Goal: Task Accomplishment & Management: Manage account settings

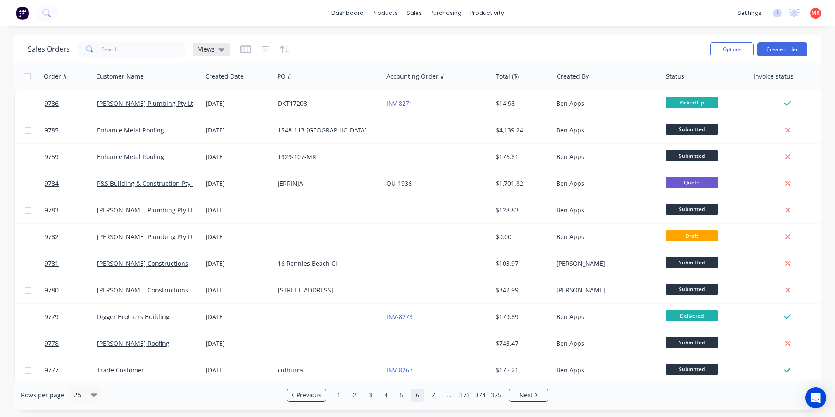
click at [210, 52] on span "Views" at bounding box center [206, 49] width 17 height 9
click at [225, 159] on button "Invoicing" at bounding box center [246, 159] width 100 height 10
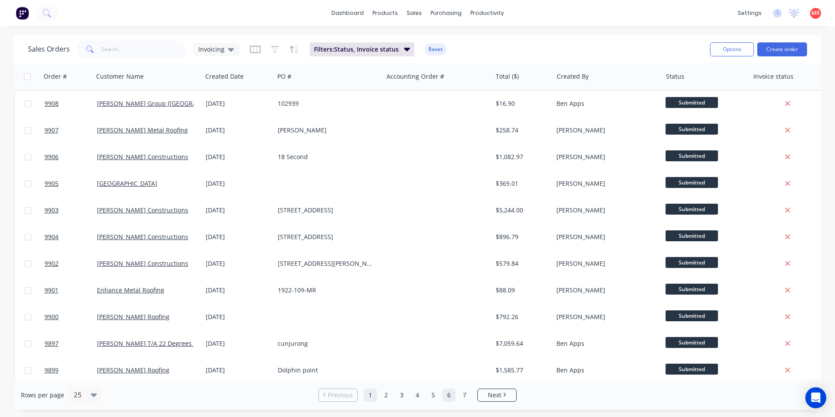
click at [452, 395] on link "6" at bounding box center [448, 394] width 13 height 13
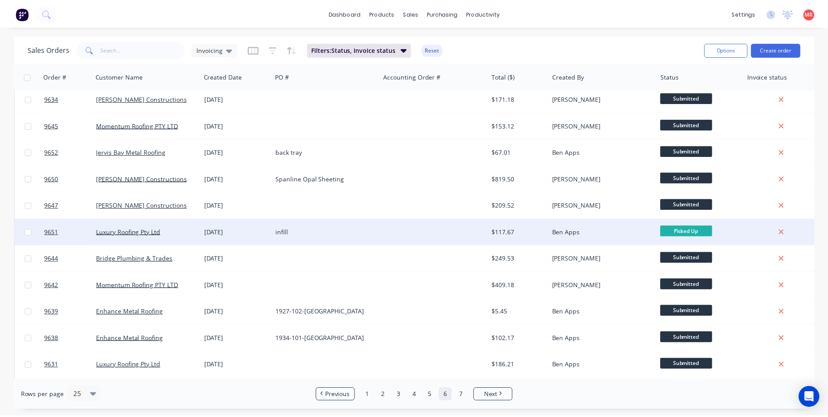
scroll to position [380, 0]
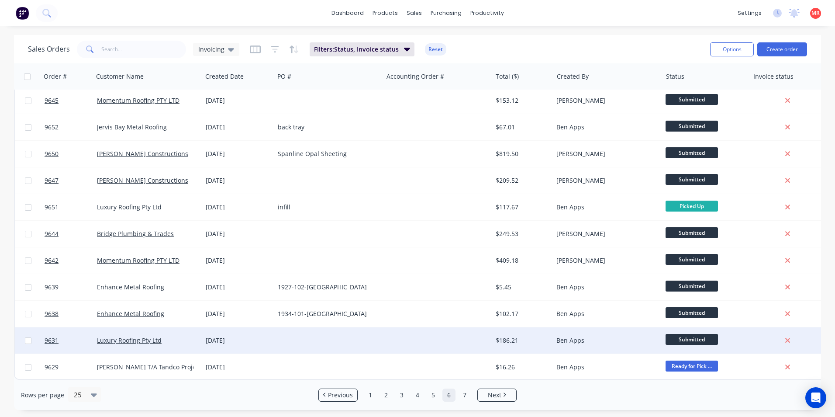
click at [378, 333] on div at bounding box center [328, 340] width 109 height 26
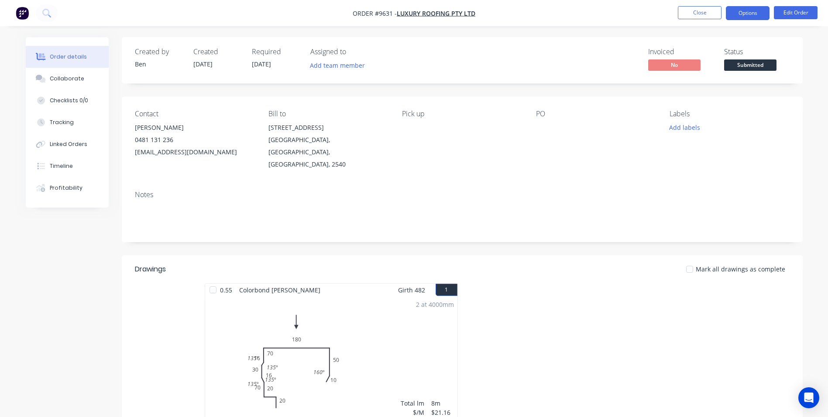
click at [733, 16] on button "Options" at bounding box center [748, 13] width 44 height 14
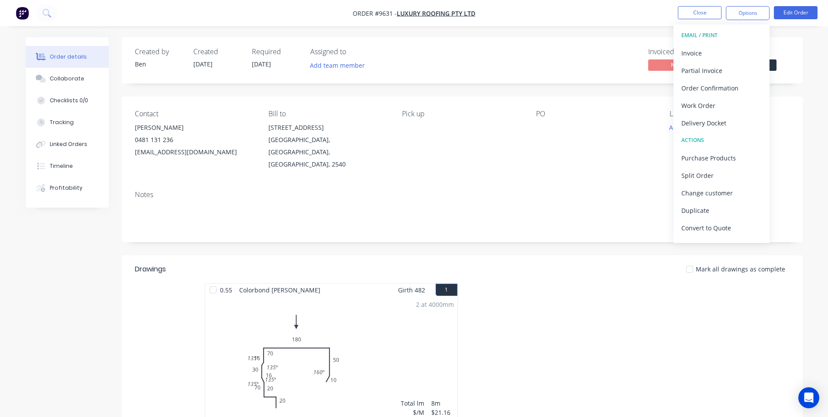
click at [600, 96] on div "Created by Ben Created 08/09/25 Required 08/09/25 Assigned to Add team member I…" at bounding box center [462, 309] width 681 height 544
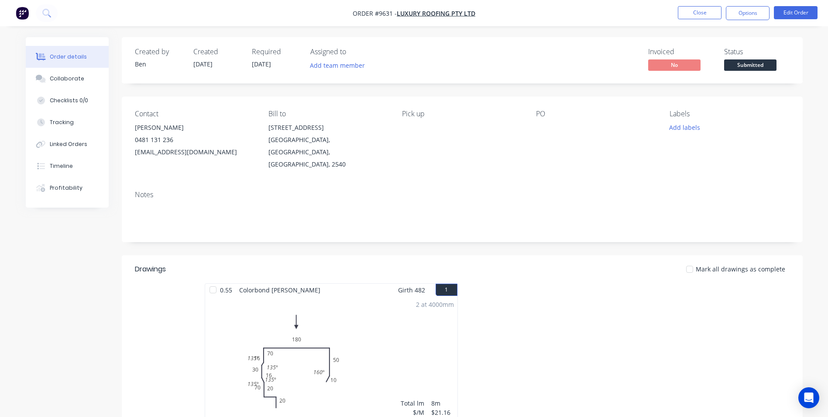
click at [740, 70] on span "Submitted" at bounding box center [750, 64] width 52 height 11
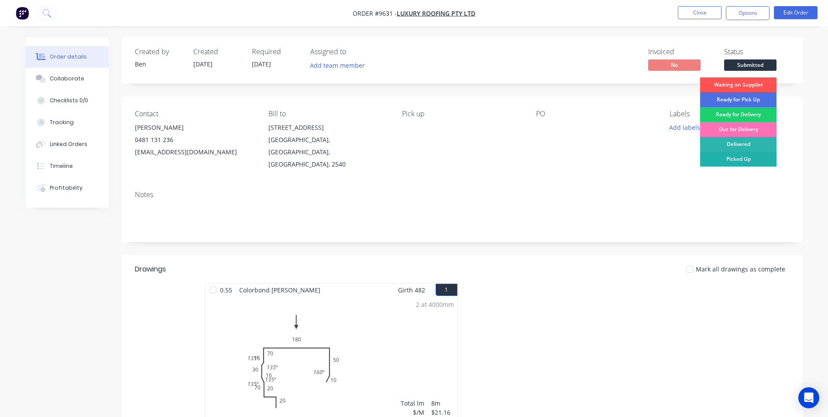
click at [737, 159] on div "Picked Up" at bounding box center [738, 159] width 76 height 15
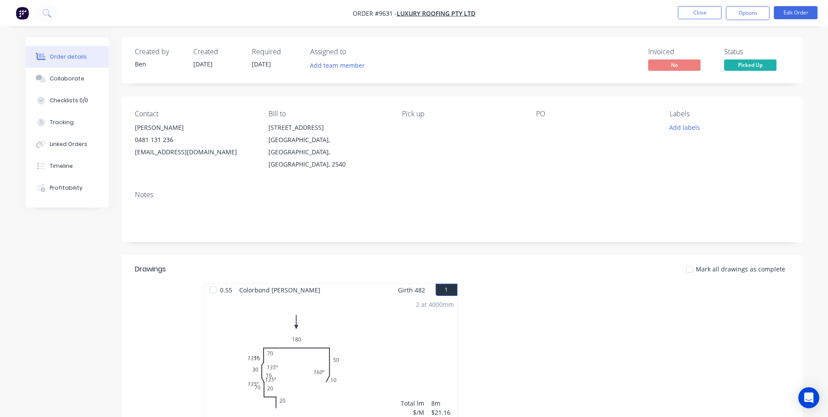
click at [737, 21] on nav "Order #9631 - Luxury Roofing Pty Ltd Close Options Edit Order" at bounding box center [414, 13] width 828 height 26
click at [738, 16] on button "Options" at bounding box center [748, 13] width 44 height 14
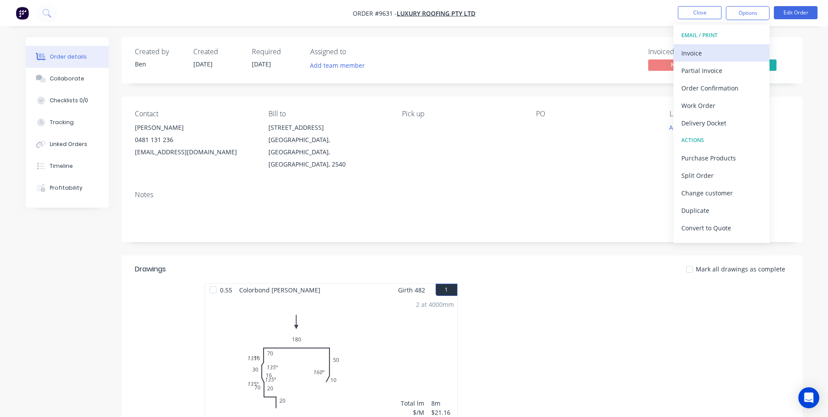
click at [695, 53] on div "Invoice" at bounding box center [722, 53] width 80 height 13
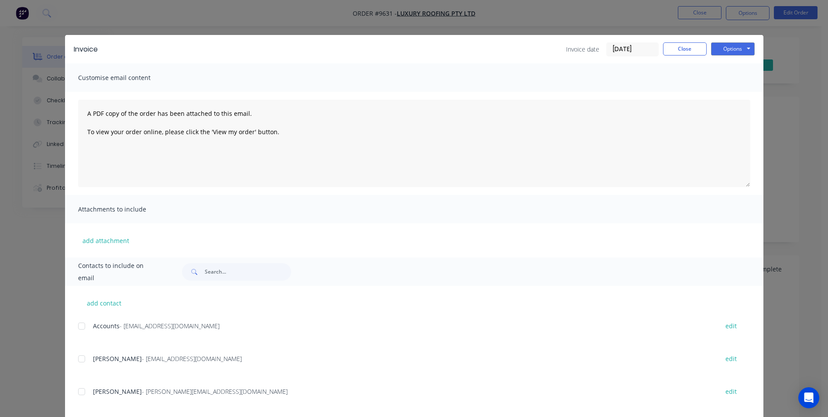
click at [79, 360] on div at bounding box center [81, 358] width 17 height 17
click at [738, 50] on button "Options" at bounding box center [733, 48] width 44 height 13
click at [724, 95] on button "Email" at bounding box center [739, 93] width 56 height 14
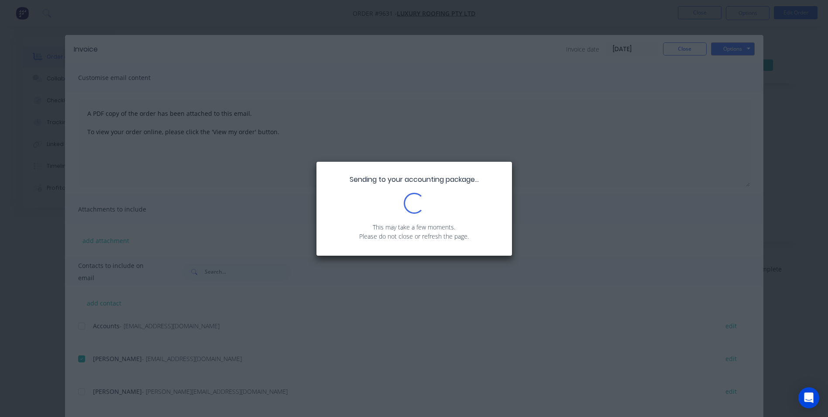
click at [86, 335] on div "Sending to your accounting package... Loading... This may take a few moments. P…" at bounding box center [414, 208] width 828 height 417
click at [500, 210] on div "Sending to your accounting package... Loading... This may take a few moments. P…" at bounding box center [415, 209] width 196 height 94
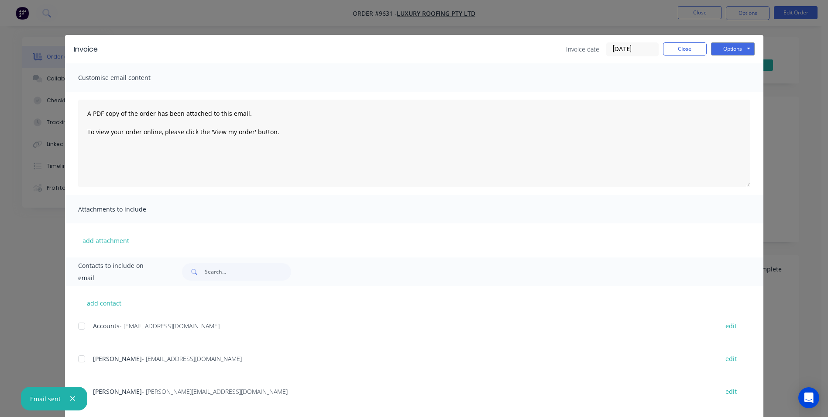
click at [82, 322] on div at bounding box center [81, 325] width 17 height 17
click at [730, 45] on button "Options" at bounding box center [733, 48] width 44 height 13
click at [721, 90] on button "Email" at bounding box center [739, 93] width 56 height 14
click at [689, 48] on button "Close" at bounding box center [685, 48] width 44 height 13
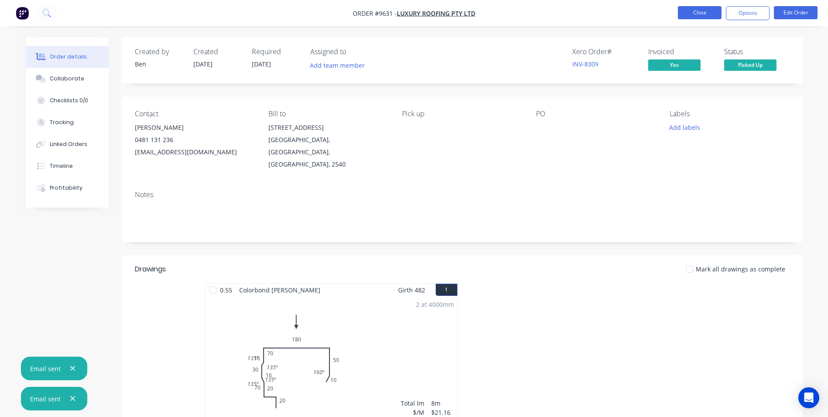
click at [700, 17] on button "Close" at bounding box center [700, 12] width 44 height 13
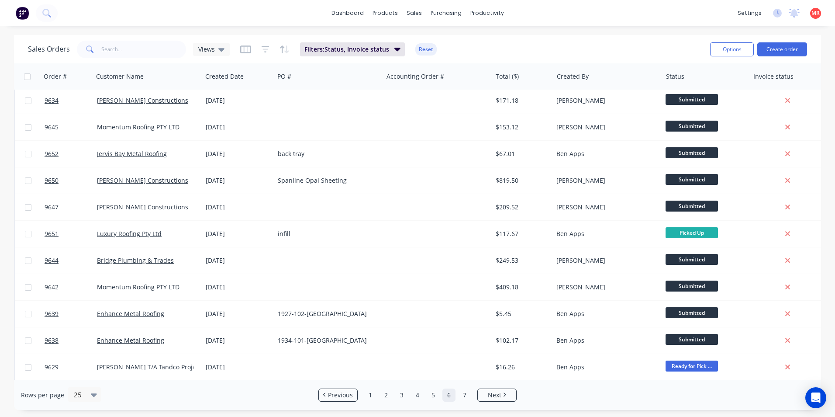
scroll to position [380, 0]
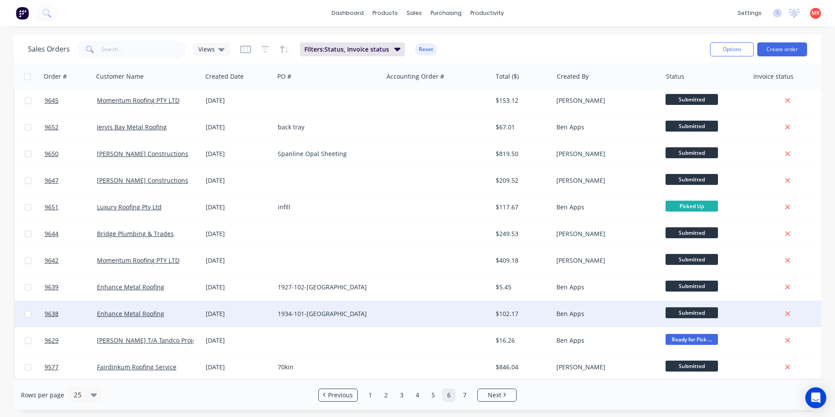
click at [379, 310] on div "1934-101-DF" at bounding box center [329, 313] width 102 height 9
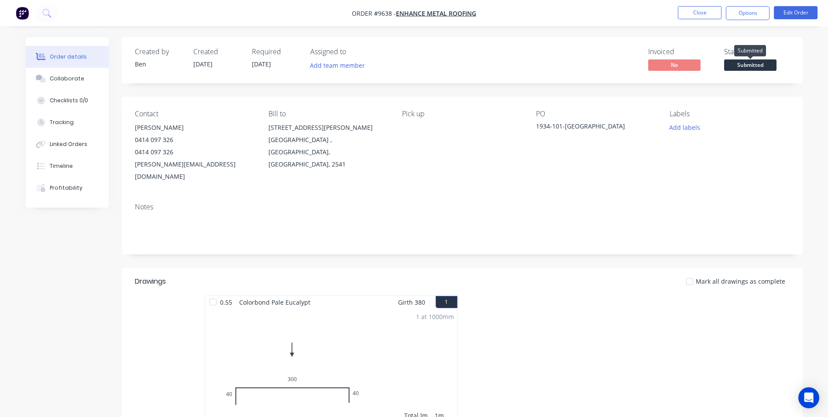
click at [755, 62] on span "Submitted" at bounding box center [750, 64] width 52 height 11
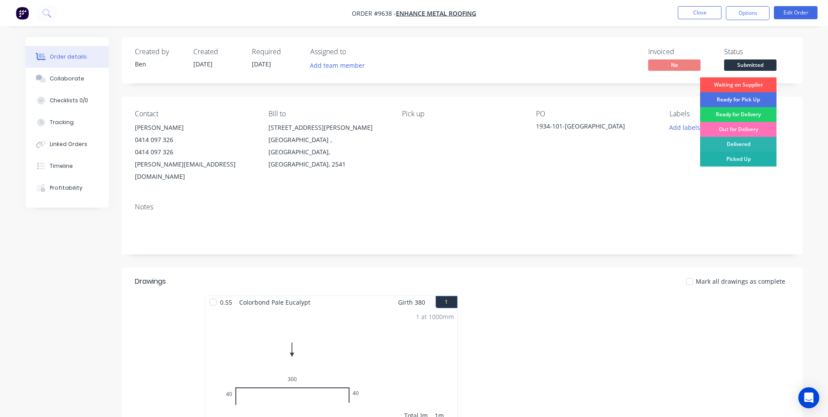
click at [724, 156] on div "Picked Up" at bounding box center [738, 159] width 76 height 15
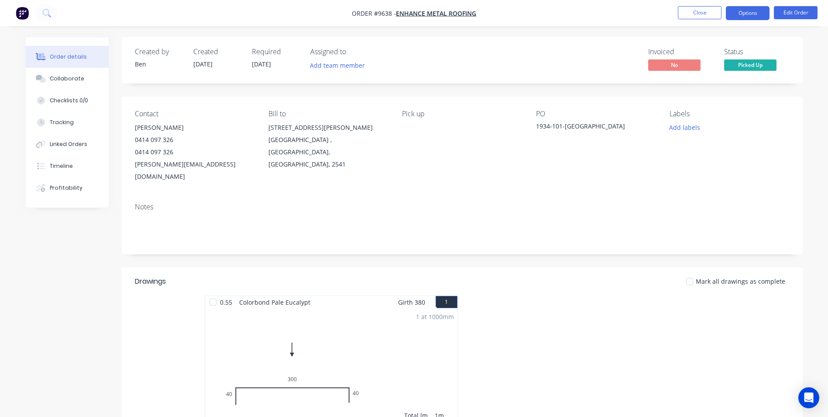
click at [747, 11] on button "Options" at bounding box center [748, 13] width 44 height 14
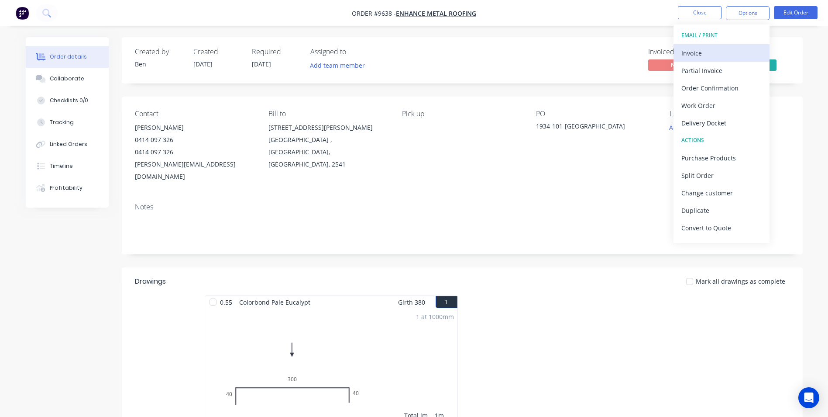
click at [716, 47] on div "Invoice" at bounding box center [722, 53] width 80 height 13
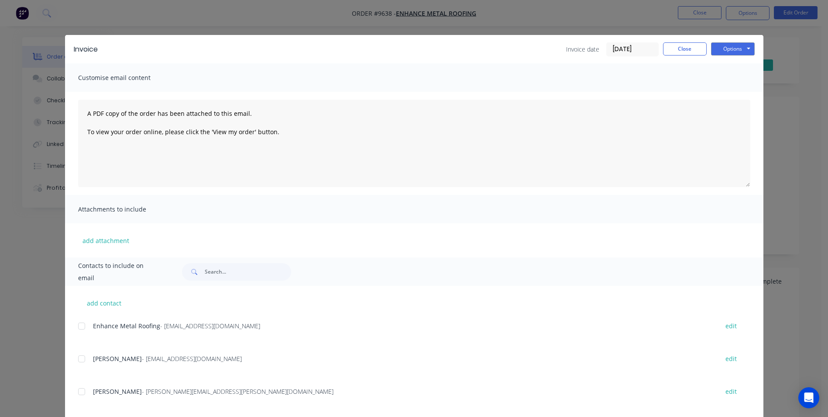
click at [89, 324] on div "Enhance Metal Roofing - info@enhanceroofing.com.au edit" at bounding box center [421, 326] width 686 height 12
click at [79, 331] on div at bounding box center [81, 325] width 17 height 17
click at [725, 55] on button "Options" at bounding box center [733, 48] width 44 height 13
click at [726, 89] on button "Email" at bounding box center [739, 93] width 56 height 14
click at [681, 50] on button "Close" at bounding box center [685, 48] width 44 height 13
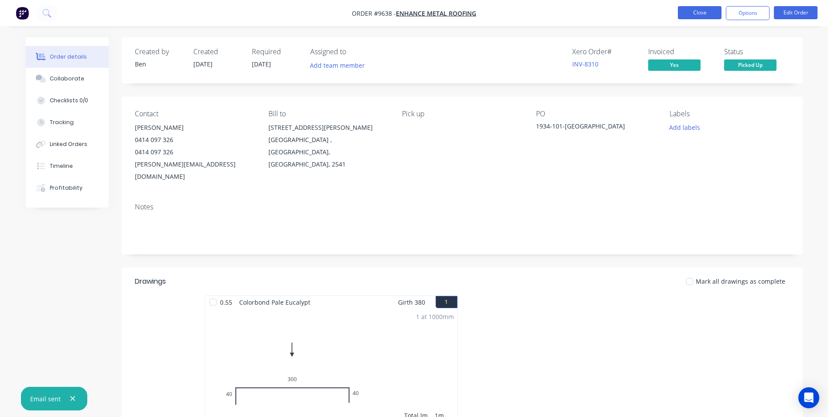
click at [691, 18] on button "Close" at bounding box center [700, 12] width 44 height 13
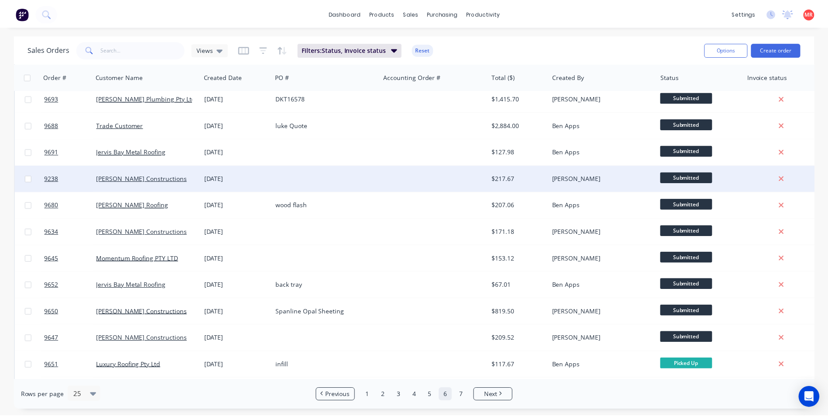
scroll to position [380, 0]
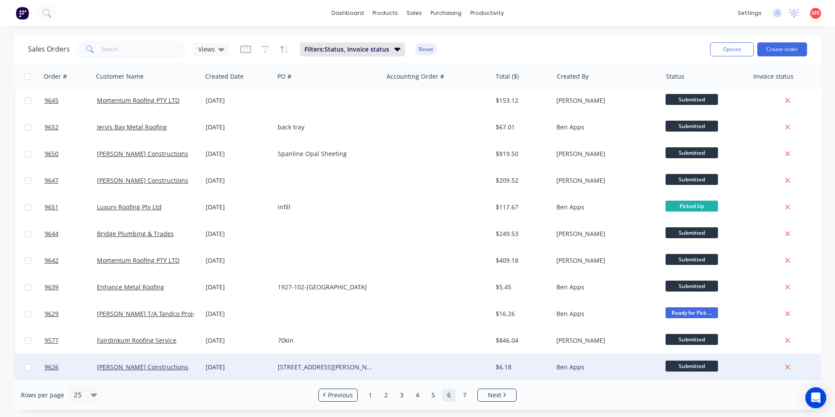
click at [476, 362] on div at bounding box center [437, 367] width 109 height 26
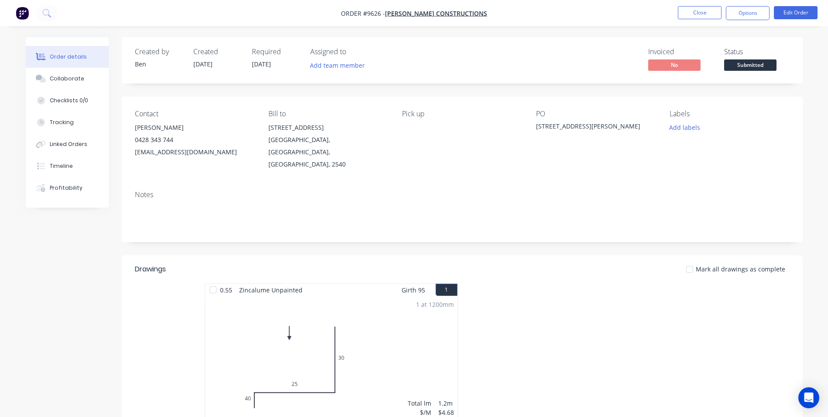
click at [760, 62] on span "Submitted" at bounding box center [750, 64] width 52 height 11
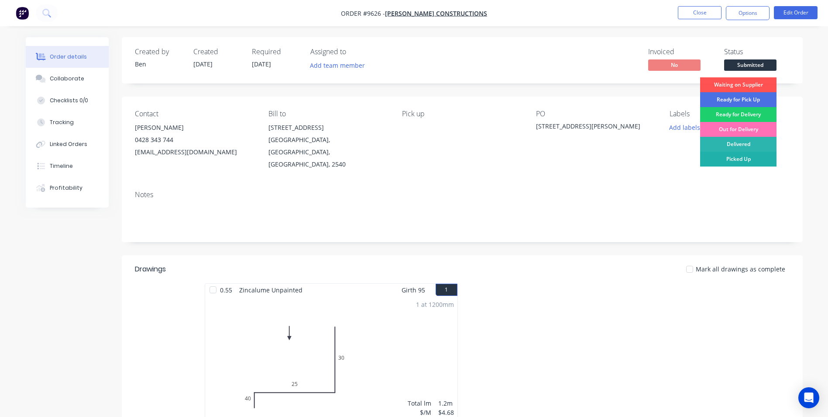
click at [722, 163] on div "Picked Up" at bounding box center [738, 159] width 76 height 15
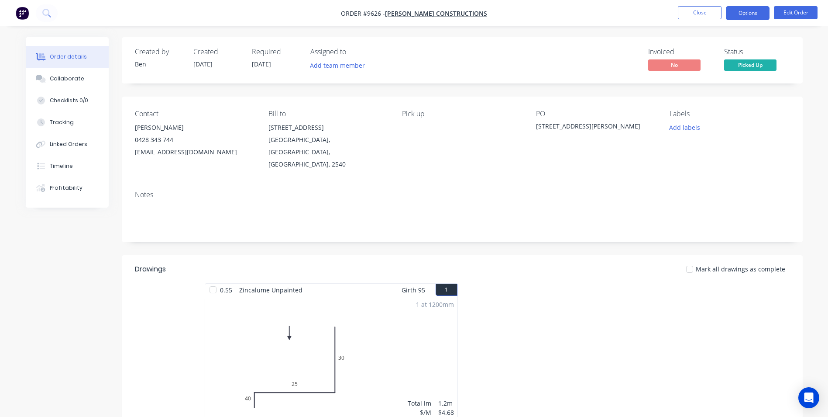
click at [745, 11] on button "Options" at bounding box center [748, 13] width 44 height 14
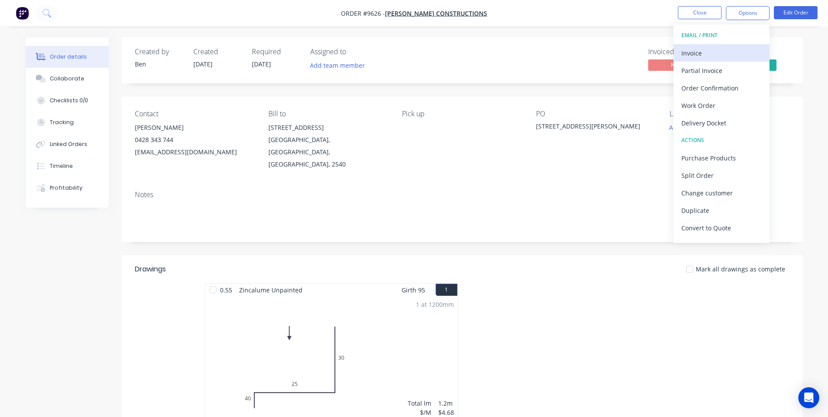
click at [703, 51] on div "Invoice" at bounding box center [722, 53] width 80 height 13
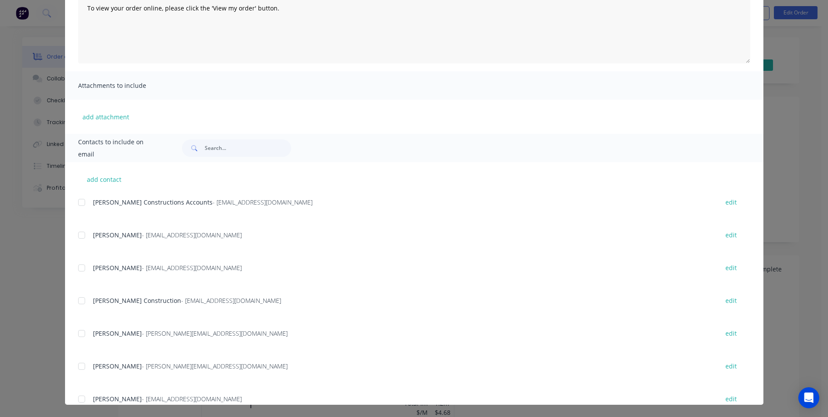
click at [83, 204] on div at bounding box center [81, 201] width 17 height 17
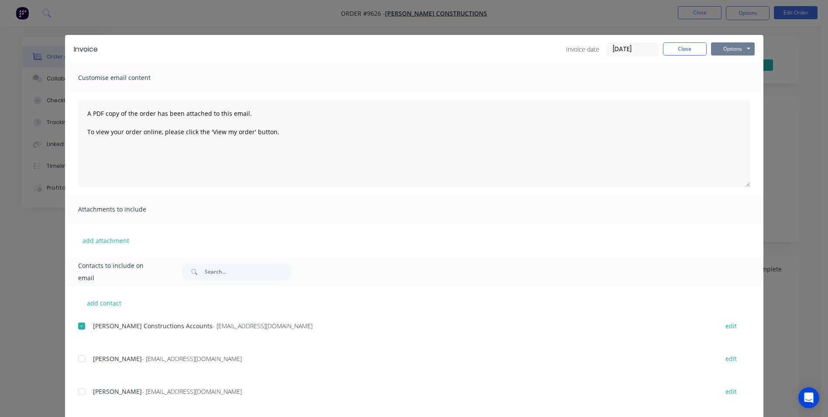
click at [721, 51] on button "Options" at bounding box center [733, 48] width 44 height 13
click at [717, 88] on button "Email" at bounding box center [739, 93] width 56 height 14
click at [689, 48] on button "Close" at bounding box center [685, 48] width 44 height 13
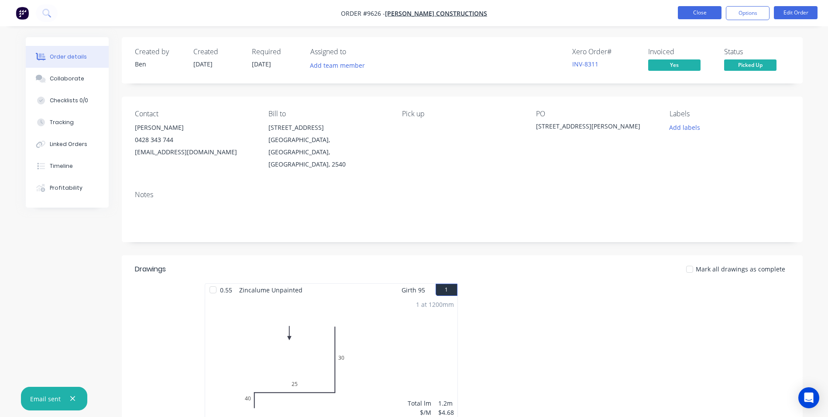
click at [688, 10] on button "Close" at bounding box center [700, 12] width 44 height 13
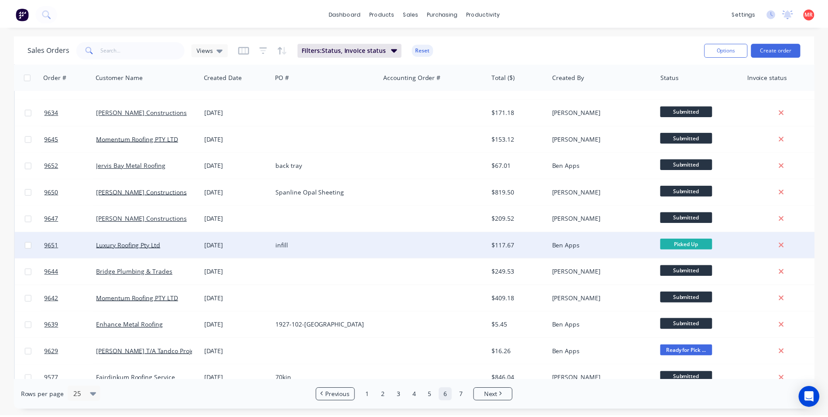
scroll to position [380, 0]
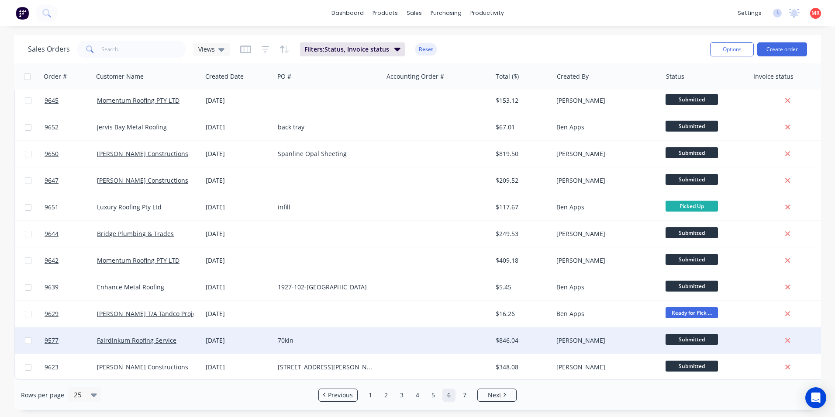
click at [427, 334] on div at bounding box center [437, 340] width 109 height 26
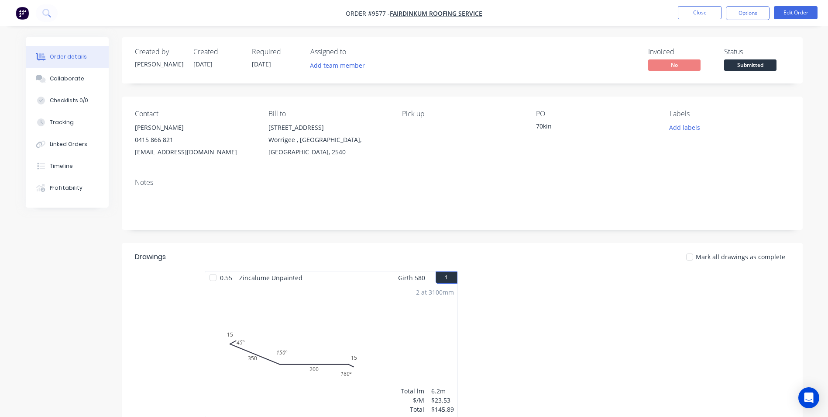
click at [757, 61] on span "Submitted" at bounding box center [750, 64] width 52 height 11
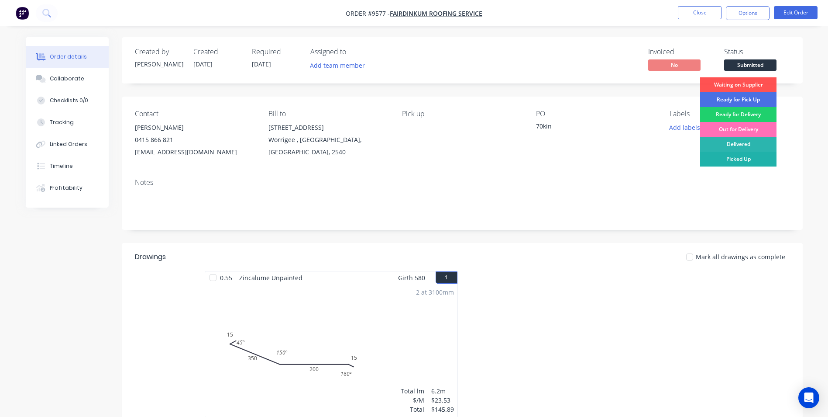
click at [739, 155] on div "Picked Up" at bounding box center [738, 159] width 76 height 15
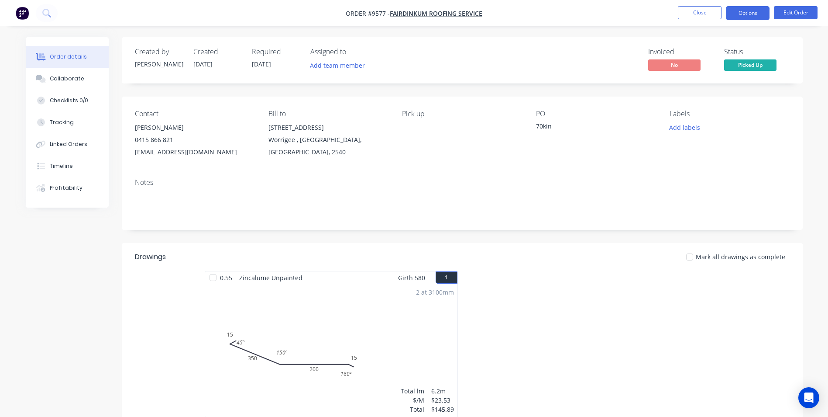
click at [743, 18] on button "Options" at bounding box center [748, 13] width 44 height 14
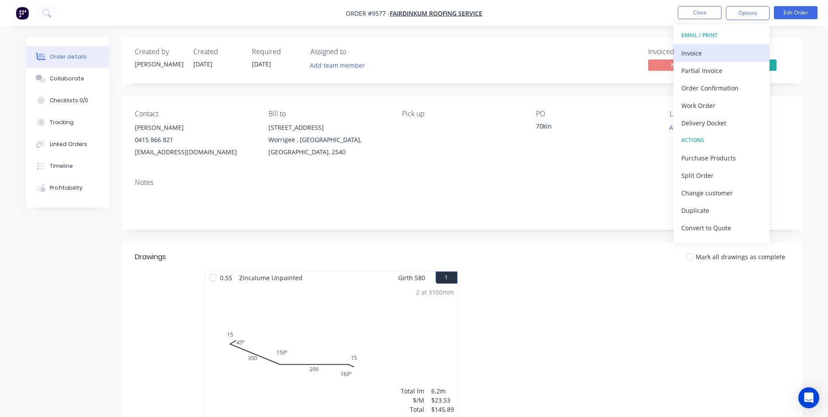
click at [721, 45] on button "Invoice" at bounding box center [722, 52] width 96 height 17
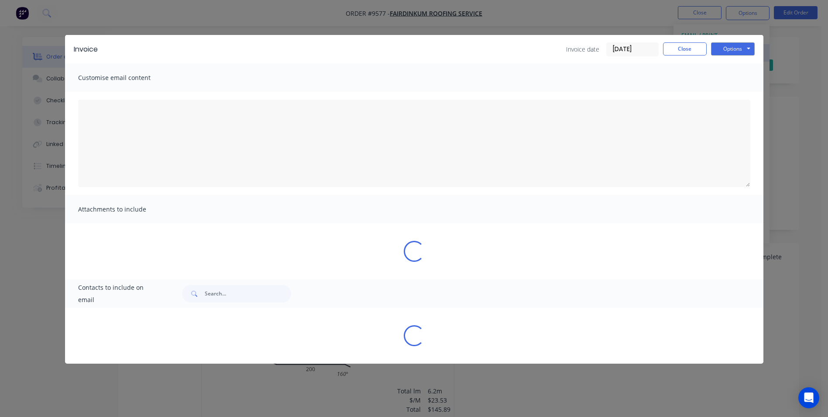
type textarea "A PDF copy of the order has been attached to this email. To view your order onl…"
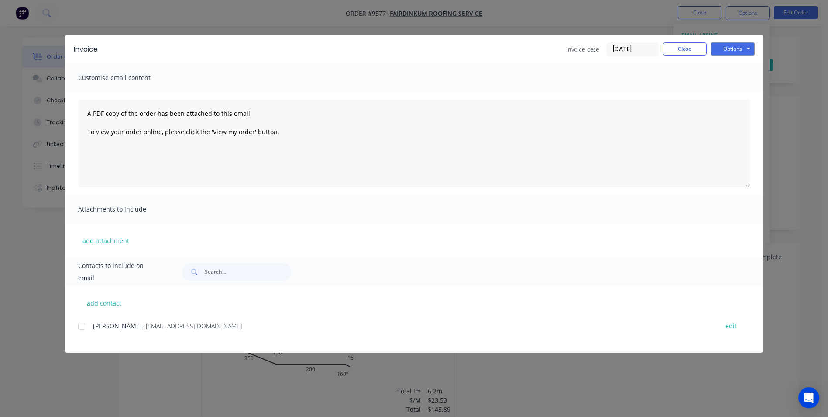
click at [85, 328] on div at bounding box center [81, 325] width 17 height 17
click at [736, 49] on button "Options" at bounding box center [733, 48] width 44 height 13
click at [727, 88] on button "Email" at bounding box center [739, 93] width 56 height 14
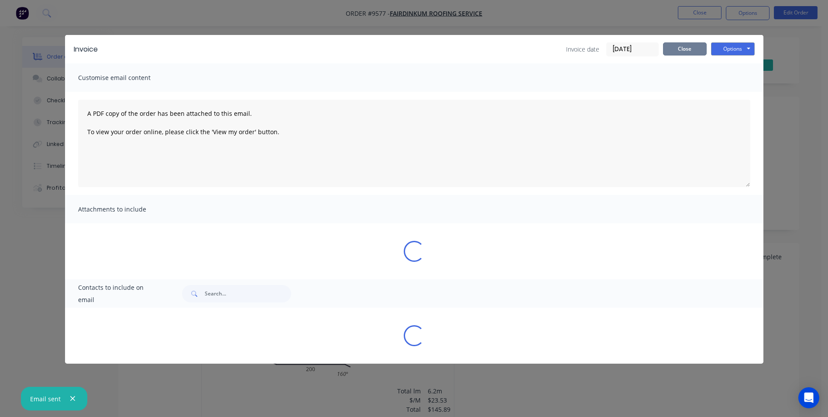
click at [690, 48] on button "Close" at bounding box center [685, 48] width 44 height 13
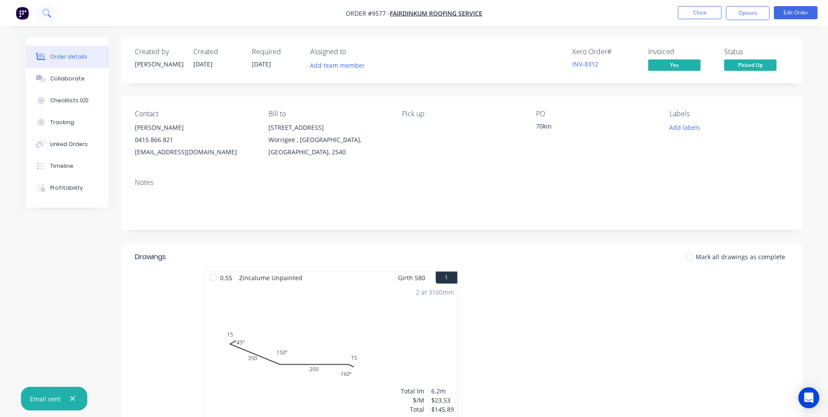
click at [45, 11] on icon at bounding box center [46, 13] width 8 height 8
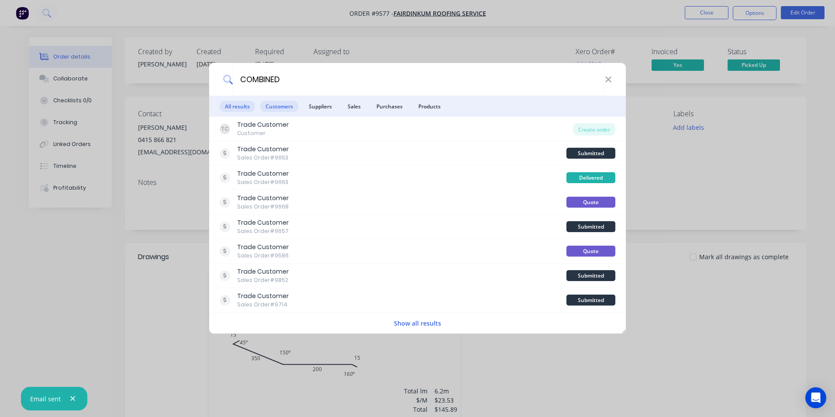
type input "COMBINED"
click at [274, 103] on span "Customers" at bounding box center [279, 106] width 38 height 11
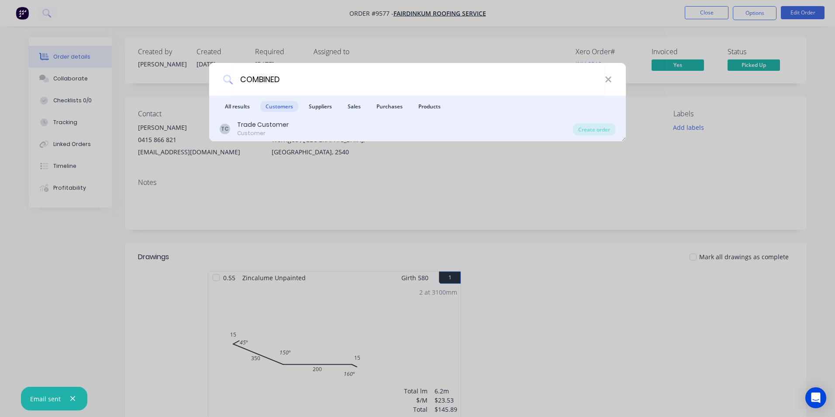
click at [304, 131] on div "TC Trade Customer Customer" at bounding box center [396, 128] width 353 height 17
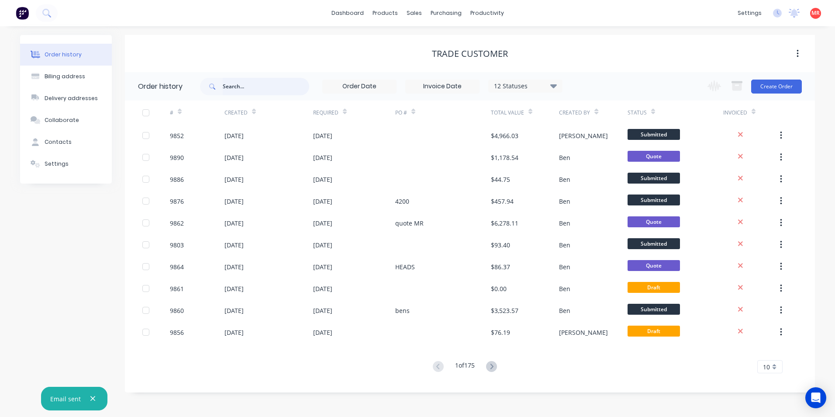
click at [247, 88] on input "text" at bounding box center [266, 86] width 86 height 17
type input "COMBINED"
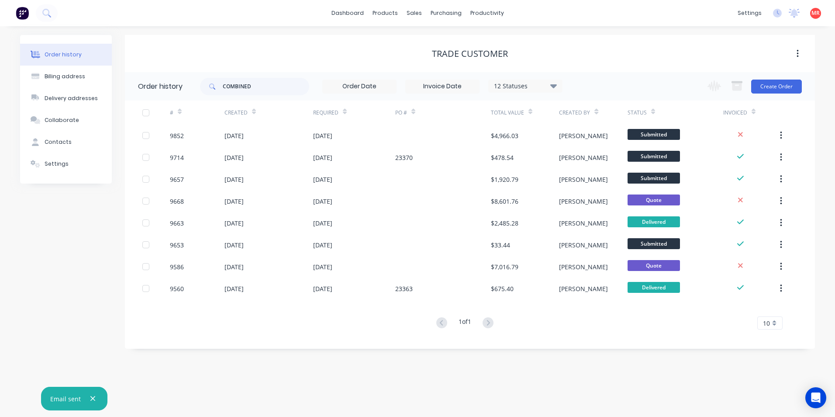
click at [376, 139] on div "30 Sep 2025" at bounding box center [354, 135] width 82 height 22
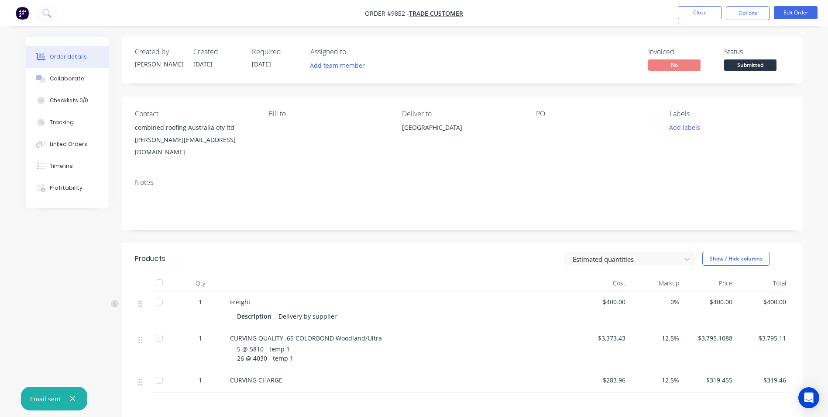
click at [182, 132] on div "combined roofing Australia oty ltd" at bounding box center [195, 127] width 120 height 12
click at [192, 141] on div "[PERSON_NAME][EMAIL_ADDRESS][DOMAIN_NAME]" at bounding box center [195, 146] width 120 height 24
click at [169, 129] on div "combined roofing Australia oty ltd" at bounding box center [195, 127] width 120 height 12
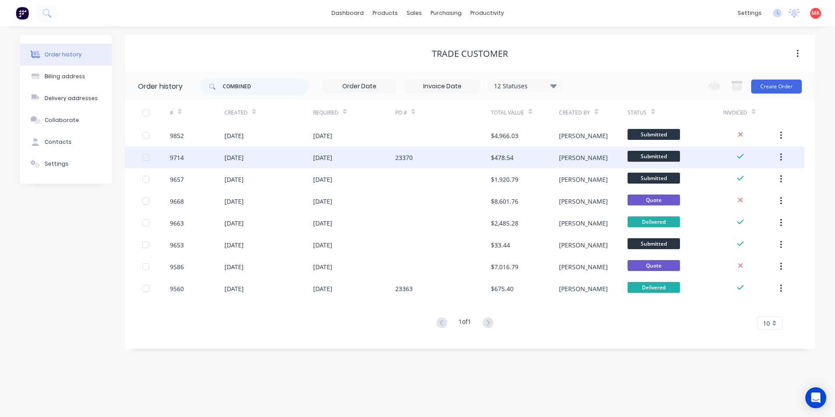
click at [294, 157] on div "[DATE]" at bounding box center [268, 157] width 89 height 22
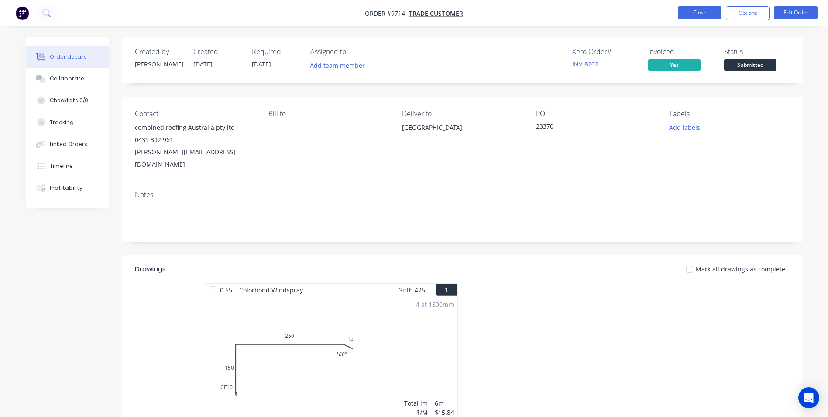
click at [708, 12] on button "Close" at bounding box center [700, 12] width 44 height 13
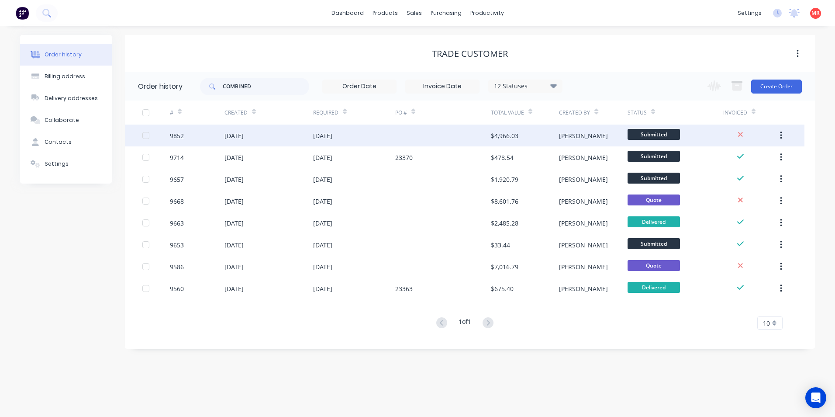
click at [385, 138] on div "30 Sep 2025" at bounding box center [354, 135] width 82 height 22
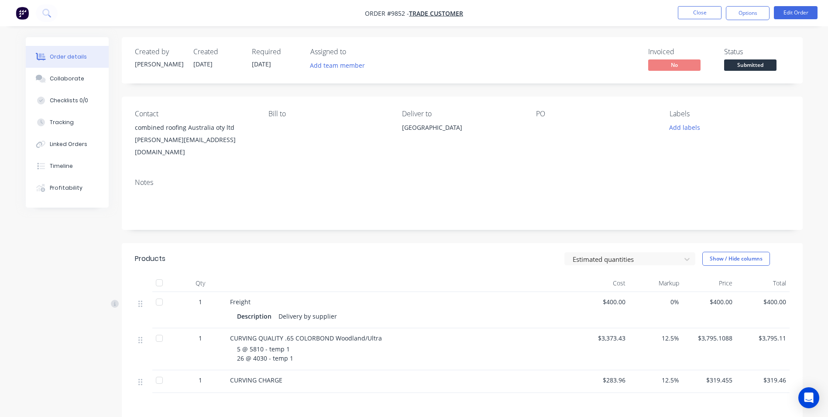
click at [25, 11] on img "button" at bounding box center [22, 13] width 13 height 13
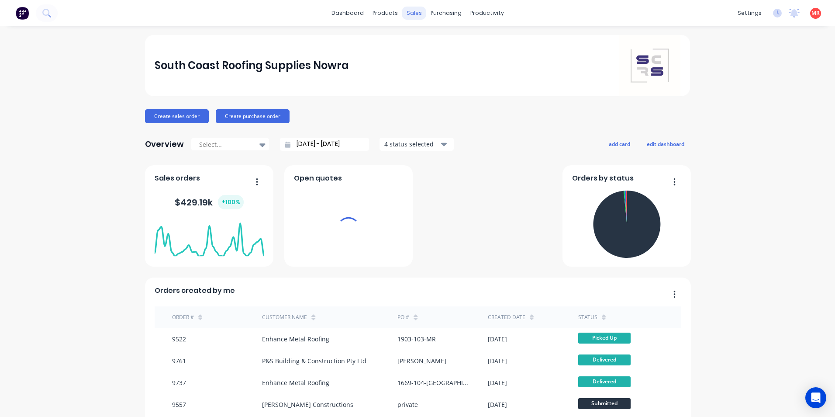
click at [408, 12] on div "sales" at bounding box center [414, 13] width 24 height 13
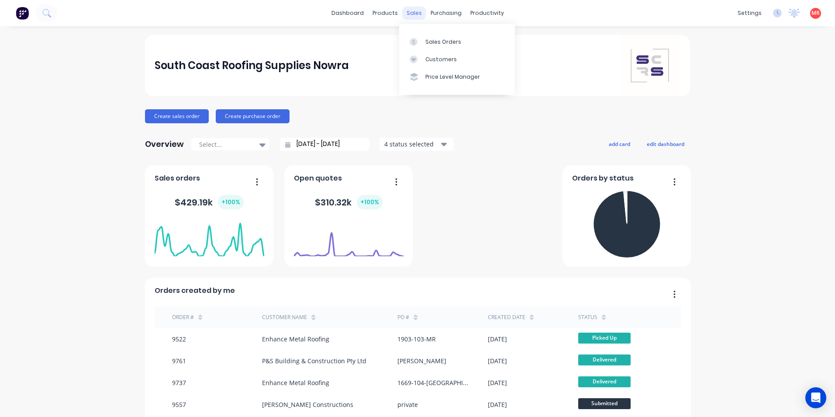
click at [410, 13] on div "sales" at bounding box center [414, 13] width 24 height 13
click at [415, 49] on link "Sales Orders" at bounding box center [457, 41] width 116 height 17
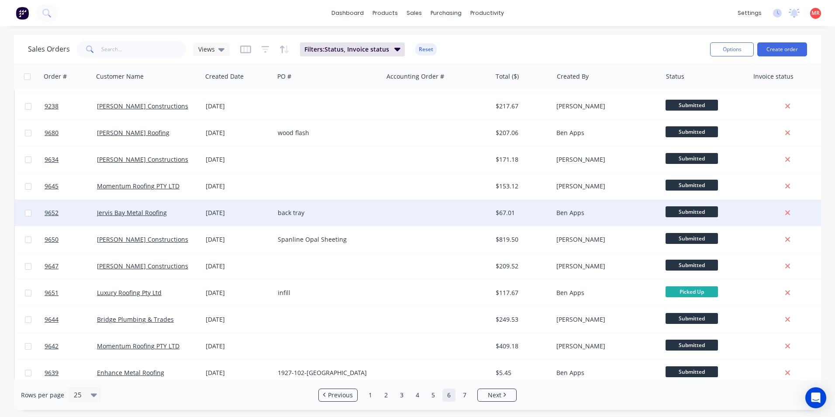
scroll to position [380, 0]
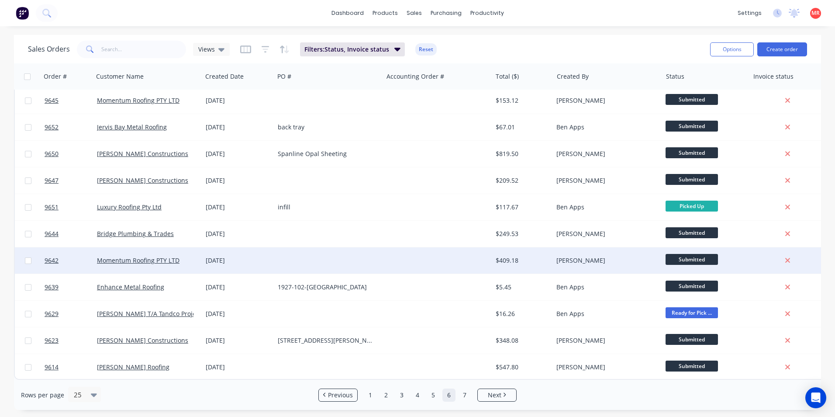
click at [370, 255] on div at bounding box center [328, 260] width 109 height 26
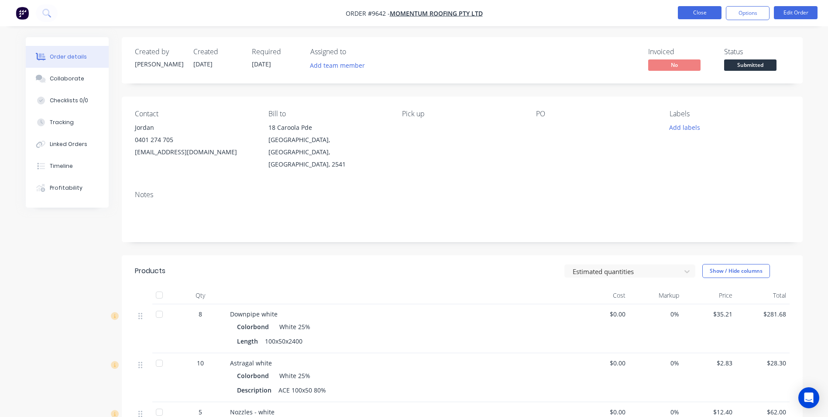
click at [698, 15] on button "Close" at bounding box center [700, 12] width 44 height 13
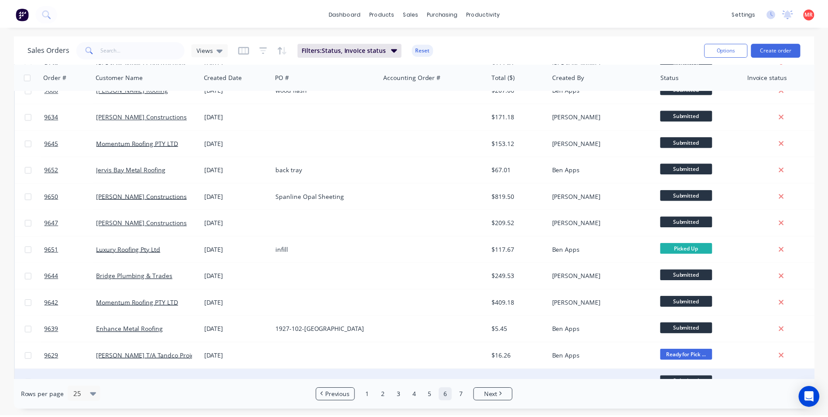
scroll to position [380, 0]
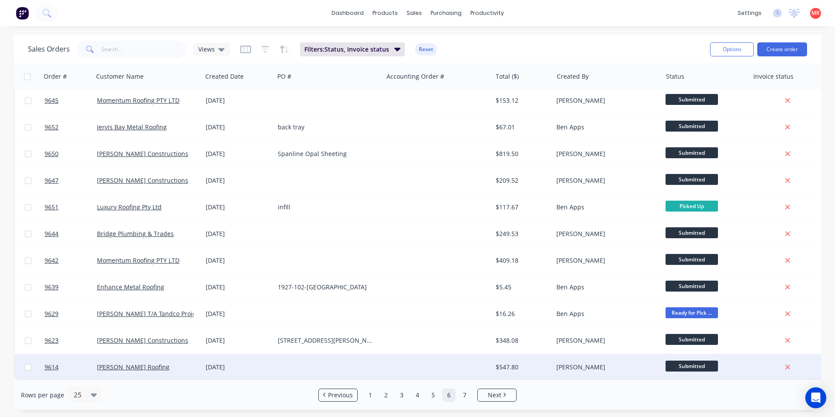
click at [388, 364] on div at bounding box center [437, 367] width 109 height 26
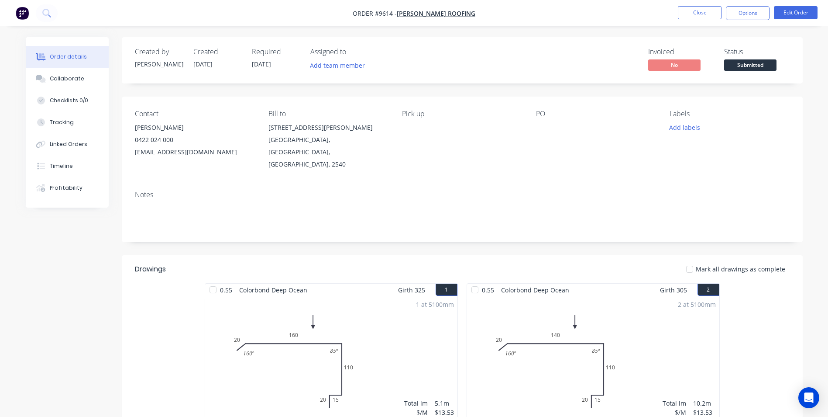
click at [743, 62] on span "Submitted" at bounding box center [750, 64] width 52 height 11
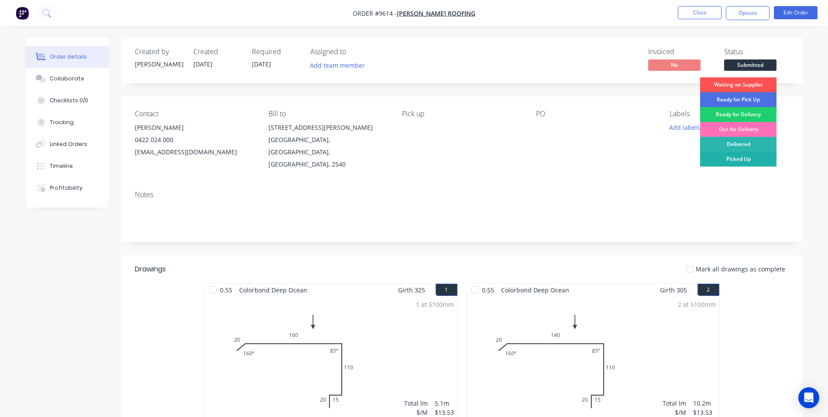
click at [736, 159] on div "Picked Up" at bounding box center [738, 159] width 76 height 15
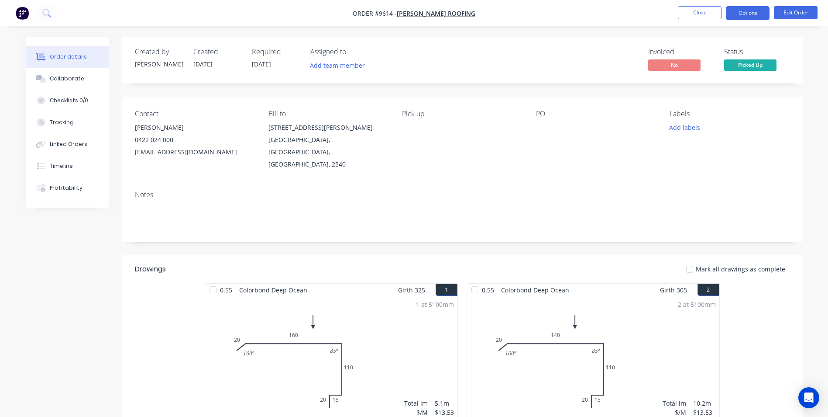
click at [740, 17] on button "Options" at bounding box center [748, 13] width 44 height 14
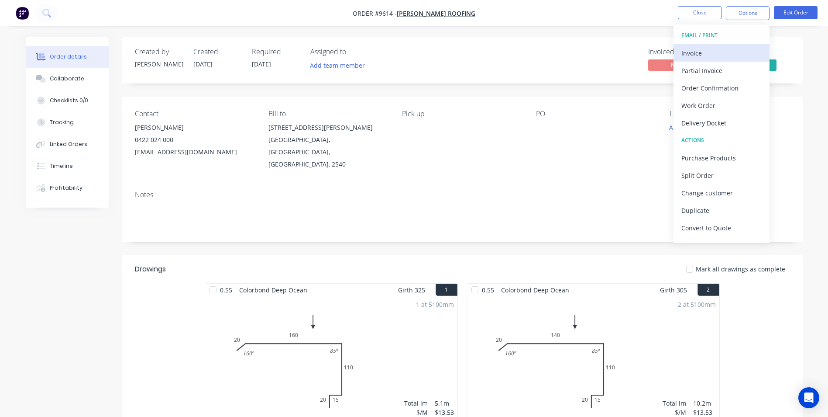
click at [715, 47] on div "Invoice" at bounding box center [722, 53] width 80 height 13
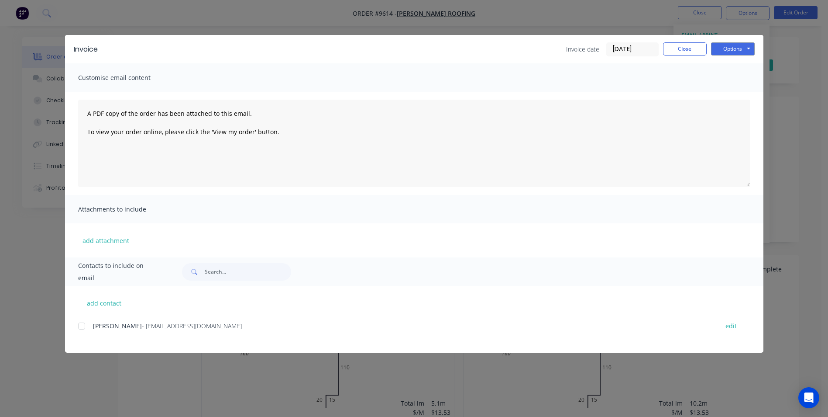
click at [87, 334] on div "Nathan Parnell - parny81@hotmail.com edit" at bounding box center [421, 331] width 686 height 22
click at [81, 325] on div at bounding box center [81, 325] width 17 height 17
click at [728, 54] on button "Options" at bounding box center [733, 48] width 44 height 13
click at [722, 93] on button "Email" at bounding box center [739, 93] width 56 height 14
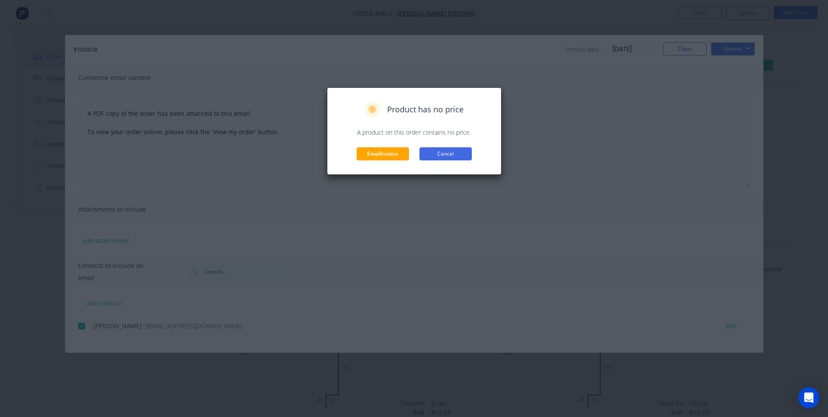
click at [465, 155] on button "Cancel" at bounding box center [446, 153] width 52 height 13
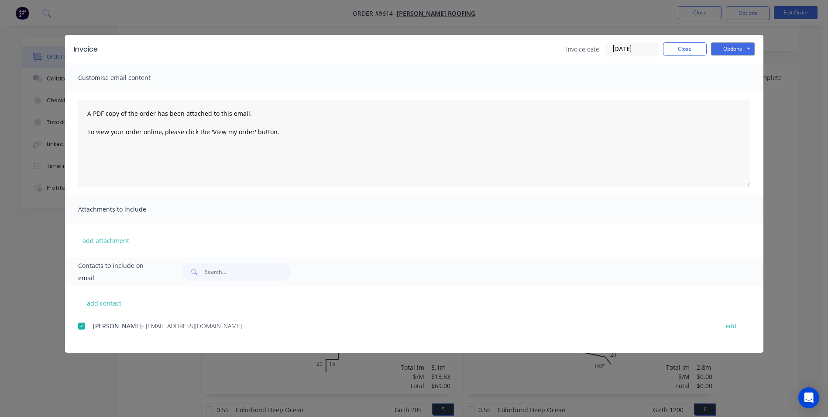
scroll to position [218, 0]
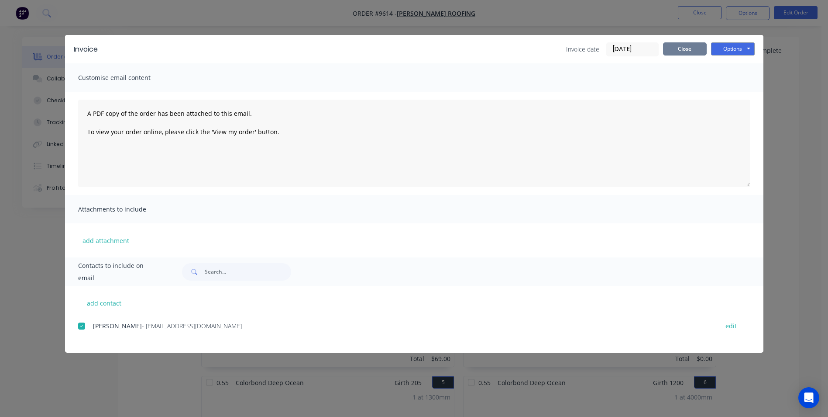
click at [680, 43] on button "Close" at bounding box center [685, 48] width 44 height 13
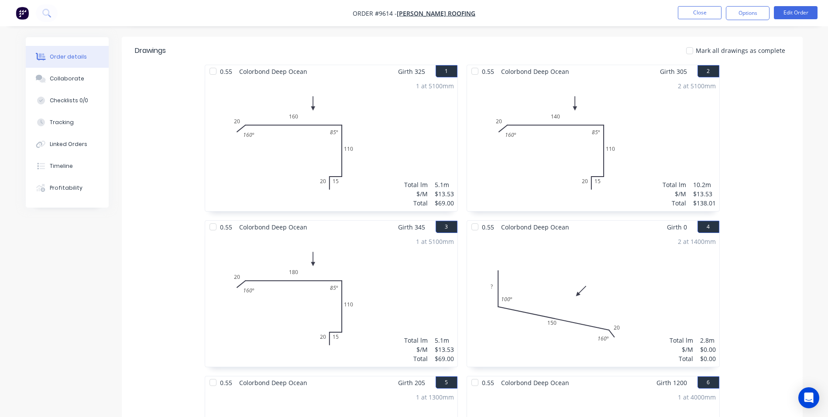
click at [532, 233] on div "2 at 1400mm Total lm $/M Total 2.8m $0.00 $0.00" at bounding box center [593, 299] width 252 height 133
click at [794, 15] on button "Edit Order" at bounding box center [796, 12] width 44 height 13
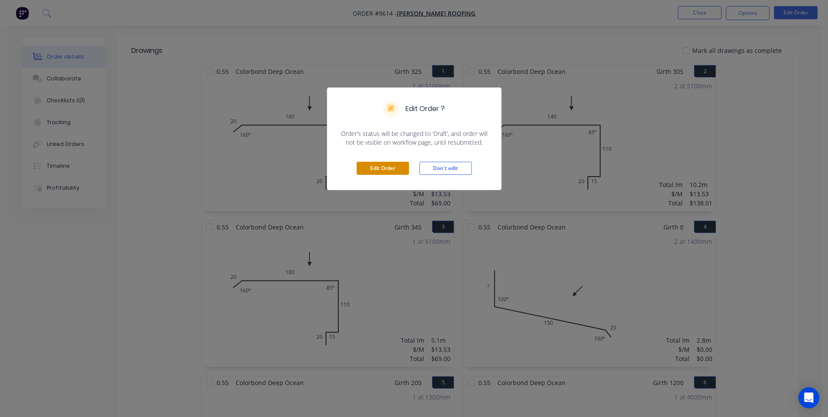
click at [385, 169] on button "Edit Order" at bounding box center [383, 168] width 52 height 13
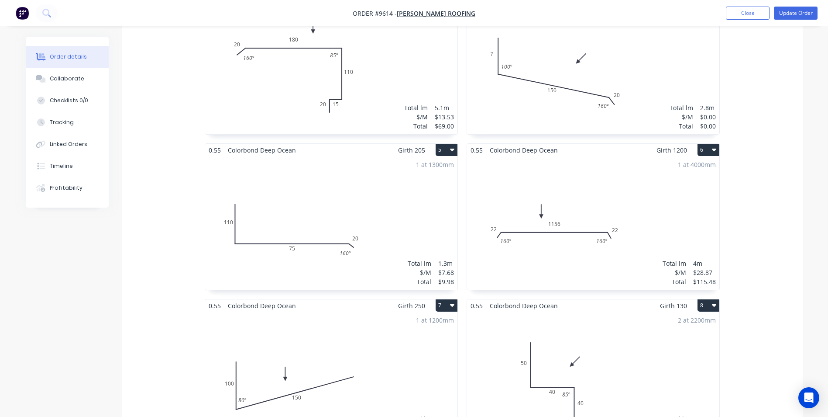
scroll to position [306, 0]
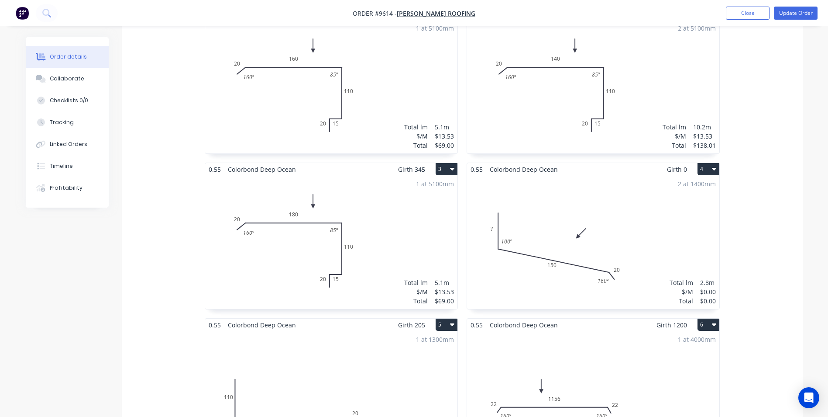
click at [596, 191] on div "2 at 1400mm Total lm $/M Total 2.8m $0.00 $0.00" at bounding box center [593, 242] width 252 height 133
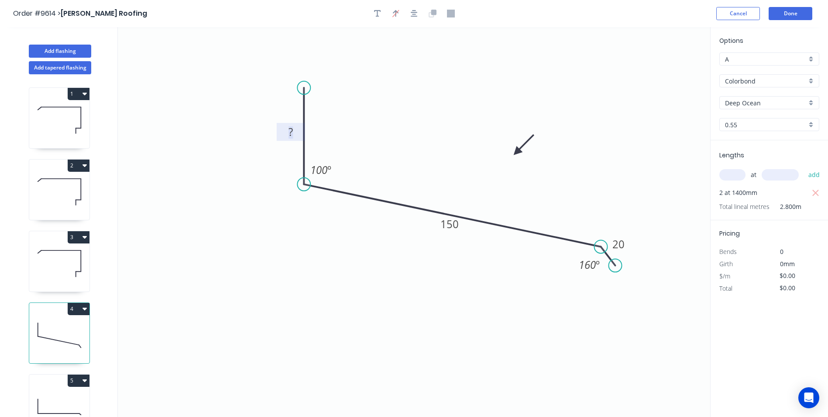
click at [288, 128] on rect at bounding box center [290, 132] width 17 height 12
click at [472, 124] on icon "0 100 150 20 100 º 160 º" at bounding box center [414, 221] width 593 height 389
type input "$9.07"
type input "$25.40"
click at [779, 14] on button "Done" at bounding box center [791, 13] width 44 height 13
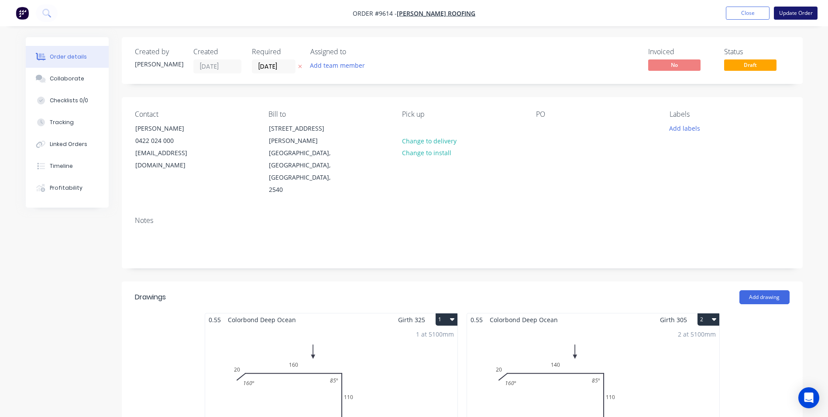
click at [783, 16] on button "Update Order" at bounding box center [796, 13] width 44 height 13
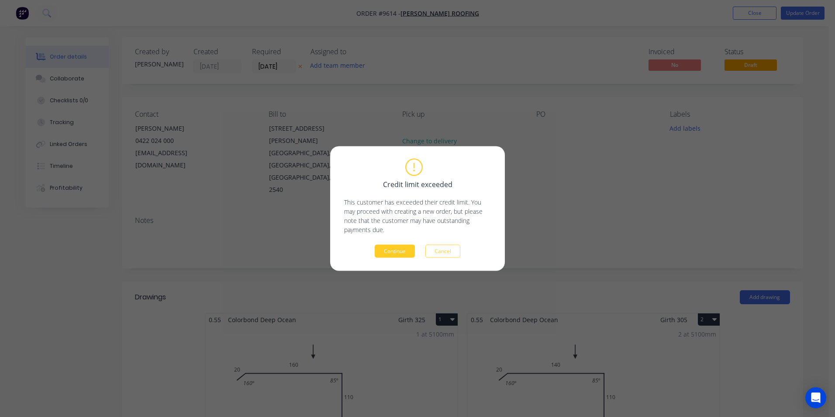
click at [408, 249] on button "Continue" at bounding box center [395, 251] width 40 height 13
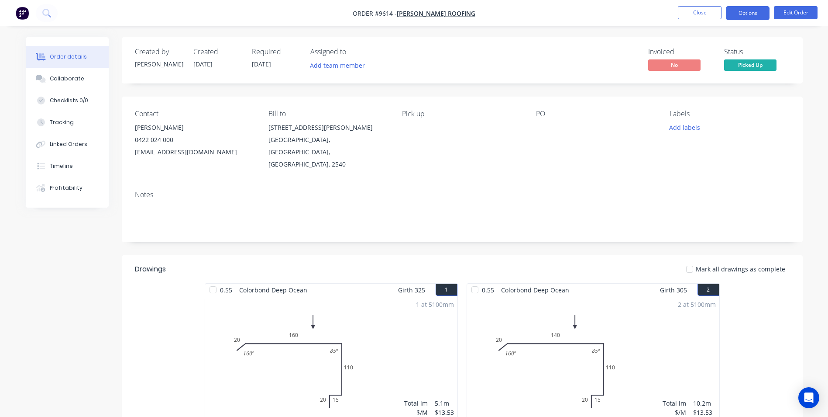
click at [744, 11] on button "Options" at bounding box center [748, 13] width 44 height 14
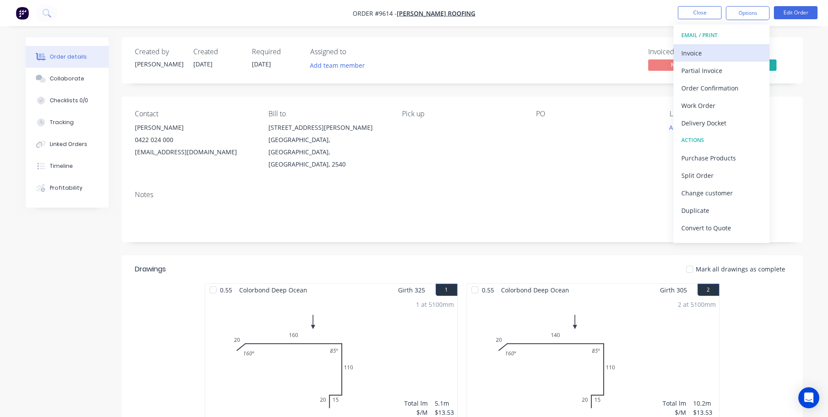
click at [723, 48] on div "Invoice" at bounding box center [722, 53] width 80 height 13
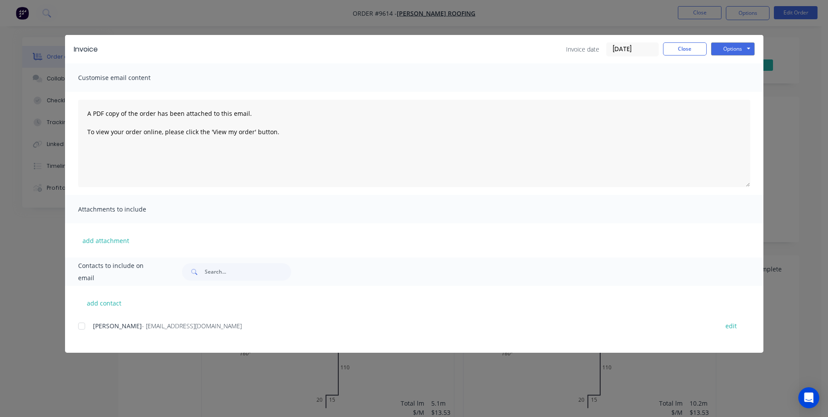
click at [82, 324] on div at bounding box center [81, 325] width 17 height 17
click at [738, 52] on button "Options" at bounding box center [733, 48] width 44 height 13
click at [736, 88] on button "Email" at bounding box center [739, 93] width 56 height 14
click at [688, 49] on button "Close" at bounding box center [685, 48] width 44 height 13
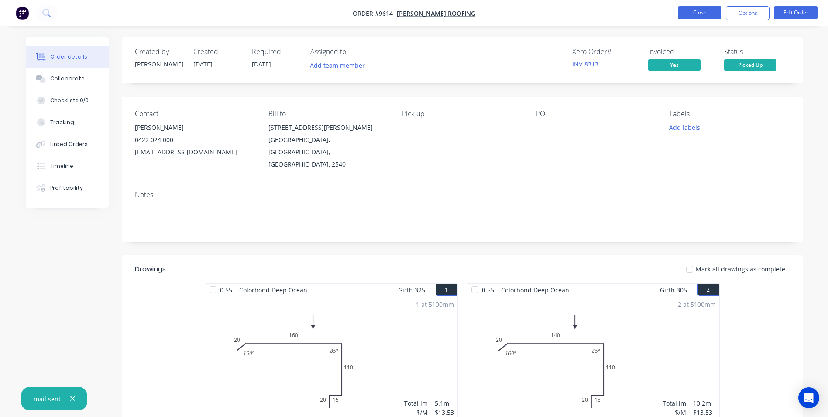
click at [711, 15] on button "Close" at bounding box center [700, 12] width 44 height 13
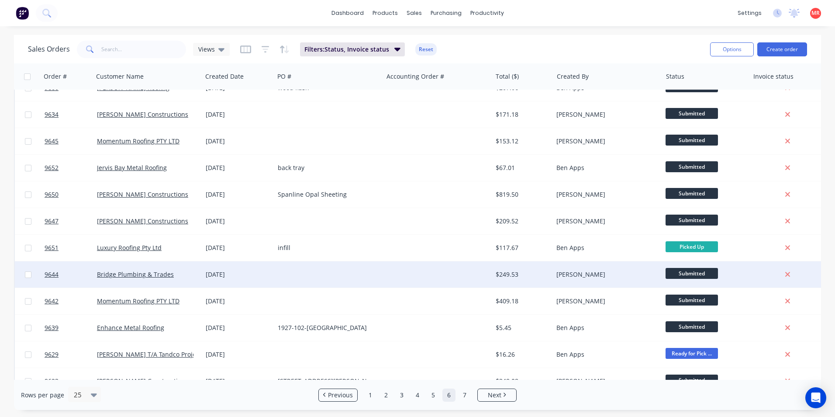
scroll to position [380, 0]
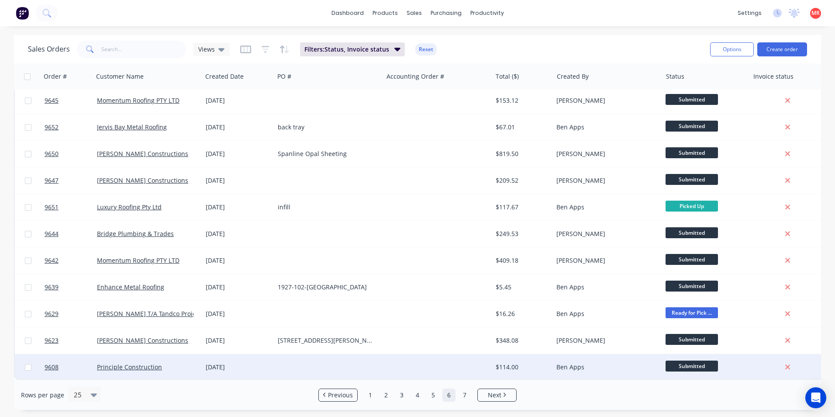
click at [383, 359] on div at bounding box center [437, 367] width 109 height 26
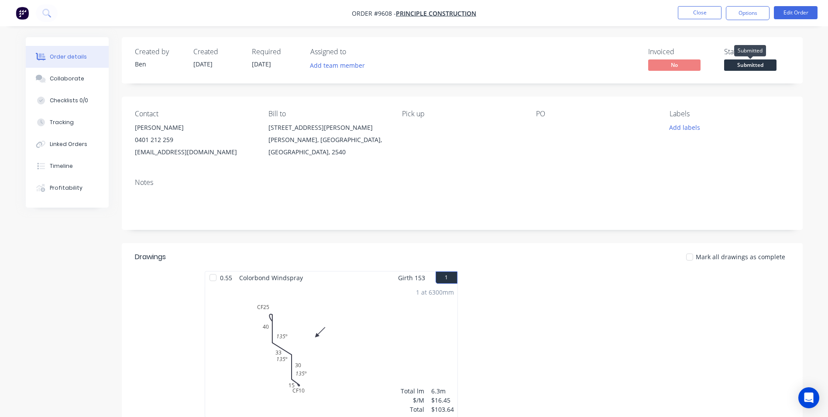
click at [756, 63] on span "Submitted" at bounding box center [750, 64] width 52 height 11
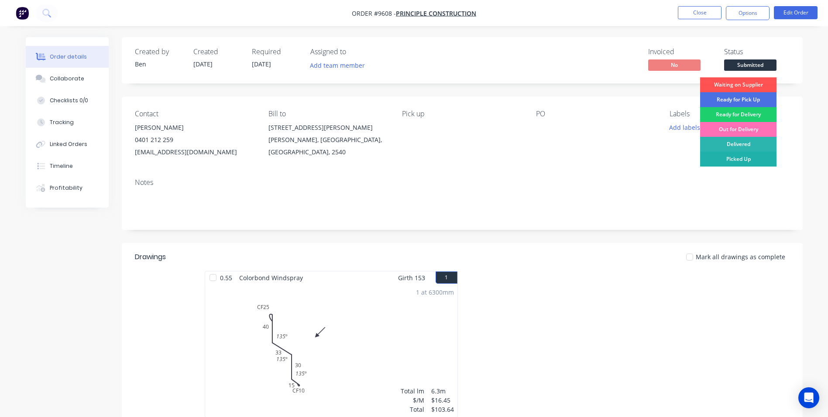
click at [731, 159] on div "Picked Up" at bounding box center [738, 159] width 76 height 15
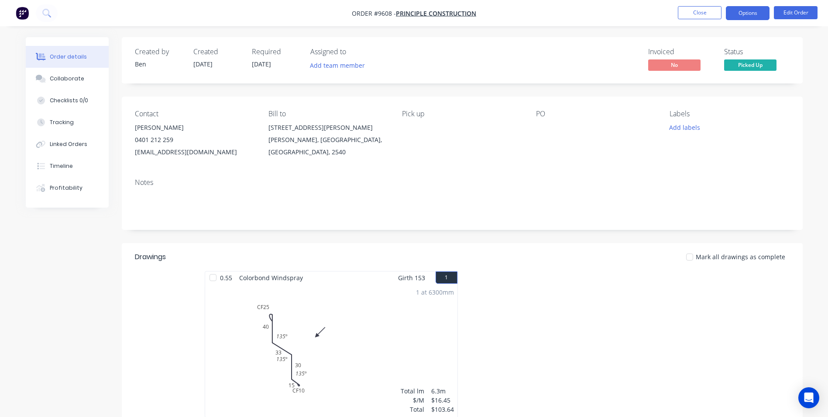
click at [736, 15] on button "Options" at bounding box center [748, 13] width 44 height 14
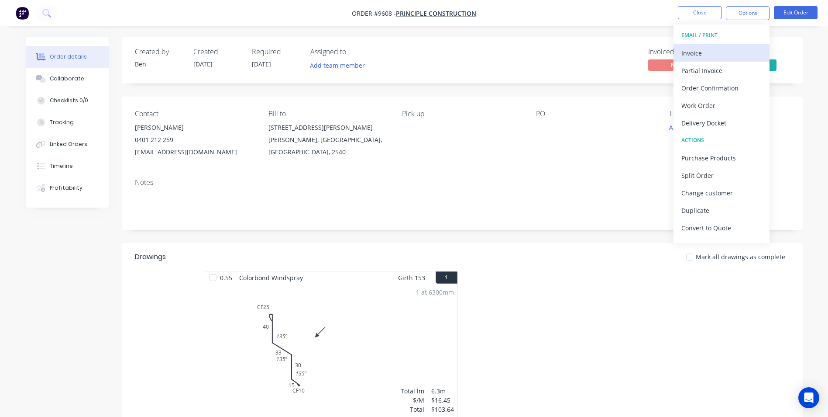
click at [709, 50] on div "Invoice" at bounding box center [722, 53] width 80 height 13
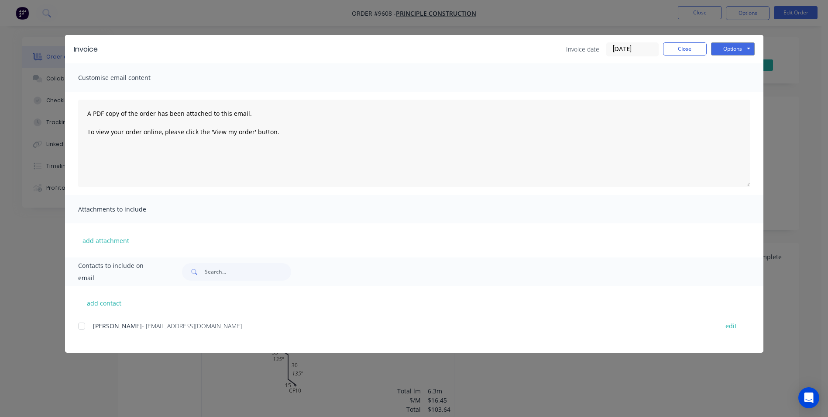
click at [82, 326] on div at bounding box center [81, 325] width 17 height 17
click at [729, 50] on button "Options" at bounding box center [733, 48] width 44 height 13
click at [727, 95] on button "Email" at bounding box center [739, 93] width 56 height 14
click at [680, 48] on button "Close" at bounding box center [685, 48] width 44 height 13
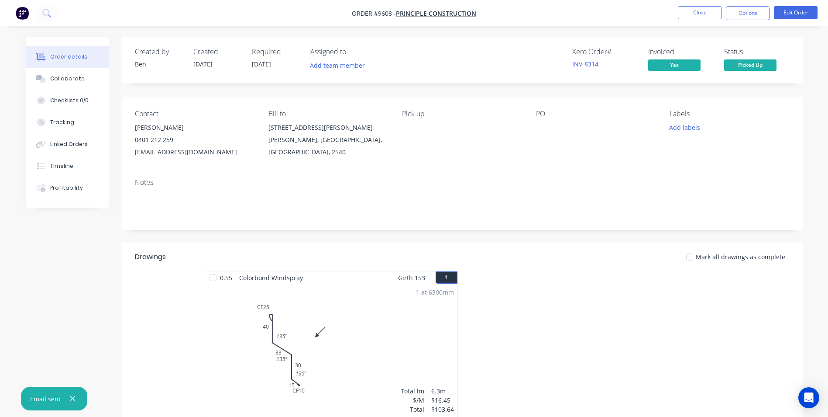
click at [692, 20] on nav "Order #9608 - Principle Construction Close Options Edit Order" at bounding box center [414, 13] width 828 height 26
click at [693, 13] on button "Close" at bounding box center [700, 12] width 44 height 13
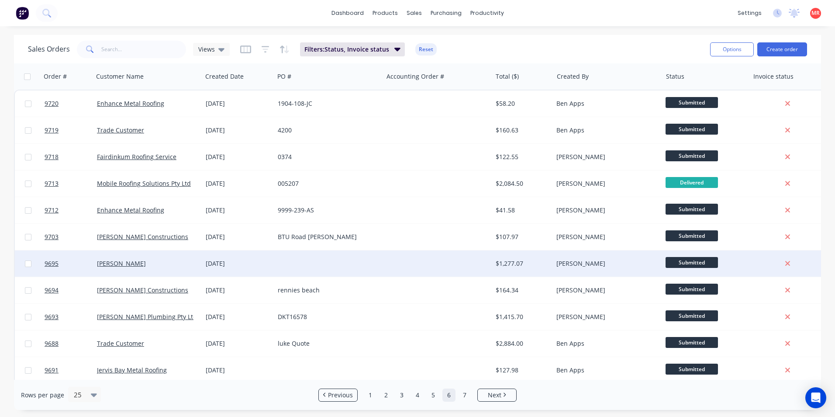
click at [412, 257] on div at bounding box center [437, 263] width 109 height 26
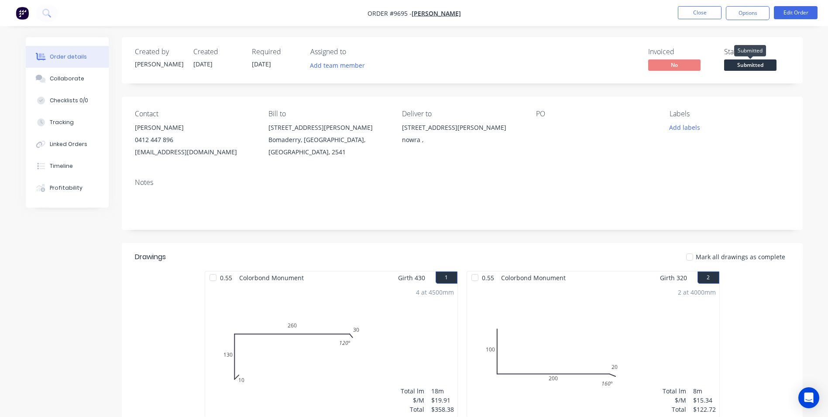
click at [738, 66] on span "Submitted" at bounding box center [750, 64] width 52 height 11
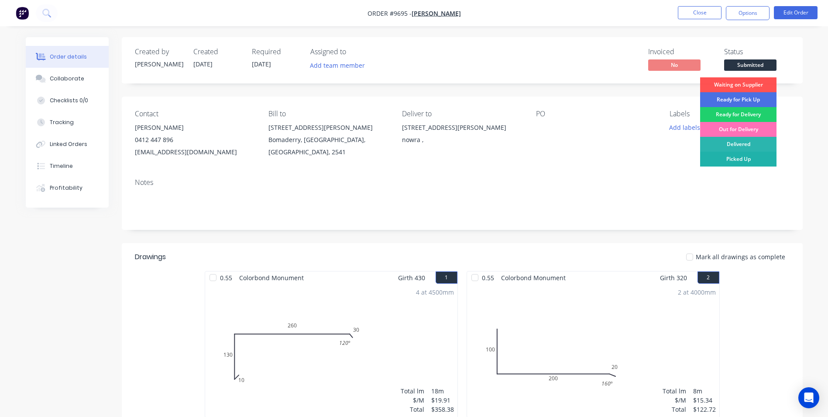
click at [723, 157] on div "Picked Up" at bounding box center [738, 159] width 76 height 15
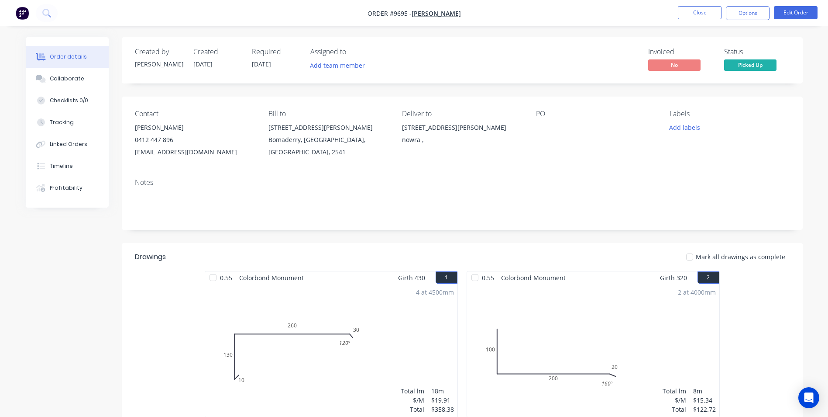
click at [742, 19] on button "Options" at bounding box center [748, 13] width 44 height 14
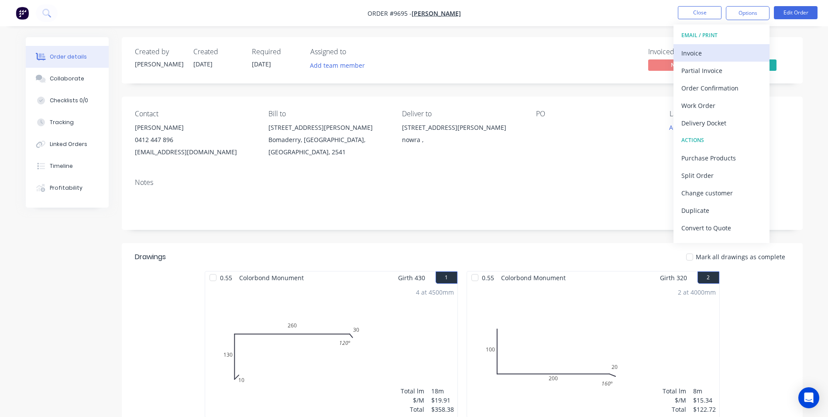
click at [726, 50] on div "Invoice" at bounding box center [722, 53] width 80 height 13
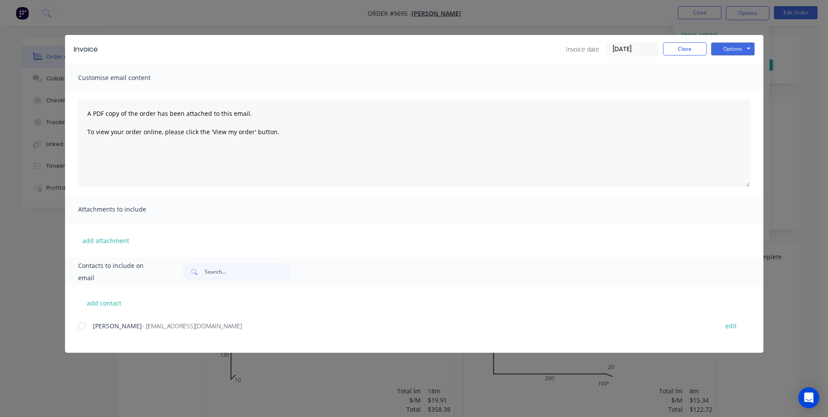
click at [83, 324] on div at bounding box center [81, 325] width 17 height 17
click at [731, 45] on button "Options" at bounding box center [733, 48] width 44 height 13
click at [730, 96] on button "Email" at bounding box center [739, 93] width 56 height 14
click at [695, 48] on button "Close" at bounding box center [685, 48] width 44 height 13
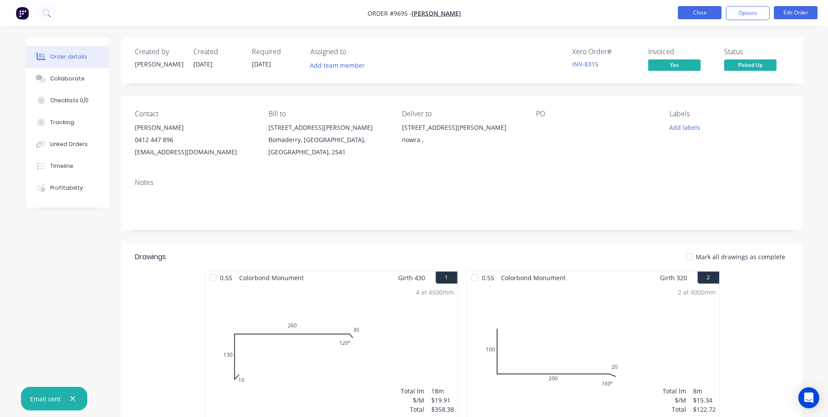
click at [699, 14] on button "Close" at bounding box center [700, 12] width 44 height 13
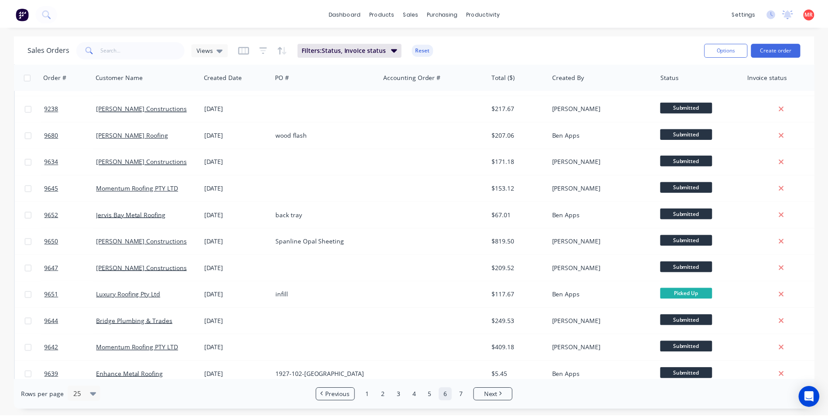
scroll to position [380, 0]
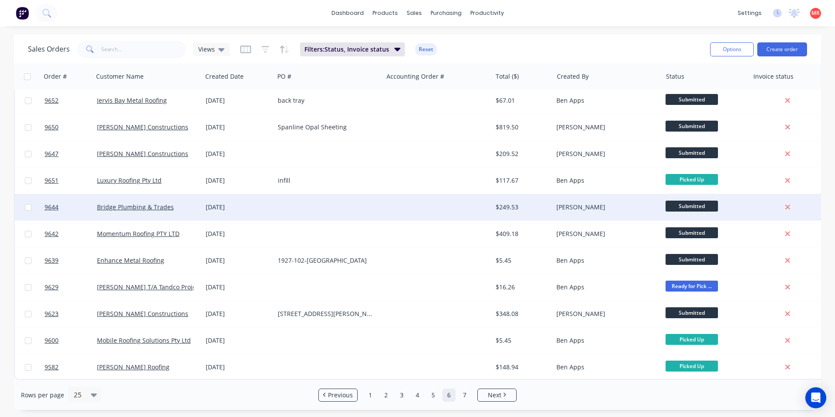
click at [417, 205] on div at bounding box center [437, 207] width 109 height 26
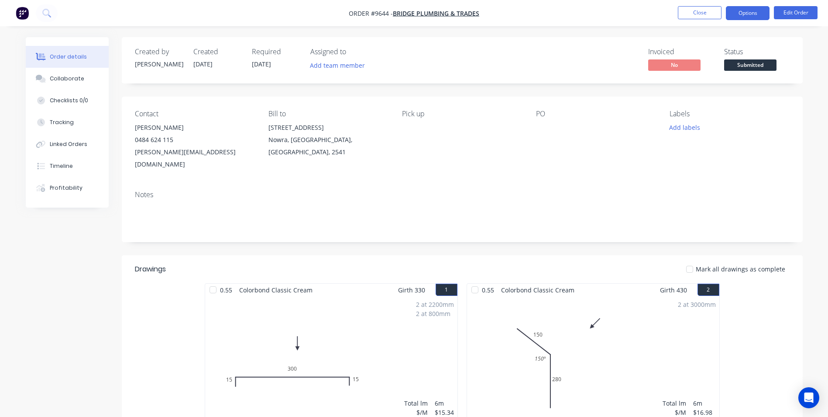
click at [759, 14] on button "Options" at bounding box center [748, 13] width 44 height 14
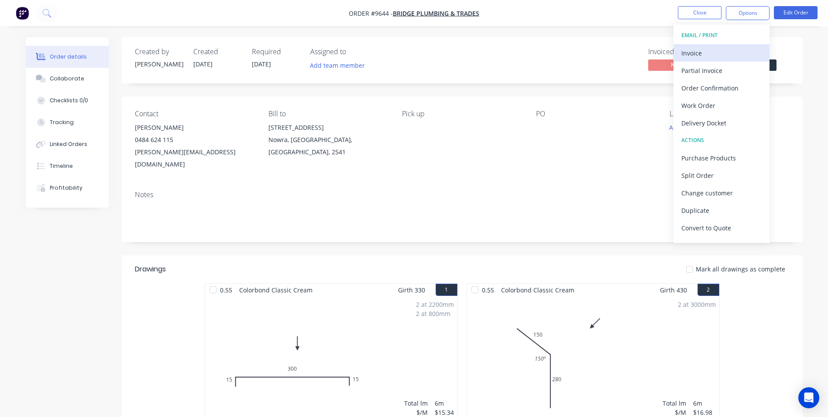
click at [722, 45] on button "Invoice" at bounding box center [722, 52] width 96 height 17
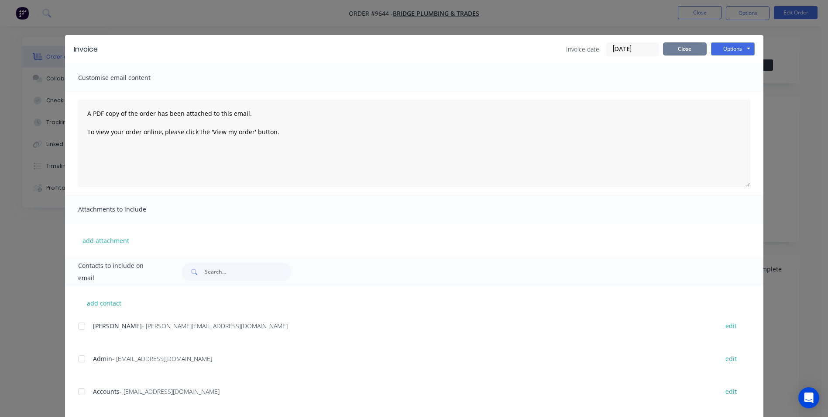
click at [689, 53] on button "Close" at bounding box center [685, 48] width 44 height 13
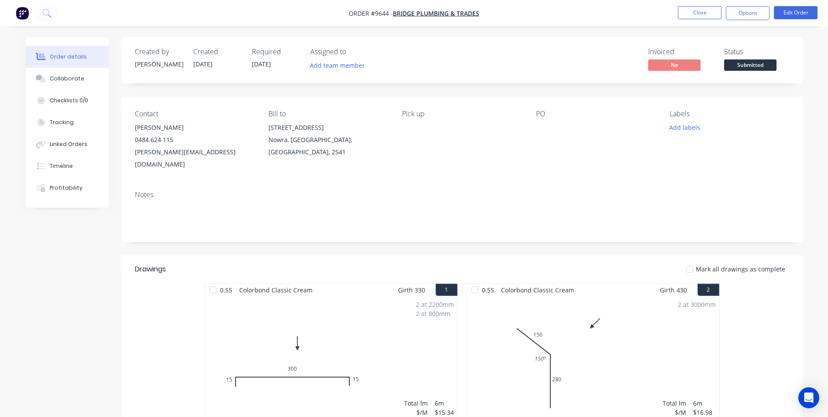
click at [758, 69] on span "Submitted" at bounding box center [750, 64] width 52 height 11
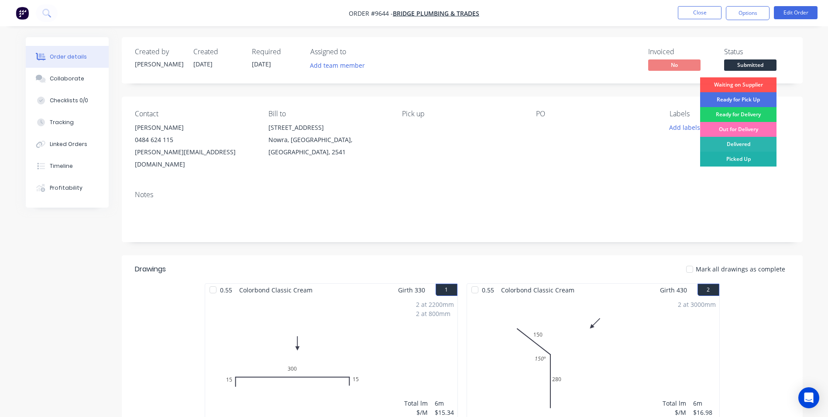
click at [732, 163] on div "Picked Up" at bounding box center [738, 159] width 76 height 15
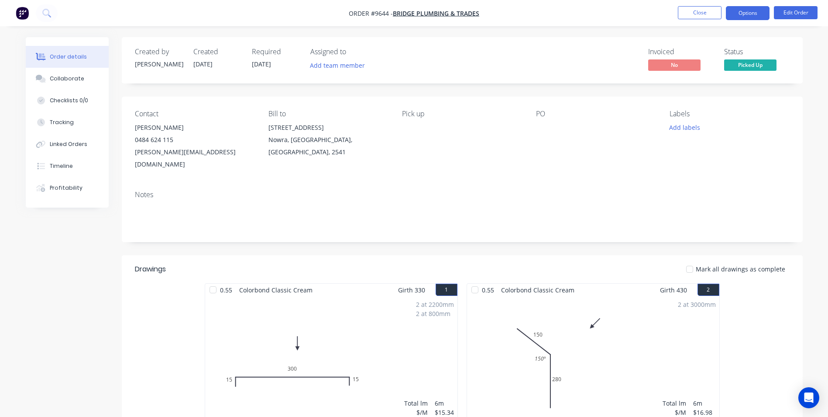
click at [730, 17] on button "Options" at bounding box center [748, 13] width 44 height 14
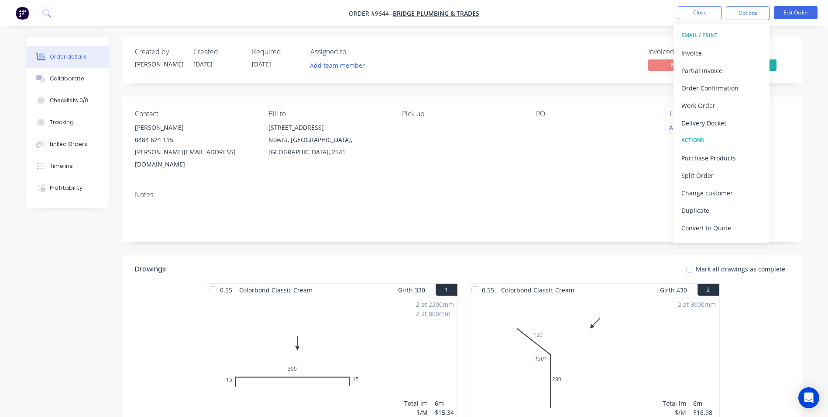
click at [686, 57] on div "Invoice" at bounding box center [722, 53] width 80 height 13
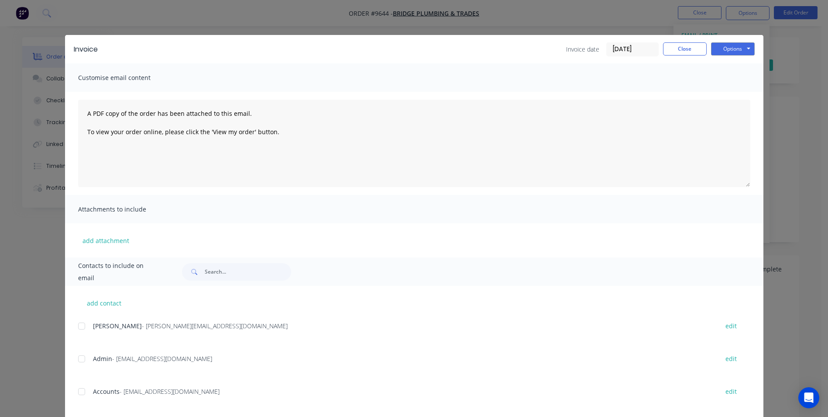
click at [84, 329] on div at bounding box center [81, 325] width 17 height 17
drag, startPoint x: 85, startPoint y: 390, endPoint x: 81, endPoint y: 339, distance: 50.8
click at [84, 383] on div at bounding box center [81, 391] width 17 height 17
click at [79, 331] on div at bounding box center [81, 325] width 17 height 17
click at [723, 47] on button "Options" at bounding box center [733, 48] width 44 height 13
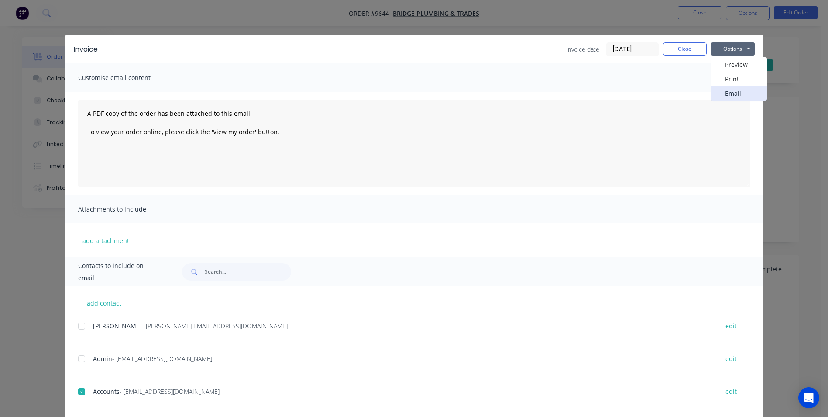
click at [720, 90] on button "Email" at bounding box center [739, 93] width 56 height 14
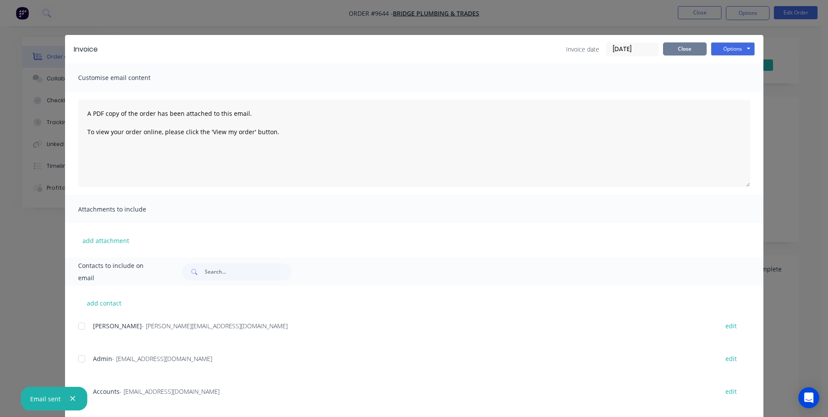
click at [686, 50] on button "Close" at bounding box center [685, 48] width 44 height 13
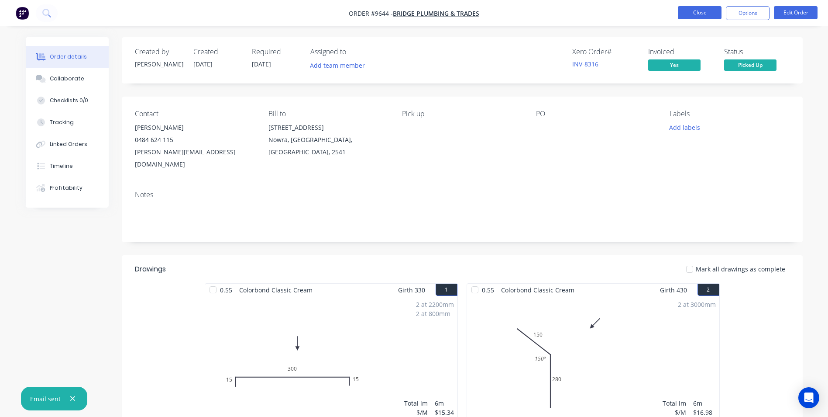
click at [699, 14] on button "Close" at bounding box center [700, 12] width 44 height 13
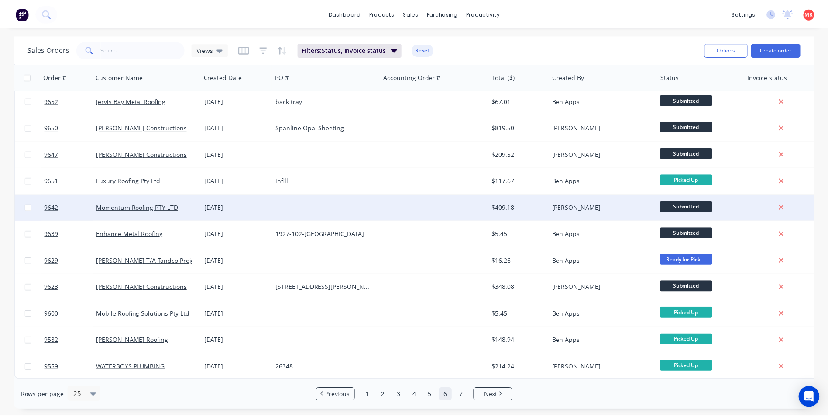
scroll to position [337, 0]
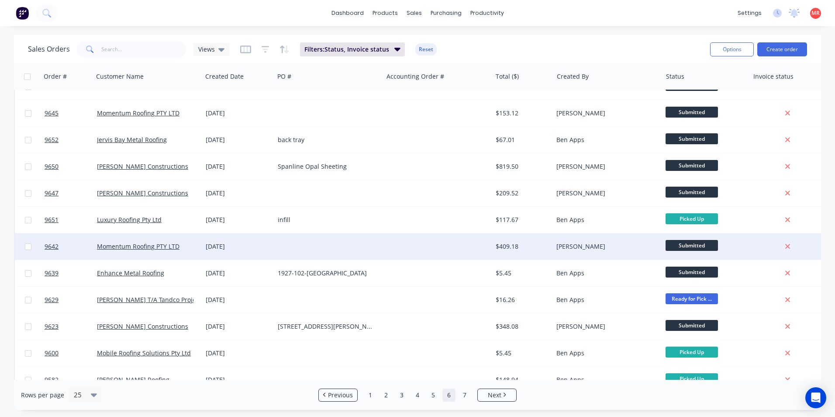
click at [399, 245] on div at bounding box center [437, 246] width 109 height 26
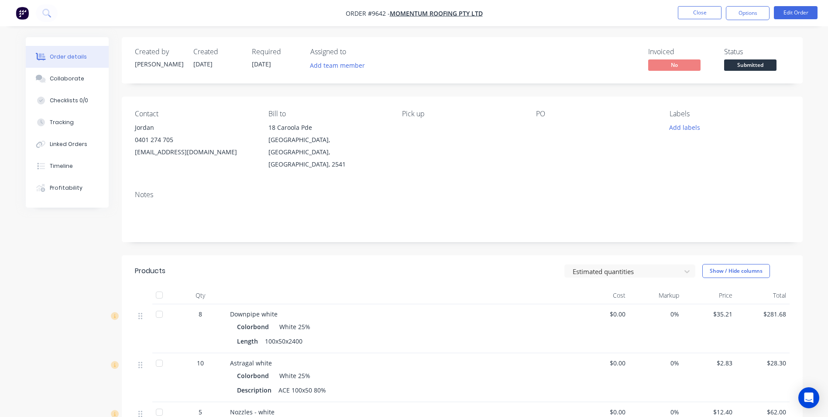
click at [758, 67] on span "Submitted" at bounding box center [750, 64] width 52 height 11
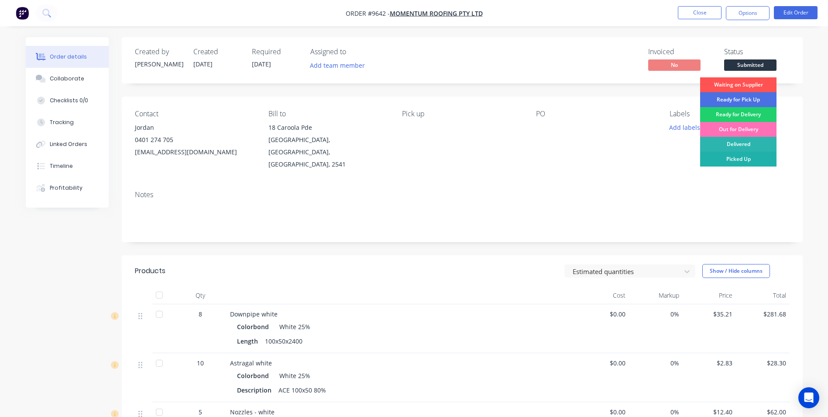
click at [741, 160] on div "Picked Up" at bounding box center [738, 159] width 76 height 15
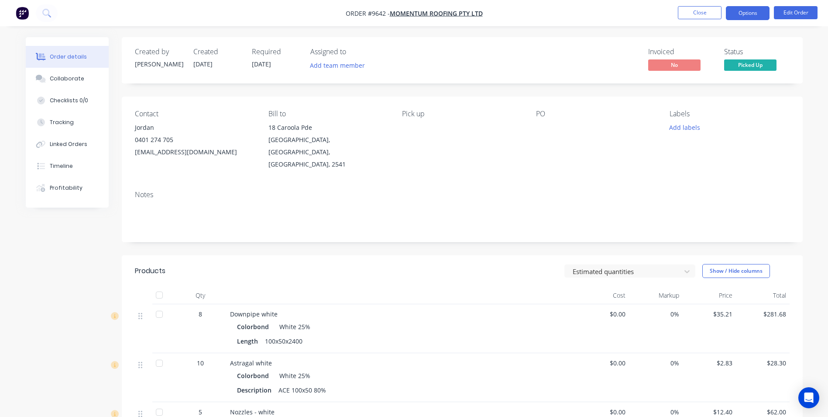
click at [739, 14] on button "Options" at bounding box center [748, 13] width 44 height 14
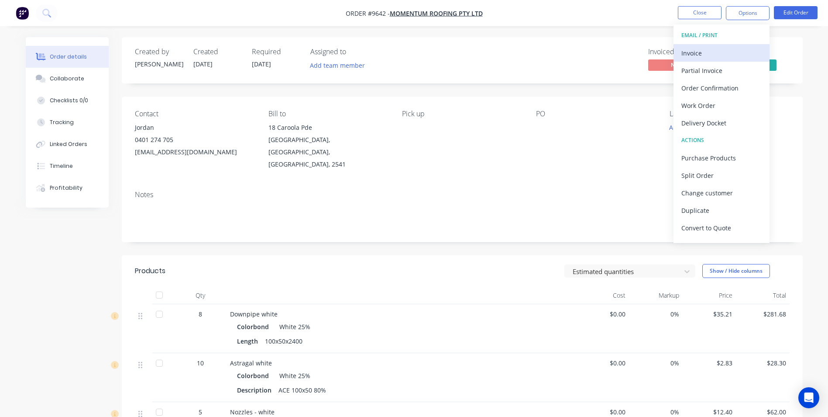
click at [714, 49] on div "Invoice" at bounding box center [722, 53] width 80 height 13
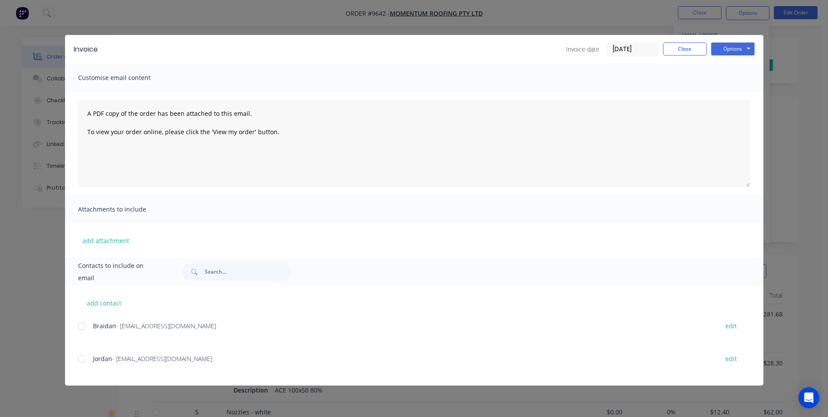
click at [79, 365] on div at bounding box center [81, 358] width 17 height 17
click at [715, 55] on button "Options" at bounding box center [733, 48] width 44 height 13
click at [718, 91] on button "Email" at bounding box center [739, 93] width 56 height 14
click at [688, 52] on button "Close" at bounding box center [685, 48] width 44 height 13
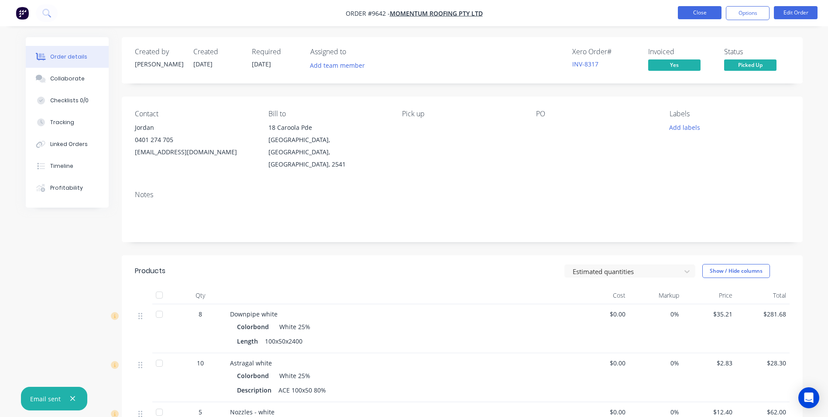
click at [704, 10] on button "Close" at bounding box center [700, 12] width 44 height 13
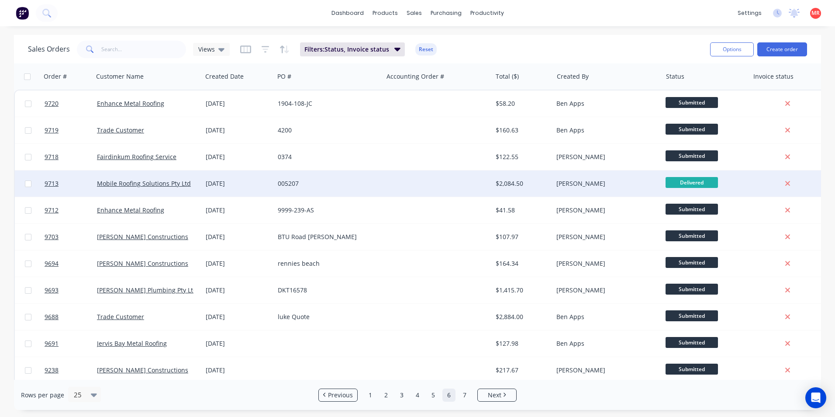
click at [369, 192] on div "005207" at bounding box center [328, 183] width 109 height 26
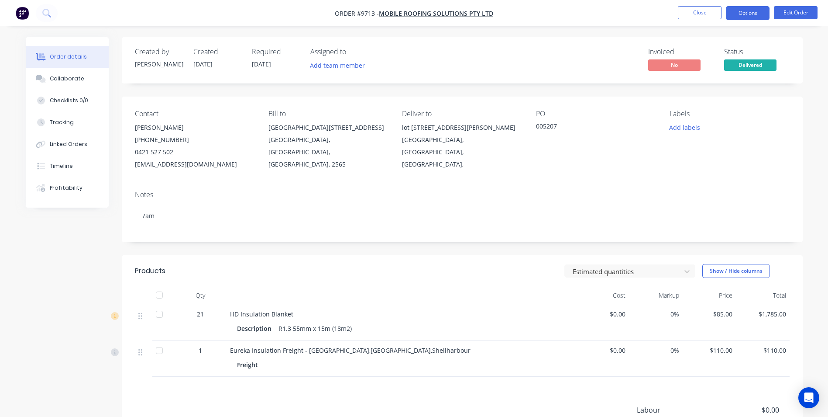
click at [736, 12] on button "Options" at bounding box center [748, 13] width 44 height 14
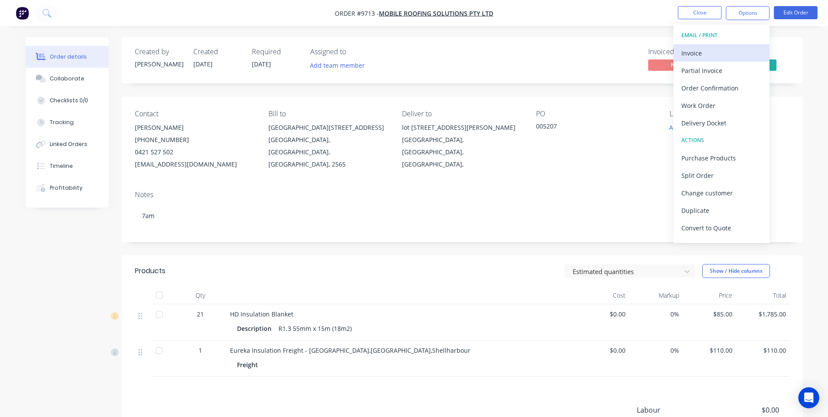
click at [719, 59] on div "Invoice" at bounding box center [722, 53] width 80 height 13
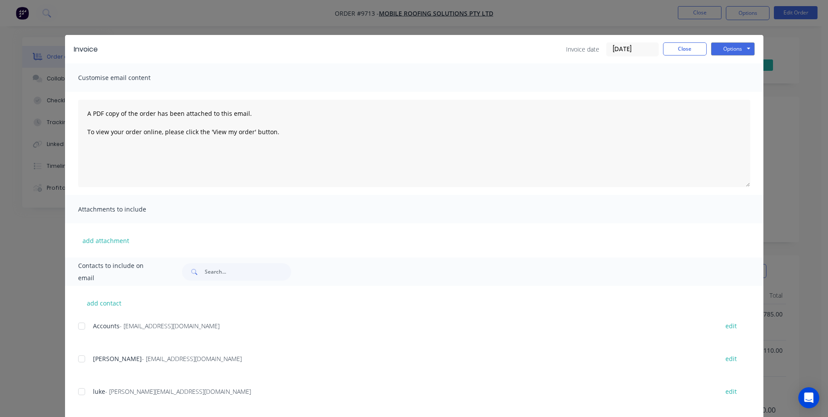
click at [81, 320] on div at bounding box center [81, 325] width 17 height 17
click at [737, 48] on button "Options" at bounding box center [733, 48] width 44 height 13
click at [723, 95] on button "Email" at bounding box center [739, 93] width 56 height 14
click at [669, 47] on button "Close" at bounding box center [685, 48] width 44 height 13
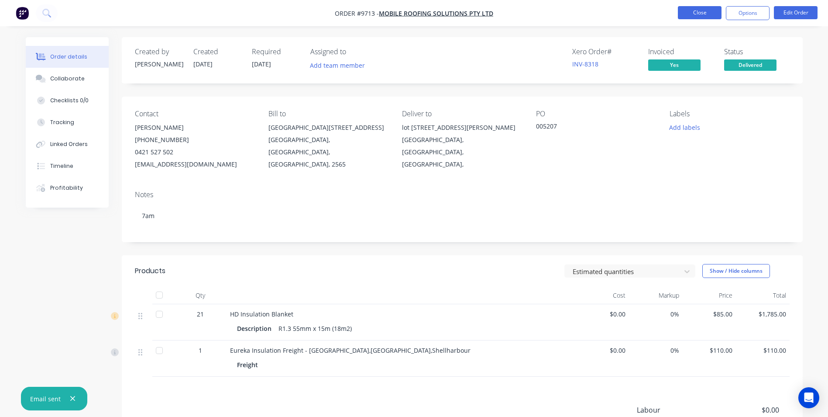
click at [693, 11] on button "Close" at bounding box center [700, 12] width 44 height 13
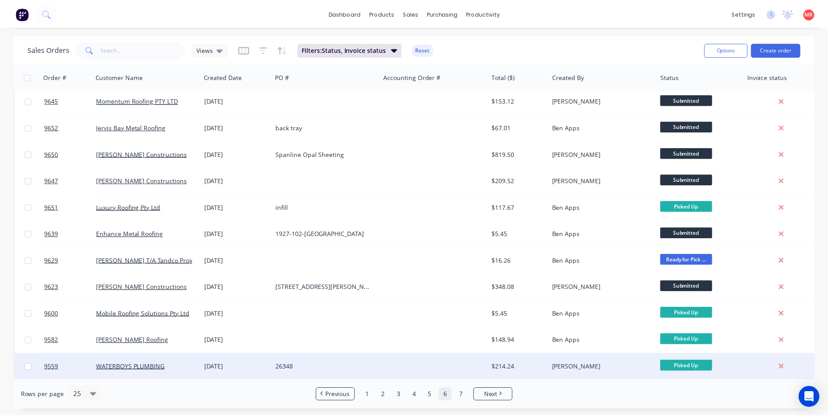
scroll to position [380, 0]
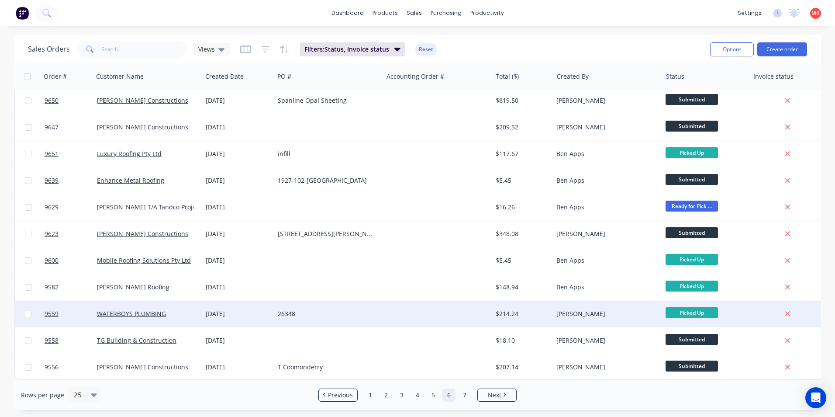
click at [386, 314] on div at bounding box center [437, 313] width 109 height 26
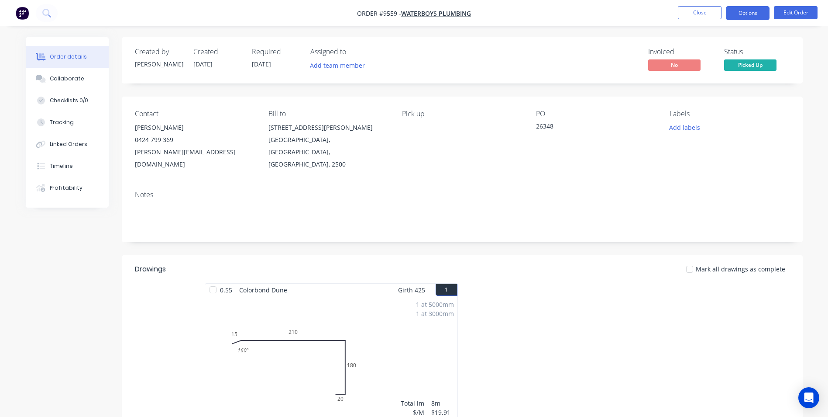
click at [732, 13] on button "Options" at bounding box center [748, 13] width 44 height 14
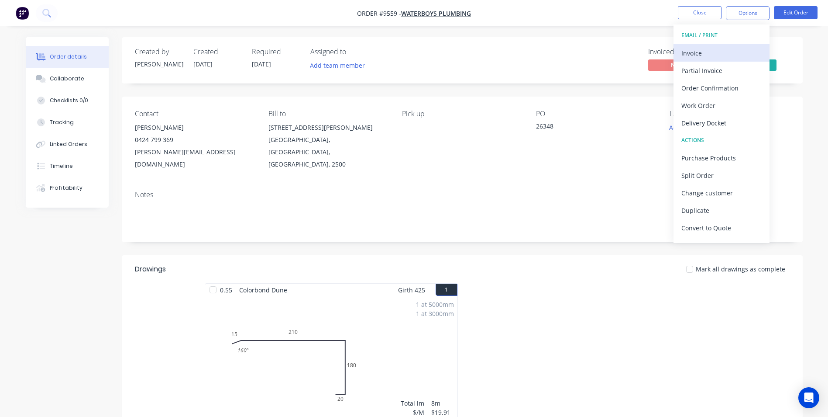
click at [710, 48] on div "Invoice" at bounding box center [722, 53] width 80 height 13
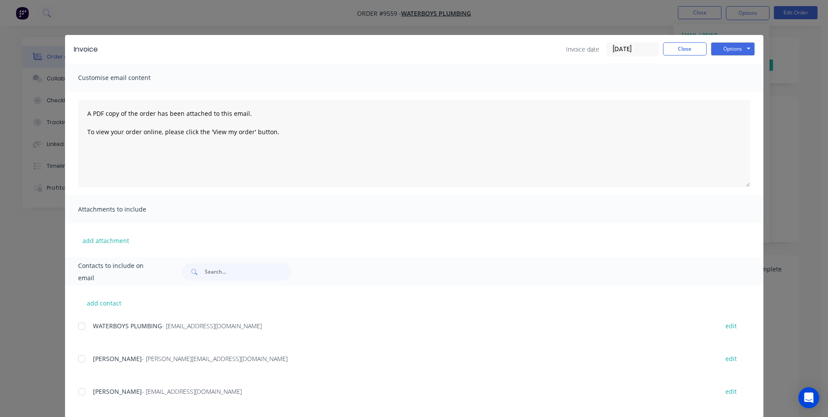
scroll to position [14, 0]
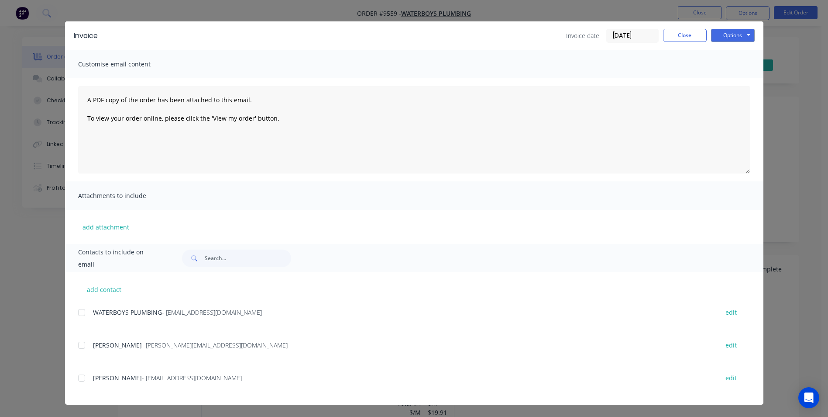
click at [82, 314] on div at bounding box center [81, 311] width 17 height 17
click at [716, 37] on button "Options" at bounding box center [733, 35] width 44 height 13
click at [711, 81] on button "Email" at bounding box center [739, 79] width 56 height 14
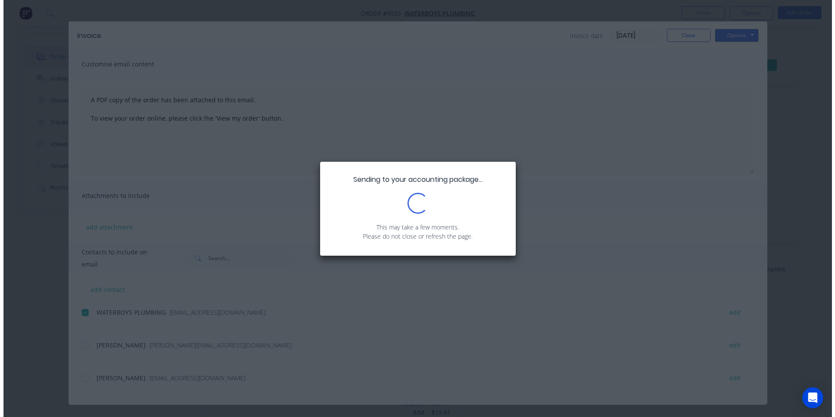
scroll to position [0, 0]
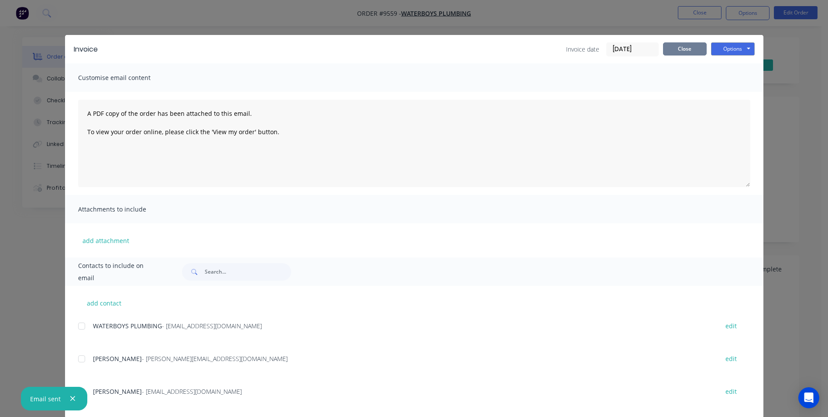
click at [688, 43] on button "Close" at bounding box center [685, 48] width 44 height 13
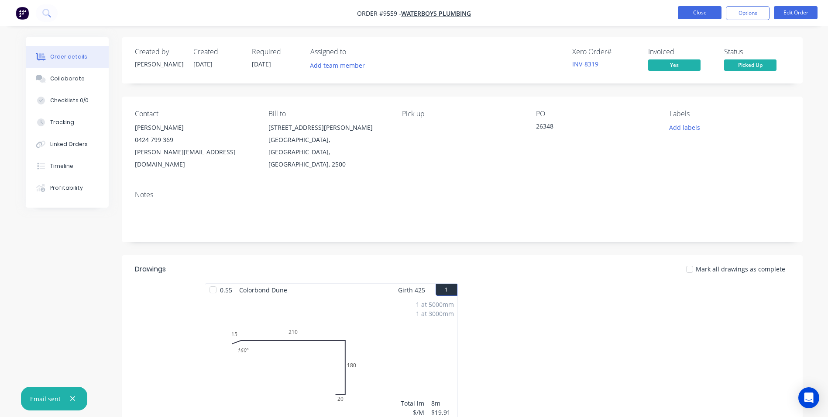
click at [710, 16] on button "Close" at bounding box center [700, 12] width 44 height 13
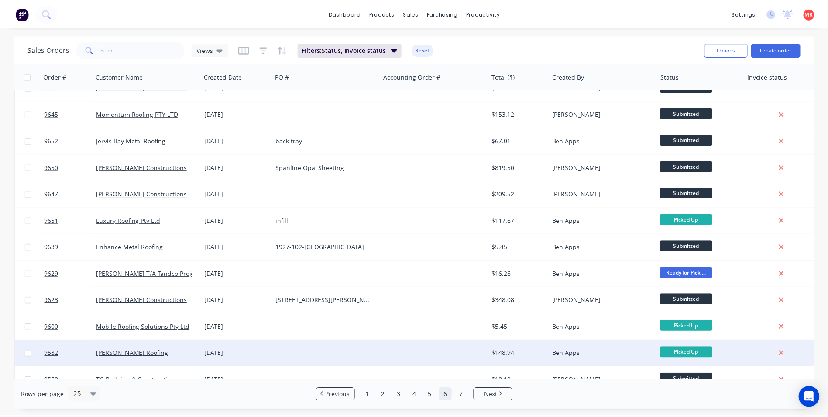
scroll to position [380, 0]
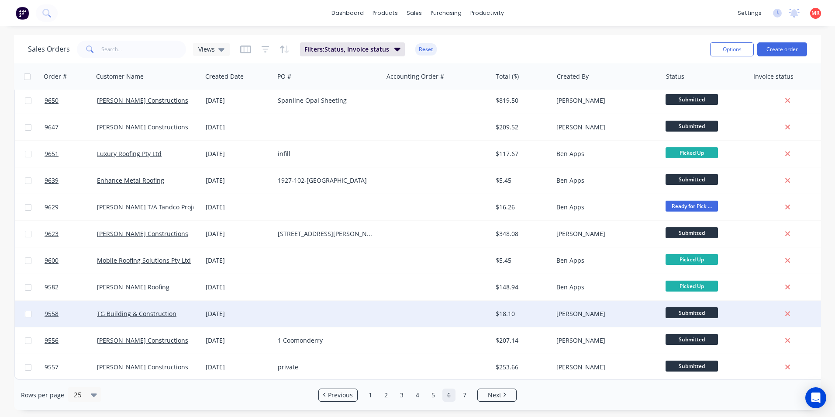
click at [369, 309] on div at bounding box center [328, 313] width 109 height 26
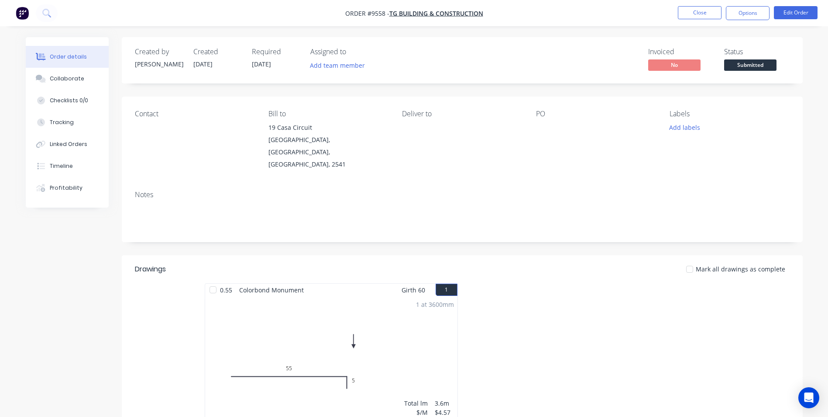
click at [752, 60] on span "Submitted" at bounding box center [750, 64] width 52 height 11
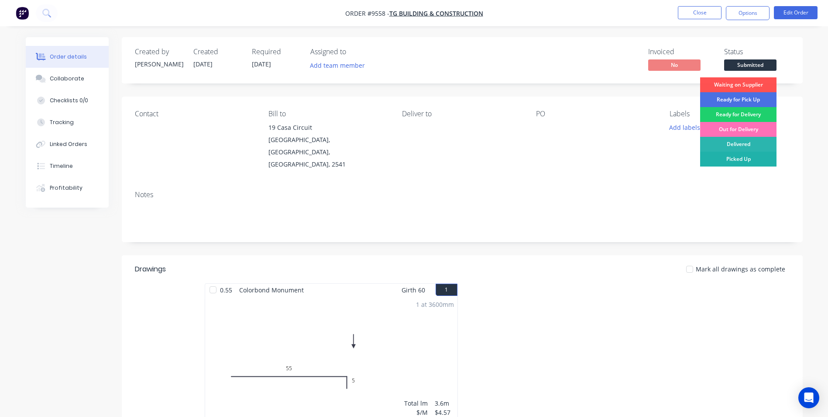
click at [729, 159] on div "Picked Up" at bounding box center [738, 159] width 76 height 15
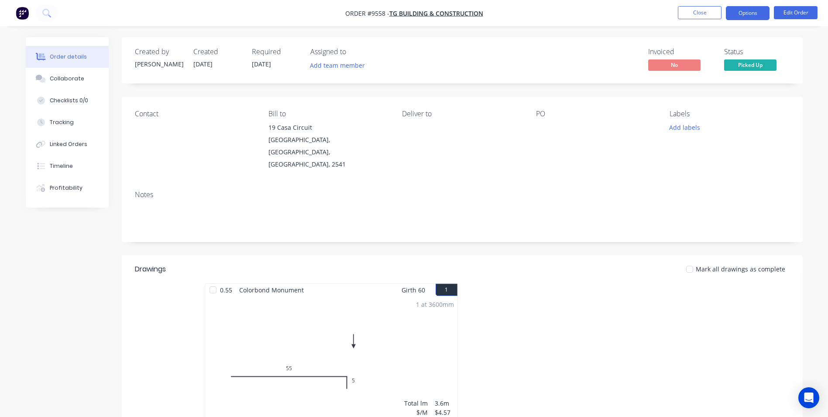
click at [743, 16] on button "Options" at bounding box center [748, 13] width 44 height 14
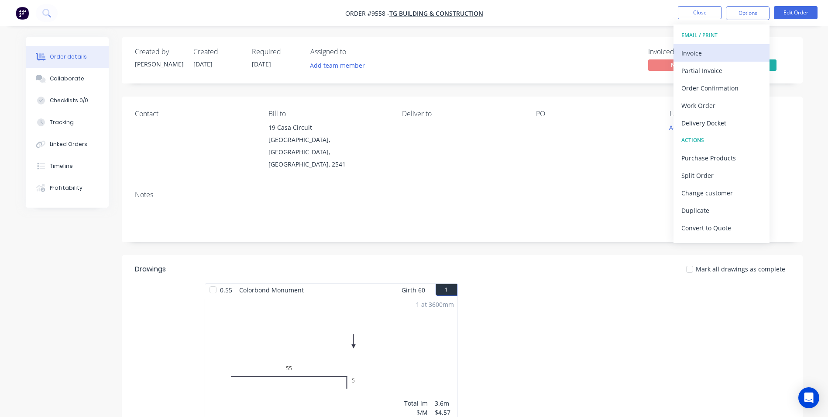
click at [716, 51] on div "Invoice" at bounding box center [722, 53] width 80 height 13
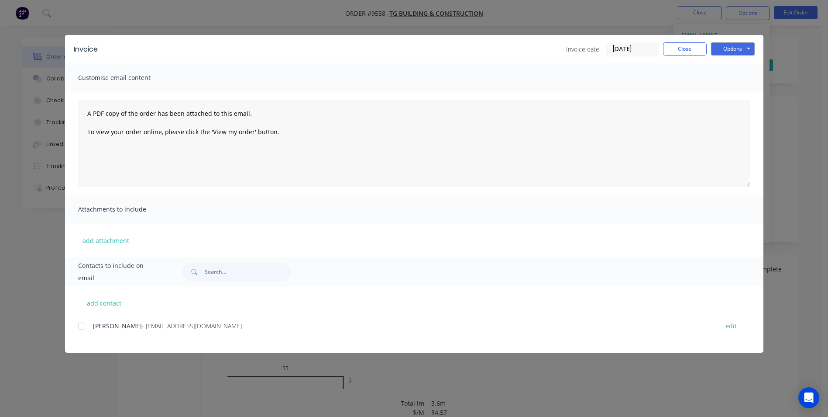
click at [83, 325] on div at bounding box center [81, 325] width 17 height 17
click at [727, 51] on button "Options" at bounding box center [733, 48] width 44 height 13
click at [713, 91] on button "Email" at bounding box center [739, 93] width 56 height 14
click at [689, 50] on button "Close" at bounding box center [685, 48] width 44 height 13
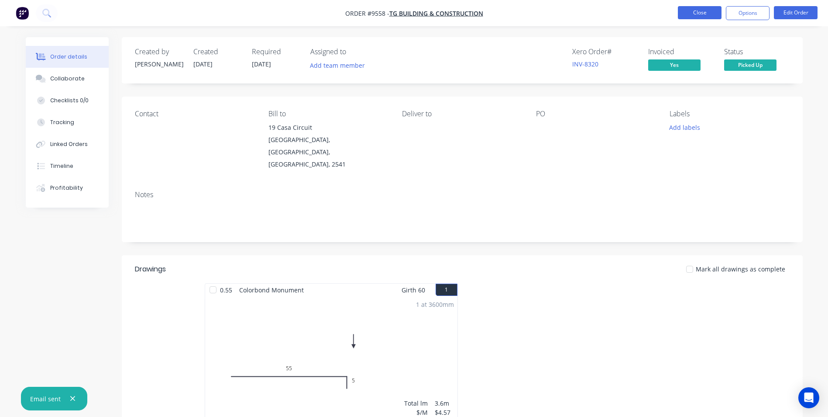
click at [710, 17] on button "Close" at bounding box center [700, 12] width 44 height 13
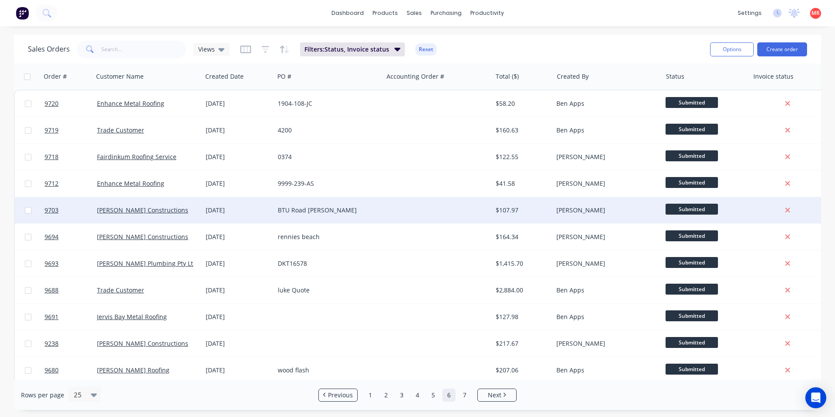
click at [447, 206] on div at bounding box center [437, 210] width 109 height 26
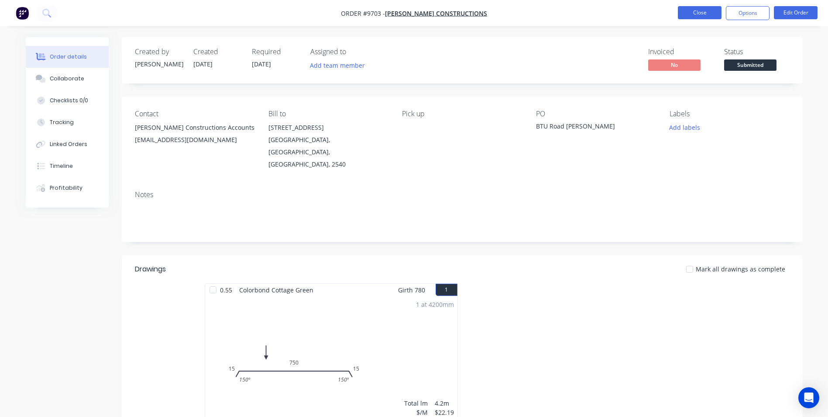
click at [706, 10] on button "Close" at bounding box center [700, 12] width 44 height 13
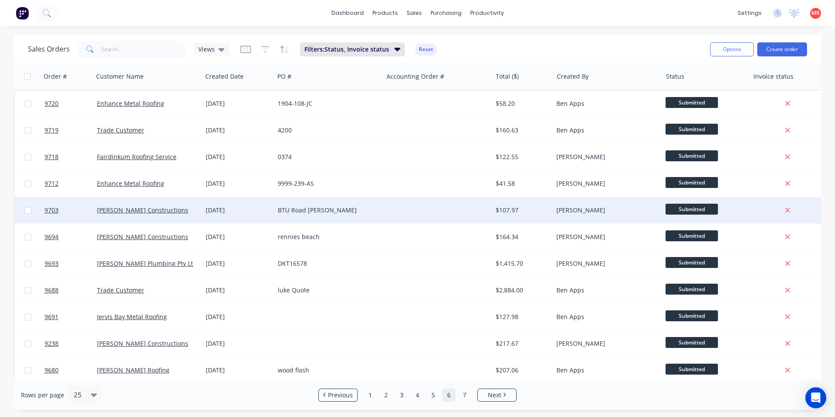
click at [366, 207] on div "BTU Road [PERSON_NAME]" at bounding box center [326, 210] width 97 height 9
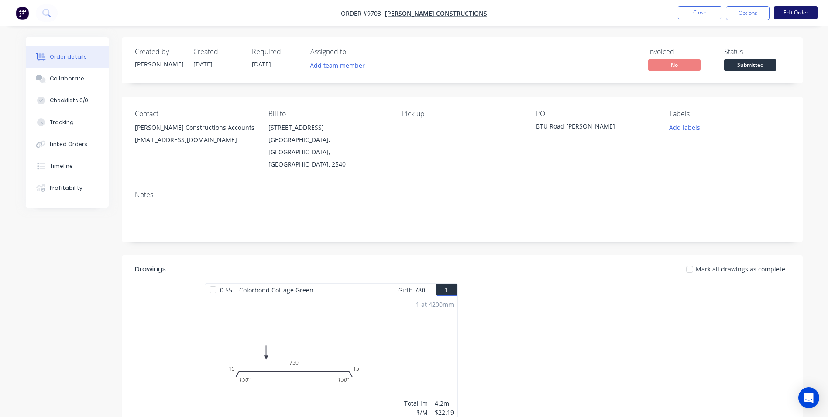
click at [783, 11] on button "Edit Order" at bounding box center [796, 12] width 44 height 13
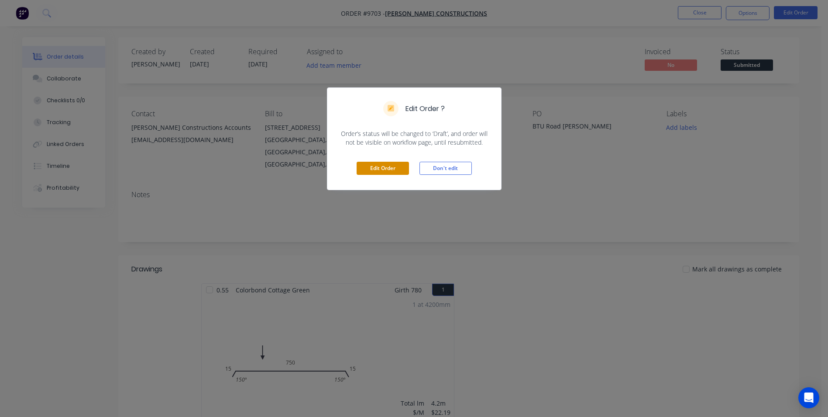
click at [367, 170] on button "Edit Order" at bounding box center [383, 168] width 52 height 13
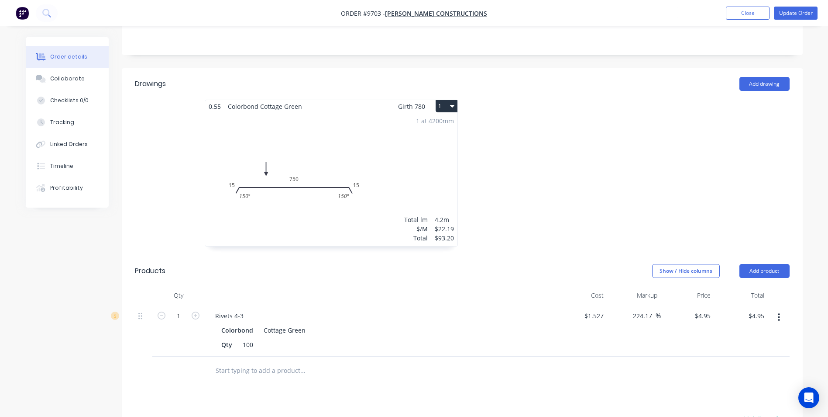
scroll to position [218, 0]
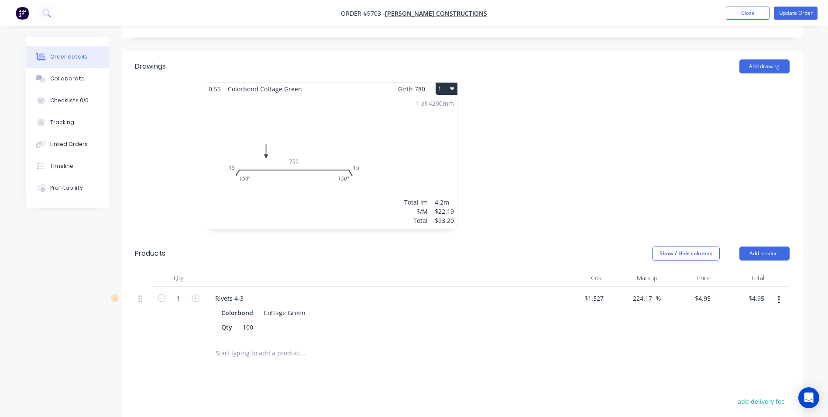
click at [243, 344] on input "text" at bounding box center [302, 352] width 175 height 17
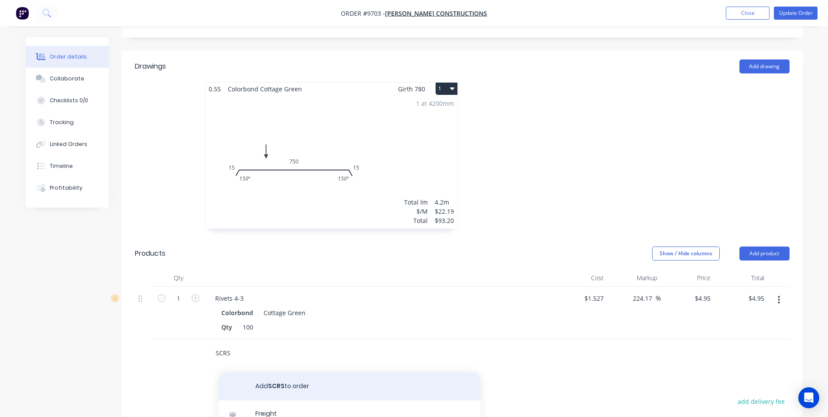
type input "SCRS"
click at [256, 385] on button "Add SCRS to order" at bounding box center [350, 386] width 262 height 28
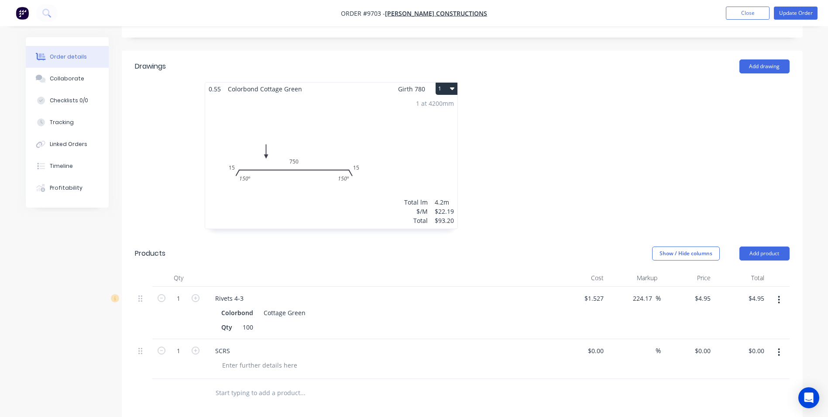
click at [781, 344] on button "button" at bounding box center [779, 352] width 21 height 16
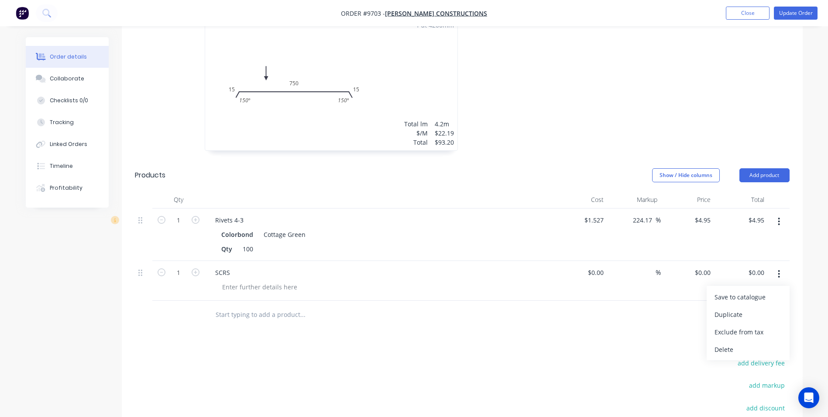
scroll to position [306, 0]
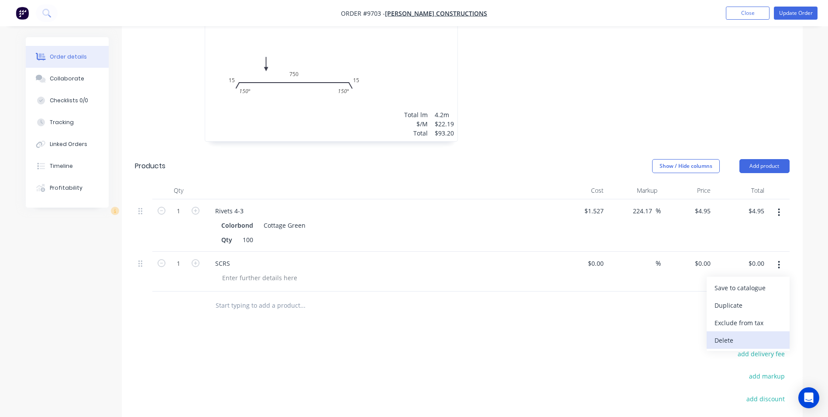
click at [731, 334] on div "Delete" at bounding box center [748, 340] width 67 height 13
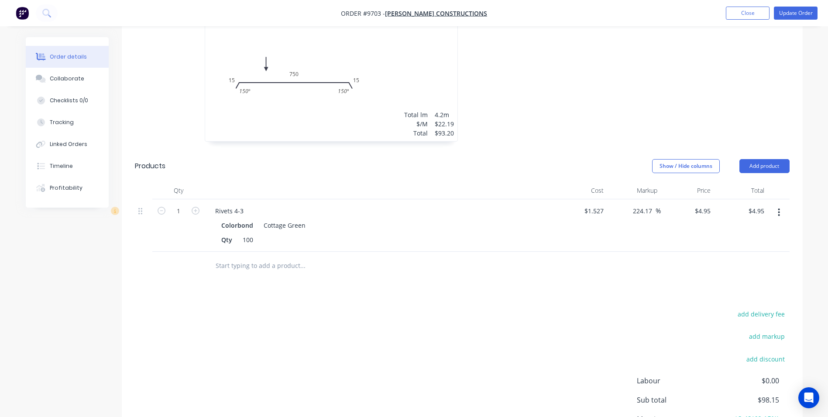
click at [269, 258] on input "text" at bounding box center [302, 265] width 175 height 17
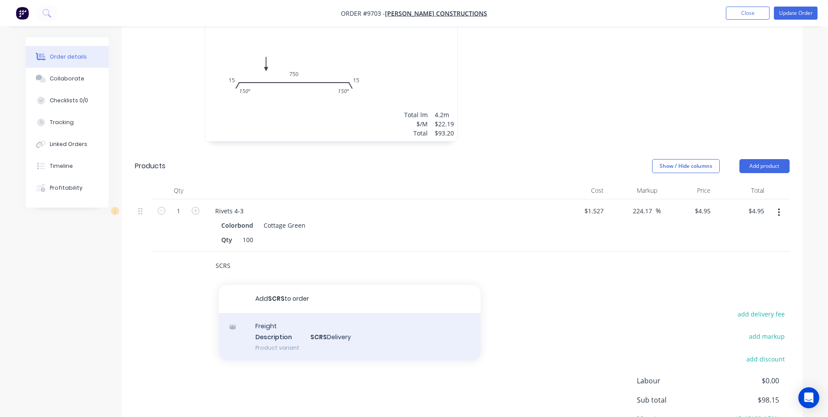
type input "SCRS"
click at [286, 317] on div "Freight Description SCRS Delivery Product variant" at bounding box center [350, 337] width 262 height 48
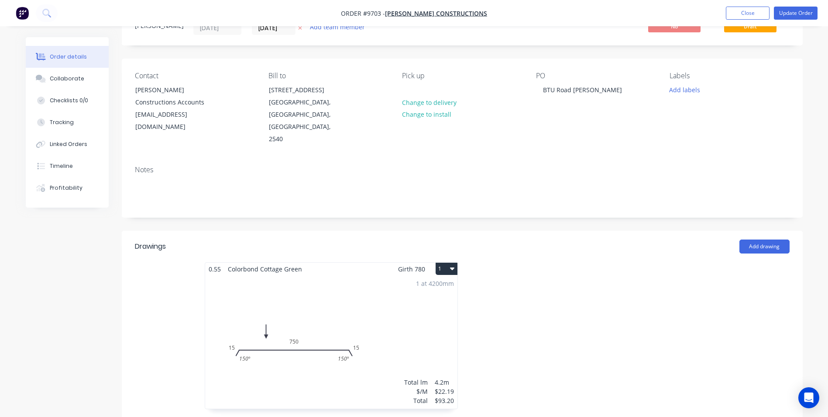
scroll to position [0, 0]
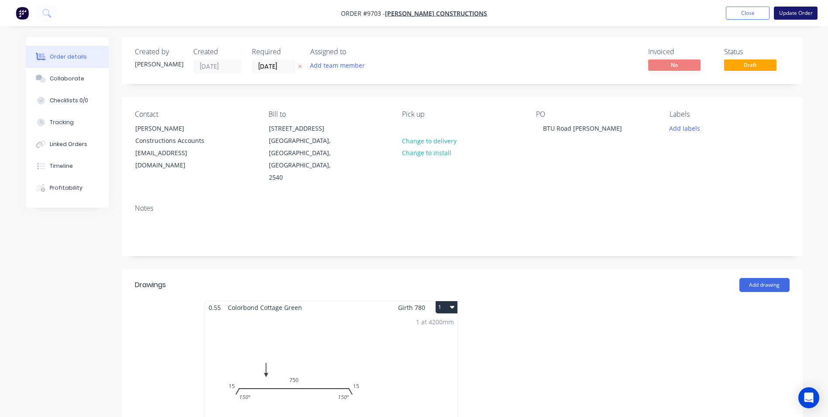
click at [807, 9] on button "Update Order" at bounding box center [796, 13] width 44 height 13
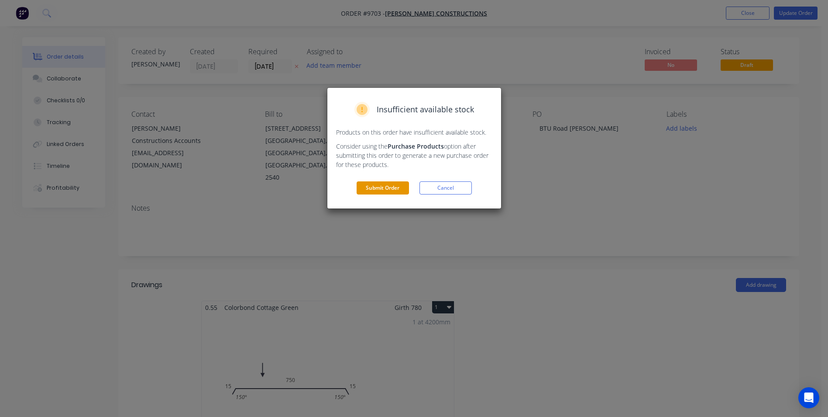
click at [390, 185] on button "Submit Order" at bounding box center [383, 187] width 52 height 13
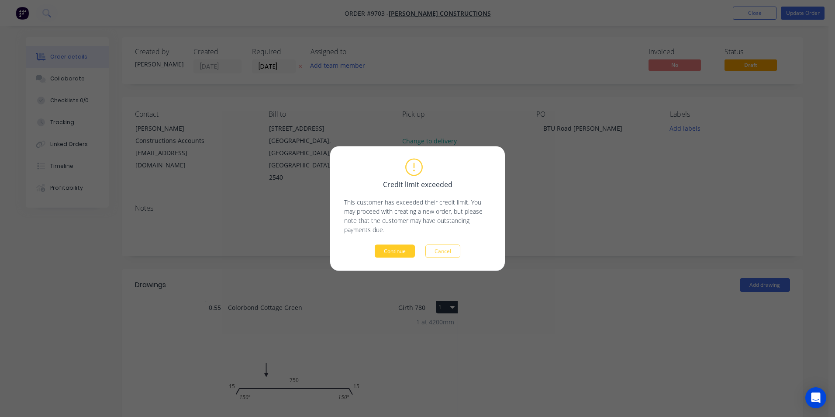
click at [408, 249] on button "Continue" at bounding box center [395, 251] width 40 height 13
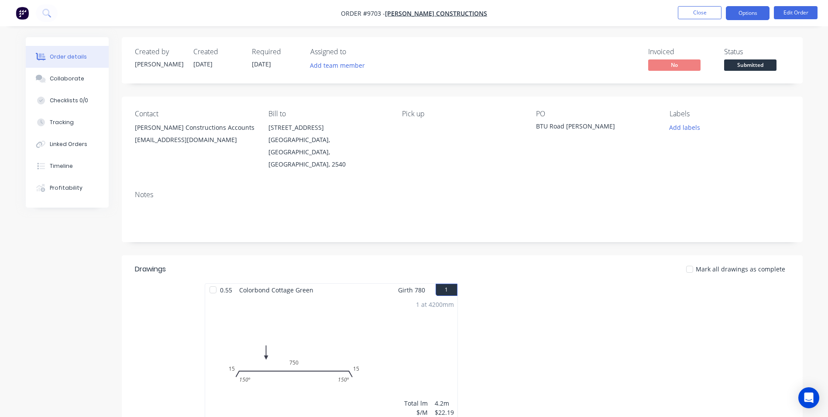
click at [739, 16] on button "Options" at bounding box center [748, 13] width 44 height 14
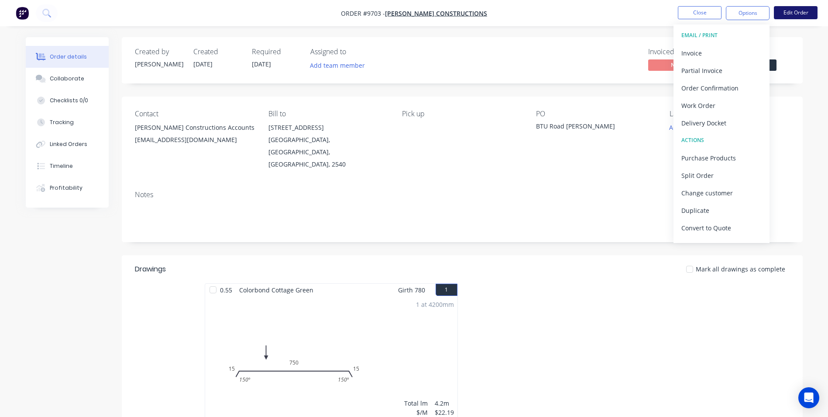
click at [783, 15] on button "Edit Order" at bounding box center [796, 12] width 44 height 13
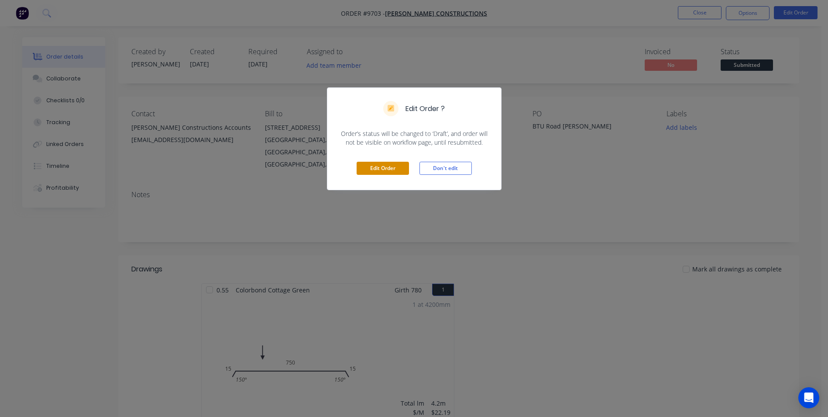
click at [393, 170] on button "Edit Order" at bounding box center [383, 168] width 52 height 13
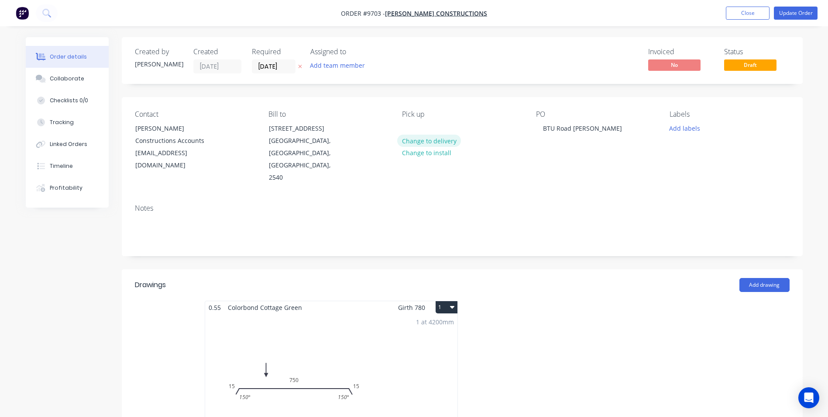
click at [429, 143] on button "Change to delivery" at bounding box center [429, 140] width 64 height 12
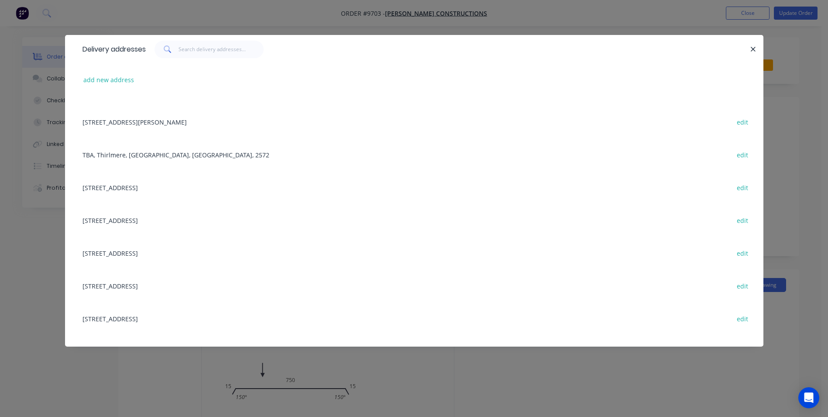
scroll to position [306, 0]
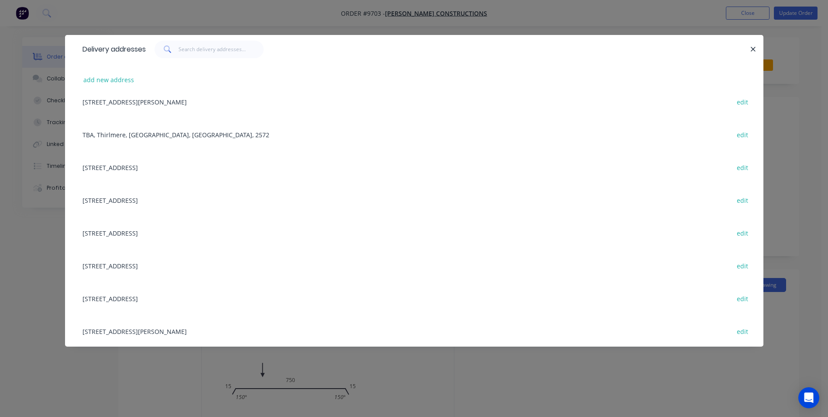
click at [178, 234] on div "183A BTU Road, Nowra Hill, New South Wales, Australia, 2540 edit" at bounding box center [414, 232] width 672 height 33
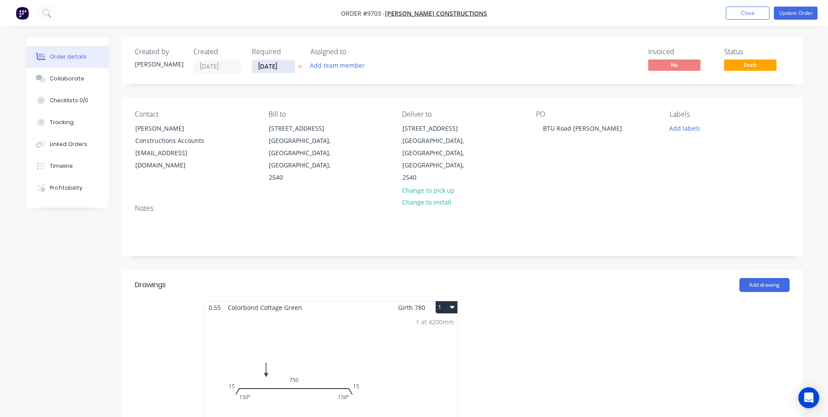
click at [282, 72] on input "11/09/25" at bounding box center [273, 66] width 43 height 13
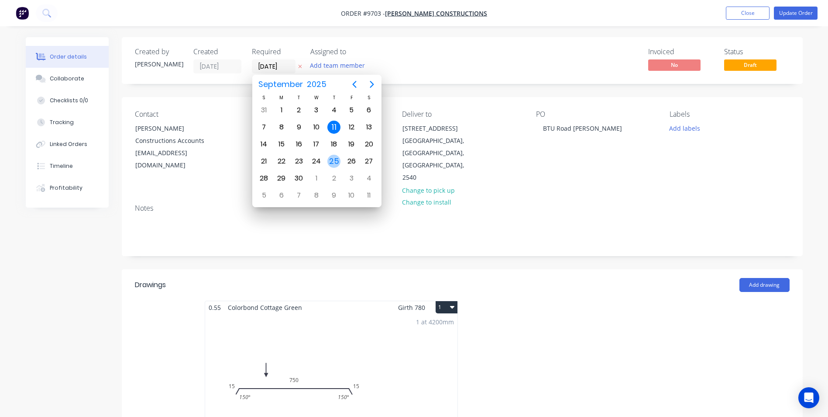
click at [334, 164] on div "25" at bounding box center [333, 161] width 13 height 13
type input "[DATE]"
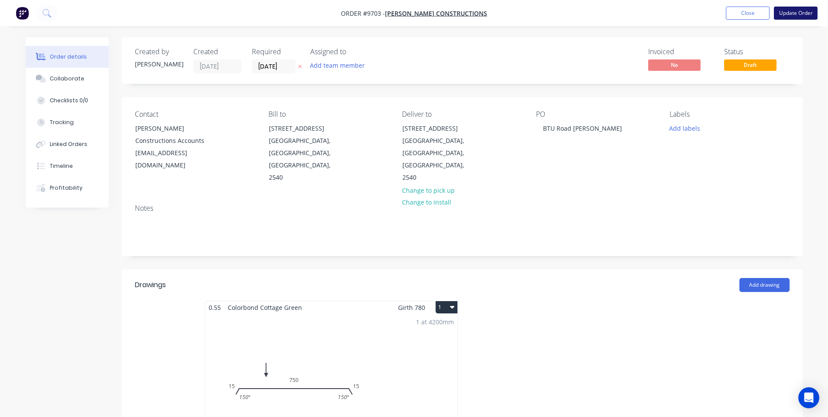
click at [784, 13] on button "Update Order" at bounding box center [796, 13] width 44 height 13
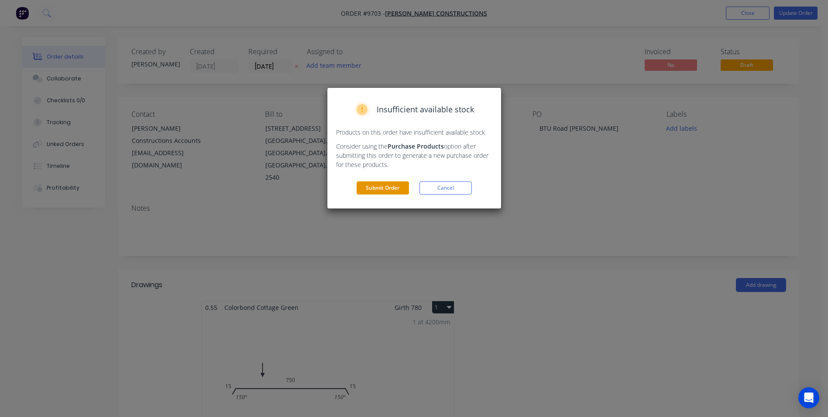
click at [389, 185] on button "Submit Order" at bounding box center [383, 187] width 52 height 13
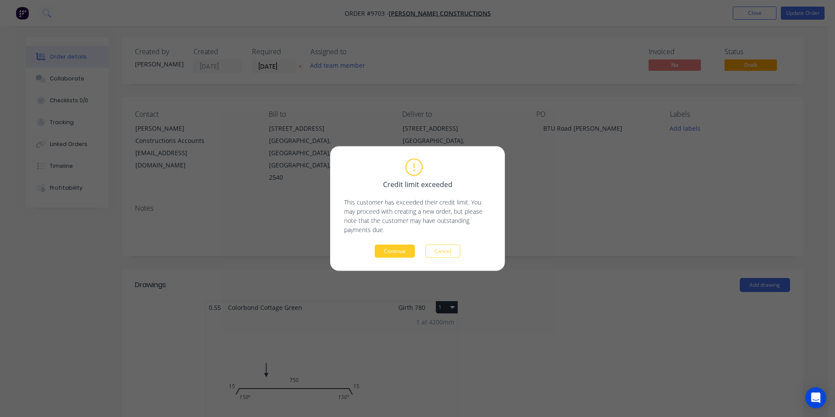
click at [389, 254] on button "Continue" at bounding box center [395, 251] width 40 height 13
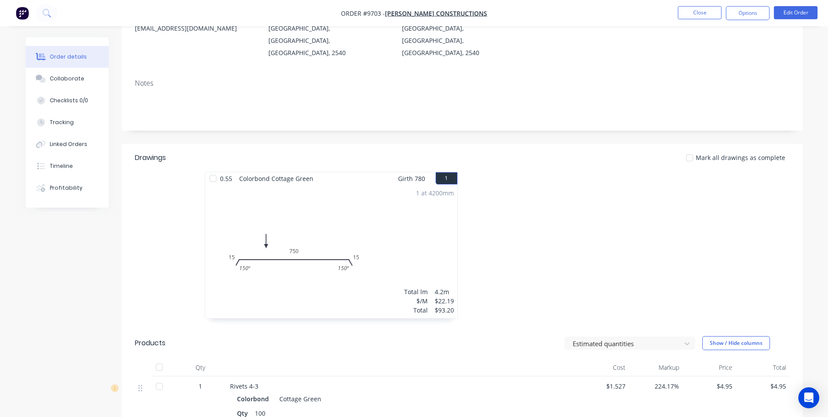
scroll to position [0, 0]
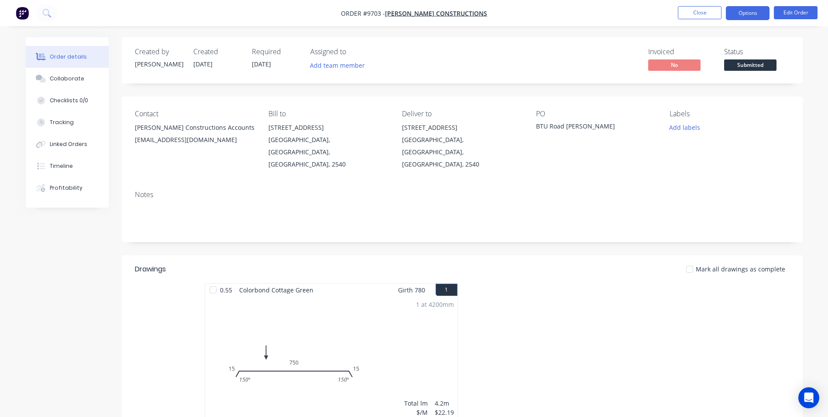
click at [741, 13] on button "Options" at bounding box center [748, 13] width 44 height 14
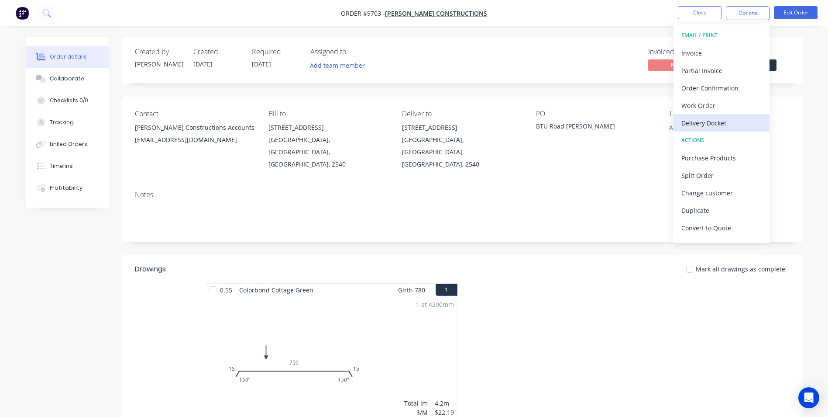
click at [705, 121] on div "Delivery Docket" at bounding box center [722, 123] width 80 height 13
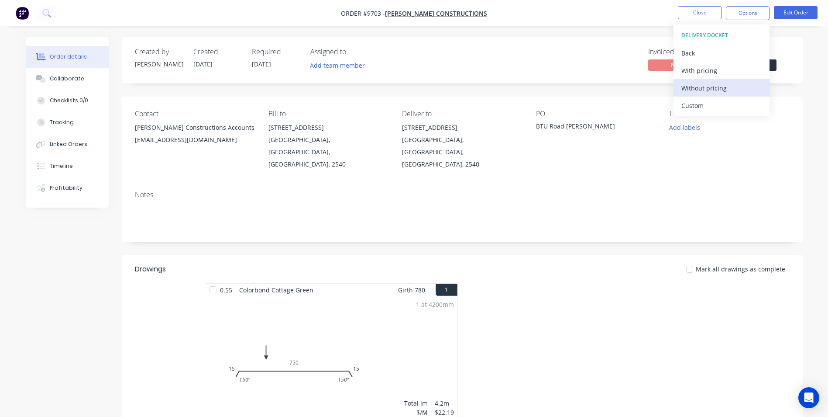
click at [709, 90] on div "Without pricing" at bounding box center [722, 88] width 80 height 13
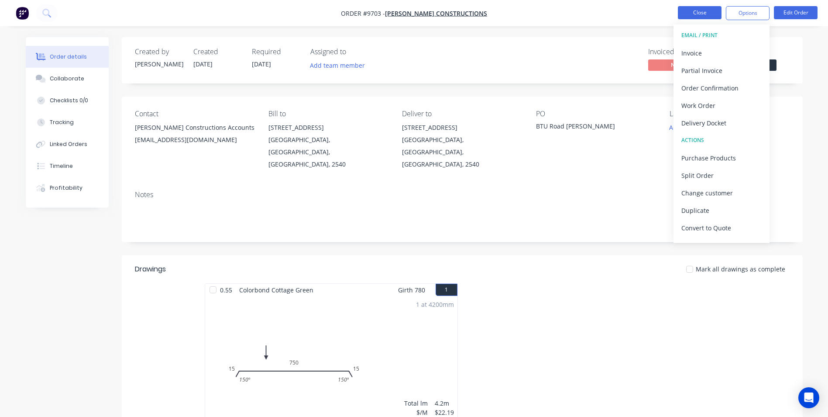
click at [689, 14] on button "Close" at bounding box center [700, 12] width 44 height 13
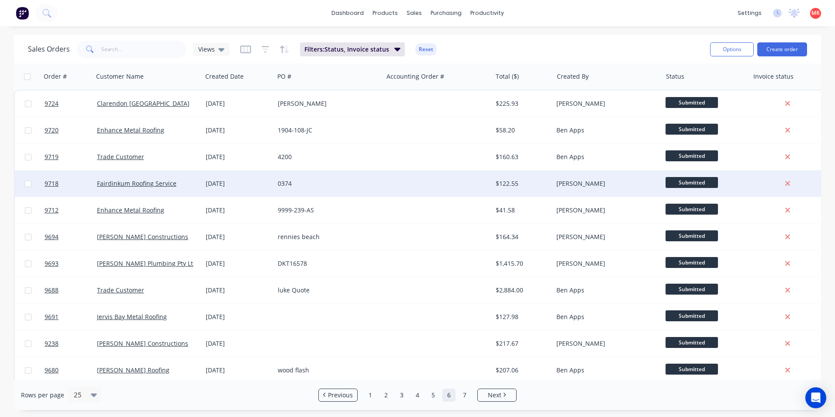
click at [363, 181] on div "0374" at bounding box center [326, 183] width 97 height 9
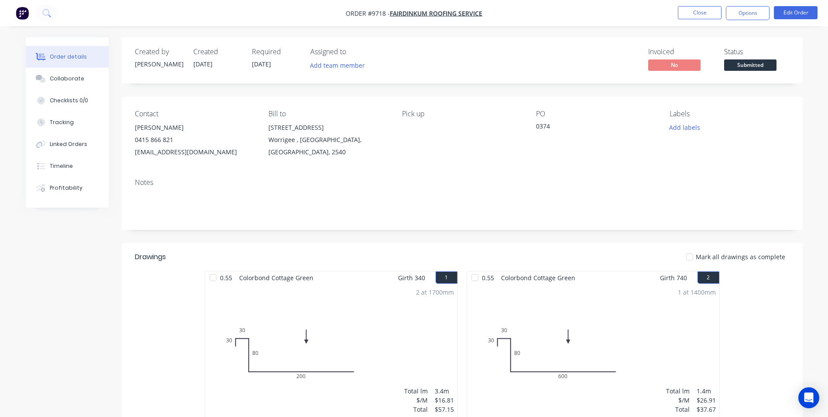
click at [743, 71] on button "Submitted" at bounding box center [750, 65] width 52 height 13
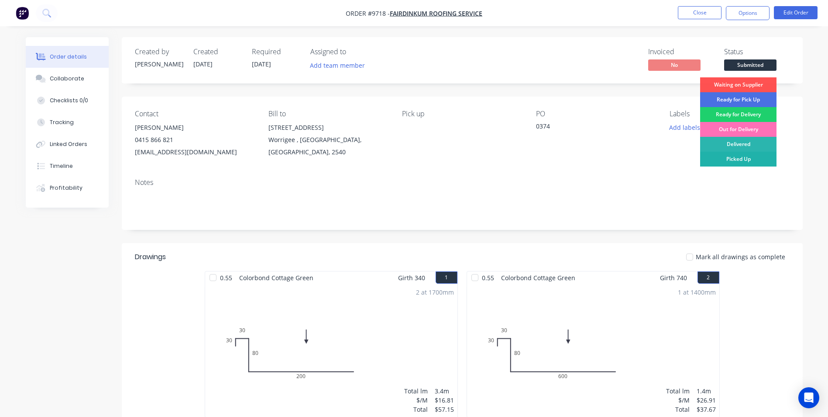
click at [737, 155] on div "Picked Up" at bounding box center [738, 159] width 76 height 15
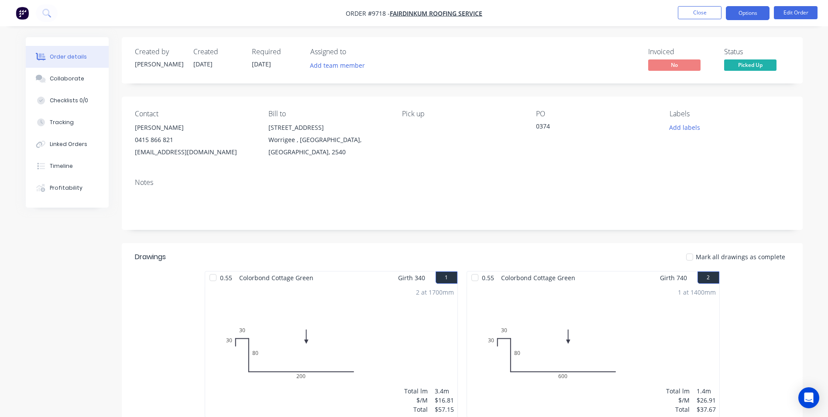
click at [743, 14] on button "Options" at bounding box center [748, 13] width 44 height 14
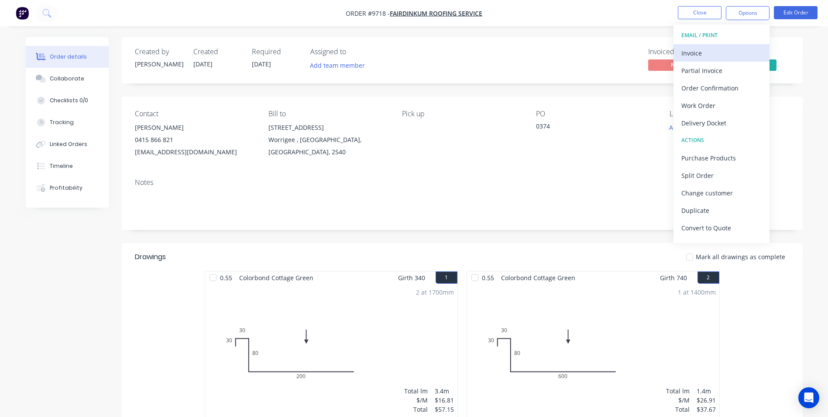
click at [709, 61] on button "Invoice" at bounding box center [722, 52] width 96 height 17
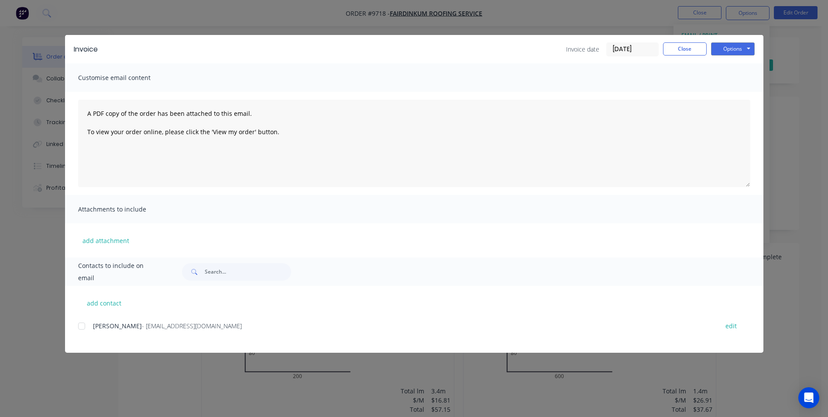
click at [90, 324] on div "Todd Walton - toddnwalton@gmail.com edit" at bounding box center [421, 326] width 686 height 12
click at [85, 325] on div at bounding box center [81, 325] width 17 height 17
click at [739, 45] on button "Options" at bounding box center [733, 48] width 44 height 13
click at [728, 94] on button "Email" at bounding box center [739, 93] width 56 height 14
click at [683, 50] on button "Close" at bounding box center [685, 48] width 44 height 13
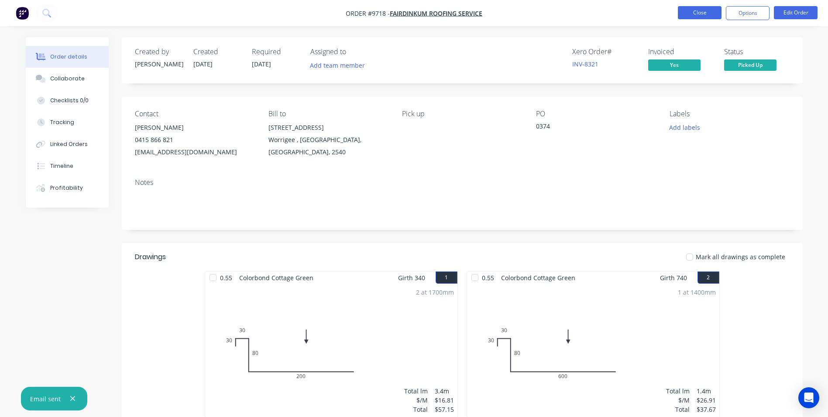
click at [703, 10] on button "Close" at bounding box center [700, 12] width 44 height 13
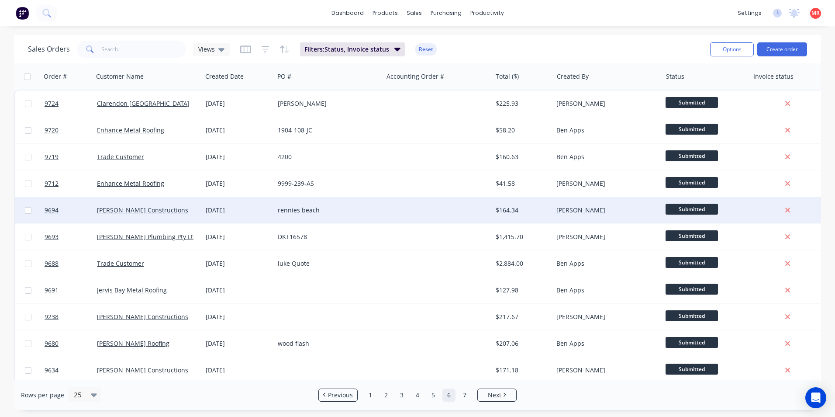
click at [400, 213] on div at bounding box center [437, 210] width 109 height 26
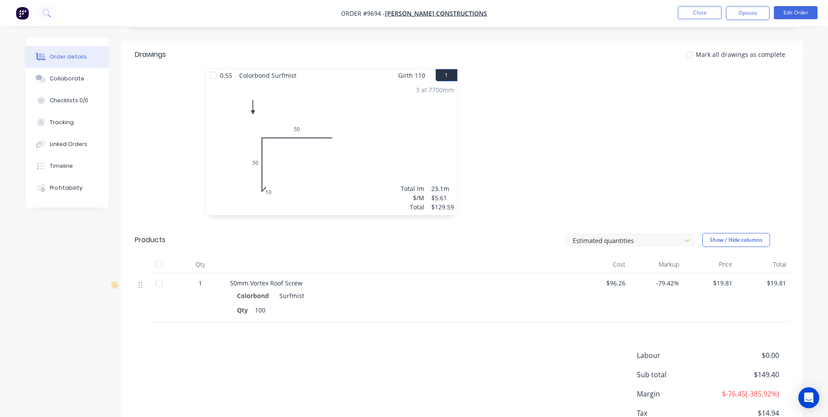
scroll to position [131, 0]
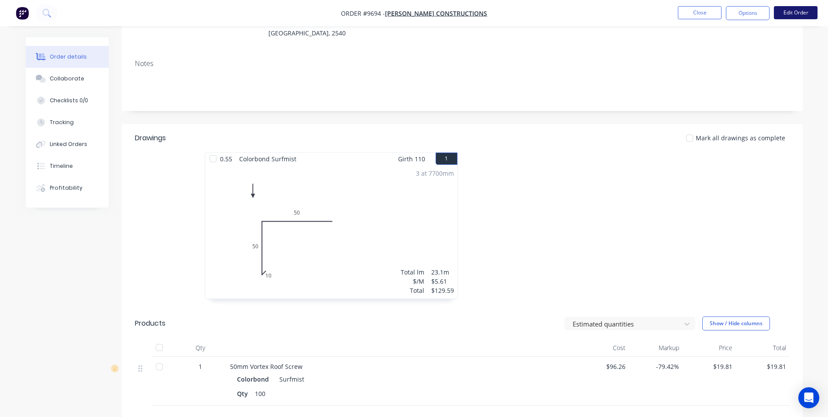
click at [789, 14] on button "Edit Order" at bounding box center [796, 12] width 44 height 13
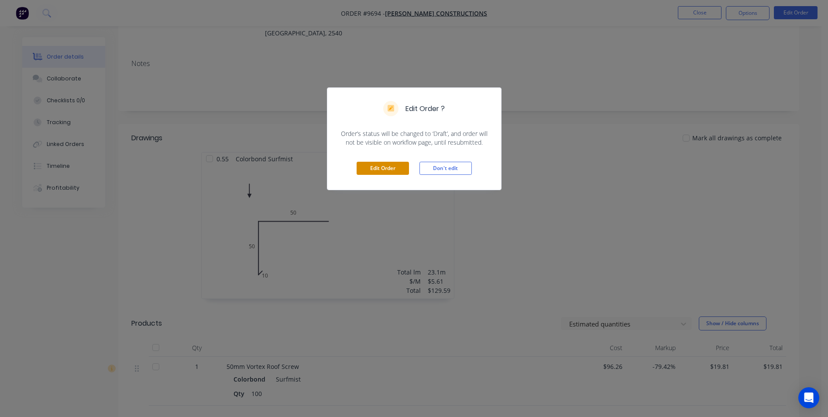
click at [379, 165] on button "Edit Order" at bounding box center [383, 168] width 52 height 13
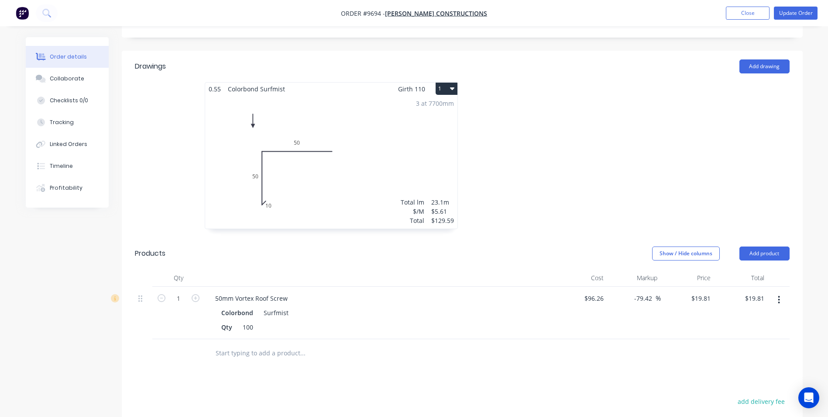
click at [372, 169] on div "3 at 7700mm Total lm $/M Total 23.1m $5.61 $129.59" at bounding box center [331, 161] width 252 height 133
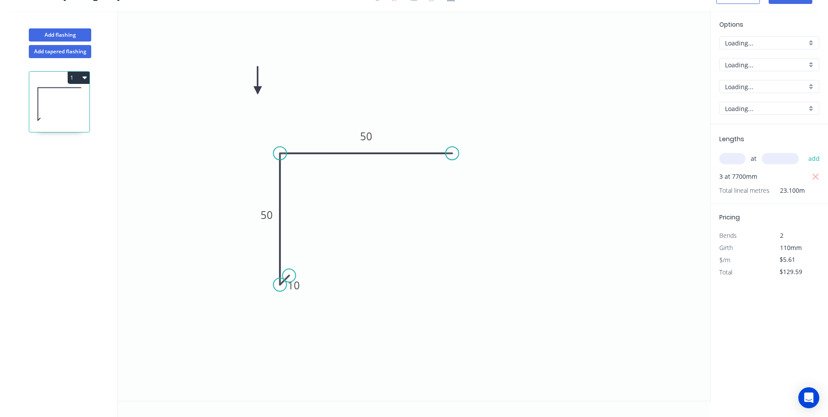
scroll to position [16, 0]
click at [726, 155] on input "text" at bounding box center [733, 158] width 26 height 11
type input "1"
type input "3000"
click at [804, 151] on button "add" at bounding box center [814, 158] width 21 height 15
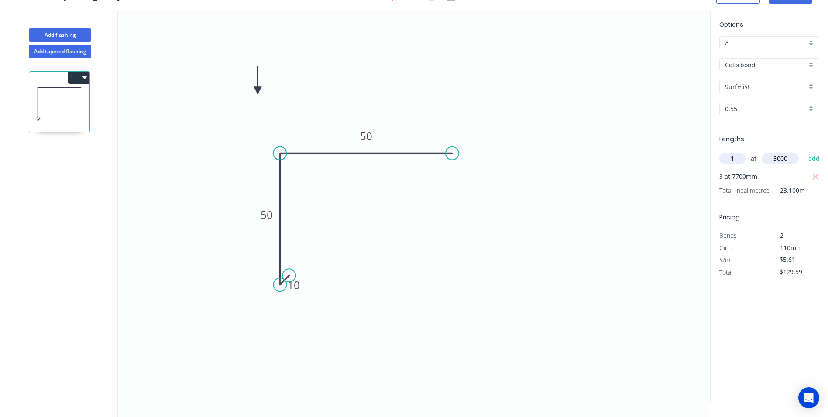
type input "$146.42"
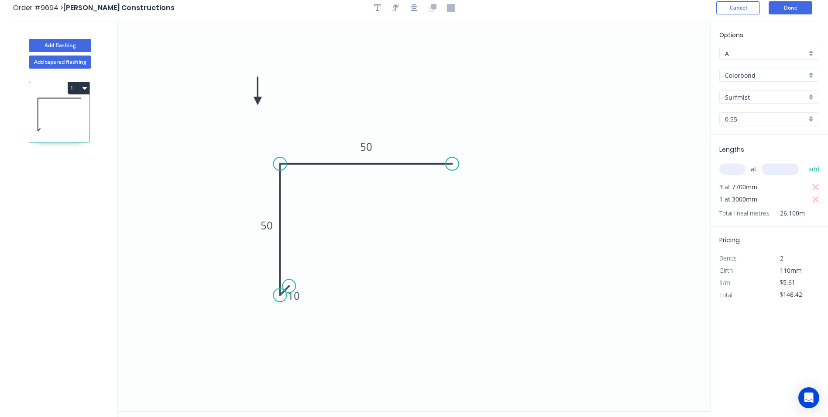
scroll to position [0, 0]
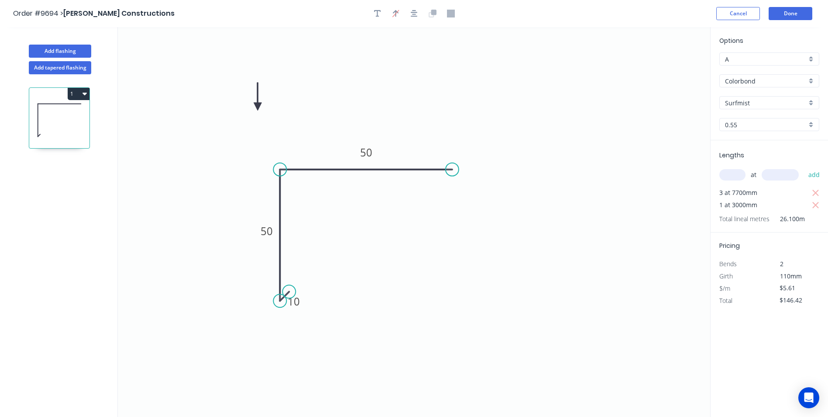
click at [794, 6] on header "Order #9694 > Hobbs Constructions Cancel Done" at bounding box center [414, 13] width 828 height 27
click at [795, 9] on button "Done" at bounding box center [791, 13] width 44 height 13
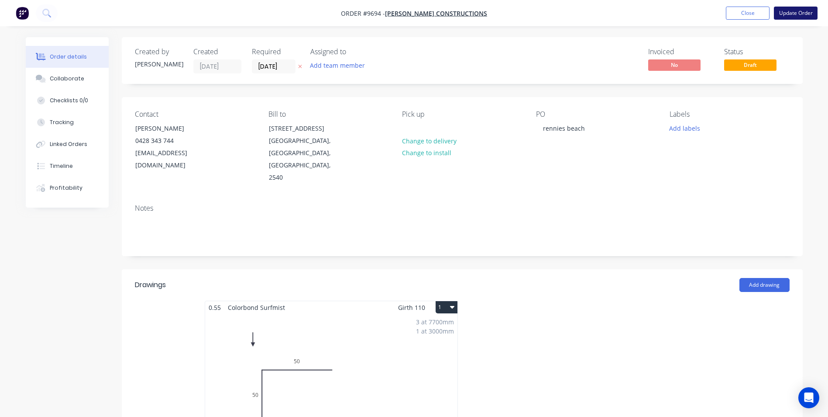
click at [783, 15] on button "Update Order" at bounding box center [796, 13] width 44 height 13
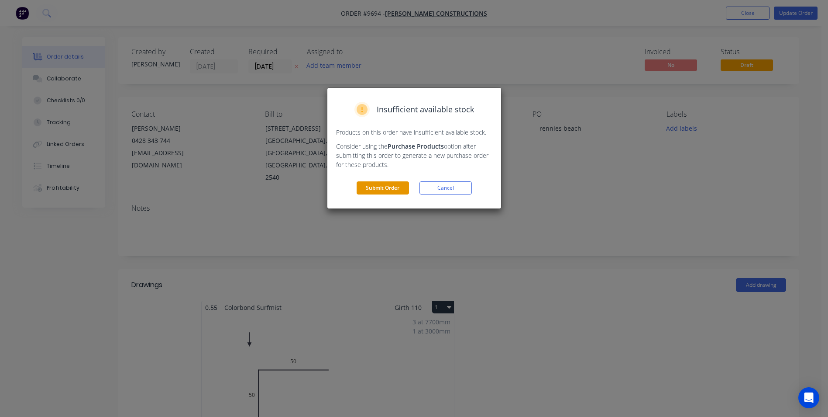
click at [396, 187] on button "Submit Order" at bounding box center [383, 187] width 52 height 13
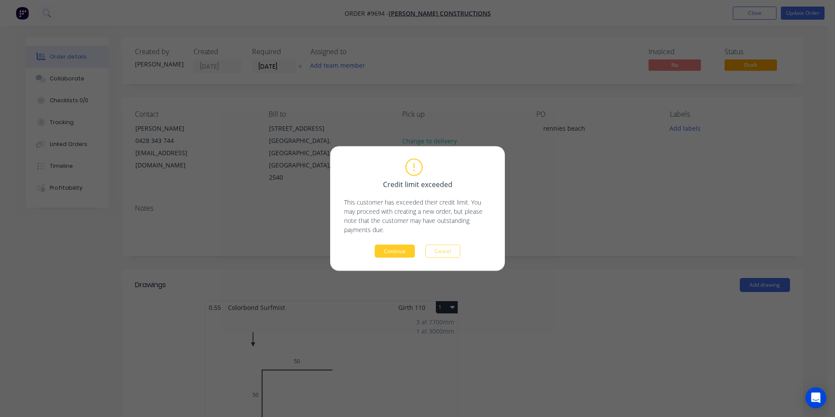
click at [399, 248] on button "Continue" at bounding box center [395, 251] width 40 height 13
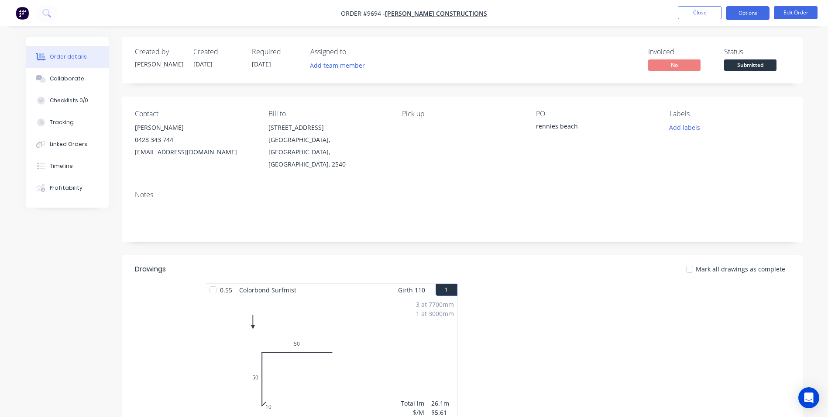
click at [754, 10] on button "Options" at bounding box center [748, 13] width 44 height 14
click at [600, 134] on div "PO rennies beach" at bounding box center [596, 140] width 120 height 61
click at [744, 62] on span "Submitted" at bounding box center [750, 64] width 52 height 11
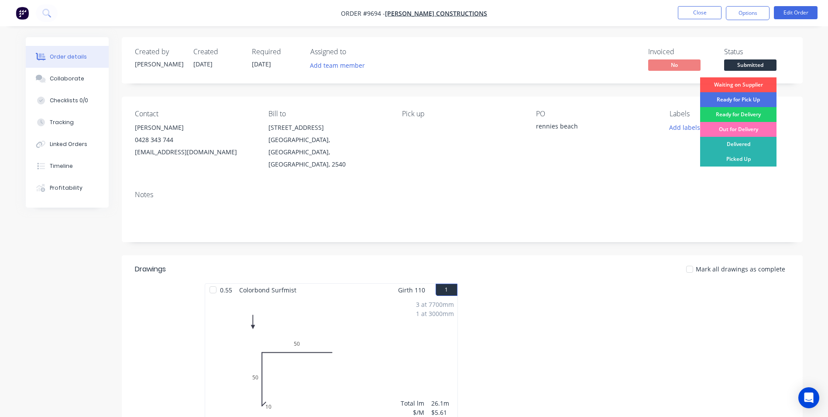
drag, startPoint x: 737, startPoint y: 160, endPoint x: 737, endPoint y: 155, distance: 5.3
click at [737, 160] on div "Picked Up" at bounding box center [738, 159] width 76 height 15
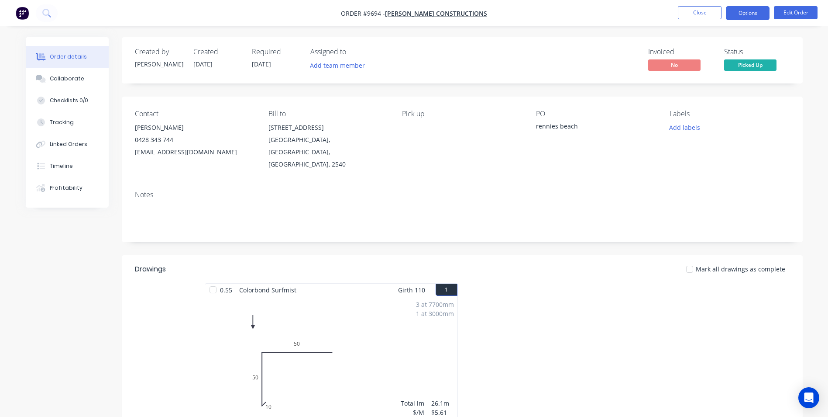
click at [748, 12] on button "Options" at bounding box center [748, 13] width 44 height 14
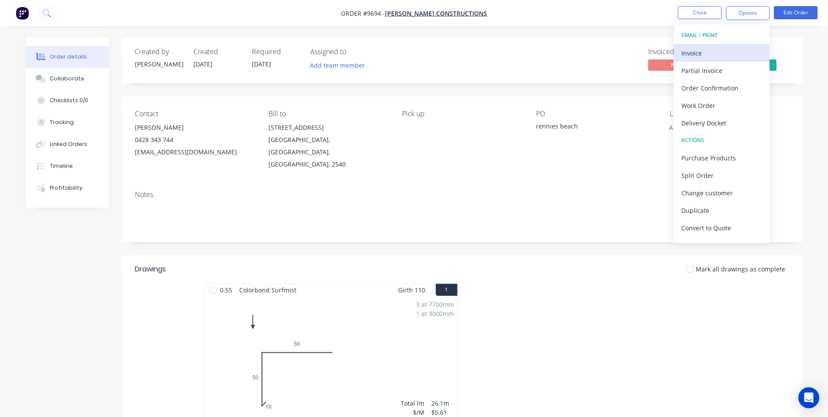
click at [731, 48] on div "Invoice" at bounding box center [722, 53] width 80 height 13
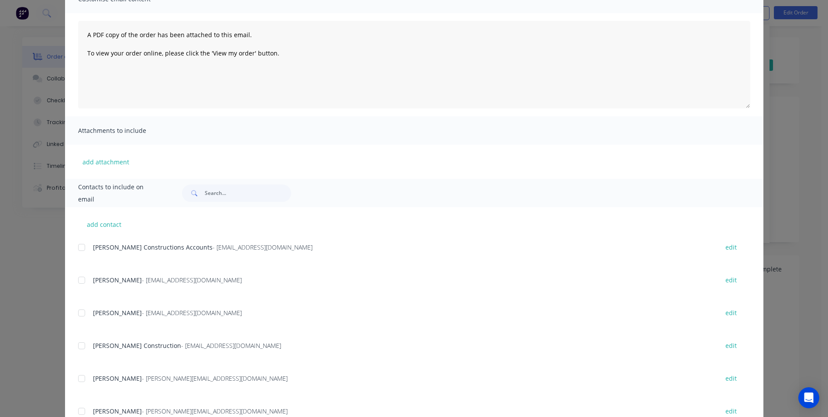
scroll to position [124, 0]
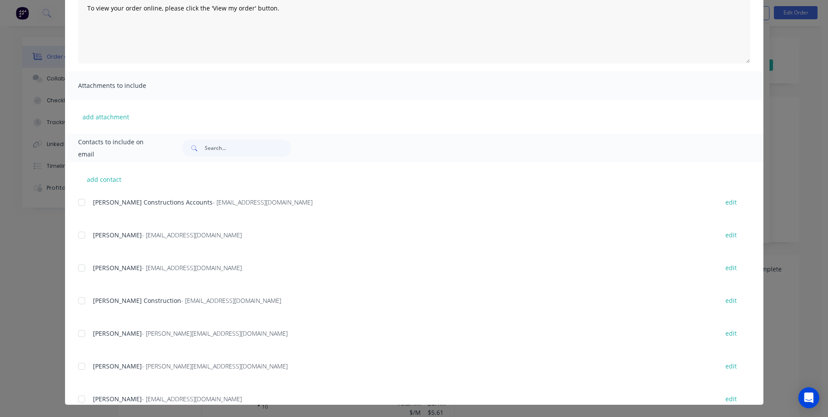
click at [82, 200] on div at bounding box center [81, 201] width 17 height 17
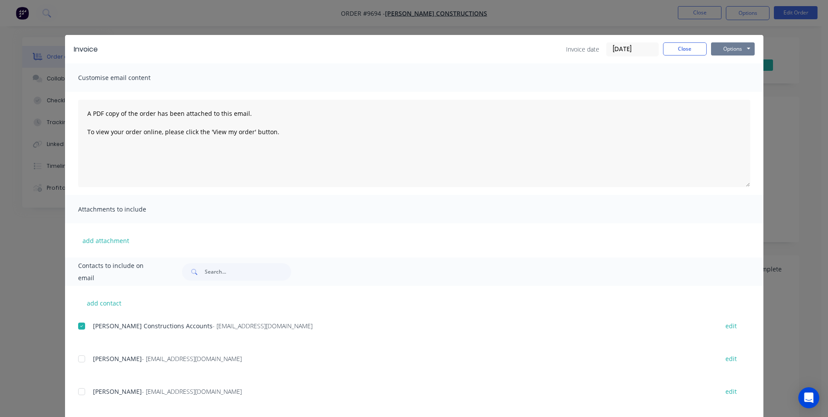
click at [741, 47] on button "Options" at bounding box center [733, 48] width 44 height 13
click at [736, 90] on button "Email" at bounding box center [739, 93] width 56 height 14
click at [676, 50] on button "Close" at bounding box center [685, 48] width 44 height 13
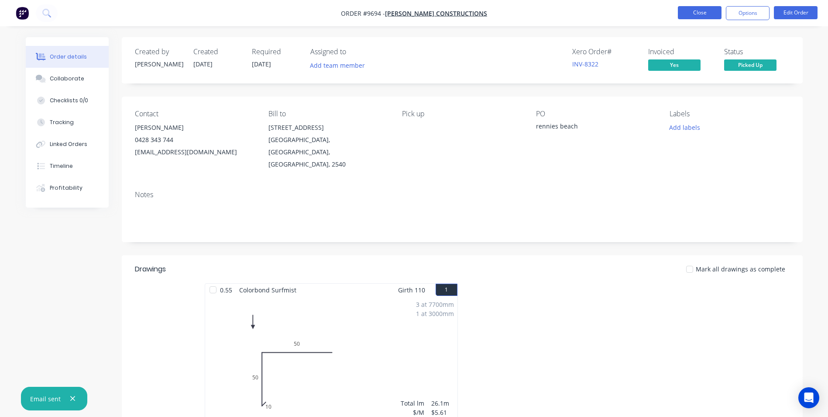
click at [701, 10] on button "Close" at bounding box center [700, 12] width 44 height 13
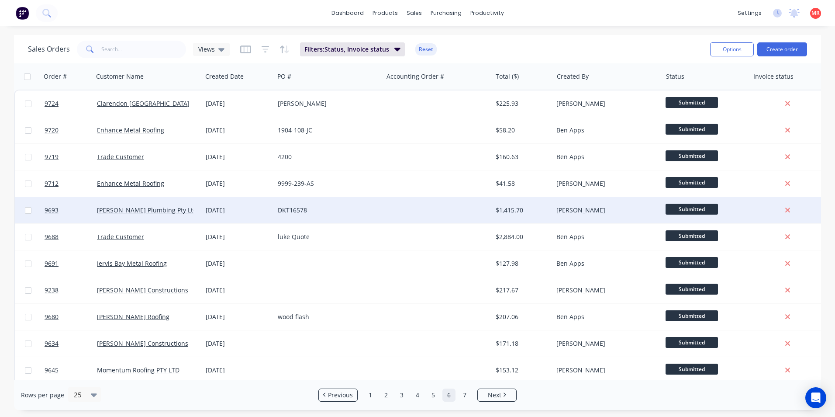
click at [386, 210] on div at bounding box center [437, 210] width 109 height 26
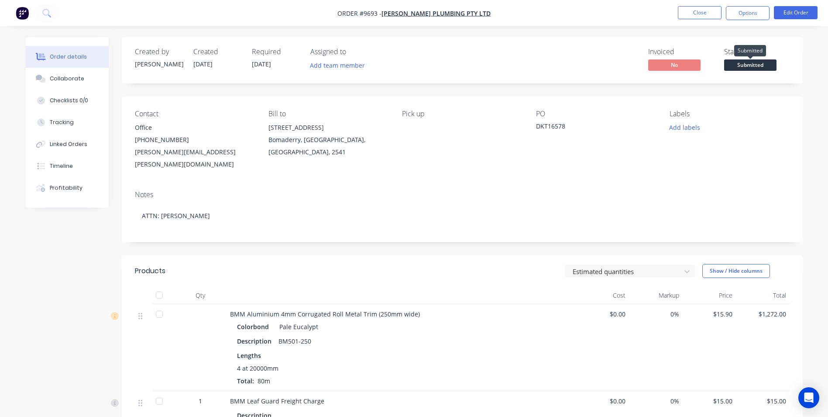
click at [737, 65] on span "Submitted" at bounding box center [750, 64] width 52 height 11
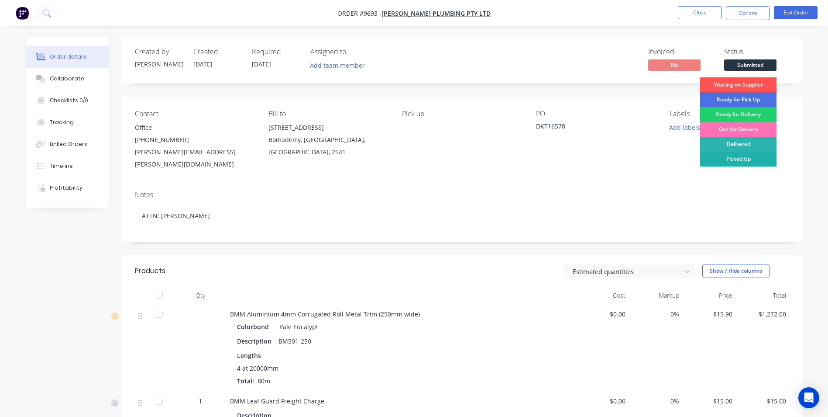
click at [731, 157] on div "Picked Up" at bounding box center [738, 159] width 76 height 15
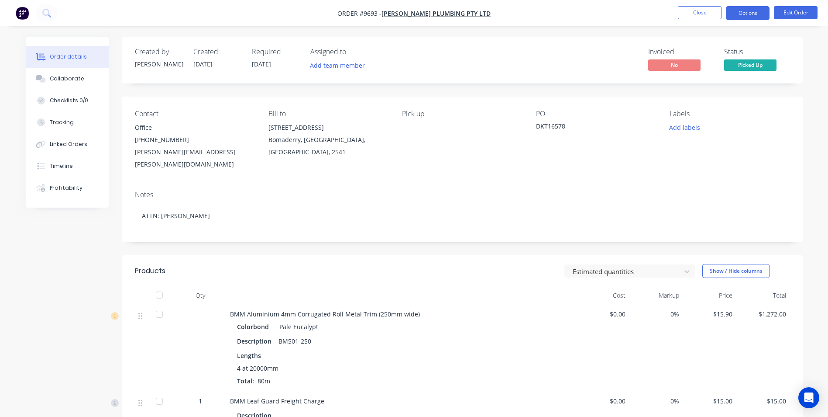
click at [740, 15] on button "Options" at bounding box center [748, 13] width 44 height 14
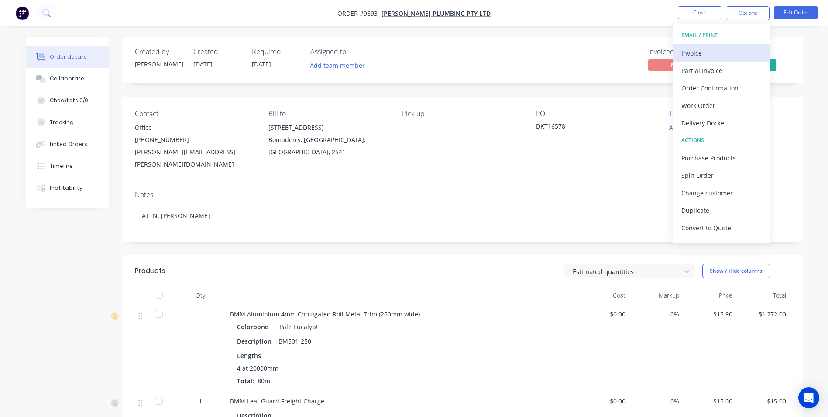
click at [726, 46] on button "Invoice" at bounding box center [722, 52] width 96 height 17
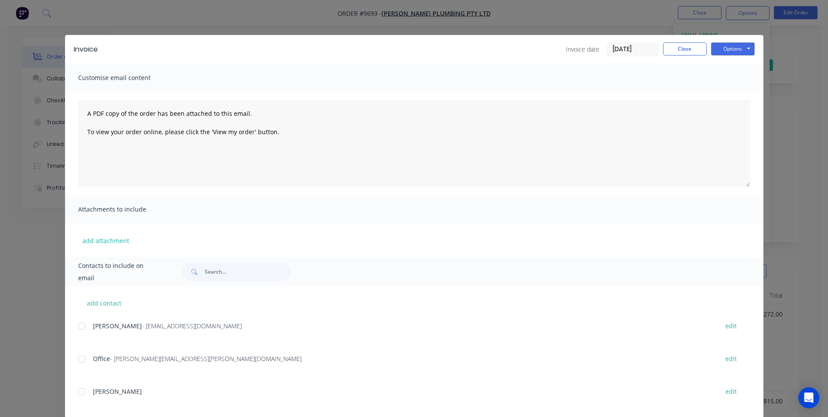
scroll to position [14, 0]
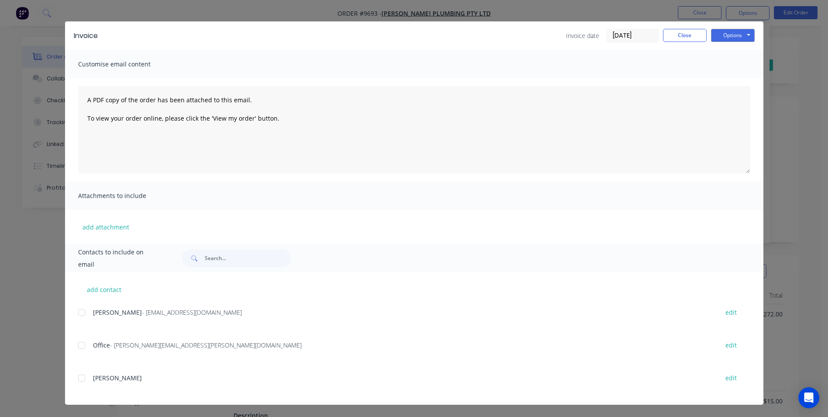
click at [81, 308] on div at bounding box center [81, 311] width 17 height 17
click at [733, 41] on button "Options" at bounding box center [733, 35] width 44 height 13
click at [734, 73] on button "Email" at bounding box center [739, 79] width 56 height 14
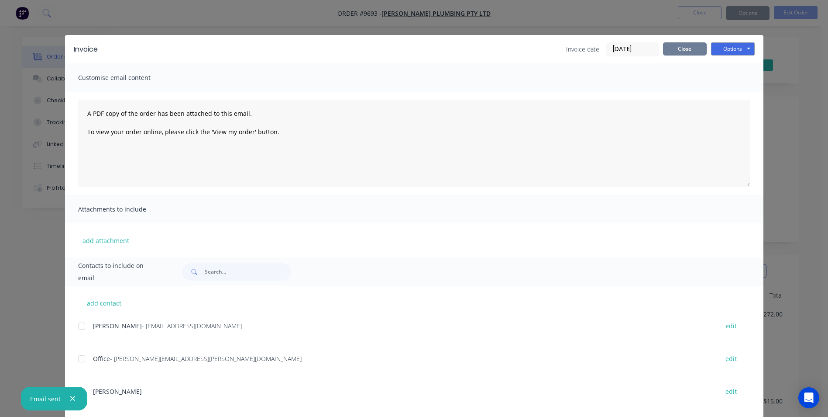
click at [689, 48] on button "Close" at bounding box center [685, 48] width 44 height 13
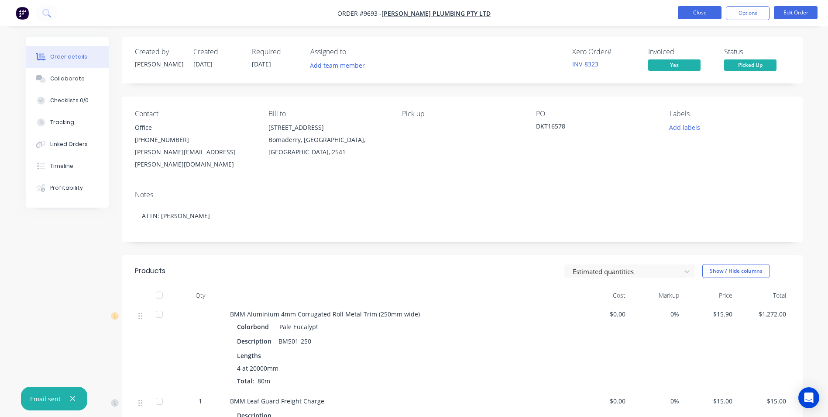
click at [715, 15] on button "Close" at bounding box center [700, 12] width 44 height 13
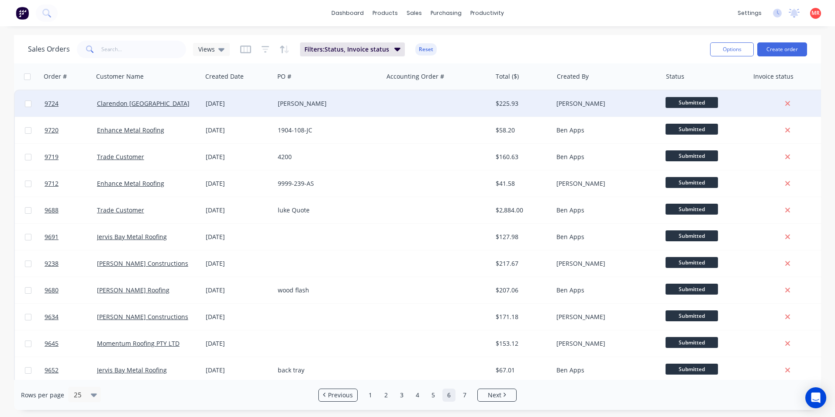
click at [383, 103] on div "keegan" at bounding box center [328, 103] width 109 height 26
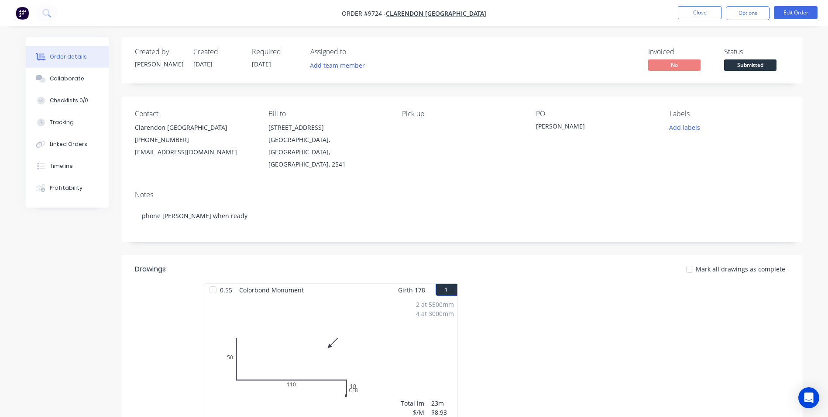
click at [759, 61] on span "Submitted" at bounding box center [750, 64] width 52 height 11
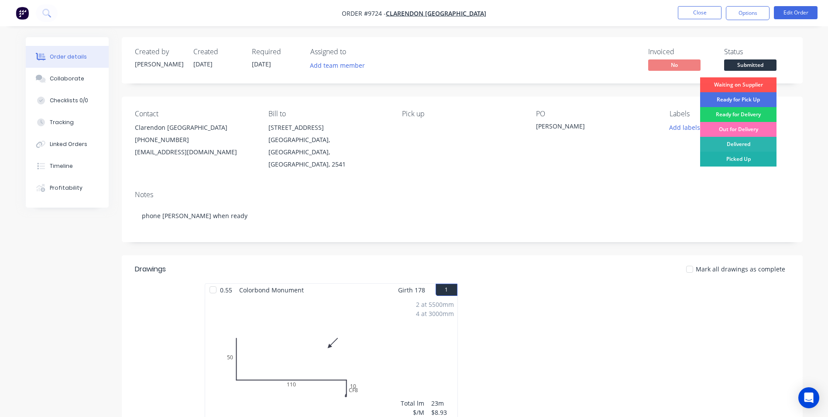
click at [737, 155] on div "Picked Up" at bounding box center [738, 159] width 76 height 15
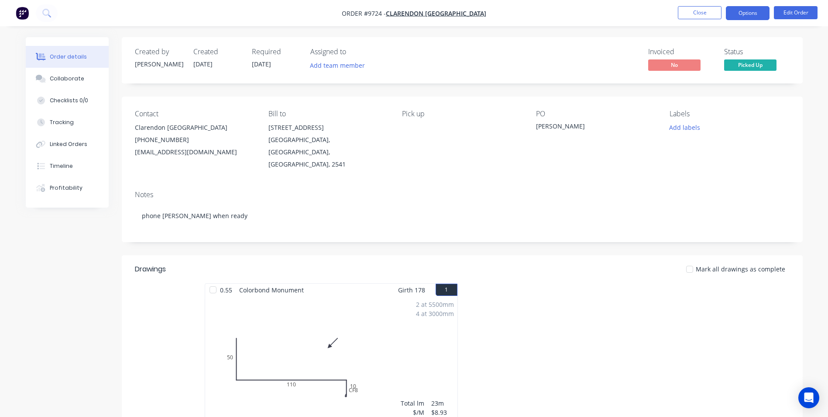
click at [743, 13] on button "Options" at bounding box center [748, 13] width 44 height 14
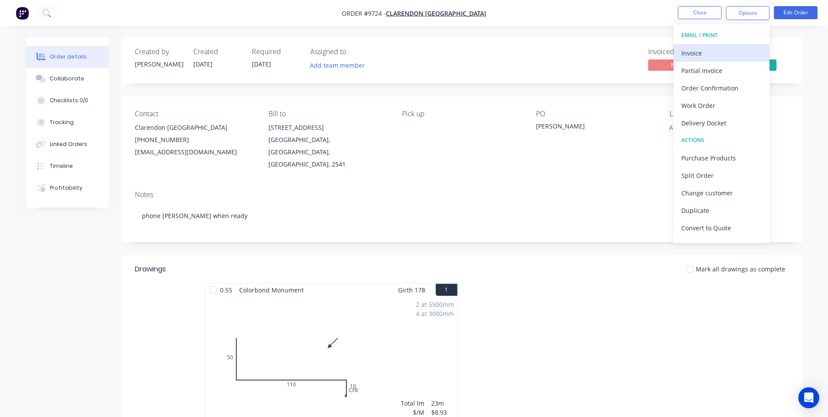
click at [721, 50] on div "Invoice" at bounding box center [722, 53] width 80 height 13
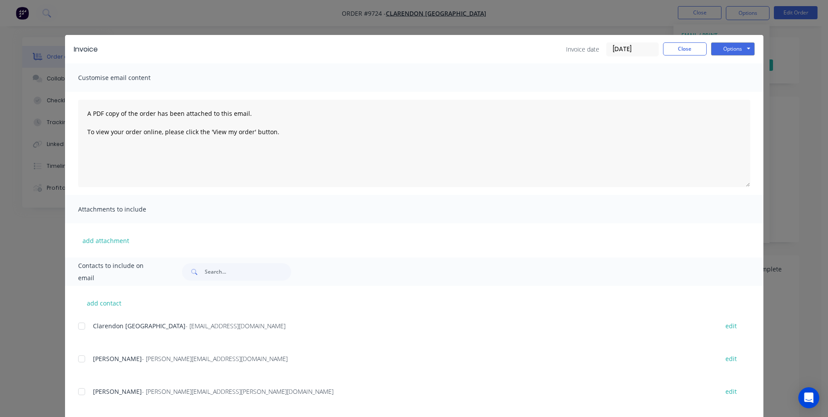
click at [70, 325] on div "add contact Clarendon Shoalhaven - Invoices@designerdigs.com.au edit Brett Bins…" at bounding box center [414, 385] width 699 height 198
click at [79, 326] on div at bounding box center [81, 325] width 17 height 17
click at [742, 50] on button "Options" at bounding box center [733, 48] width 44 height 13
click at [728, 88] on button "Email" at bounding box center [739, 93] width 56 height 14
click at [701, 44] on button "Close" at bounding box center [685, 48] width 44 height 13
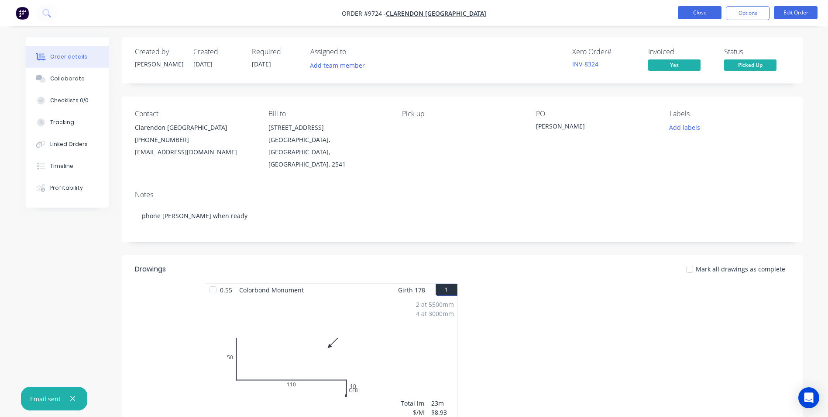
click at [708, 15] on button "Close" at bounding box center [700, 12] width 44 height 13
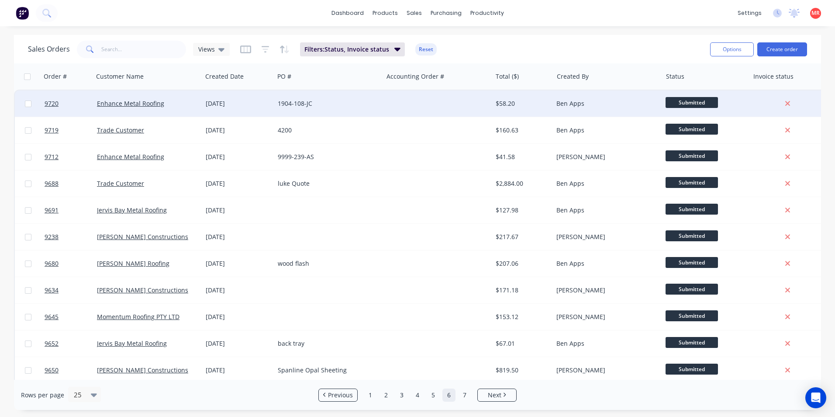
click at [407, 107] on div at bounding box center [437, 103] width 109 height 26
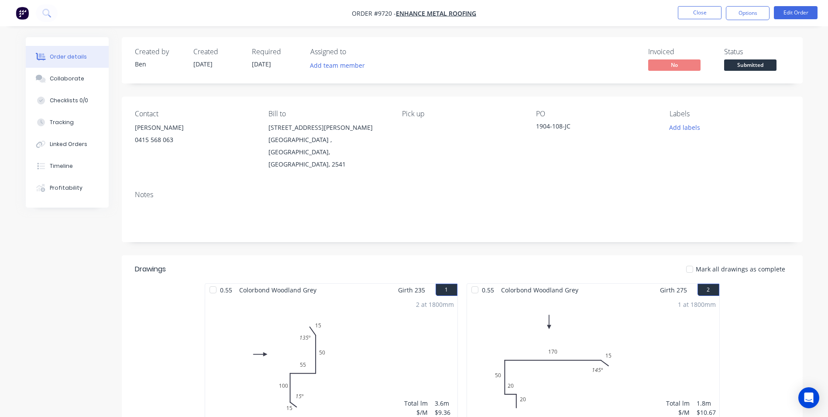
click at [737, 62] on span "Submitted" at bounding box center [750, 64] width 52 height 11
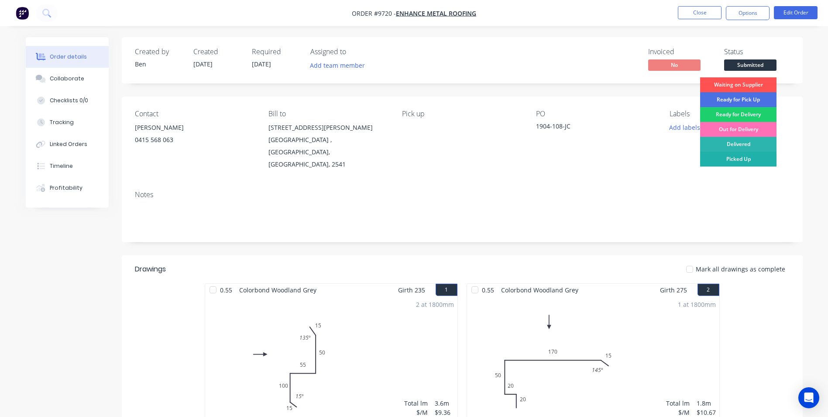
click at [731, 154] on div "Picked Up" at bounding box center [738, 159] width 76 height 15
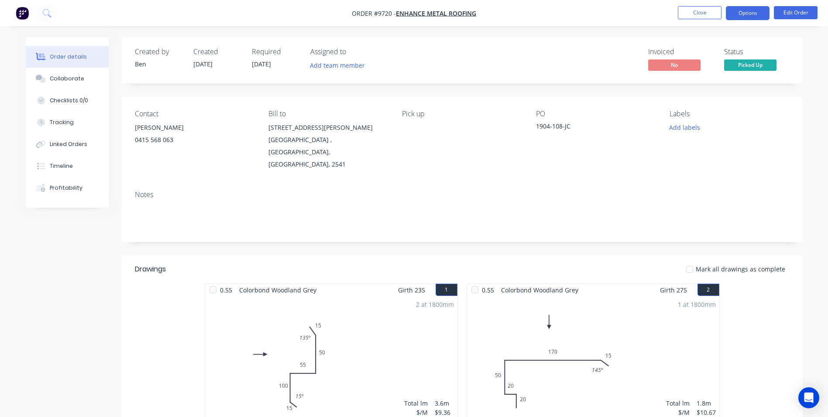
click at [741, 7] on button "Options" at bounding box center [748, 13] width 44 height 14
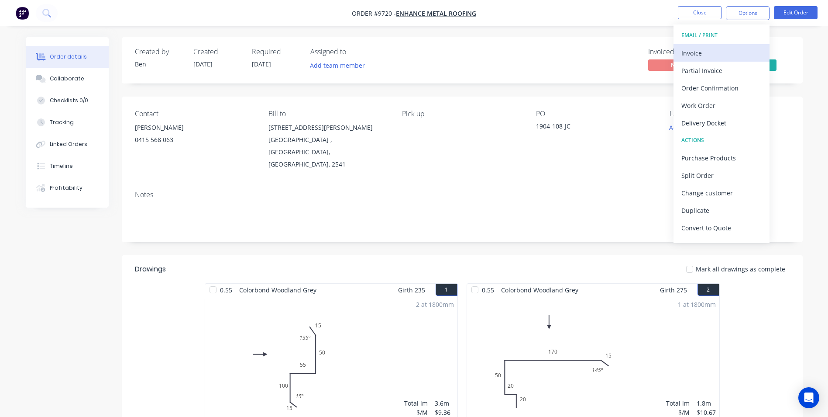
click at [713, 50] on div "Invoice" at bounding box center [722, 53] width 80 height 13
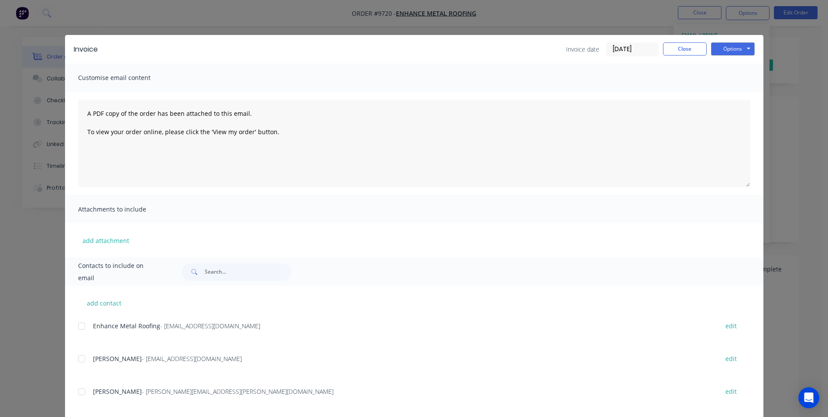
click at [75, 326] on div at bounding box center [81, 325] width 17 height 17
click at [717, 50] on button "Options" at bounding box center [733, 48] width 44 height 13
click at [717, 94] on button "Email" at bounding box center [739, 93] width 56 height 14
click at [696, 54] on button "Close" at bounding box center [685, 48] width 44 height 13
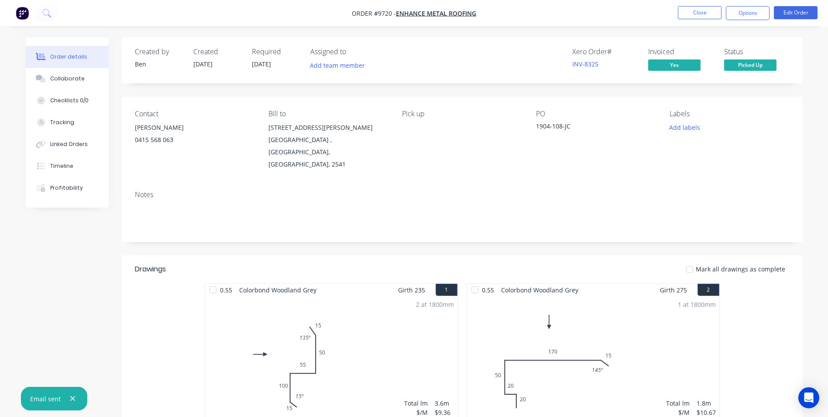
click at [701, 22] on nav "Order #9720 - Enhance Metal Roofing Close Options Edit Order" at bounding box center [414, 13] width 828 height 26
click at [700, 17] on button "Close" at bounding box center [700, 12] width 44 height 13
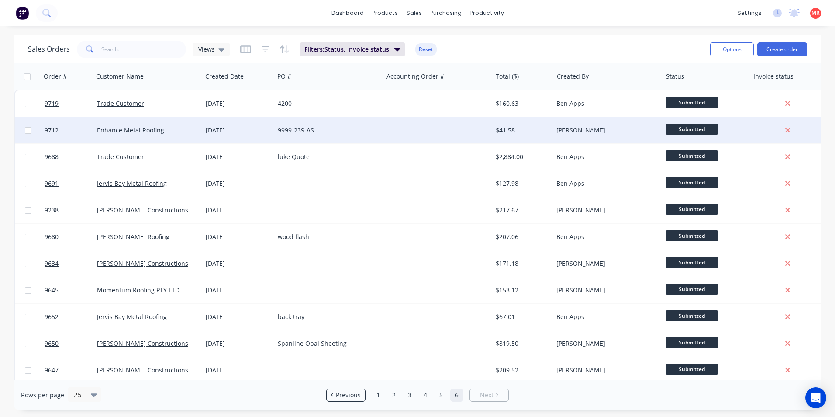
click at [407, 127] on div at bounding box center [437, 130] width 109 height 26
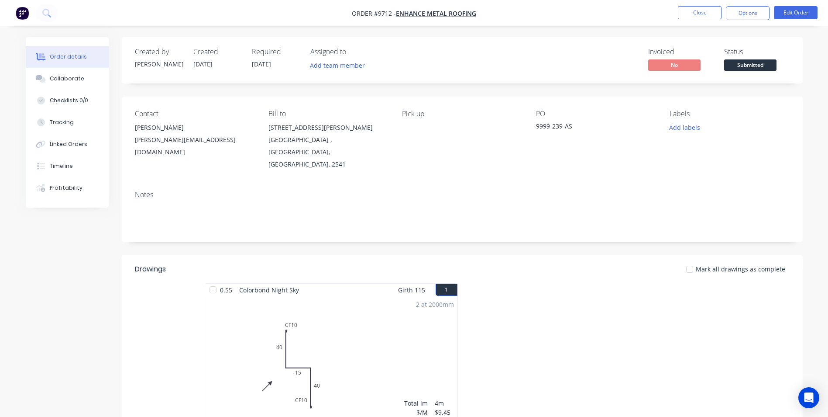
click at [741, 67] on span "Submitted" at bounding box center [750, 64] width 52 height 11
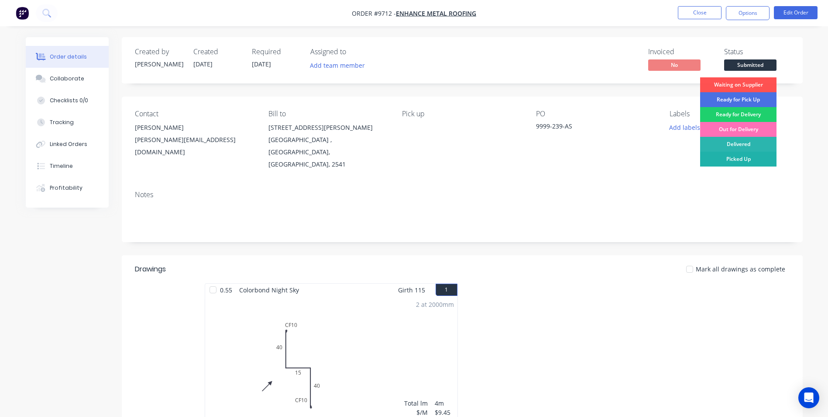
click at [734, 159] on div "Picked Up" at bounding box center [738, 159] width 76 height 15
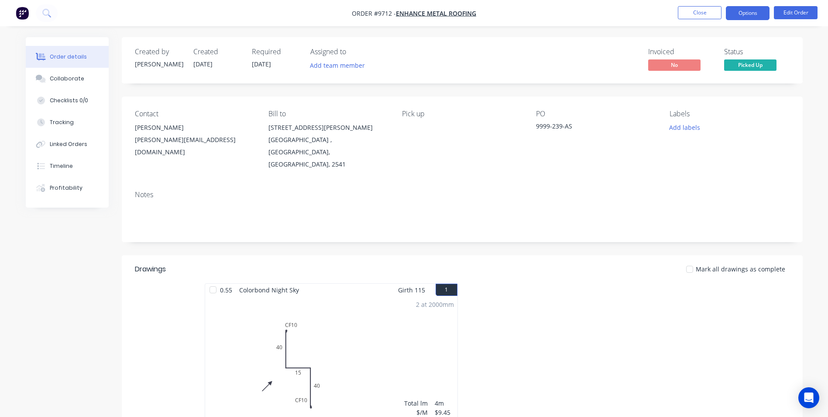
click at [738, 14] on button "Options" at bounding box center [748, 13] width 44 height 14
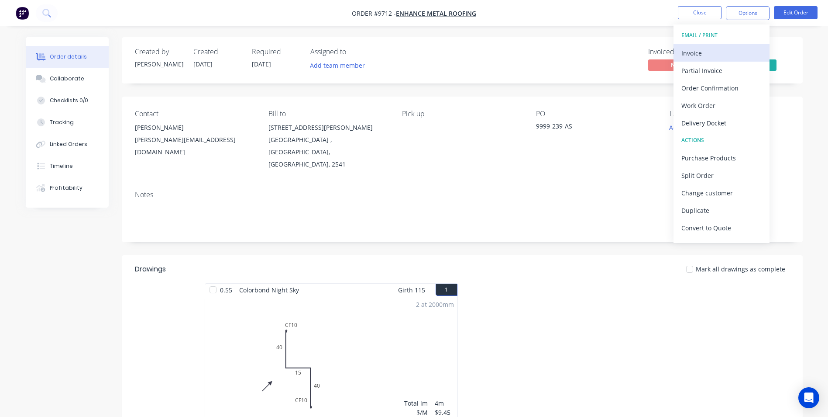
click at [709, 53] on div "Invoice" at bounding box center [722, 53] width 80 height 13
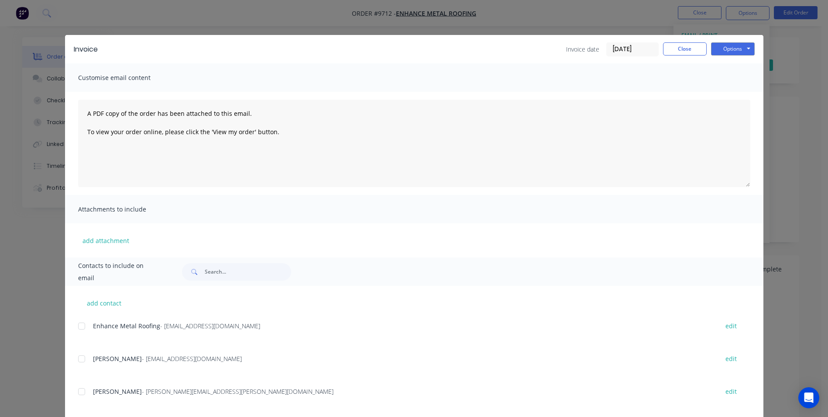
click at [80, 328] on div at bounding box center [81, 325] width 17 height 17
click at [735, 46] on button "Options" at bounding box center [733, 48] width 44 height 13
click at [718, 90] on button "Email" at bounding box center [739, 93] width 56 height 14
click at [688, 50] on button "Close" at bounding box center [685, 48] width 44 height 13
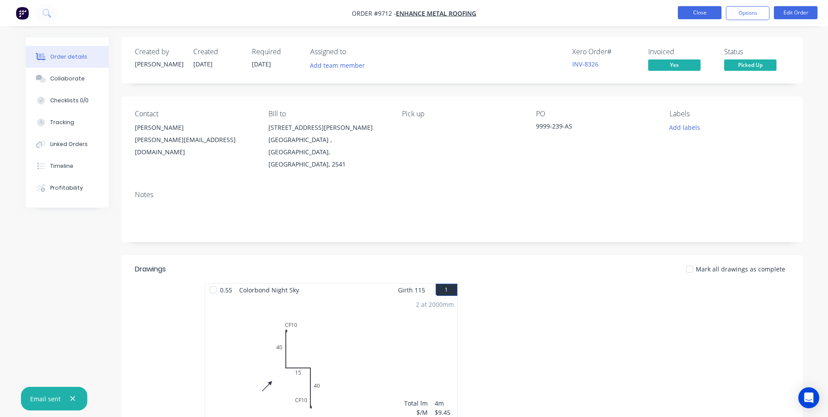
click at [704, 17] on button "Close" at bounding box center [700, 12] width 44 height 13
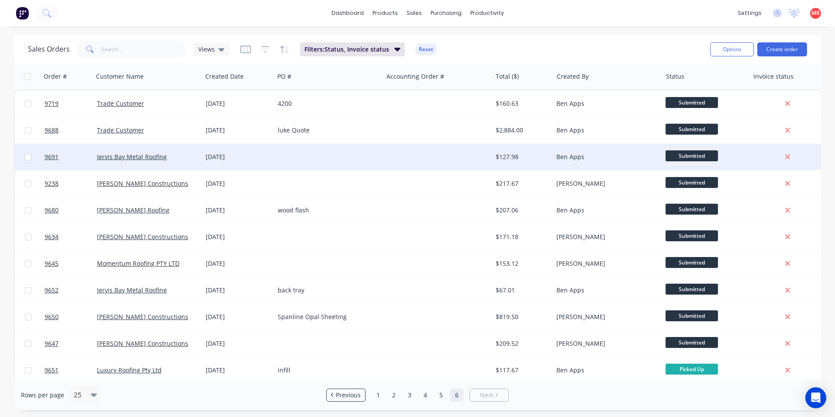
click at [349, 164] on div at bounding box center [328, 157] width 109 height 26
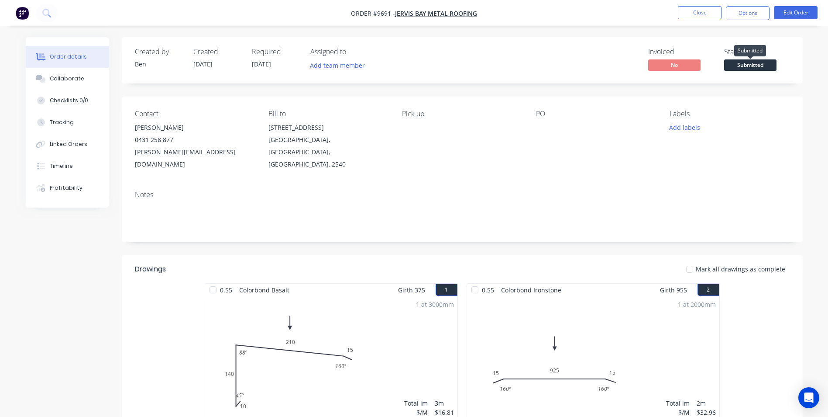
click at [749, 65] on span "Submitted" at bounding box center [750, 64] width 52 height 11
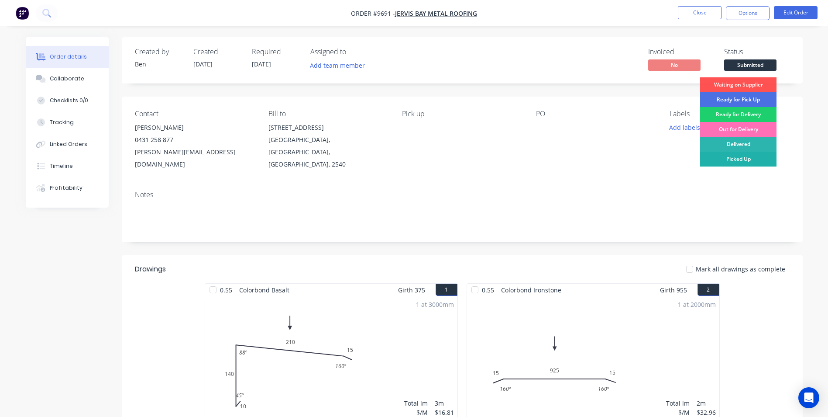
click at [734, 159] on div "Picked Up" at bounding box center [738, 159] width 76 height 15
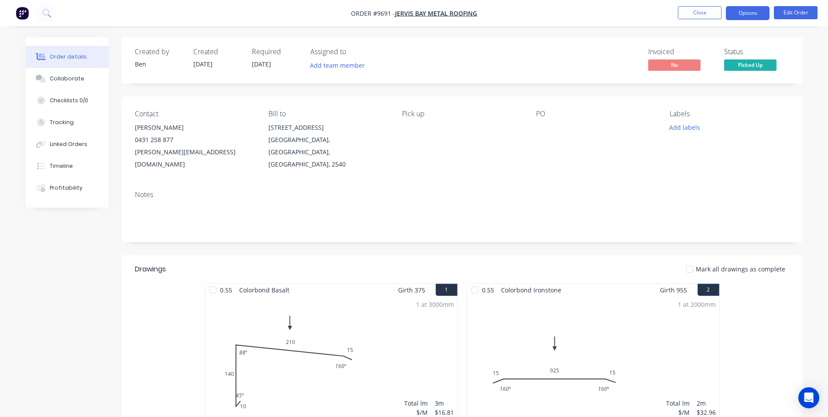
click at [744, 18] on button "Options" at bounding box center [748, 13] width 44 height 14
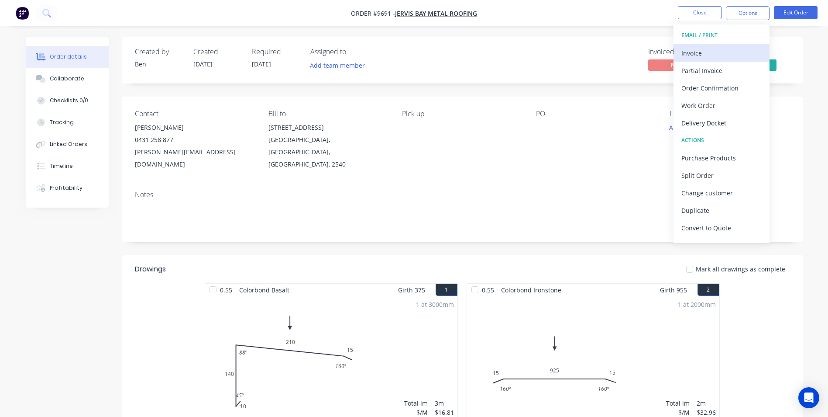
click at [717, 49] on div "Invoice" at bounding box center [722, 53] width 80 height 13
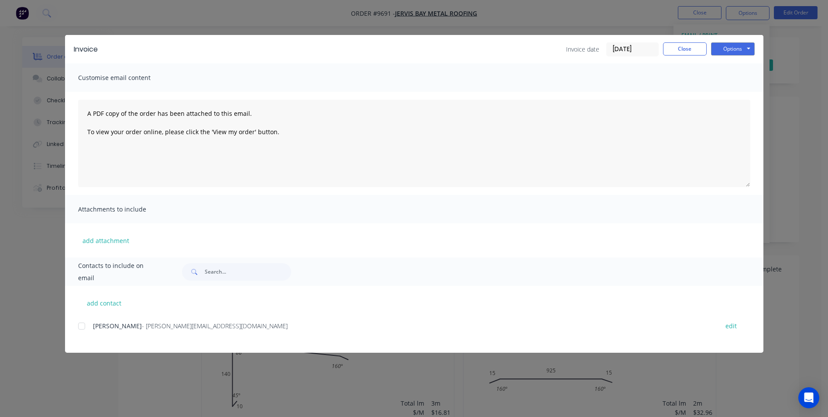
click at [86, 327] on div at bounding box center [81, 325] width 17 height 17
click at [719, 48] on button "Options" at bounding box center [733, 48] width 44 height 13
click at [724, 97] on button "Email" at bounding box center [739, 93] width 56 height 14
click at [692, 48] on button "Close" at bounding box center [685, 48] width 44 height 13
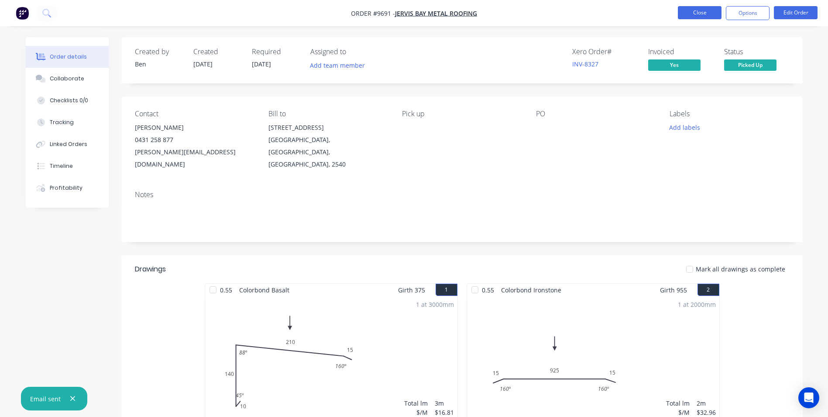
click at [705, 12] on button "Close" at bounding box center [700, 12] width 44 height 13
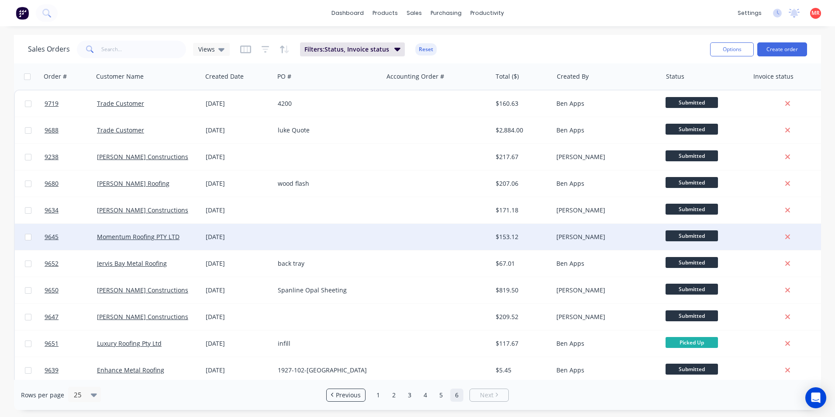
click at [372, 238] on div at bounding box center [328, 237] width 109 height 26
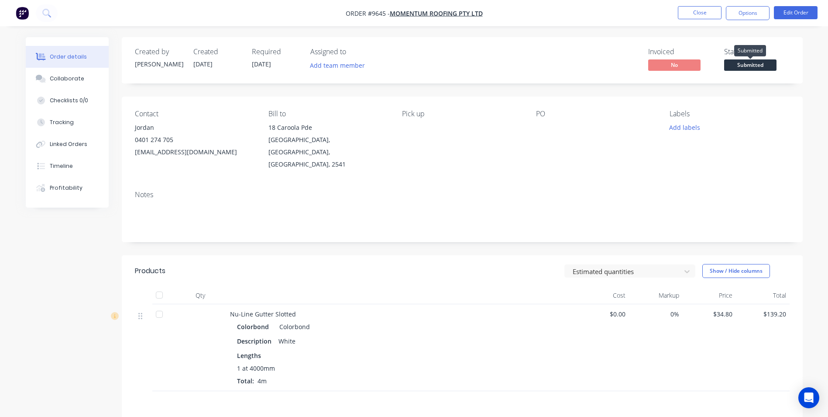
click at [731, 68] on span "Submitted" at bounding box center [750, 64] width 52 height 11
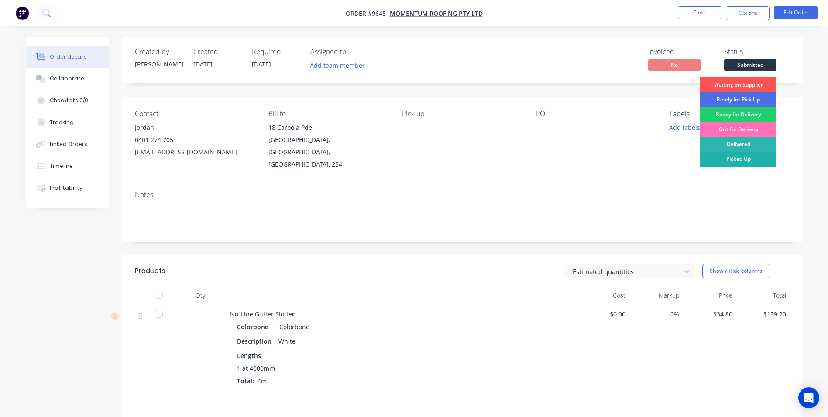
click at [729, 158] on div "Picked Up" at bounding box center [738, 159] width 76 height 15
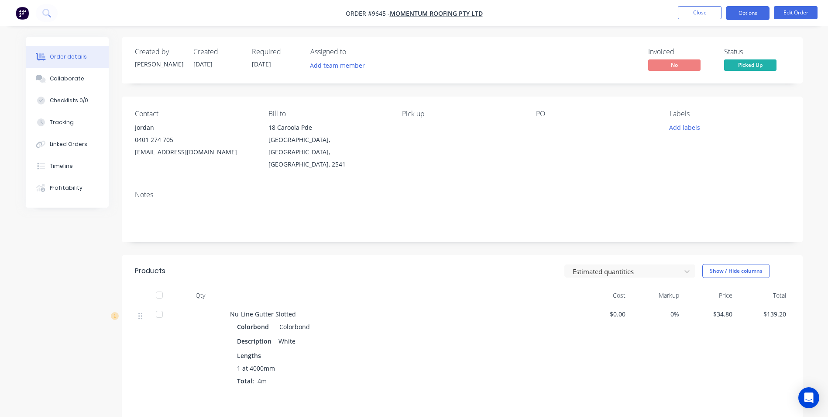
click at [734, 15] on button "Options" at bounding box center [748, 13] width 44 height 14
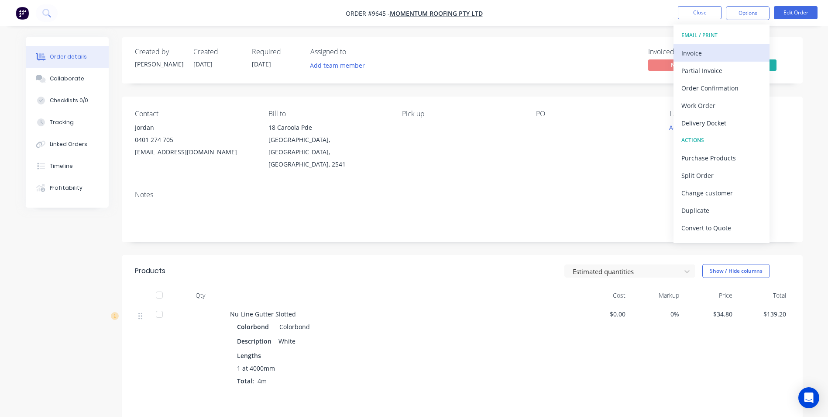
click at [710, 58] on div "Invoice" at bounding box center [722, 53] width 80 height 13
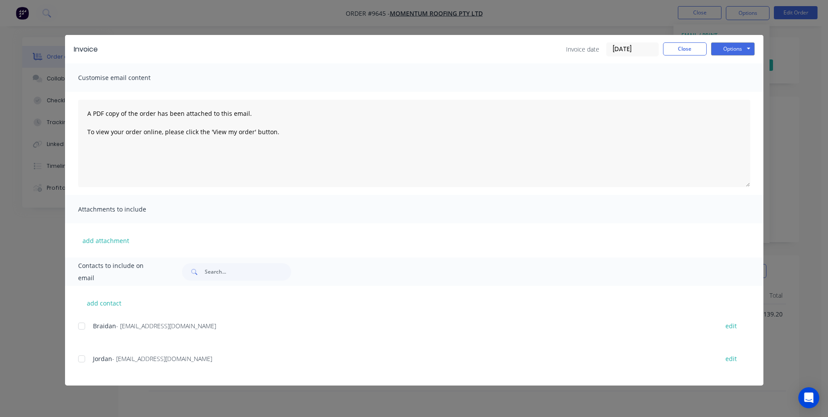
click at [86, 359] on div at bounding box center [81, 358] width 17 height 17
click at [731, 51] on button "Options" at bounding box center [733, 48] width 44 height 13
click at [723, 89] on button "Email" at bounding box center [739, 93] width 56 height 14
click at [677, 48] on button "Close" at bounding box center [685, 48] width 44 height 13
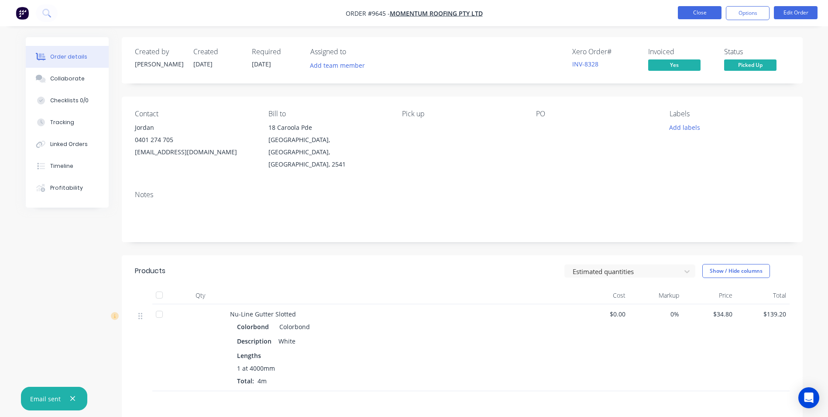
click at [692, 16] on button "Close" at bounding box center [700, 12] width 44 height 13
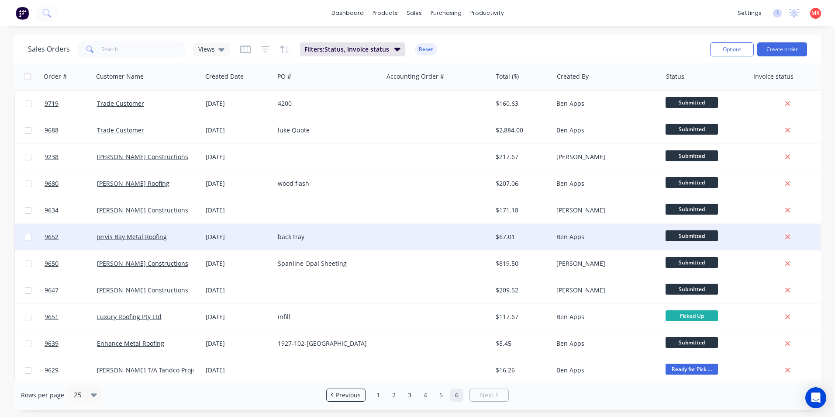
click at [380, 238] on div "back tray" at bounding box center [328, 237] width 109 height 26
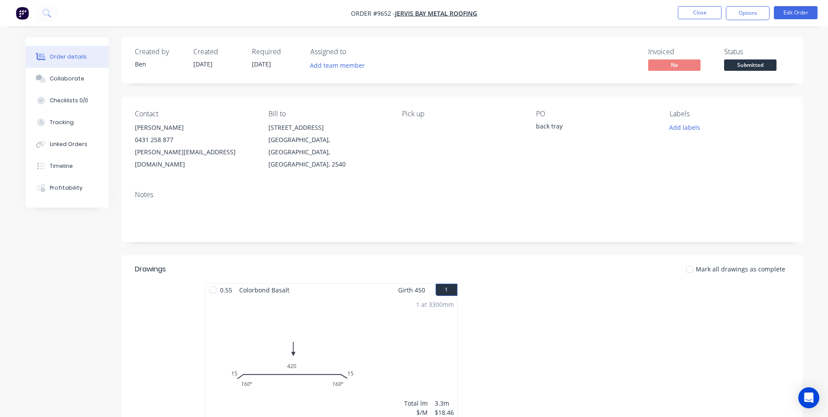
click at [743, 62] on span "Submitted" at bounding box center [750, 64] width 52 height 11
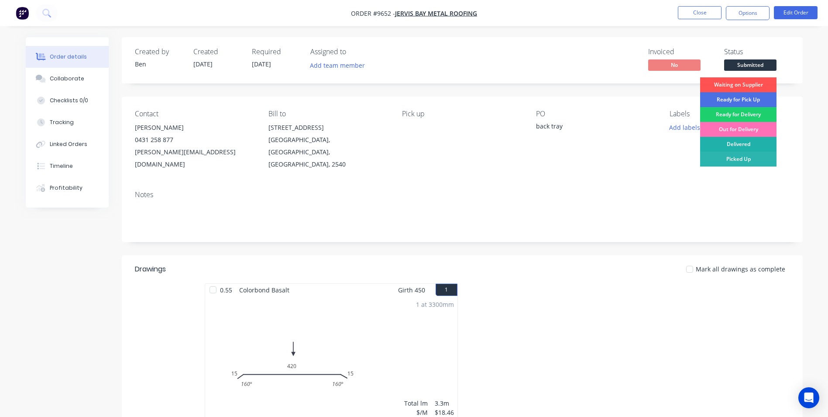
click at [733, 141] on div "Delivered" at bounding box center [738, 144] width 76 height 15
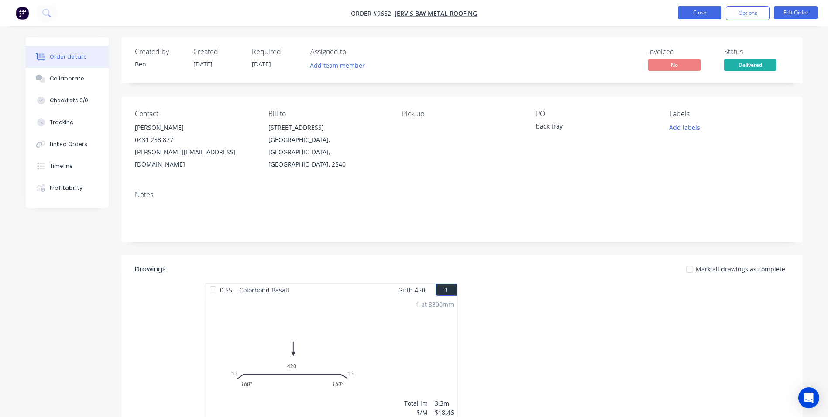
click at [690, 14] on button "Close" at bounding box center [700, 12] width 44 height 13
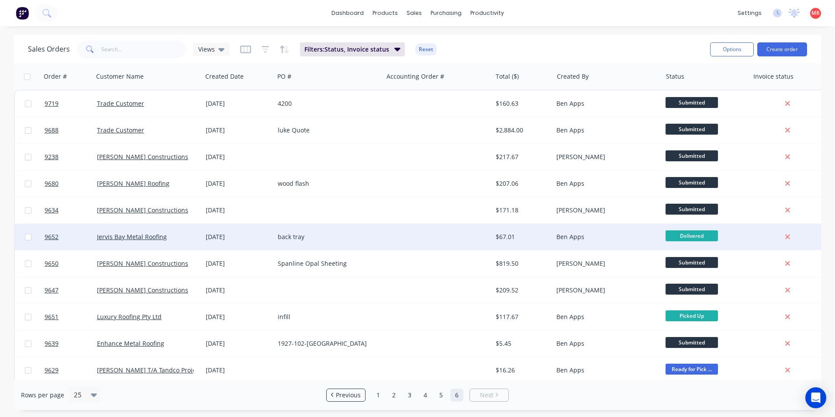
click at [406, 234] on div at bounding box center [437, 237] width 109 height 26
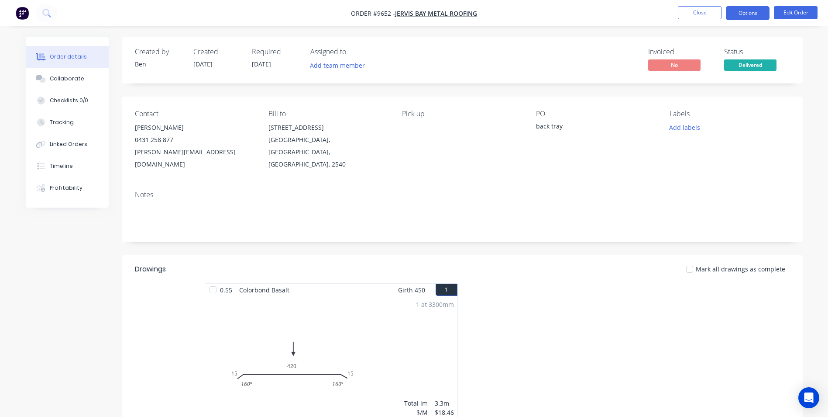
click at [745, 10] on button "Options" at bounding box center [748, 13] width 44 height 14
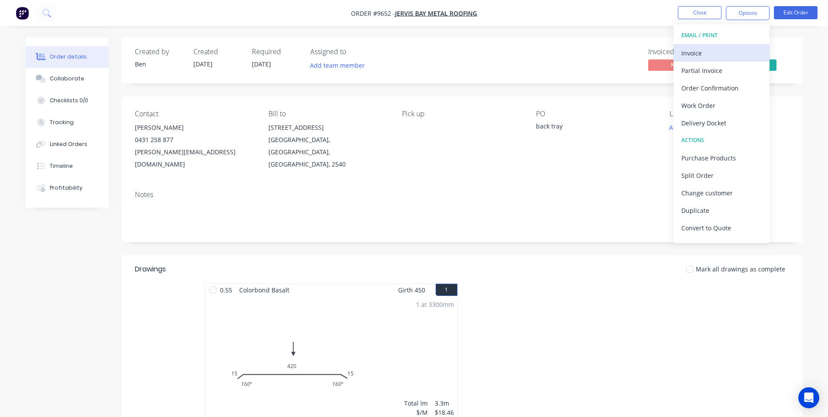
click at [687, 55] on div "Invoice" at bounding box center [722, 53] width 80 height 13
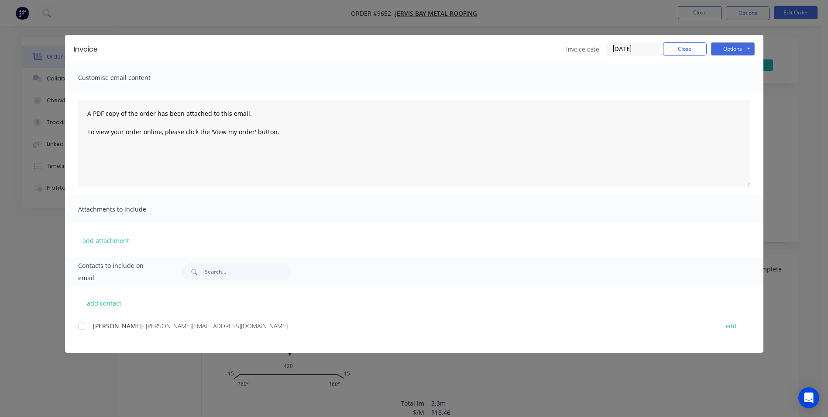
click at [85, 329] on div at bounding box center [81, 325] width 17 height 17
click at [739, 45] on button "Options" at bounding box center [733, 48] width 44 height 13
click at [729, 89] on button "Email" at bounding box center [739, 93] width 56 height 14
click at [686, 47] on button "Close" at bounding box center [685, 48] width 44 height 13
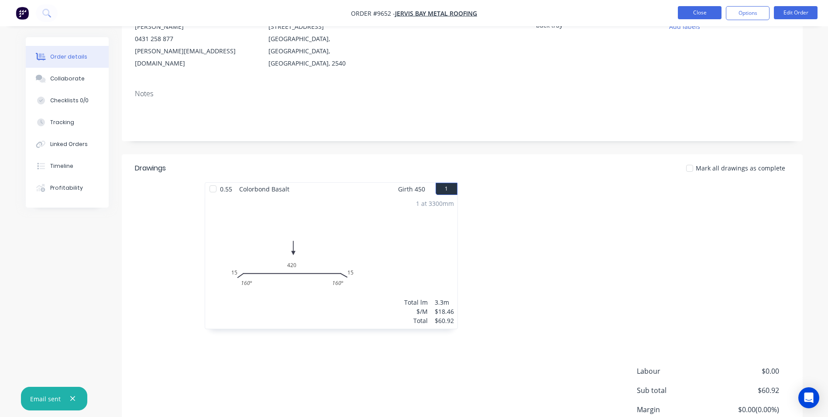
scroll to position [165, 0]
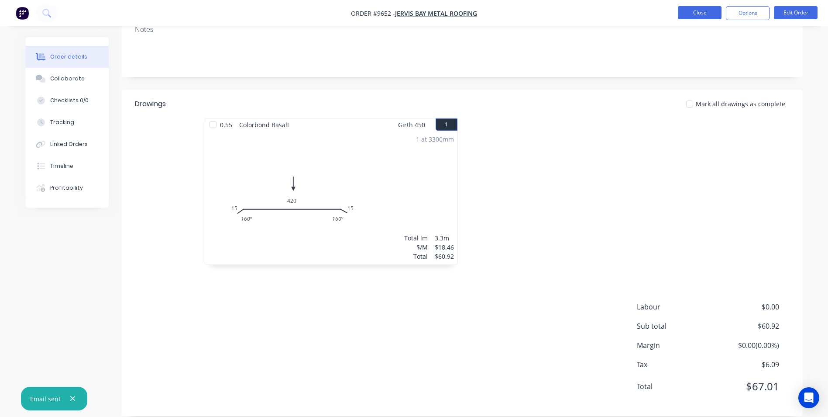
click at [690, 11] on button "Close" at bounding box center [700, 12] width 44 height 13
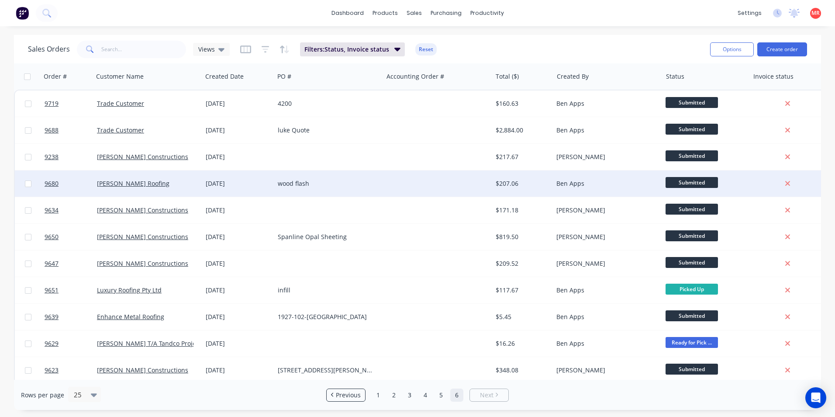
click at [404, 187] on div at bounding box center [437, 183] width 109 height 26
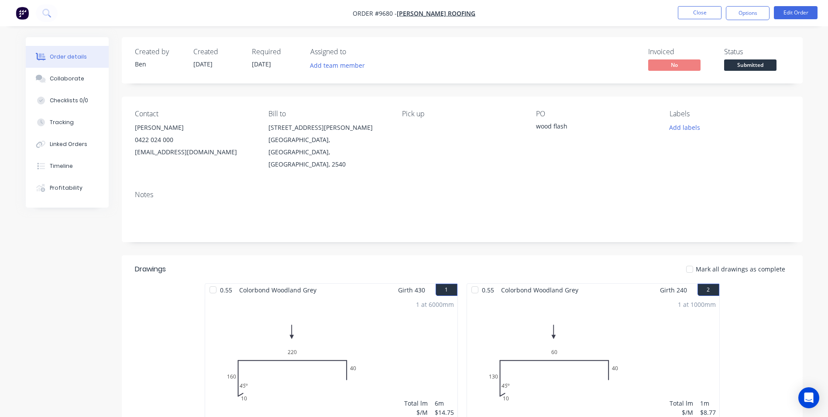
click at [744, 66] on span "Submitted" at bounding box center [750, 64] width 52 height 11
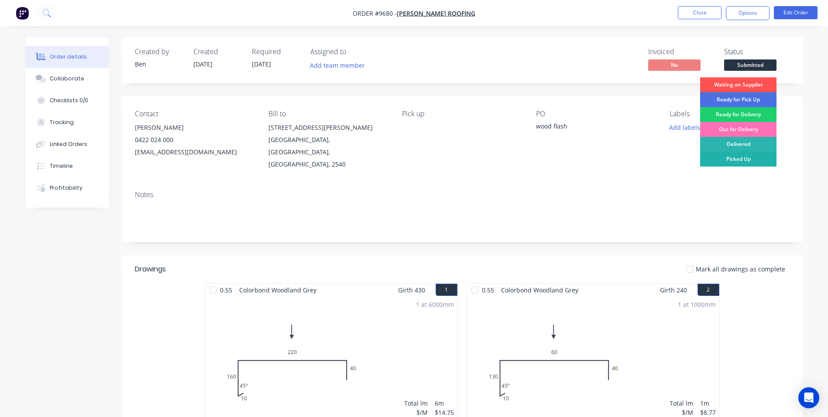
click at [740, 155] on div "Picked Up" at bounding box center [738, 159] width 76 height 15
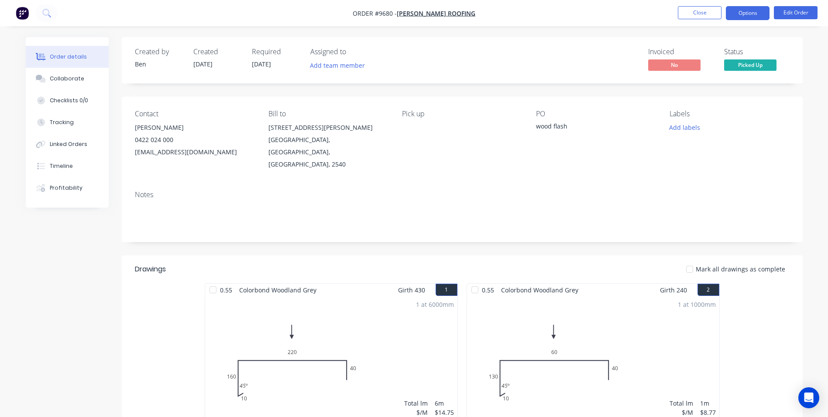
click at [744, 15] on button "Options" at bounding box center [748, 13] width 44 height 14
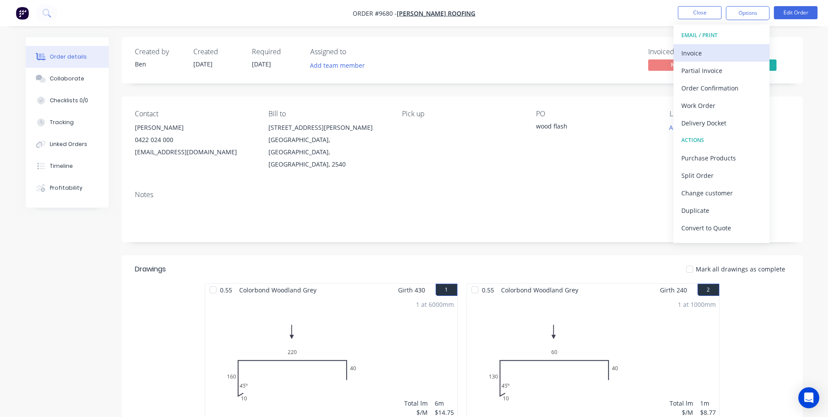
click at [734, 48] on div "Invoice" at bounding box center [722, 53] width 80 height 13
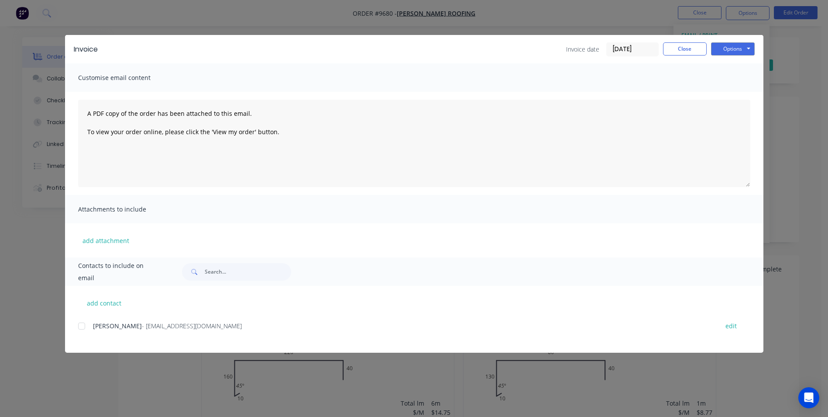
click at [86, 327] on div at bounding box center [81, 325] width 17 height 17
click at [721, 52] on button "Options" at bounding box center [733, 48] width 44 height 13
click at [724, 91] on button "Email" at bounding box center [739, 93] width 56 height 14
click at [691, 47] on button "Close" at bounding box center [685, 48] width 44 height 13
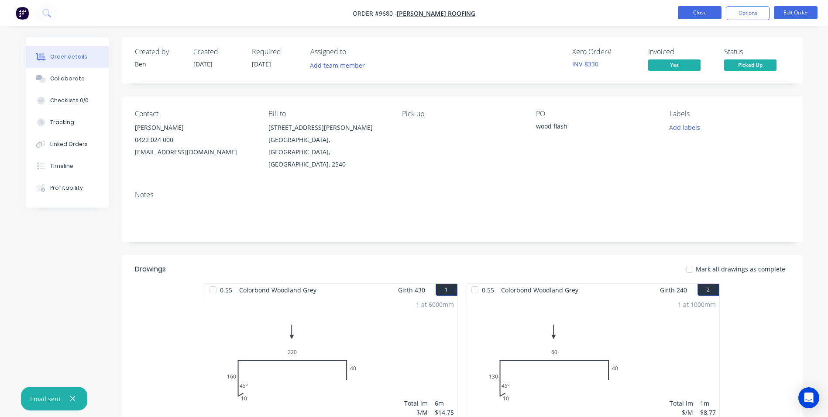
click at [720, 15] on button "Close" at bounding box center [700, 12] width 44 height 13
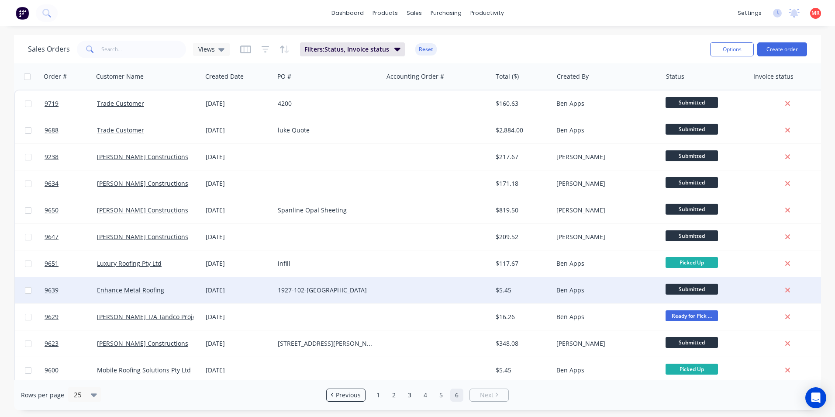
click at [369, 286] on div "1927-102-DF" at bounding box center [326, 290] width 97 height 9
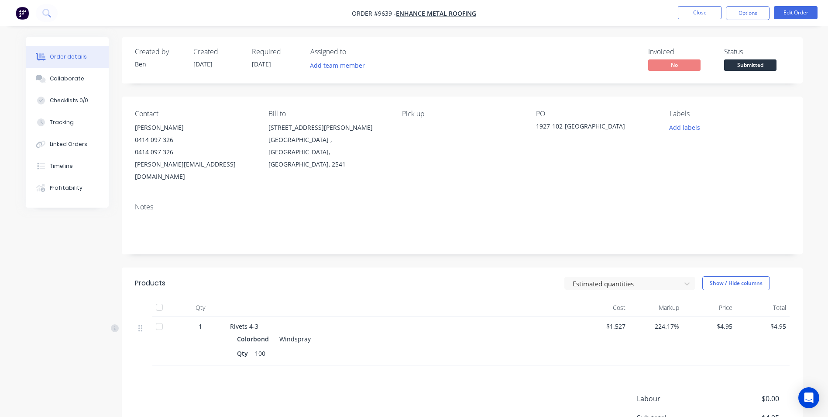
click at [731, 65] on span "Submitted" at bounding box center [750, 64] width 52 height 11
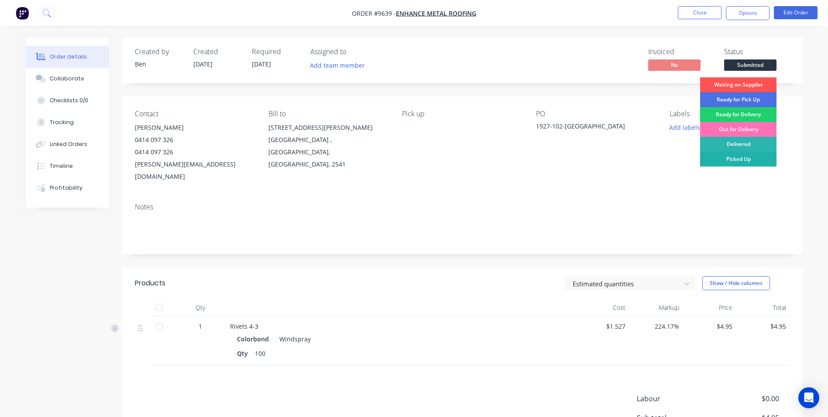
click at [731, 158] on div "Picked Up" at bounding box center [738, 159] width 76 height 15
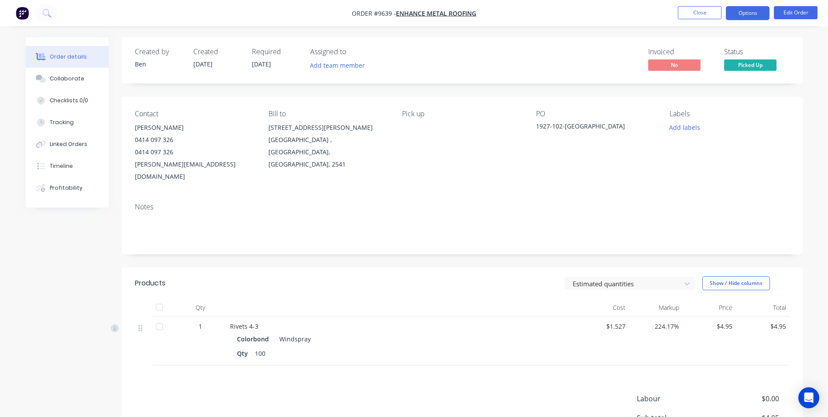
click at [741, 15] on button "Options" at bounding box center [748, 13] width 44 height 14
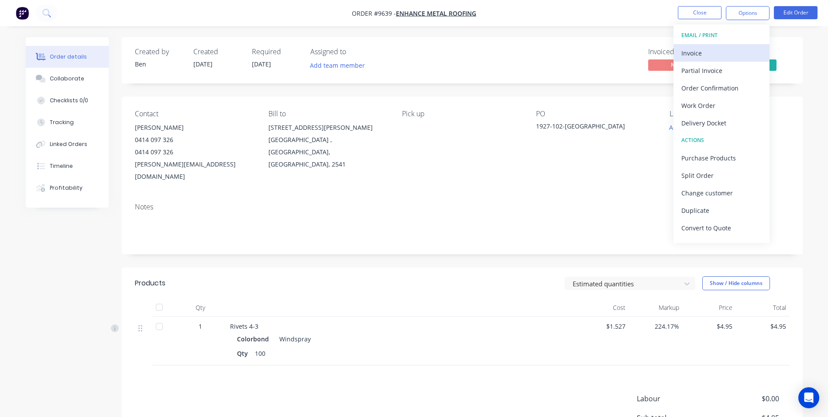
click at [691, 56] on div "Invoice" at bounding box center [722, 53] width 80 height 13
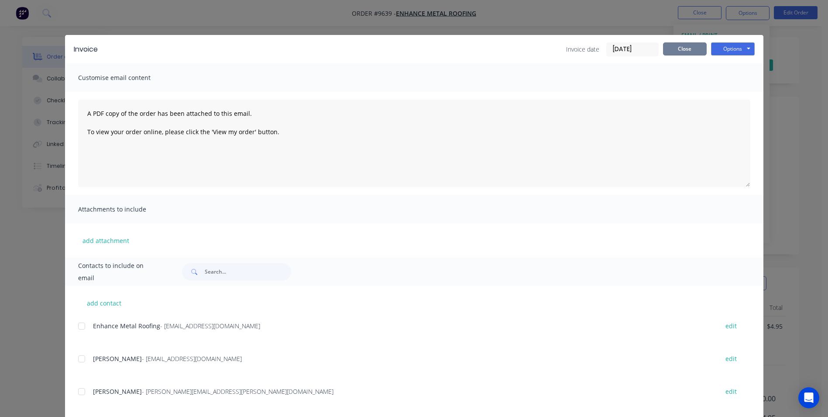
click at [676, 48] on button "Close" at bounding box center [685, 48] width 44 height 13
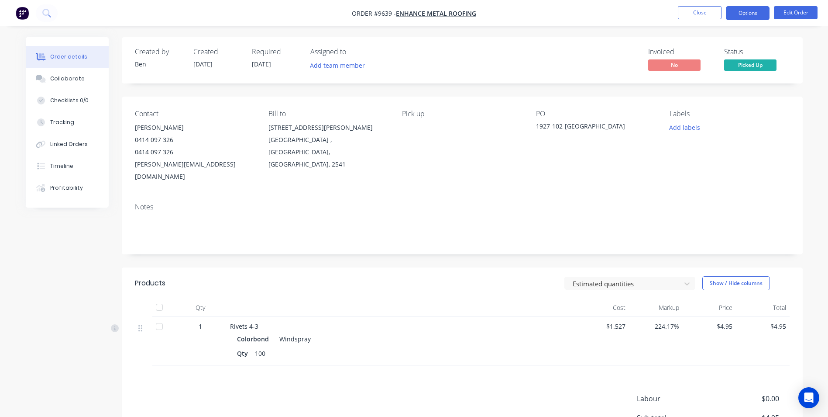
click at [737, 10] on button "Options" at bounding box center [748, 13] width 44 height 14
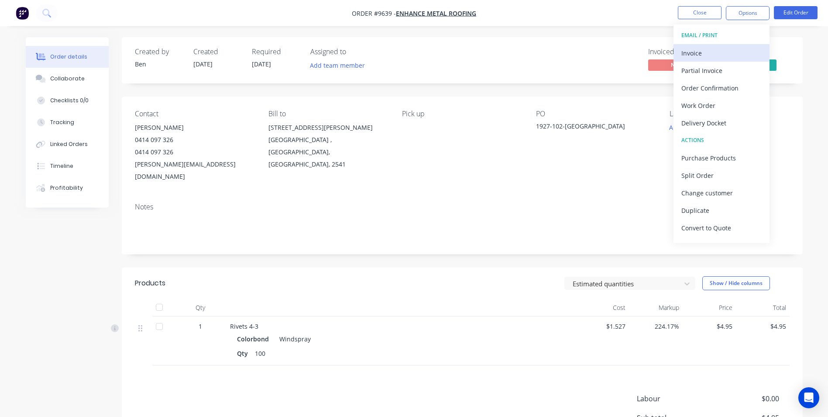
click at [708, 52] on div "Invoice" at bounding box center [722, 53] width 80 height 13
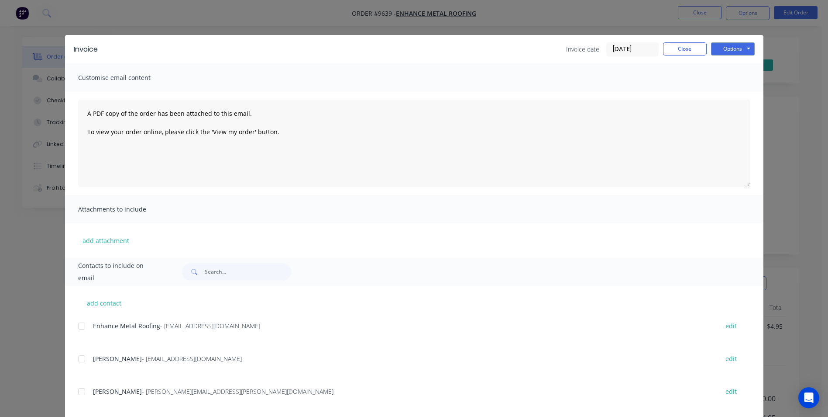
click at [80, 327] on div at bounding box center [81, 325] width 17 height 17
click at [717, 47] on button "Options" at bounding box center [733, 48] width 44 height 13
click at [722, 91] on button "Email" at bounding box center [739, 93] width 56 height 14
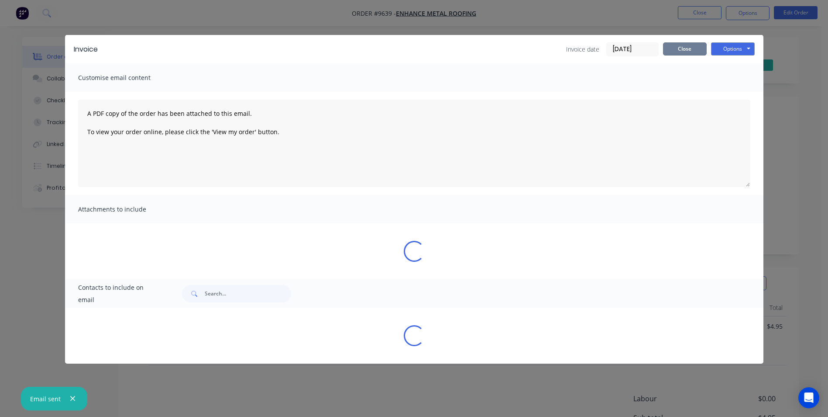
click at [688, 48] on button "Close" at bounding box center [685, 48] width 44 height 13
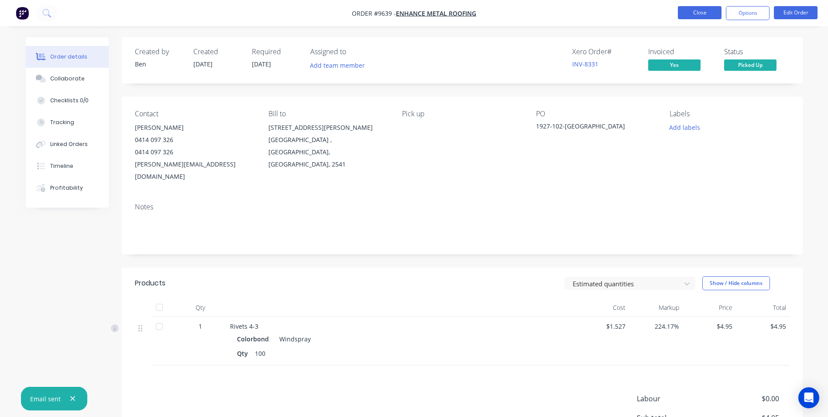
click at [693, 16] on button "Close" at bounding box center [700, 12] width 44 height 13
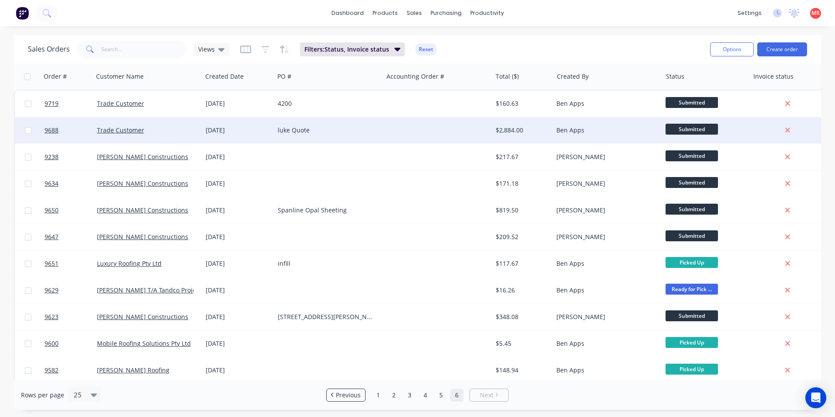
click at [358, 126] on div "luke Quote" at bounding box center [326, 130] width 97 height 9
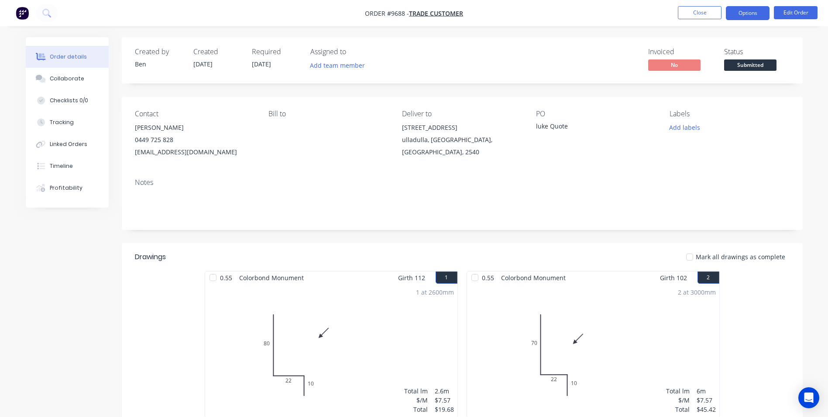
click at [751, 15] on button "Options" at bounding box center [748, 13] width 44 height 14
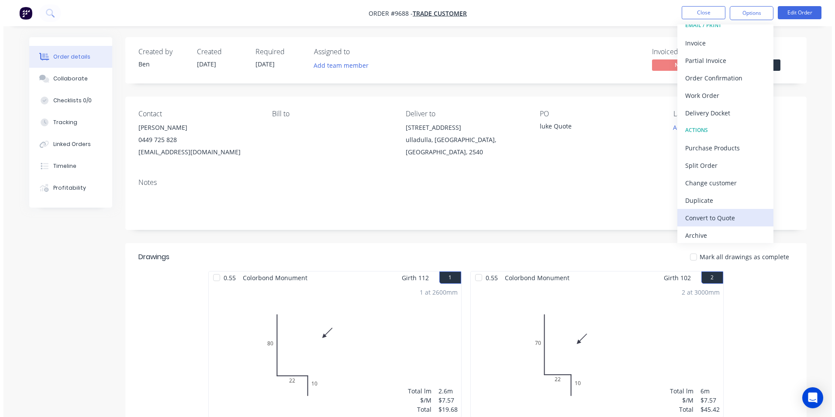
scroll to position [13, 0]
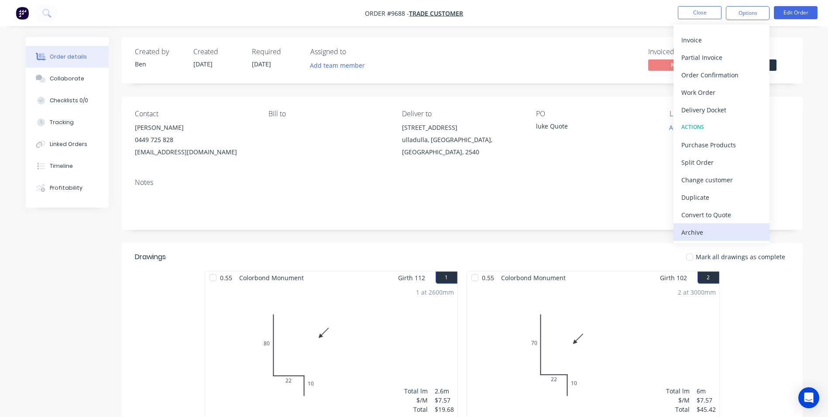
click at [709, 231] on div "Archive" at bounding box center [722, 232] width 80 height 13
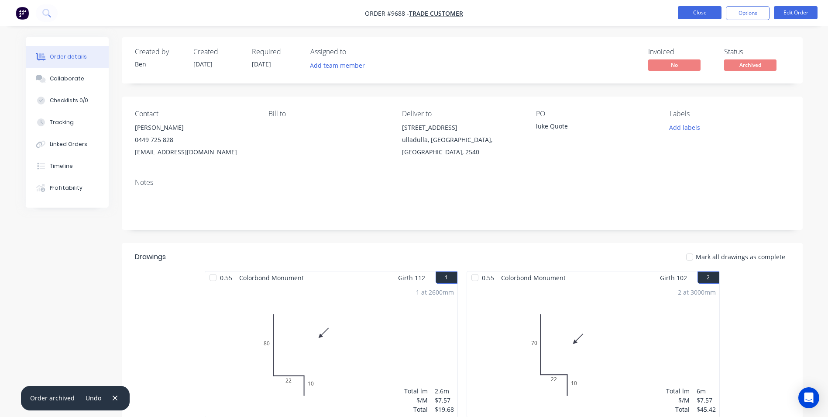
click at [711, 12] on button "Close" at bounding box center [700, 12] width 44 height 13
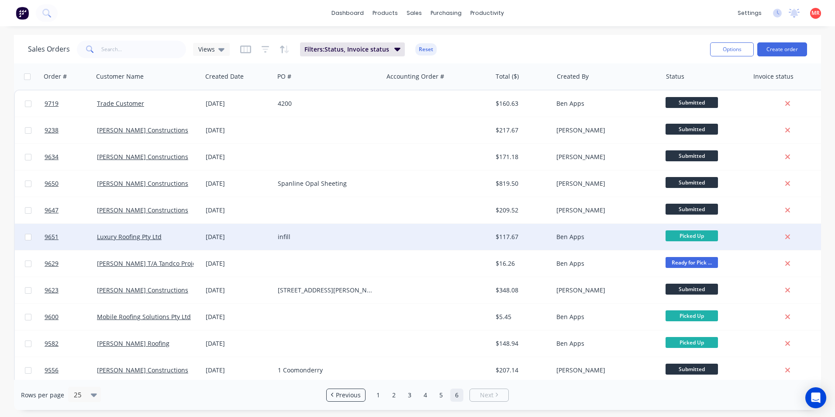
click at [406, 239] on div at bounding box center [437, 237] width 109 height 26
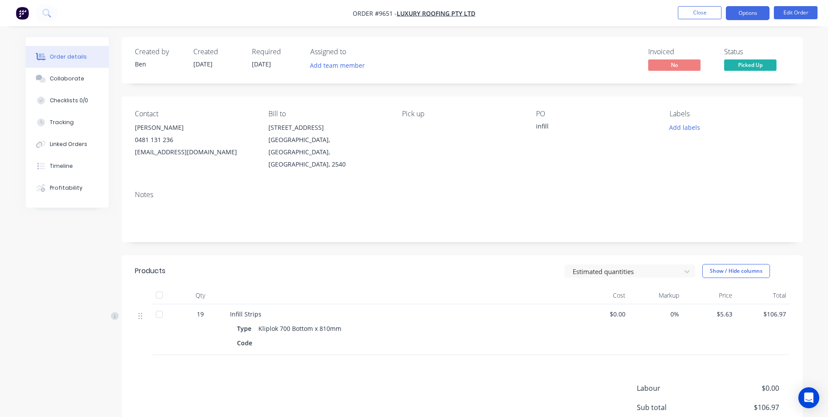
click at [743, 8] on button "Options" at bounding box center [748, 13] width 44 height 14
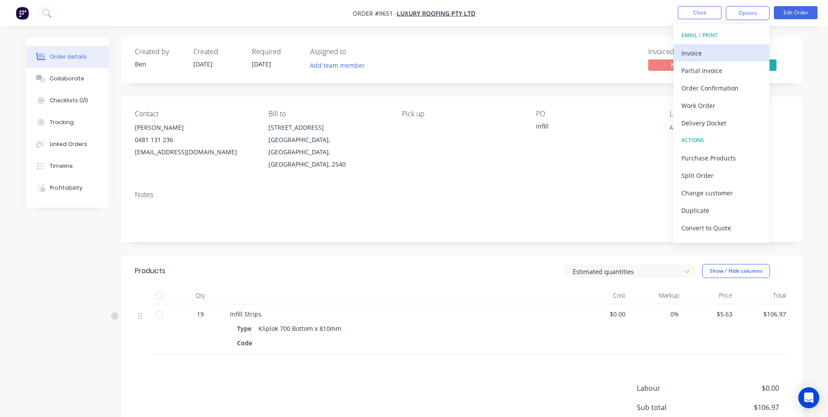
click at [712, 56] on div "Invoice" at bounding box center [722, 53] width 80 height 13
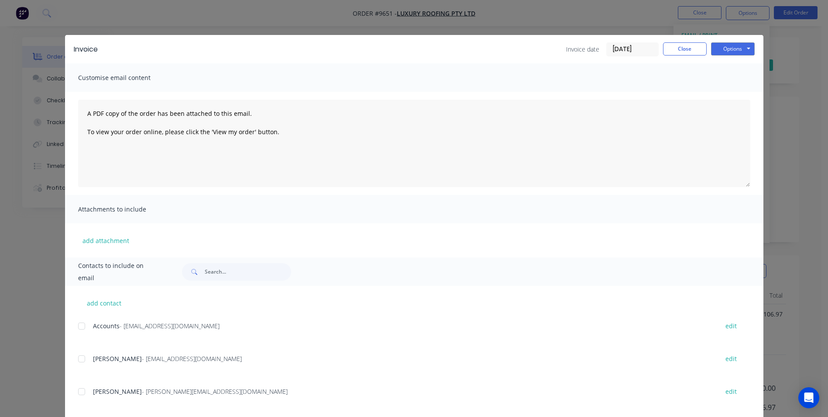
click at [78, 326] on div at bounding box center [81, 325] width 17 height 17
click at [743, 48] on button "Options" at bounding box center [733, 48] width 44 height 13
click at [728, 90] on button "Email" at bounding box center [739, 93] width 56 height 14
click at [689, 48] on button "Close" at bounding box center [685, 48] width 44 height 13
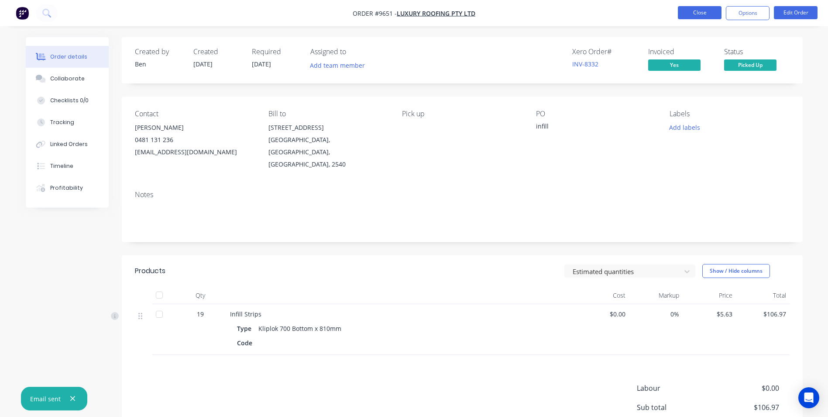
click at [698, 14] on button "Close" at bounding box center [700, 12] width 44 height 13
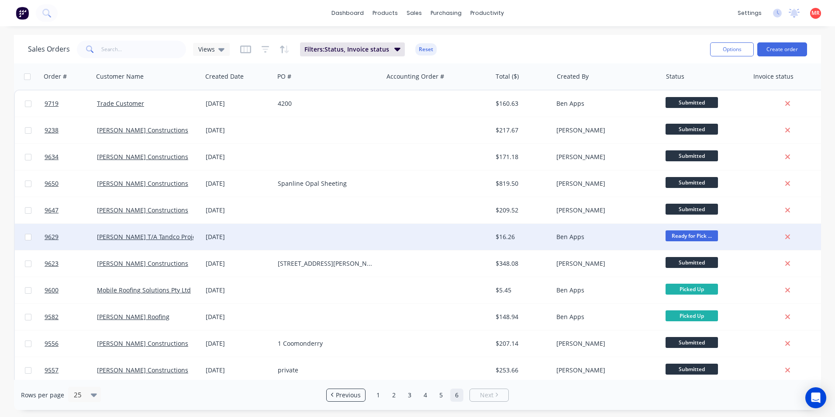
click at [268, 238] on div "[DATE]" at bounding box center [238, 236] width 65 height 9
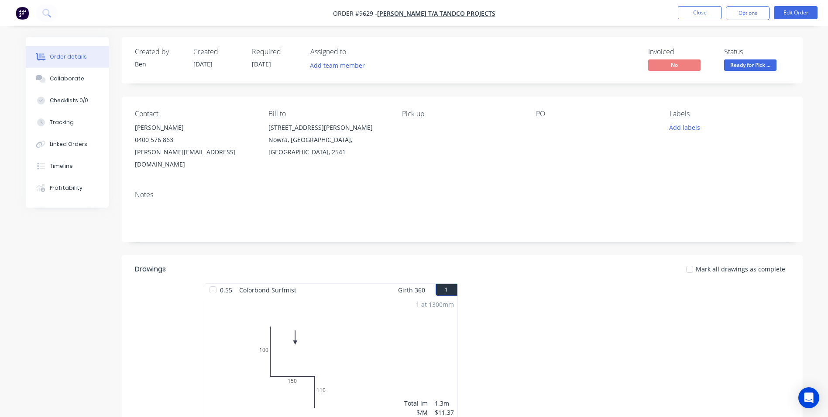
click at [730, 64] on span "Ready for Pick ..." at bounding box center [750, 64] width 52 height 11
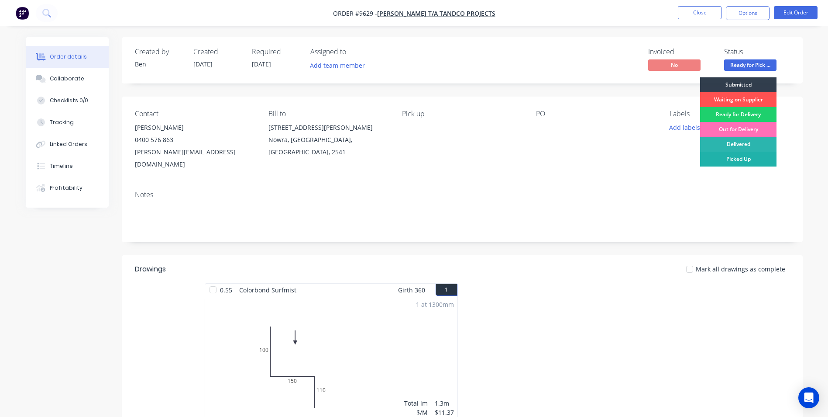
click at [732, 157] on div "Picked Up" at bounding box center [738, 159] width 76 height 15
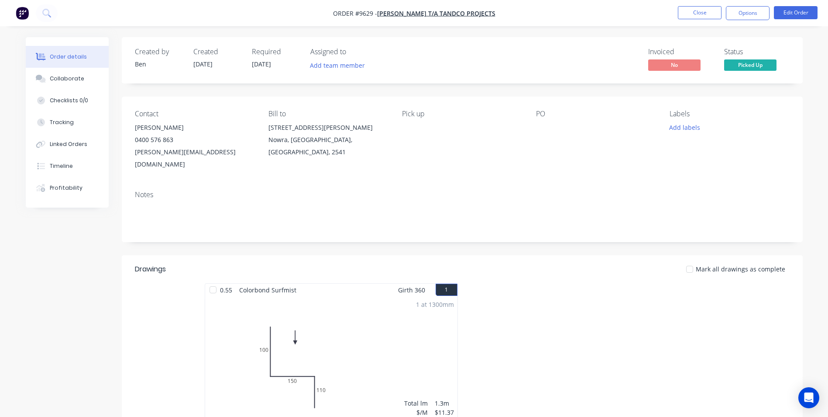
click at [741, 20] on nav "Order #9629 - Tom McDonald T/A Tandco Projects Close Options Edit Order" at bounding box center [414, 13] width 828 height 26
click at [741, 20] on button "Options" at bounding box center [748, 13] width 44 height 14
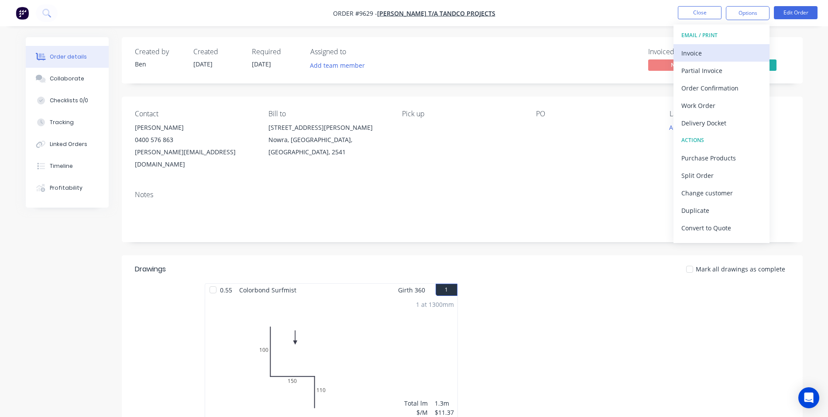
click at [717, 49] on div "Invoice" at bounding box center [722, 53] width 80 height 13
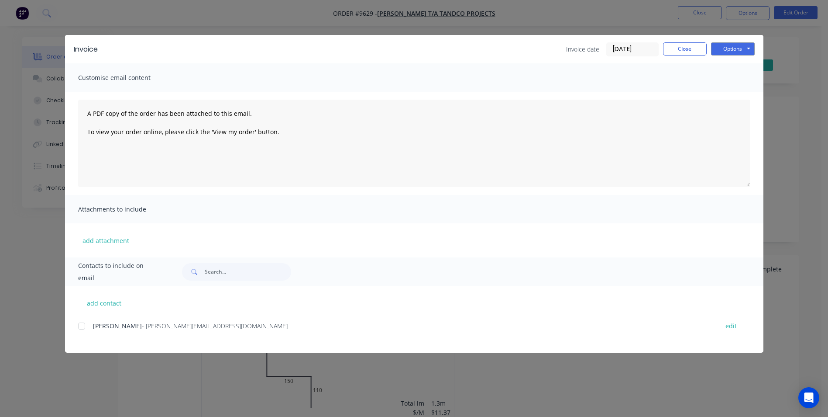
click at [86, 327] on div at bounding box center [81, 325] width 17 height 17
click at [732, 49] on button "Options" at bounding box center [733, 48] width 44 height 13
click at [733, 90] on button "Email" at bounding box center [739, 93] width 56 height 14
click at [675, 46] on button "Close" at bounding box center [685, 48] width 44 height 13
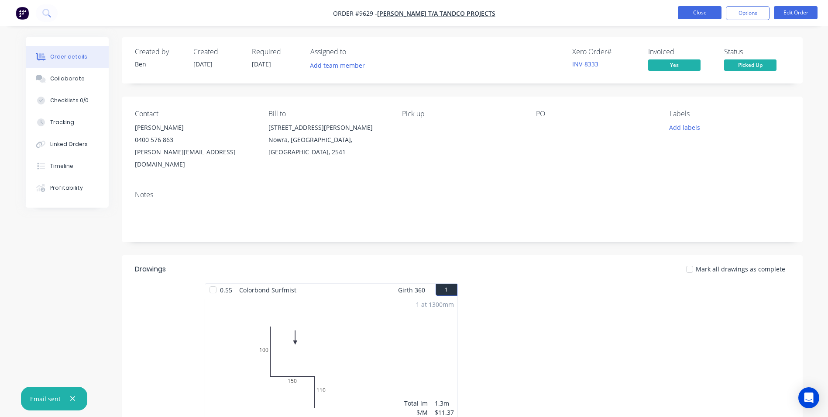
click at [707, 10] on button "Close" at bounding box center [700, 12] width 44 height 13
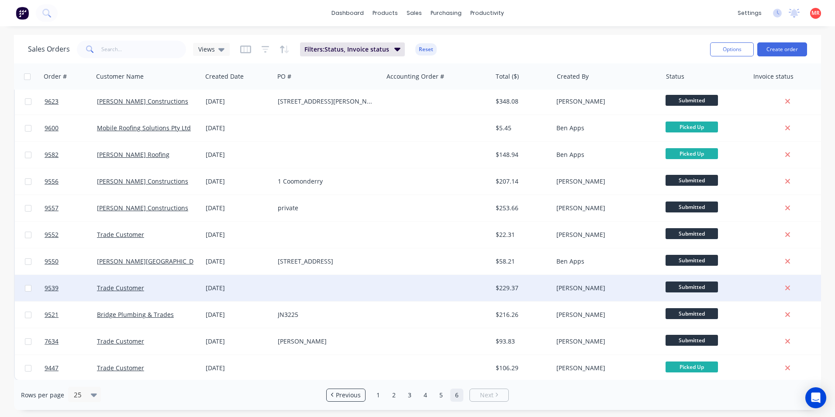
scroll to position [141, 0]
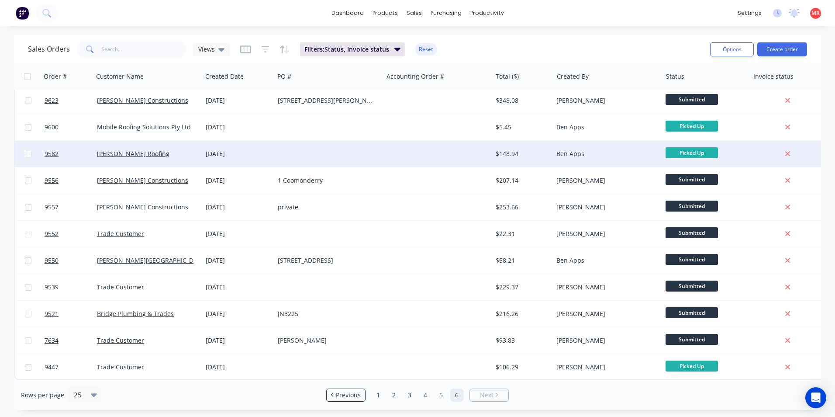
click at [371, 148] on div at bounding box center [328, 154] width 109 height 26
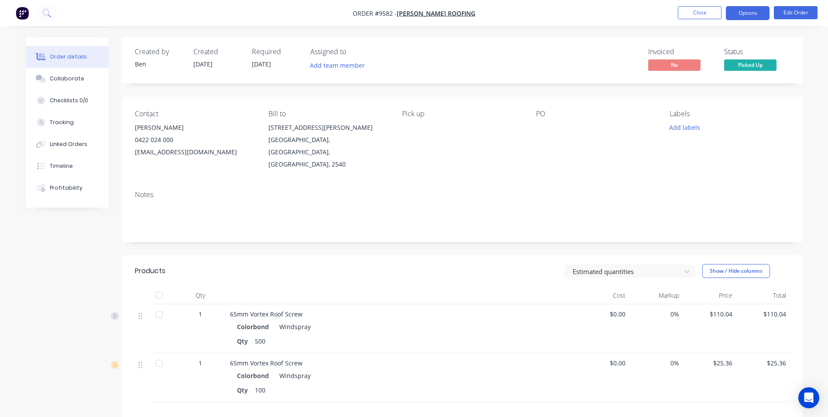
click at [751, 14] on button "Options" at bounding box center [748, 13] width 44 height 14
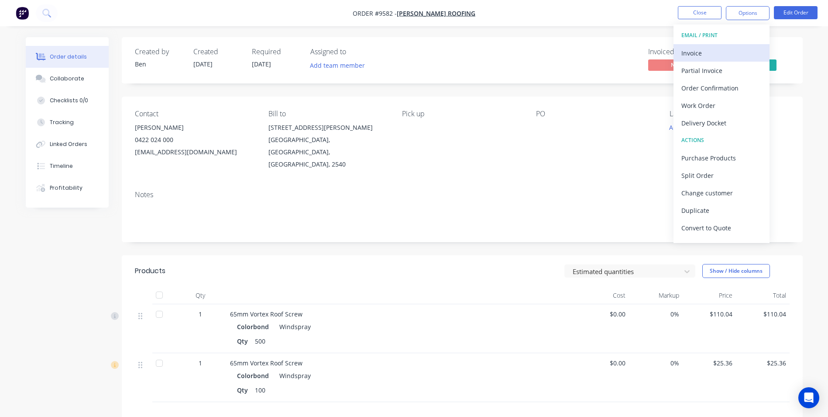
click at [716, 50] on div "Invoice" at bounding box center [722, 53] width 80 height 13
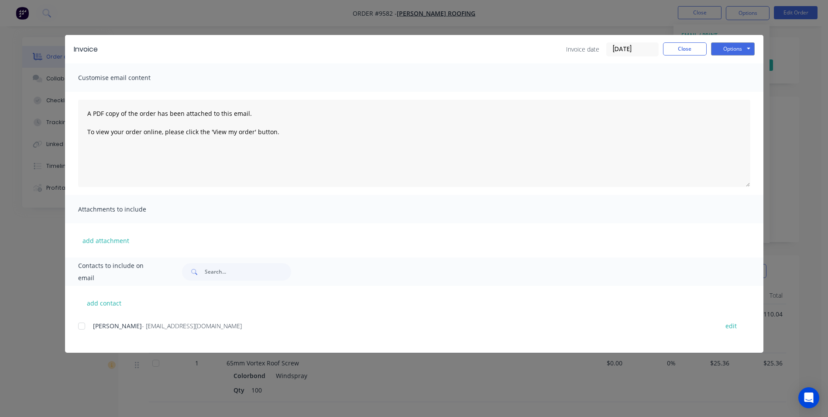
click at [92, 325] on div "Nathan Parnell - parny81@hotmail.com edit" at bounding box center [421, 326] width 686 height 12
click at [79, 329] on div at bounding box center [81, 325] width 17 height 17
click at [748, 42] on button "Options" at bounding box center [733, 48] width 44 height 13
click at [737, 89] on button "Email" at bounding box center [739, 93] width 56 height 14
click at [696, 45] on button "Close" at bounding box center [685, 48] width 44 height 13
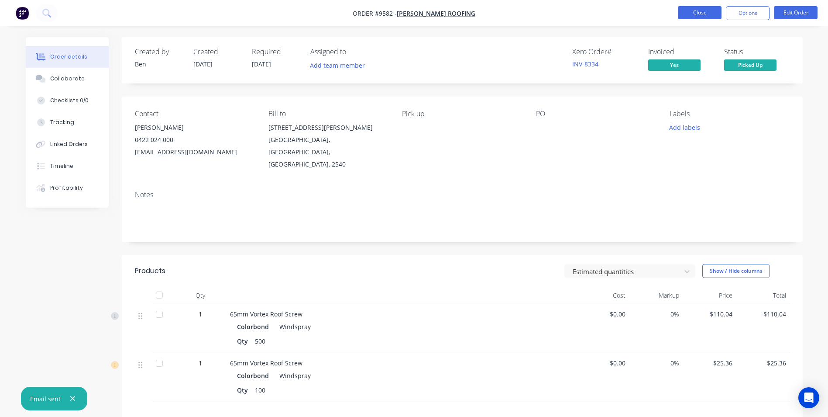
click at [704, 17] on button "Close" at bounding box center [700, 12] width 44 height 13
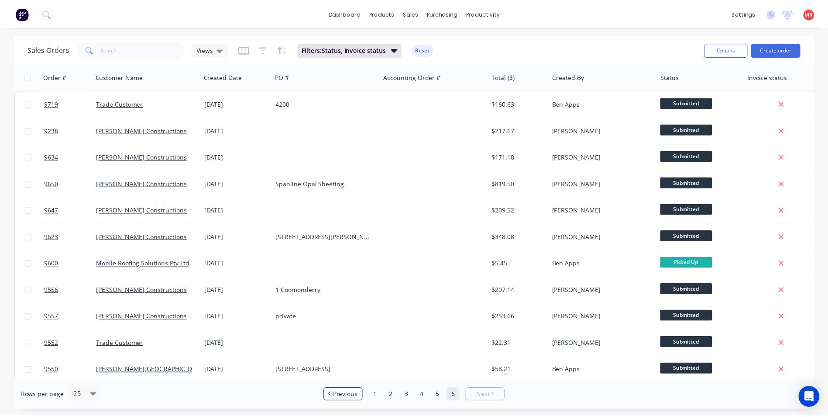
scroll to position [114, 0]
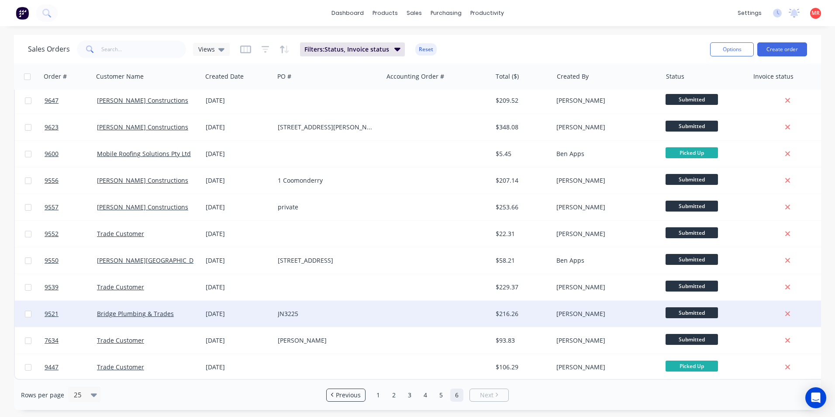
click at [407, 313] on div at bounding box center [437, 313] width 109 height 26
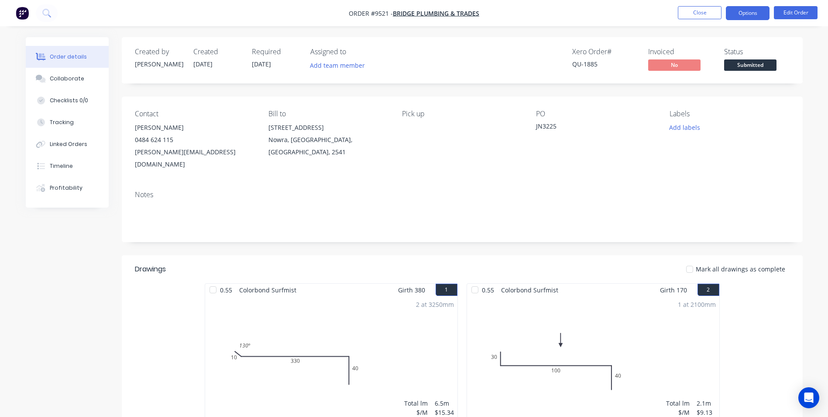
click at [736, 18] on button "Options" at bounding box center [748, 13] width 44 height 14
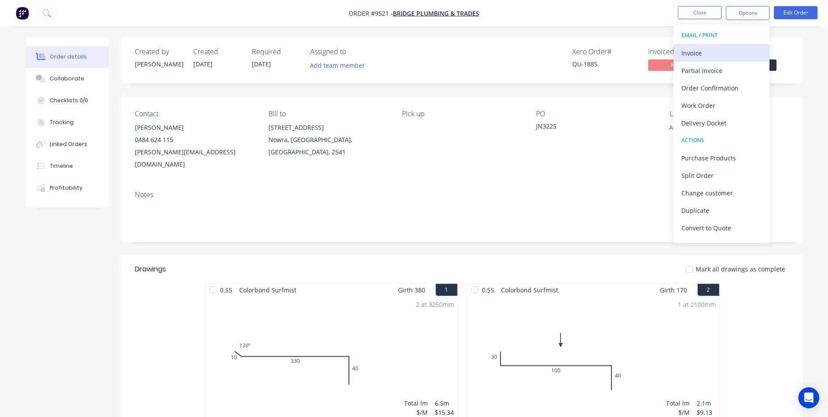
click at [716, 48] on div "Invoice" at bounding box center [722, 53] width 80 height 13
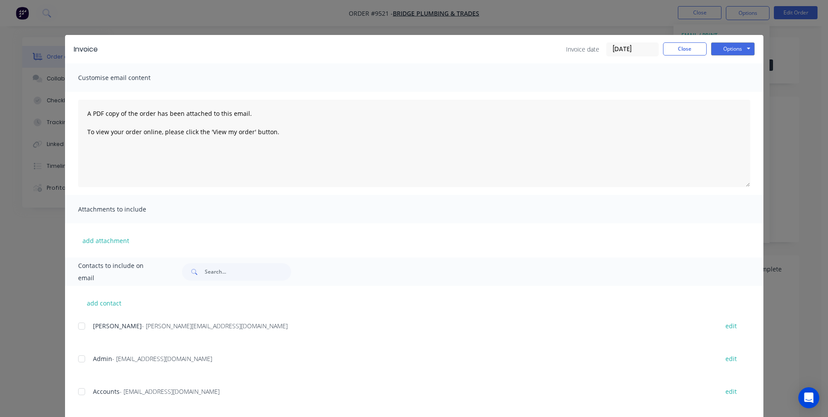
click at [80, 327] on div at bounding box center [81, 325] width 17 height 17
click at [81, 355] on div at bounding box center [81, 358] width 17 height 17
click at [79, 392] on div at bounding box center [81, 391] width 17 height 17
click at [78, 374] on div "Admin - admin@bridgetrades.com.au edit" at bounding box center [421, 363] width 686 height 22
click at [79, 362] on div at bounding box center [81, 358] width 17 height 17
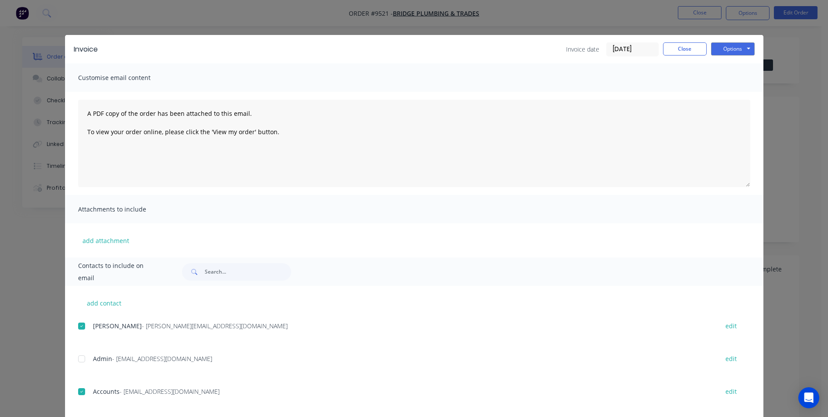
click at [77, 323] on div at bounding box center [81, 325] width 17 height 17
click at [736, 48] on button "Options" at bounding box center [733, 48] width 44 height 13
click at [732, 93] on button "Email" at bounding box center [739, 93] width 56 height 14
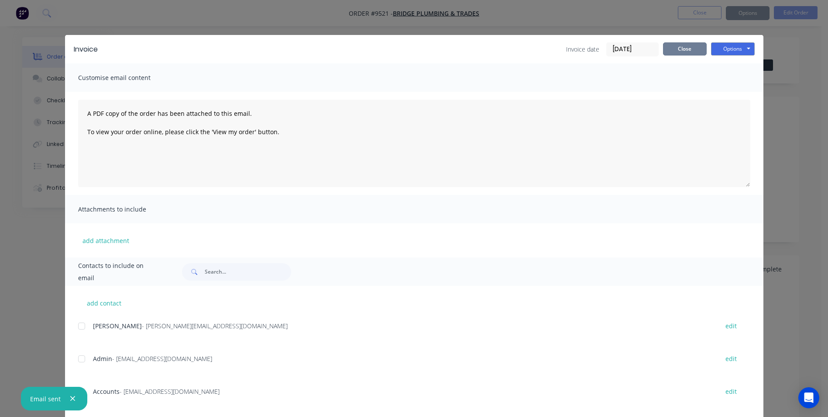
click at [689, 48] on button "Close" at bounding box center [685, 48] width 44 height 13
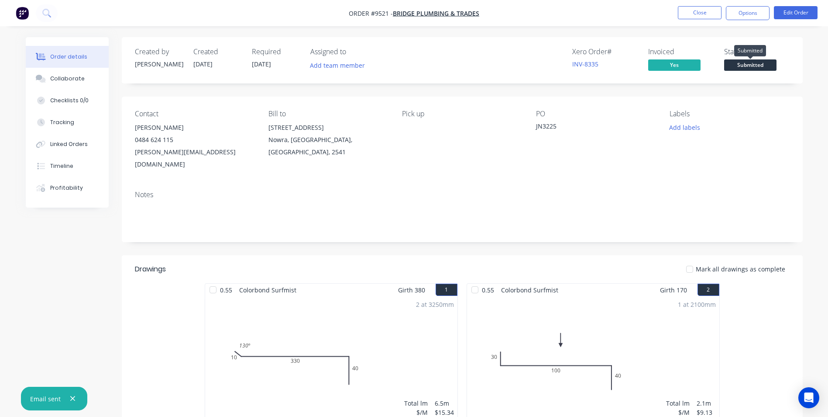
click at [737, 65] on span "Submitted" at bounding box center [750, 64] width 52 height 11
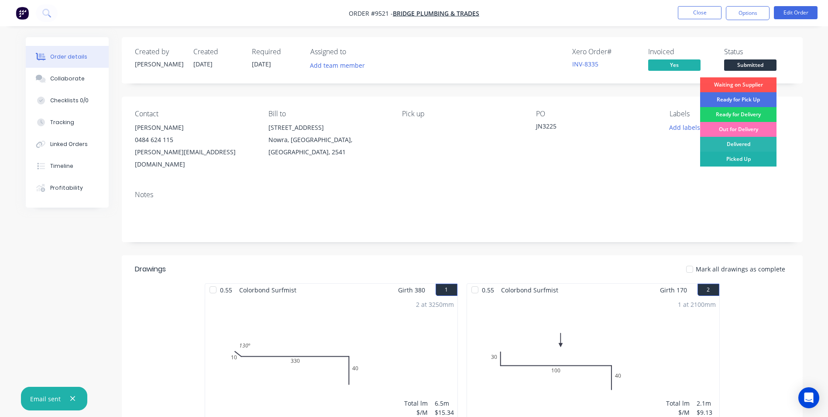
click at [739, 158] on div "Picked Up" at bounding box center [738, 159] width 76 height 15
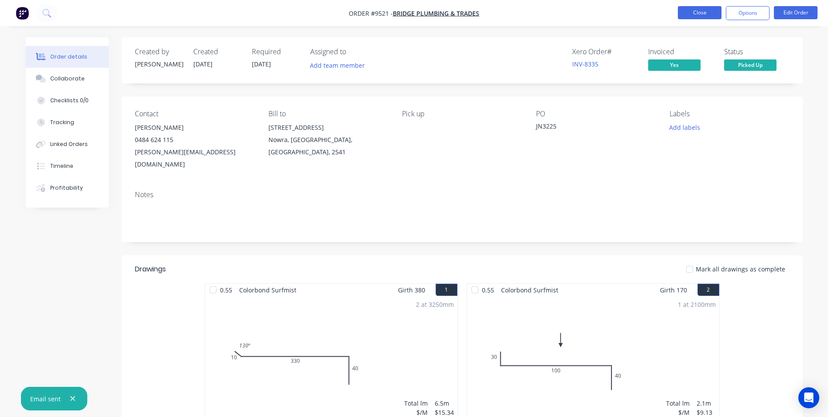
click at [705, 12] on button "Close" at bounding box center [700, 12] width 44 height 13
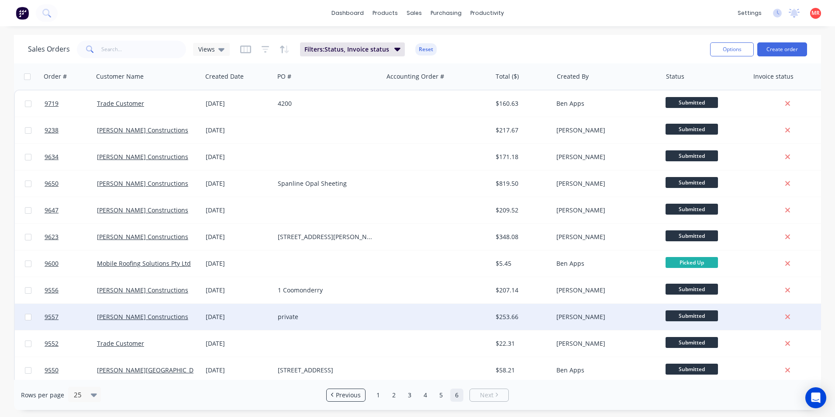
click at [332, 316] on div "private" at bounding box center [326, 316] width 97 height 9
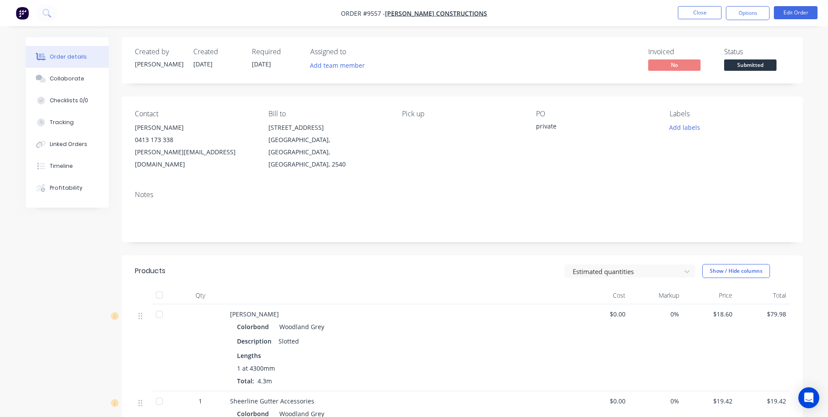
click at [745, 63] on span "Submitted" at bounding box center [750, 64] width 52 height 11
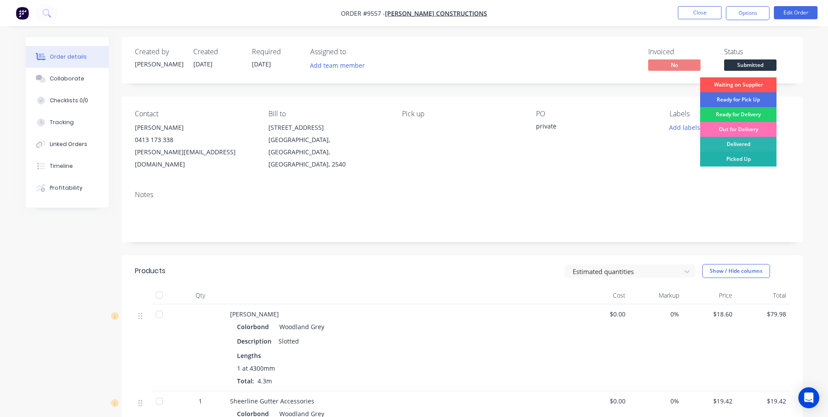
click at [732, 155] on div "Picked Up" at bounding box center [738, 159] width 76 height 15
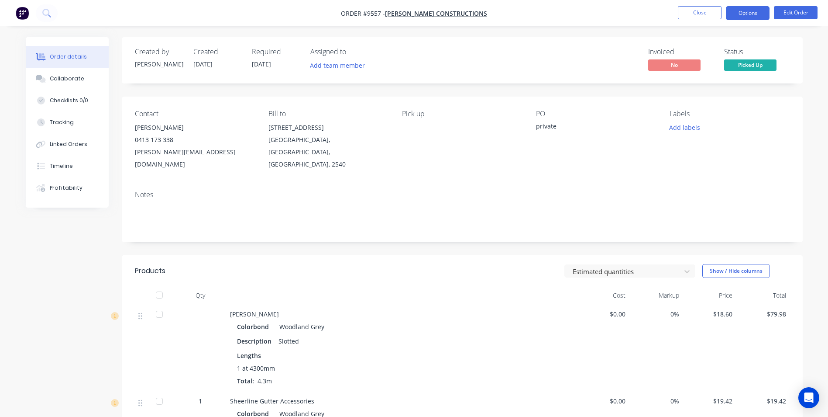
click at [748, 10] on button "Options" at bounding box center [748, 13] width 44 height 14
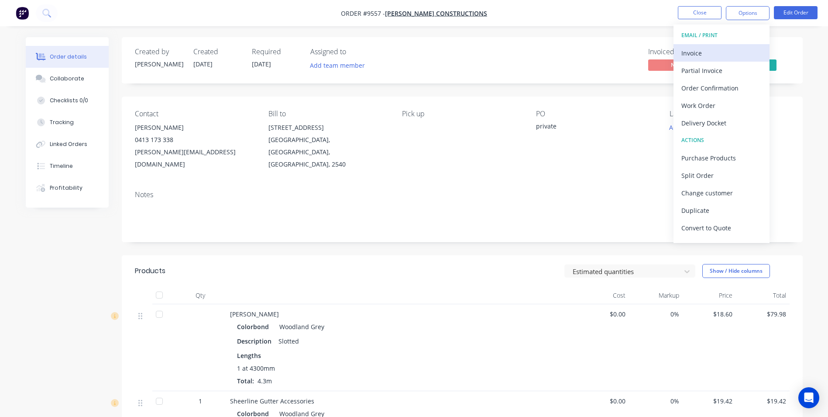
click at [699, 52] on div "Invoice" at bounding box center [722, 53] width 80 height 13
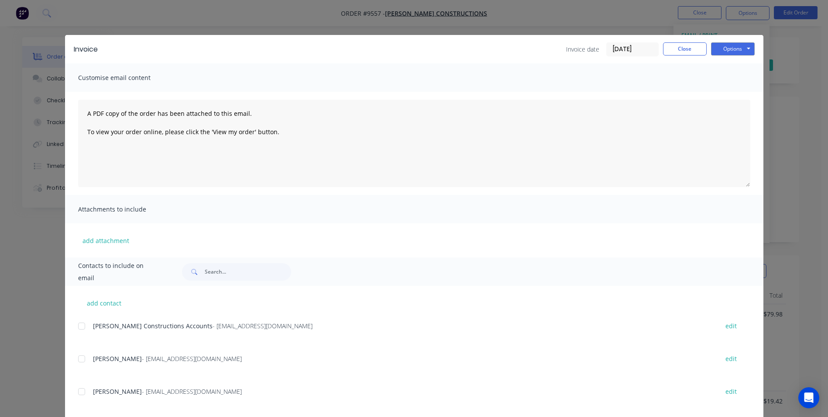
click at [82, 321] on div at bounding box center [81, 325] width 17 height 17
click at [735, 44] on button "Options" at bounding box center [733, 48] width 44 height 13
click at [730, 91] on button "Email" at bounding box center [739, 93] width 56 height 14
click at [689, 48] on button "Close" at bounding box center [685, 48] width 44 height 13
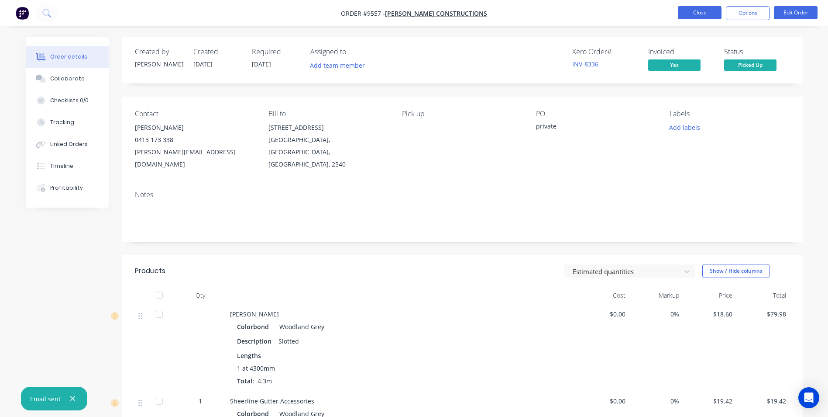
click at [696, 14] on button "Close" at bounding box center [700, 12] width 44 height 13
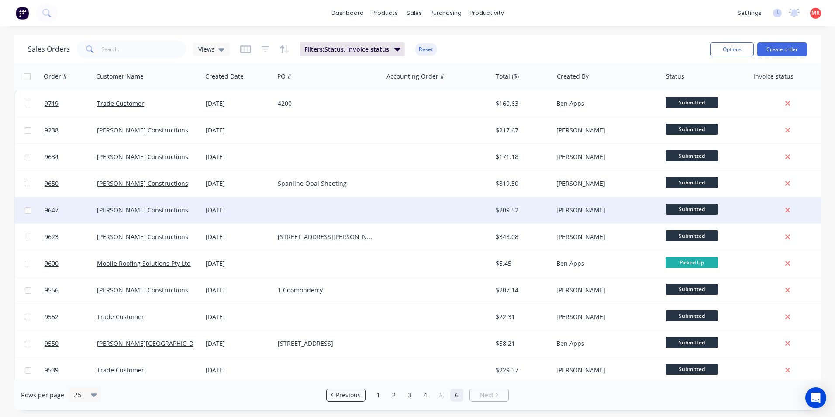
click at [347, 207] on div at bounding box center [328, 210] width 109 height 26
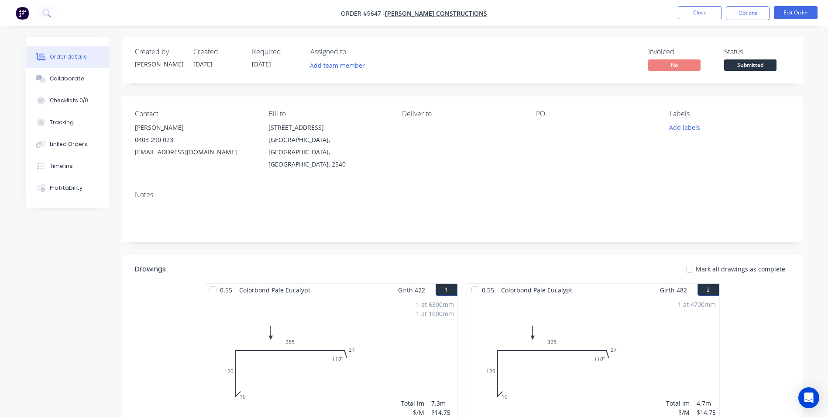
click at [766, 63] on span "Submitted" at bounding box center [750, 64] width 52 height 11
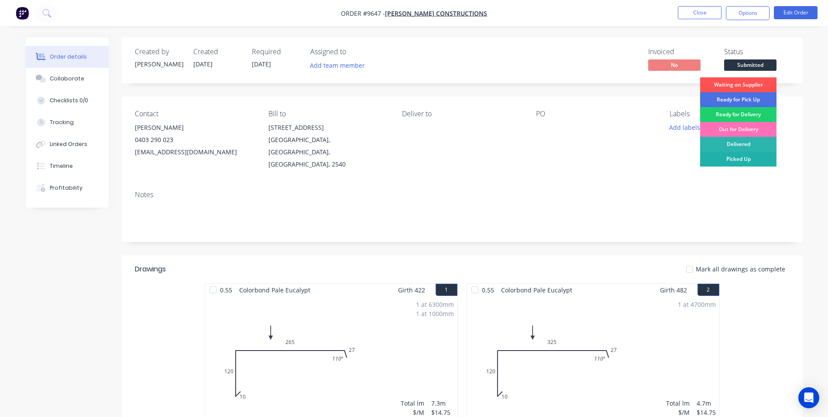
click at [726, 160] on div "Picked Up" at bounding box center [738, 159] width 76 height 15
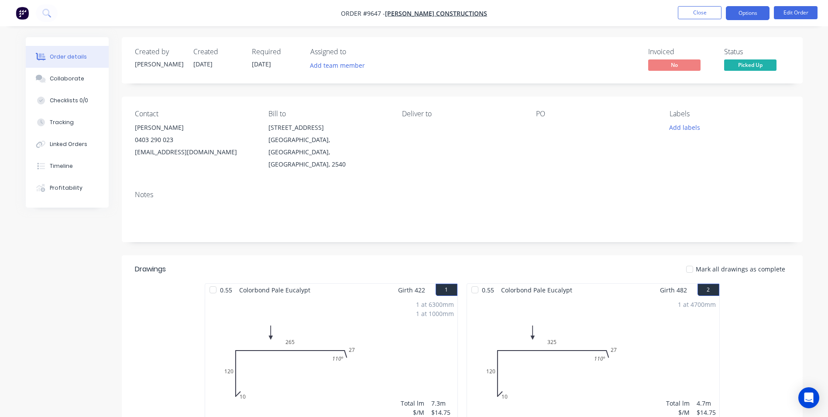
click at [758, 13] on button "Options" at bounding box center [748, 13] width 44 height 14
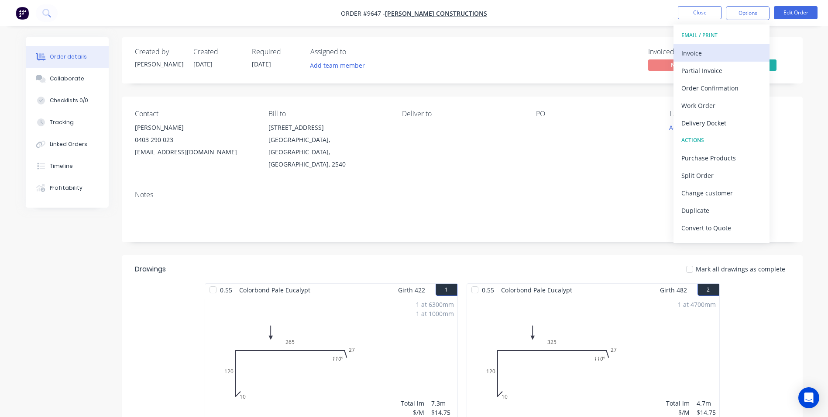
click at [713, 55] on div "Invoice" at bounding box center [722, 53] width 80 height 13
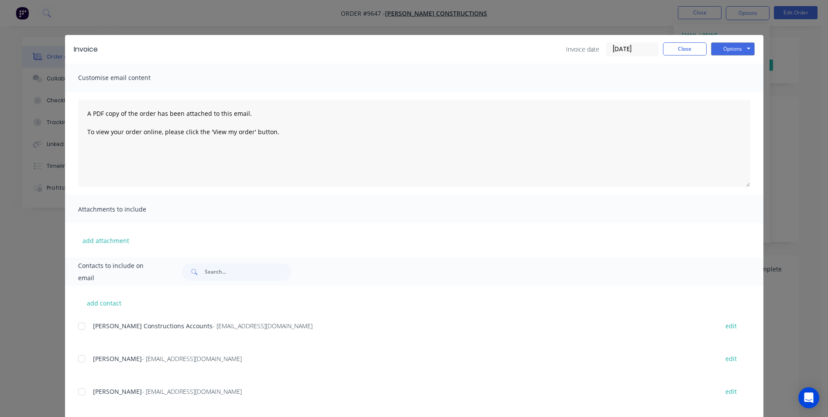
click at [82, 331] on div at bounding box center [81, 325] width 17 height 17
click at [733, 45] on button "Options" at bounding box center [733, 48] width 44 height 13
click at [728, 98] on button "Email" at bounding box center [739, 93] width 56 height 14
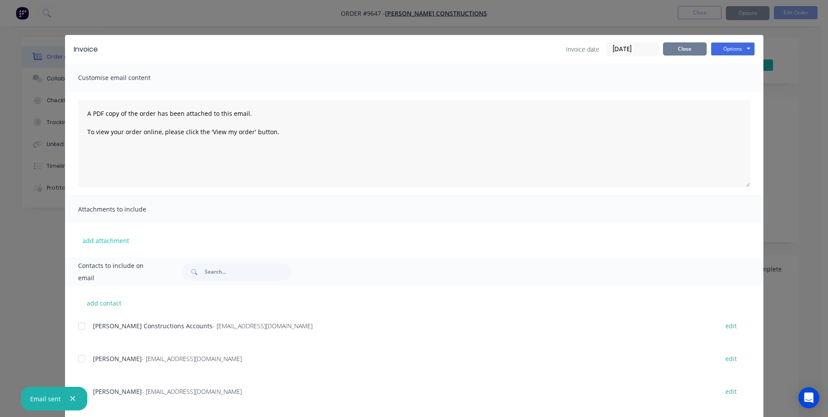
click at [688, 48] on button "Close" at bounding box center [685, 48] width 44 height 13
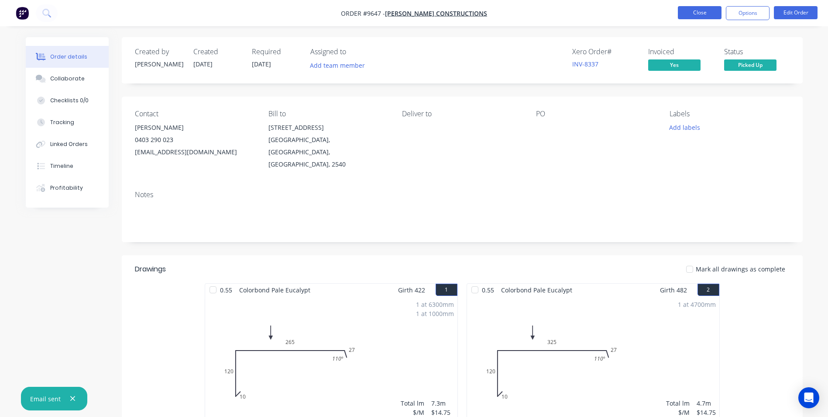
click at [701, 10] on button "Close" at bounding box center [700, 12] width 44 height 13
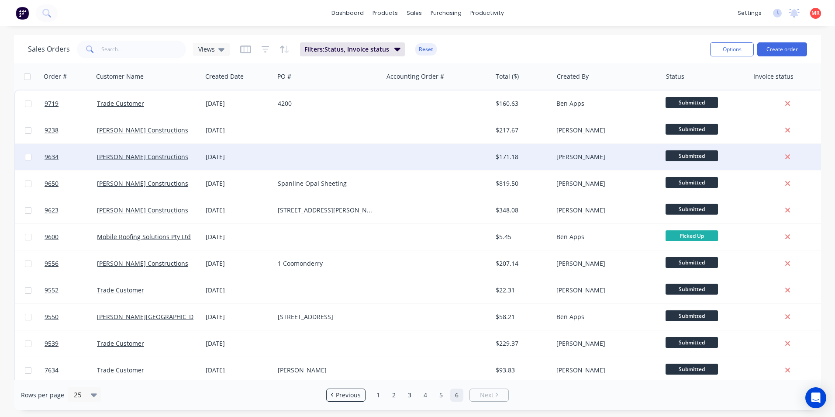
click at [345, 162] on div at bounding box center [328, 157] width 109 height 26
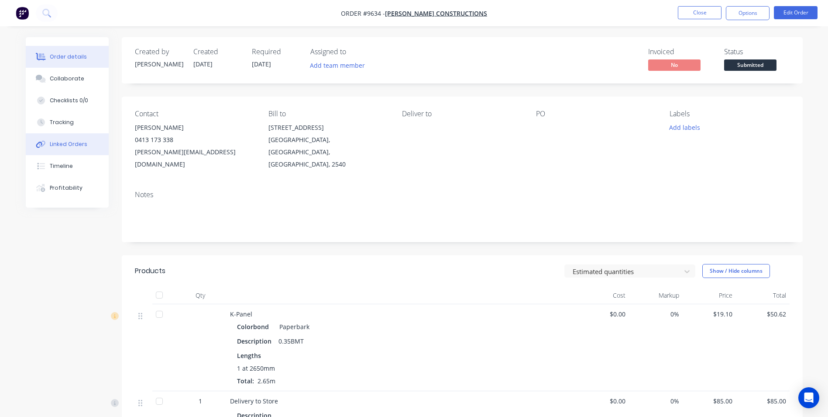
click at [87, 141] on button "Linked Orders" at bounding box center [67, 144] width 83 height 22
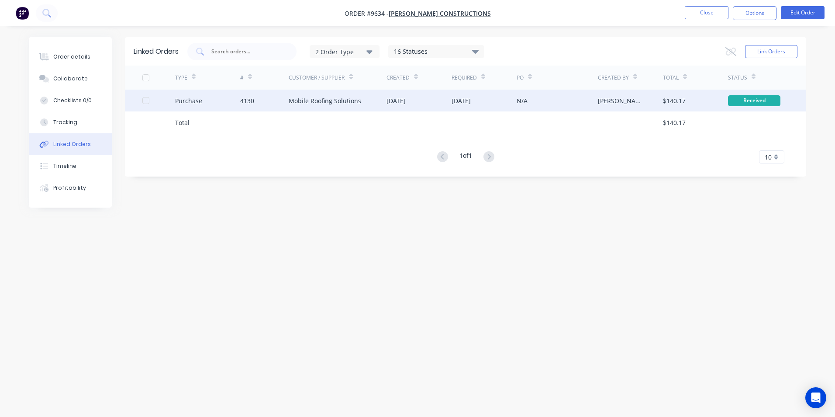
click at [445, 103] on div "[DATE]" at bounding box center [418, 101] width 65 height 22
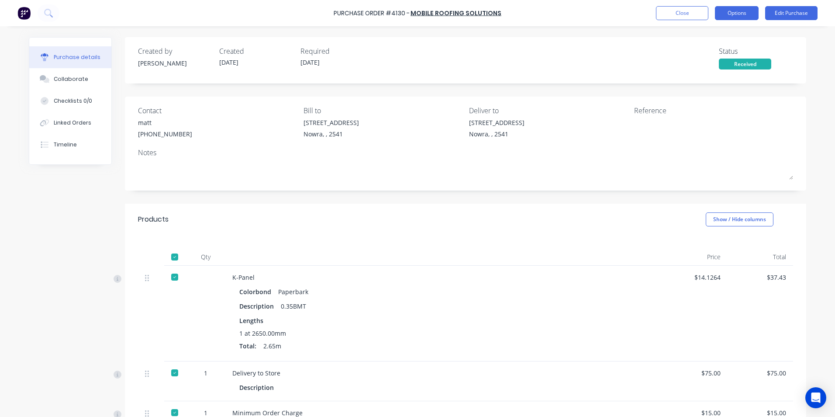
click at [724, 18] on button "Options" at bounding box center [737, 13] width 44 height 14
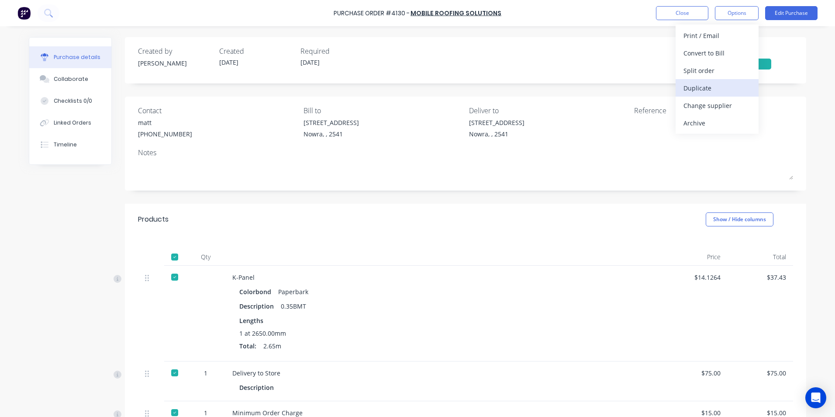
click at [712, 91] on div "Duplicate" at bounding box center [716, 88] width 67 height 13
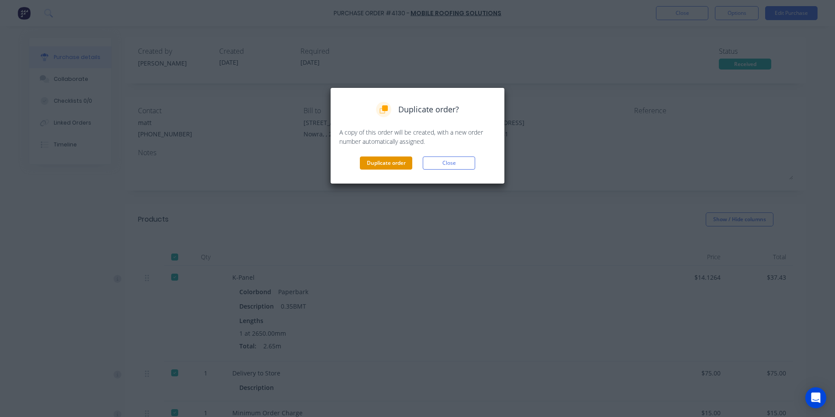
click at [388, 165] on button "Duplicate order" at bounding box center [386, 162] width 52 height 13
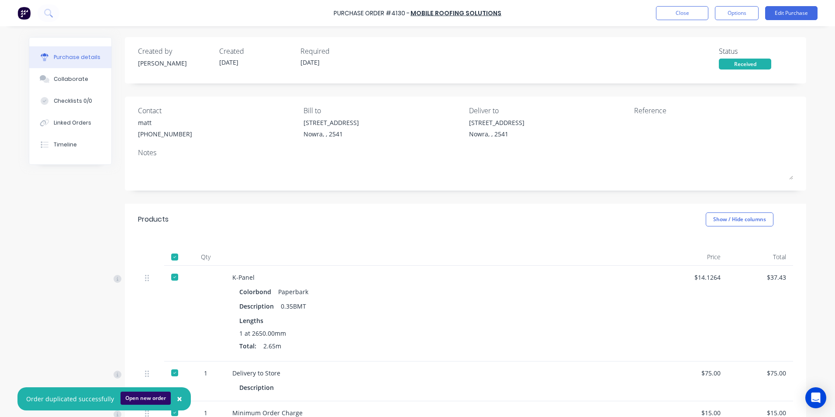
click at [136, 393] on button "Open new order" at bounding box center [146, 397] width 50 height 13
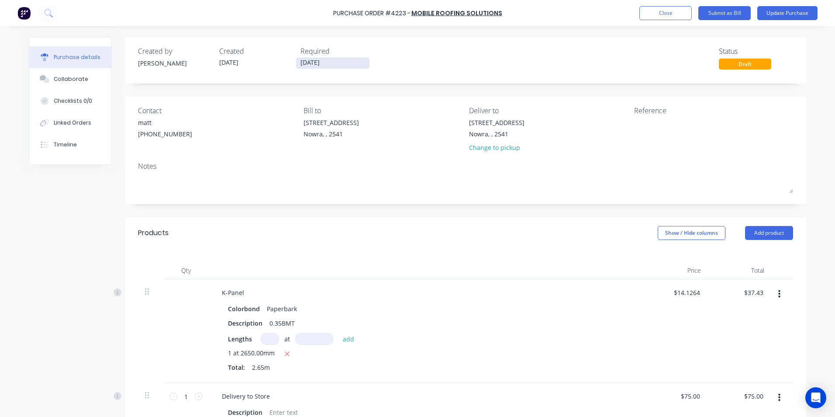
click at [330, 64] on input "[DATE]" at bounding box center [332, 63] width 73 height 11
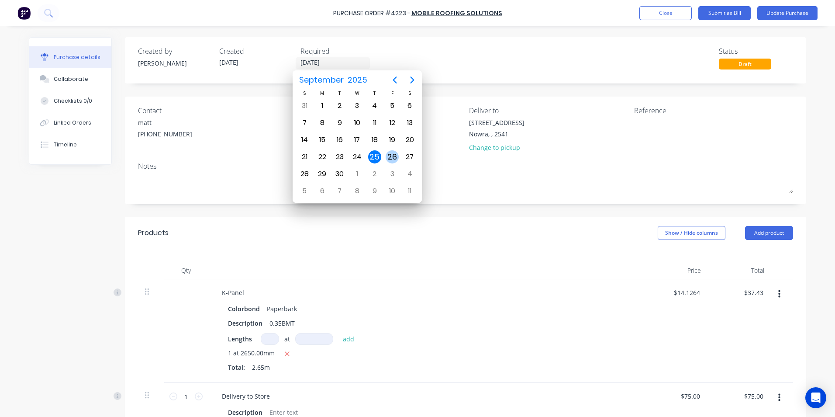
click at [393, 154] on div "26" at bounding box center [392, 156] width 13 height 13
type input "26/09/25"
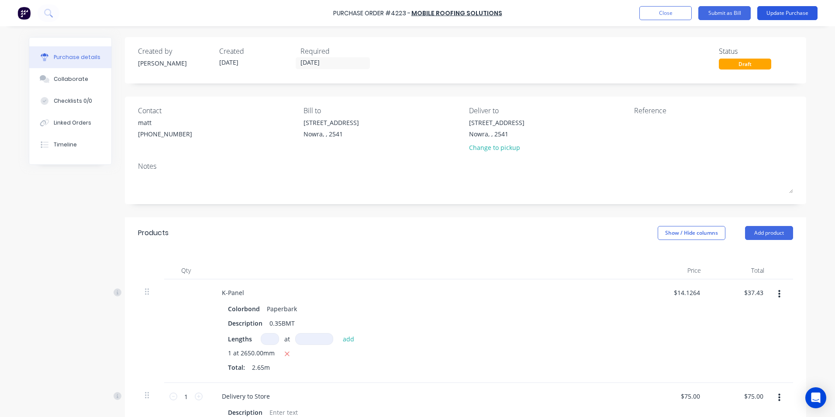
click at [777, 10] on button "Update Purchase" at bounding box center [787, 13] width 60 height 14
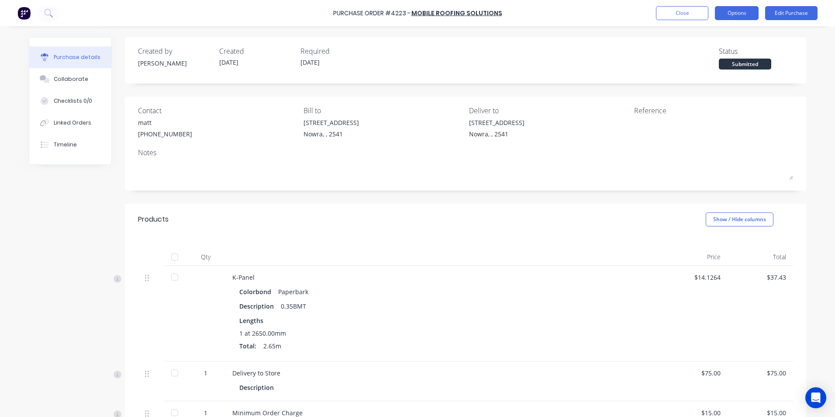
click at [741, 14] on button "Options" at bounding box center [737, 13] width 44 height 14
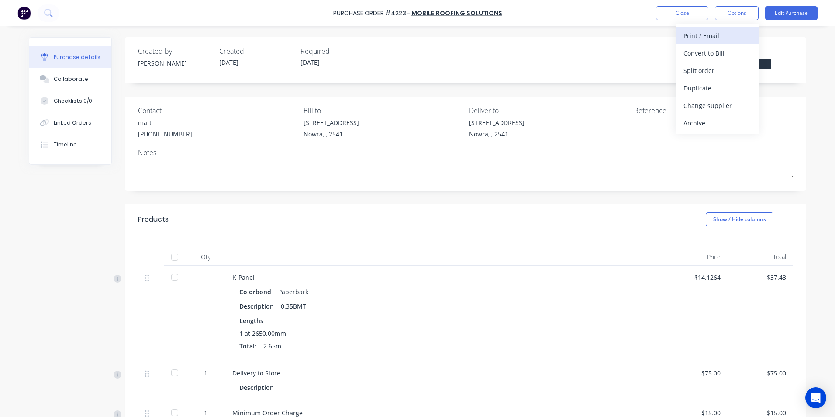
click at [740, 35] on div "Print / Email" at bounding box center [716, 35] width 67 height 13
click at [724, 52] on div "With pricing" at bounding box center [716, 53] width 67 height 13
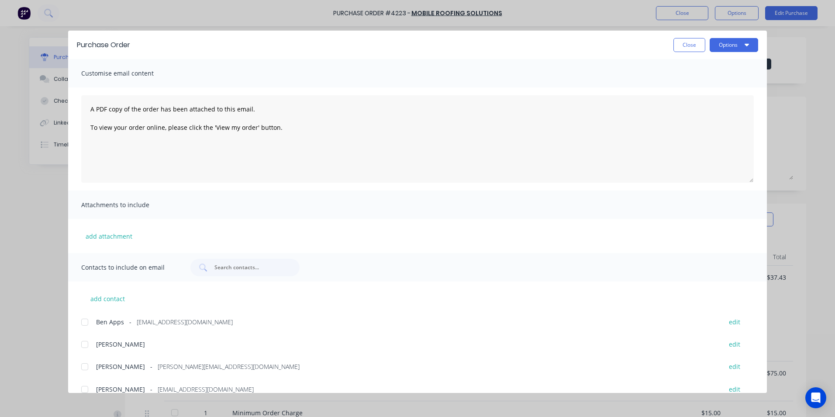
scroll to position [58, 0]
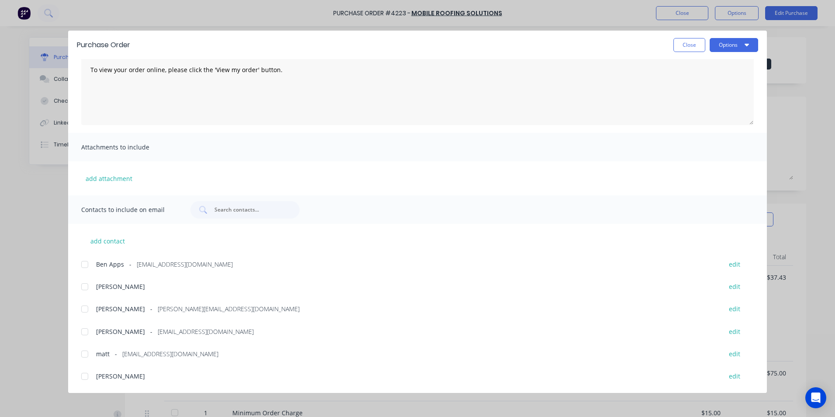
click at [88, 334] on div at bounding box center [84, 331] width 17 height 17
click at [723, 43] on button "Options" at bounding box center [734, 45] width 48 height 14
click at [711, 104] on div "Email" at bounding box center [716, 102] width 67 height 13
click at [696, 44] on button "Close" at bounding box center [689, 45] width 32 height 14
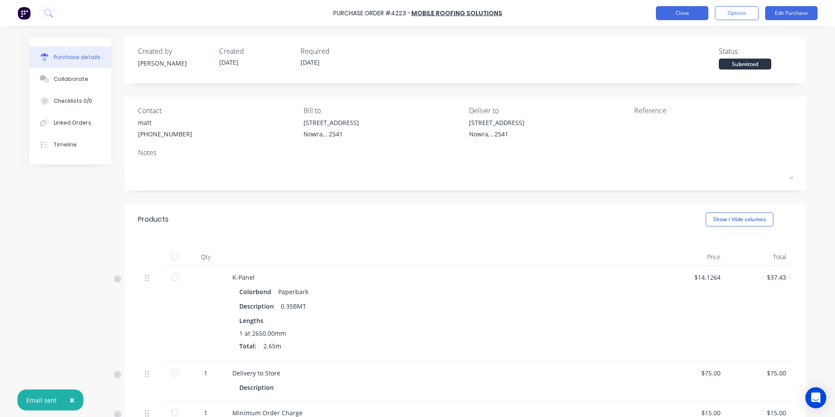
click at [690, 10] on button "Close" at bounding box center [682, 13] width 52 height 14
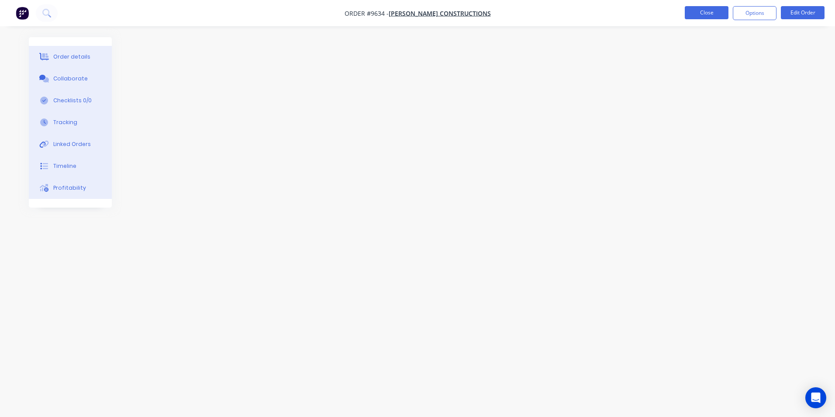
click at [709, 15] on button "Close" at bounding box center [707, 12] width 44 height 13
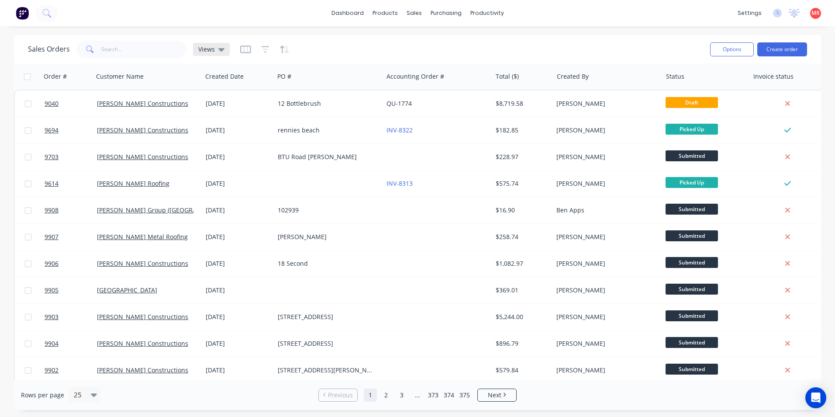
click at [220, 50] on icon at bounding box center [221, 49] width 6 height 3
click at [220, 162] on button "Invoicing" at bounding box center [246, 159] width 100 height 10
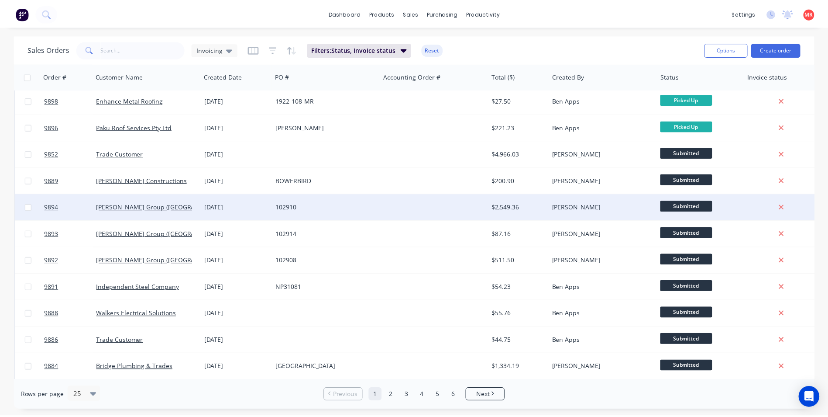
scroll to position [380, 0]
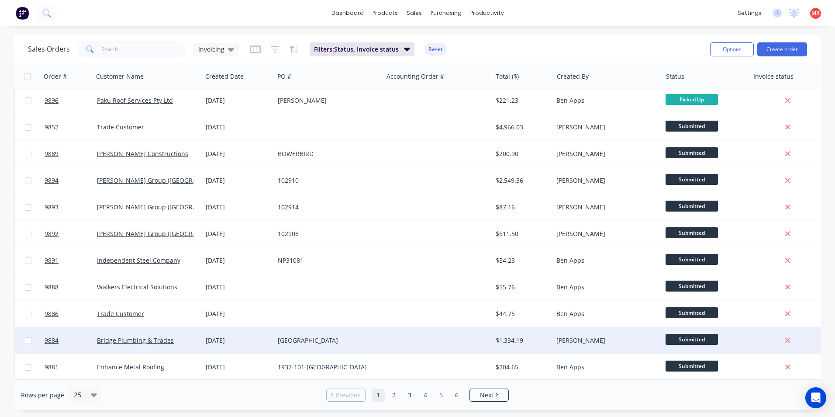
click at [402, 334] on div at bounding box center [437, 340] width 109 height 26
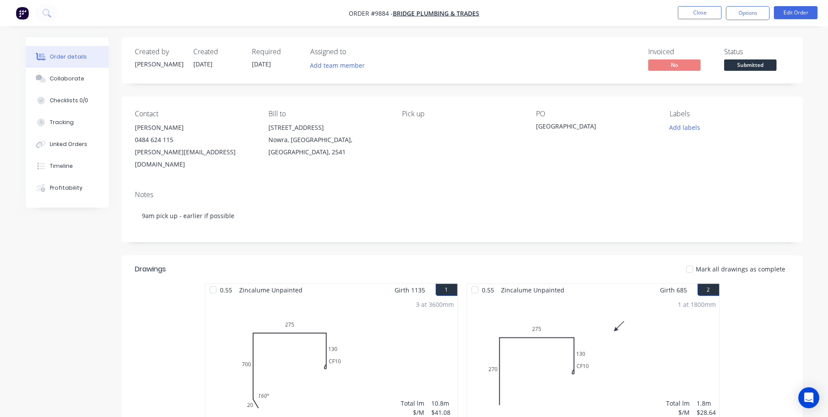
click at [748, 68] on span "Submitted" at bounding box center [750, 64] width 52 height 11
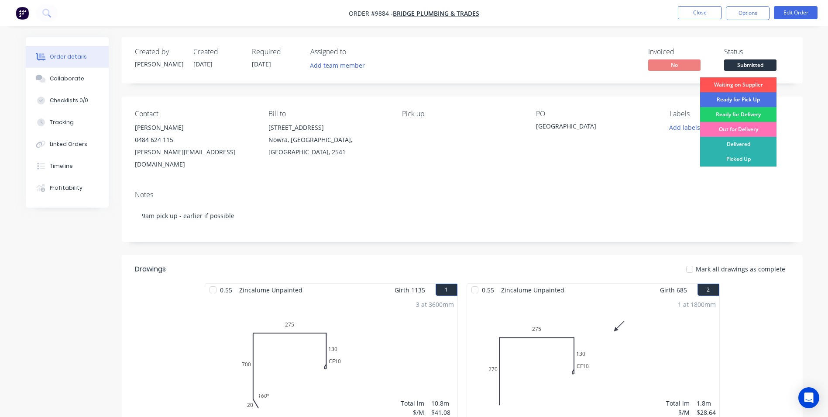
click at [737, 159] on div "Picked Up" at bounding box center [738, 159] width 76 height 15
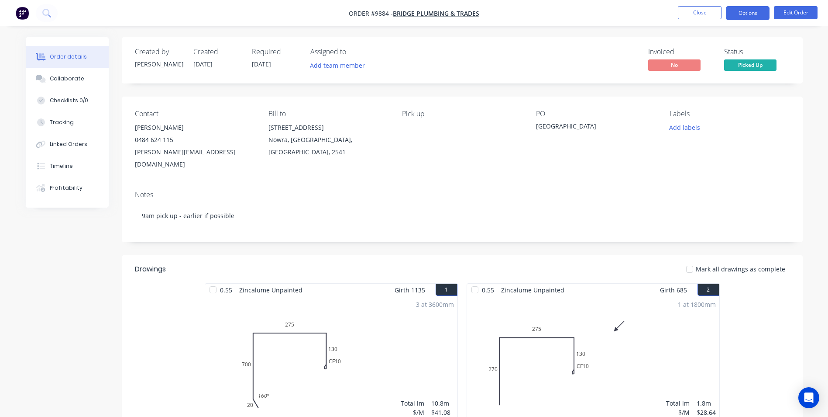
click at [754, 14] on button "Options" at bounding box center [748, 13] width 44 height 14
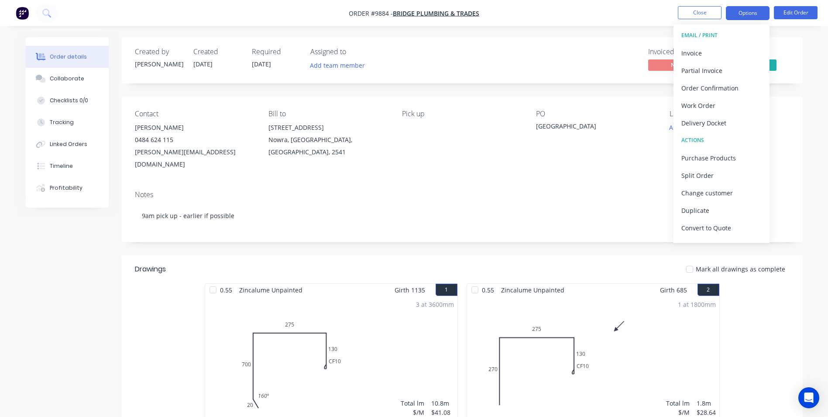
click at [724, 55] on div "Invoice" at bounding box center [722, 53] width 80 height 13
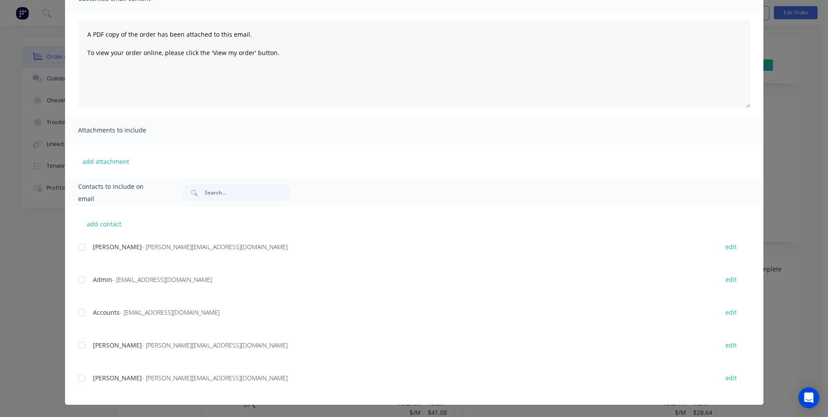
click at [84, 312] on div at bounding box center [81, 311] width 17 height 17
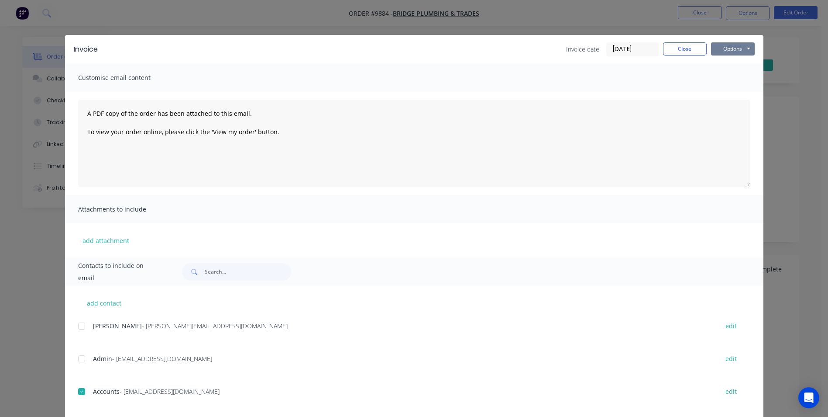
click at [735, 49] on button "Options" at bounding box center [733, 48] width 44 height 13
click at [734, 88] on button "Email" at bounding box center [739, 93] width 56 height 14
click at [677, 53] on button "Close" at bounding box center [685, 48] width 44 height 13
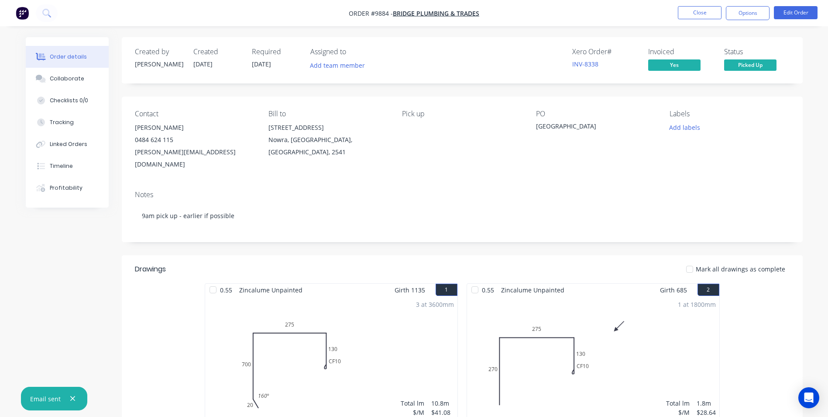
click at [689, 19] on li "Close" at bounding box center [700, 13] width 44 height 14
click at [689, 17] on button "Close" at bounding box center [700, 12] width 44 height 13
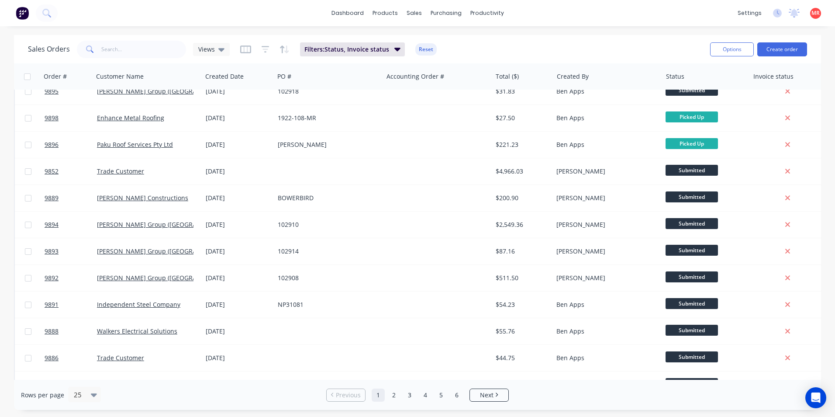
scroll to position [349, 0]
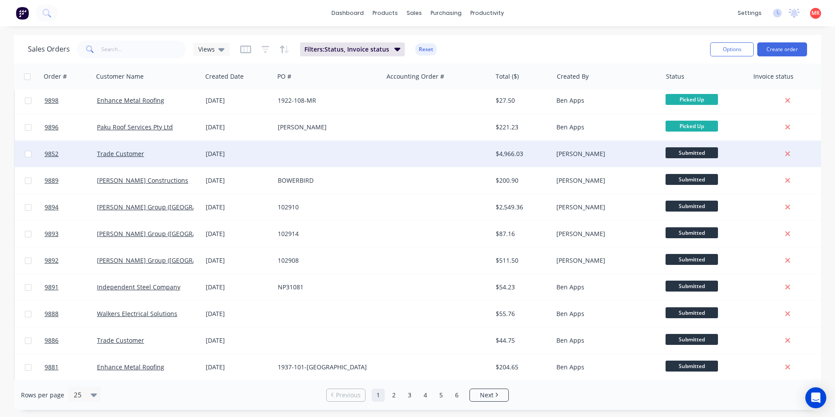
click at [397, 159] on div at bounding box center [437, 154] width 109 height 26
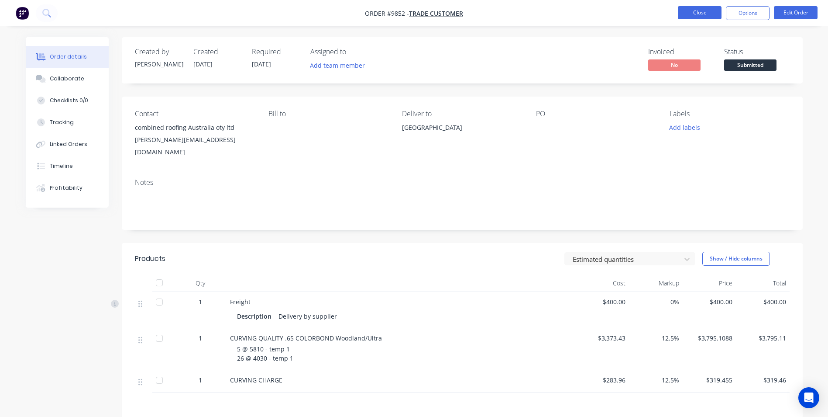
click at [696, 10] on button "Close" at bounding box center [700, 12] width 44 height 13
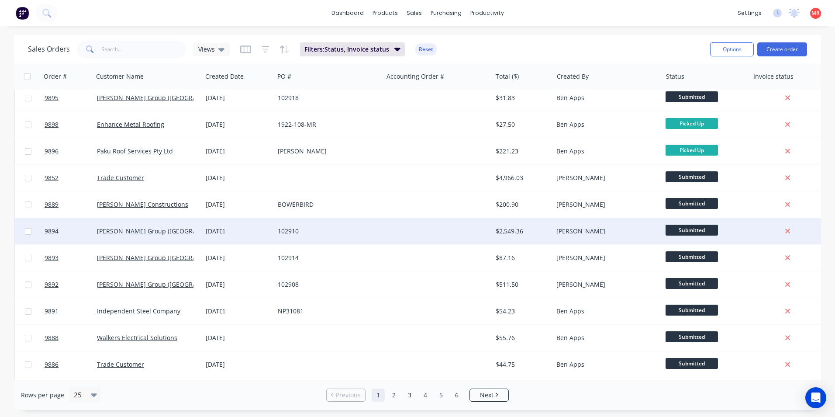
scroll to position [293, 0]
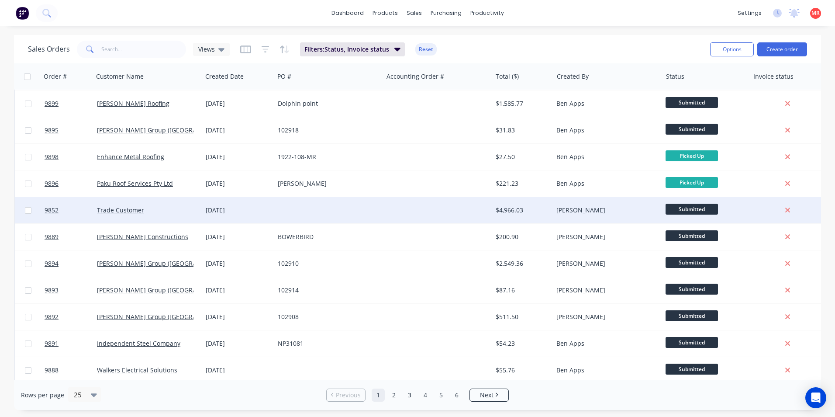
click at [388, 211] on div at bounding box center [437, 210] width 109 height 26
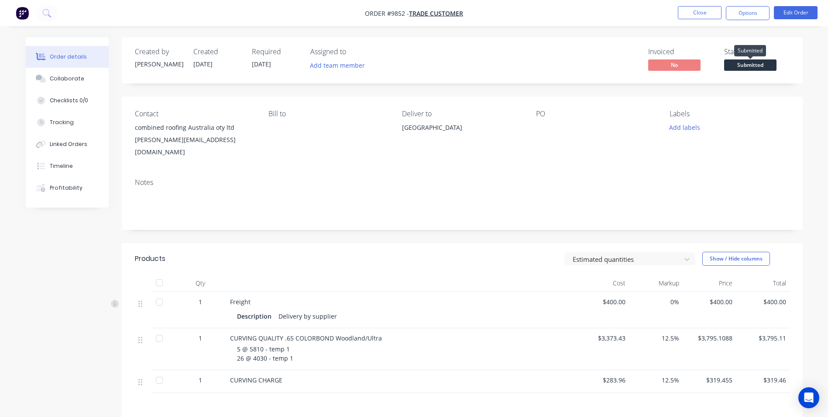
click at [756, 64] on span "Submitted" at bounding box center [750, 64] width 52 height 11
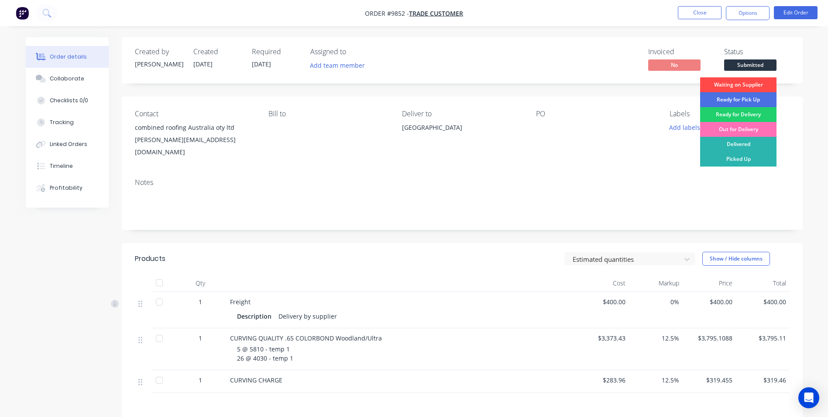
click at [751, 85] on div "Waiting on Supplier" at bounding box center [738, 84] width 76 height 15
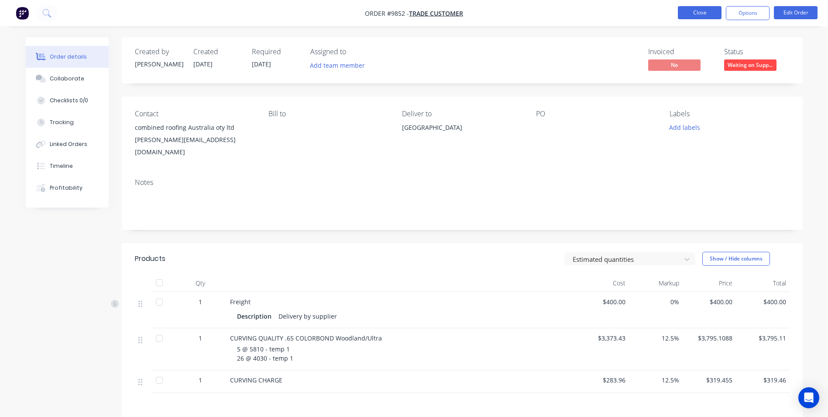
click at [709, 12] on button "Close" at bounding box center [700, 12] width 44 height 13
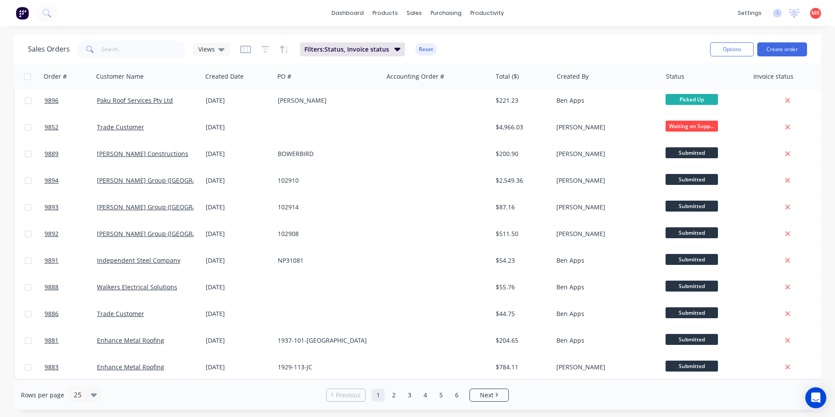
scroll to position [380, 0]
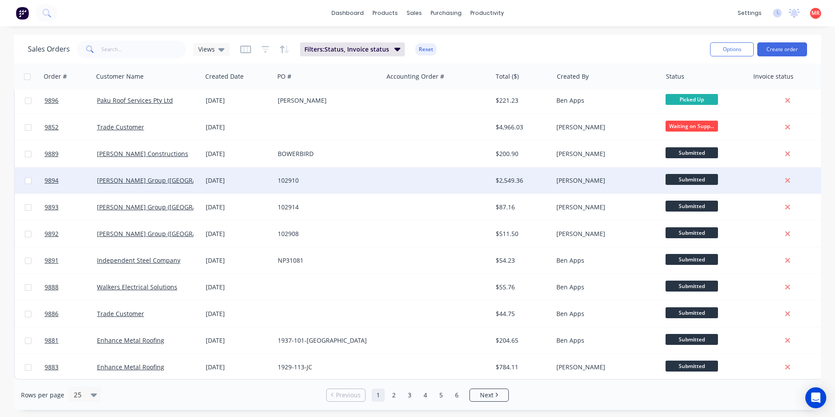
click at [366, 179] on div "102910" at bounding box center [326, 180] width 97 height 9
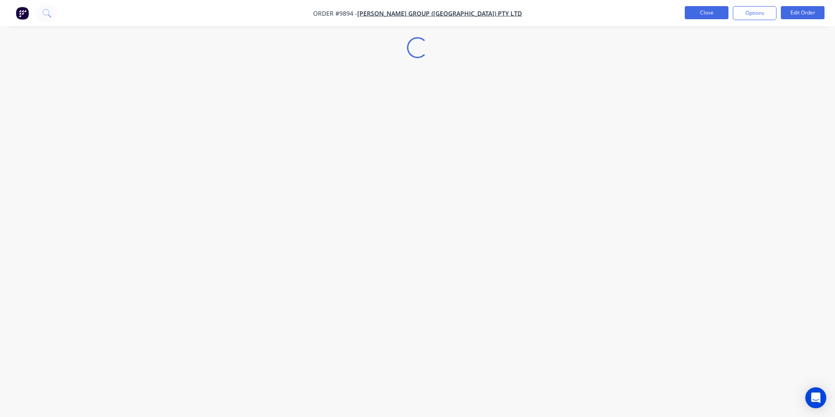
click at [715, 11] on button "Close" at bounding box center [707, 12] width 44 height 13
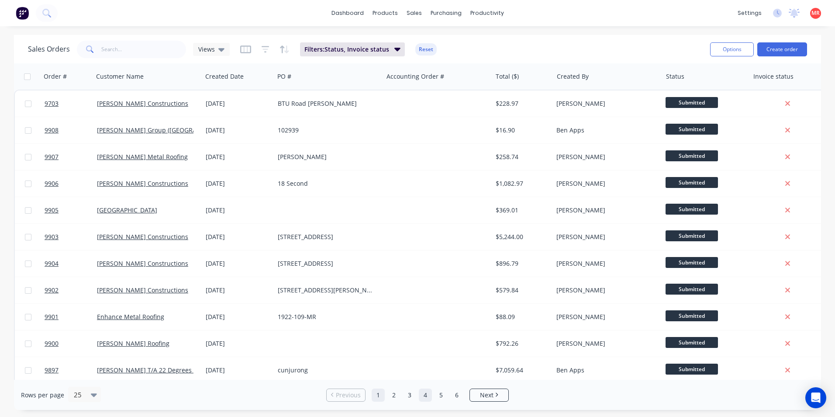
click at [427, 393] on link "4" at bounding box center [425, 394] width 13 height 13
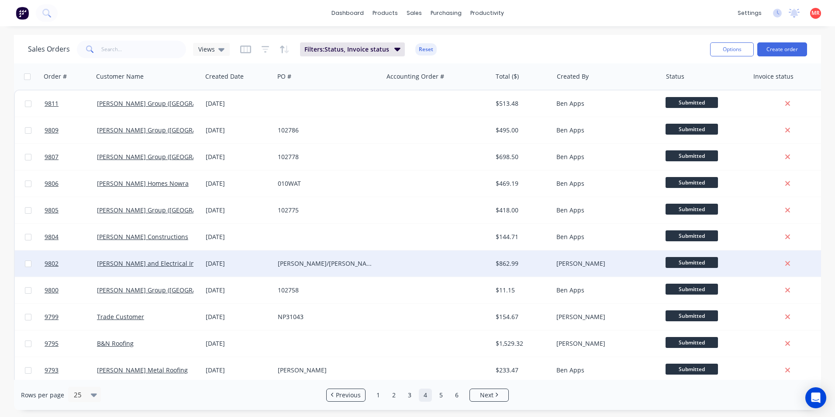
click at [424, 261] on div at bounding box center [437, 263] width 109 height 26
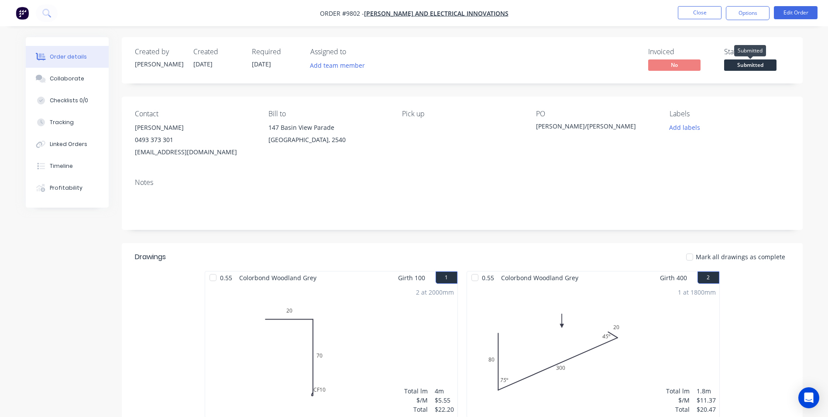
click at [745, 67] on span "Submitted" at bounding box center [750, 64] width 52 height 11
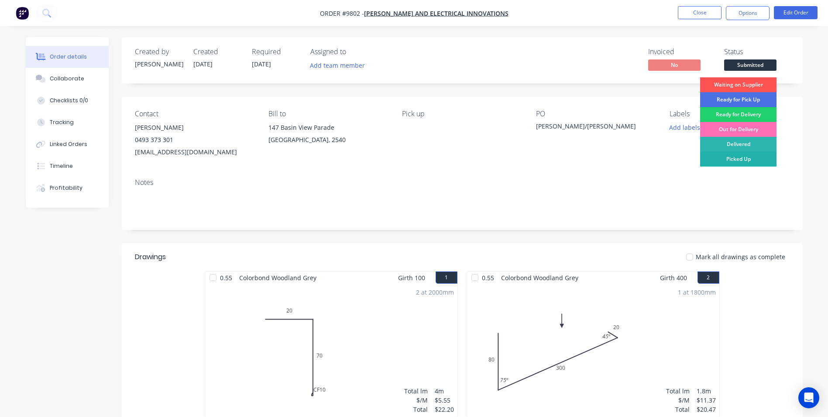
click at [739, 158] on div "Picked Up" at bounding box center [738, 159] width 76 height 15
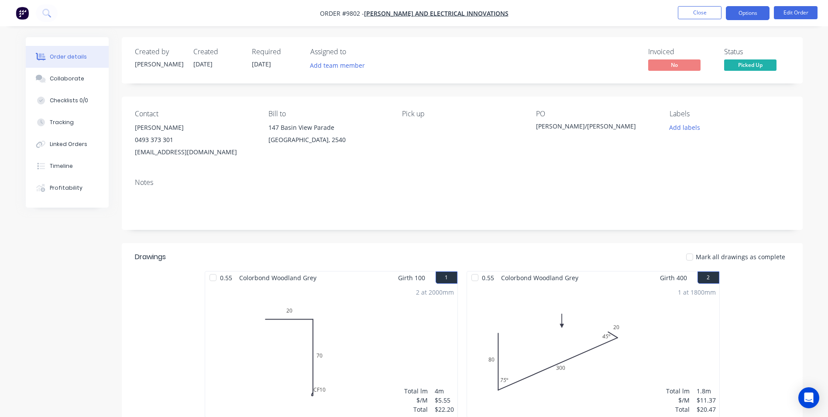
click at [745, 15] on button "Options" at bounding box center [748, 13] width 44 height 14
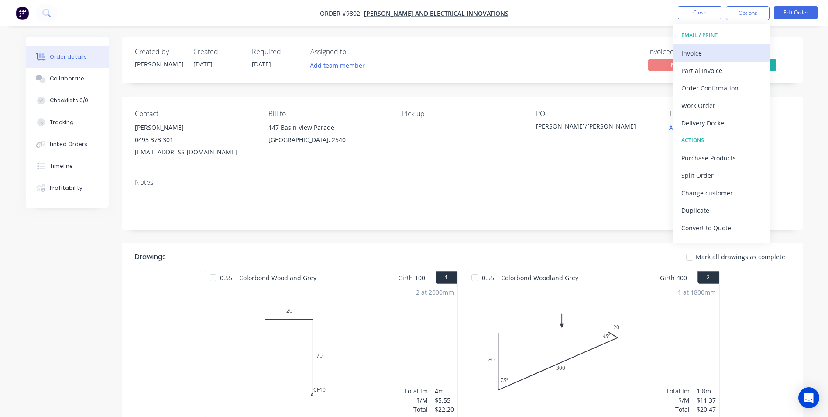
click at [737, 47] on div "Invoice" at bounding box center [722, 53] width 80 height 13
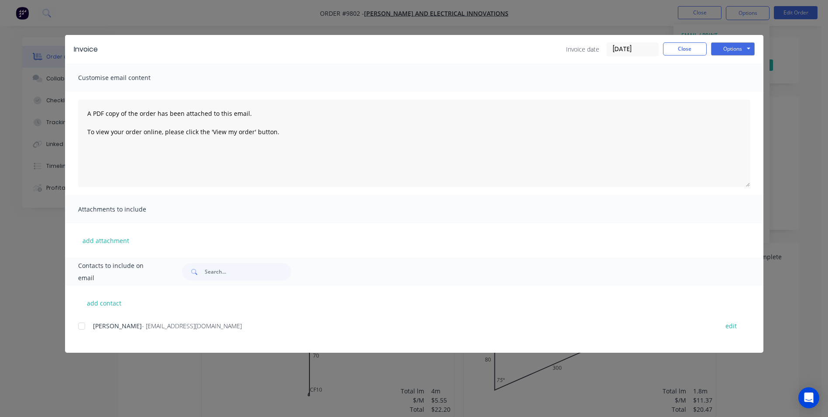
click at [83, 332] on div at bounding box center [81, 325] width 17 height 17
click at [736, 46] on button "Options" at bounding box center [733, 48] width 44 height 13
click at [725, 96] on button "Email" at bounding box center [739, 93] width 56 height 14
click at [671, 51] on button "Close" at bounding box center [685, 48] width 44 height 13
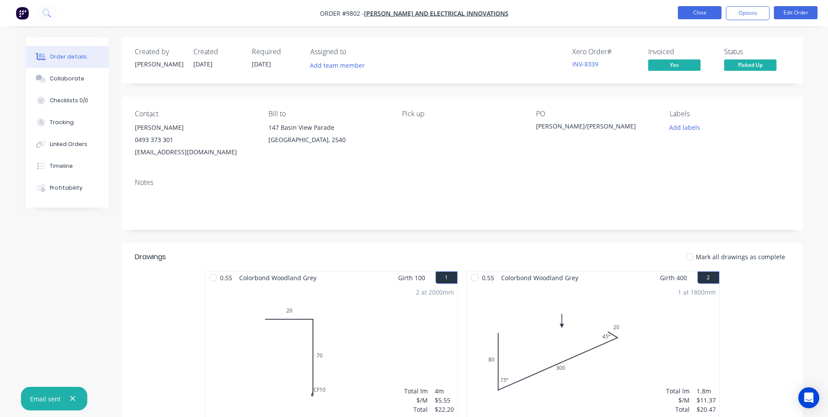
click at [701, 13] on button "Close" at bounding box center [700, 12] width 44 height 13
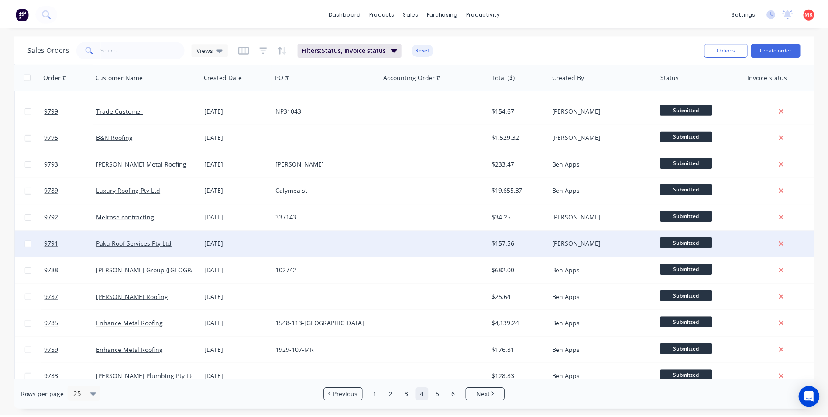
scroll to position [218, 0]
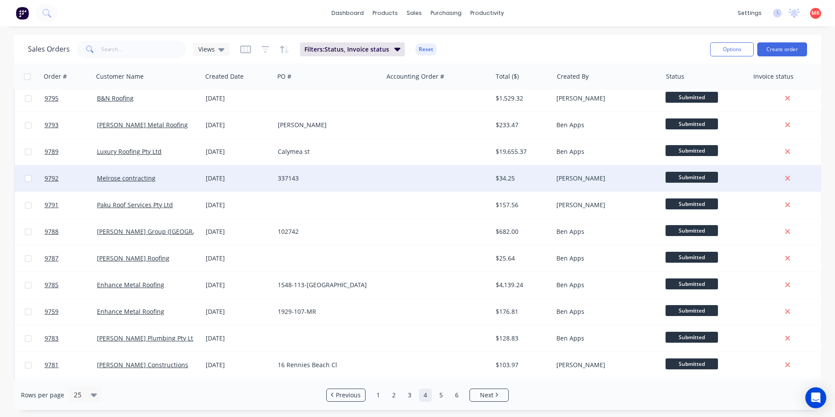
click at [366, 181] on div "337143" at bounding box center [326, 178] width 97 height 9
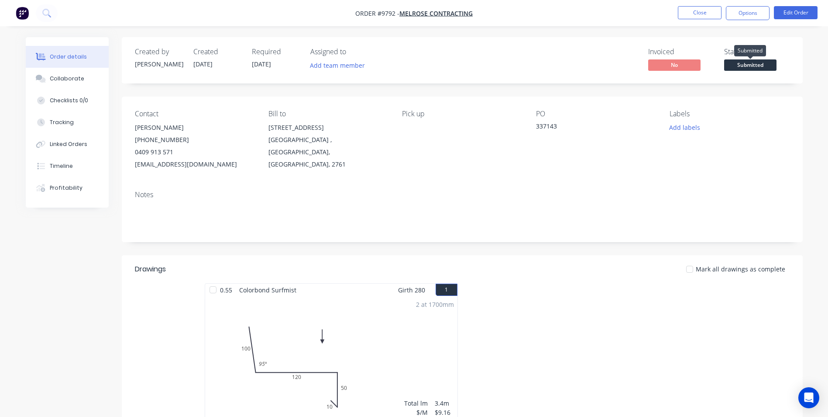
click at [738, 63] on span "Submitted" at bounding box center [750, 64] width 52 height 11
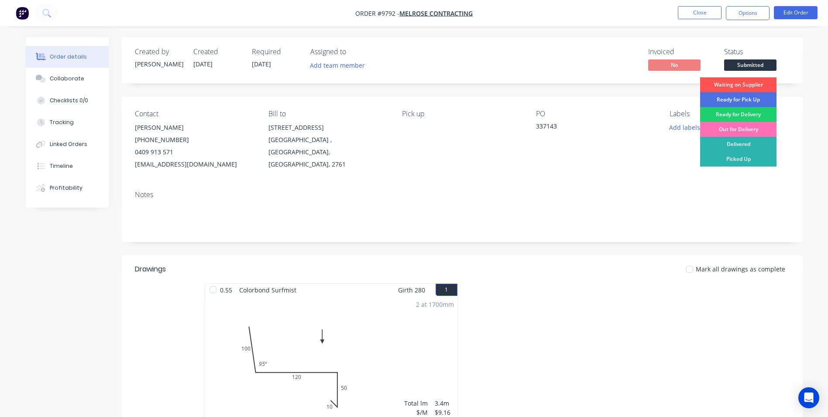
drag, startPoint x: 726, startPoint y: 160, endPoint x: 731, endPoint y: 25, distance: 135.0
click at [726, 159] on div "Picked Up" at bounding box center [738, 159] width 76 height 15
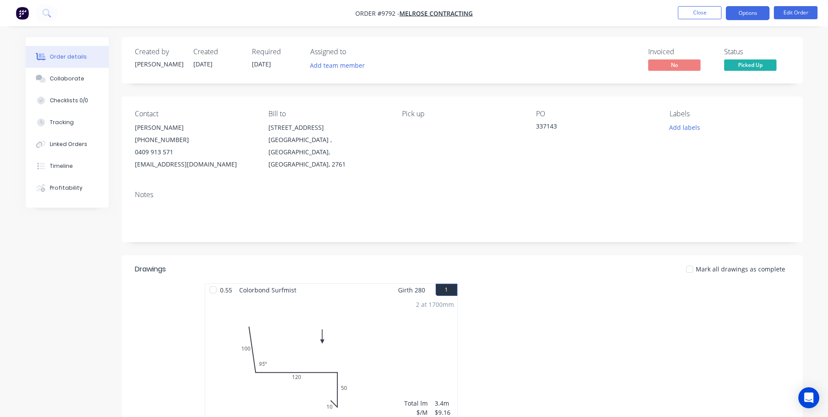
click at [739, 12] on button "Options" at bounding box center [748, 13] width 44 height 14
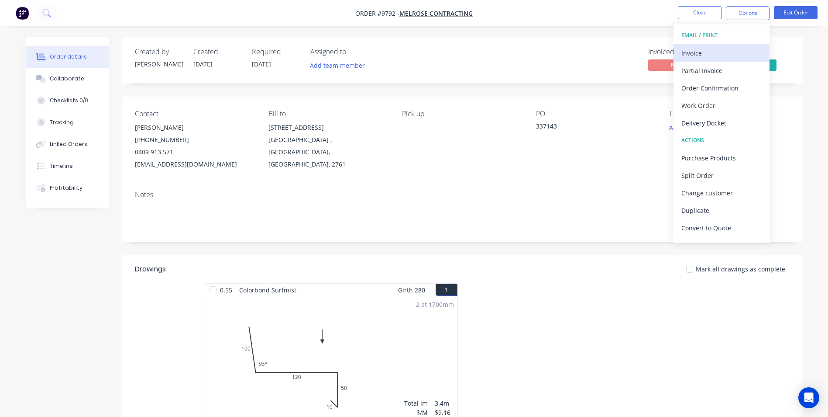
click at [709, 56] on div "Invoice" at bounding box center [722, 53] width 80 height 13
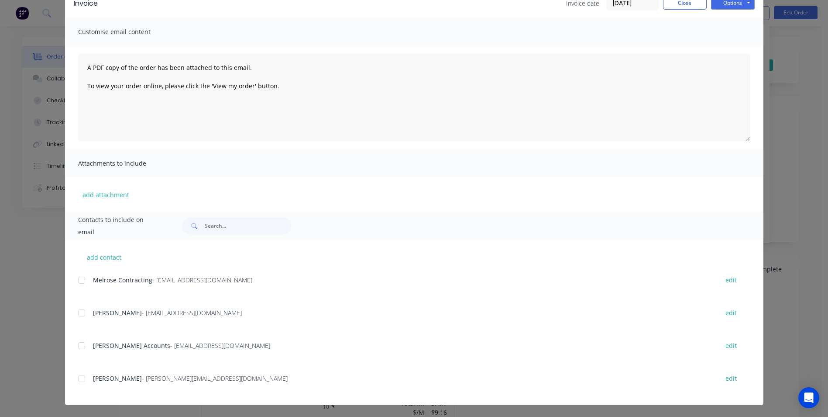
scroll to position [46, 0]
click at [78, 343] on div at bounding box center [81, 344] width 17 height 17
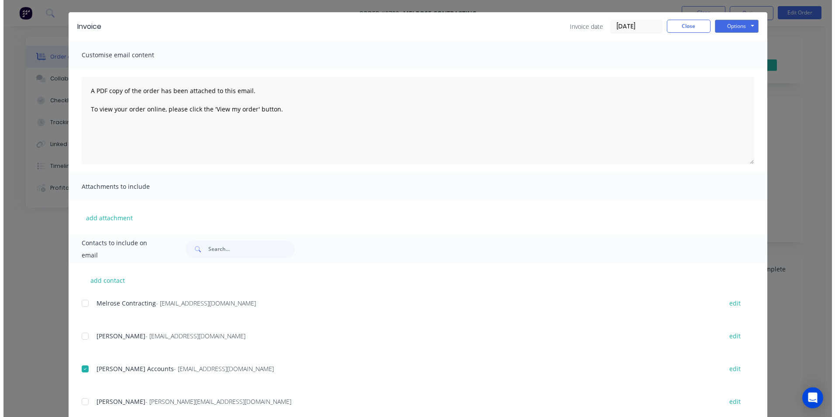
scroll to position [0, 0]
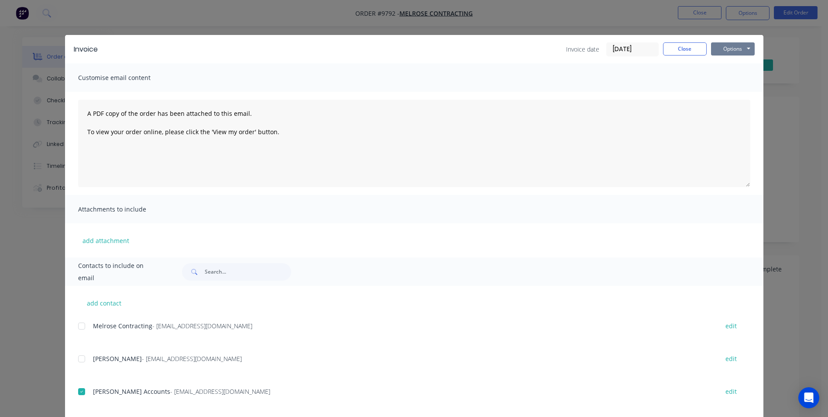
click at [731, 51] on button "Options" at bounding box center [733, 48] width 44 height 13
click at [731, 87] on button "Email" at bounding box center [739, 93] width 56 height 14
click at [689, 47] on button "Close" at bounding box center [685, 48] width 44 height 13
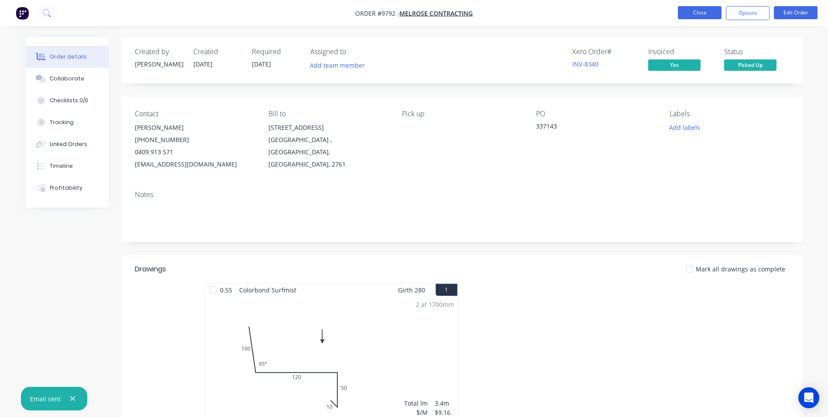
click at [682, 14] on button "Close" at bounding box center [700, 12] width 44 height 13
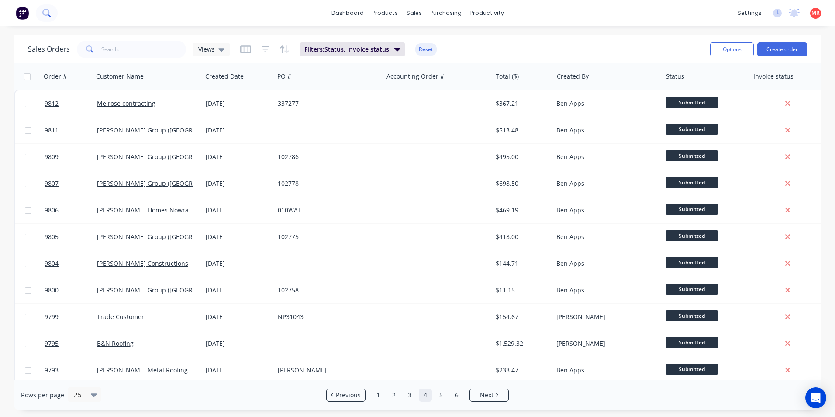
click at [45, 14] on icon at bounding box center [46, 13] width 8 height 8
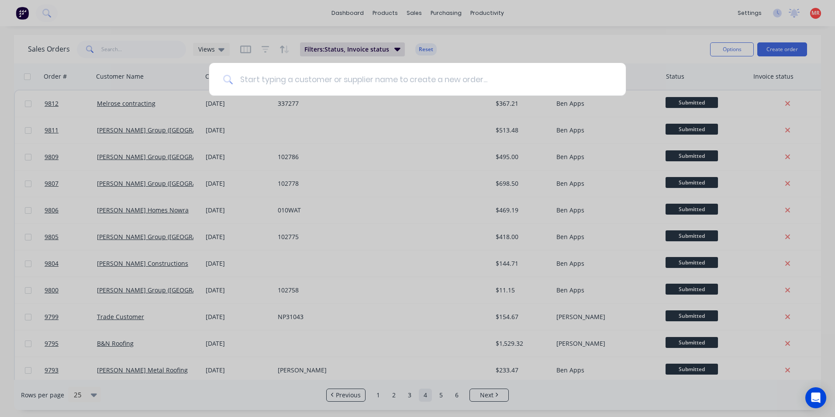
click at [269, 79] on input at bounding box center [422, 79] width 379 height 33
click at [227, 22] on div at bounding box center [417, 208] width 835 height 417
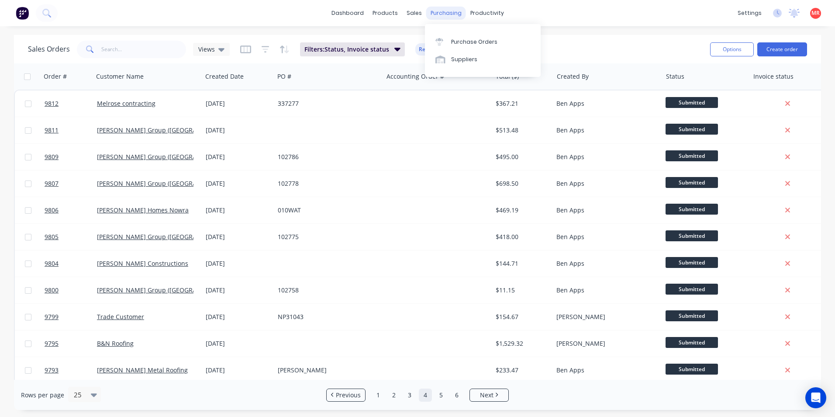
click at [426, 14] on div "purchasing" at bounding box center [446, 13] width 40 height 13
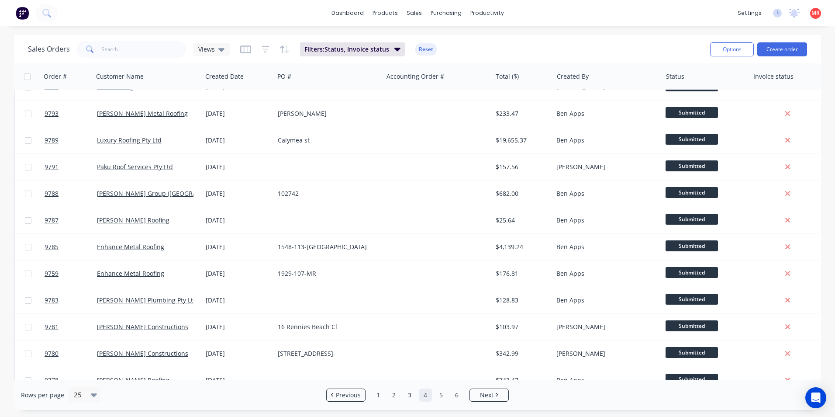
scroll to position [262, 0]
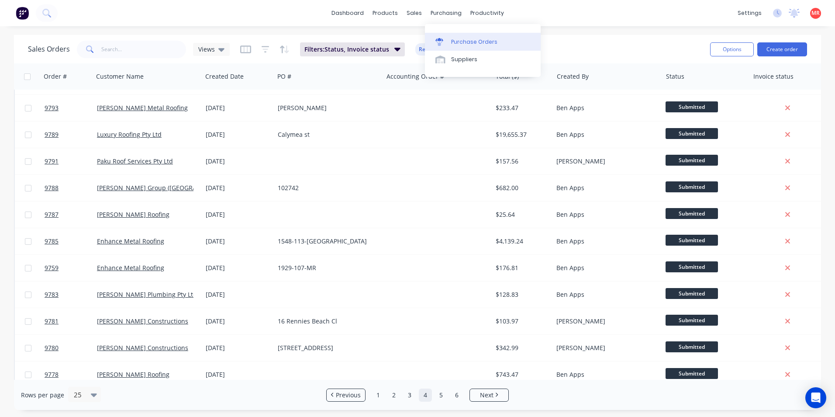
click at [446, 36] on link "Purchase Orders" at bounding box center [483, 41] width 116 height 17
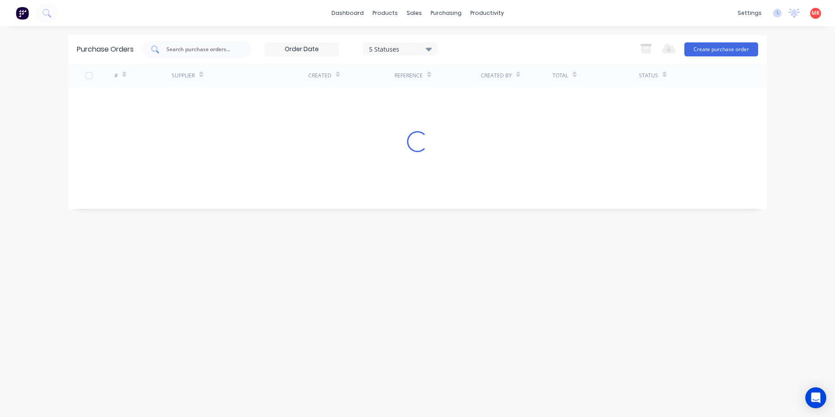
click at [212, 51] on input "text" at bounding box center [201, 49] width 72 height 9
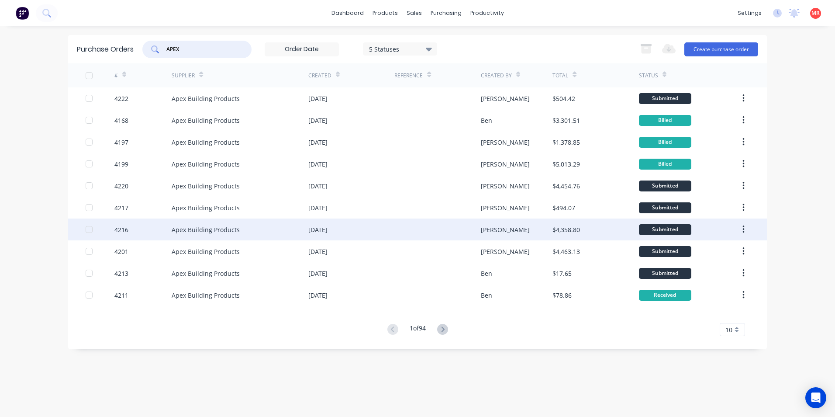
type input "APEX"
click at [199, 226] on div "Apex Building Products" at bounding box center [206, 229] width 68 height 9
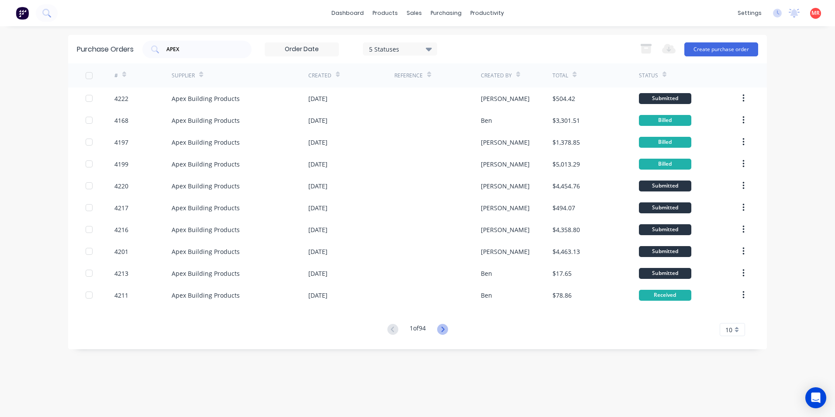
click at [445, 325] on icon at bounding box center [442, 329] width 11 height 11
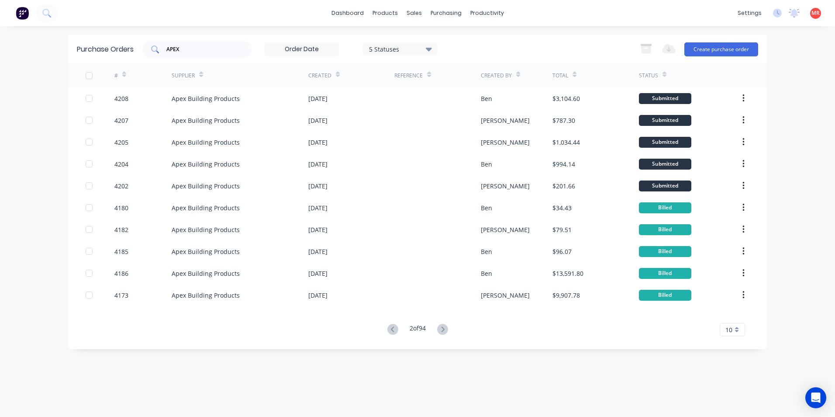
click at [190, 48] on input "APEX" at bounding box center [201, 49] width 72 height 9
type input "A"
type input "4201"
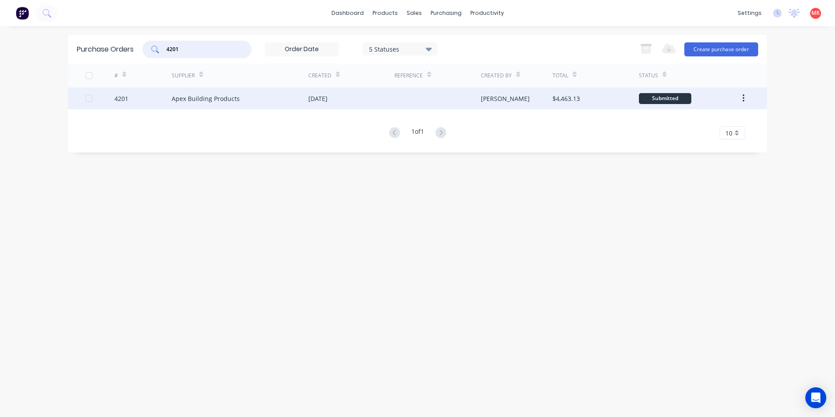
click at [208, 99] on div "Apex Building Products" at bounding box center [206, 98] width 68 height 9
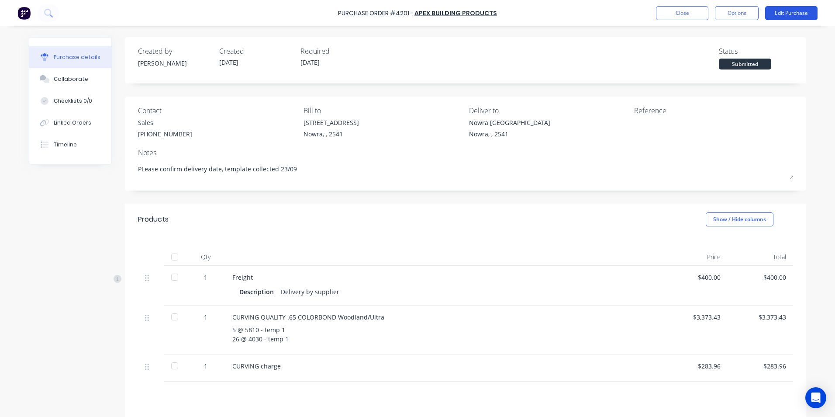
click at [785, 9] on button "Edit Purchase" at bounding box center [791, 13] width 52 height 14
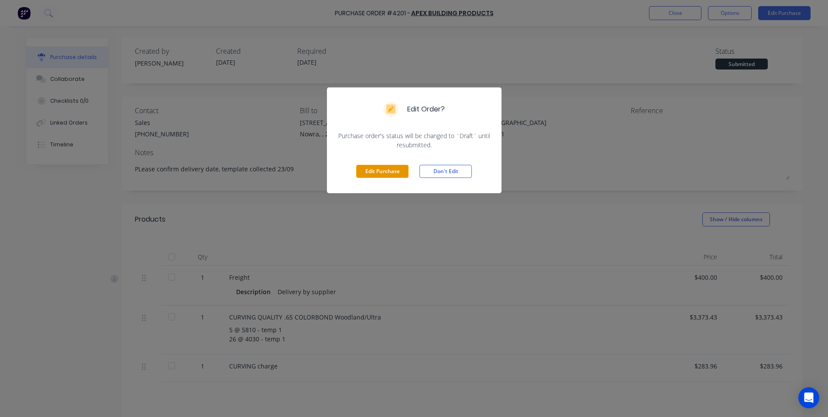
click at [374, 175] on button "Edit Purchase" at bounding box center [382, 171] width 52 height 13
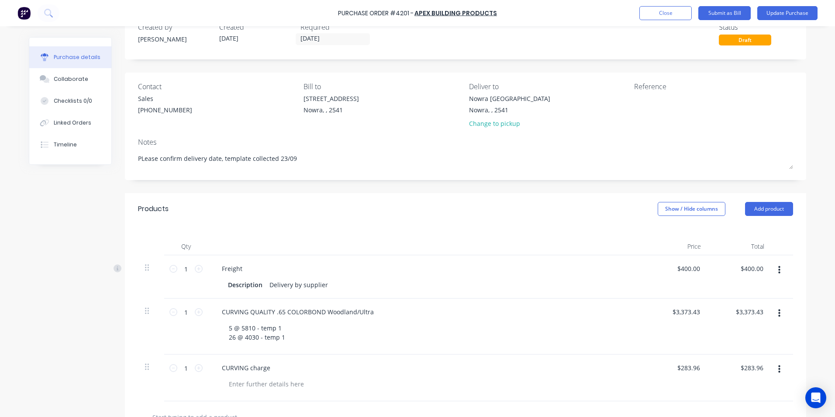
scroll to position [87, 0]
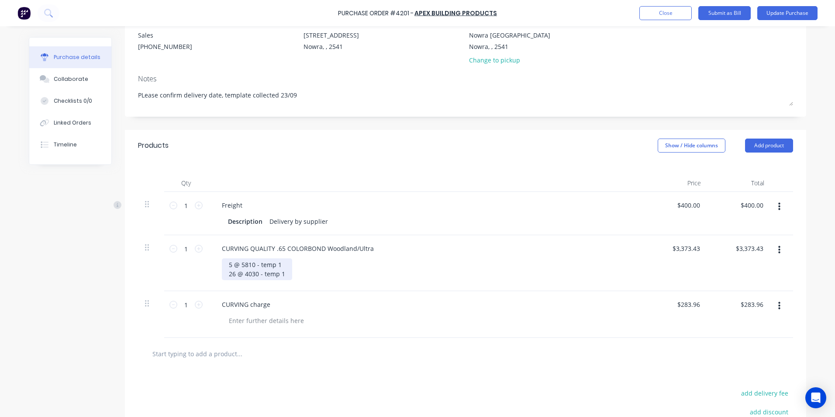
click at [229, 263] on div "5 @ 5810 - temp 1 26 @ 4030 - temp 1" at bounding box center [257, 269] width 70 height 22
click at [249, 273] on div "6 @ 5810 - temp 1 26 @ 4030 - temp 1" at bounding box center [257, 269] width 70 height 22
click at [367, 342] on div at bounding box center [465, 354] width 655 height 32
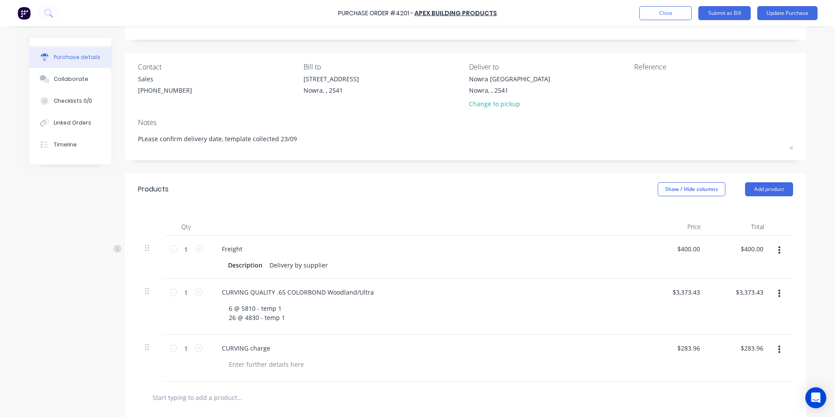
scroll to position [0, 0]
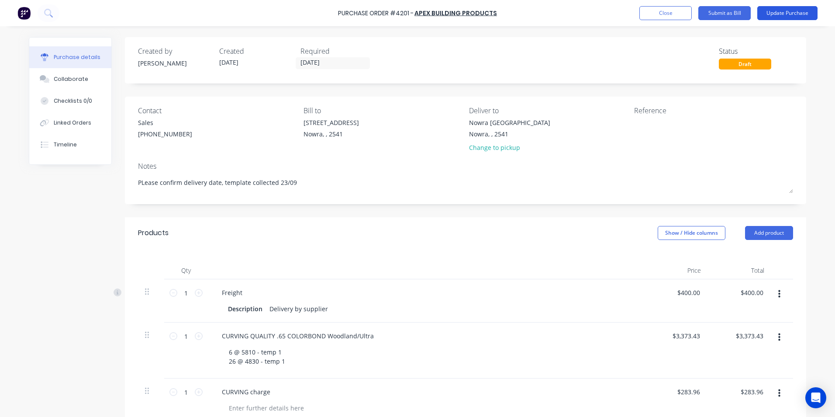
click at [778, 11] on button "Update Purchase" at bounding box center [787, 13] width 60 height 14
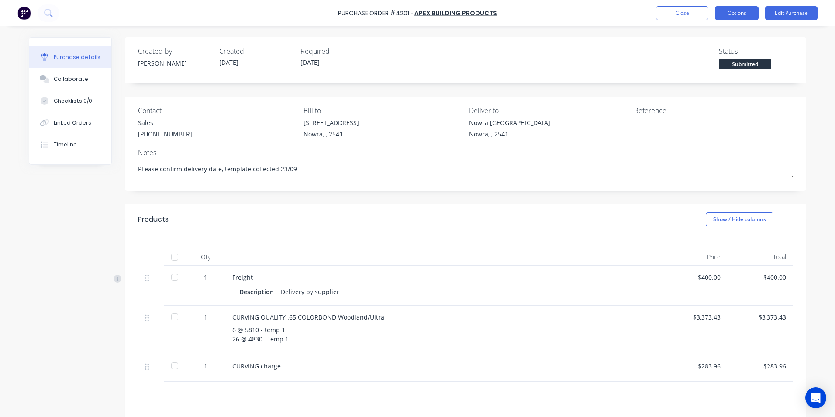
click at [723, 16] on button "Options" at bounding box center [737, 13] width 44 height 14
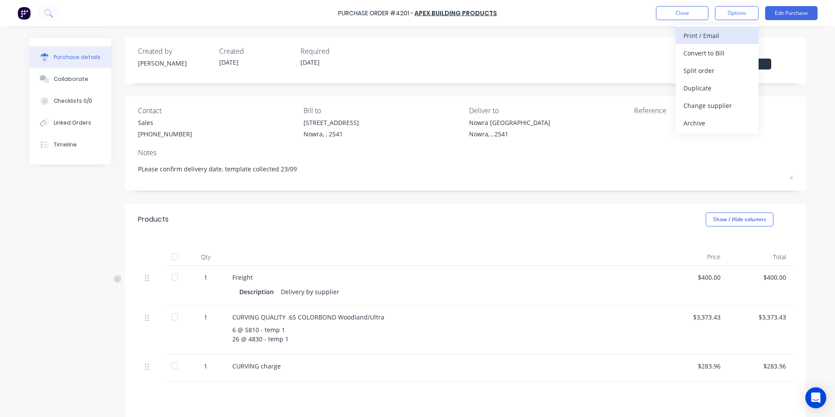
click at [720, 34] on div "Print / Email" at bounding box center [716, 35] width 67 height 13
click at [710, 56] on div "With pricing" at bounding box center [716, 53] width 67 height 13
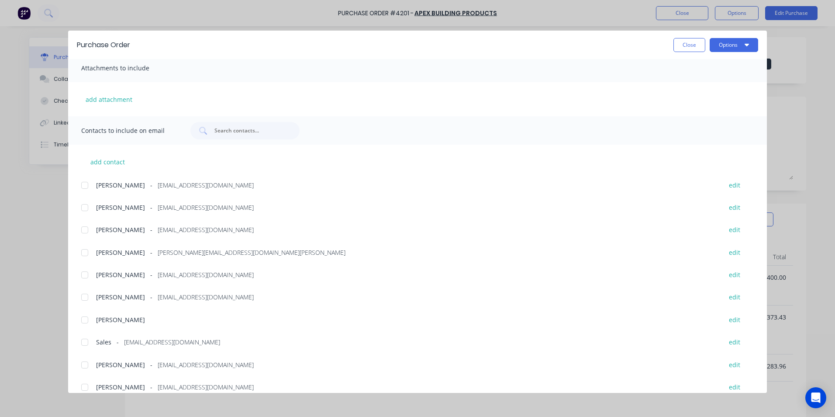
scroll to position [147, 0]
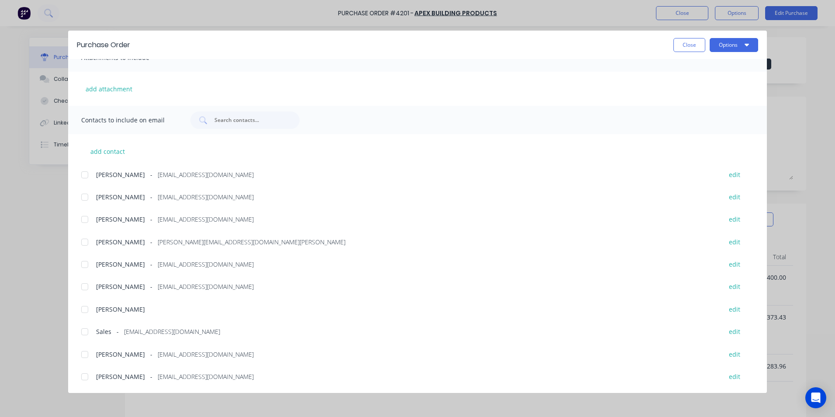
click at [81, 333] on div at bounding box center [84, 331] width 17 height 17
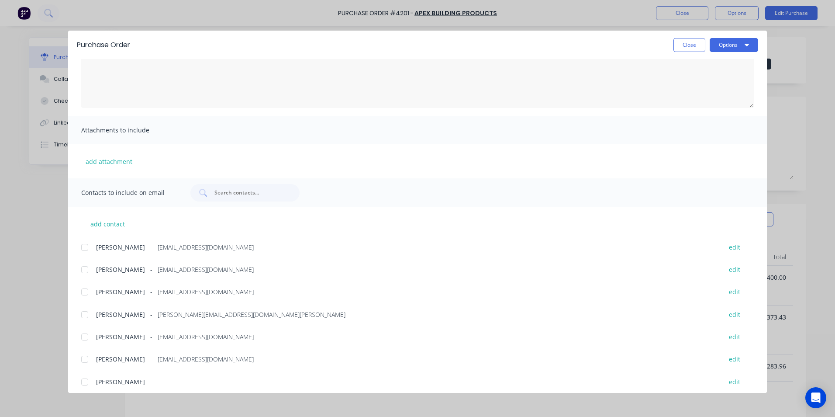
scroll to position [0, 0]
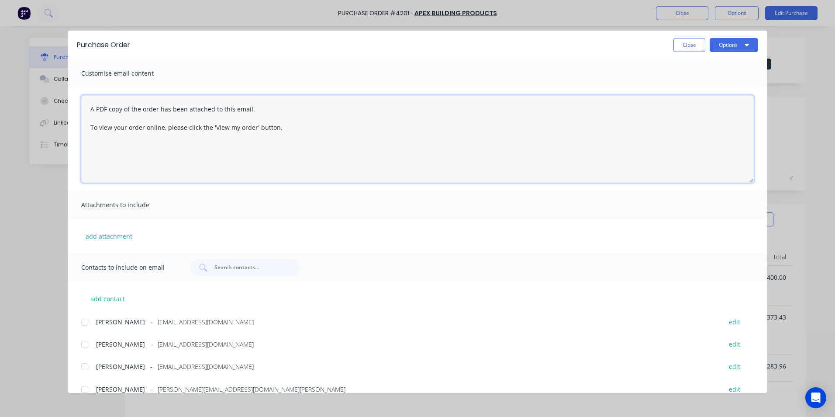
click at [87, 107] on textarea "A PDF copy of the order has been attached to this email. To view your order onl…" at bounding box center [417, 138] width 672 height 87
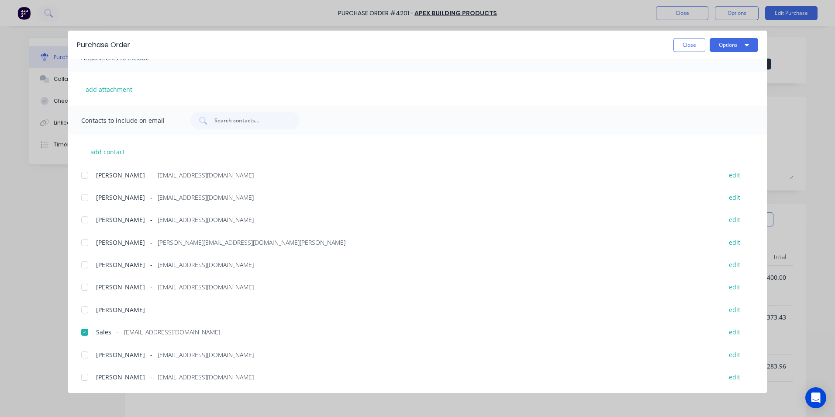
scroll to position [147, 0]
click at [83, 286] on div at bounding box center [84, 286] width 17 height 17
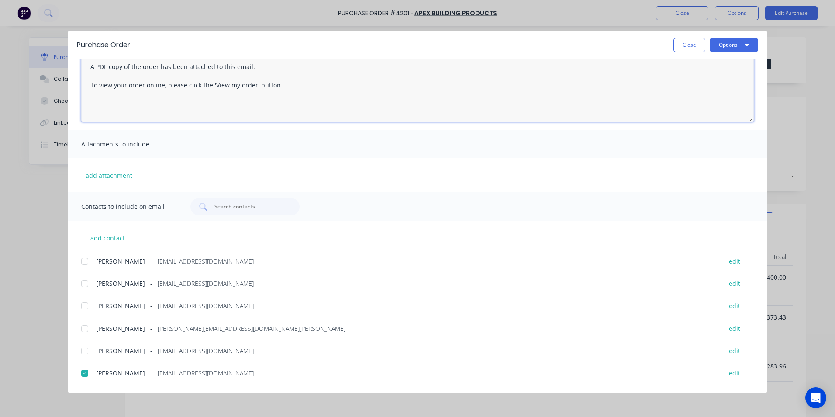
scroll to position [0, 0]
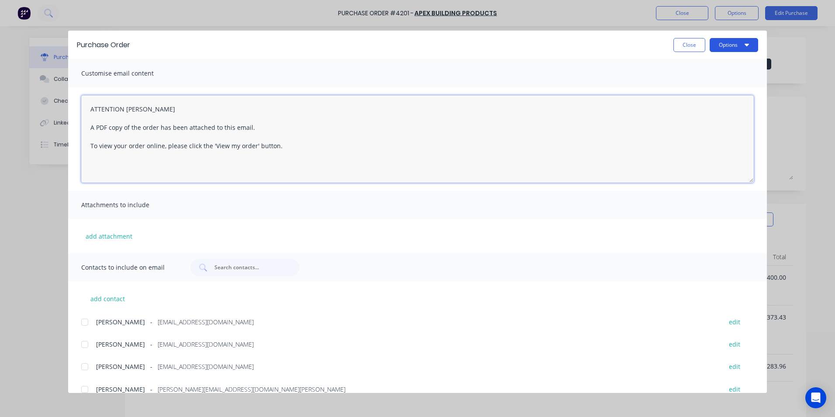
type textarea "ATTENTION SARAH A PDF copy of the order has been attached to this email. To vie…"
click at [733, 40] on button "Options" at bounding box center [734, 45] width 48 height 14
click at [715, 102] on div "Email" at bounding box center [716, 102] width 67 height 13
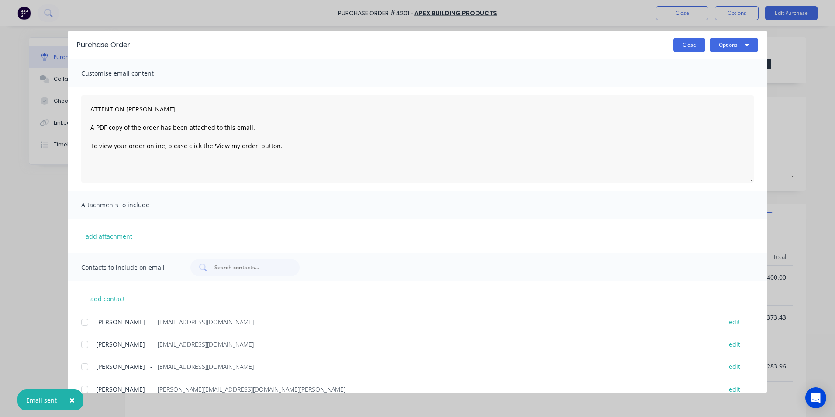
click at [680, 48] on button "Close" at bounding box center [689, 45] width 32 height 14
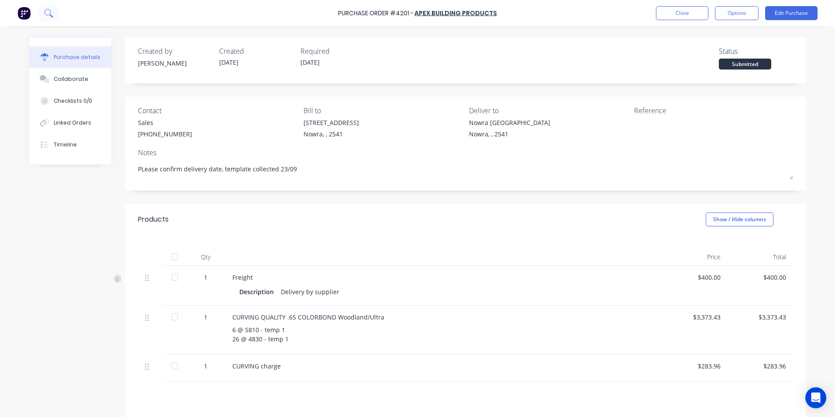
click at [53, 13] on button at bounding box center [49, 12] width 22 height 17
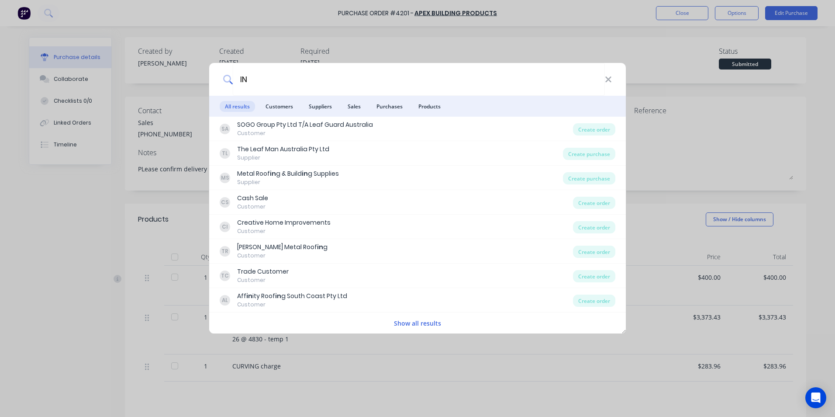
type input "I"
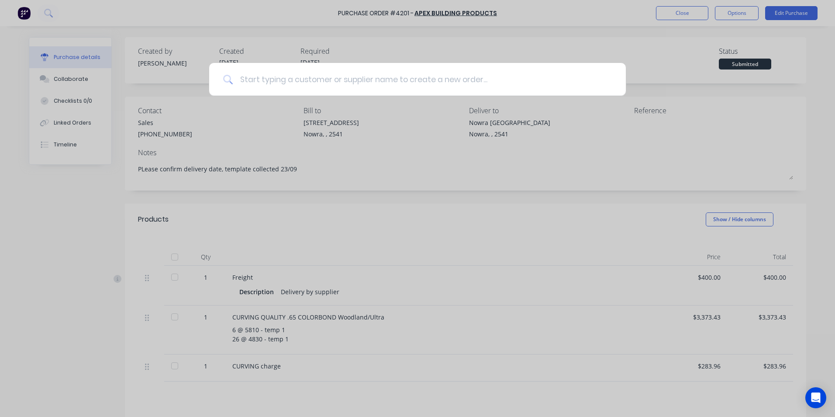
click at [298, 76] on input at bounding box center [422, 79] width 379 height 33
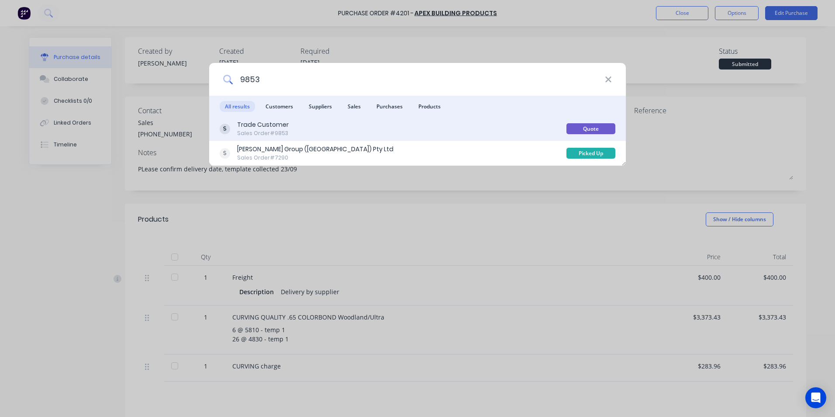
type input "9853"
click at [396, 129] on div "Trade Customer Sales Order #9853" at bounding box center [393, 128] width 347 height 17
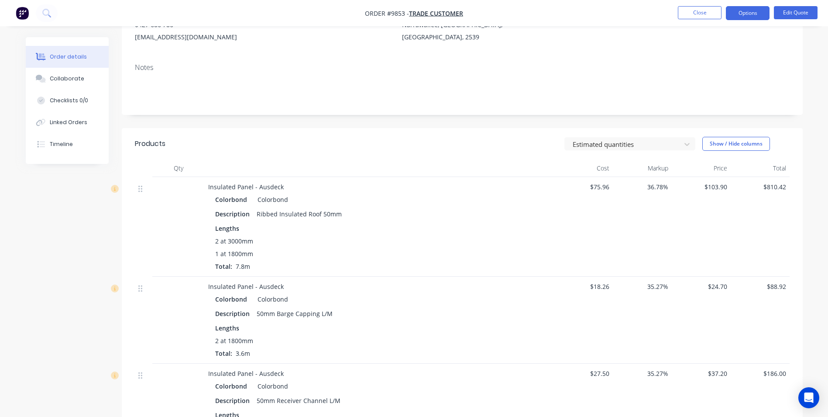
scroll to position [44, 0]
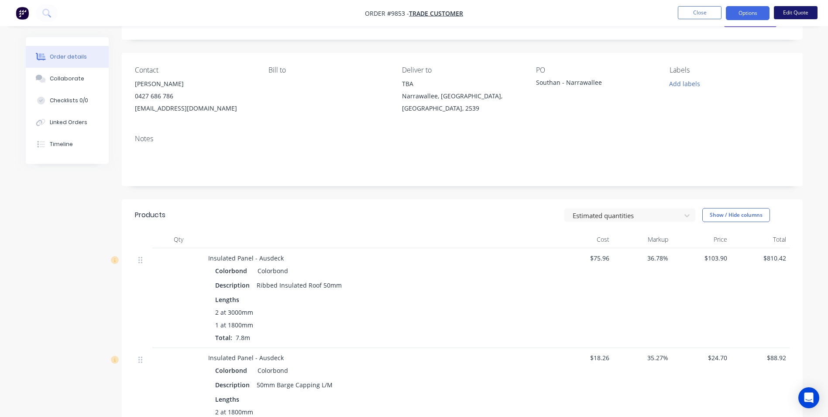
click at [808, 15] on button "Edit Quote" at bounding box center [796, 12] width 44 height 13
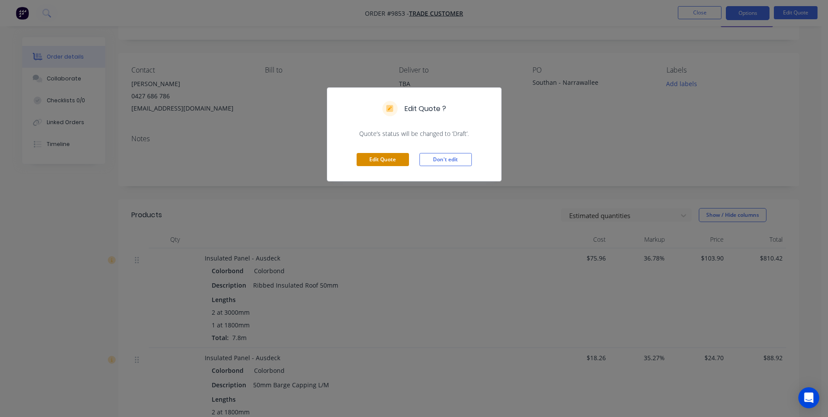
click at [365, 165] on button "Edit Quote" at bounding box center [383, 159] width 52 height 13
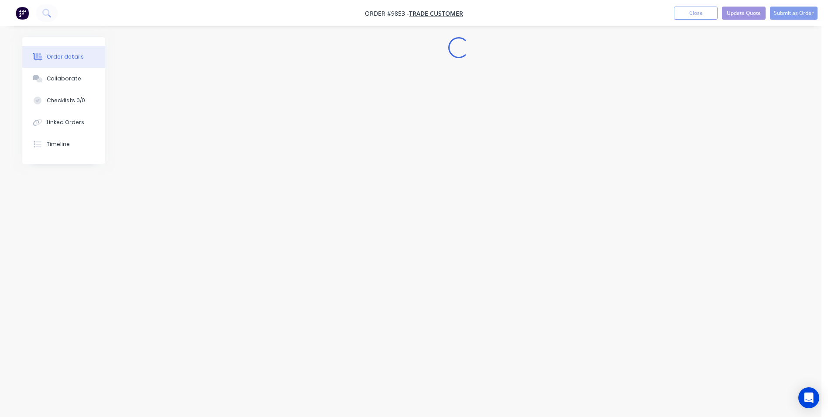
scroll to position [0, 0]
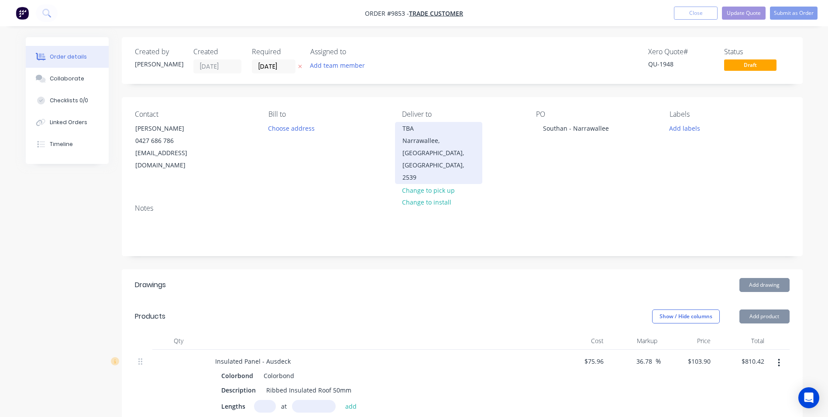
click at [413, 131] on div "TBA" at bounding box center [439, 128] width 72 height 12
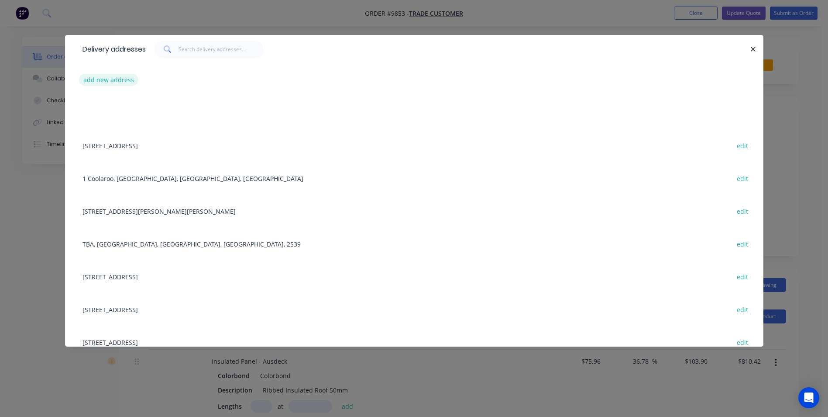
click at [109, 80] on button "add new address" at bounding box center [109, 80] width 60 height 12
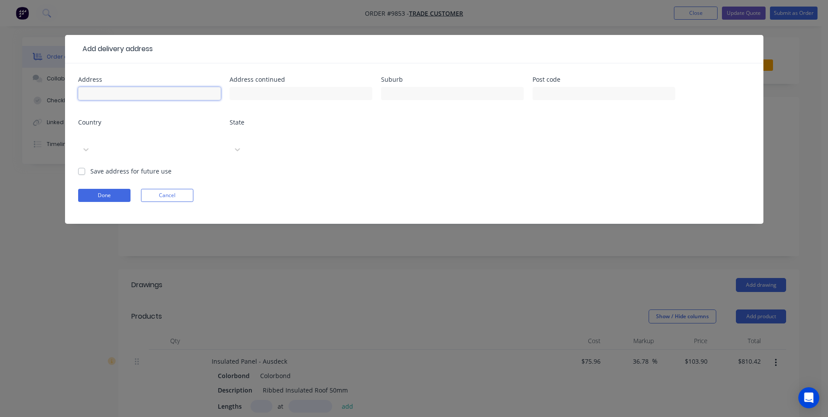
click at [121, 96] on input "text" at bounding box center [149, 93] width 143 height 13
click at [99, 97] on input "text" at bounding box center [149, 93] width 143 height 13
paste input "67 Gemini Way"
type input "67 Gemini Way"
click at [436, 95] on input "text" at bounding box center [452, 93] width 143 height 13
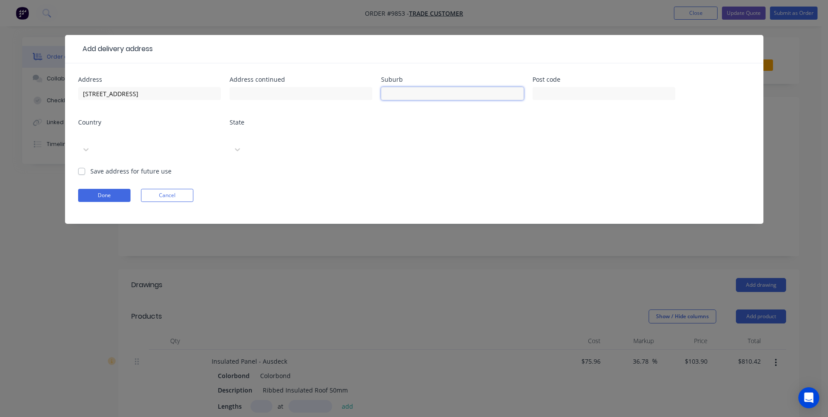
paste input "Narrawallee"
type input "Narrawallee"
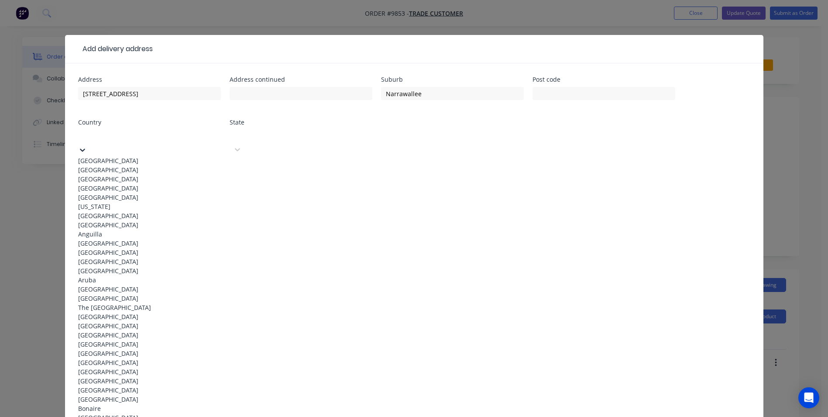
click at [172, 140] on div at bounding box center [144, 135] width 126 height 11
click at [153, 157] on div "Australia" at bounding box center [149, 160] width 143 height 9
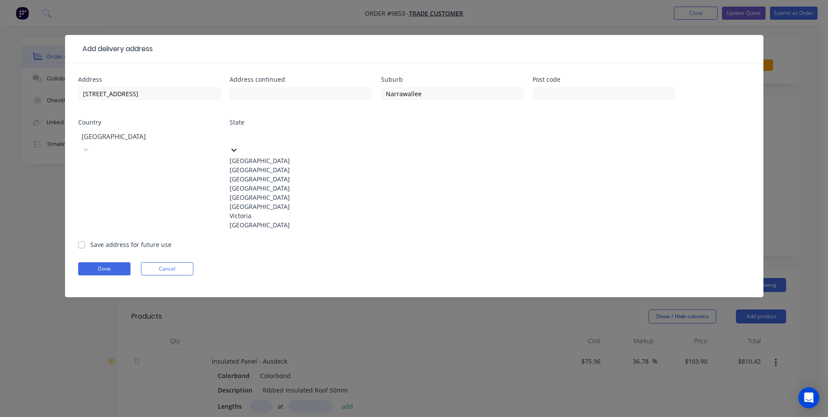
click at [297, 131] on div at bounding box center [295, 135] width 126 height 11
click at [265, 174] on div "New South Wales" at bounding box center [301, 169] width 143 height 9
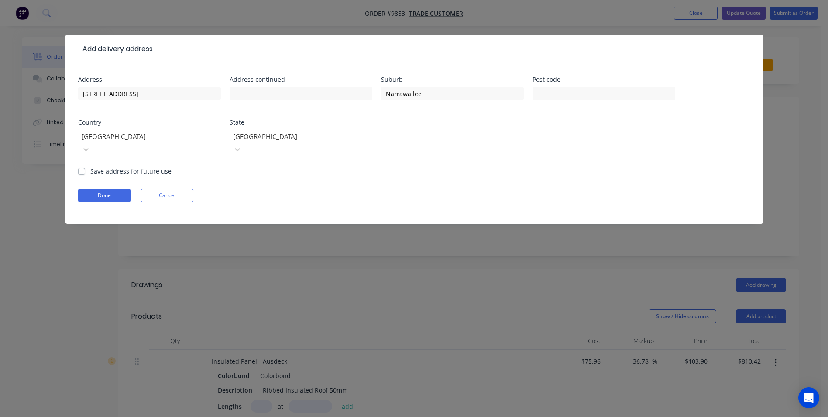
click at [90, 166] on label "Save address for future use" at bounding box center [130, 170] width 81 height 9
click at [82, 166] on input "Save address for future use" at bounding box center [81, 170] width 7 height 8
checkbox input "true"
click at [86, 165] on form "Address 67 Gemini Way Address continued Suburb Narrawallee Post code Country Au…" at bounding box center [414, 149] width 672 height 147
click at [97, 190] on form "Address 67 Gemini Way Address continued Suburb Narrawallee Post code Country Au…" at bounding box center [414, 149] width 672 height 147
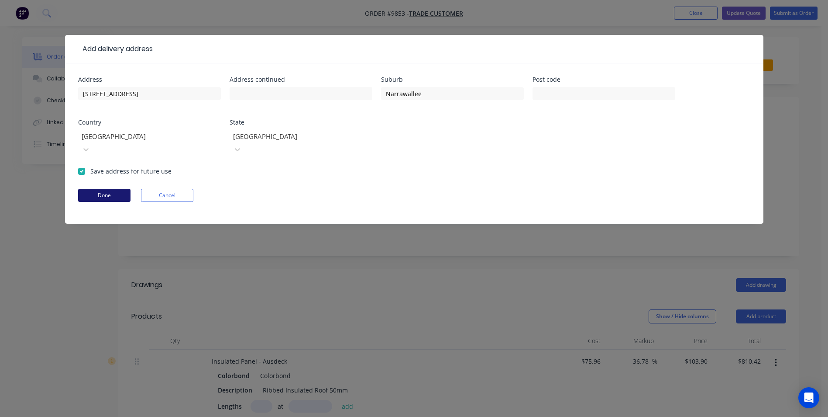
click at [103, 189] on button "Done" at bounding box center [104, 195] width 52 height 13
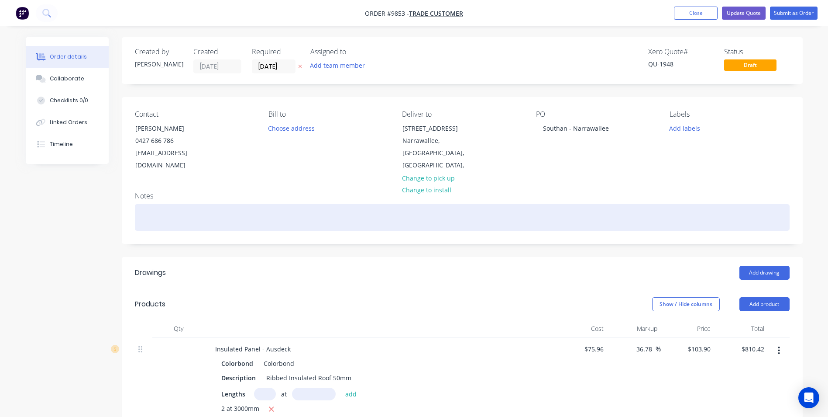
click at [159, 204] on div at bounding box center [462, 217] width 655 height 27
click at [341, 204] on div "MONUMENT - TRIMDEK (SURFMIST UNDERSIDE) ALL OTHER ITEMS MUNUMNET" at bounding box center [462, 217] width 655 height 27
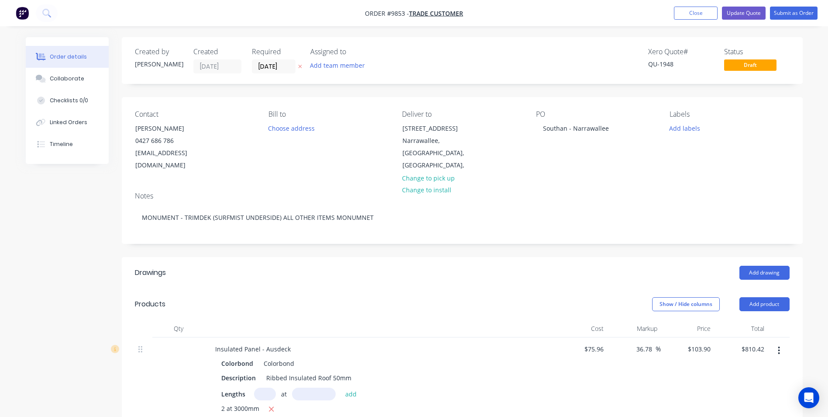
click at [470, 226] on div "Notes MONUMENT - TRIMDEK (SURFMIST UNDERSIDE) ALL OTHER ITEMS MONUMNET" at bounding box center [462, 214] width 681 height 59
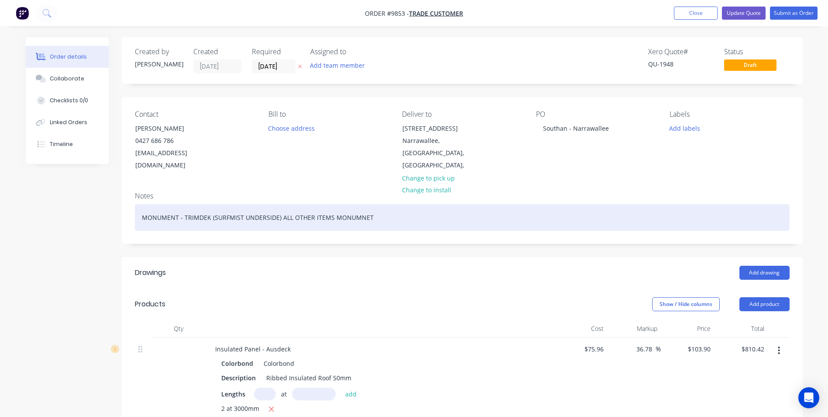
click at [357, 204] on div "MONUMENT - TRIMDEK (SURFMIST UNDERSIDE) ALL OTHER ITEMS MONUMNET" at bounding box center [462, 217] width 655 height 27
click at [359, 204] on div "MONUMENT - TRIMDEK (SURFMIST UNDERSIDE) ALL OTHER ITEMS MONUMNET" at bounding box center [462, 217] width 655 height 27
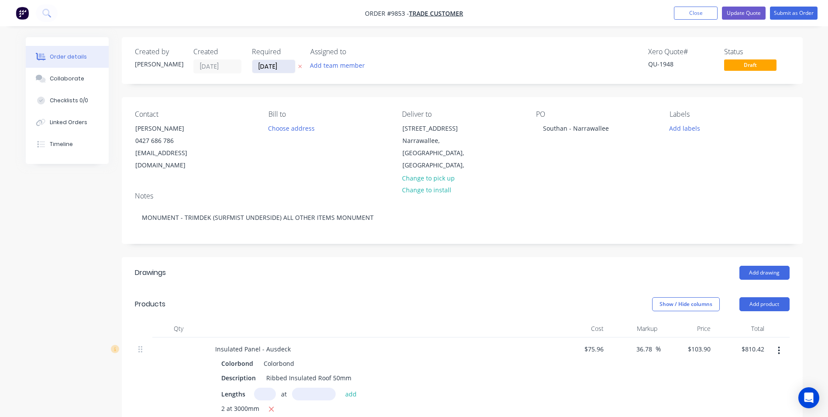
click at [285, 69] on input "24/10/25" at bounding box center [273, 66] width 43 height 13
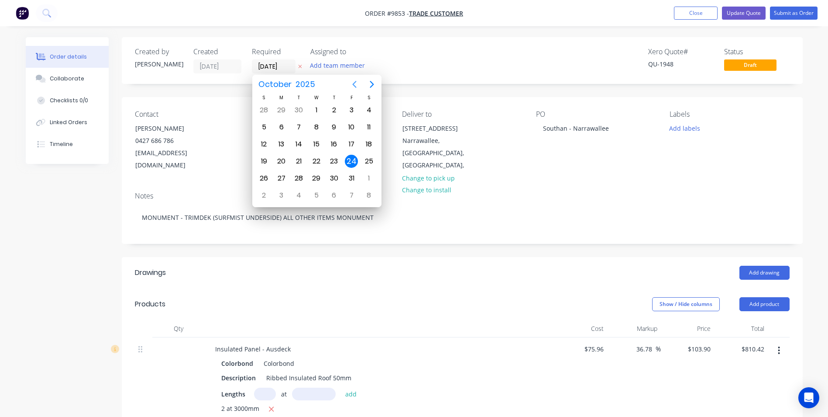
click at [356, 84] on icon "Previous page" at bounding box center [354, 84] width 10 height 10
click at [337, 194] on div "9" at bounding box center [333, 195] width 13 height 13
type input "09/10/25"
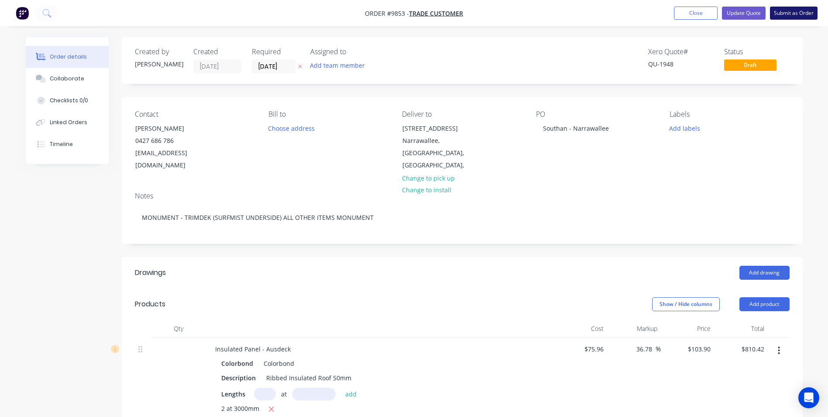
click at [802, 11] on button "Submit as Order" at bounding box center [794, 13] width 48 height 13
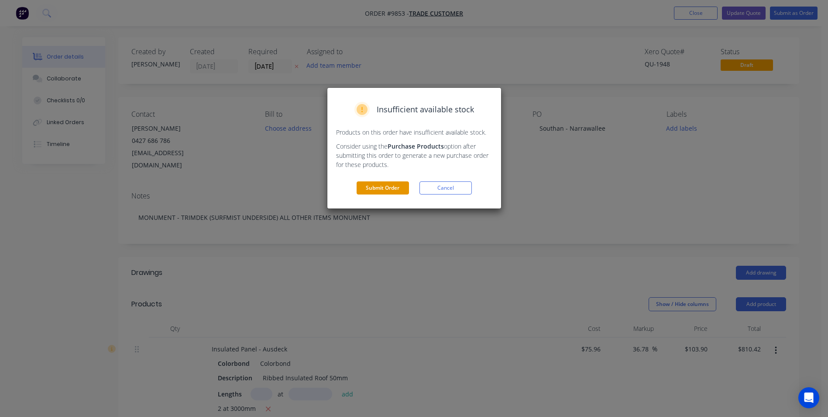
click at [388, 191] on button "Submit Order" at bounding box center [383, 187] width 52 height 13
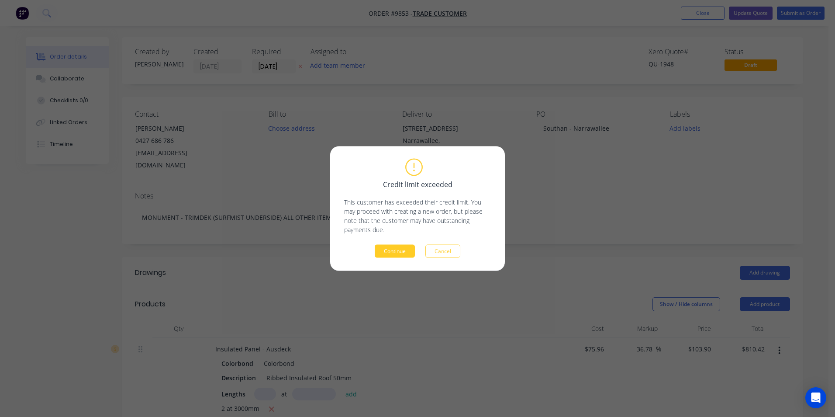
click at [401, 251] on button "Continue" at bounding box center [395, 251] width 40 height 13
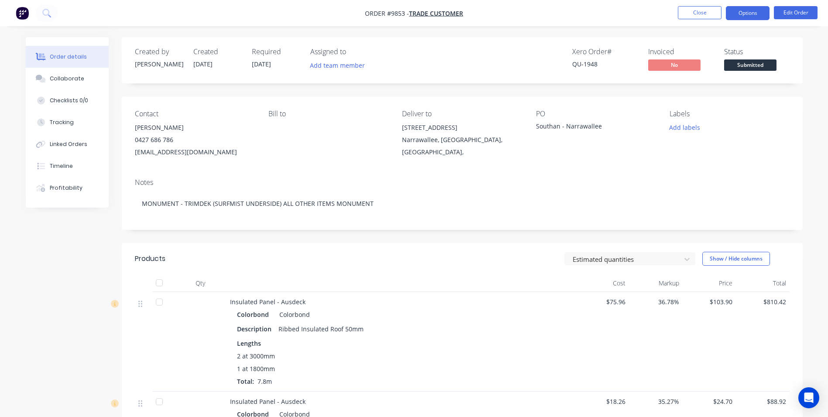
click at [745, 14] on button "Options" at bounding box center [748, 13] width 44 height 14
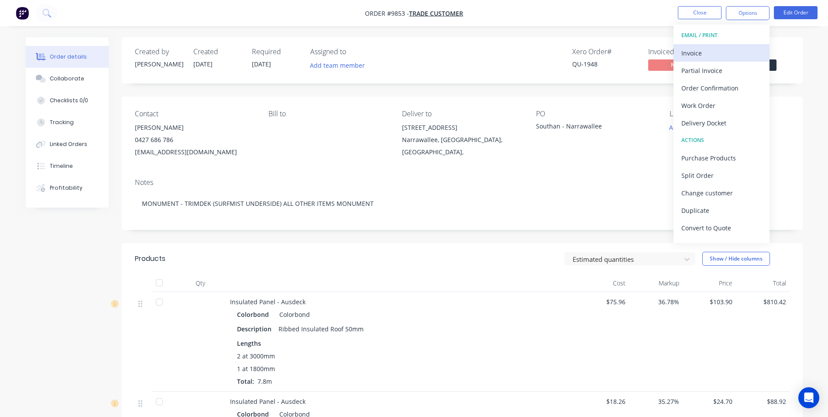
click at [708, 56] on div "Invoice" at bounding box center [722, 53] width 80 height 13
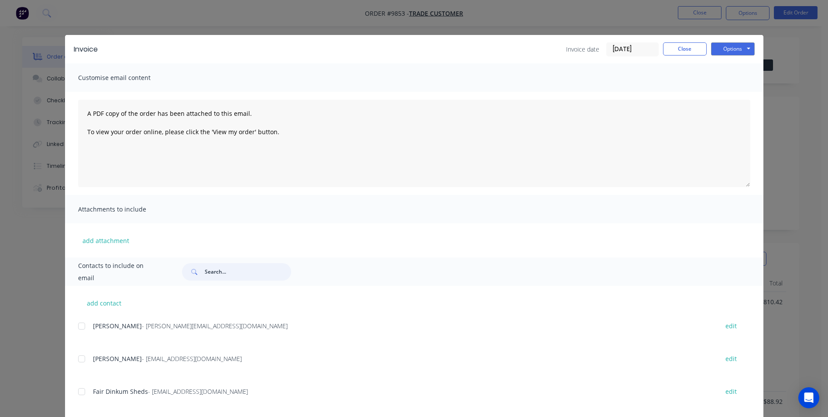
click at [218, 276] on input "text" at bounding box center [248, 271] width 86 height 17
click at [228, 269] on input "SOUTH" at bounding box center [248, 271] width 86 height 17
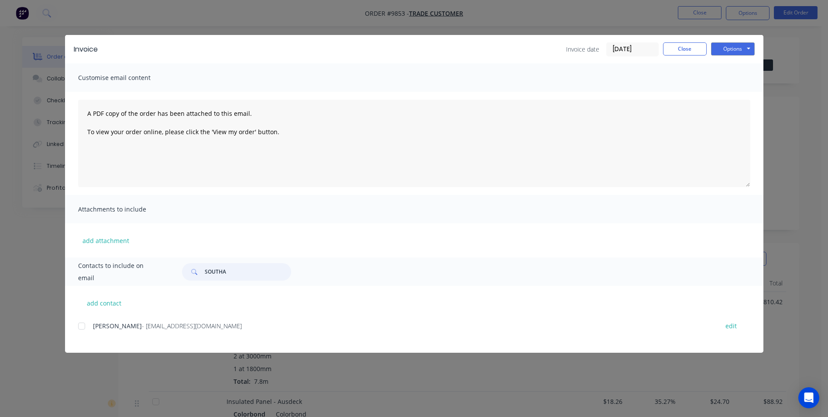
click at [84, 327] on div at bounding box center [81, 325] width 17 height 17
type input "SOUTHA"
click at [739, 50] on button "Options" at bounding box center [733, 48] width 44 height 13
click at [735, 95] on button "Email" at bounding box center [739, 93] width 56 height 14
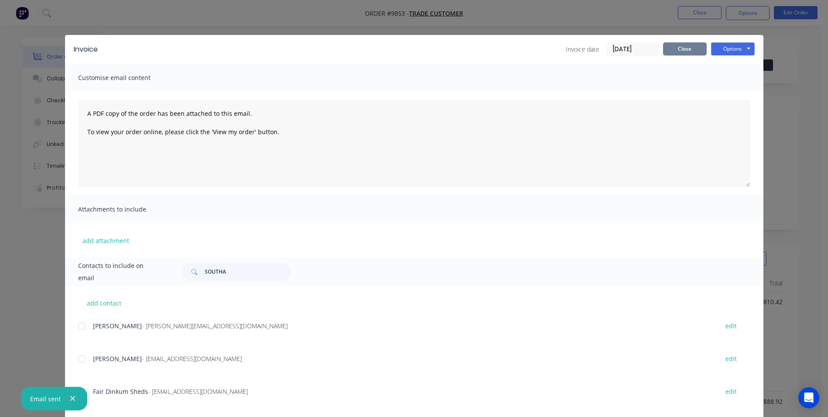
click at [669, 52] on button "Close" at bounding box center [685, 48] width 44 height 13
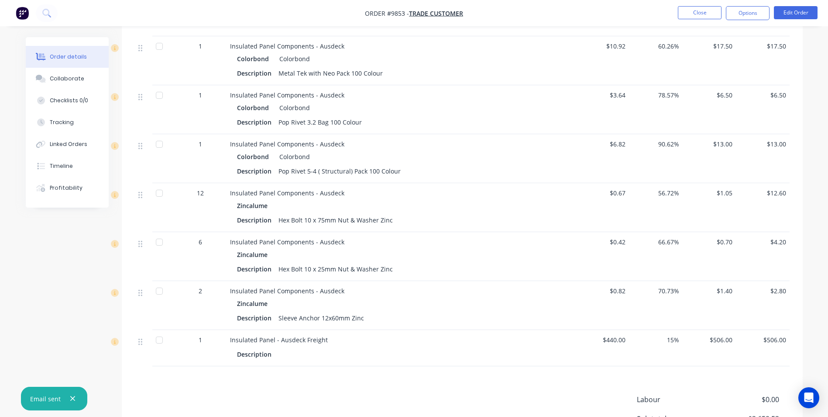
scroll to position [1519, 0]
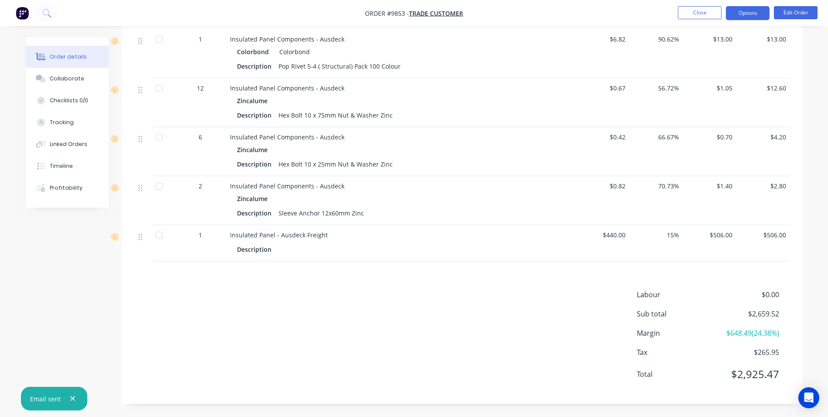
click at [736, 11] on button "Options" at bounding box center [748, 13] width 44 height 14
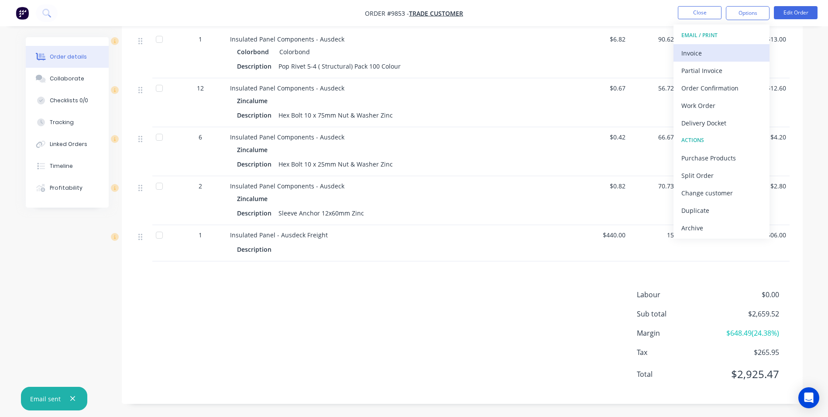
click at [703, 51] on div "Invoice" at bounding box center [722, 53] width 80 height 13
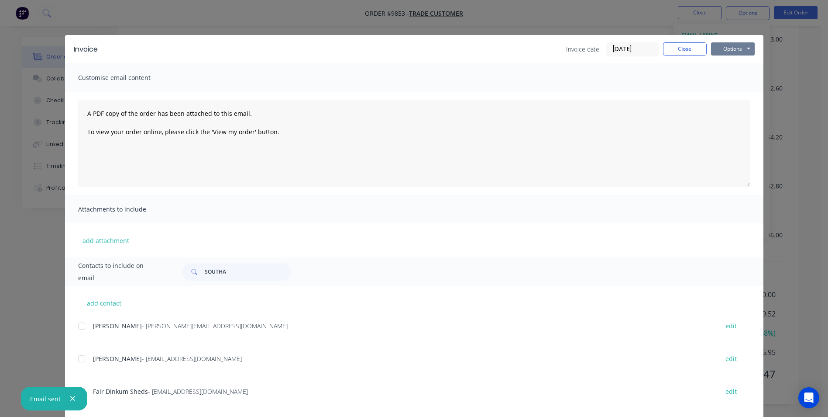
click at [727, 49] on button "Options" at bounding box center [733, 48] width 44 height 13
click at [728, 77] on button "Print" at bounding box center [739, 79] width 56 height 14
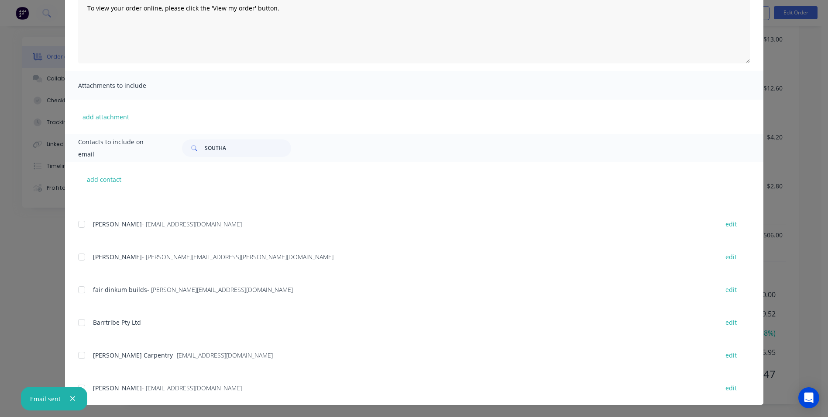
scroll to position [0, 0]
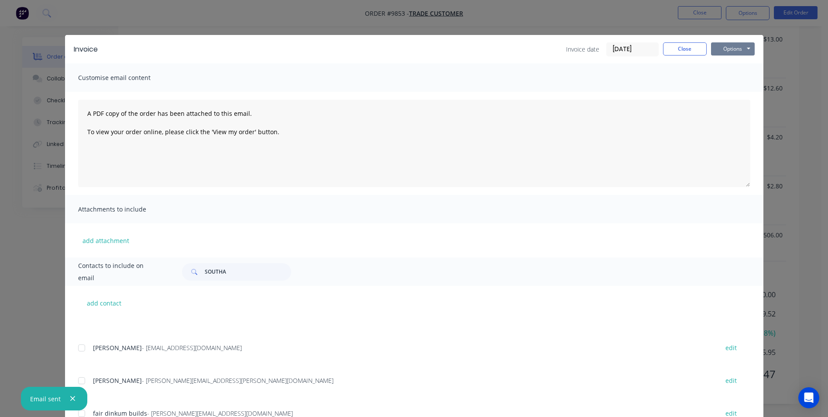
click at [741, 46] on button "Options" at bounding box center [733, 48] width 44 height 13
click at [734, 87] on button "Email" at bounding box center [739, 93] width 56 height 14
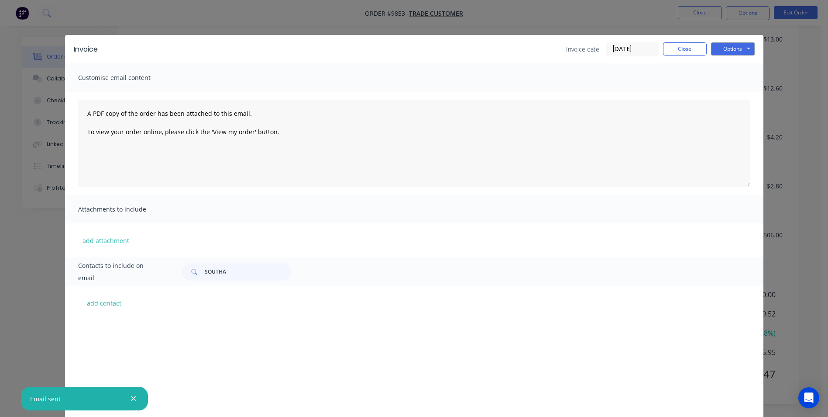
scroll to position [306, 0]
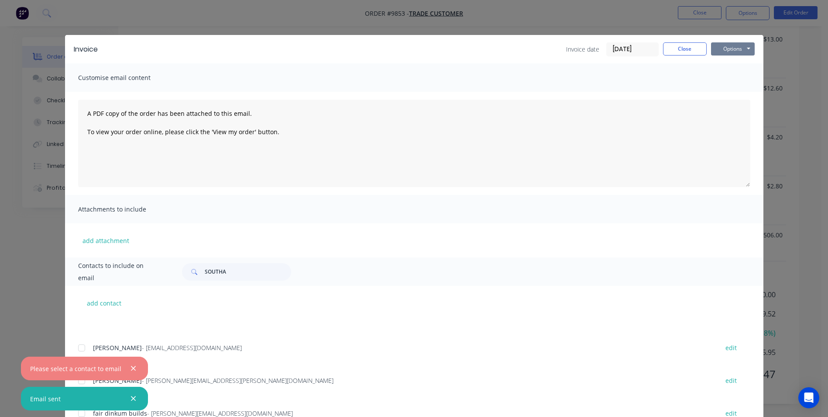
click at [729, 52] on button "Options" at bounding box center [733, 48] width 44 height 13
click at [730, 83] on button "Print" at bounding box center [739, 79] width 56 height 14
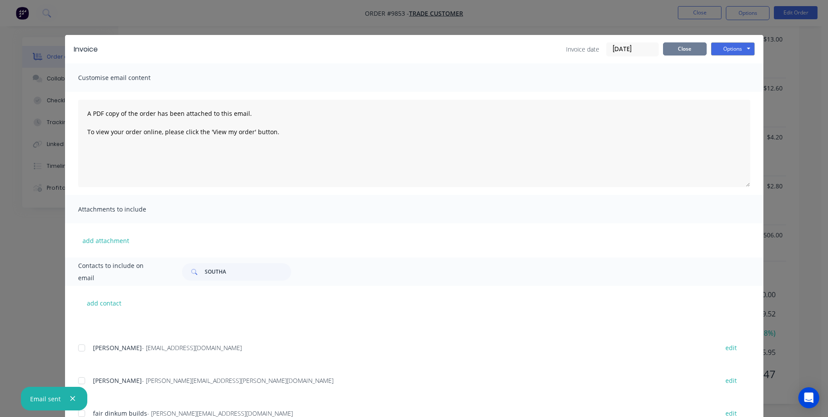
click at [680, 52] on button "Close" at bounding box center [685, 48] width 44 height 13
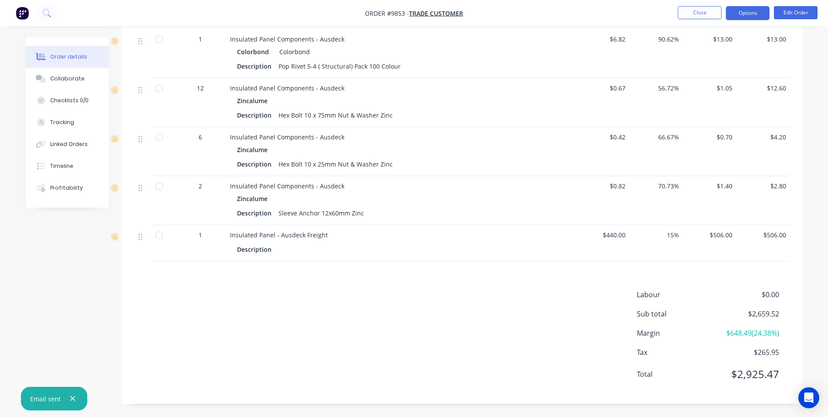
click at [751, 16] on button "Options" at bounding box center [748, 13] width 44 height 14
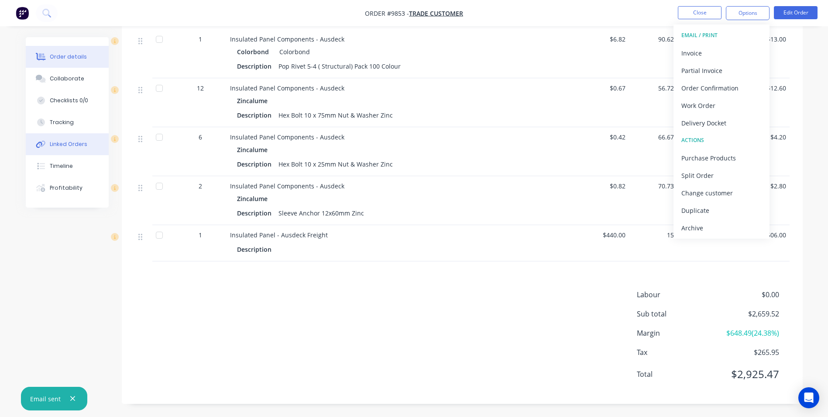
click at [74, 139] on button "Linked Orders" at bounding box center [67, 144] width 83 height 22
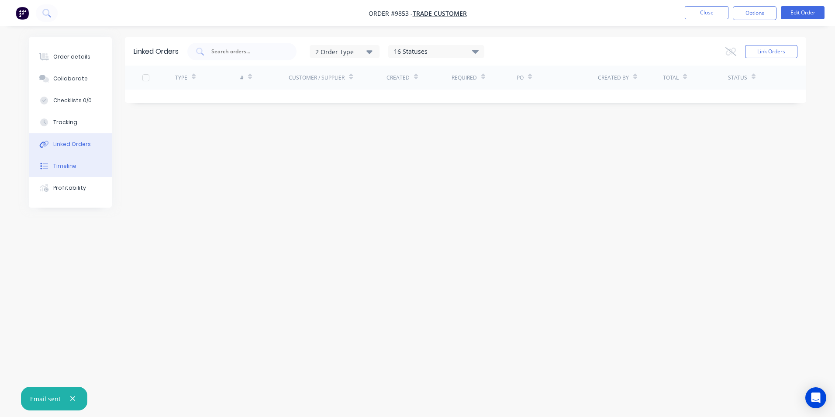
click at [90, 163] on button "Timeline" at bounding box center [70, 166] width 83 height 22
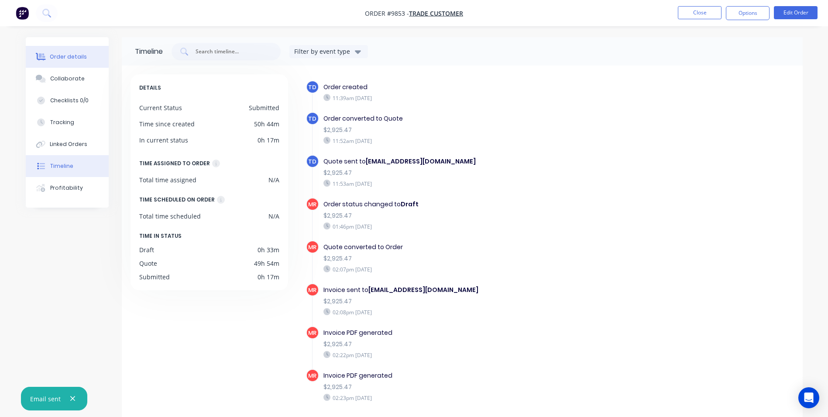
click at [86, 55] on button "Order details" at bounding box center [67, 57] width 83 height 22
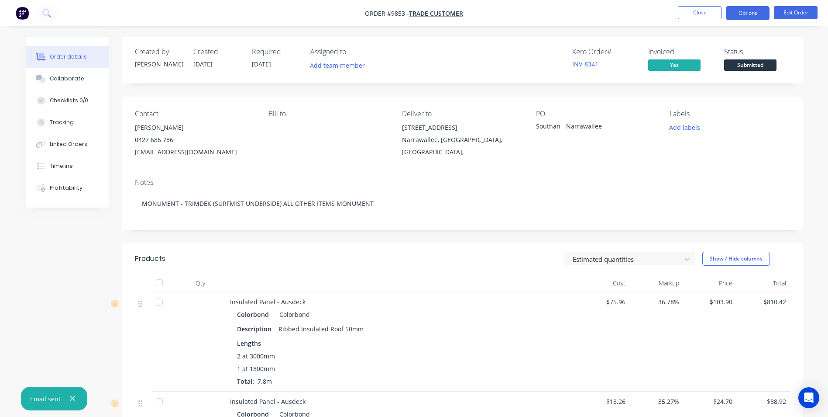
click at [745, 10] on button "Options" at bounding box center [748, 13] width 44 height 14
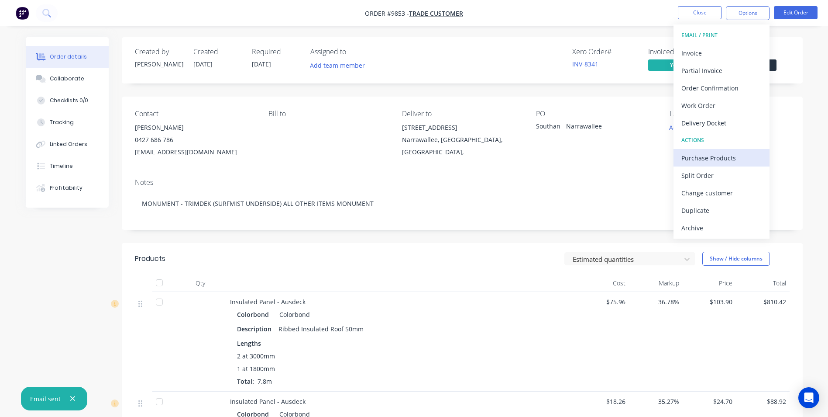
click at [710, 157] on div "Purchase Products" at bounding box center [722, 158] width 80 height 13
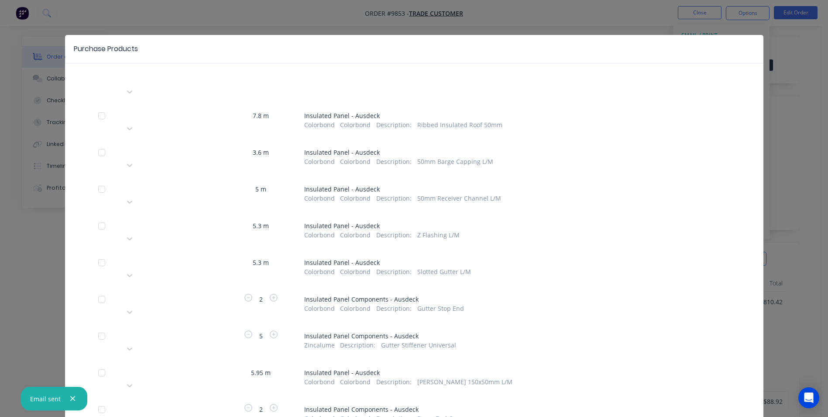
click at [154, 76] on div at bounding box center [187, 77] width 126 height 11
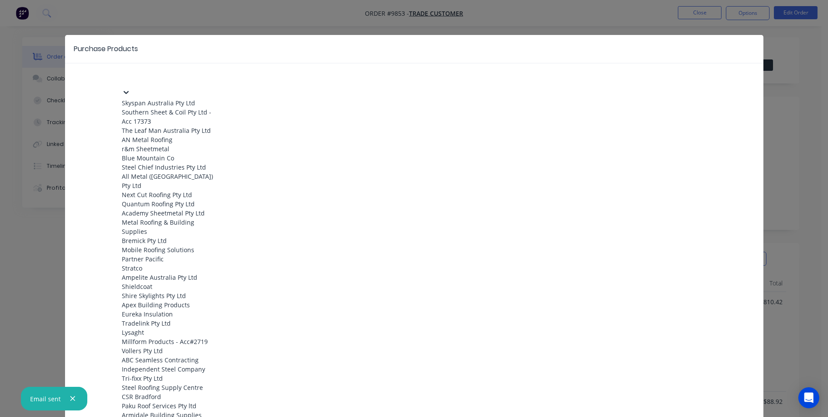
scroll to position [998, 0]
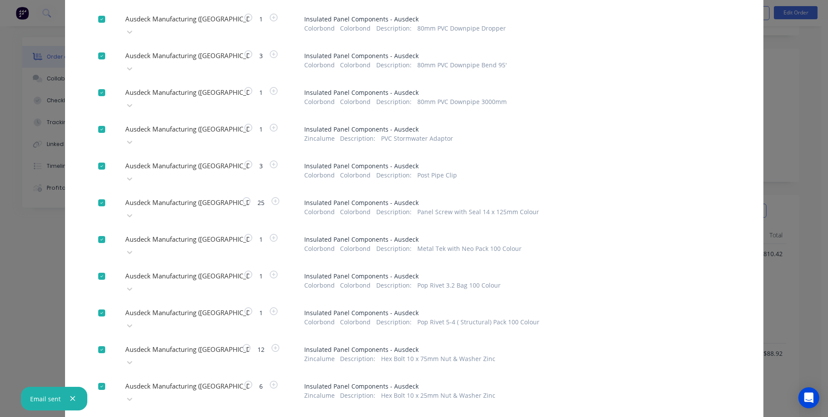
scroll to position [131, 0]
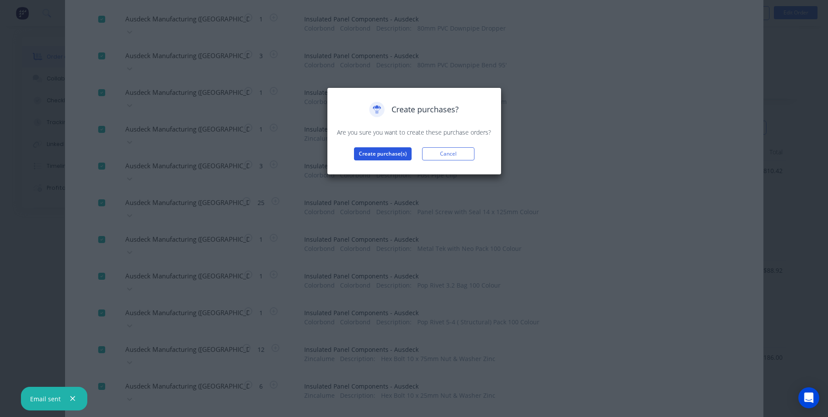
click at [372, 155] on button "Create purchase(s)" at bounding box center [383, 153] width 58 height 13
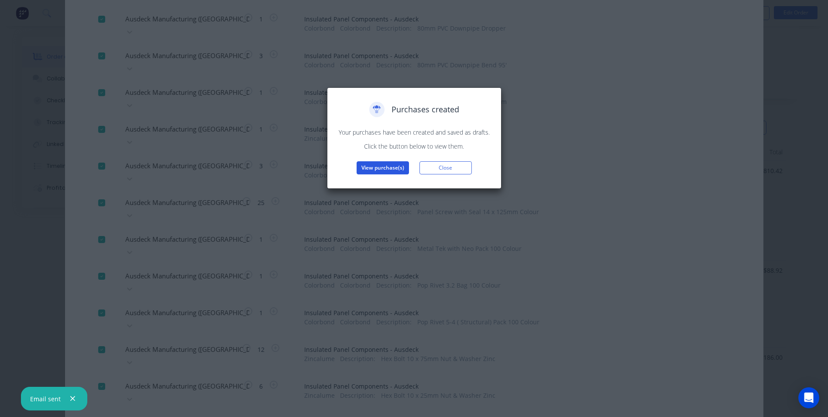
click at [403, 166] on button "View purchase(s)" at bounding box center [383, 167] width 52 height 13
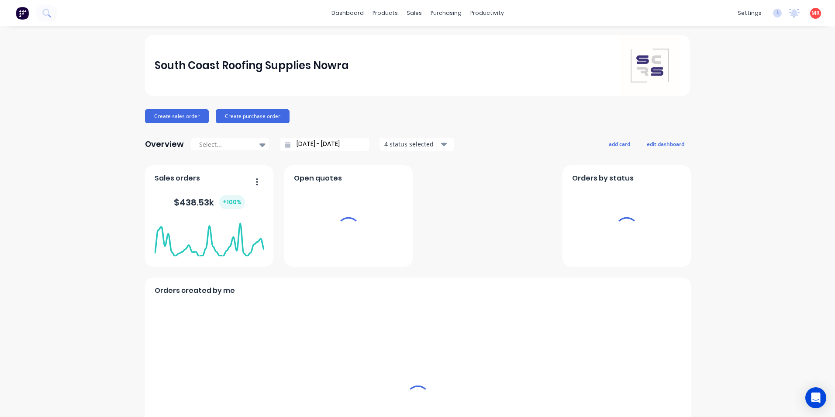
click at [466, 14] on div "productivity" at bounding box center [487, 13] width 42 height 13
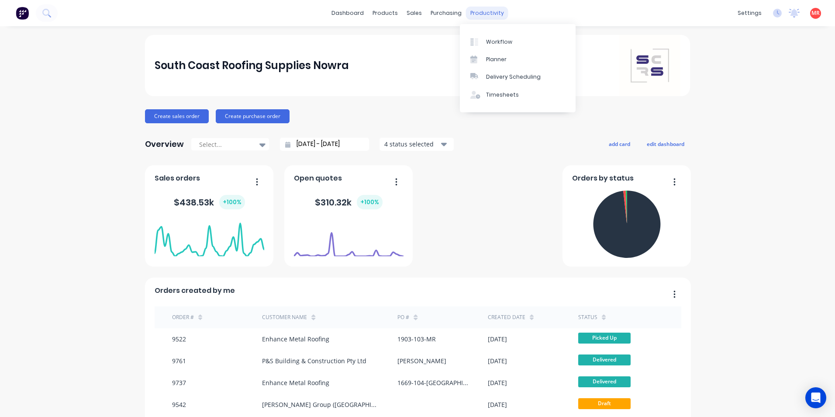
click at [486, 14] on div "productivity" at bounding box center [487, 13] width 42 height 13
click at [493, 76] on div "Delivery Scheduling" at bounding box center [513, 77] width 55 height 8
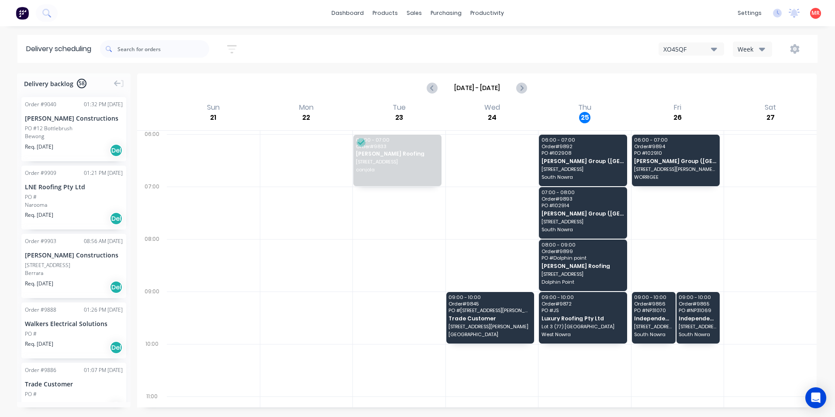
click at [583, 48] on div "XO45QF Week" at bounding box center [629, 49] width 359 height 16
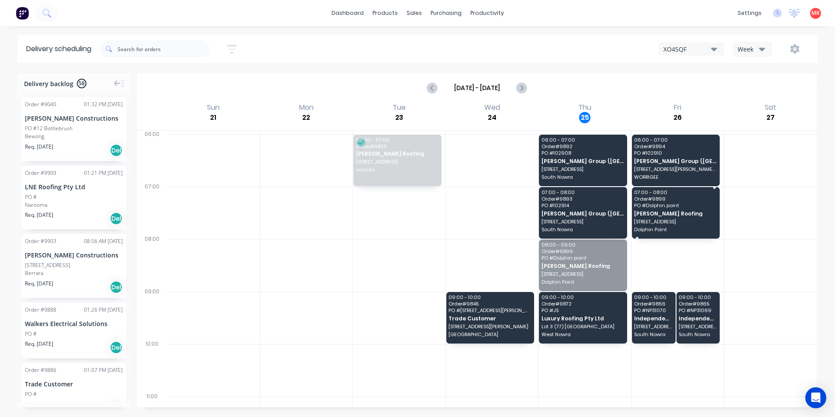
drag, startPoint x: 580, startPoint y: 256, endPoint x: 674, endPoint y: 207, distance: 106.1
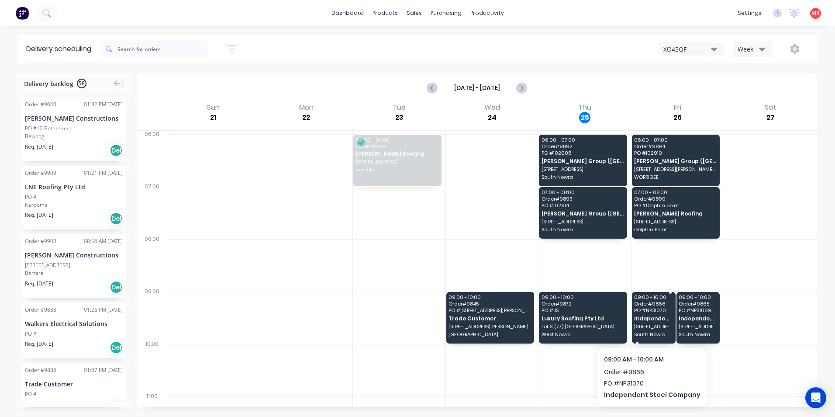
click at [657, 322] on div "09:00 - 10:00 Order # 9866 PO # NP31070 Independent Steel Company 12 Cumberland…" at bounding box center [654, 318] width 44 height 52
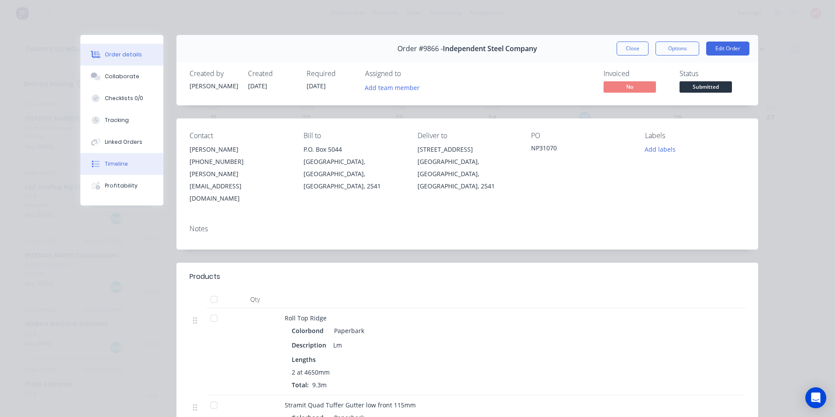
click at [93, 162] on icon at bounding box center [96, 164] width 8 height 8
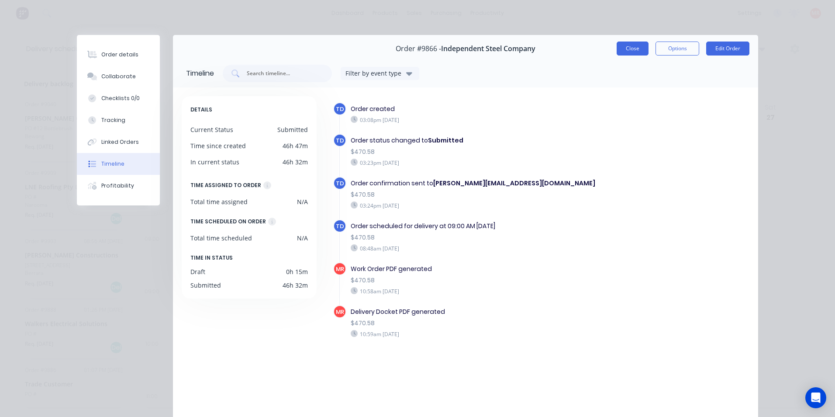
click at [637, 49] on button "Close" at bounding box center [633, 48] width 32 height 14
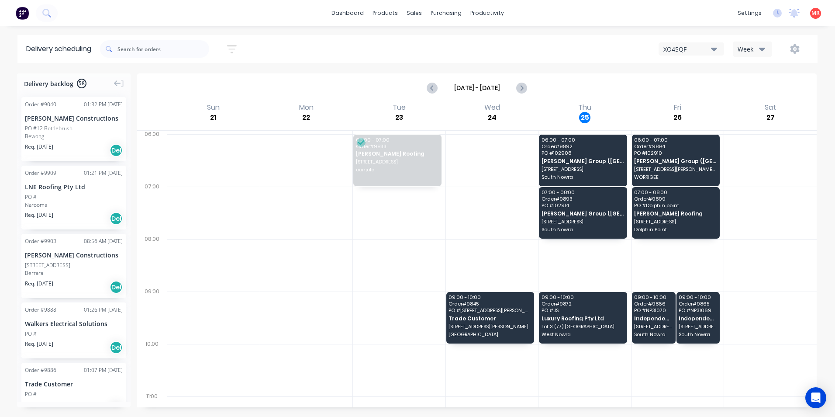
click at [562, 50] on div "XO45QF Week" at bounding box center [629, 49] width 359 height 16
click at [654, 331] on span "South Nowra" at bounding box center [653, 333] width 38 height 5
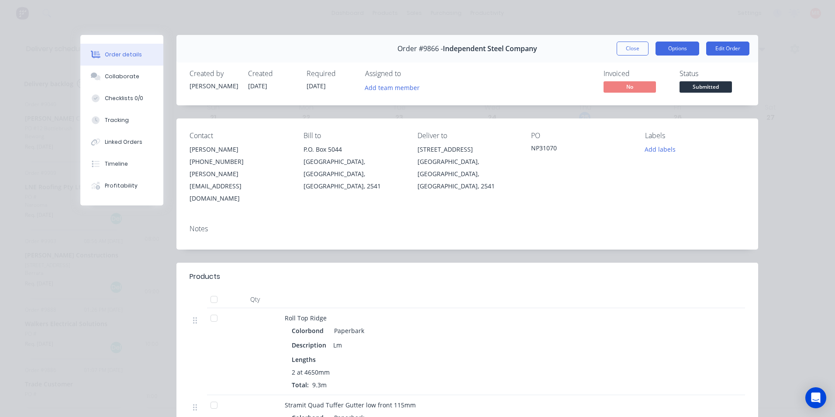
click at [670, 49] on button "Options" at bounding box center [677, 48] width 44 height 14
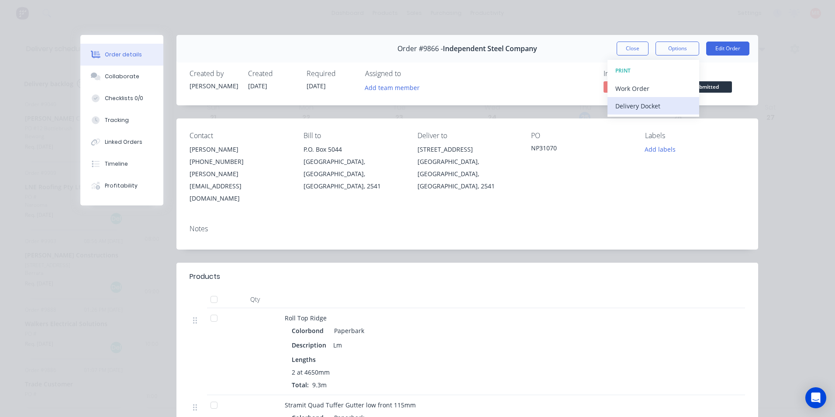
click at [651, 106] on div "Delivery Docket" at bounding box center [653, 106] width 76 height 13
click at [638, 104] on div "Standard" at bounding box center [653, 106] width 76 height 13
click at [622, 93] on div "Back" at bounding box center [653, 88] width 76 height 13
click at [631, 52] on button "Close" at bounding box center [633, 48] width 32 height 14
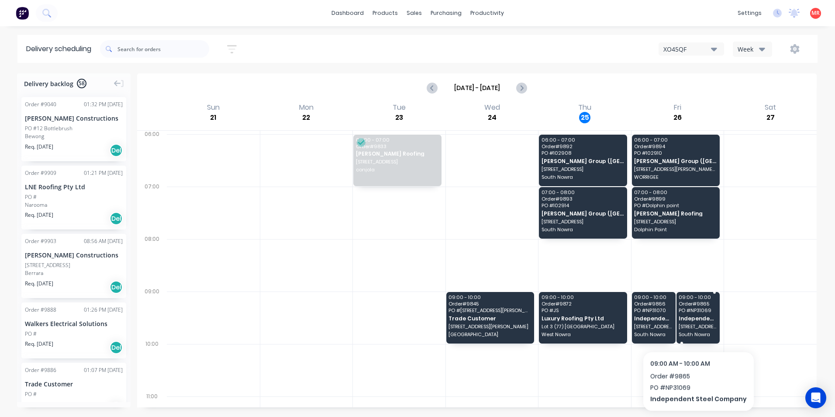
click at [695, 328] on span "12 Cumberland Avenue" at bounding box center [698, 326] width 38 height 5
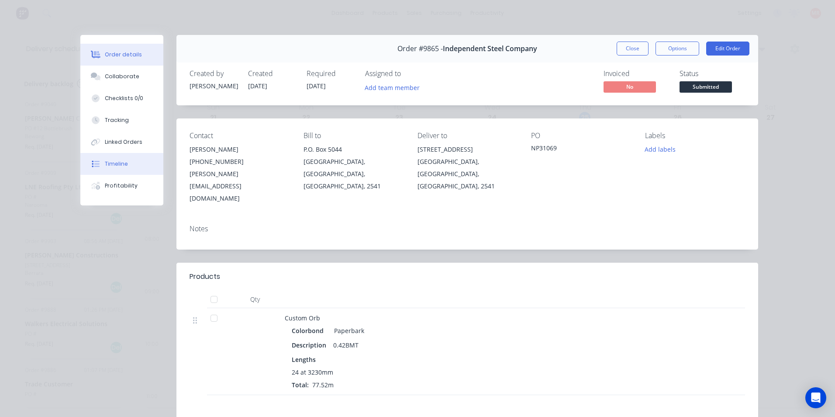
click at [134, 154] on button "Timeline" at bounding box center [121, 164] width 83 height 22
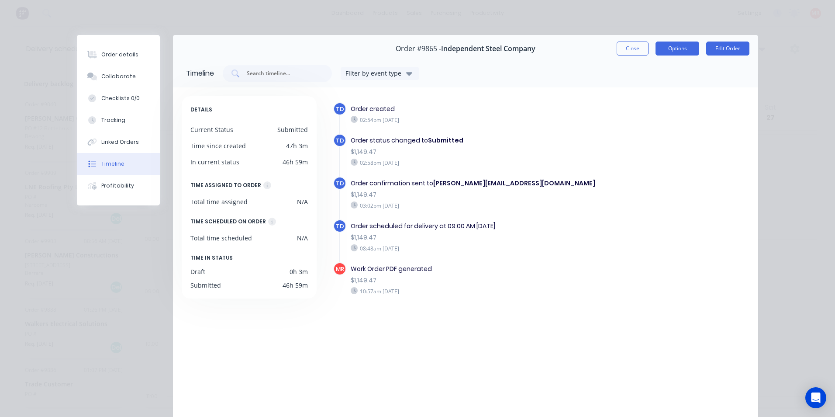
click at [675, 52] on button "Options" at bounding box center [677, 48] width 44 height 14
click at [638, 111] on div "Delivery Docket" at bounding box center [653, 106] width 76 height 13
click at [634, 121] on div "Custom" at bounding box center [653, 123] width 76 height 13
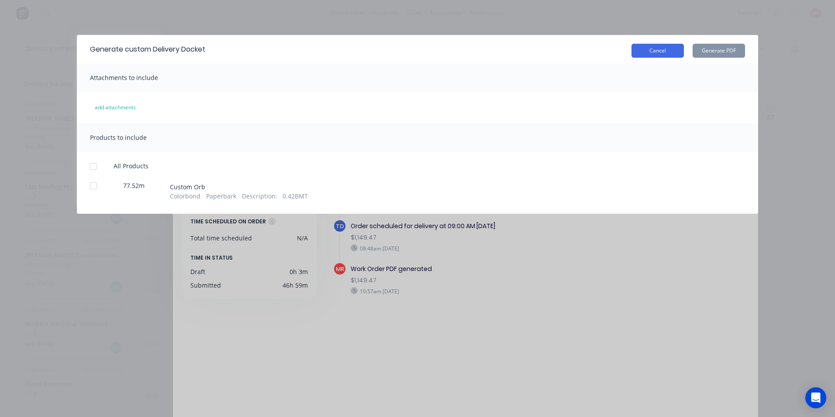
click at [649, 55] on button "Cancel" at bounding box center [657, 51] width 52 height 14
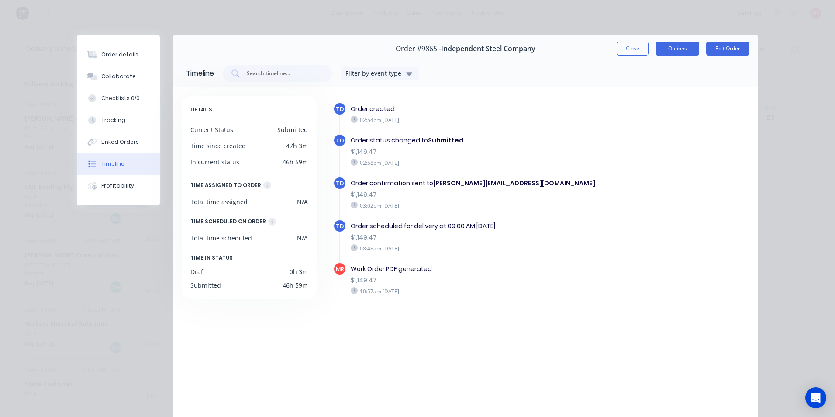
click at [665, 52] on button "Options" at bounding box center [677, 48] width 44 height 14
click at [640, 108] on div "Delivery Docket" at bounding box center [653, 106] width 76 height 13
click at [640, 108] on div "Standard" at bounding box center [653, 106] width 76 height 13
click at [631, 48] on button "Close" at bounding box center [633, 48] width 32 height 14
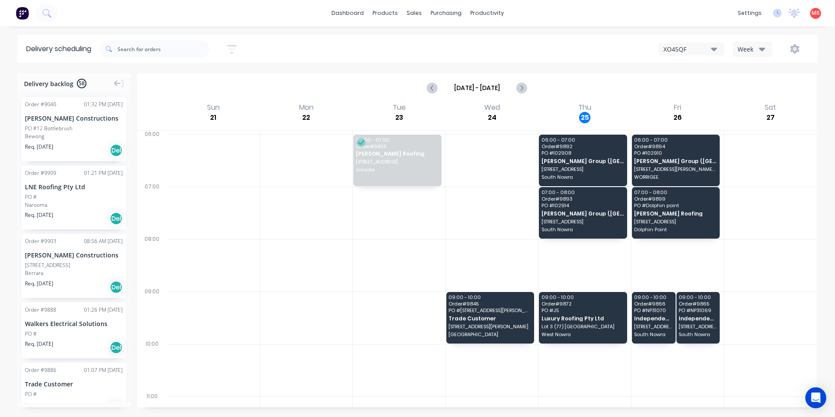
click at [20, 10] on img at bounding box center [22, 13] width 13 height 13
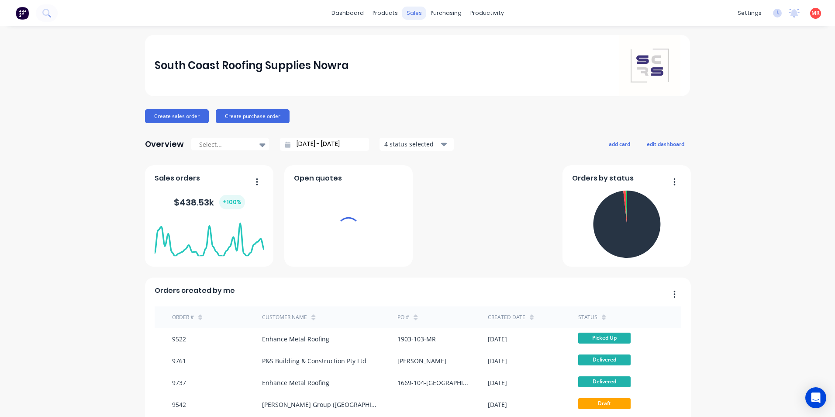
click at [419, 9] on div "sales" at bounding box center [414, 13] width 24 height 13
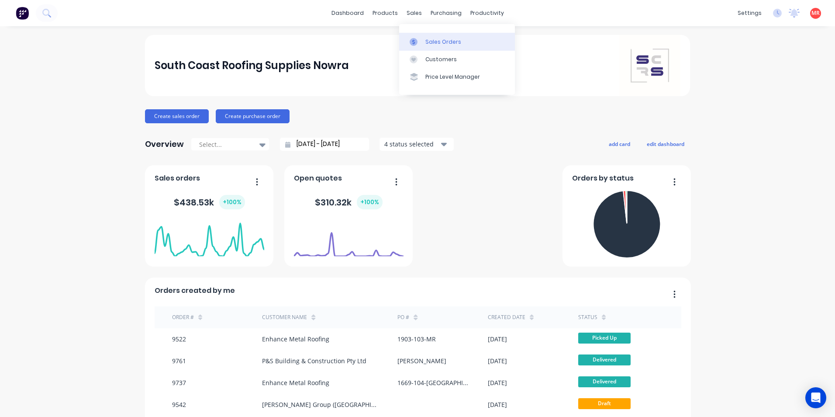
click at [419, 38] on div at bounding box center [416, 42] width 13 height 8
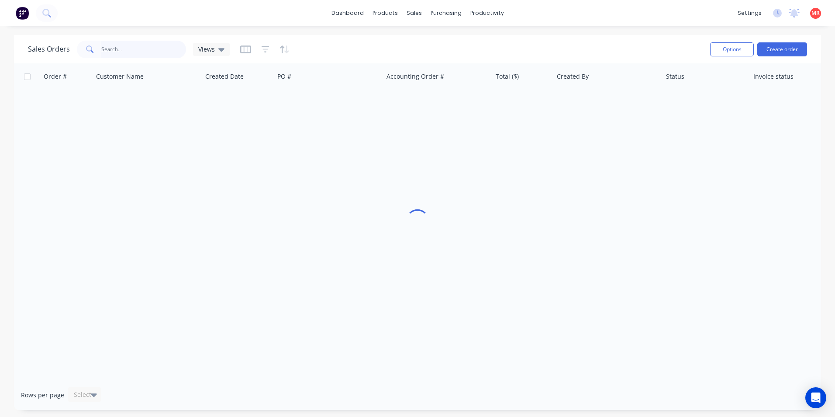
click at [138, 44] on input "text" at bounding box center [143, 49] width 85 height 17
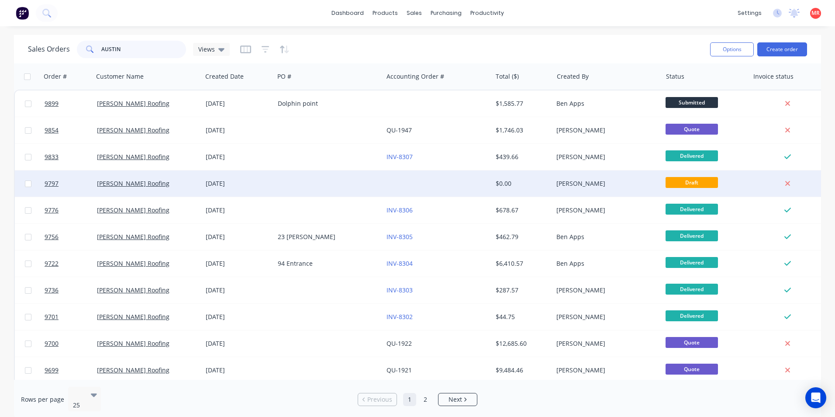
type input "AUSTIN"
click at [397, 184] on div at bounding box center [437, 183] width 109 height 26
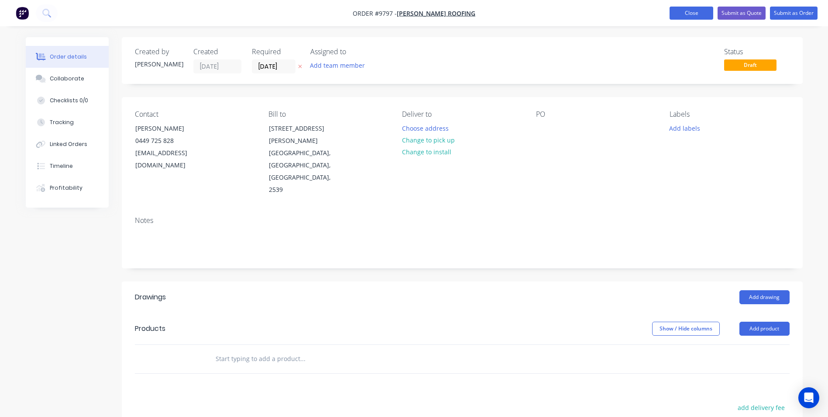
click at [693, 11] on button "Close" at bounding box center [692, 13] width 44 height 13
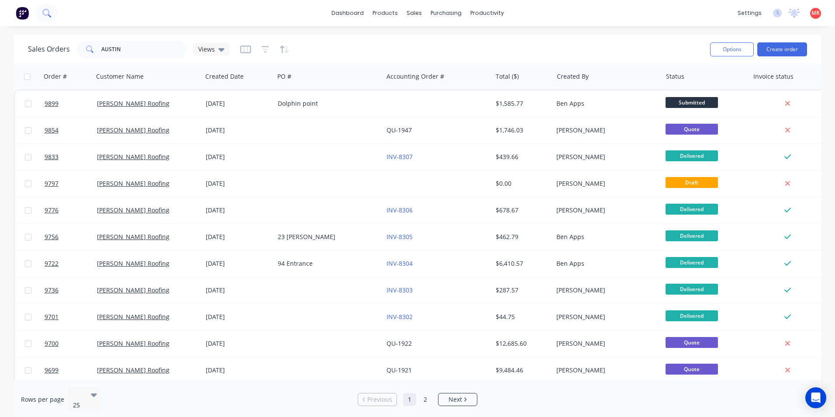
click at [45, 10] on icon at bounding box center [46, 13] width 8 height 8
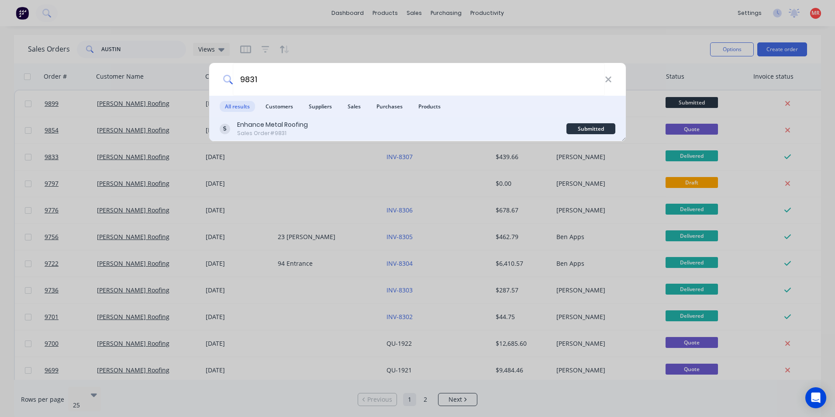
type input "9831"
click at [310, 126] on div "Enhance Metal Roofing Sales Order #9831" at bounding box center [393, 128] width 347 height 17
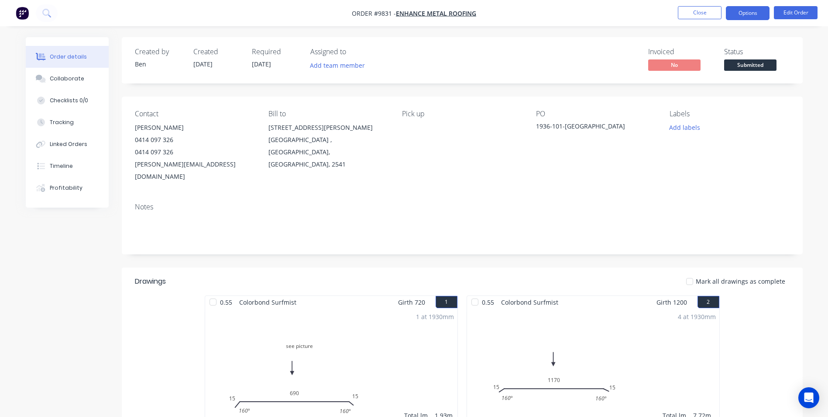
click at [745, 12] on button "Options" at bounding box center [748, 13] width 44 height 14
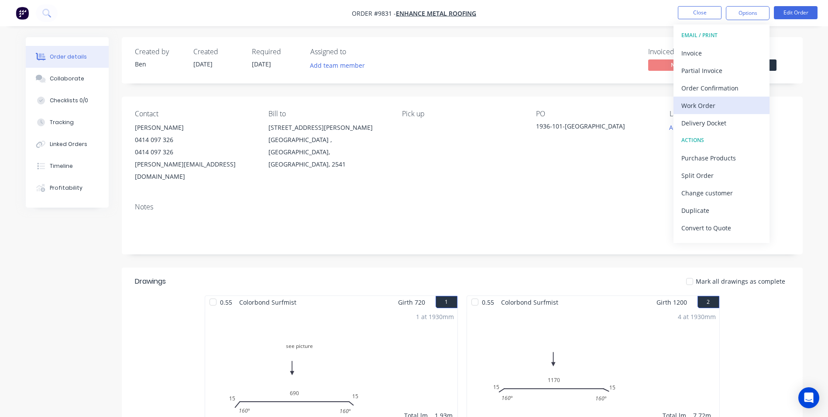
click at [707, 104] on div "Work Order" at bounding box center [722, 105] width 80 height 13
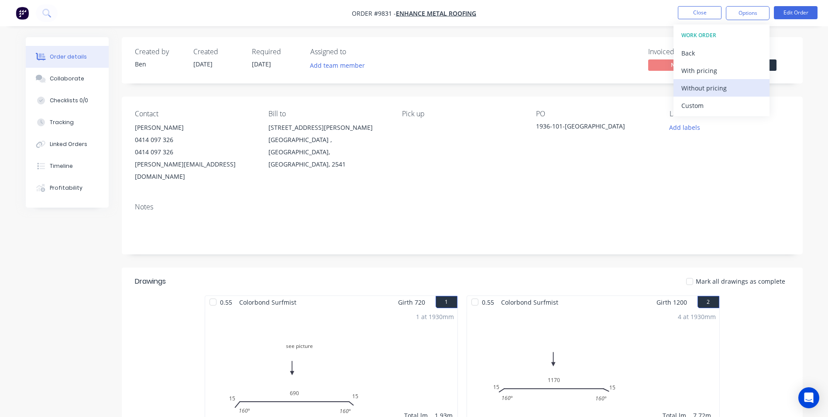
click at [710, 89] on div "Without pricing" at bounding box center [722, 88] width 80 height 13
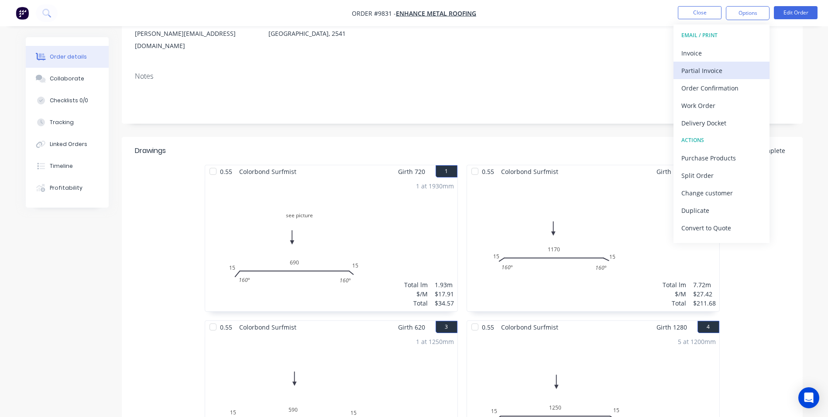
scroll to position [131, 0]
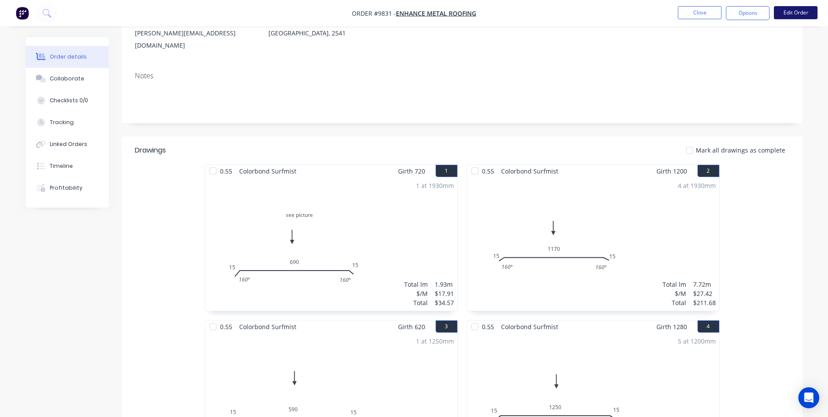
click at [785, 14] on button "Edit Order" at bounding box center [796, 12] width 44 height 13
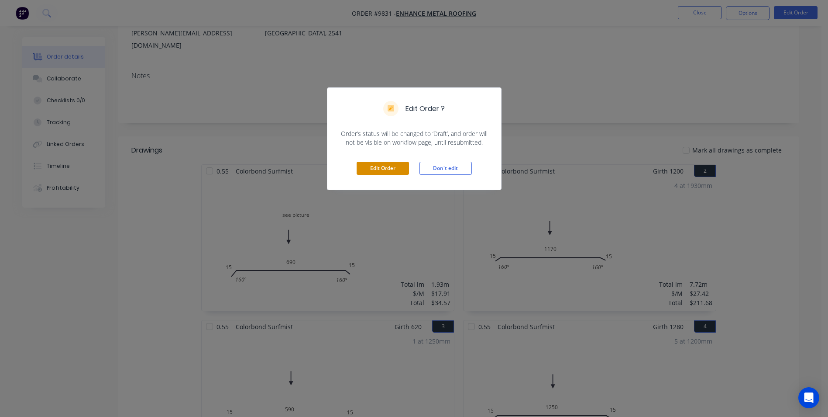
click at [377, 169] on button "Edit Order" at bounding box center [383, 168] width 52 height 13
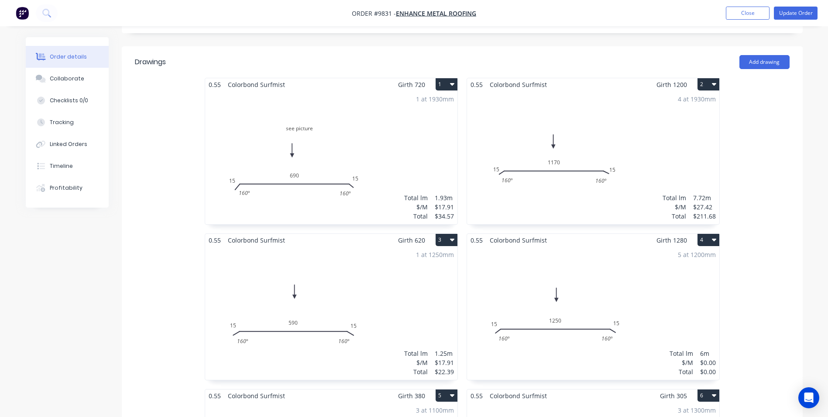
scroll to position [306, 0]
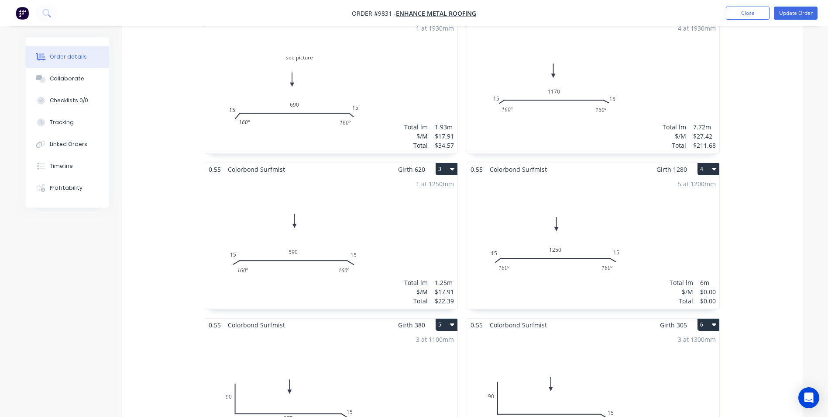
click at [606, 179] on div "5 at 1200mm Total lm $/M Total 6m $0.00 $0.00" at bounding box center [593, 242] width 252 height 133
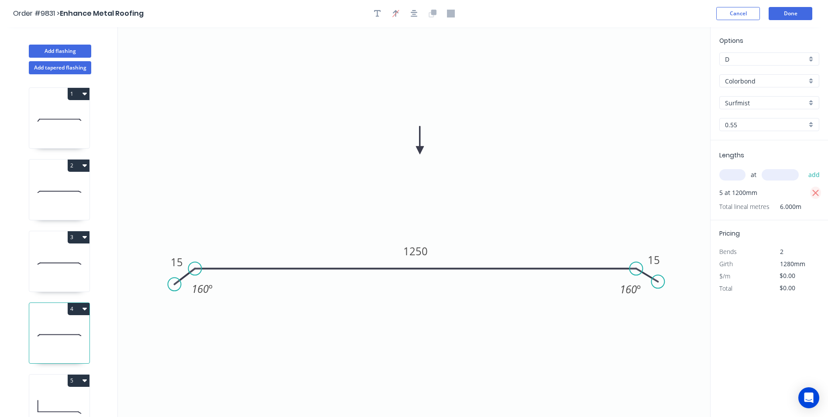
click at [815, 191] on icon "button" at bounding box center [816, 193] width 8 height 10
click at [727, 180] on input "text" at bounding box center [733, 174] width 26 height 11
type input "5"
type input "1280"
click at [804, 167] on button "add" at bounding box center [814, 174] width 21 height 15
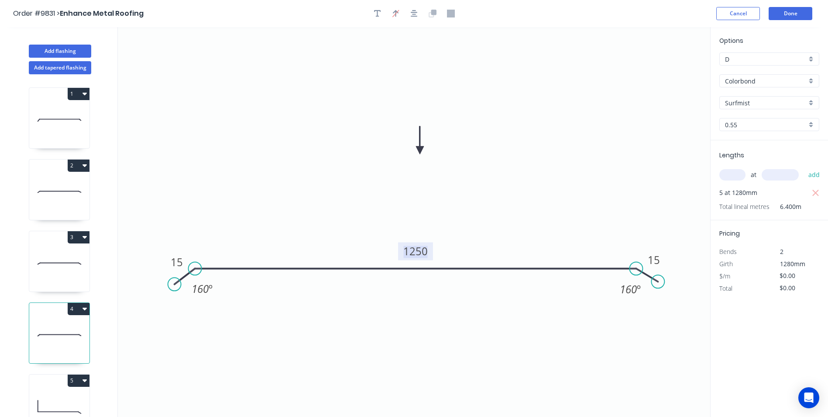
click at [426, 253] on tspan "1250" at bounding box center [415, 251] width 24 height 14
click at [432, 221] on icon "0 15 1170 15 160 º 160 º" at bounding box center [414, 221] width 593 height 389
type input "$27.42"
type input "$175.49"
click at [380, 19] on button "button" at bounding box center [377, 13] width 13 height 13
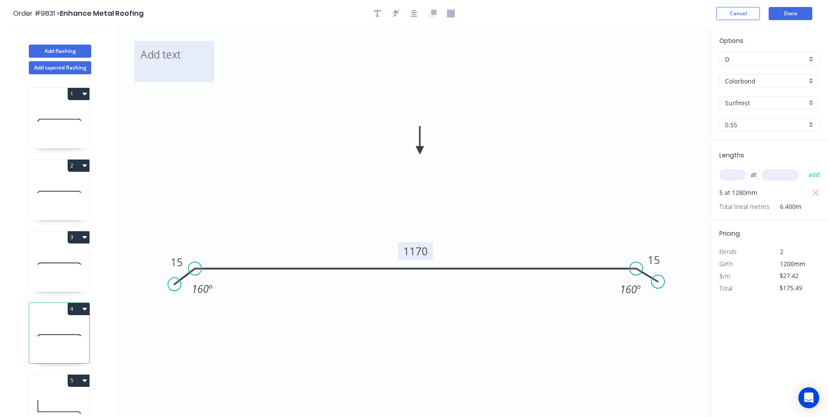
click at [188, 59] on textarea at bounding box center [174, 61] width 71 height 32
click at [228, 123] on icon "actial width 1250 15 1170 15 160 º 160 º" at bounding box center [414, 221] width 593 height 389
type textarea "actial width 1250"
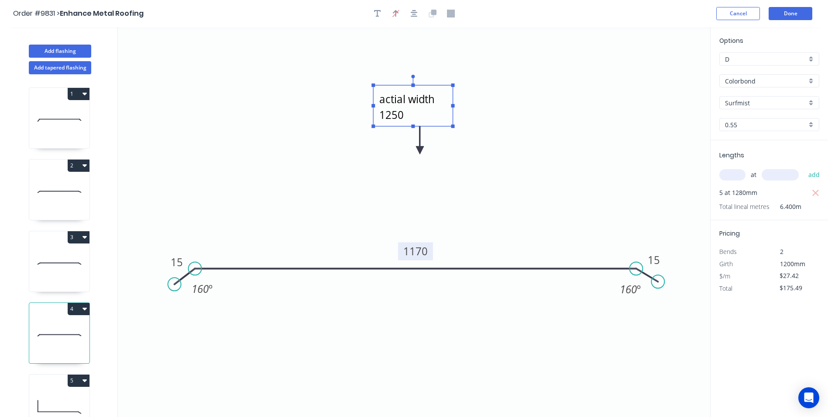
drag, startPoint x: 201, startPoint y: 66, endPoint x: 440, endPoint y: 111, distance: 243.0
click at [440, 111] on textarea "actial width 1250" at bounding box center [413, 106] width 71 height 32
click at [517, 117] on icon "actial width 1250 15 1170 15 160 º 160 º" at bounding box center [414, 221] width 593 height 389
click at [789, 17] on button "Done" at bounding box center [791, 13] width 44 height 13
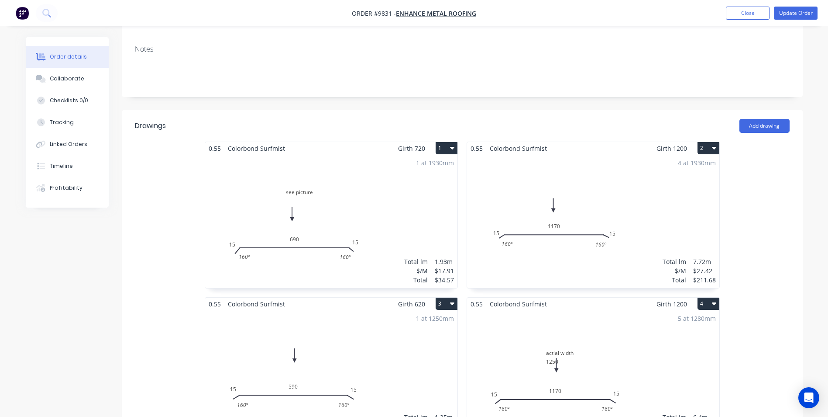
scroll to position [175, 0]
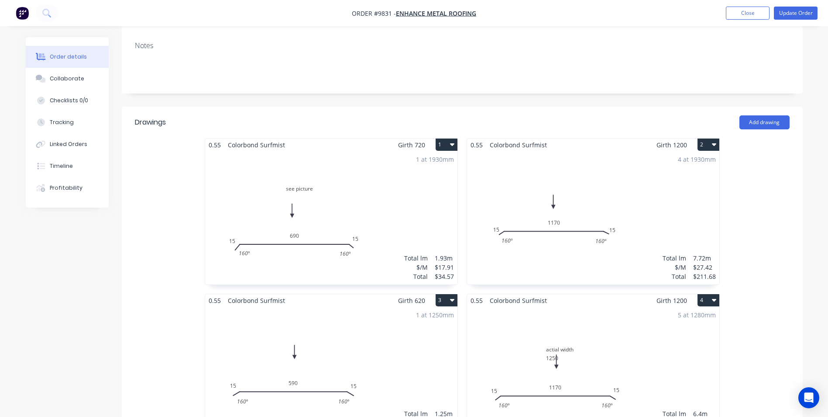
click at [658, 179] on div "4 at 1930mm Total lm $/M Total 7.72m $27.42 $211.68" at bounding box center [593, 217] width 252 height 133
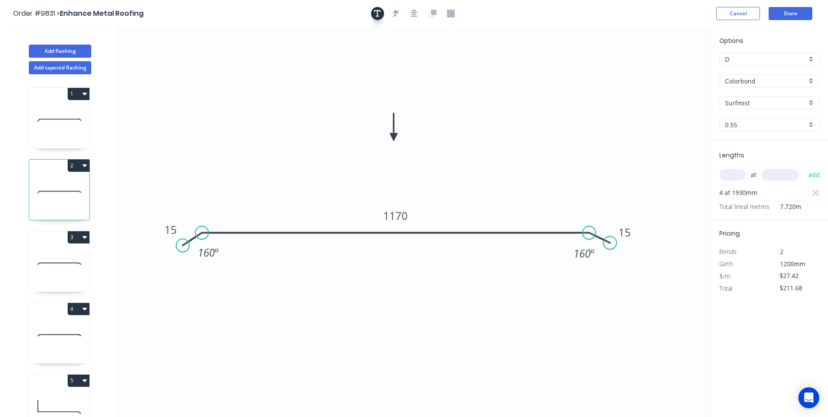
click at [380, 12] on icon "button" at bounding box center [377, 13] width 7 height 7
click at [162, 61] on textarea at bounding box center [174, 61] width 71 height 32
click at [214, 138] on icon "actual width 1900 15 1170 15 160 º 160 º" at bounding box center [414, 221] width 593 height 389
type textarea "actual width 1900"
drag, startPoint x: 182, startPoint y: 69, endPoint x: 382, endPoint y: 99, distance: 202.1
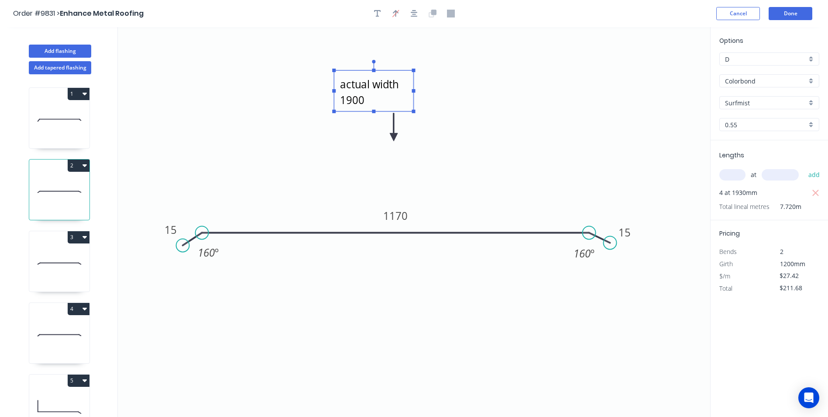
click at [382, 99] on textarea "actual width 1900" at bounding box center [373, 91] width 71 height 32
click at [786, 14] on button "Done" at bounding box center [791, 13] width 44 height 13
click at [787, 12] on button "Done" at bounding box center [791, 13] width 44 height 13
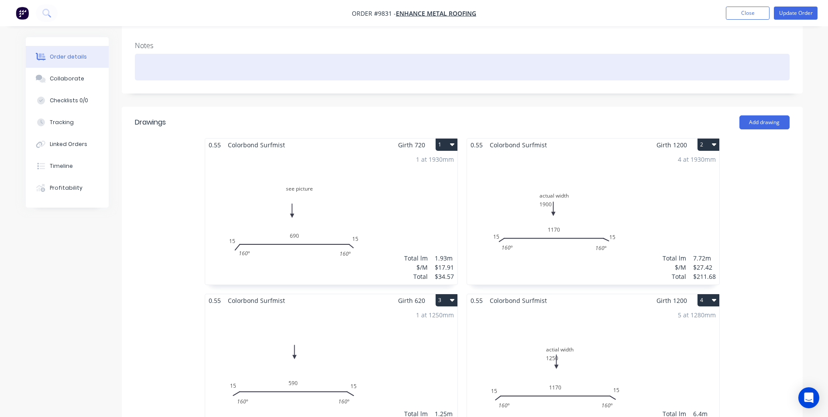
scroll to position [393, 0]
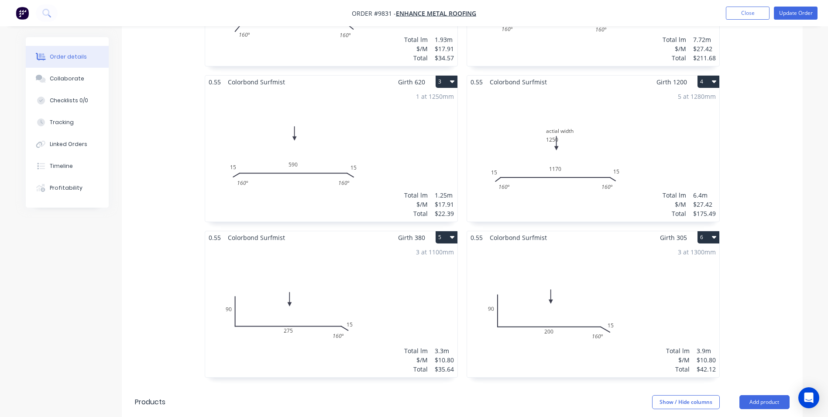
click at [590, 181] on div "5 at 1280mm Total lm $/M Total 6.4m $27.42 $175.49" at bounding box center [593, 154] width 252 height 133
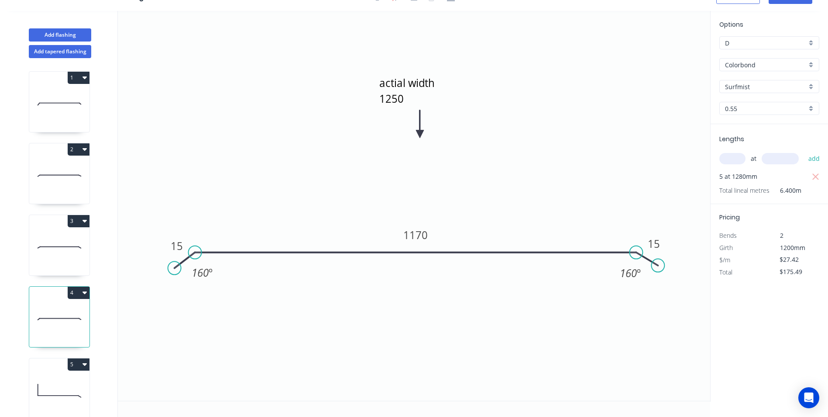
scroll to position [16, 0]
click at [401, 98] on textarea "actial width 1250" at bounding box center [413, 89] width 71 height 32
click at [398, 100] on textarea "actial width 1250" at bounding box center [413, 89] width 71 height 32
click at [542, 135] on icon "actial width 1220 15 1170 15 160 º 160 º" at bounding box center [414, 205] width 593 height 389
type textarea "actial width 1220"
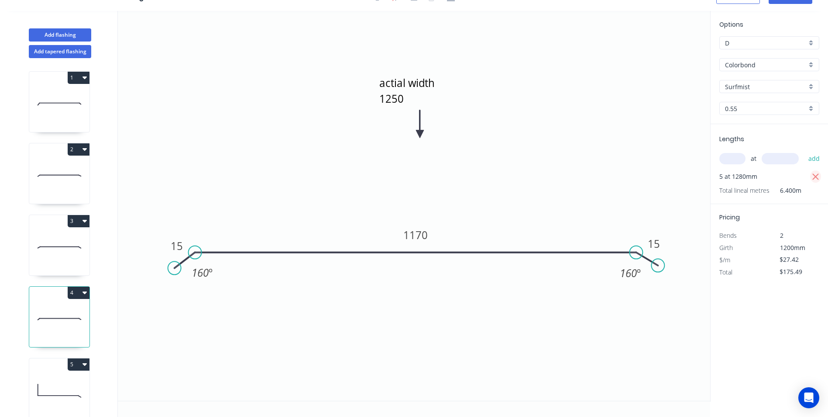
click at [815, 176] on icon "button" at bounding box center [816, 176] width 7 height 7
type input "$0.00"
click at [736, 160] on input "text" at bounding box center [733, 158] width 26 height 11
type input "5"
type input "1250"
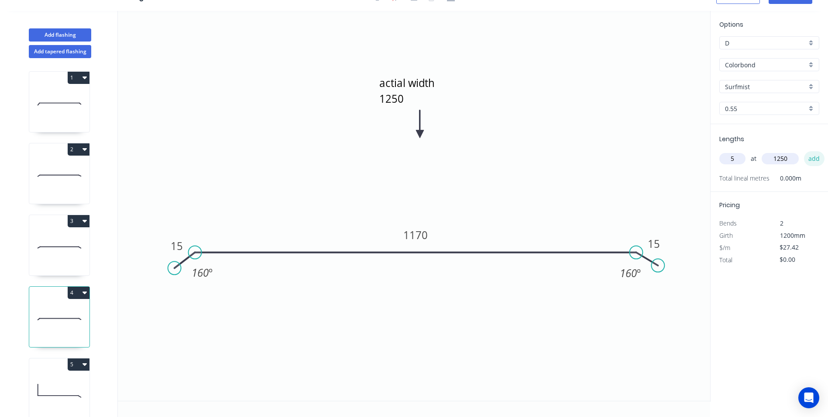
click at [807, 161] on button "add" at bounding box center [814, 158] width 21 height 15
type input "$171.38"
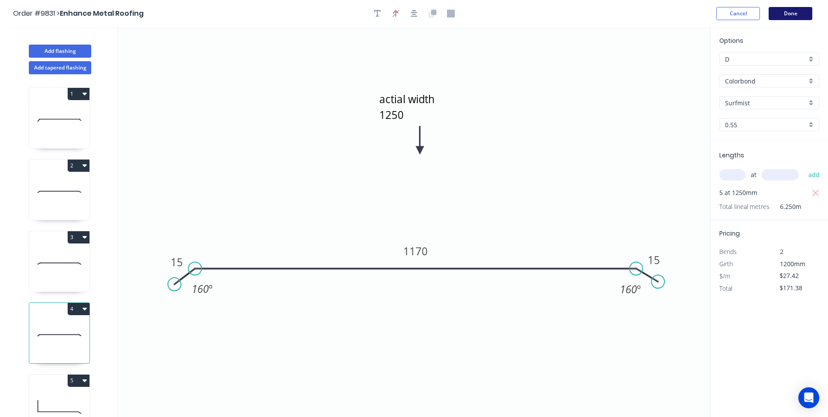
click at [796, 10] on button "Done" at bounding box center [791, 13] width 44 height 13
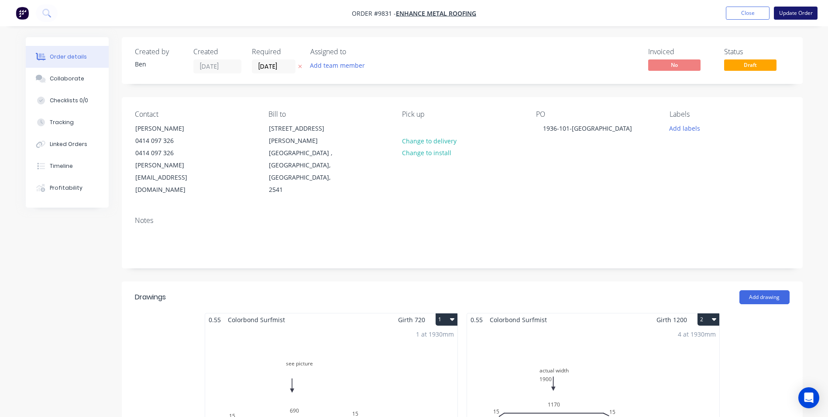
click at [791, 9] on button "Update Order" at bounding box center [796, 13] width 44 height 13
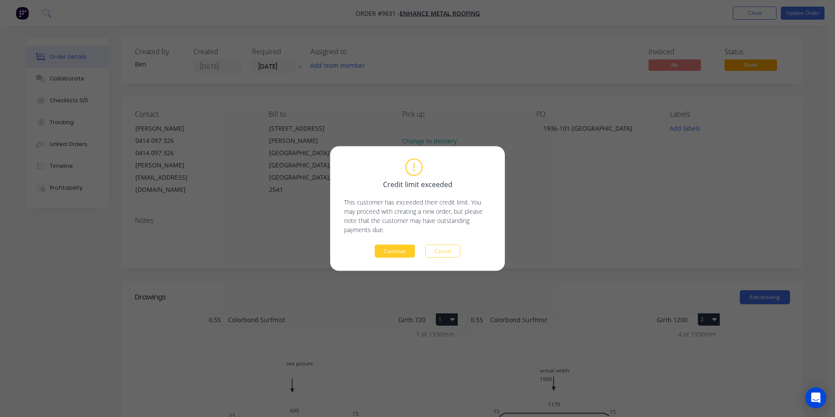
click at [406, 249] on button "Continue" at bounding box center [395, 251] width 40 height 13
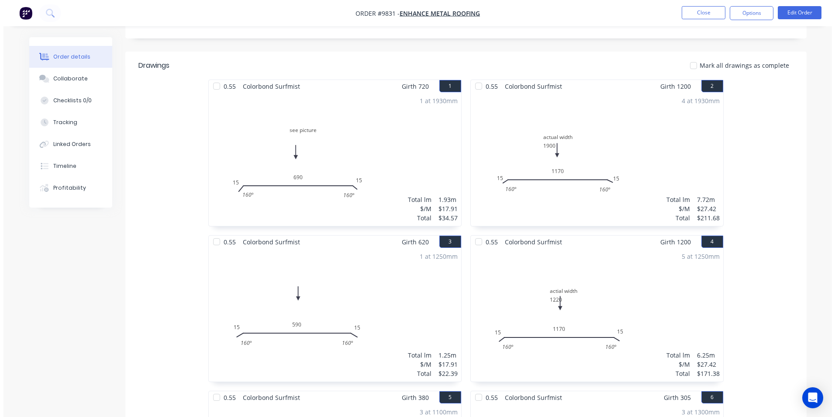
scroll to position [218, 0]
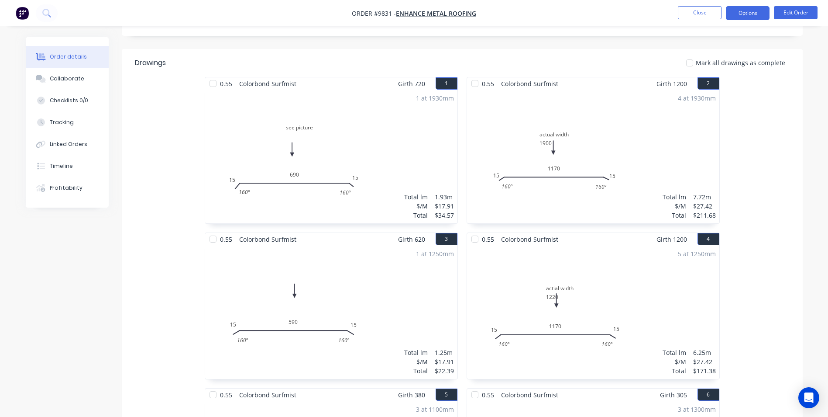
click at [767, 12] on button "Options" at bounding box center [748, 13] width 44 height 14
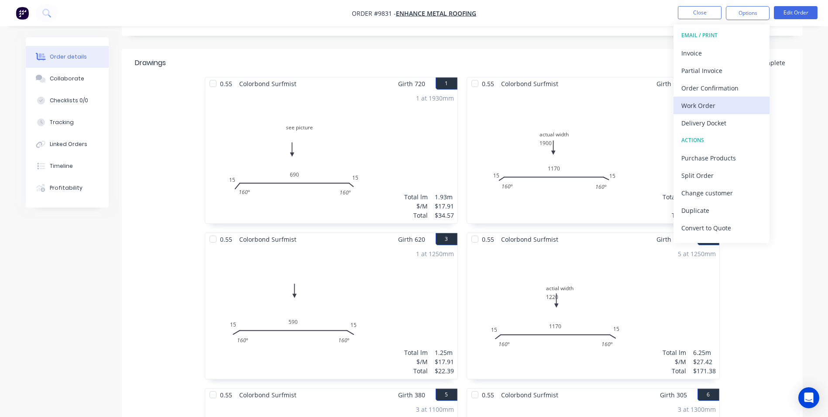
click at [712, 107] on div "Work Order" at bounding box center [722, 105] width 80 height 13
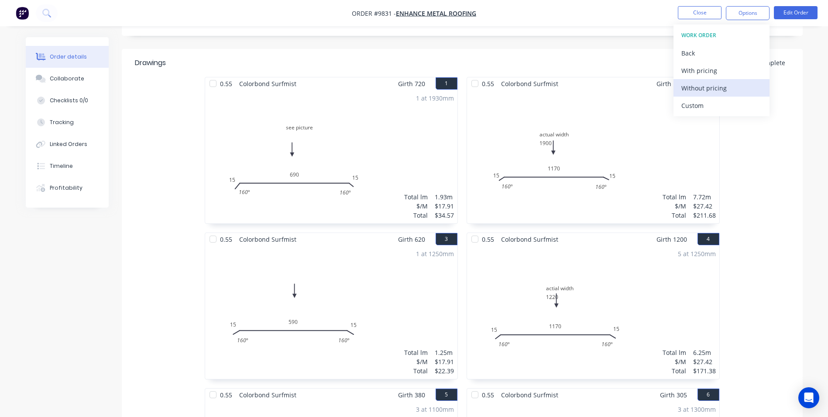
click at [713, 88] on div "Without pricing" at bounding box center [722, 88] width 80 height 13
click at [713, 106] on div "Custom" at bounding box center [722, 105] width 80 height 13
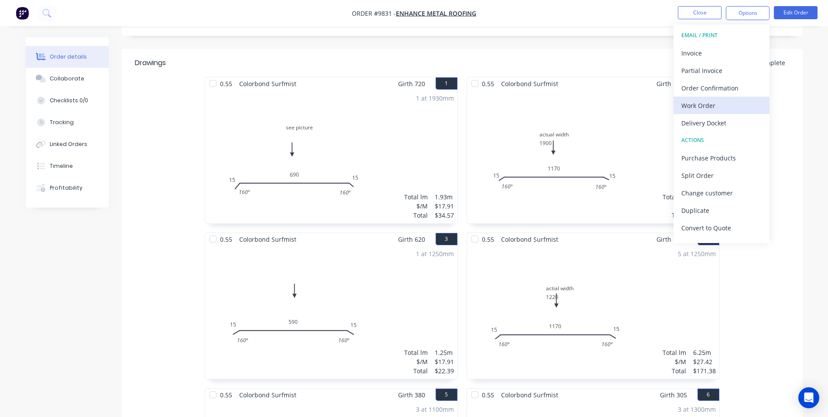
click at [715, 99] on div "Work Order" at bounding box center [722, 105] width 80 height 13
click at [697, 109] on div "Custom" at bounding box center [722, 105] width 80 height 13
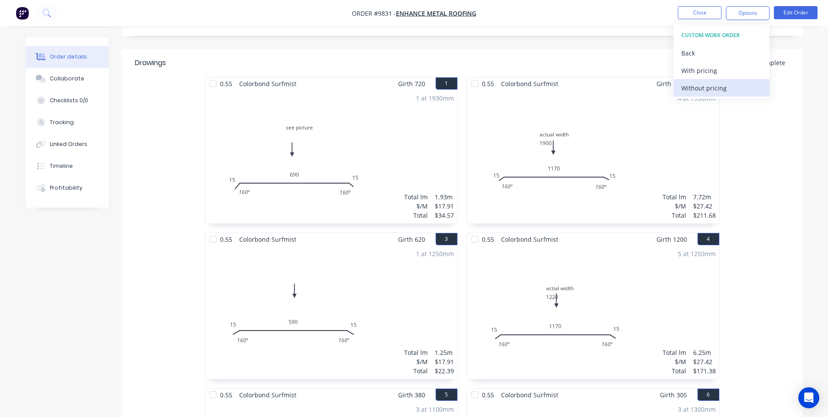
click at [701, 91] on div "Without pricing" at bounding box center [722, 88] width 80 height 13
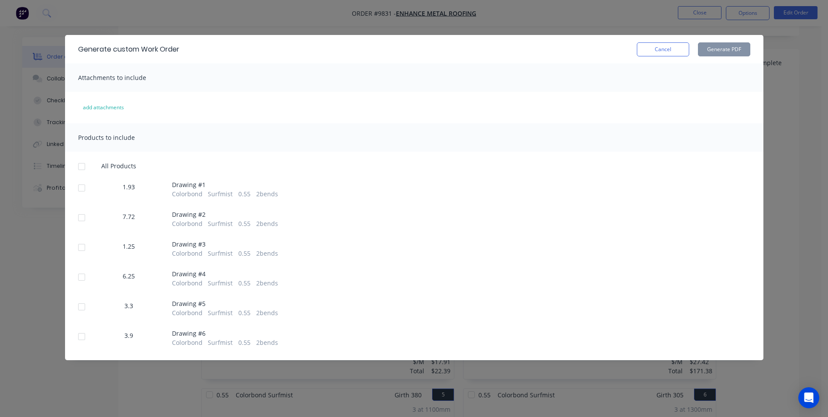
click at [81, 217] on div at bounding box center [81, 217] width 17 height 17
click at [79, 278] on div at bounding box center [81, 276] width 17 height 17
click at [724, 44] on button "Generate PDF" at bounding box center [724, 49] width 52 height 14
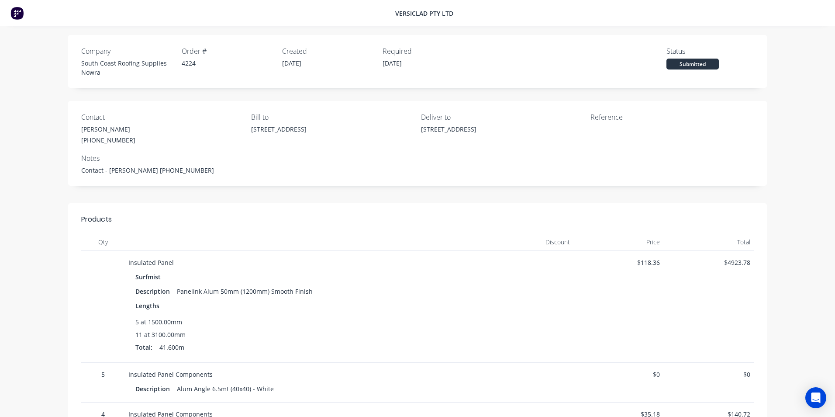
click at [21, 14] on img at bounding box center [16, 13] width 13 height 13
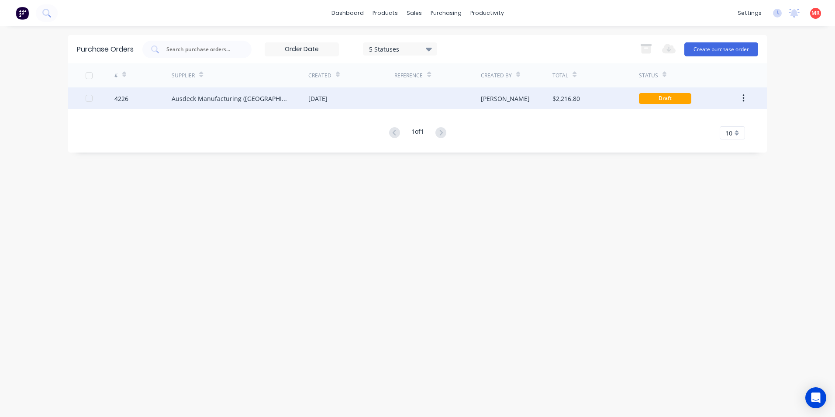
click at [571, 107] on div "$2,216.80" at bounding box center [595, 98] width 86 height 22
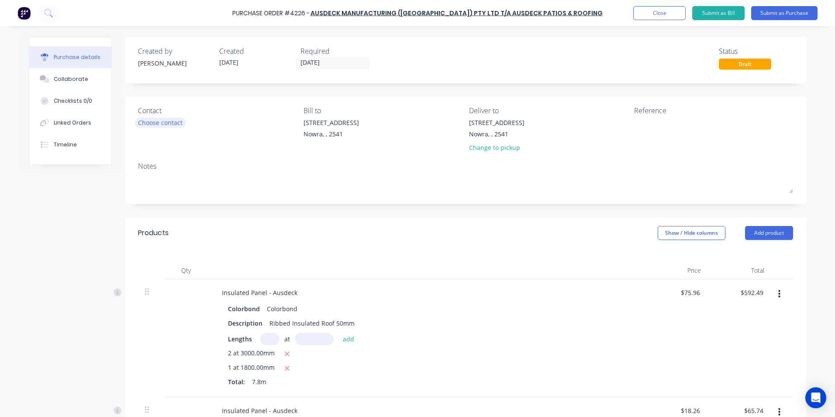
click at [148, 121] on div "Choose contact" at bounding box center [160, 122] width 45 height 9
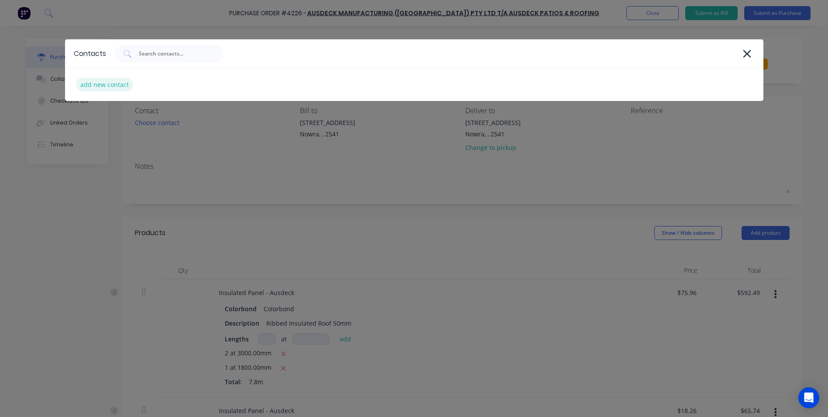
click at [117, 87] on div "add new contact" at bounding box center [104, 85] width 57 height 14
select select "AU"
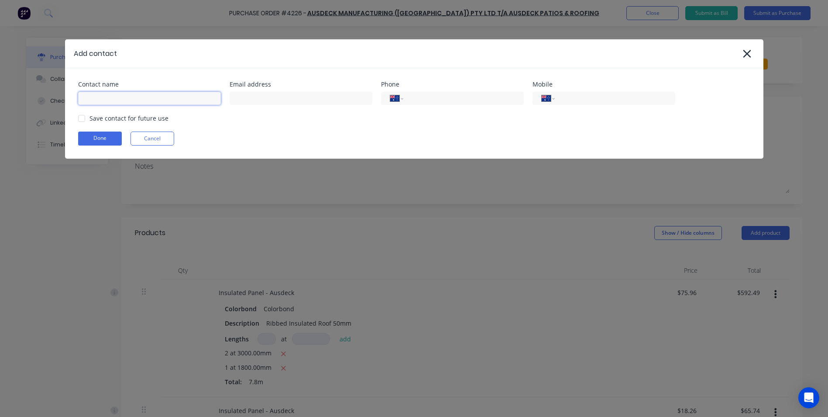
click at [114, 93] on input at bounding box center [149, 98] width 143 height 13
type input "m"
type input "MATT"
click at [449, 100] on input "tel" at bounding box center [462, 98] width 105 height 10
type input "[PHONE_NUMBER]"
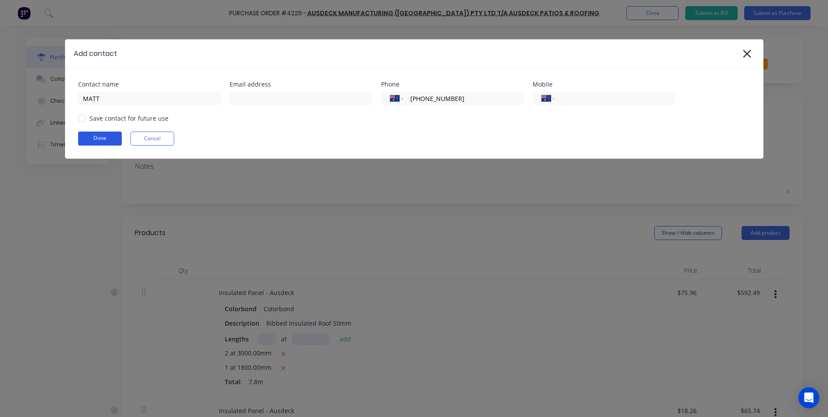
drag, startPoint x: 80, startPoint y: 118, endPoint x: 90, endPoint y: 135, distance: 19.8
click at [82, 119] on div at bounding box center [81, 118] width 17 height 17
click at [93, 138] on button "Done" at bounding box center [100, 138] width 44 height 14
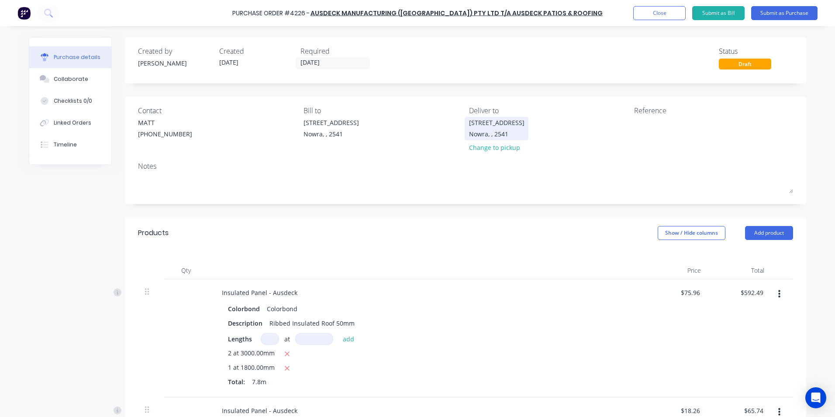
click at [475, 138] on div "Nowra, , 2541" at bounding box center [496, 133] width 55 height 9
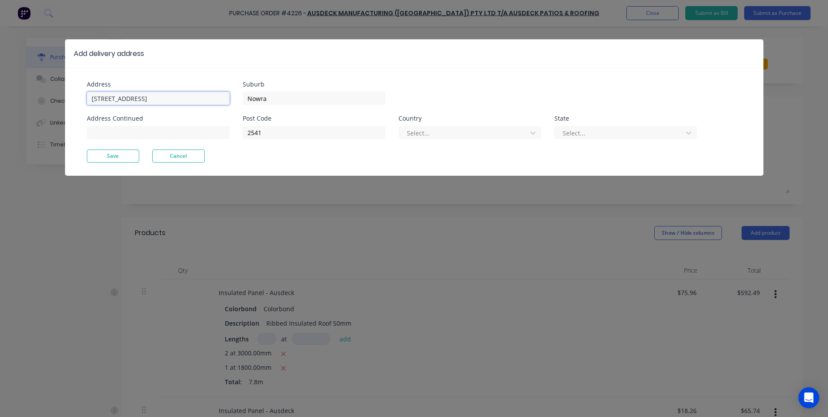
drag, startPoint x: 164, startPoint y: 97, endPoint x: 64, endPoint y: 99, distance: 100.5
click at [64, 99] on div "Add delivery address Address [STREET_ADDRESS] Address Continued Suburb Nowra Po…" at bounding box center [414, 208] width 828 height 417
type input "64 GEMINI WAY"
type input "NARRAWALLEE"
drag, startPoint x: 260, startPoint y: 134, endPoint x: 217, endPoint y: 128, distance: 43.7
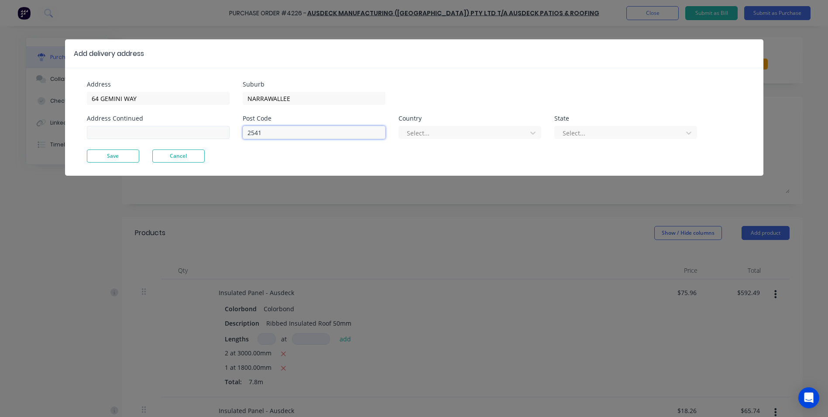
click at [217, 128] on div "Address 64 GEMINI WAY Address Continued Suburb NARRAWALLEE Post Code 2541 Count…" at bounding box center [250, 115] width 327 height 68
click at [529, 141] on div "Post Code Country Select... State Select..." at bounding box center [470, 132] width 455 height 34
click at [580, 131] on div at bounding box center [620, 133] width 117 height 11
click at [506, 134] on div at bounding box center [464, 133] width 117 height 11
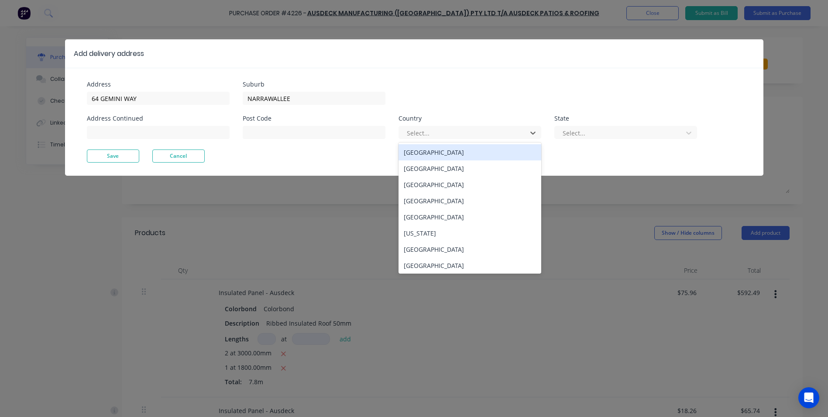
click at [490, 155] on div "[GEOGRAPHIC_DATA]" at bounding box center [470, 152] width 143 height 16
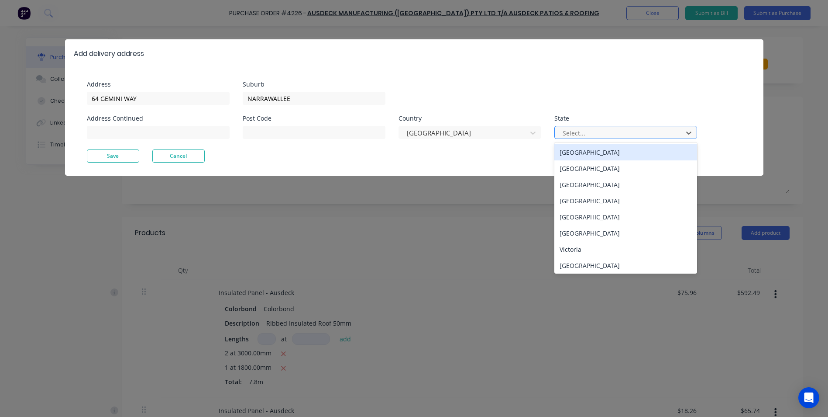
click at [571, 138] on div "Select..." at bounding box center [620, 132] width 122 height 13
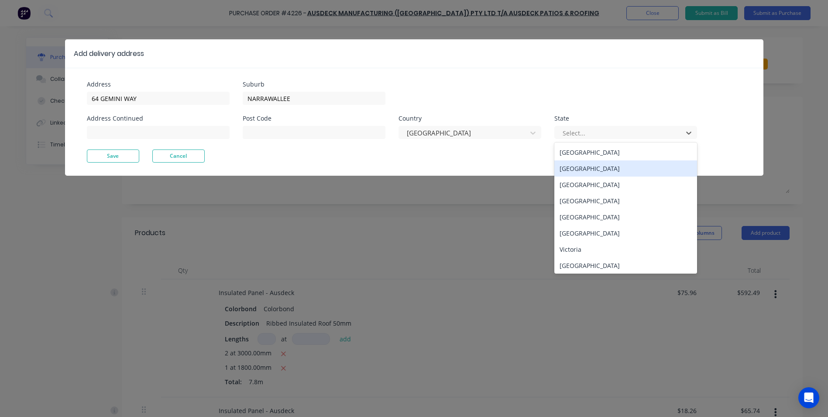
click at [569, 172] on div "[GEOGRAPHIC_DATA]" at bounding box center [626, 168] width 143 height 16
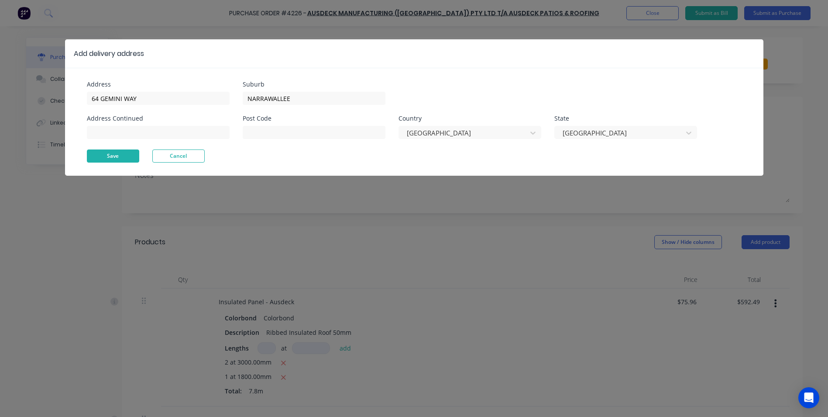
click at [117, 154] on button "Save" at bounding box center [113, 155] width 52 height 13
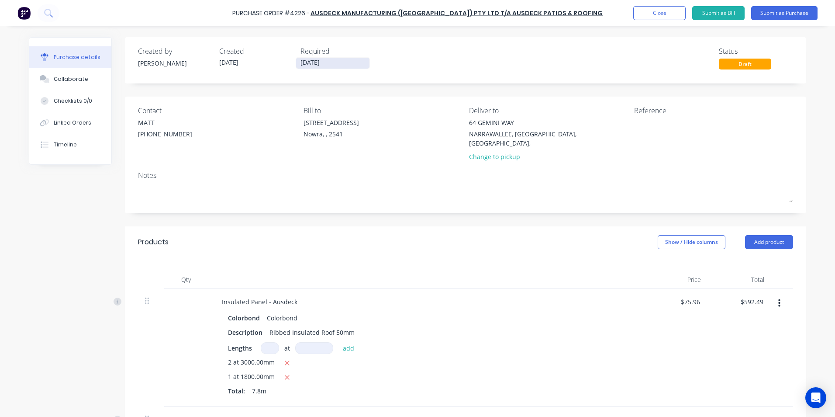
click at [317, 65] on input "[DATE]" at bounding box center [332, 63] width 73 height 11
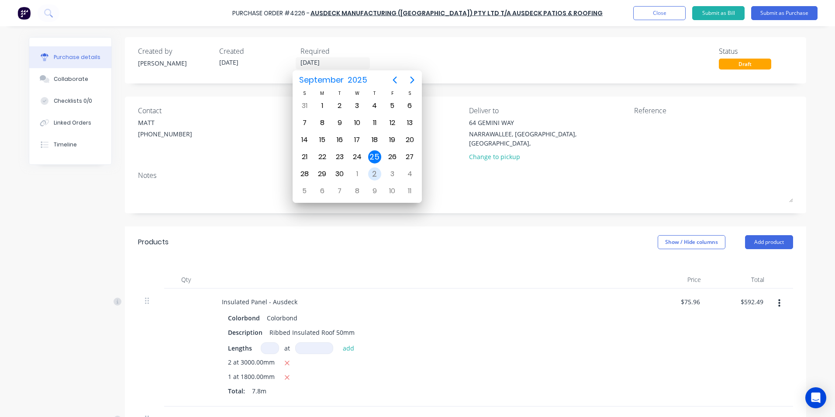
click at [373, 177] on div "2" at bounding box center [374, 173] width 13 height 13
type input "[DATE]"
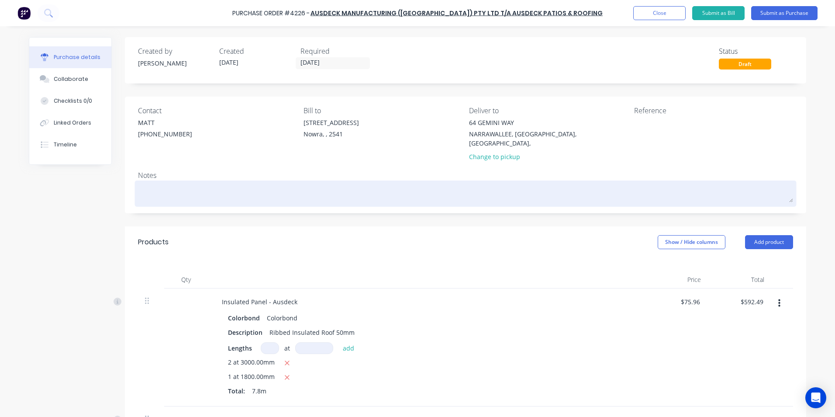
click at [176, 185] on textarea at bounding box center [465, 193] width 655 height 20
paste textarea "MONUMENT - TRIMDEK (SURFMIST UNDERSIDE) ALL OTHER ITEMS MONUMENT"
type textarea "x"
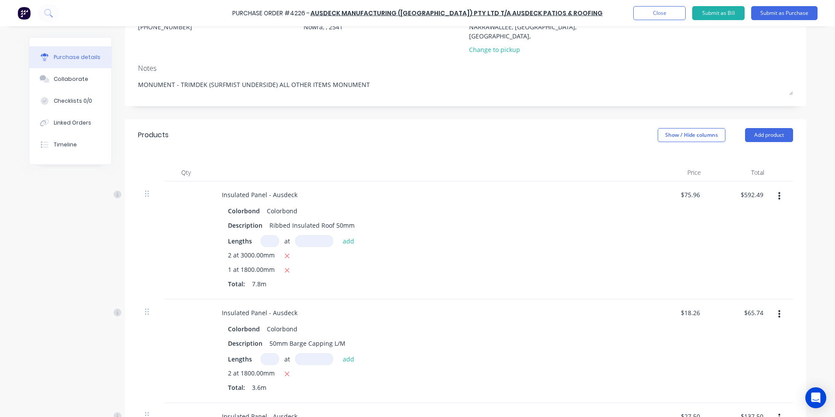
scroll to position [44, 0]
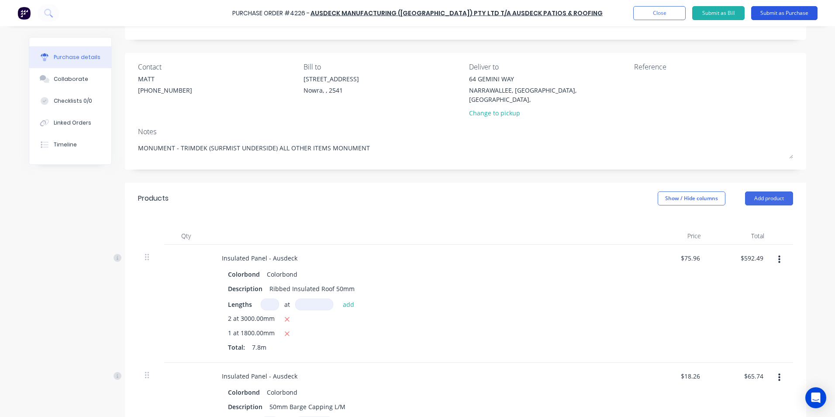
type textarea "MONUMENT - TRIMDEK (SURFMIST UNDERSIDE) ALL OTHER ITEMS MONUMENT"
type textarea "x"
type textarea "MONUMENT - TRIMDEK (SURFMIST UNDERSIDE) ALL OTHER ITEMS MONUMENT"
click at [763, 13] on button "Submit as Purchase" at bounding box center [784, 13] width 66 height 14
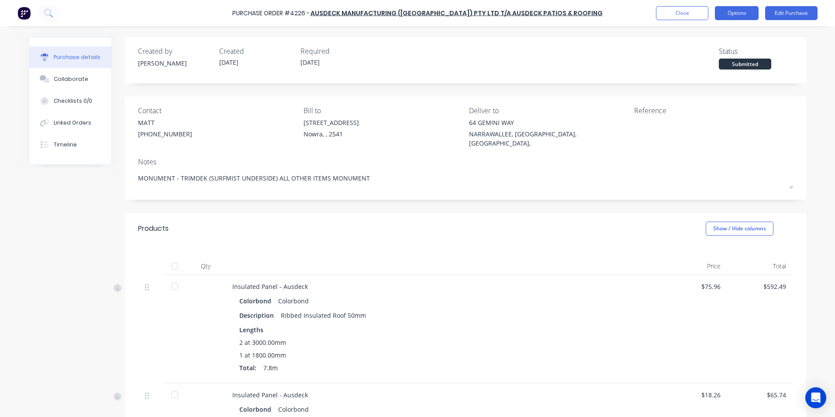
click at [740, 15] on button "Options" at bounding box center [737, 13] width 44 height 14
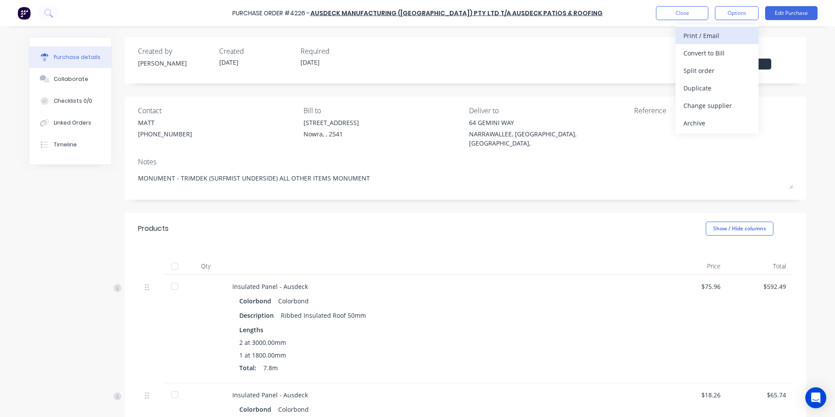
click at [730, 32] on div "Print / Email" at bounding box center [716, 35] width 67 height 13
click at [719, 55] on div "With pricing" at bounding box center [716, 53] width 67 height 13
type textarea "x"
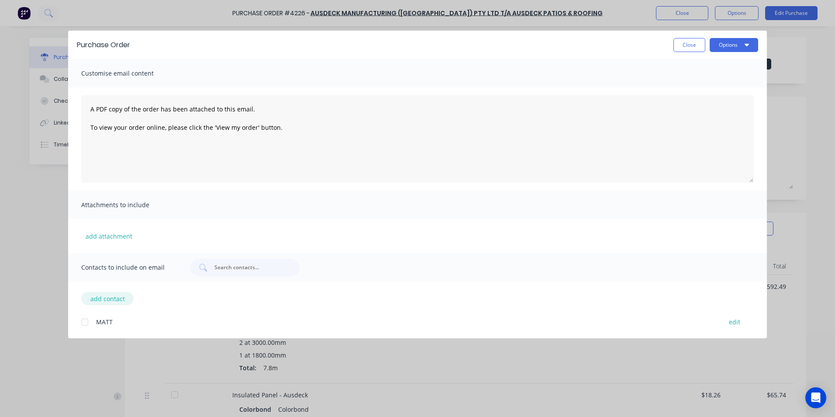
click at [121, 300] on button "add contact" at bounding box center [107, 298] width 52 height 13
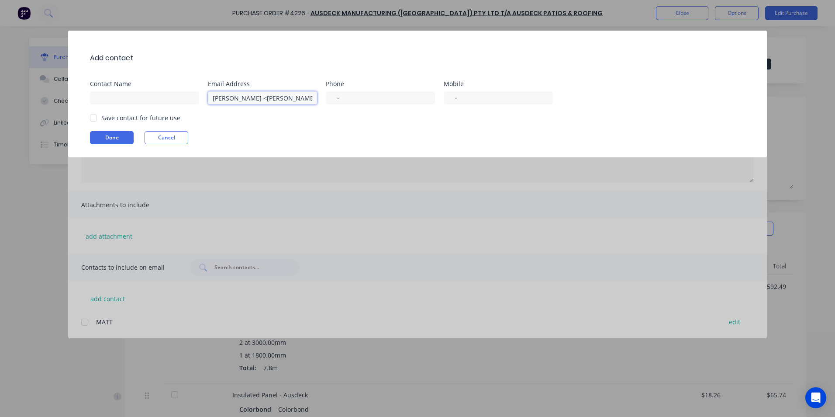
click at [260, 95] on input "[PERSON_NAME] <[PERSON_NAME][EMAIL_ADDRESS][PERSON_NAME][DOMAIN_NAME]>" at bounding box center [262, 97] width 109 height 13
drag, startPoint x: 260, startPoint y: 97, endPoint x: 207, endPoint y: 97, distance: 52.4
click at [207, 97] on div "Contact Name Email Address [PERSON_NAME] <[PERSON_NAME][EMAIL_ADDRESS][PERSON_N…" at bounding box center [422, 93] width 664 height 24
type input "<[PERSON_NAME][EMAIL_ADDRESS][PERSON_NAME][DOMAIN_NAME]>"
click at [152, 101] on input at bounding box center [144, 97] width 109 height 13
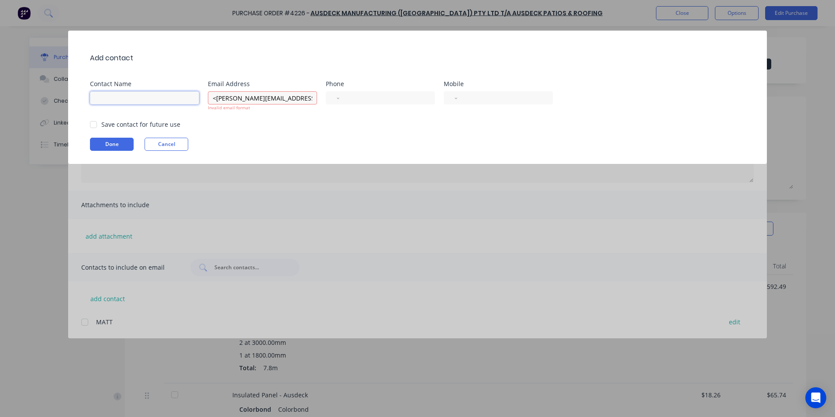
paste input "[PERSON_NAME]"
type input "[PERSON_NAME]"
click at [221, 98] on input "<[PERSON_NAME][EMAIL_ADDRESS][PERSON_NAME][DOMAIN_NAME]>" at bounding box center [262, 97] width 109 height 13
click at [294, 97] on input "[PERSON_NAME][EMAIL_ADDRESS][PERSON_NAME][DOMAIN_NAME]>" at bounding box center [262, 97] width 109 height 13
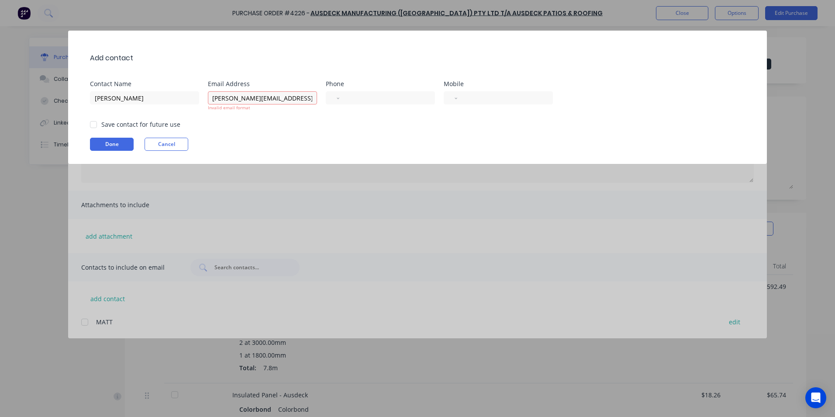
click at [168, 132] on div "Add contact Contact Name [PERSON_NAME] Email Address [PERSON_NAME][EMAIL_ADDRES…" at bounding box center [417, 97] width 699 height 133
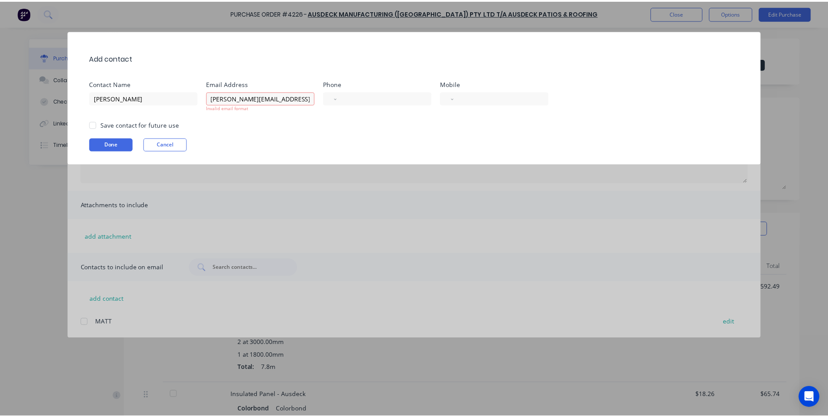
scroll to position [0, 0]
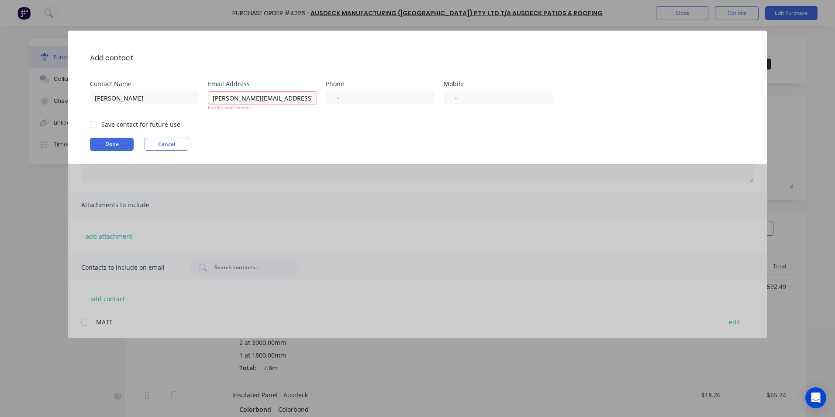
click at [90, 125] on div at bounding box center [93, 124] width 17 height 17
click at [101, 144] on button "Done" at bounding box center [112, 144] width 44 height 13
click at [283, 105] on div "Invalid email format" at bounding box center [262, 107] width 109 height 7
click at [215, 97] on input "[PERSON_NAME][EMAIL_ADDRESS][PERSON_NAME][DOMAIN_NAME]" at bounding box center [262, 97] width 109 height 13
type input "[PERSON_NAME][EMAIL_ADDRESS][PERSON_NAME][DOMAIN_NAME]"
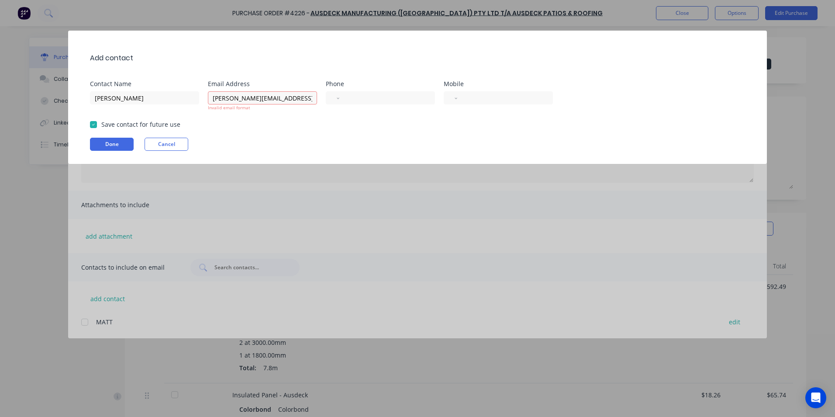
click at [290, 113] on div "Add contact Contact Name [PERSON_NAME] Email Address [PERSON_NAME][EMAIL_ADDRES…" at bounding box center [417, 97] width 699 height 133
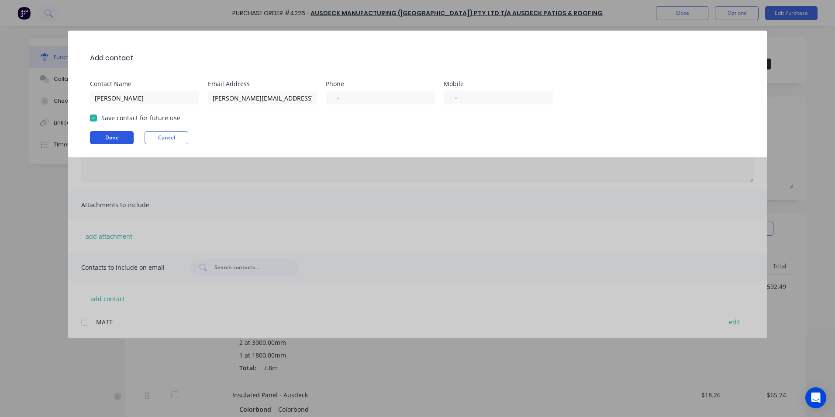
click at [117, 136] on button "Done" at bounding box center [112, 137] width 44 height 13
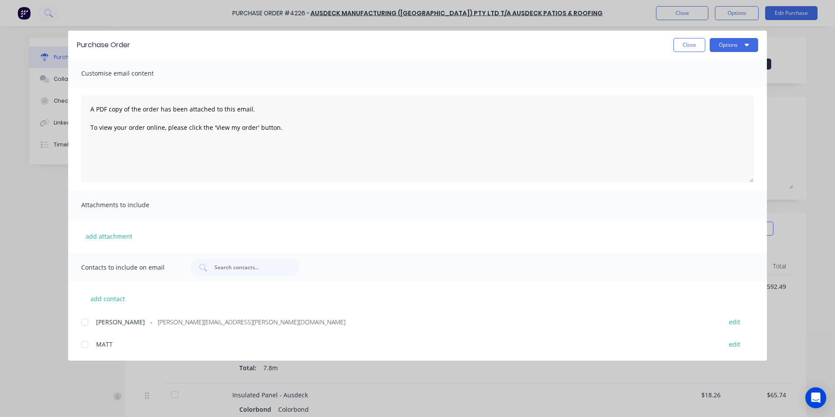
click at [86, 317] on div at bounding box center [84, 321] width 17 height 17
click at [745, 41] on icon "button" at bounding box center [747, 44] width 4 height 7
click at [715, 100] on div "Email" at bounding box center [716, 102] width 67 height 13
drag, startPoint x: 682, startPoint y: 47, endPoint x: 654, endPoint y: 52, distance: 28.9
click at [682, 47] on button "Close" at bounding box center [689, 45] width 32 height 14
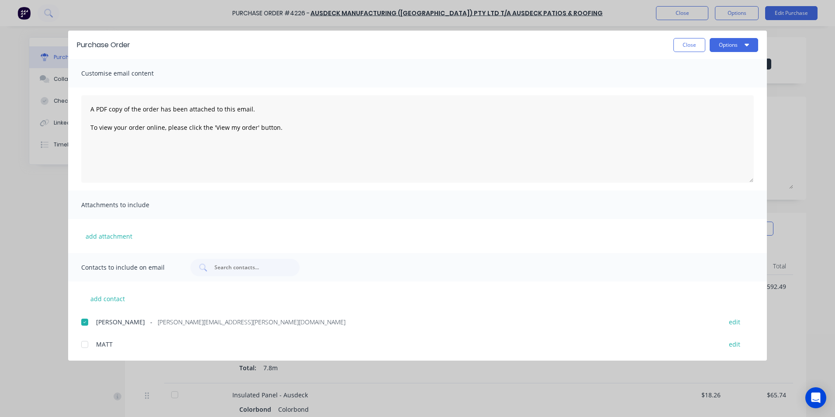
type textarea "x"
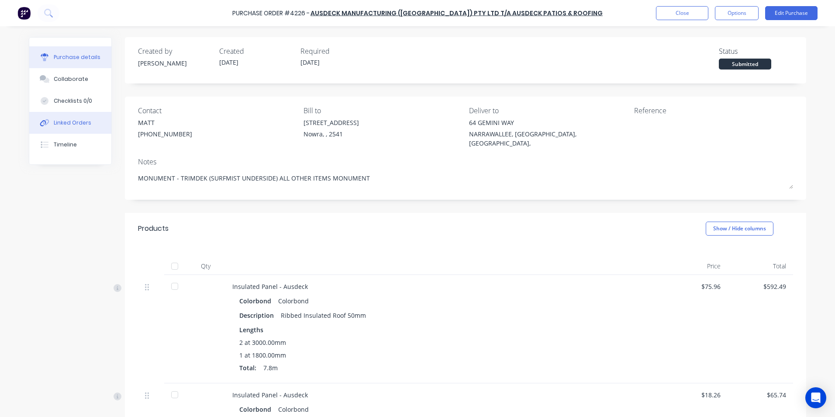
click at [86, 120] on button "Linked Orders" at bounding box center [70, 123] width 82 height 22
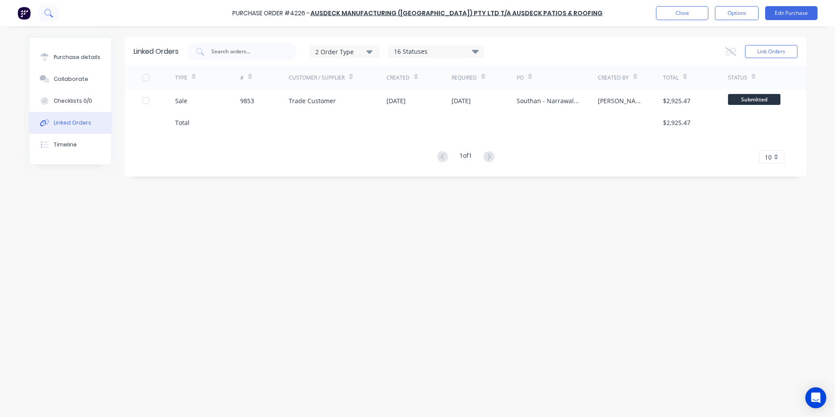
click at [50, 16] on icon at bounding box center [48, 13] width 8 height 8
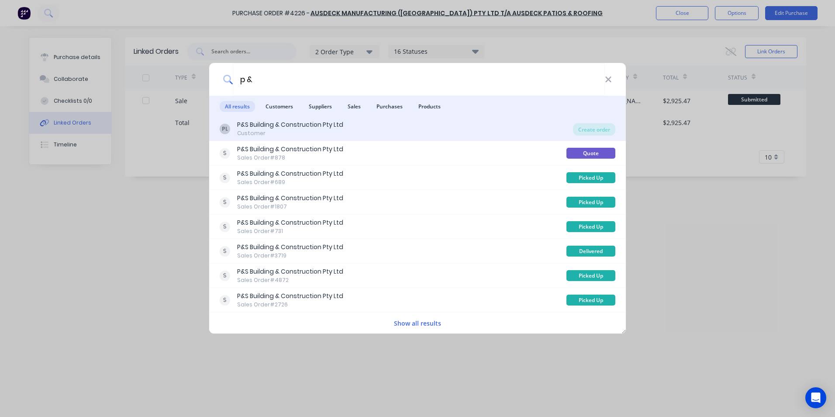
type input "p &"
click at [394, 134] on div "PL P&S Building & Construction Pty Ltd Customer" at bounding box center [396, 128] width 353 height 17
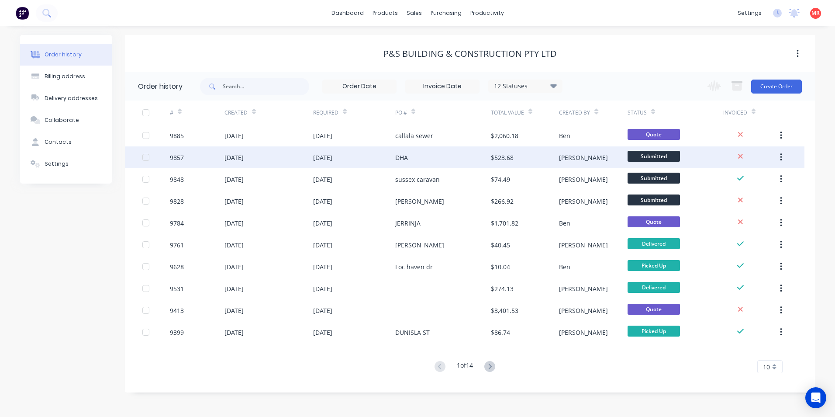
click at [413, 155] on div "DHA" at bounding box center [443, 157] width 96 height 22
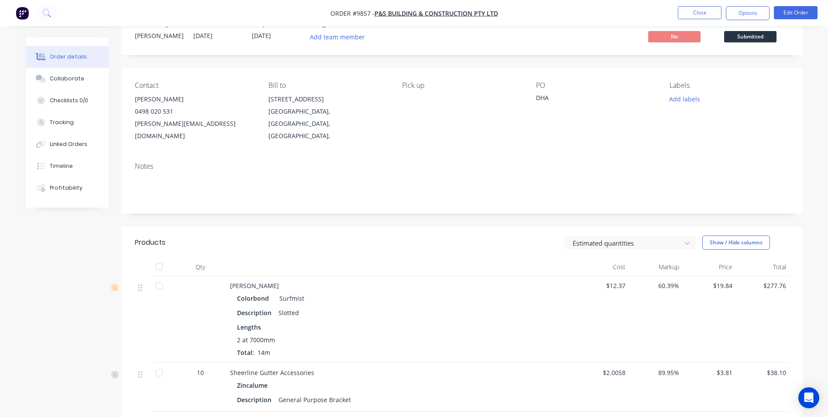
scroll to position [44, 0]
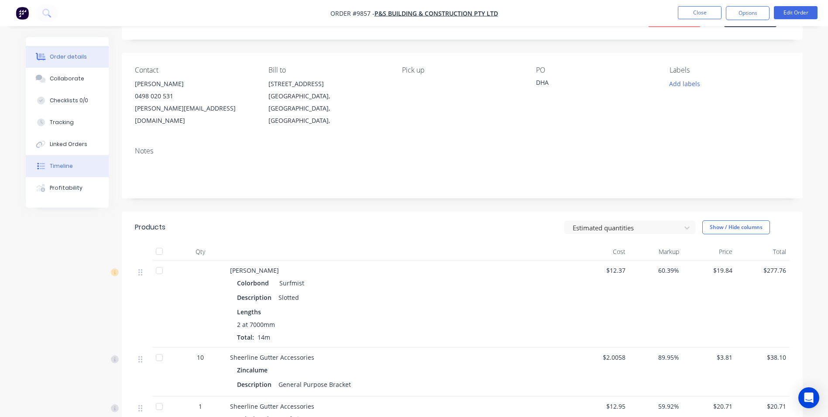
click at [87, 171] on button "Timeline" at bounding box center [67, 166] width 83 height 22
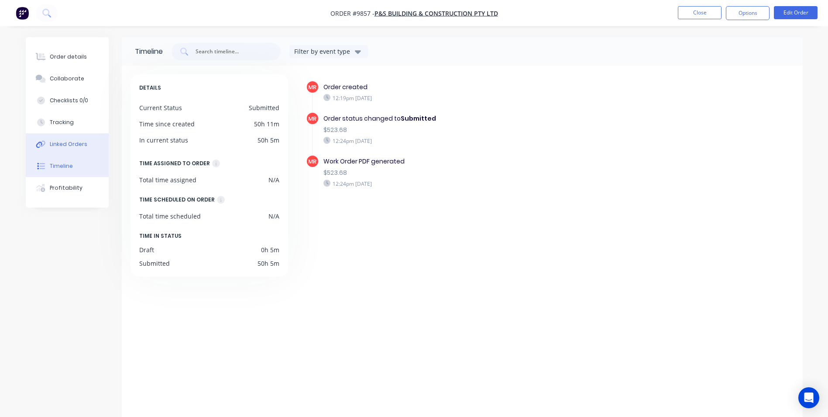
click at [76, 148] on button "Linked Orders" at bounding box center [67, 144] width 83 height 22
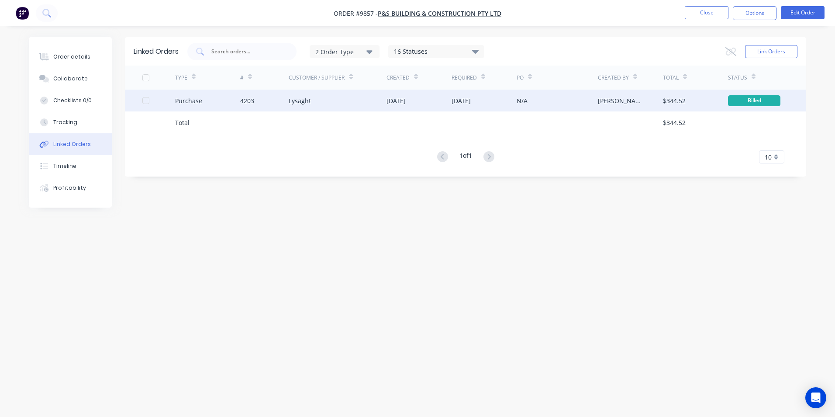
click at [355, 95] on div "Lysaght" at bounding box center [338, 101] width 98 height 22
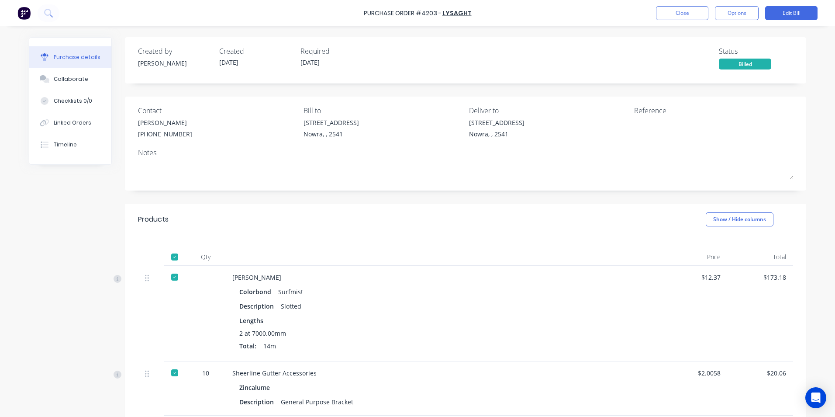
click at [24, 14] on img at bounding box center [23, 13] width 13 height 13
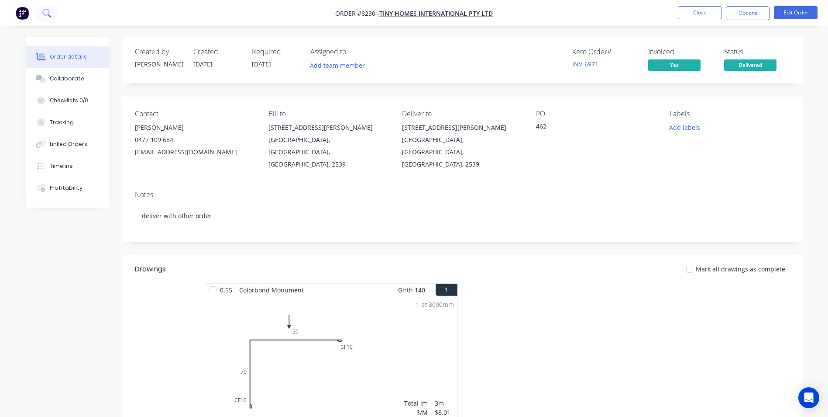
click at [46, 10] on icon at bounding box center [46, 13] width 8 height 8
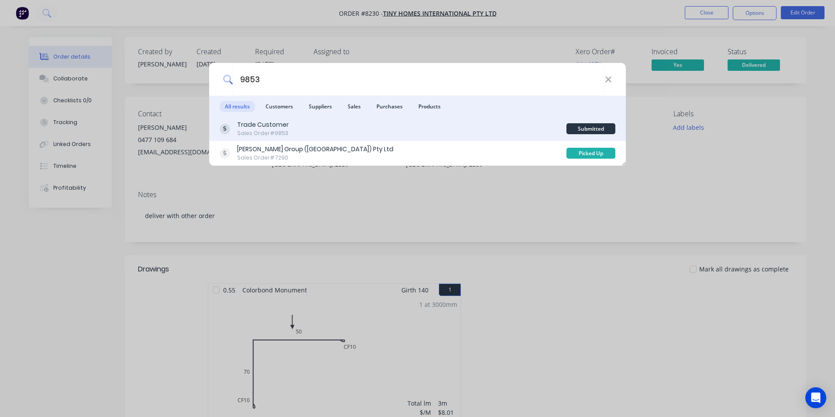
type input "9853"
click at [406, 131] on div "Trade Customer Sales Order #9853" at bounding box center [393, 128] width 347 height 17
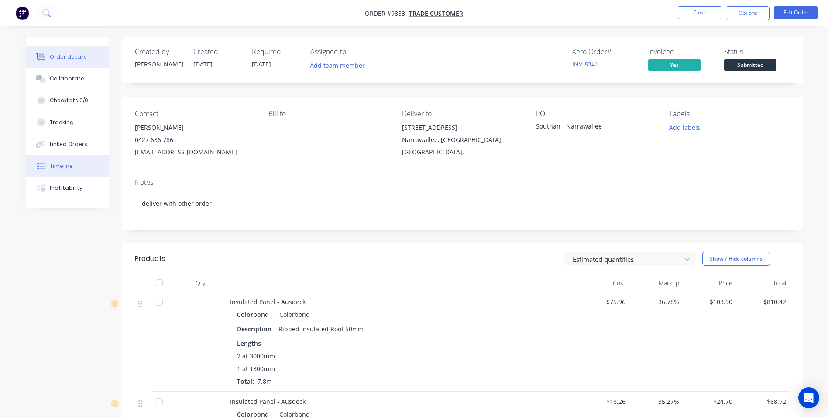
click at [84, 166] on button "Timeline" at bounding box center [67, 166] width 83 height 22
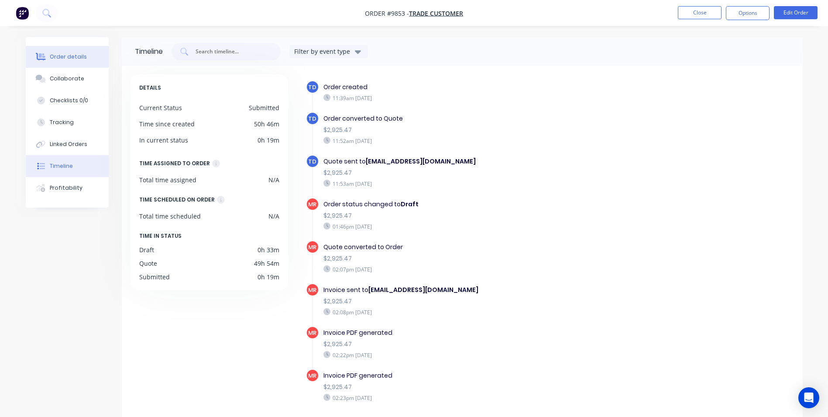
click at [59, 63] on button "Order details" at bounding box center [67, 57] width 83 height 22
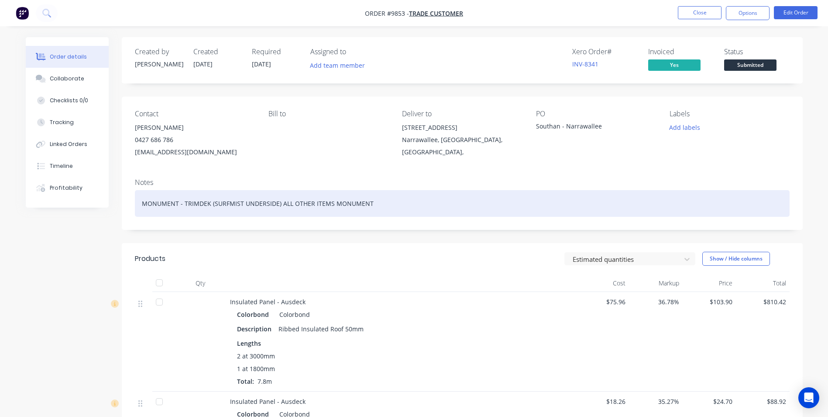
drag, startPoint x: 373, startPoint y: 203, endPoint x: 121, endPoint y: 210, distance: 252.5
copy div "MONUMENT - TRIMDEK (SURFMIST UNDERSIDE) ALL OTHER ITEMS MONUMENT"
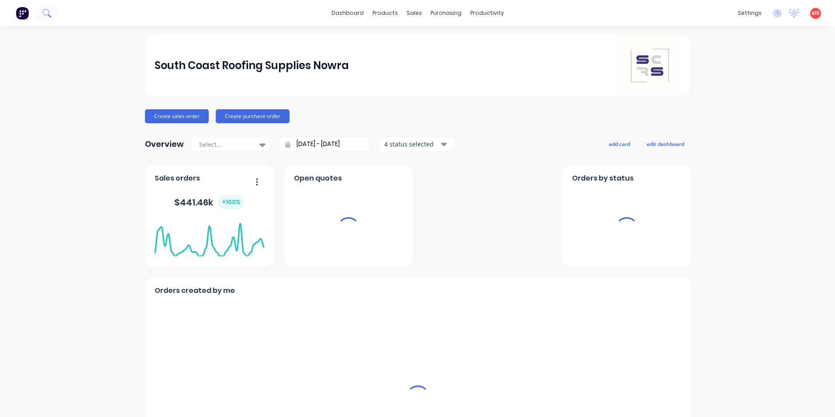
click at [45, 16] on icon at bounding box center [46, 13] width 8 height 8
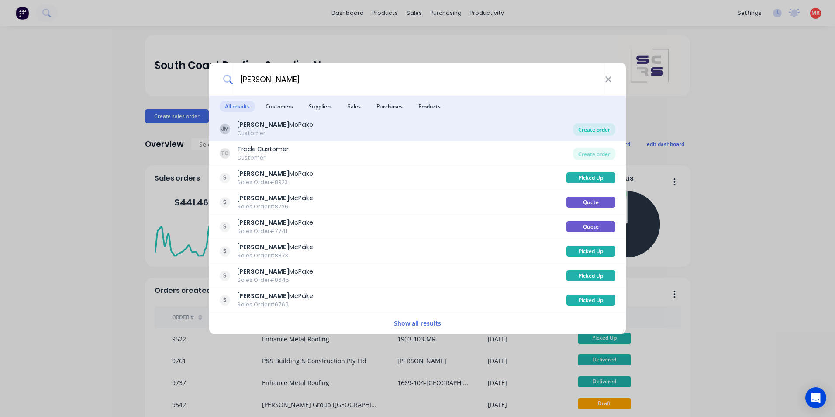
type input "[PERSON_NAME]"
click at [601, 129] on div "Create order" at bounding box center [594, 129] width 42 height 12
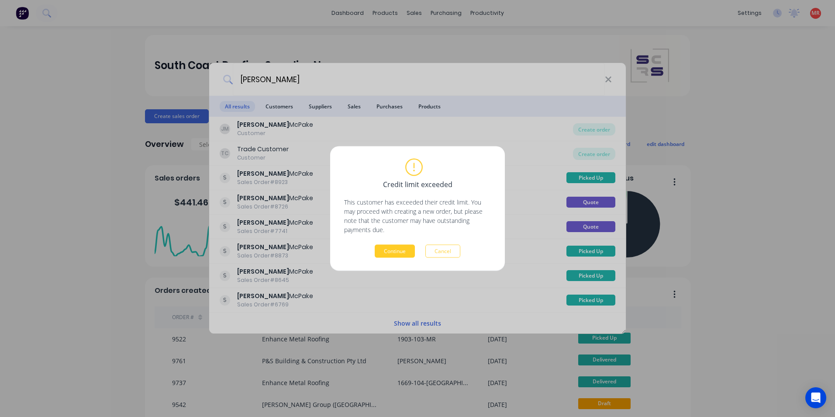
click at [388, 249] on button "Continue" at bounding box center [395, 251] width 40 height 13
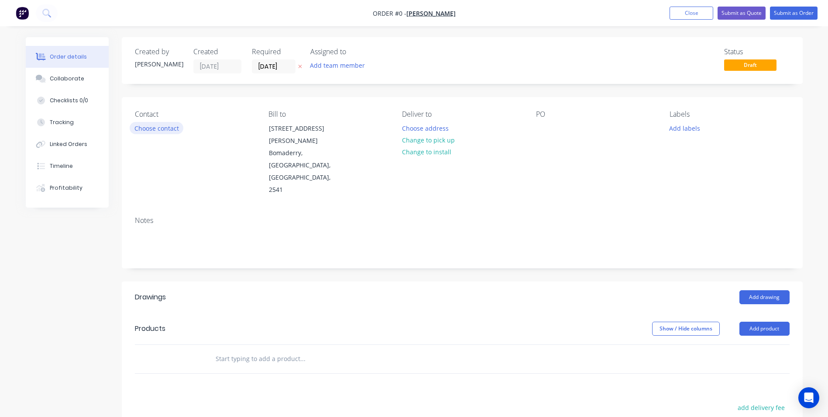
click at [156, 131] on button "Choose contact" at bounding box center [157, 128] width 54 height 12
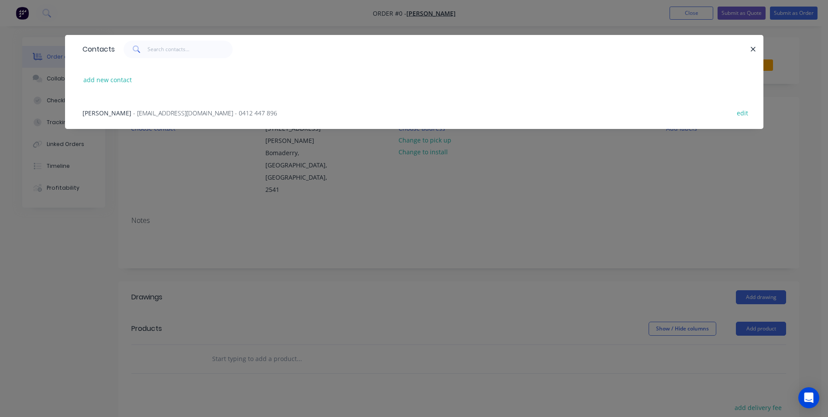
click at [168, 115] on span "- [EMAIL_ADDRESS][DOMAIN_NAME] - 0412 447 896" at bounding box center [205, 113] width 144 height 8
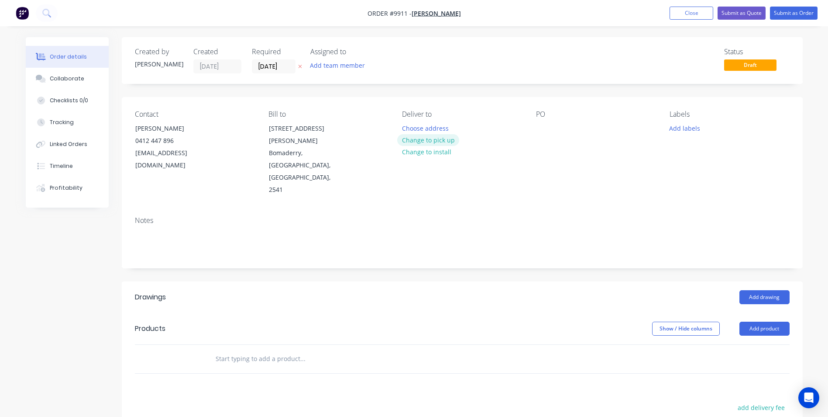
click at [432, 138] on button "Change to pick up" at bounding box center [428, 140] width 62 height 12
click at [543, 129] on div at bounding box center [543, 128] width 14 height 13
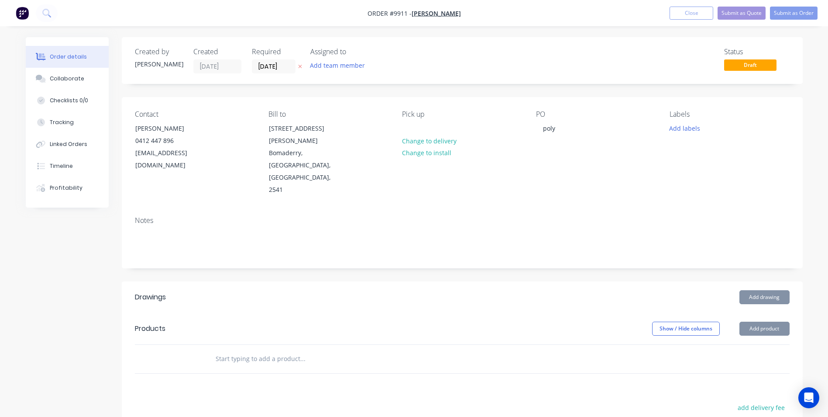
click at [248, 350] on input "text" at bounding box center [302, 358] width 175 height 17
click at [260, 350] on input "text" at bounding box center [302, 358] width 175 height 17
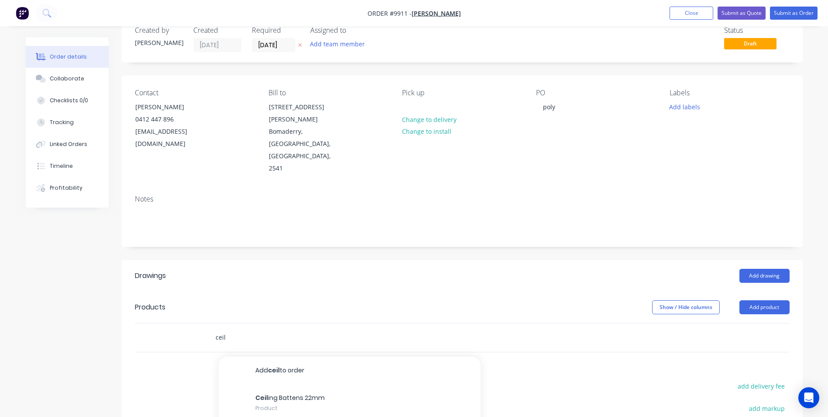
scroll to position [87, 0]
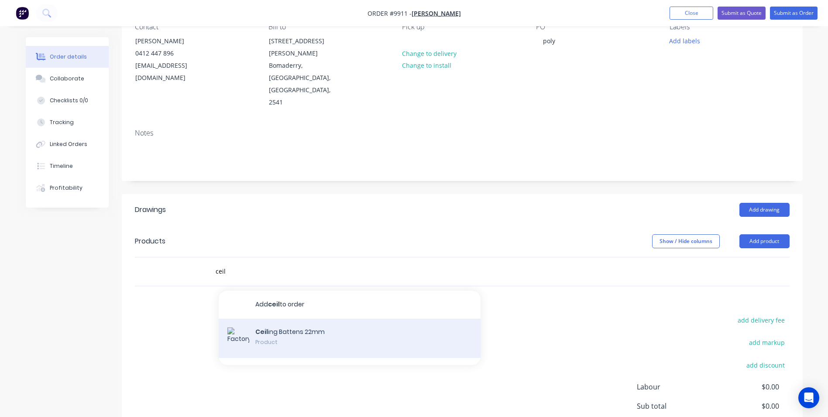
click at [257, 318] on div "Ceil ing Battens 22mm Product" at bounding box center [350, 337] width 262 height 39
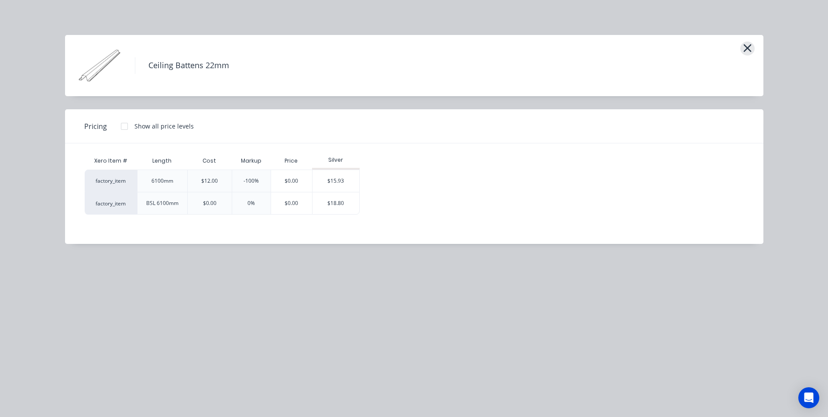
click at [750, 48] on icon "button" at bounding box center [747, 48] width 9 height 12
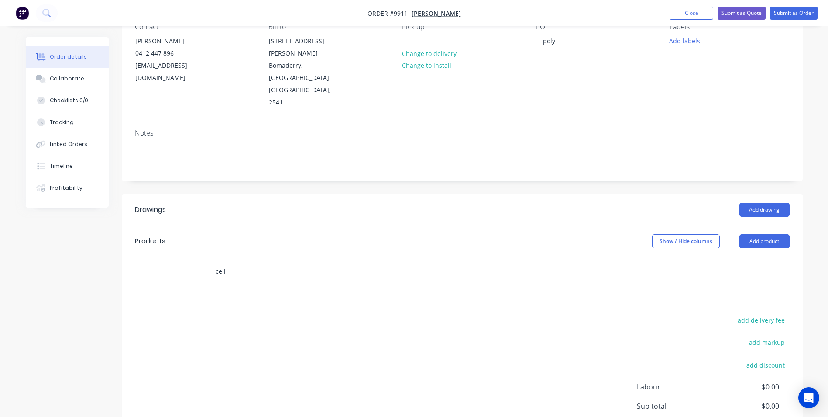
click at [228, 262] on input "ceil" at bounding box center [302, 270] width 175 height 17
type input "c"
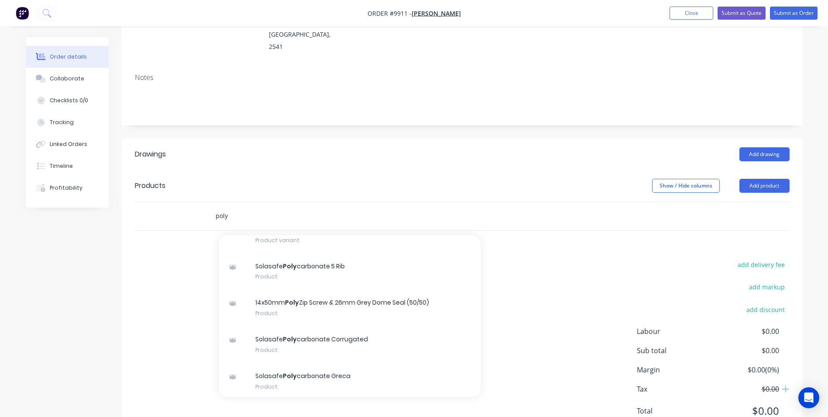
scroll to position [218, 0]
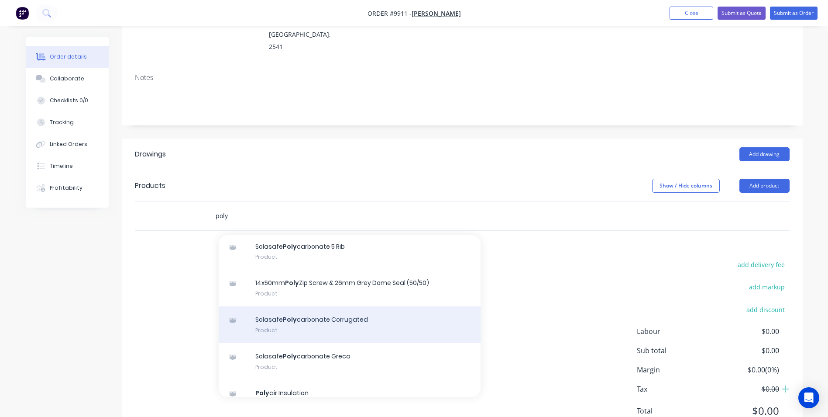
type input "poly"
click at [378, 306] on div "Solasafe Poly carbonate Corrugated Product" at bounding box center [350, 324] width 262 height 37
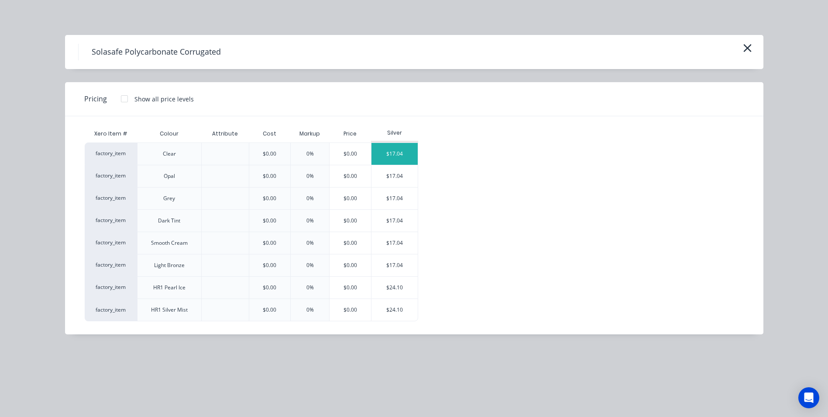
click at [400, 153] on div "$17.04" at bounding box center [395, 154] width 47 height 22
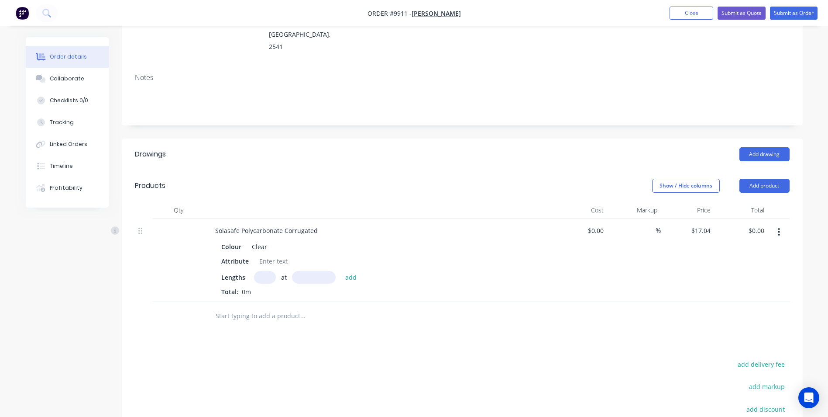
click at [262, 271] on input "text" at bounding box center [265, 277] width 22 height 13
type input "3"
type input "4800"
click at [341, 271] on button "add" at bounding box center [351, 277] width 21 height 12
type input "$245.38"
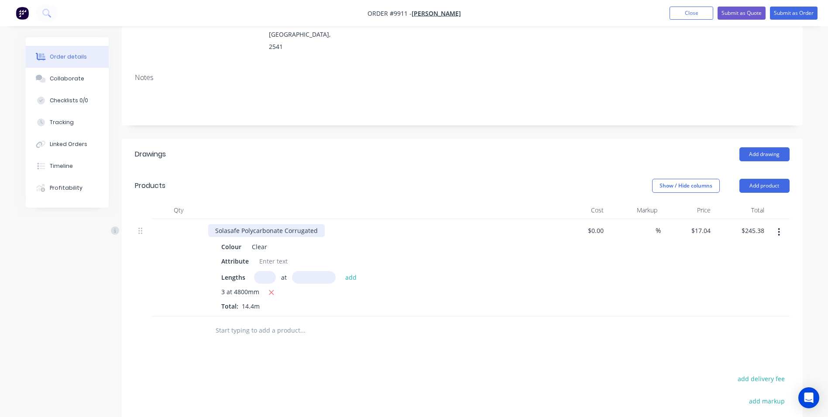
click at [319, 224] on div "Solasafe Polycarbonate Corrugated" at bounding box center [266, 230] width 117 height 13
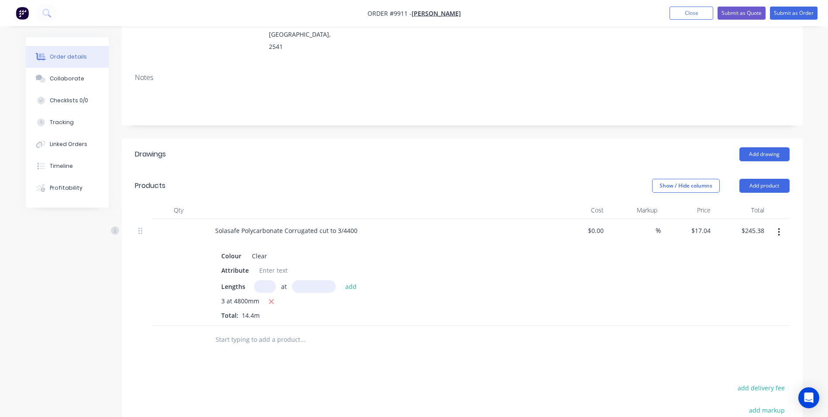
click at [327, 201] on div at bounding box center [379, 209] width 349 height 17
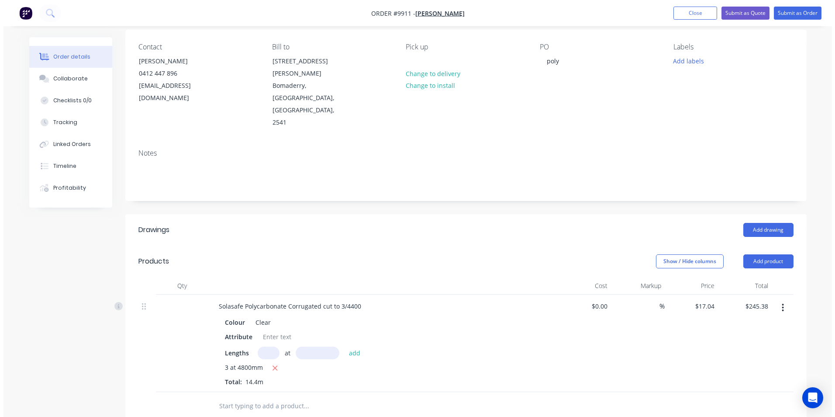
scroll to position [0, 0]
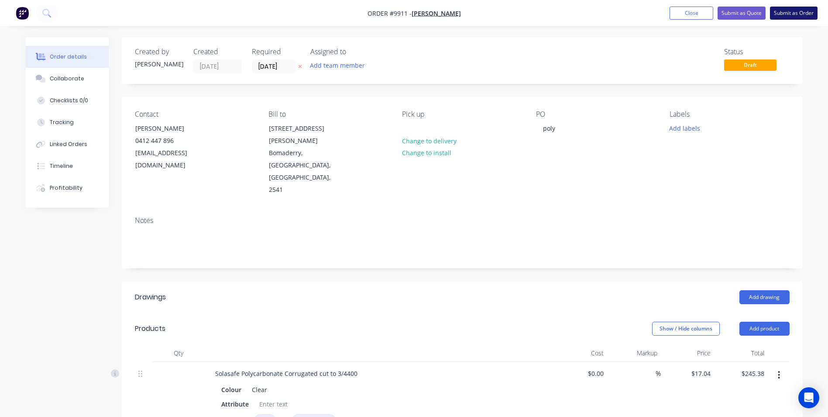
click at [777, 9] on button "Submit as Order" at bounding box center [794, 13] width 48 height 13
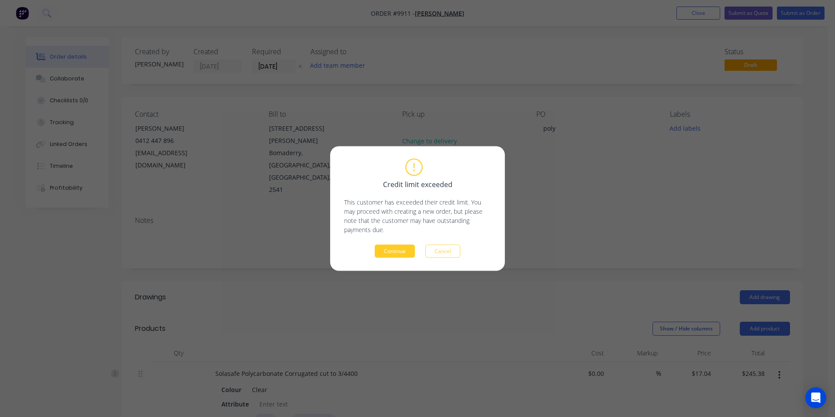
click at [395, 253] on button "Continue" at bounding box center [395, 251] width 40 height 13
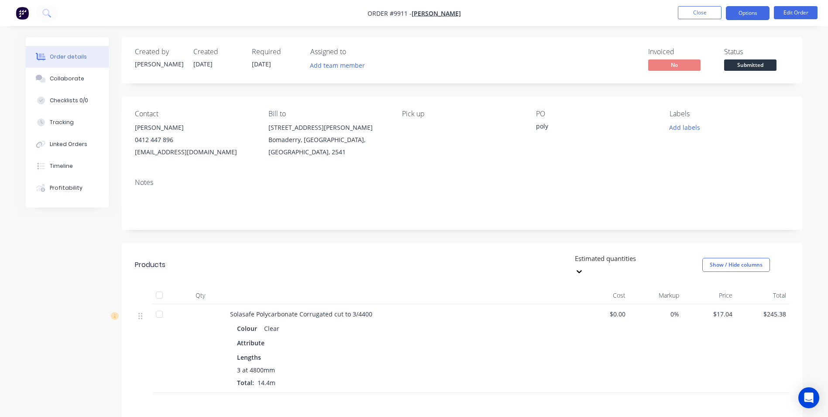
click at [736, 8] on button "Options" at bounding box center [748, 13] width 44 height 14
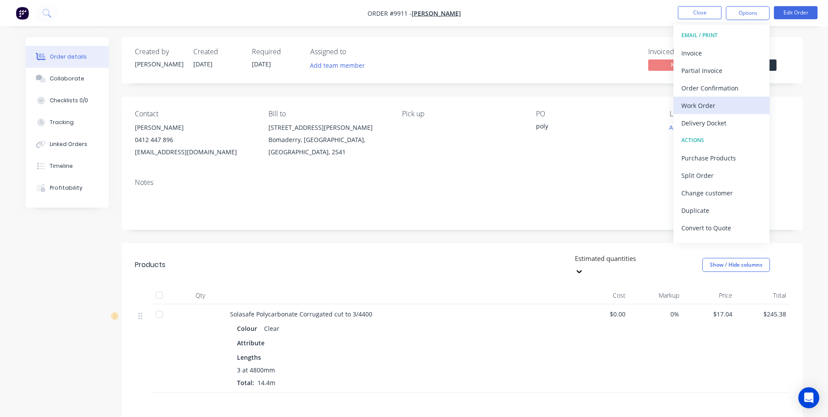
click at [701, 107] on div "Work Order" at bounding box center [722, 105] width 80 height 13
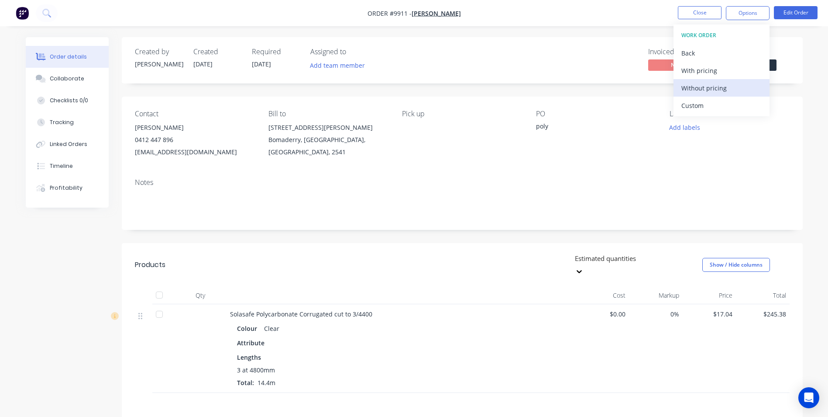
click at [707, 87] on div "Without pricing" at bounding box center [722, 88] width 80 height 13
click at [700, 90] on div "Order Confirmation" at bounding box center [722, 88] width 80 height 13
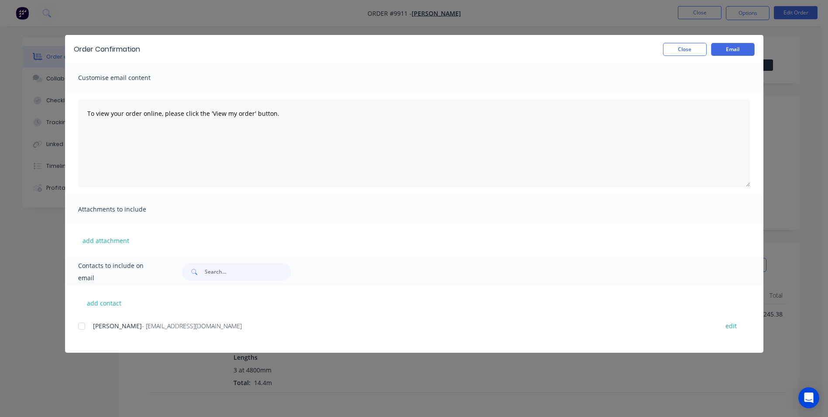
click at [90, 323] on div at bounding box center [81, 325] width 17 height 17
click at [725, 51] on button "Email" at bounding box center [733, 49] width 44 height 13
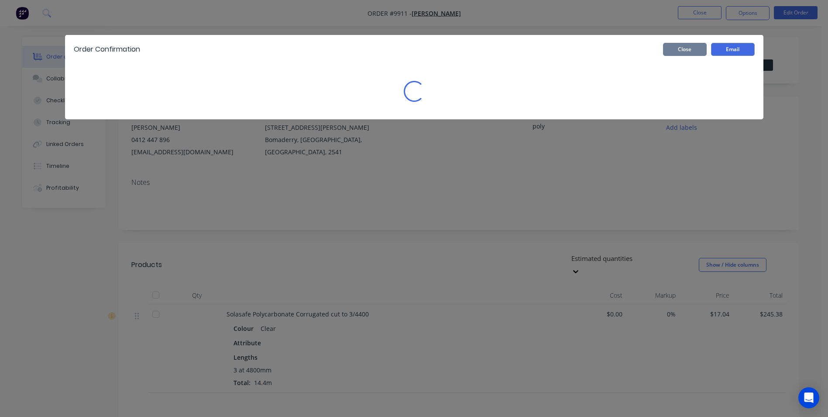
click at [685, 52] on button "Close" at bounding box center [685, 49] width 44 height 13
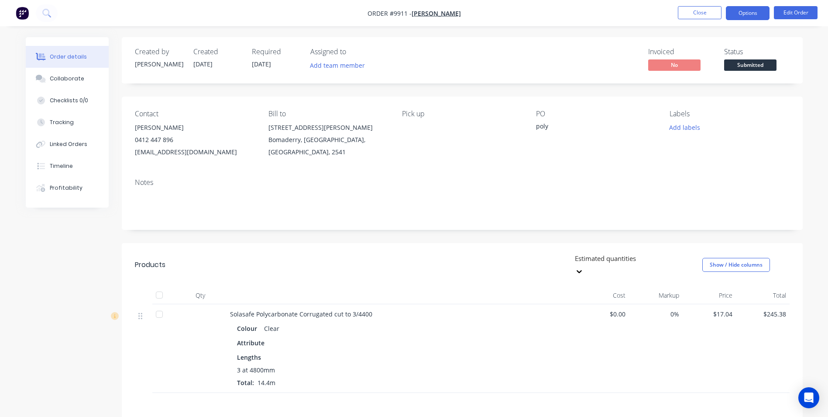
click at [743, 6] on button "Options" at bounding box center [748, 13] width 44 height 14
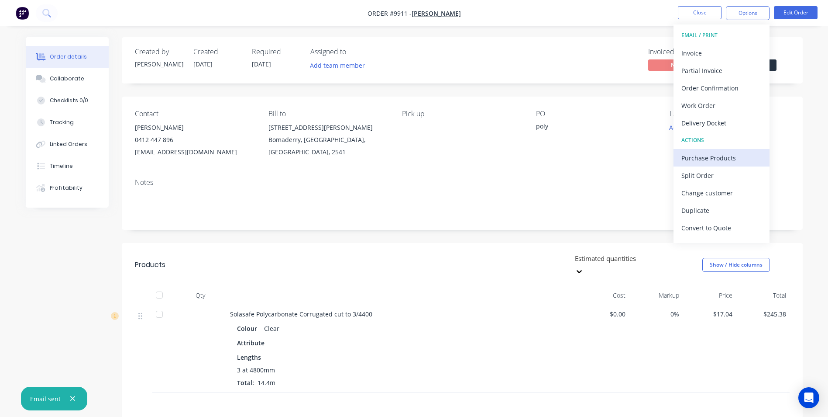
click at [715, 159] on div "Purchase Products" at bounding box center [722, 158] width 80 height 13
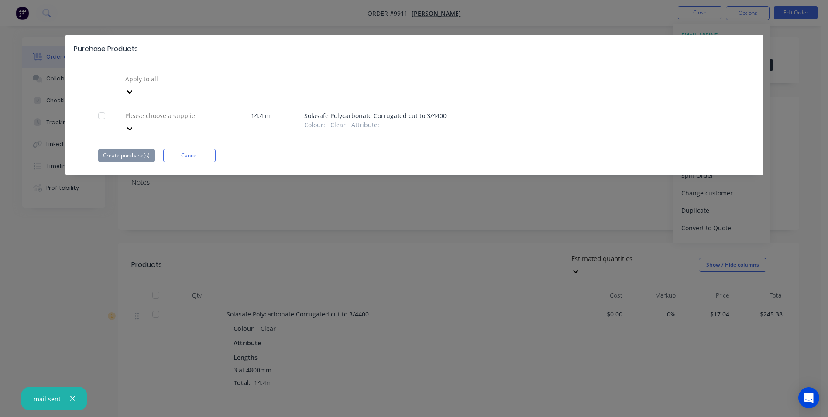
click at [185, 93] on div "Apply to all Please choose a supplier 14.4 m Solasafe Polycarbonate Corrugated …" at bounding box center [414, 117] width 699 height 90
click at [176, 117] on div "Apply to all Please choose a supplier 14.4 m Solasafe Polycarbonate Corrugated …" at bounding box center [414, 117] width 699 height 90
click at [185, 110] on div at bounding box center [187, 115] width 126 height 11
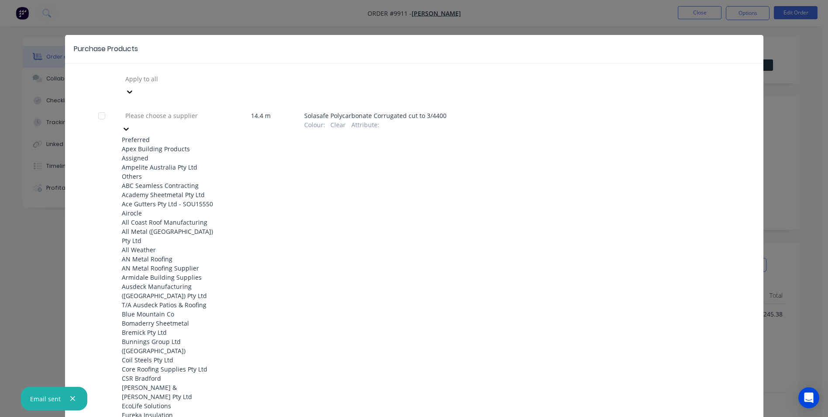
click at [155, 170] on div "Ampelite Australia Pty Ltd" at bounding box center [170, 166] width 96 height 9
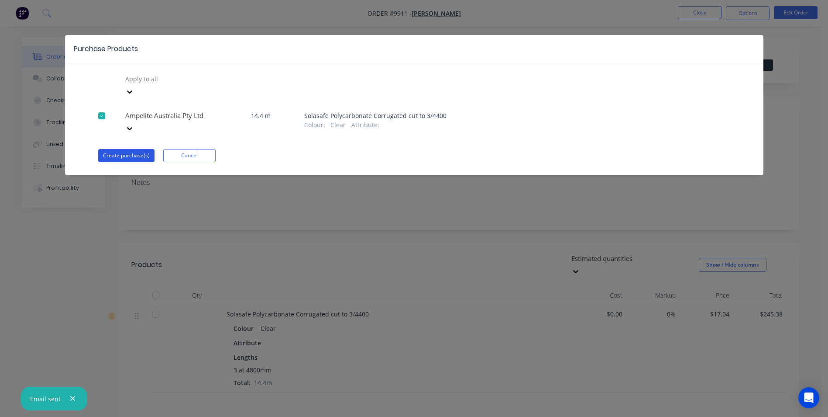
click at [126, 149] on button "Create purchase(s)" at bounding box center [126, 155] width 56 height 13
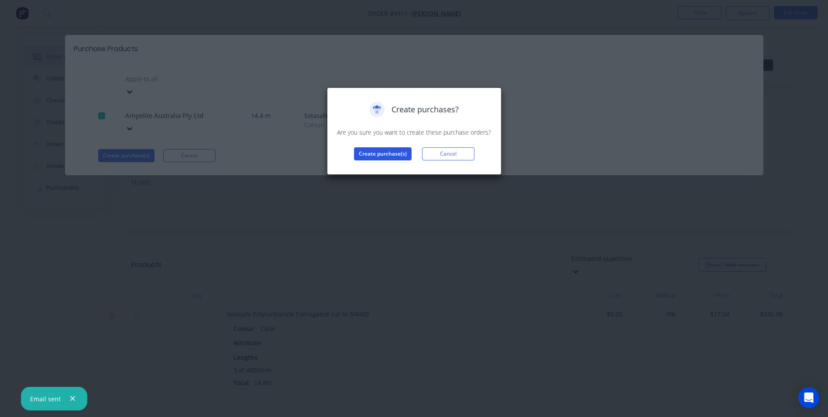
click at [381, 148] on button "Create purchase(s)" at bounding box center [383, 153] width 58 height 13
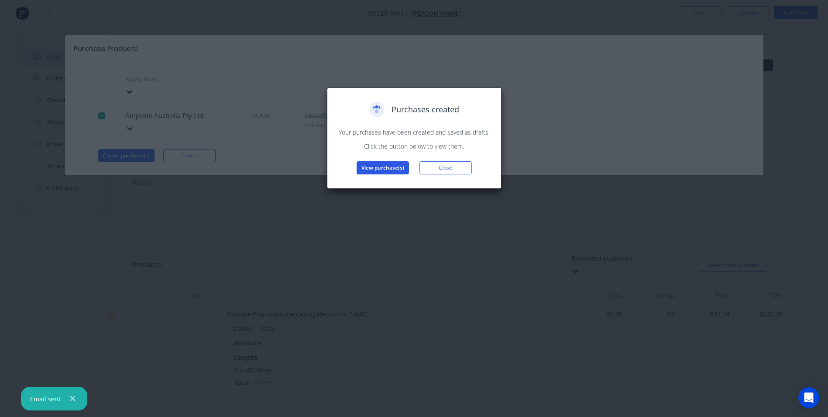
click at [399, 164] on button "View purchase(s)" at bounding box center [383, 167] width 52 height 13
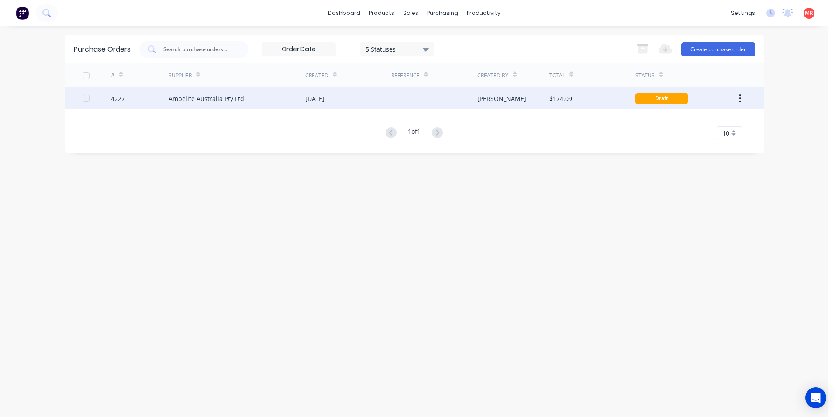
click at [383, 87] on div "[DATE]" at bounding box center [348, 98] width 86 height 22
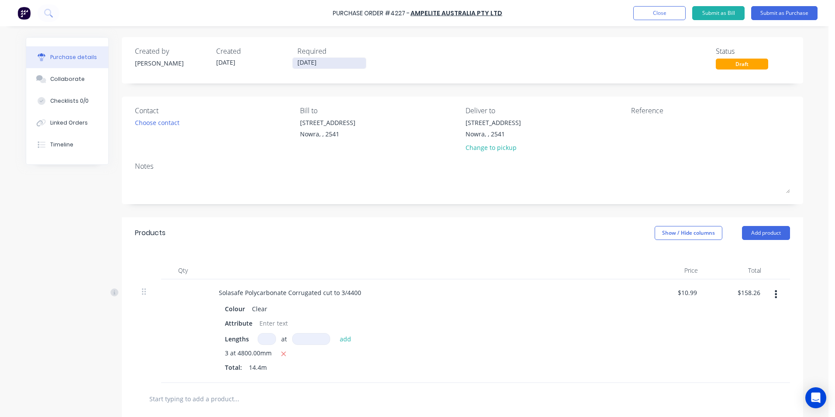
click at [323, 62] on input "[DATE]" at bounding box center [329, 63] width 73 height 11
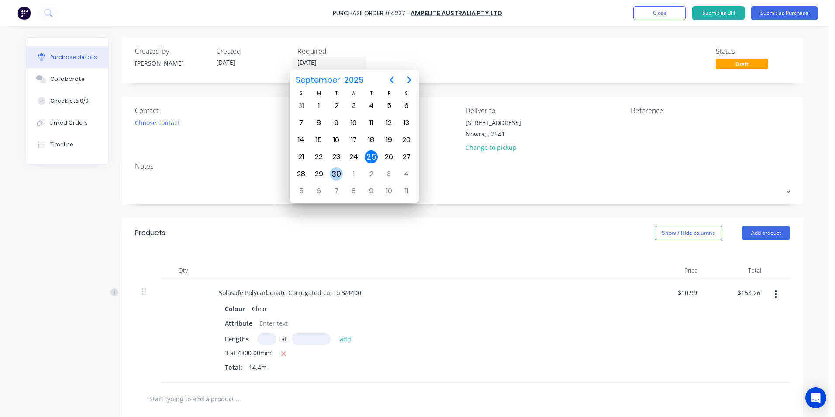
click at [330, 175] on div "30" at bounding box center [336, 173] width 13 height 13
type input "30/09/25"
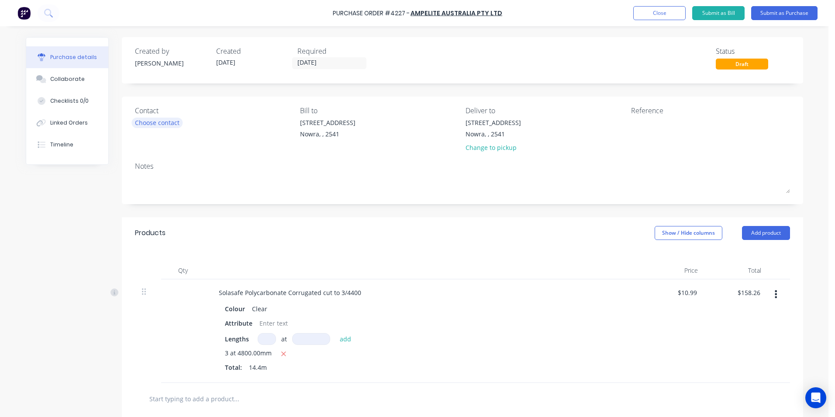
click at [151, 124] on div "Choose contact" at bounding box center [157, 122] width 45 height 9
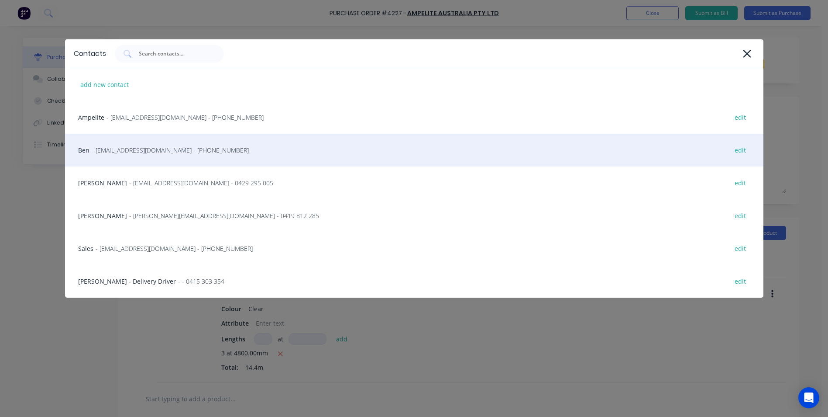
click at [155, 161] on div "Ben - info@SCRS.net.au - (02) 4411 1090 edit" at bounding box center [414, 150] width 699 height 33
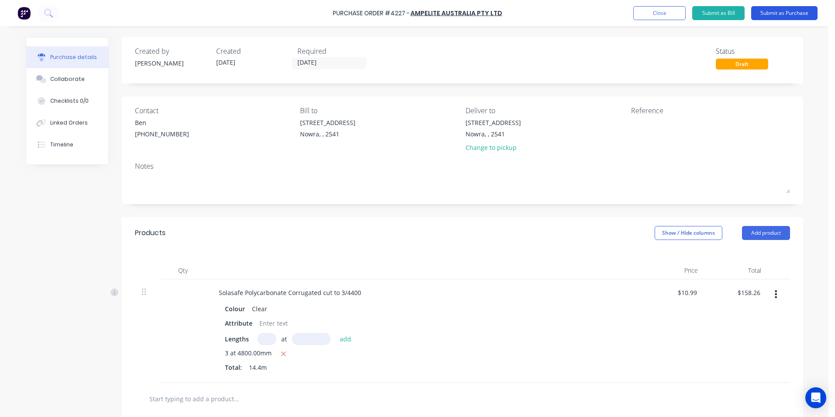
click at [765, 8] on button "Submit as Purchase" at bounding box center [784, 13] width 66 height 14
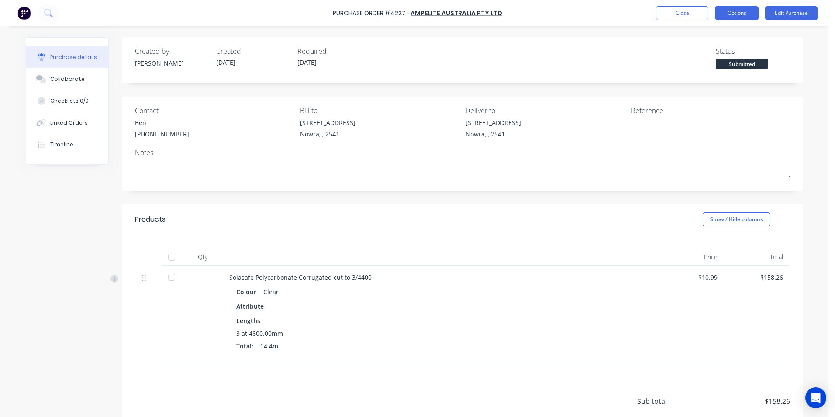
click at [729, 18] on button "Options" at bounding box center [737, 13] width 44 height 14
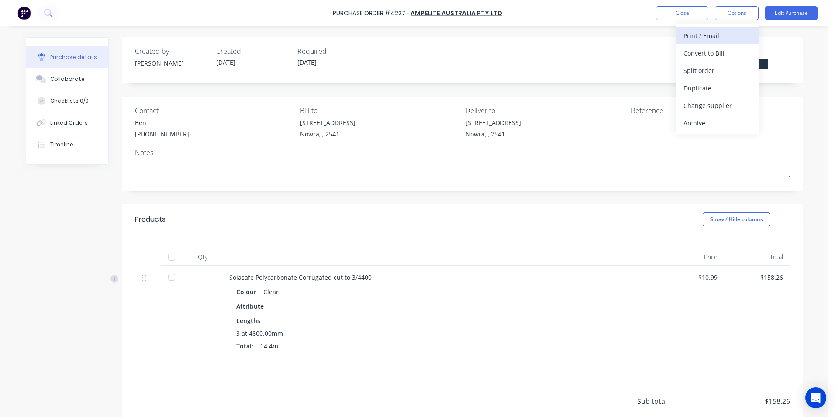
click at [719, 34] on div "Print / Email" at bounding box center [716, 35] width 67 height 13
click at [721, 57] on div "With pricing" at bounding box center [716, 53] width 67 height 13
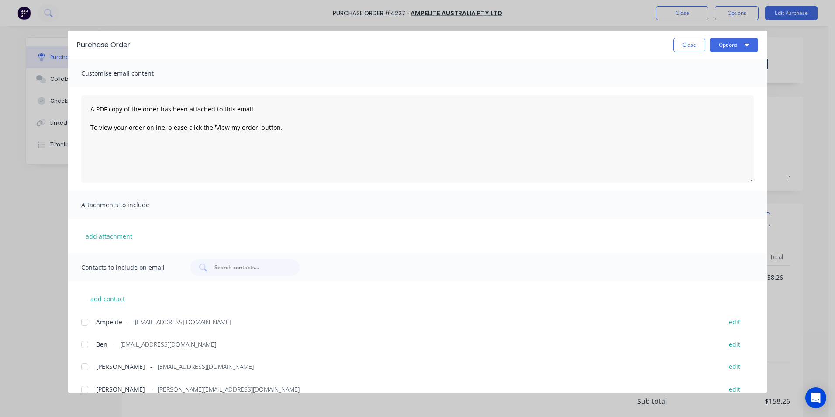
scroll to position [58, 0]
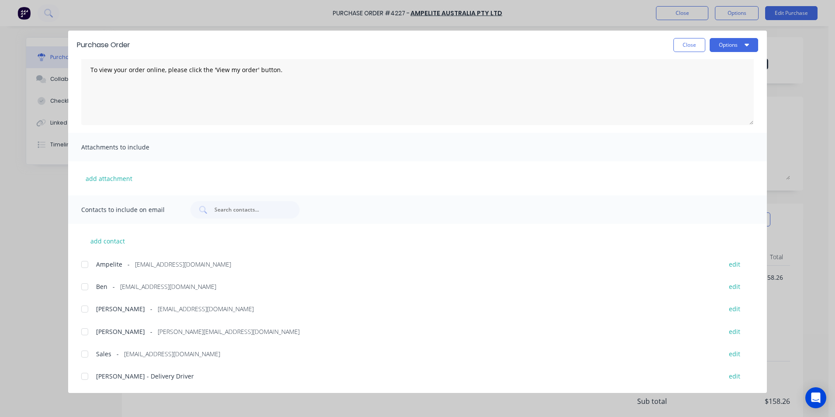
click at [88, 264] on div at bounding box center [84, 263] width 17 height 17
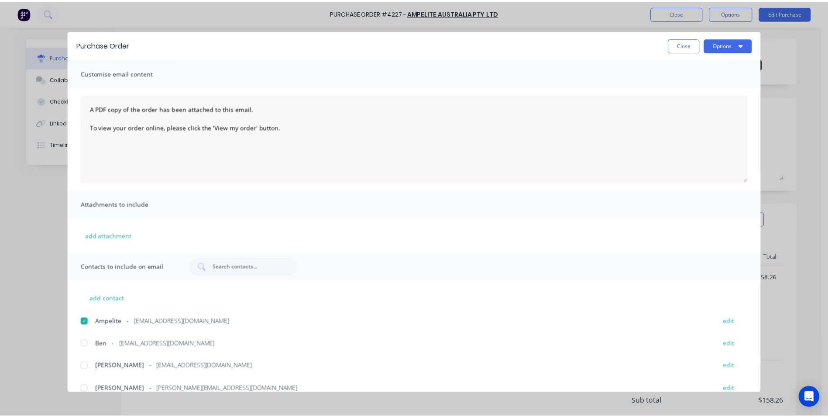
scroll to position [0, 0]
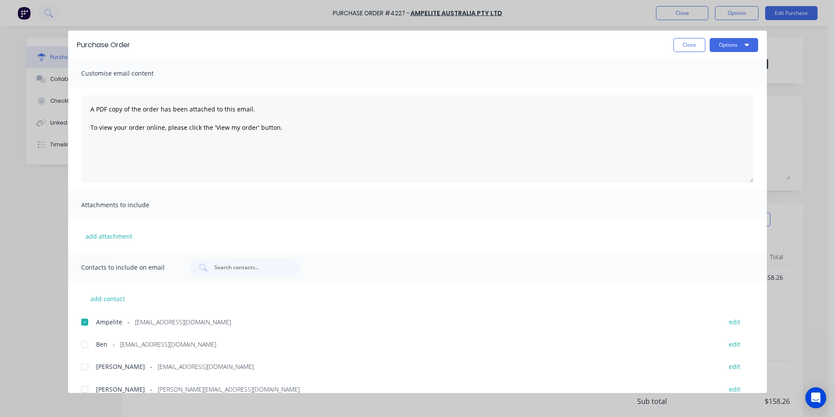
click at [733, 52] on div "Purchase Order Close Options" at bounding box center [417, 45] width 699 height 28
click at [733, 48] on button "Options" at bounding box center [734, 45] width 48 height 14
click at [699, 103] on div "Email" at bounding box center [716, 102] width 67 height 13
click at [694, 45] on button "Close" at bounding box center [689, 45] width 32 height 14
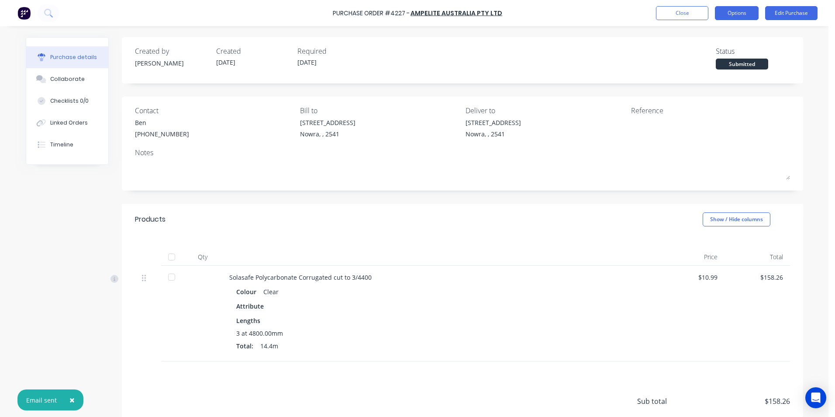
click at [735, 17] on button "Options" at bounding box center [737, 13] width 44 height 14
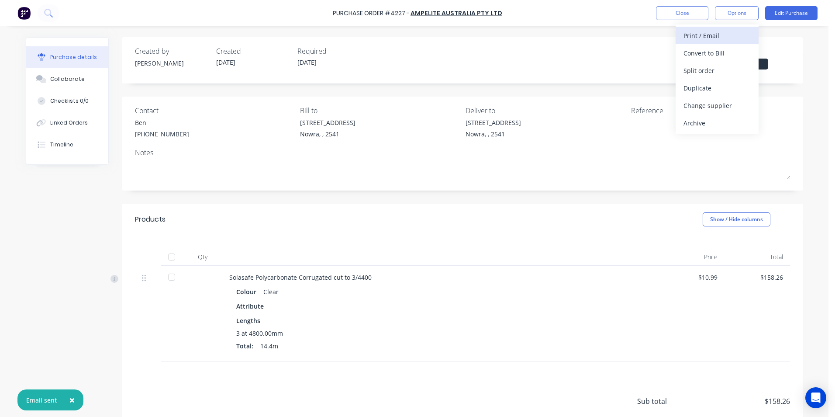
click at [727, 31] on div "Print / Email" at bounding box center [716, 35] width 67 height 13
click at [716, 71] on div "Without pricing" at bounding box center [716, 70] width 67 height 13
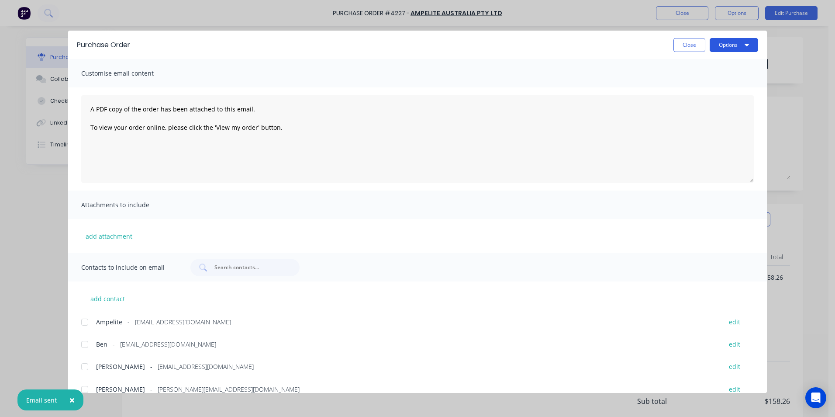
click at [723, 46] on button "Options" at bounding box center [734, 45] width 48 height 14
click at [707, 83] on div "Print" at bounding box center [716, 84] width 67 height 13
click at [692, 45] on button "Close" at bounding box center [689, 45] width 32 height 14
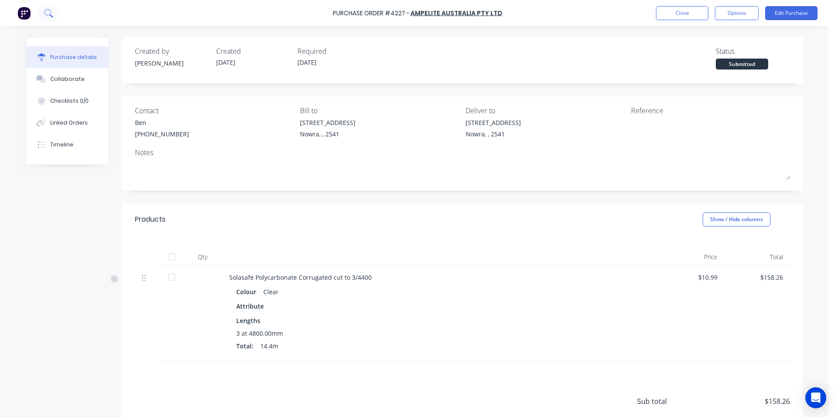
click at [49, 14] on icon at bounding box center [48, 13] width 8 height 8
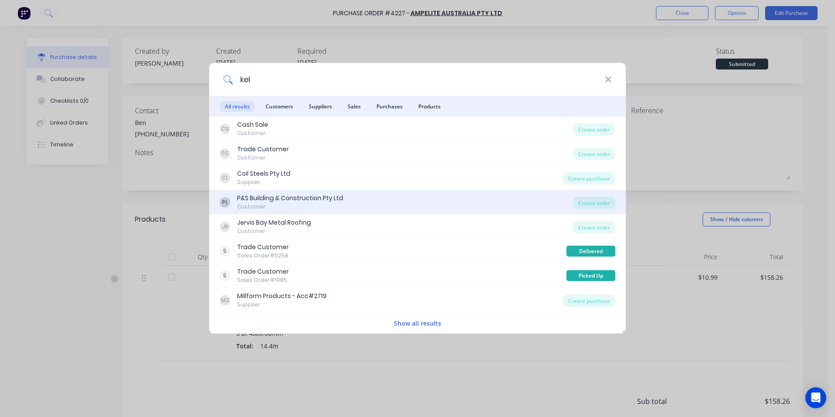
type input "kel"
click at [414, 202] on div "PL P&S Building & Construction Pty Ltd Customer" at bounding box center [396, 201] width 353 height 17
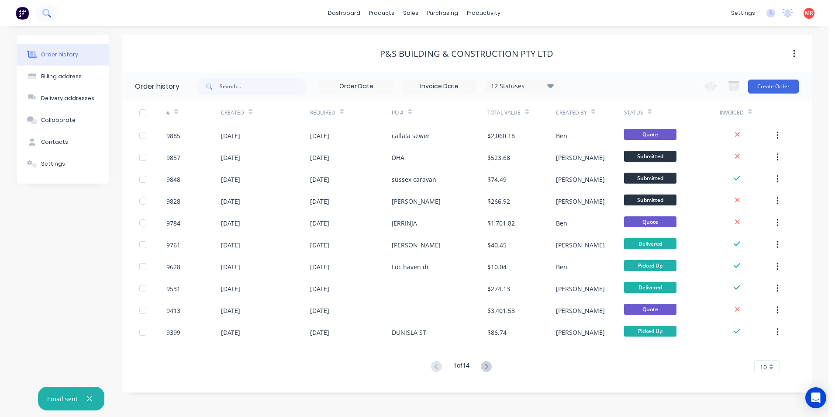
click at [46, 13] on icon at bounding box center [46, 13] width 8 height 8
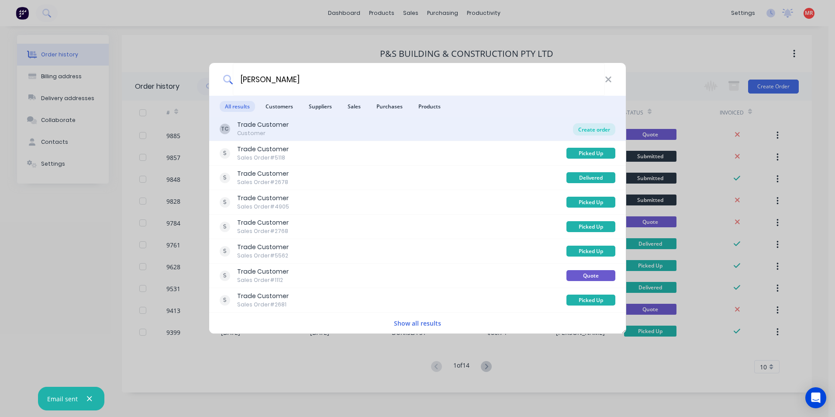
type input "menn"
click at [605, 125] on div "Create order" at bounding box center [594, 129] width 42 height 12
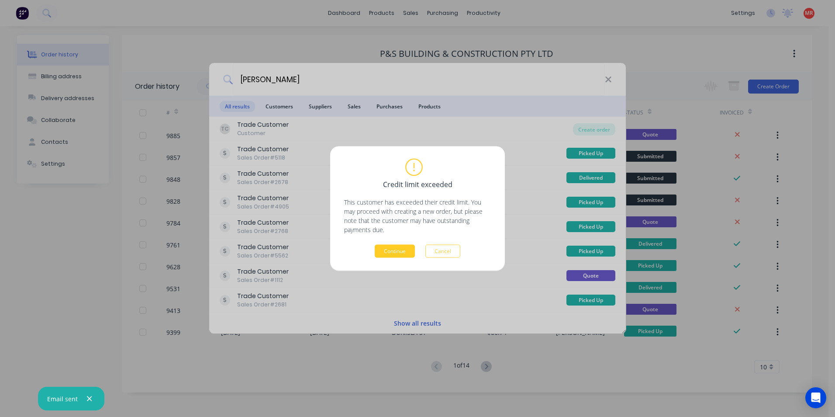
click at [410, 255] on button "Continue" at bounding box center [395, 251] width 40 height 13
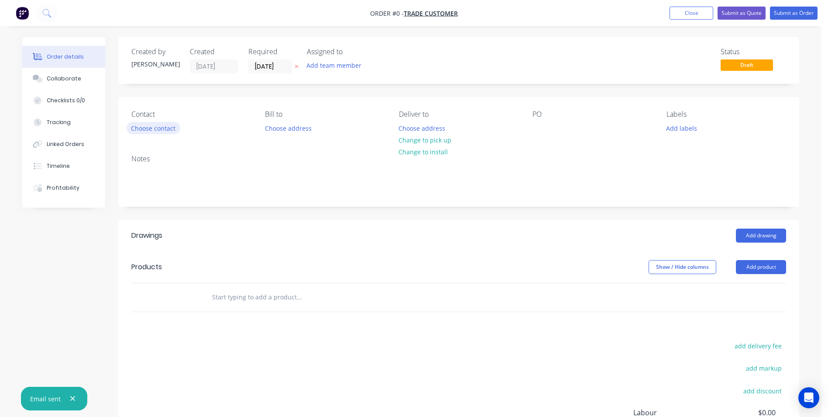
click at [148, 128] on button "Choose contact" at bounding box center [154, 128] width 54 height 12
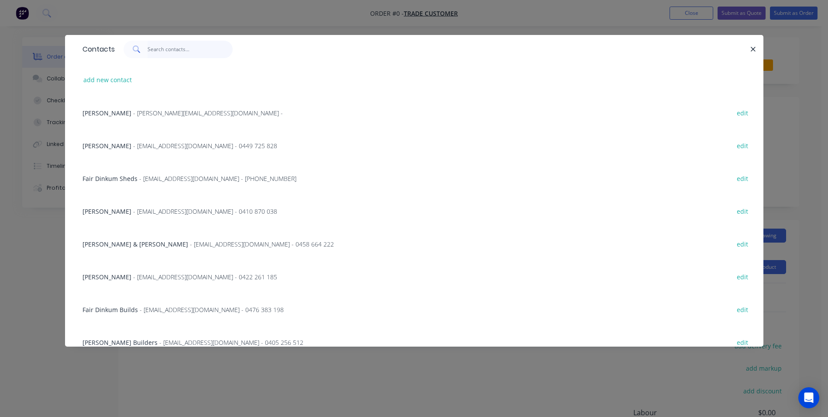
click at [165, 54] on input "text" at bounding box center [190, 49] width 85 height 17
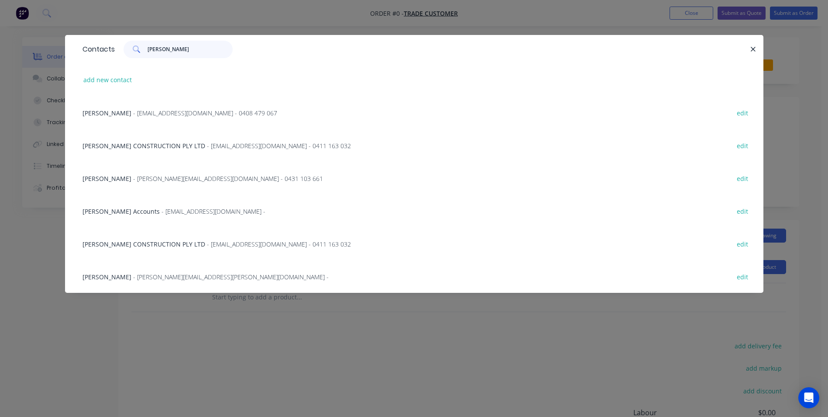
type input "jamie"
click at [165, 145] on span "JAMIE MENNIE CONSTRUCTION PLY LTD" at bounding box center [144, 145] width 123 height 8
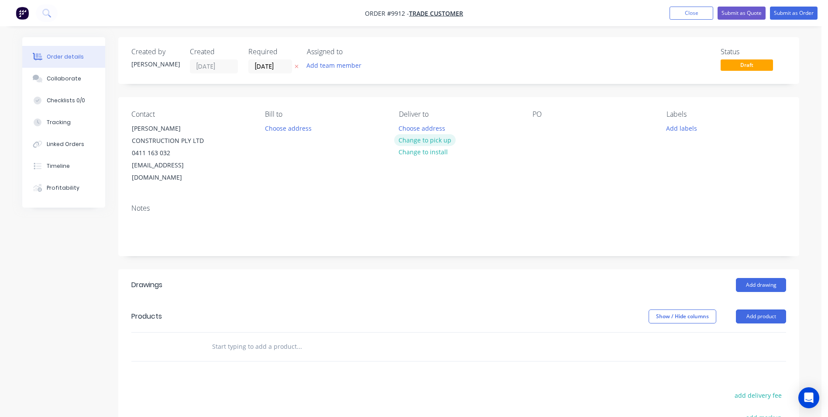
click at [417, 141] on button "Change to pick up" at bounding box center [425, 140] width 62 height 12
click at [539, 131] on div at bounding box center [540, 128] width 14 height 13
click at [258, 69] on input "[DATE]" at bounding box center [270, 66] width 43 height 13
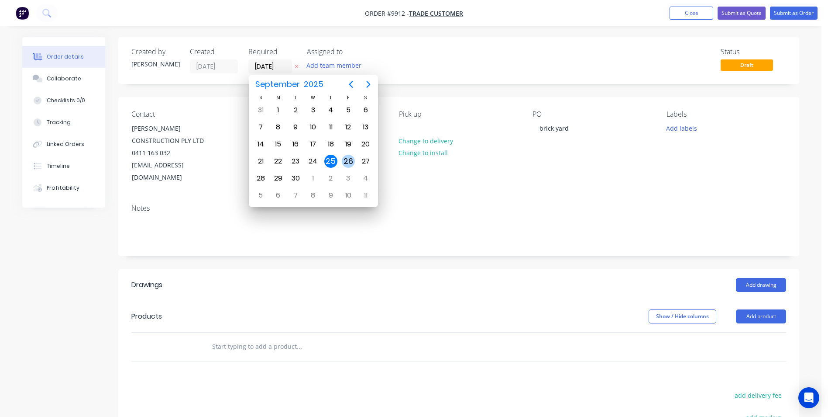
click at [342, 164] on div "26" at bounding box center [348, 161] width 13 height 13
type input "26/09/25"
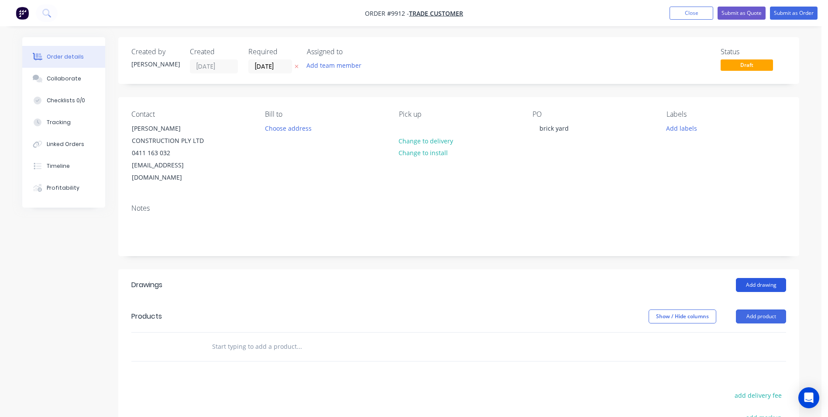
click at [758, 278] on button "Add drawing" at bounding box center [761, 285] width 50 height 14
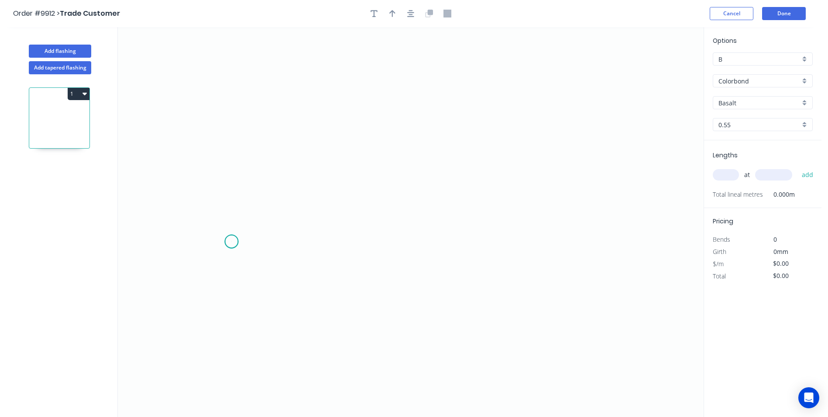
click at [231, 241] on icon "0" at bounding box center [411, 221] width 586 height 389
click at [242, 219] on icon "0" at bounding box center [411, 221] width 586 height 389
drag, startPoint x: 596, startPoint y: 221, endPoint x: 603, endPoint y: 233, distance: 14.9
click at [596, 221] on icon "0 ?" at bounding box center [411, 221] width 586 height 389
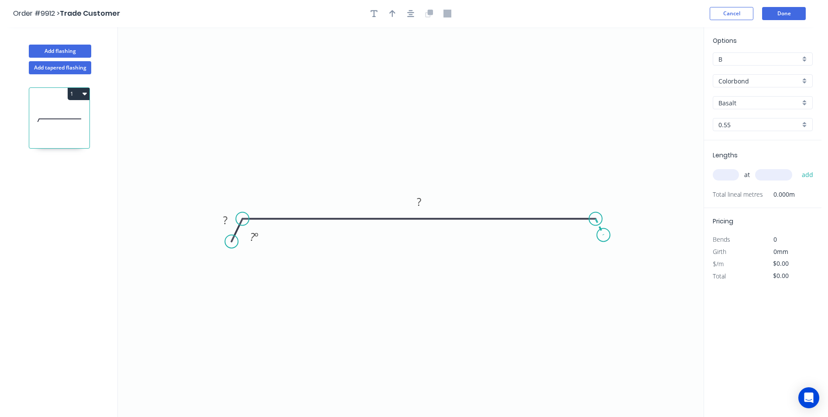
click at [604, 236] on icon "0 ? ? ? º" at bounding box center [411, 221] width 586 height 389
click at [604, 236] on circle at bounding box center [603, 235] width 13 height 13
click at [228, 219] on rect at bounding box center [225, 221] width 17 height 12
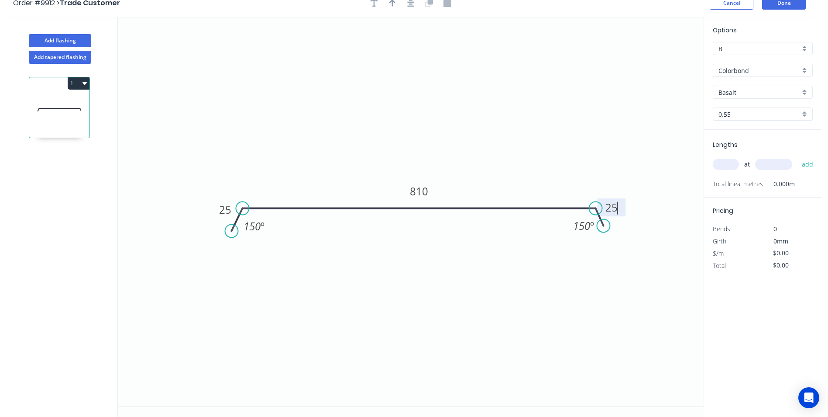
scroll to position [16, 0]
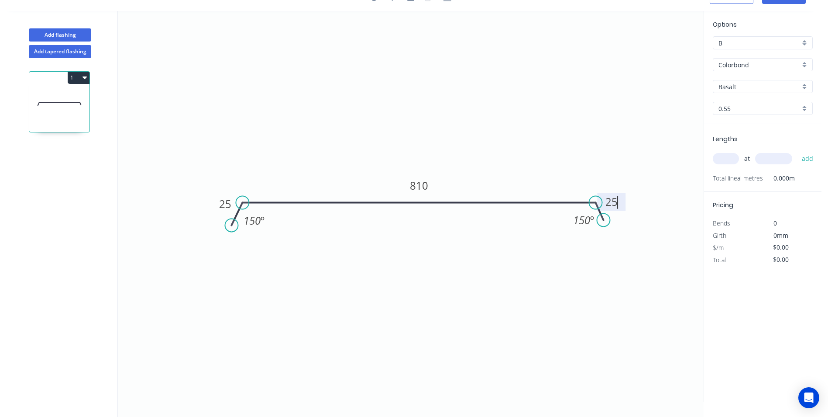
click at [730, 157] on input "text" at bounding box center [726, 158] width 26 height 11
type input "$29.95"
type input "3"
type input "5000"
click at [798, 151] on button "add" at bounding box center [808, 158] width 21 height 15
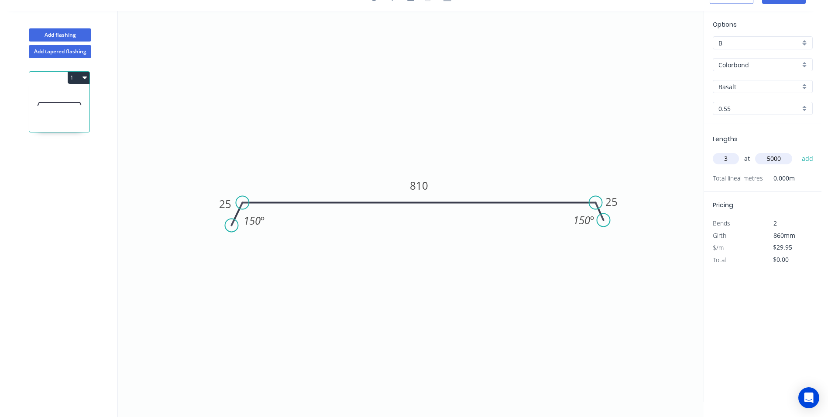
type input "$449.25"
click at [807, 83] on div "Basalt" at bounding box center [763, 86] width 100 height 13
click at [748, 155] on div "Ironstone" at bounding box center [762, 151] width 99 height 15
type input "Ironstone"
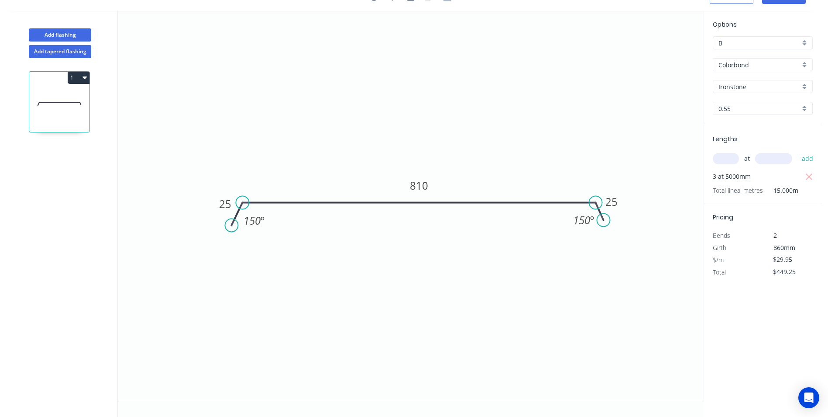
click at [72, 84] on icon at bounding box center [59, 104] width 60 height 56
click at [74, 81] on button "1" at bounding box center [79, 78] width 22 height 12
click at [52, 94] on div "Duplicate" at bounding box center [47, 99] width 67 height 13
type input "$0.00"
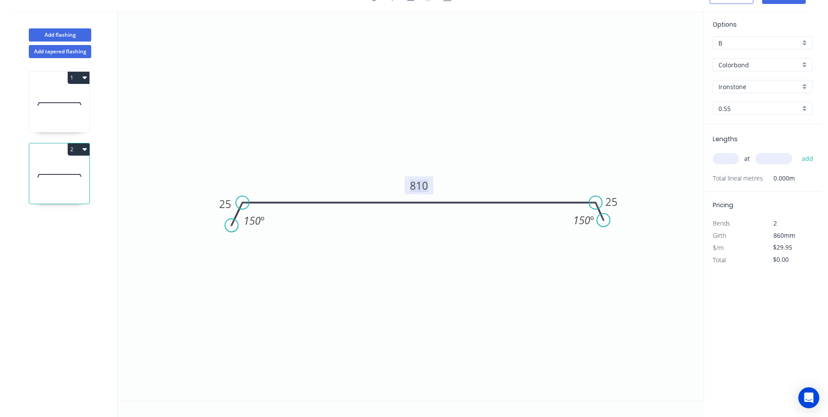
click at [420, 184] on tspan "810" at bounding box center [419, 185] width 18 height 14
click at [717, 155] on input "text" at bounding box center [726, 158] width 26 height 11
type input "$18.46"
type input "3"
type input "5000"
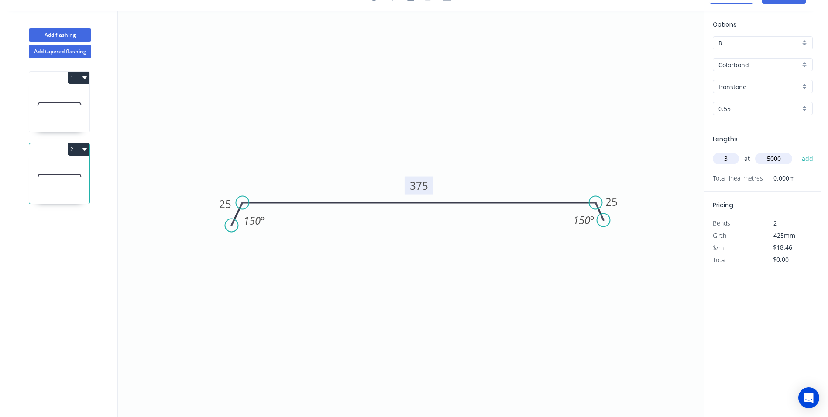
click at [798, 151] on button "add" at bounding box center [808, 158] width 21 height 15
type input "$276.90"
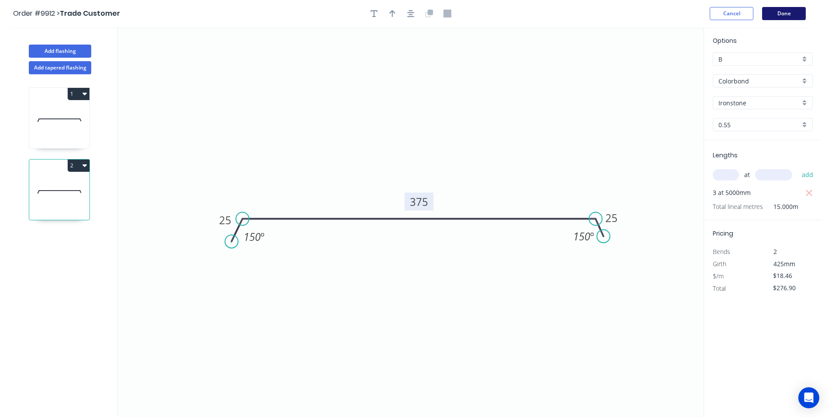
click at [781, 15] on button "Done" at bounding box center [784, 13] width 44 height 13
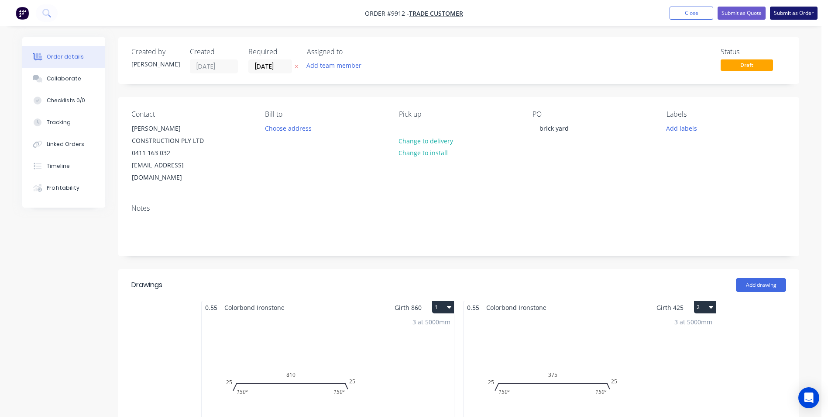
click at [782, 15] on button "Submit as Order" at bounding box center [794, 13] width 48 height 13
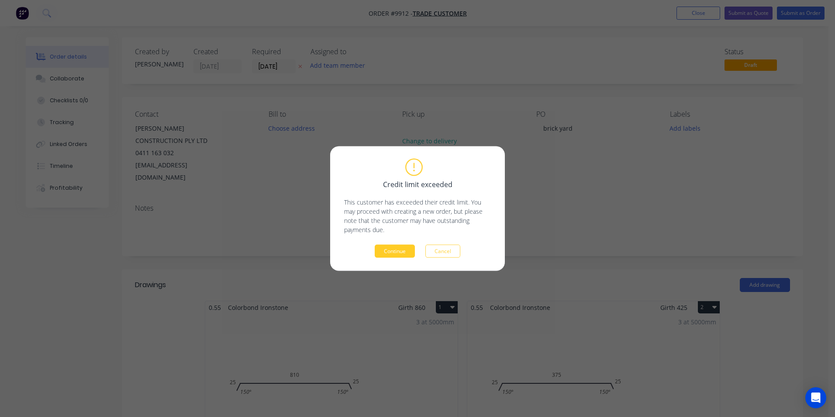
click at [393, 251] on button "Continue" at bounding box center [395, 251] width 40 height 13
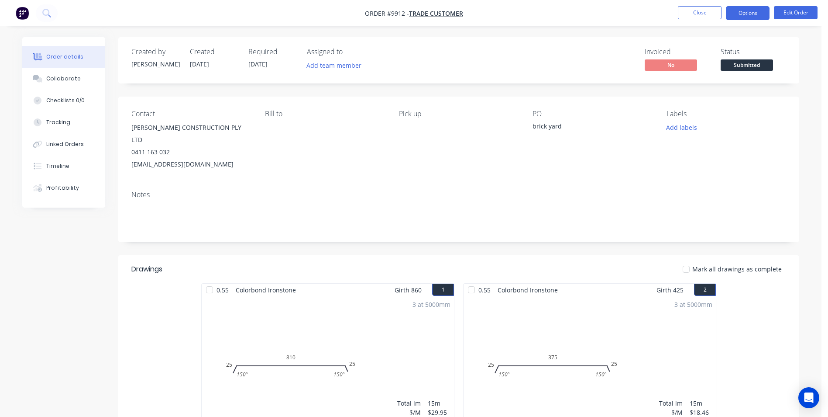
click at [746, 13] on button "Options" at bounding box center [748, 13] width 44 height 14
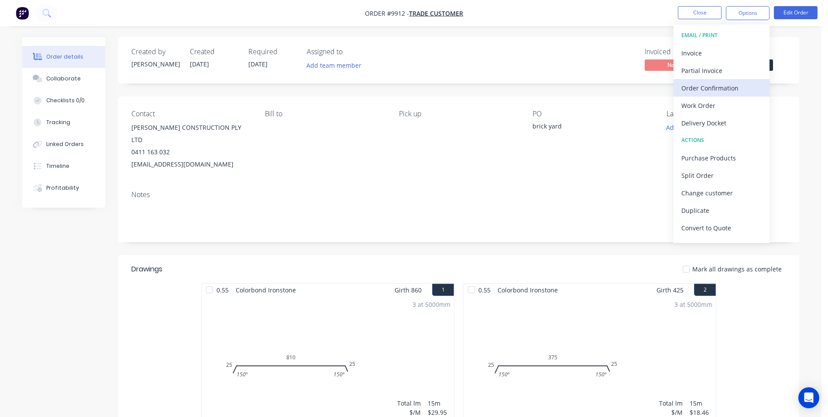
click at [701, 85] on div "Order Confirmation" at bounding box center [722, 88] width 80 height 13
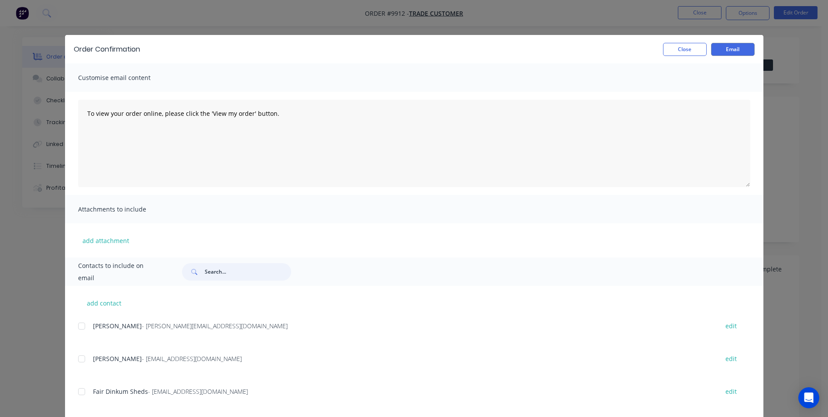
click at [238, 267] on input "text" at bounding box center [248, 271] width 86 height 17
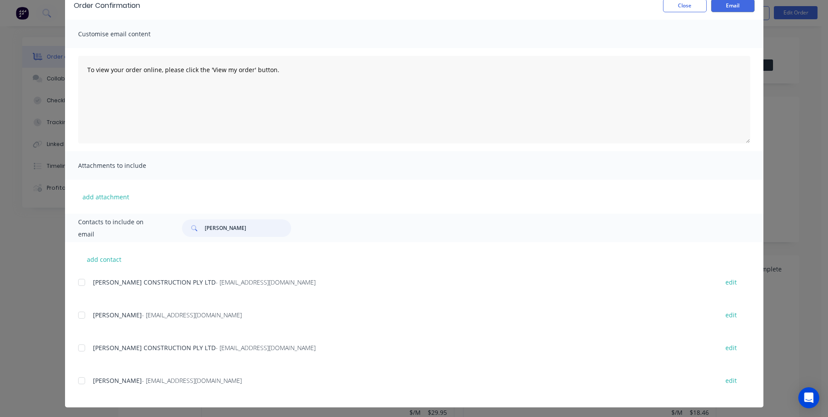
scroll to position [46, 0]
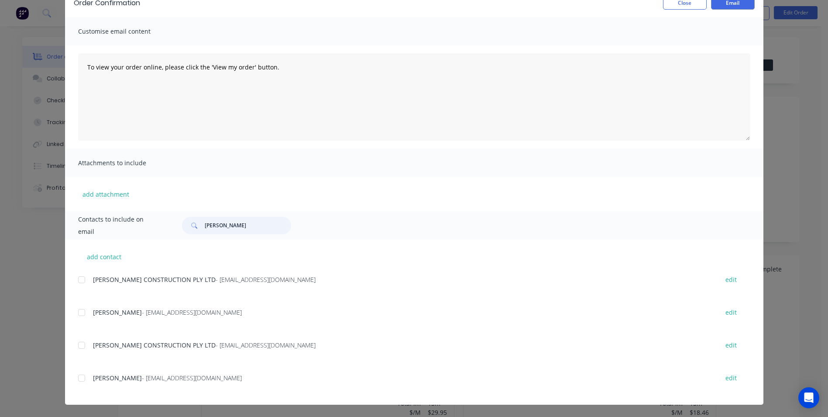
type input "menn"
click at [169, 280] on span "JAMIE MENNIE CONSTRUCTION PLY LTD" at bounding box center [154, 279] width 123 height 8
click at [79, 283] on div at bounding box center [81, 279] width 17 height 17
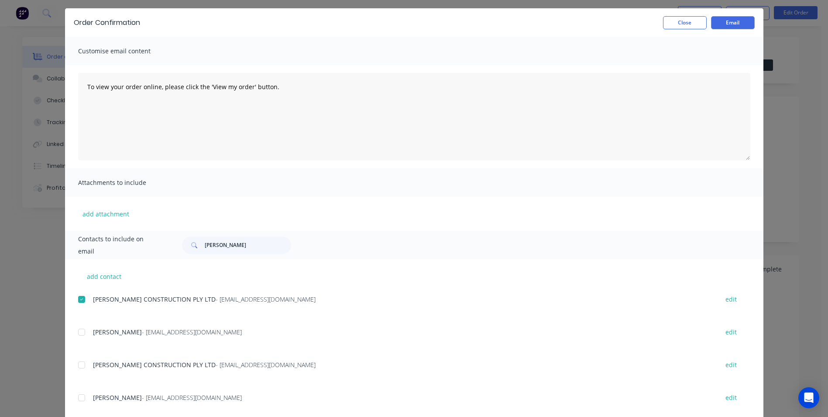
scroll to position [0, 0]
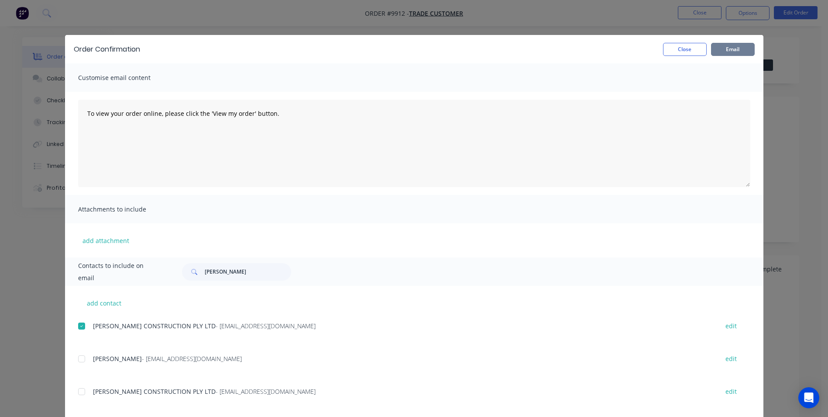
click at [724, 47] on button "Email" at bounding box center [733, 49] width 44 height 13
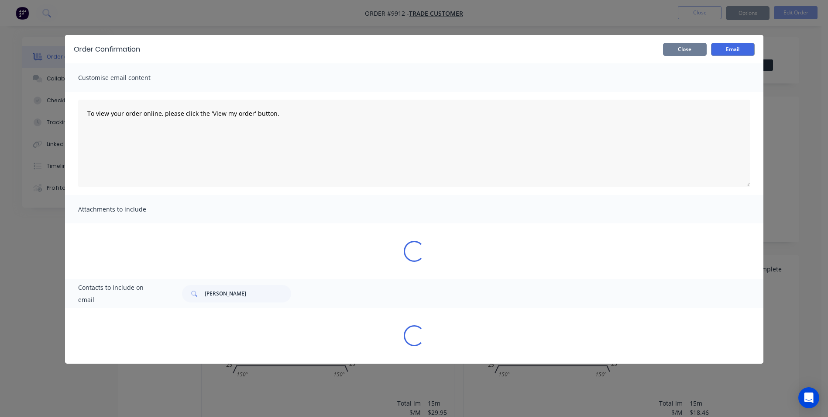
click at [679, 51] on button "Close" at bounding box center [685, 49] width 44 height 13
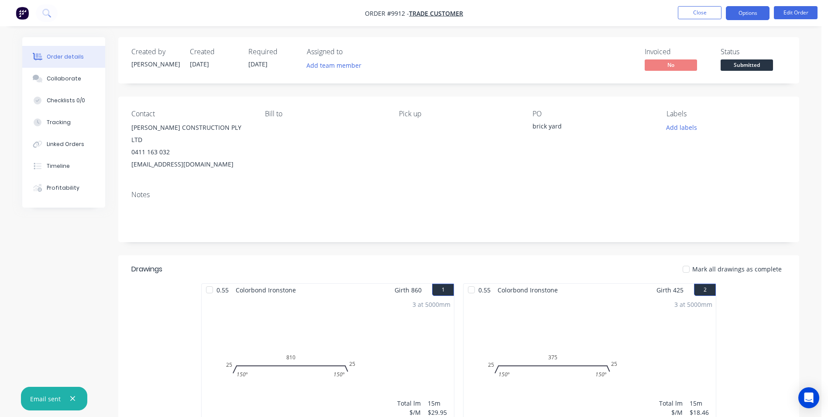
click at [744, 18] on button "Options" at bounding box center [748, 13] width 44 height 14
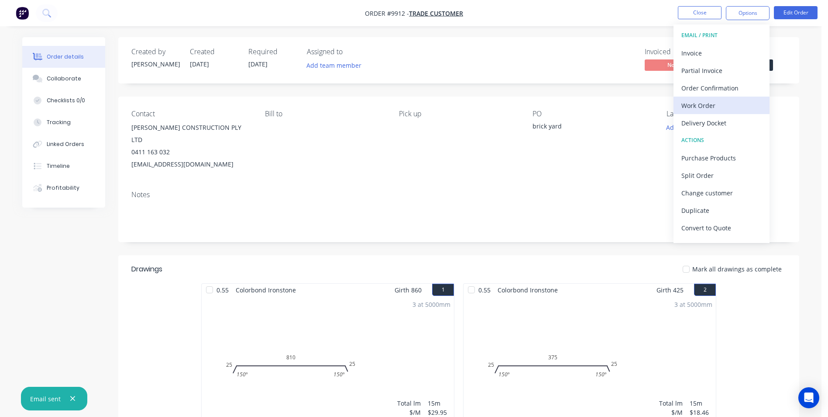
click at [705, 104] on div "Work Order" at bounding box center [722, 105] width 80 height 13
click at [708, 95] on button "Without pricing" at bounding box center [722, 87] width 96 height 17
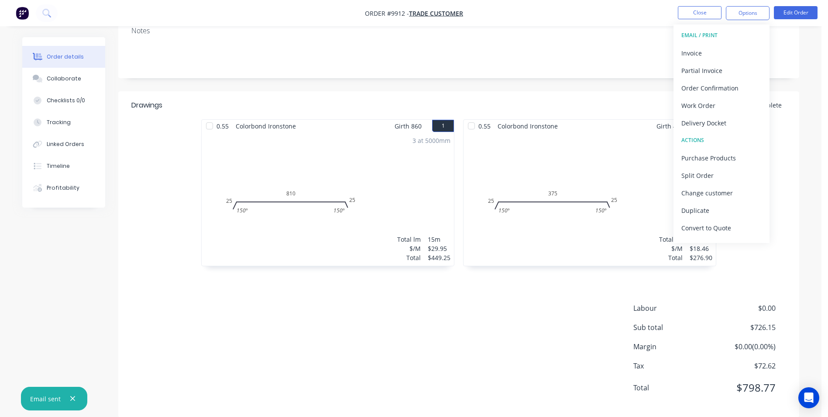
scroll to position [165, 0]
click at [470, 276] on div "Drawings Mark all drawings as complete 0.55 Colorbond Ironstone Girth 860 1 0 2…" at bounding box center [458, 253] width 681 height 326
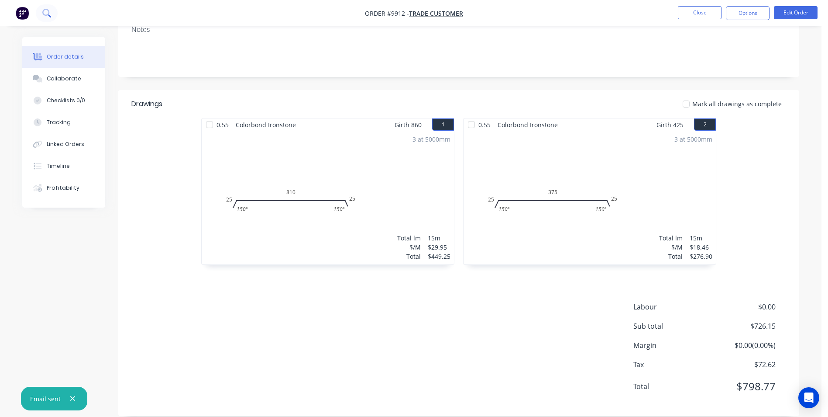
click at [48, 13] on icon at bounding box center [45, 12] width 7 height 7
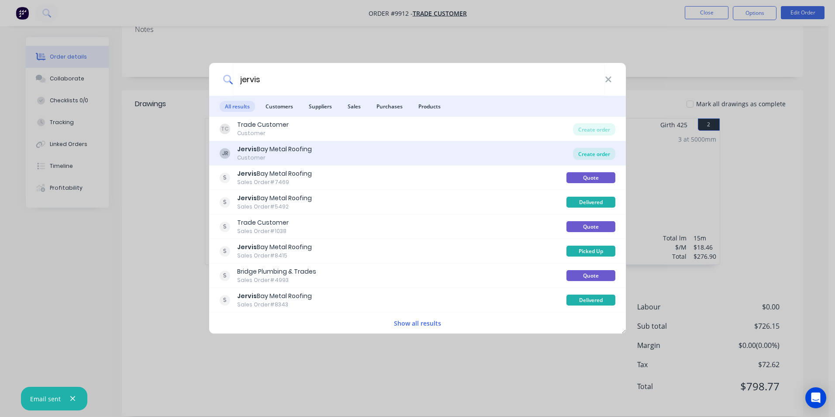
type input "jervis"
click at [608, 154] on div "Create order" at bounding box center [594, 154] width 42 height 12
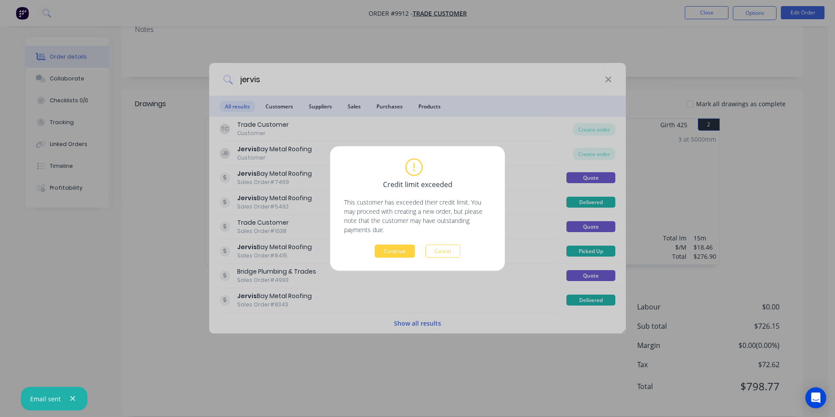
click at [391, 258] on div "Credit limit exceeded This customer has exceeded their credit limit. You may pr…" at bounding box center [417, 208] width 175 height 124
click at [393, 250] on button "Continue" at bounding box center [395, 251] width 40 height 13
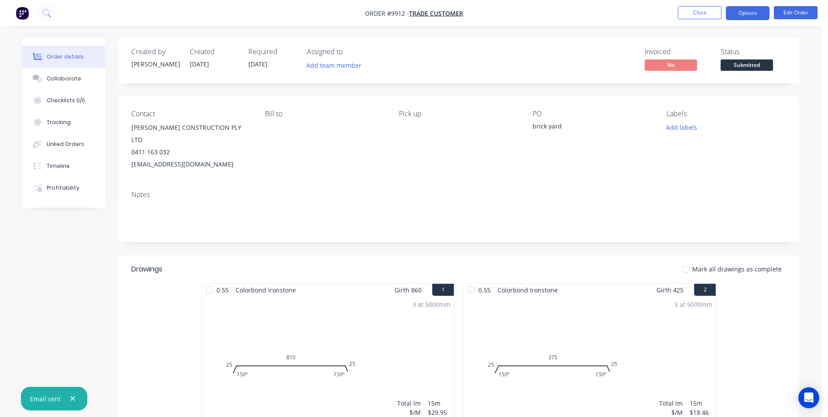
click at [758, 10] on button "Options" at bounding box center [748, 13] width 44 height 14
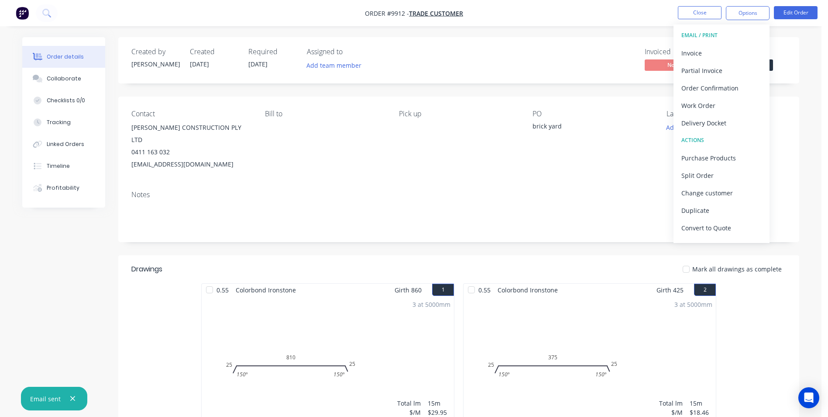
click at [605, 34] on div "Order details Collaborate Checklists 0/0 Tracking Linked Orders Timeline Profit…" at bounding box center [411, 297] width 822 height 594
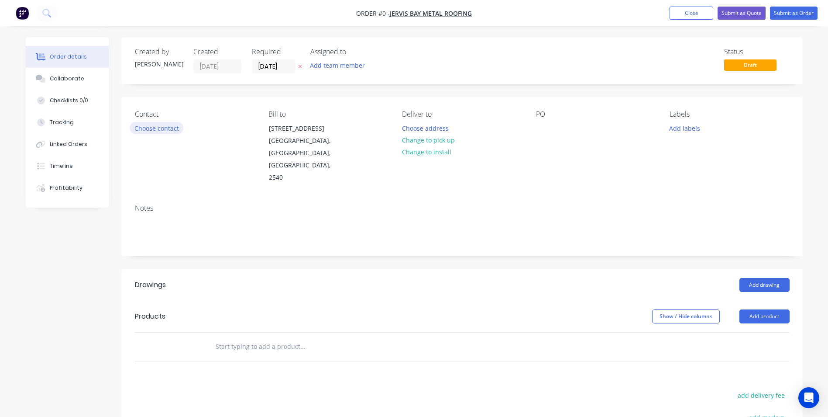
click at [161, 125] on button "Choose contact" at bounding box center [157, 128] width 54 height 12
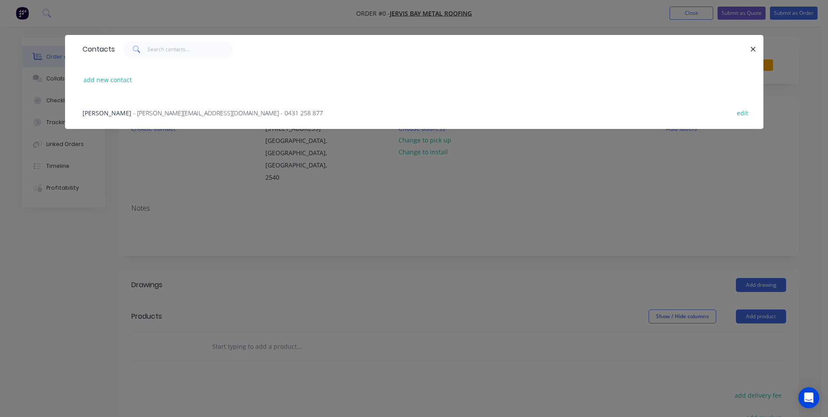
click at [162, 114] on span "- [PERSON_NAME][EMAIL_ADDRESS][DOMAIN_NAME] - 0431 258 877" at bounding box center [228, 113] width 190 height 8
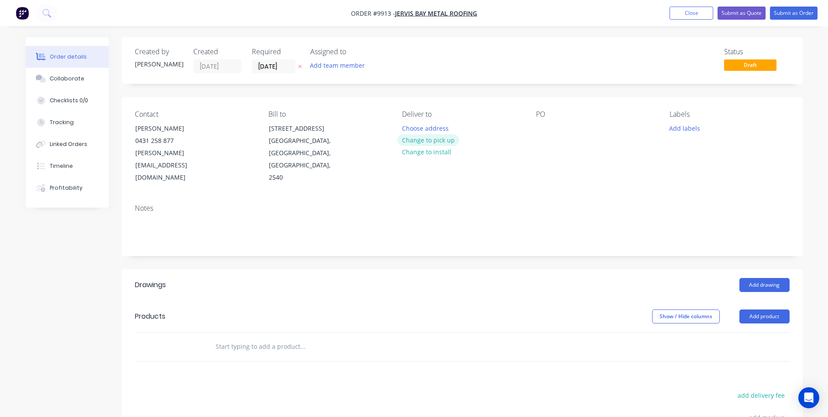
click at [414, 138] on button "Change to pick up" at bounding box center [428, 140] width 62 height 12
click at [543, 132] on div at bounding box center [543, 128] width 14 height 13
click at [284, 338] on input "text" at bounding box center [302, 346] width 175 height 17
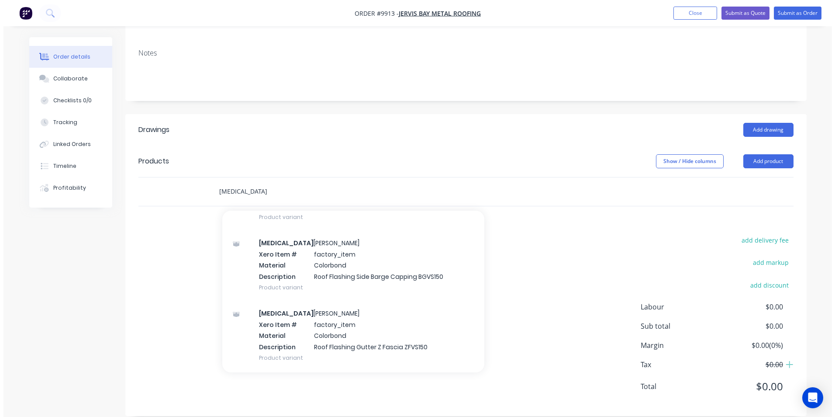
scroll to position [44, 0]
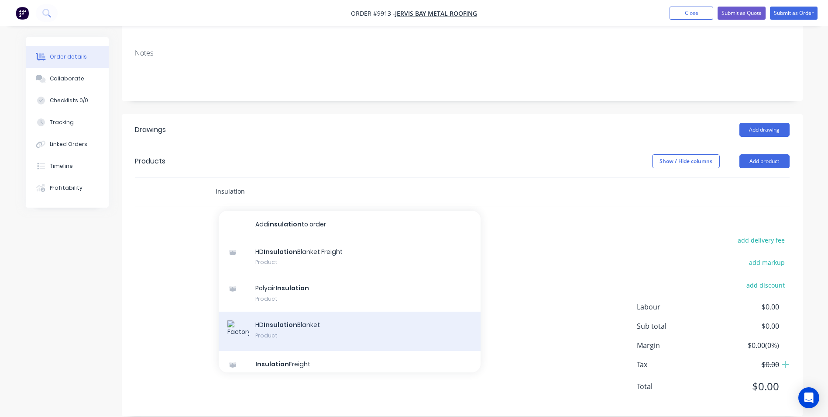
type input "insulation"
click at [345, 311] on div "HD Insulation Blanket Product" at bounding box center [350, 330] width 262 height 39
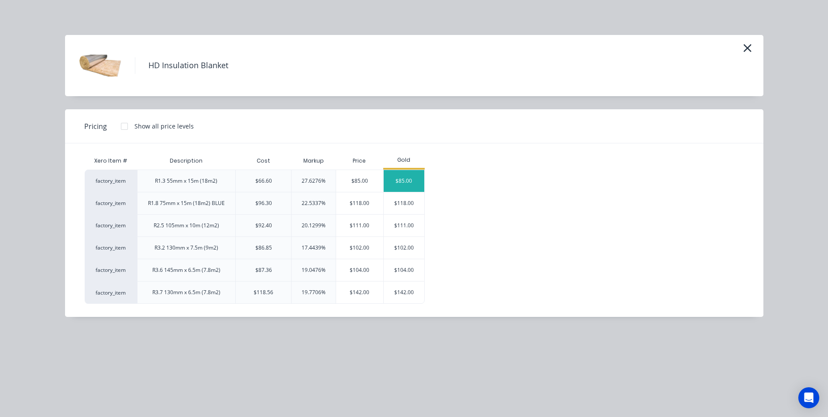
click at [416, 173] on div "$85.00" at bounding box center [404, 181] width 41 height 22
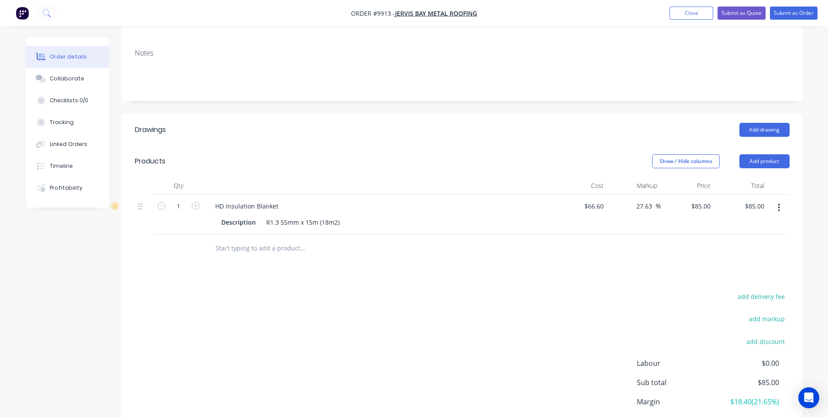
drag, startPoint x: 191, startPoint y: 195, endPoint x: 240, endPoint y: 228, distance: 59.0
click at [192, 202] on icon "button" at bounding box center [196, 206] width 8 height 8
type input "2"
type input "$170.00"
click at [801, 10] on button "Submit as Order" at bounding box center [794, 13] width 48 height 13
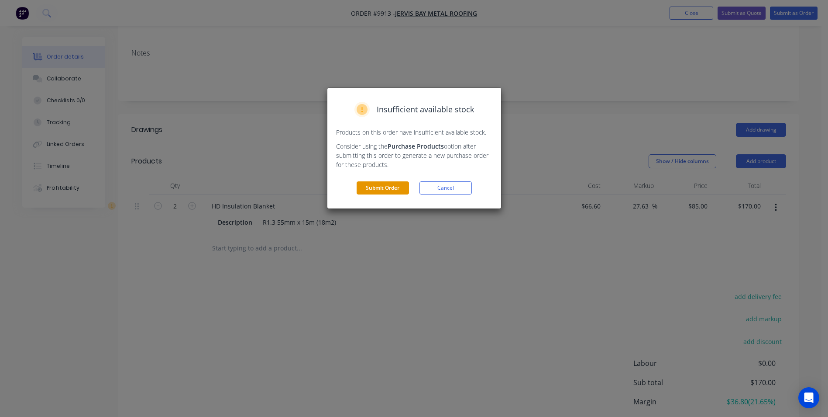
click at [395, 192] on button "Submit Order" at bounding box center [383, 187] width 52 height 13
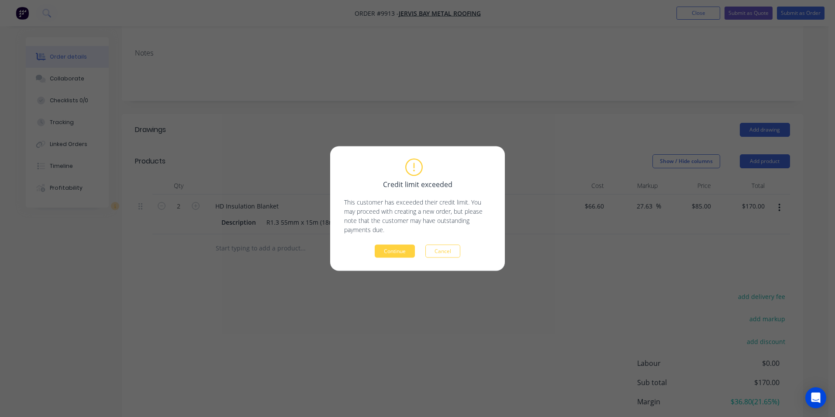
click at [405, 252] on button "Continue" at bounding box center [395, 251] width 40 height 13
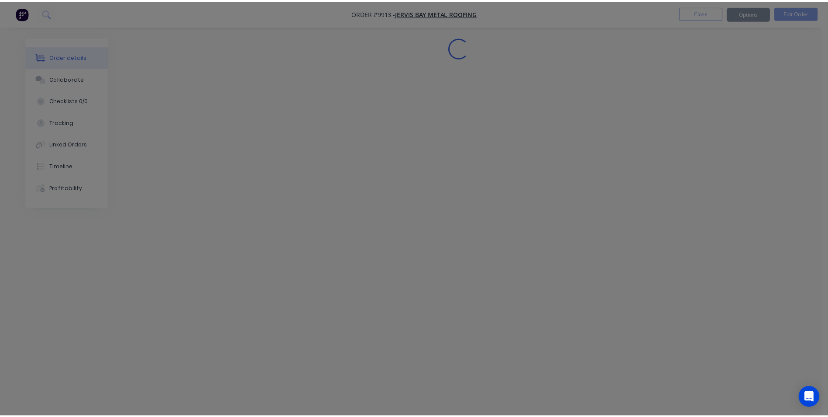
scroll to position [0, 0]
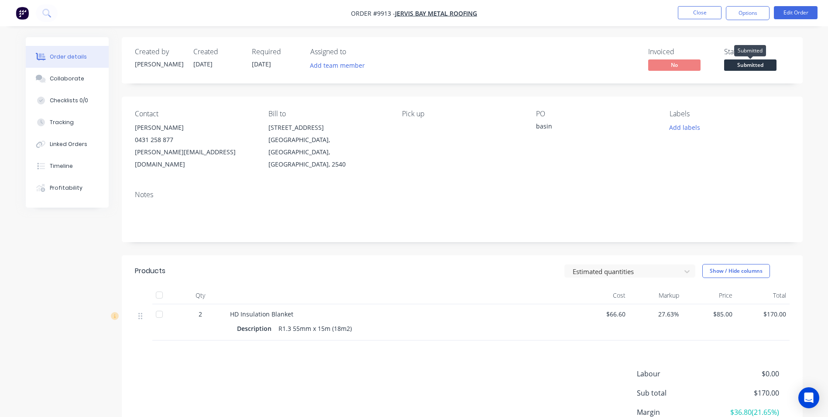
click at [773, 65] on span "Submitted" at bounding box center [750, 64] width 52 height 11
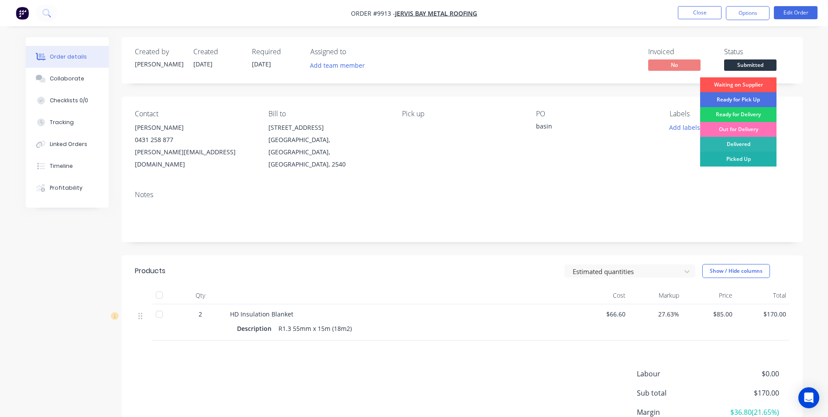
click at [740, 154] on div "Picked Up" at bounding box center [738, 159] width 76 height 15
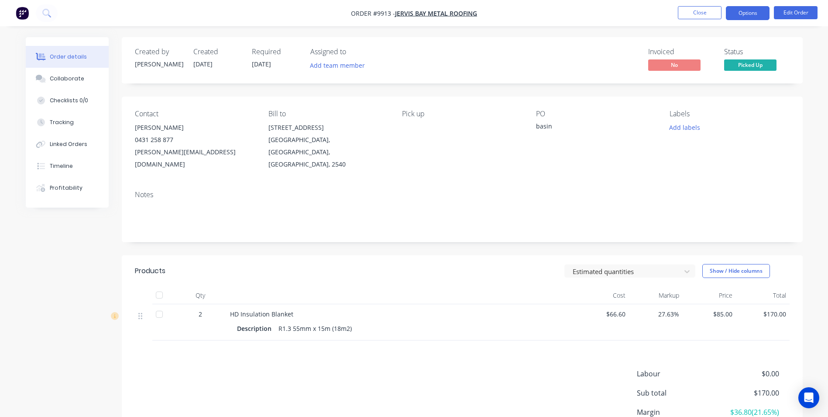
click at [756, 12] on button "Options" at bounding box center [748, 13] width 44 height 14
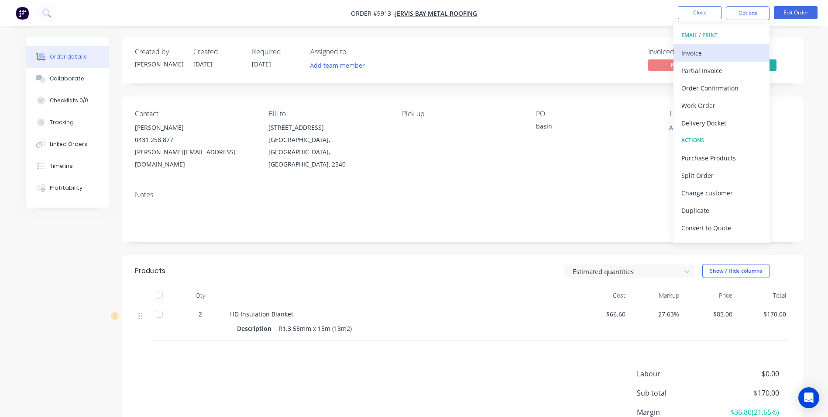
click at [728, 52] on div "Invoice" at bounding box center [722, 53] width 80 height 13
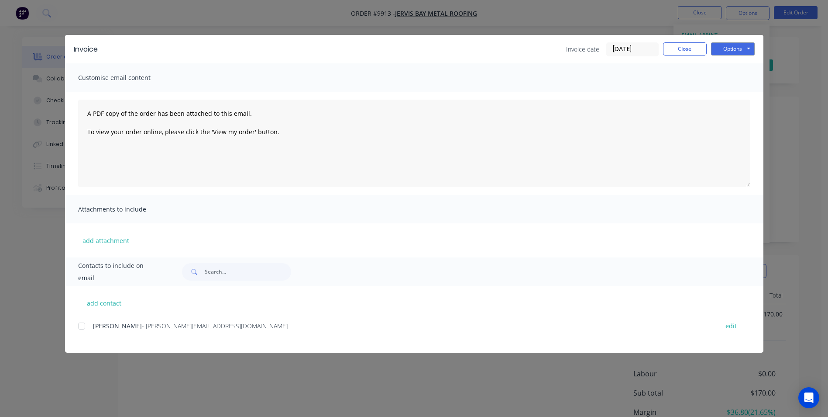
click at [84, 328] on div at bounding box center [81, 325] width 17 height 17
click at [731, 45] on button "Options" at bounding box center [733, 48] width 44 height 13
click at [728, 94] on button "Email" at bounding box center [739, 93] width 56 height 14
click at [701, 43] on button "Close" at bounding box center [685, 48] width 44 height 13
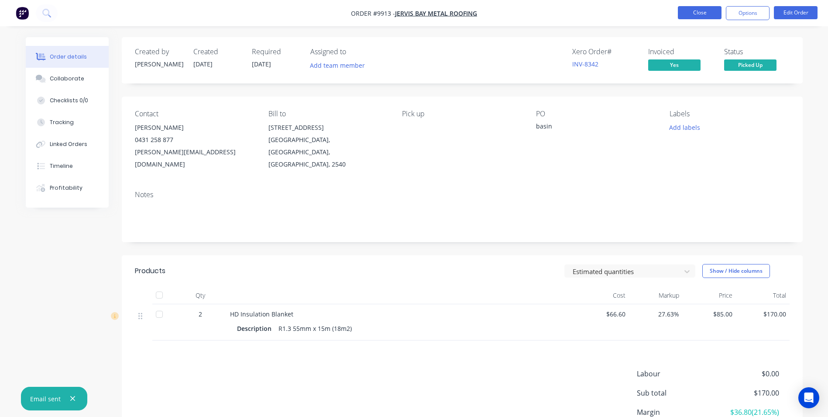
click at [693, 19] on button "Close" at bounding box center [700, 12] width 44 height 13
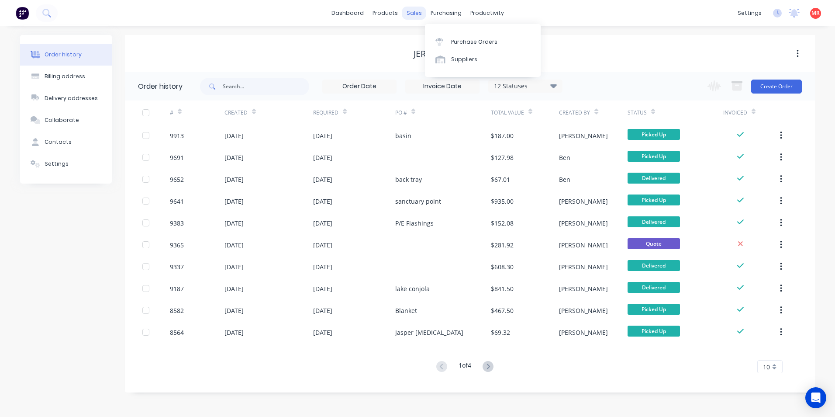
click at [415, 13] on div "sales" at bounding box center [414, 13] width 24 height 13
click at [421, 39] on div at bounding box center [419, 42] width 13 height 8
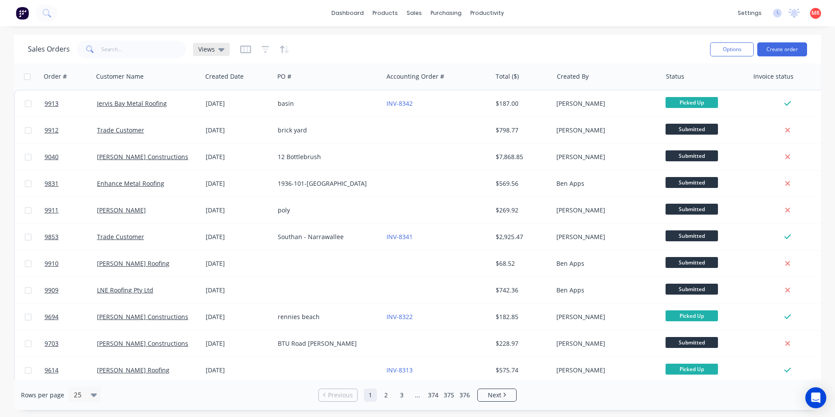
click at [214, 52] on div "Views" at bounding box center [211, 49] width 26 height 8
click at [212, 154] on button "Invoicing" at bounding box center [246, 159] width 100 height 10
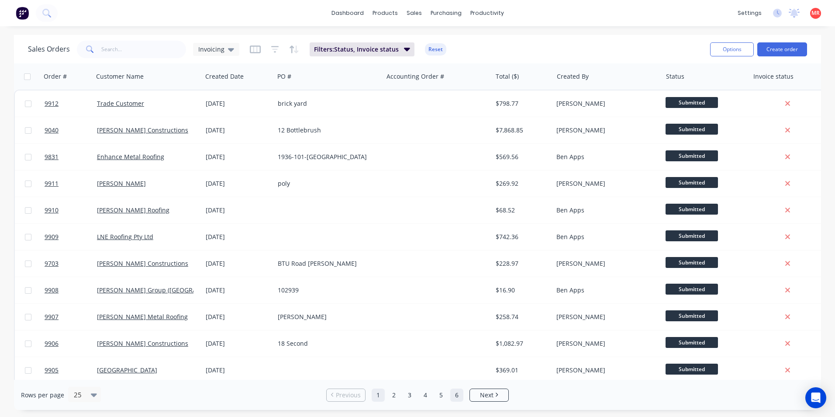
click at [459, 397] on link "6" at bounding box center [456, 394] width 13 height 13
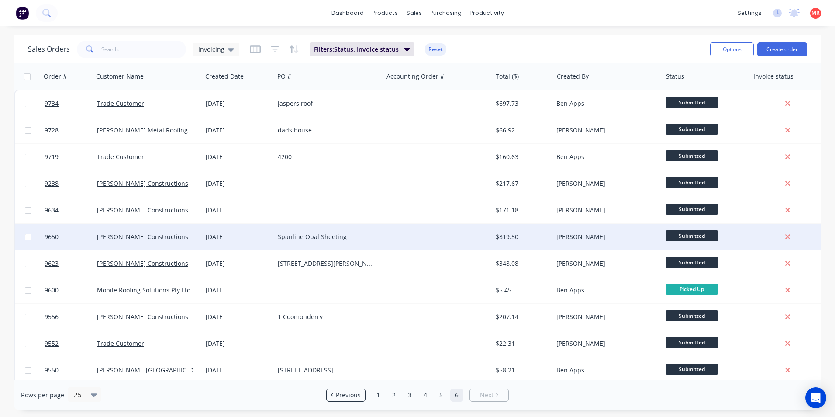
click at [413, 234] on div at bounding box center [437, 237] width 109 height 26
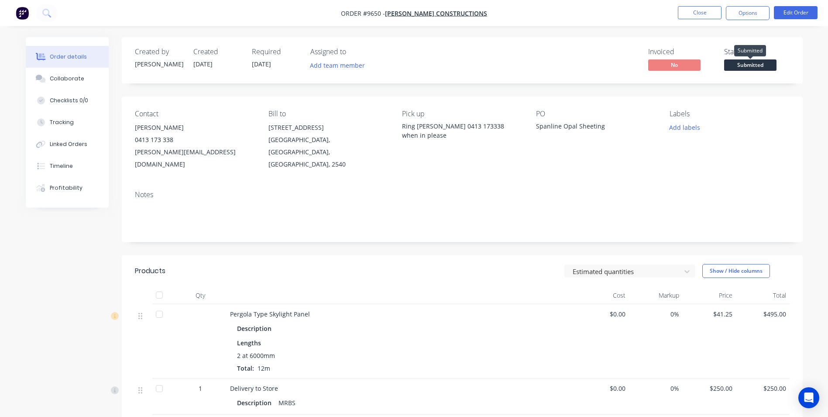
click at [748, 62] on span "Submitted" at bounding box center [750, 64] width 52 height 11
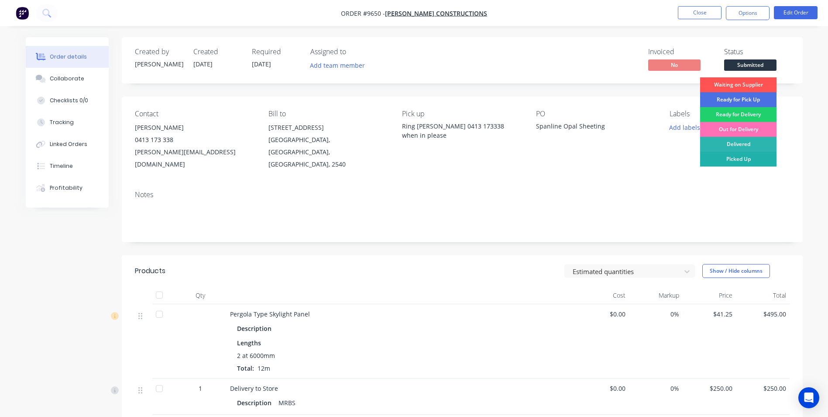
click at [734, 158] on div "Picked Up" at bounding box center [738, 159] width 76 height 15
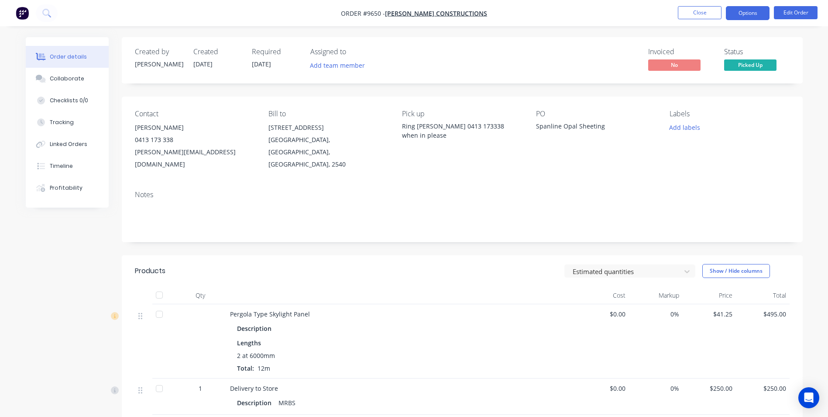
click at [739, 15] on button "Options" at bounding box center [748, 13] width 44 height 14
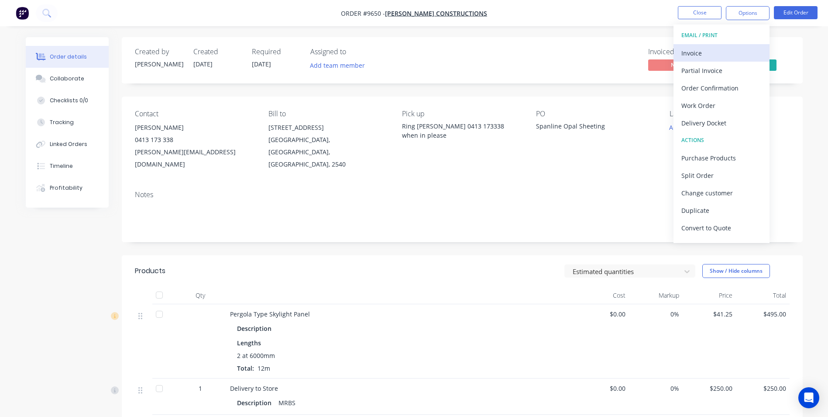
click at [703, 49] on div "Invoice" at bounding box center [722, 53] width 80 height 13
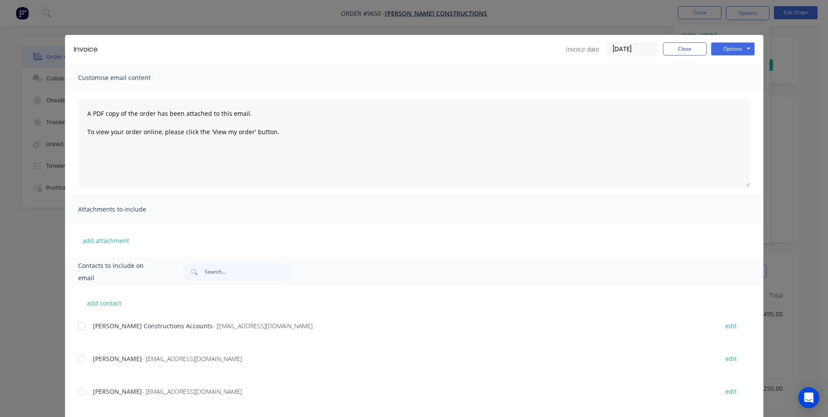
click at [74, 324] on div "add contact [PERSON_NAME] Constructions Accounts - [EMAIL_ADDRESS][DOMAIN_NAME]…" at bounding box center [414, 407] width 699 height 242
click at [76, 324] on div at bounding box center [81, 325] width 17 height 17
click at [716, 51] on button "Options" at bounding box center [733, 48] width 44 height 13
click at [711, 90] on button "Email" at bounding box center [739, 93] width 56 height 14
click at [689, 48] on button "Close" at bounding box center [685, 48] width 44 height 13
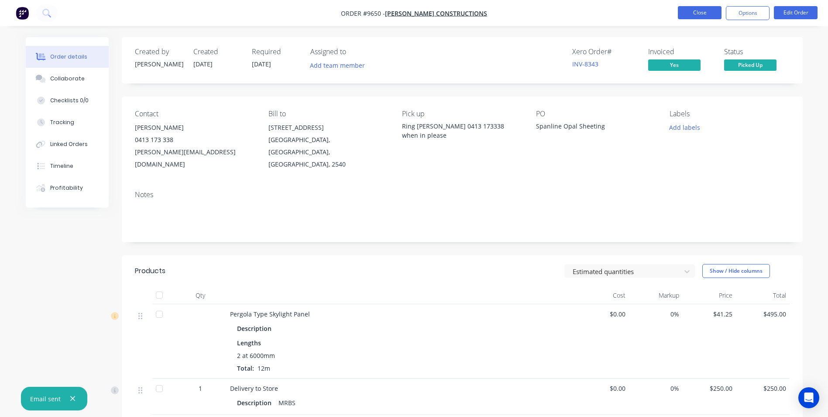
click at [700, 13] on button "Close" at bounding box center [700, 12] width 44 height 13
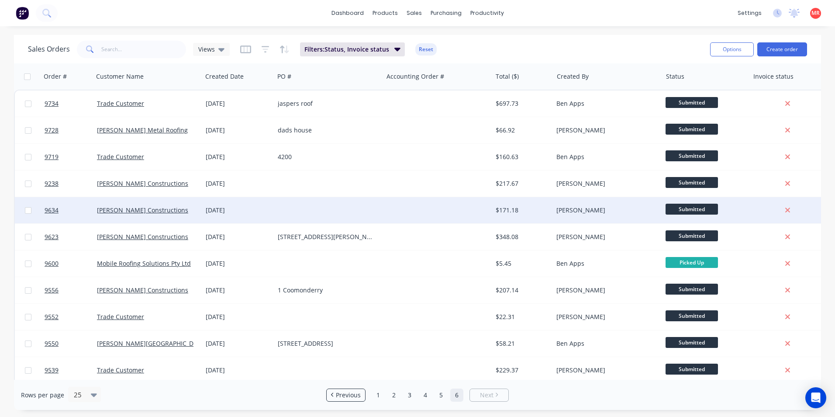
click at [323, 209] on div at bounding box center [328, 210] width 109 height 26
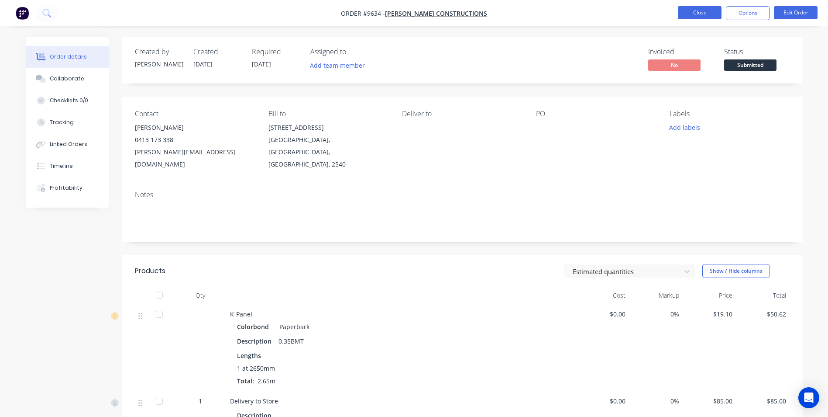
click at [697, 9] on button "Close" at bounding box center [700, 12] width 44 height 13
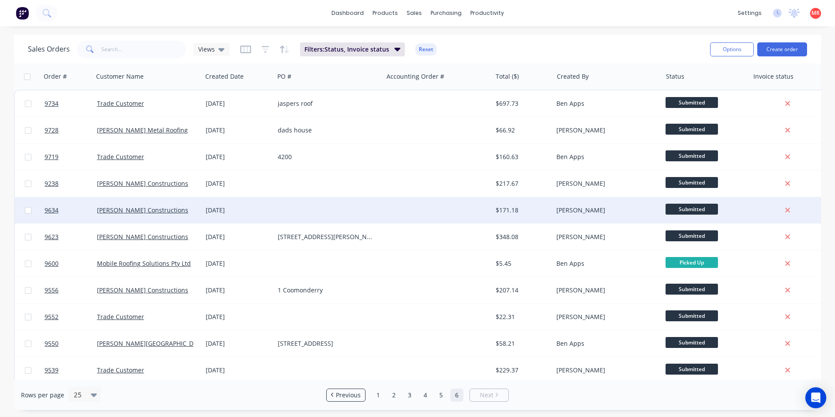
click at [336, 215] on div at bounding box center [328, 210] width 109 height 26
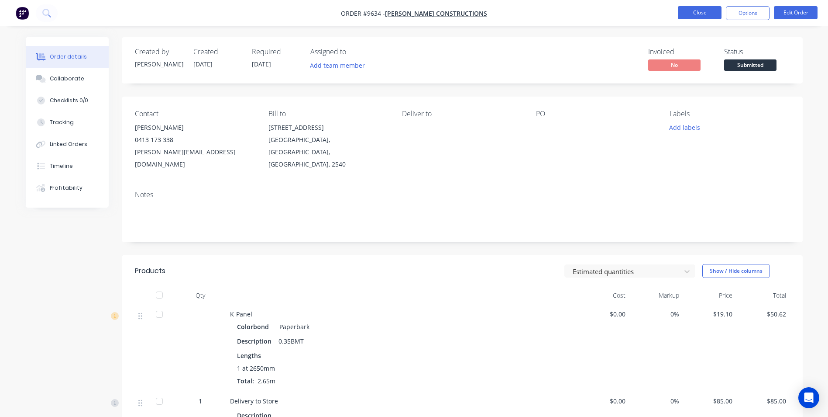
click at [707, 10] on button "Close" at bounding box center [700, 12] width 44 height 13
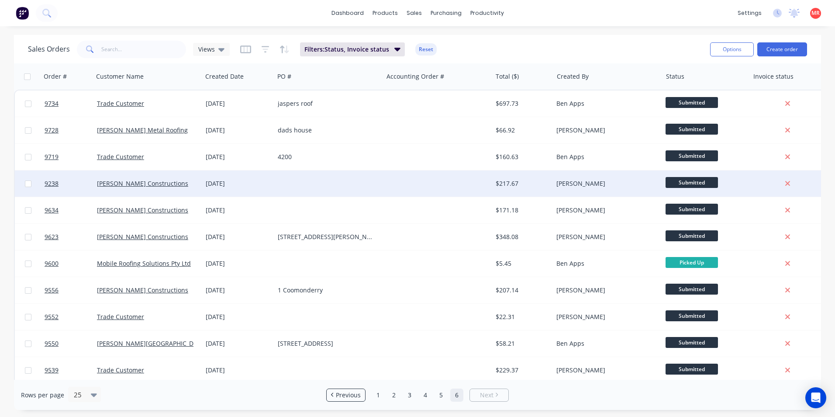
click at [324, 184] on div at bounding box center [328, 183] width 109 height 26
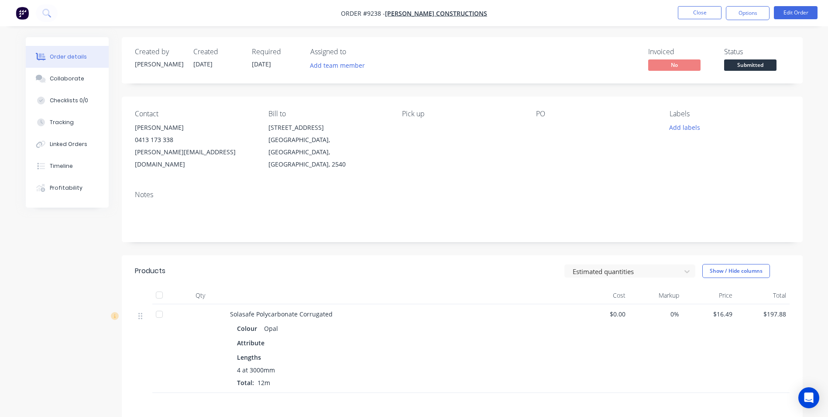
click at [737, 65] on span "Submitted" at bounding box center [750, 64] width 52 height 11
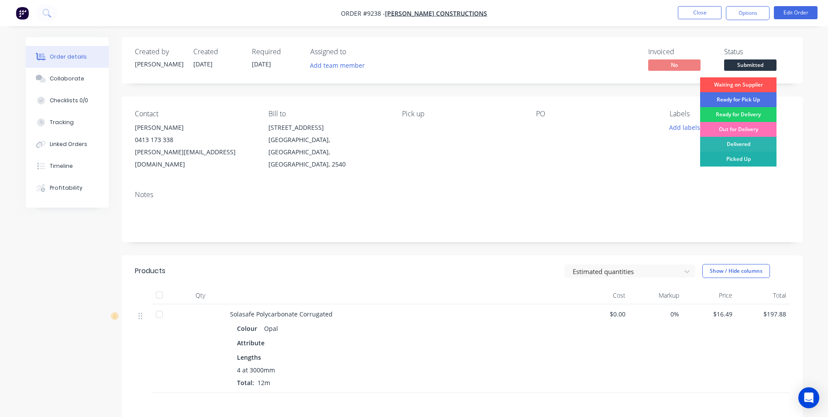
click at [721, 158] on div "Picked Up" at bounding box center [738, 159] width 76 height 15
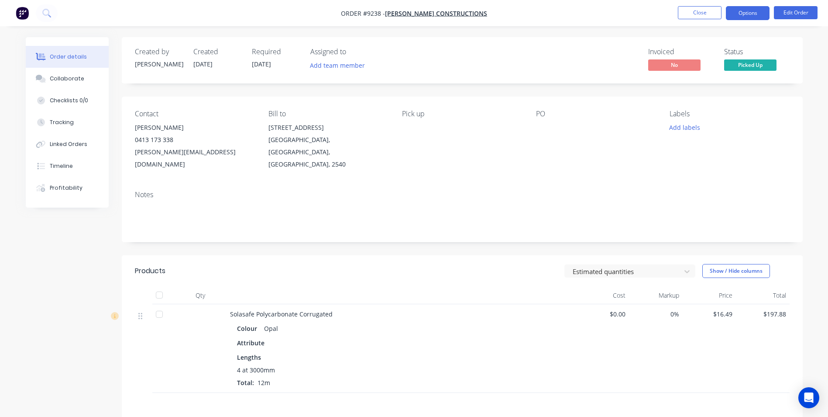
click at [735, 13] on button "Options" at bounding box center [748, 13] width 44 height 14
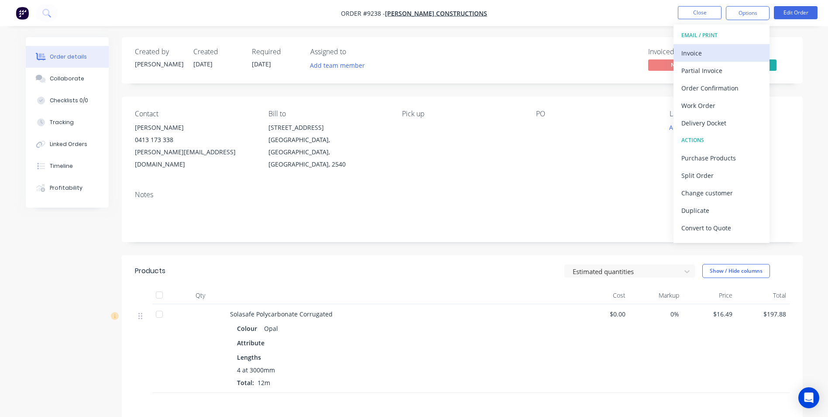
click at [706, 48] on div "Invoice" at bounding box center [722, 53] width 80 height 13
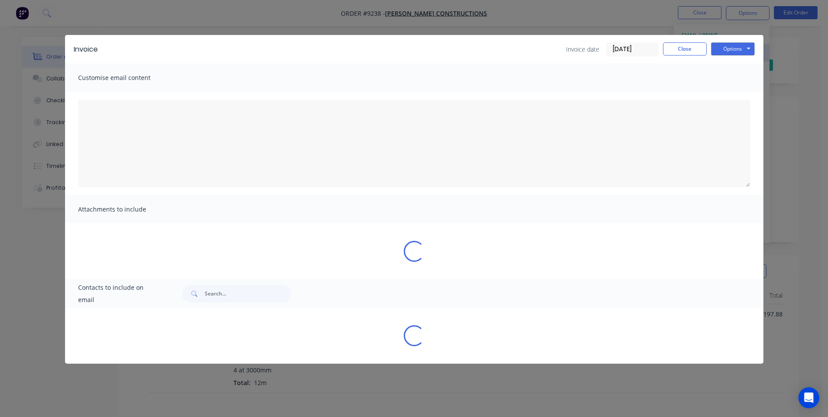
type textarea "A PDF copy of the order has been attached to this email. To view your order onl…"
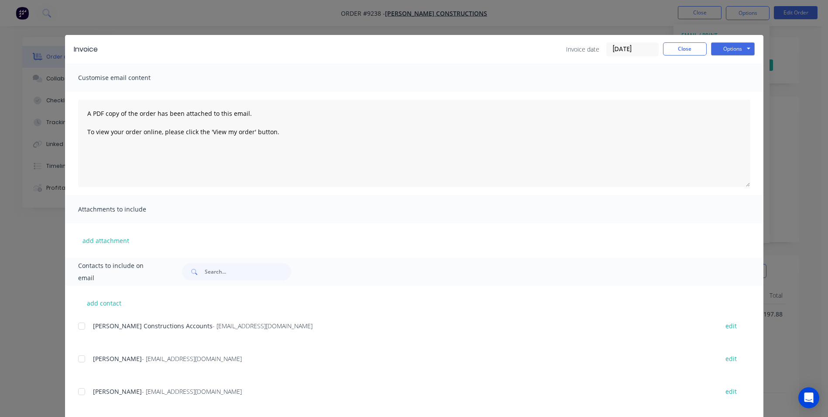
click at [85, 330] on div at bounding box center [81, 325] width 17 height 17
click at [728, 53] on button "Options" at bounding box center [733, 48] width 44 height 13
click at [718, 89] on button "Email" at bounding box center [739, 93] width 56 height 14
click at [689, 50] on button "Close" at bounding box center [685, 48] width 44 height 13
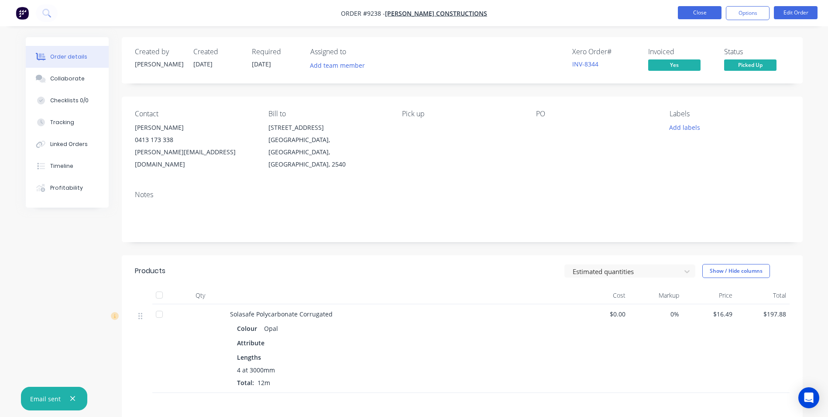
click at [696, 15] on button "Close" at bounding box center [700, 12] width 44 height 13
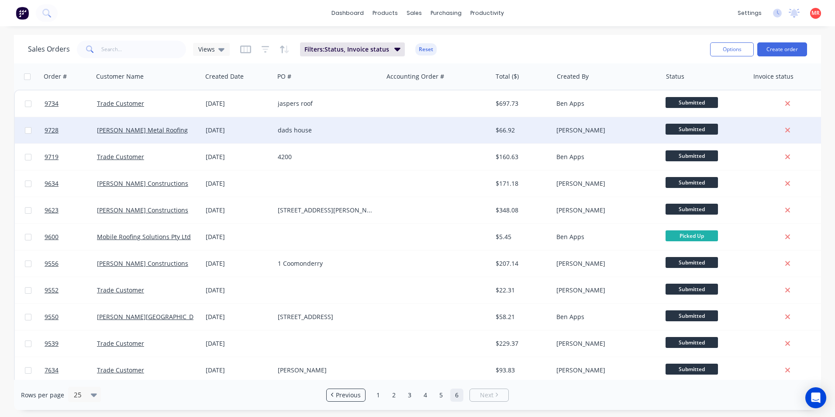
click at [362, 140] on div "dads house" at bounding box center [328, 130] width 109 height 26
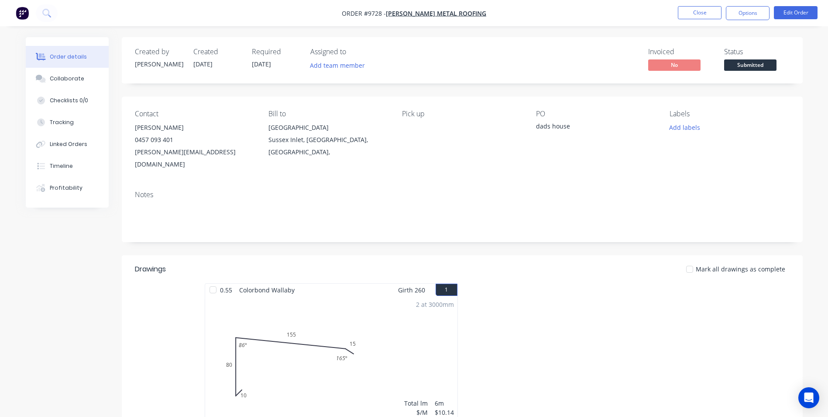
click at [739, 68] on span "Submitted" at bounding box center [750, 64] width 52 height 11
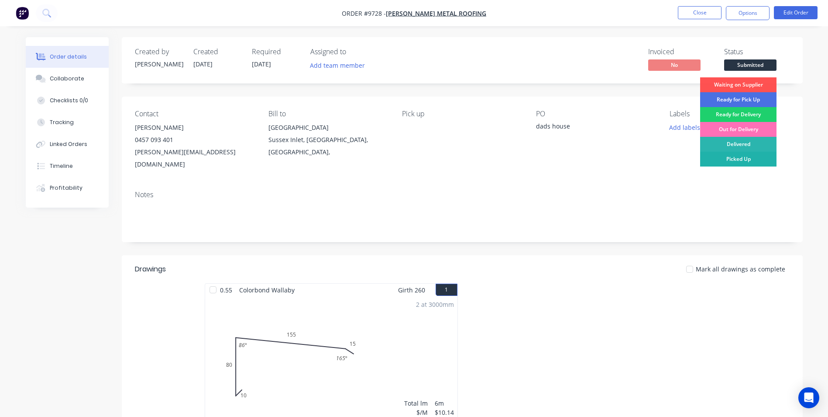
click at [720, 156] on div "Picked Up" at bounding box center [738, 159] width 76 height 15
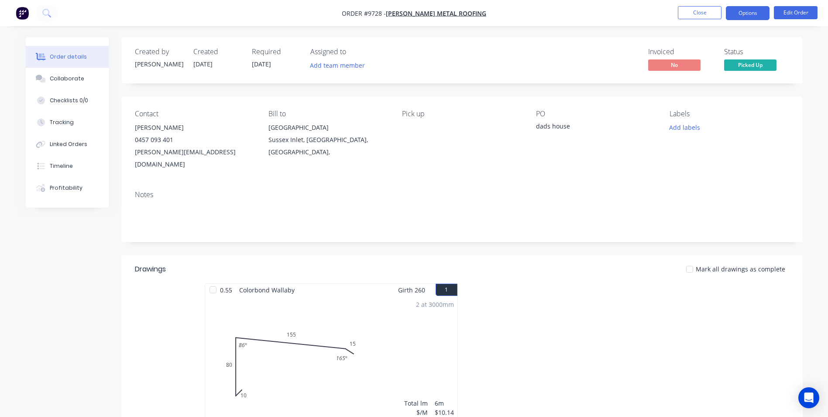
click at [743, 14] on button "Options" at bounding box center [748, 13] width 44 height 14
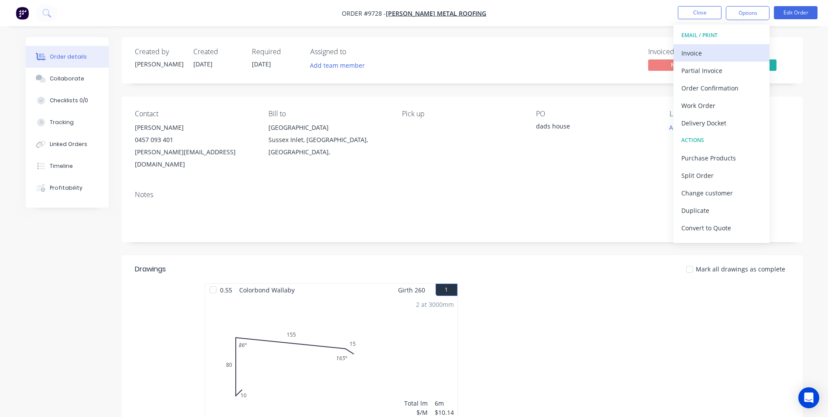
click at [709, 52] on div "Invoice" at bounding box center [722, 53] width 80 height 13
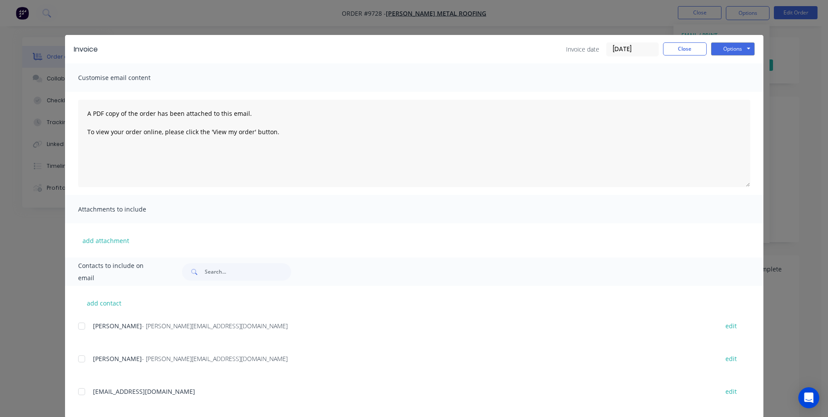
click at [82, 363] on div at bounding box center [81, 358] width 17 height 17
click at [732, 51] on button "Options" at bounding box center [733, 48] width 44 height 13
click at [725, 93] on button "Email" at bounding box center [739, 93] width 56 height 14
click at [680, 42] on button "Close" at bounding box center [685, 48] width 44 height 13
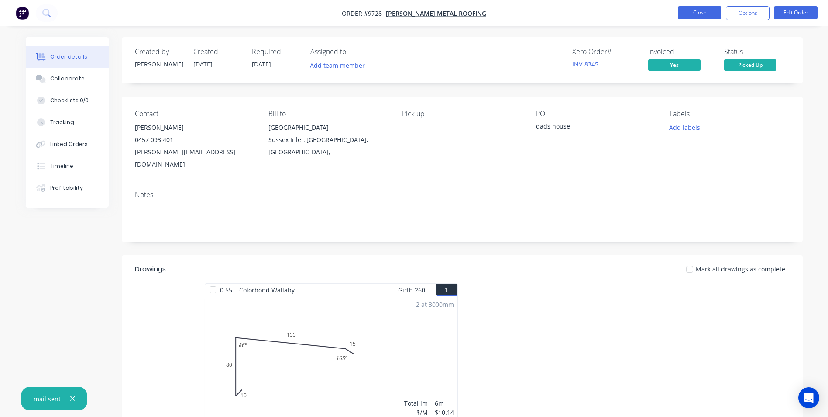
click at [699, 11] on button "Close" at bounding box center [700, 12] width 44 height 13
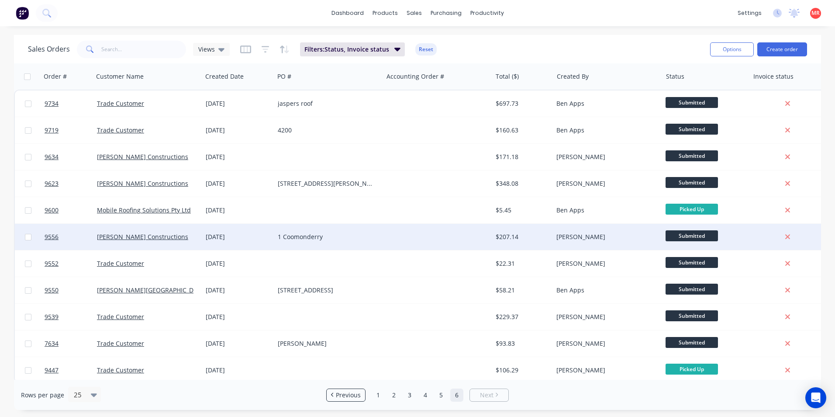
click at [384, 235] on div at bounding box center [437, 237] width 109 height 26
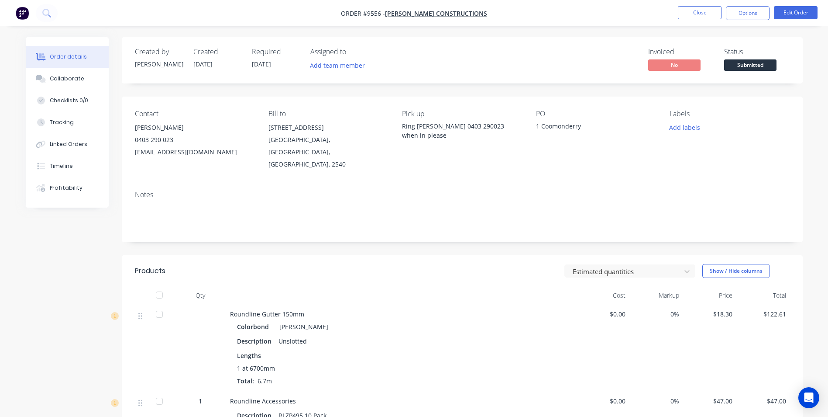
click at [760, 58] on div "Status Submitted" at bounding box center [756, 60] width 65 height 25
click at [756, 65] on span "Submitted" at bounding box center [750, 64] width 52 height 11
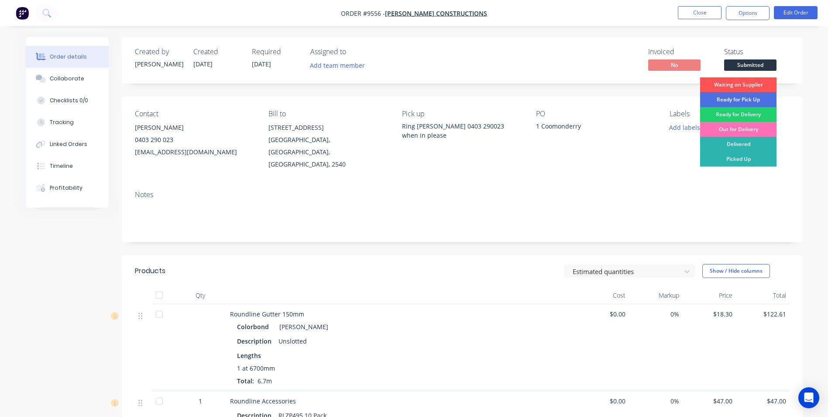
drag, startPoint x: 726, startPoint y: 154, endPoint x: 734, endPoint y: 68, distance: 86.4
click at [726, 153] on div "Picked Up" at bounding box center [738, 159] width 76 height 15
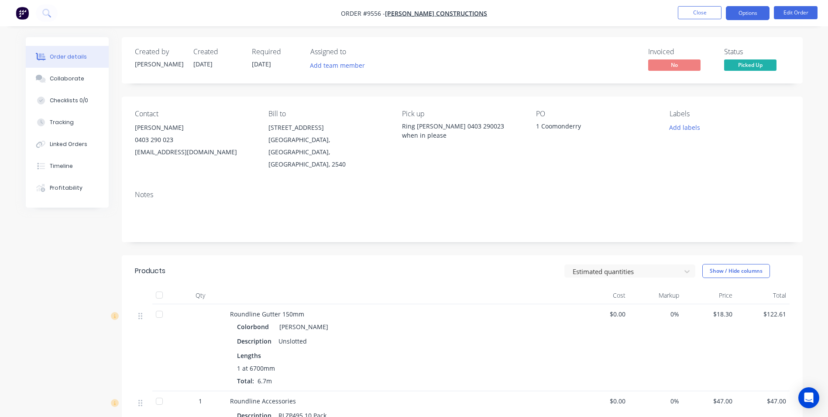
click at [741, 13] on button "Options" at bounding box center [748, 13] width 44 height 14
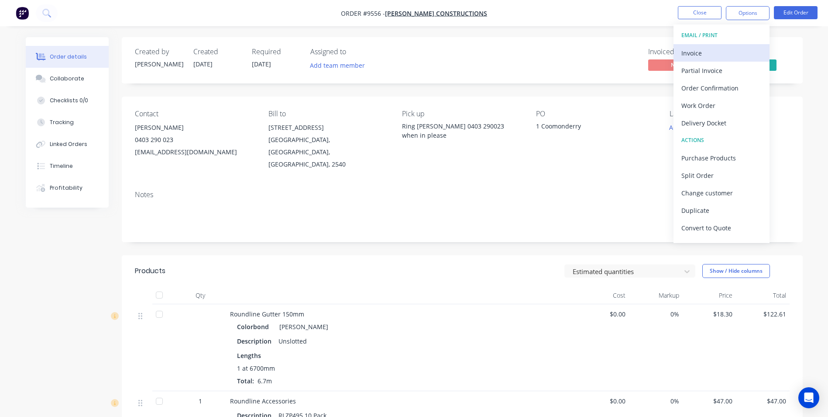
click at [709, 56] on div "Invoice" at bounding box center [722, 53] width 80 height 13
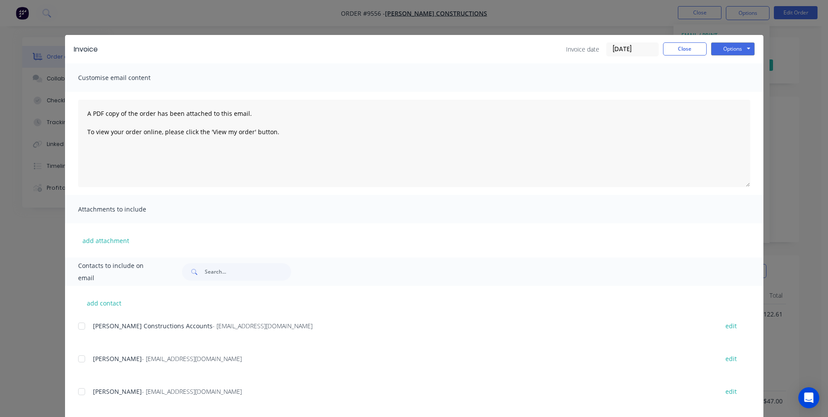
click at [93, 323] on span "Hobbs Constructions Accounts" at bounding box center [153, 325] width 120 height 8
click at [84, 325] on div at bounding box center [81, 325] width 17 height 17
click at [716, 48] on button "Options" at bounding box center [733, 48] width 44 height 13
click at [720, 88] on button "Email" at bounding box center [739, 93] width 56 height 14
click at [688, 48] on button "Close" at bounding box center [685, 48] width 44 height 13
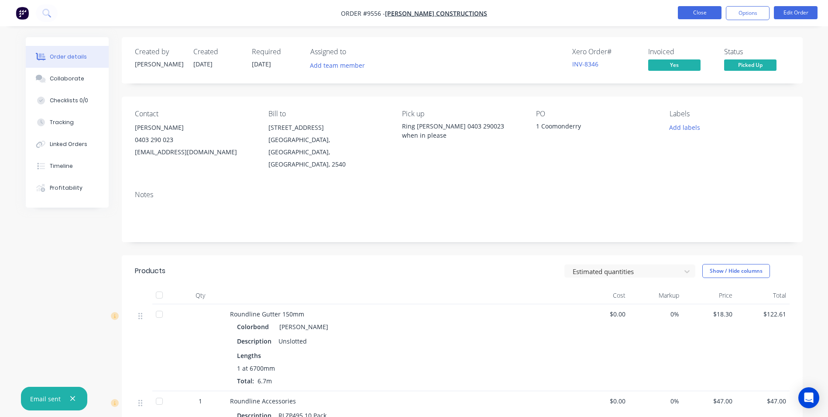
click at [687, 13] on button "Close" at bounding box center [700, 12] width 44 height 13
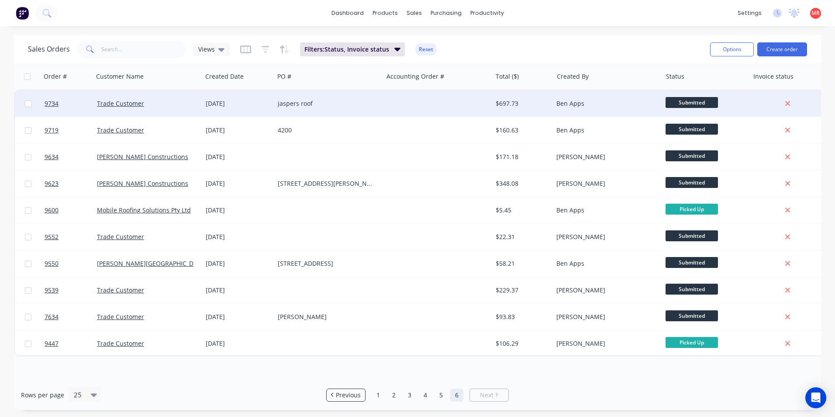
click at [356, 106] on div "jaspers roof" at bounding box center [326, 103] width 97 height 9
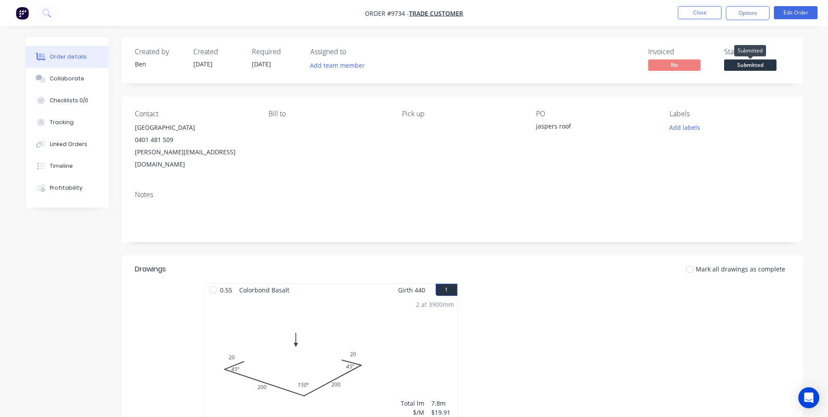
click at [756, 65] on span "Submitted" at bounding box center [750, 64] width 52 height 11
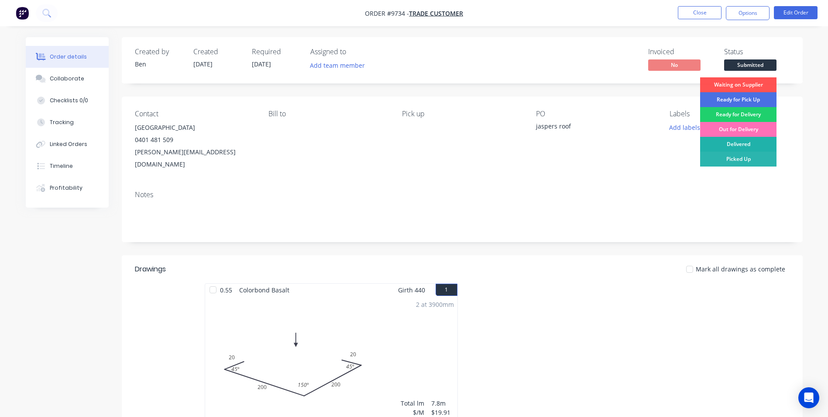
click at [745, 141] on div "Delivered" at bounding box center [738, 144] width 76 height 15
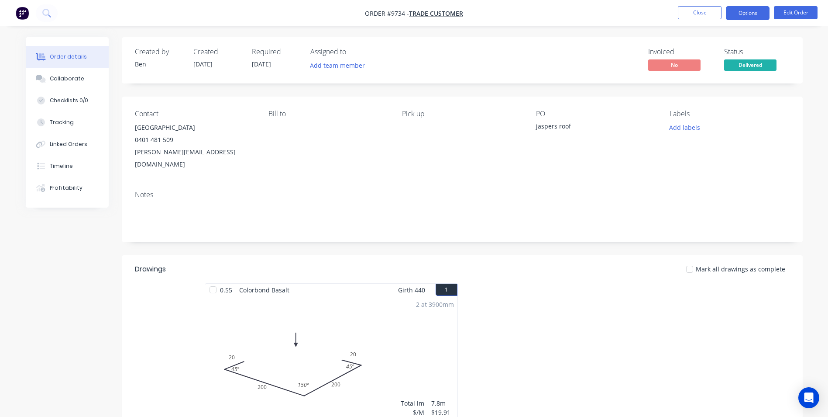
click at [752, 15] on button "Options" at bounding box center [748, 13] width 44 height 14
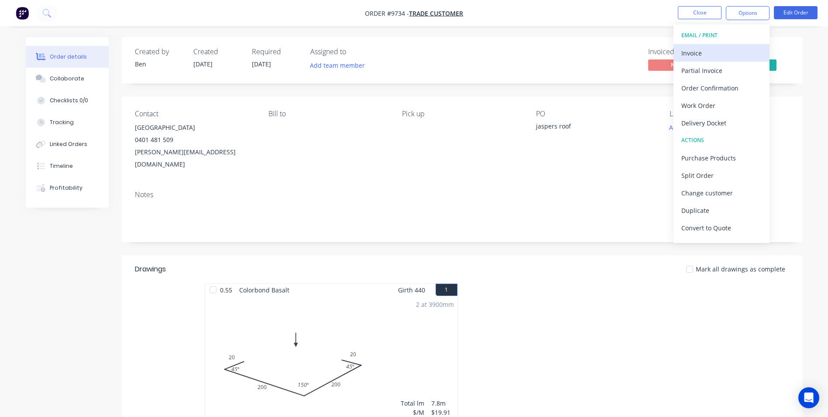
click at [707, 52] on div "Invoice" at bounding box center [722, 53] width 80 height 13
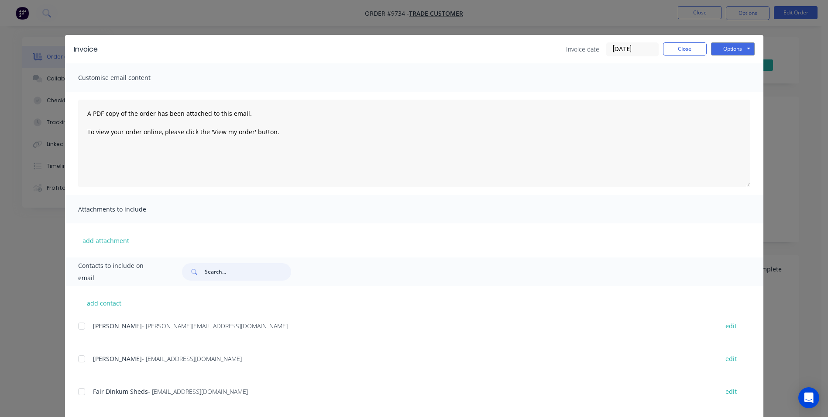
click at [226, 274] on input "text" at bounding box center [248, 271] width 86 height 17
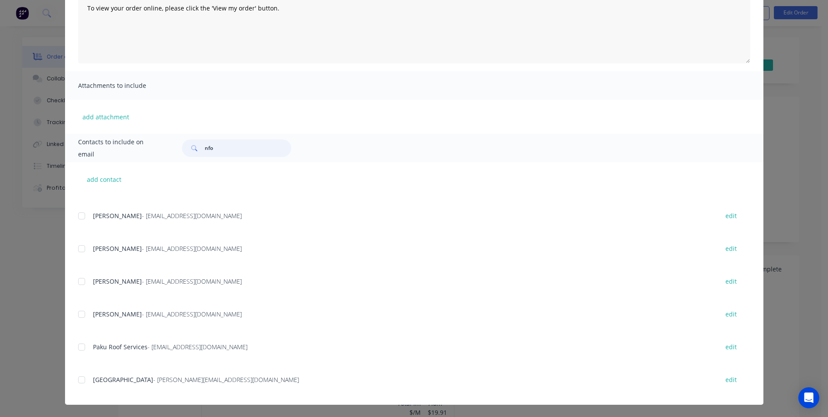
scroll to position [218, 0]
click at [82, 379] on div at bounding box center [81, 376] width 17 height 17
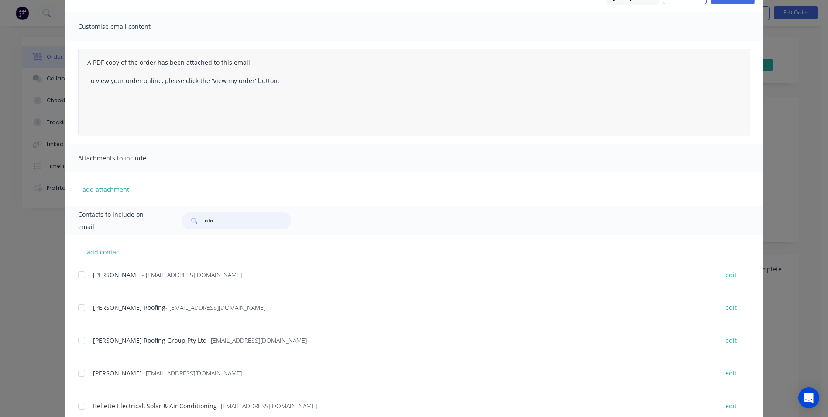
scroll to position [0, 0]
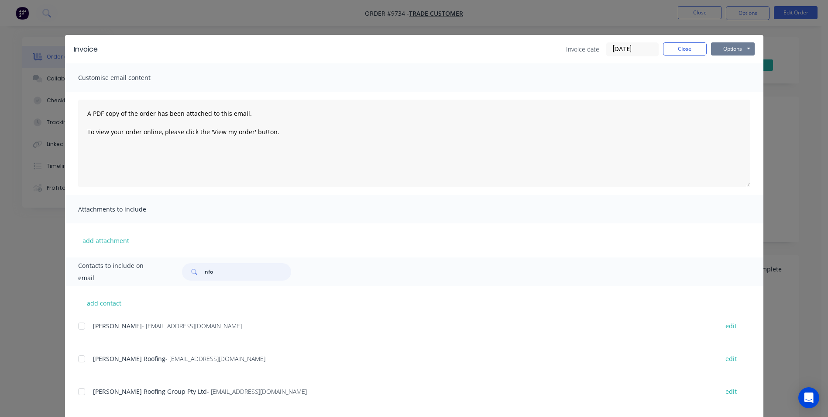
type input "nfo"
click at [735, 48] on button "Options" at bounding box center [733, 48] width 44 height 13
click at [733, 92] on button "Email" at bounding box center [739, 93] width 56 height 14
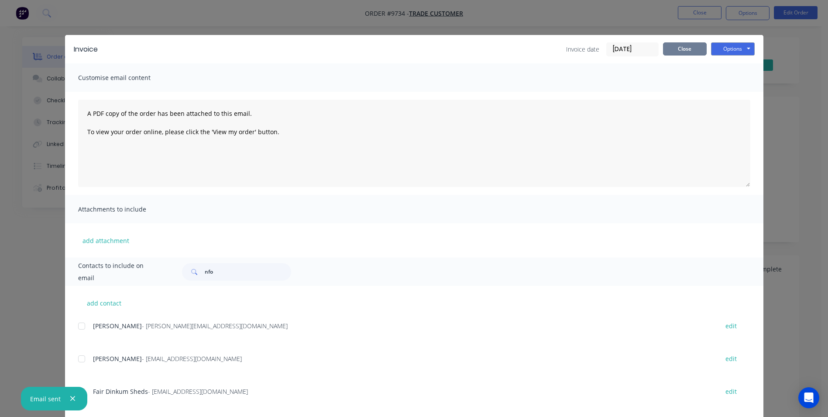
click at [677, 48] on button "Close" at bounding box center [685, 48] width 44 height 13
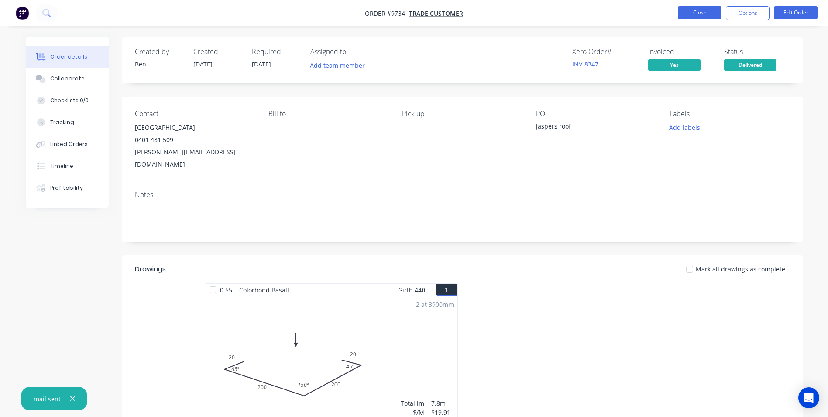
click at [718, 18] on button "Close" at bounding box center [700, 12] width 44 height 13
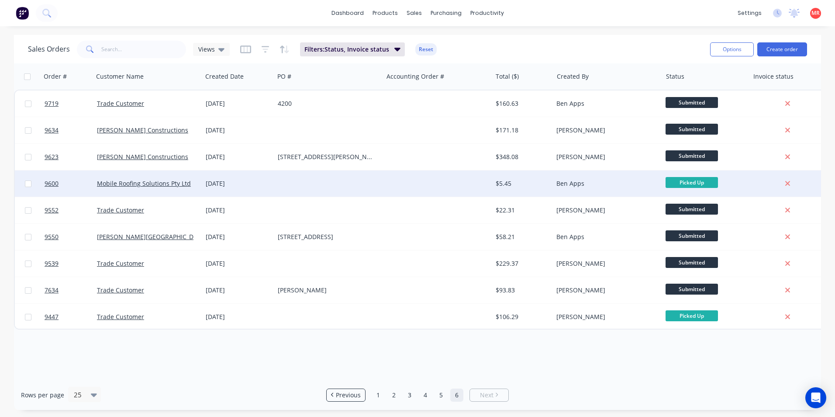
click at [336, 184] on div at bounding box center [328, 183] width 109 height 26
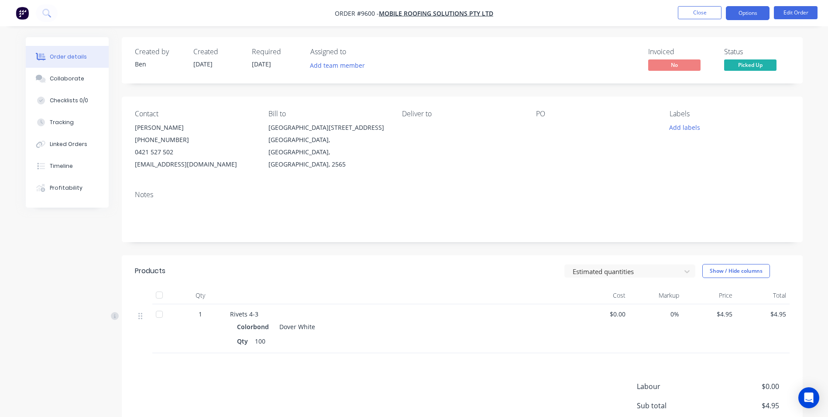
click at [743, 11] on button "Options" at bounding box center [748, 13] width 44 height 14
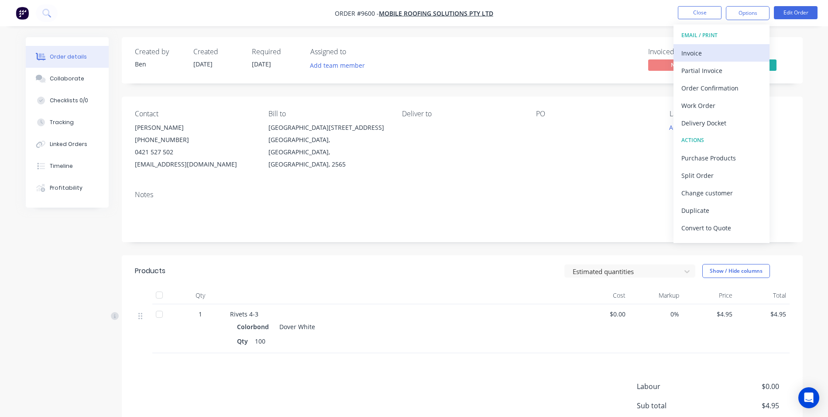
click at [708, 54] on div "Invoice" at bounding box center [722, 53] width 80 height 13
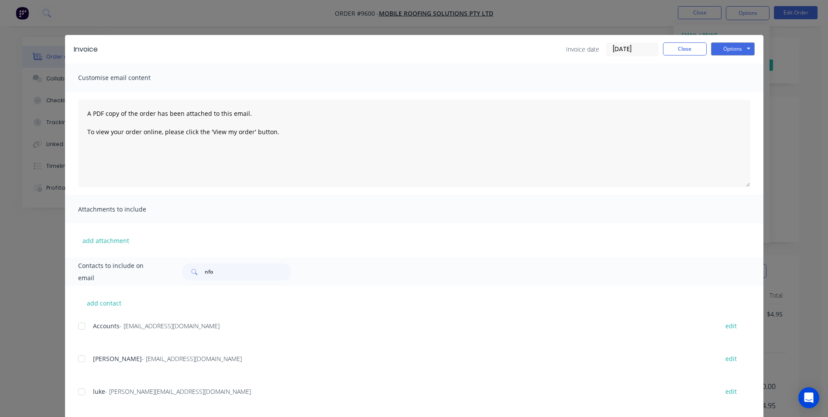
click at [84, 325] on div at bounding box center [81, 325] width 17 height 17
click at [733, 52] on button "Options" at bounding box center [733, 48] width 44 height 13
click at [732, 92] on button "Email" at bounding box center [739, 93] width 56 height 14
click at [663, 43] on button "Close" at bounding box center [685, 48] width 44 height 13
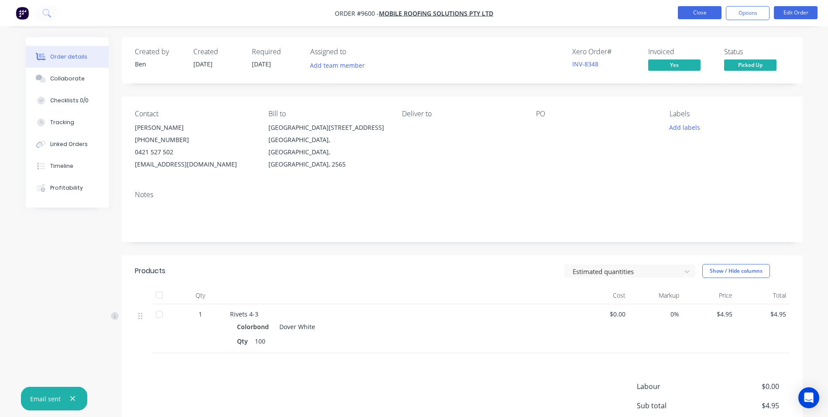
click at [710, 11] on button "Close" at bounding box center [700, 12] width 44 height 13
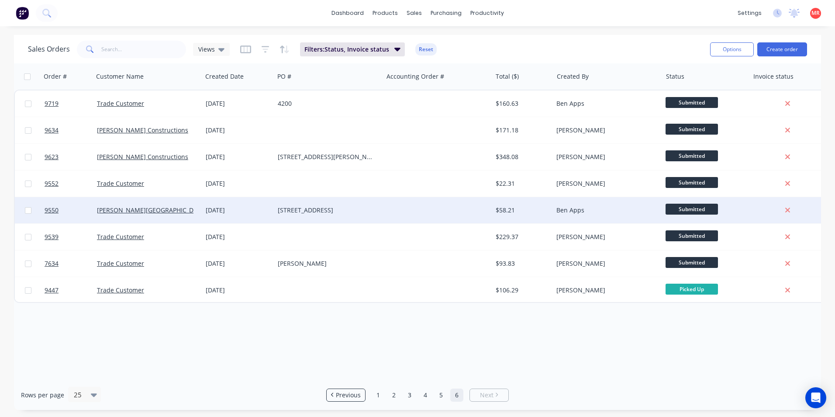
click at [323, 216] on div "77 Abatross road" at bounding box center [328, 210] width 109 height 26
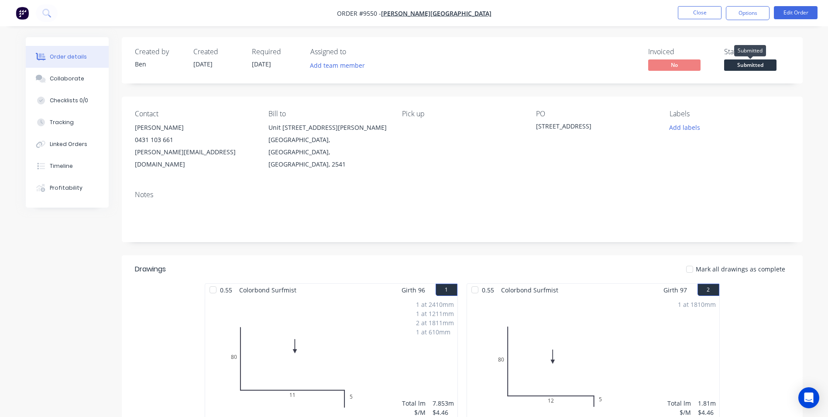
click at [738, 66] on span "Submitted" at bounding box center [750, 64] width 52 height 11
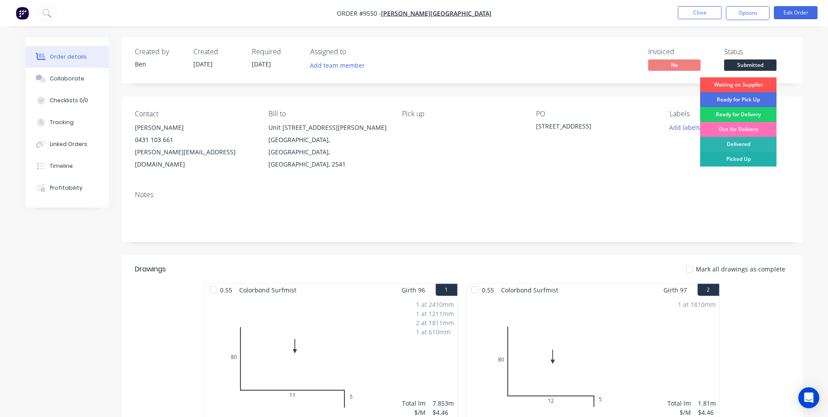
click at [726, 162] on div "Picked Up" at bounding box center [738, 159] width 76 height 15
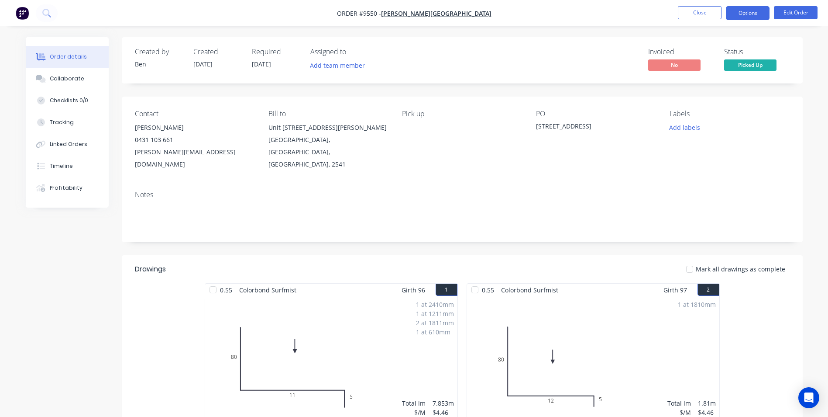
click at [741, 16] on button "Options" at bounding box center [748, 13] width 44 height 14
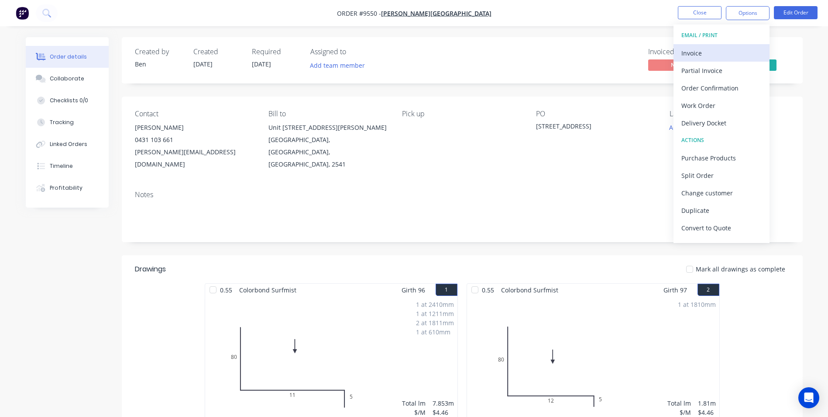
click at [698, 51] on div "Invoice" at bounding box center [722, 53] width 80 height 13
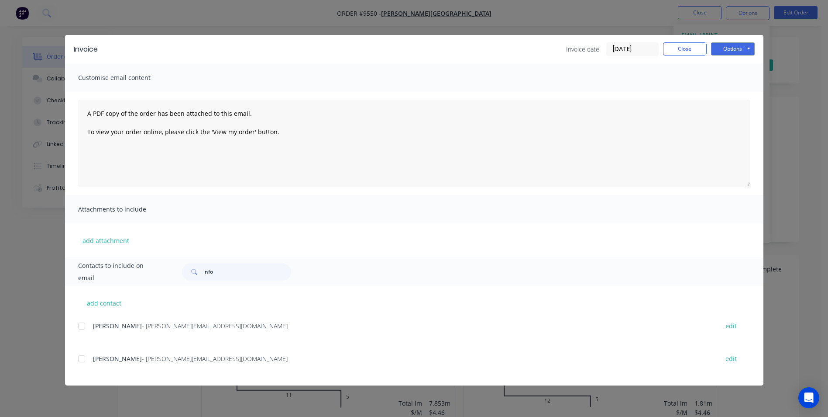
click at [92, 327] on div "Jamie Shaw - jamie@jamieshawbuilding.com.au edit" at bounding box center [421, 326] width 686 height 12
click at [88, 327] on div at bounding box center [81, 325] width 17 height 17
click at [717, 48] on button "Options" at bounding box center [733, 48] width 44 height 13
click at [717, 90] on button "Email" at bounding box center [739, 93] width 56 height 14
click at [690, 51] on button "Close" at bounding box center [685, 48] width 44 height 13
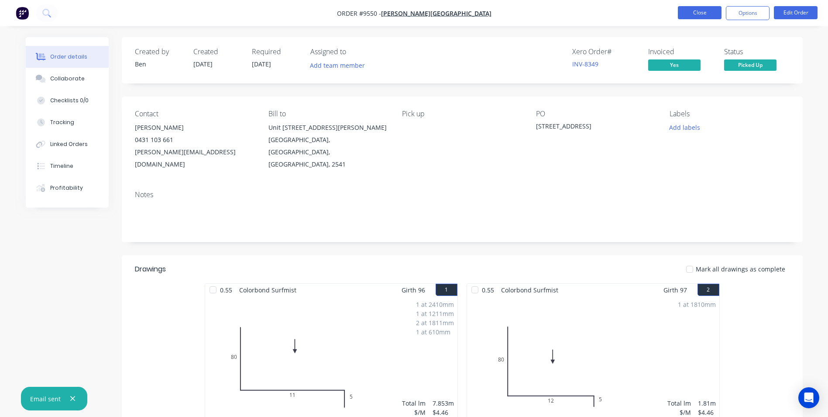
click at [698, 17] on button "Close" at bounding box center [700, 12] width 44 height 13
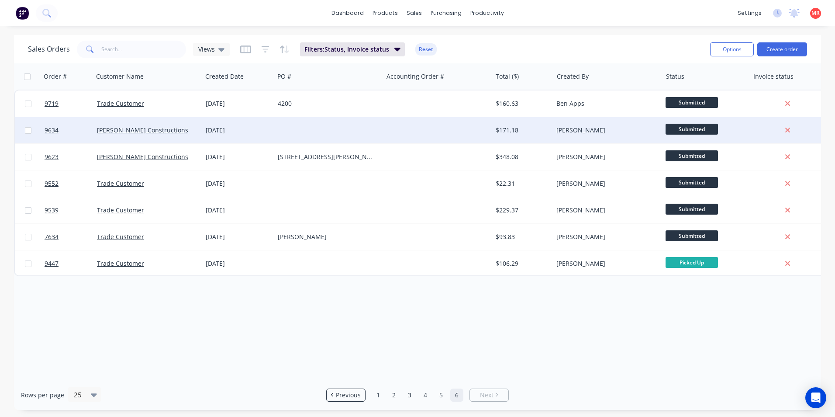
click at [392, 127] on div at bounding box center [437, 130] width 109 height 26
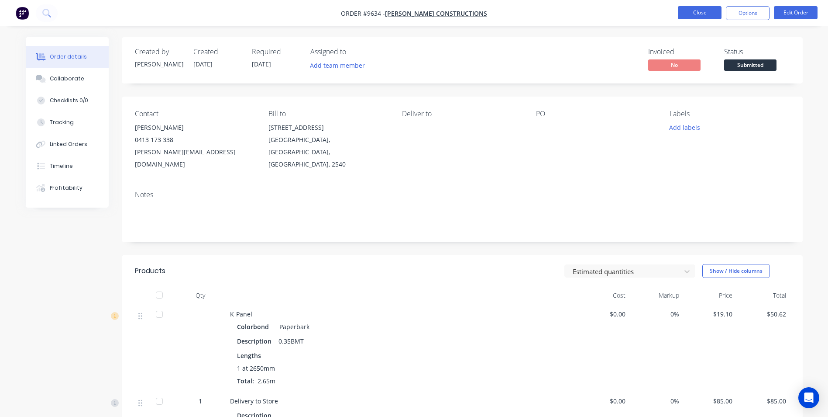
click at [717, 9] on button "Close" at bounding box center [700, 12] width 44 height 13
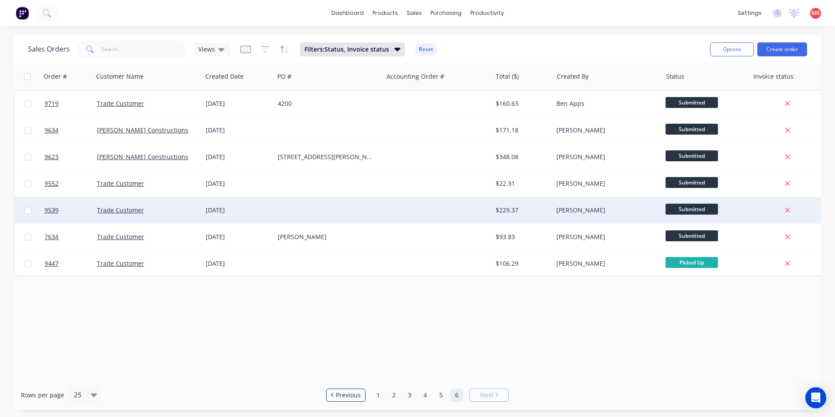
click at [425, 213] on div at bounding box center [437, 210] width 109 height 26
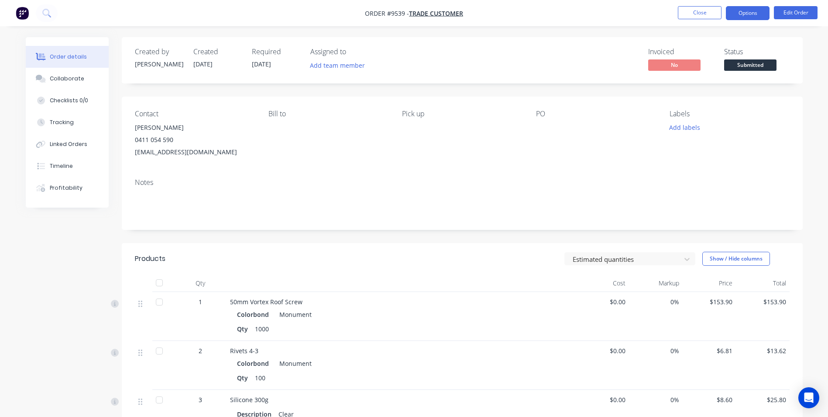
drag, startPoint x: 726, startPoint y: 10, endPoint x: 730, endPoint y: 11, distance: 4.4
click at [727, 10] on ul "Close Options Edit Order" at bounding box center [748, 13] width 161 height 14
click at [732, 11] on button "Options" at bounding box center [748, 13] width 44 height 14
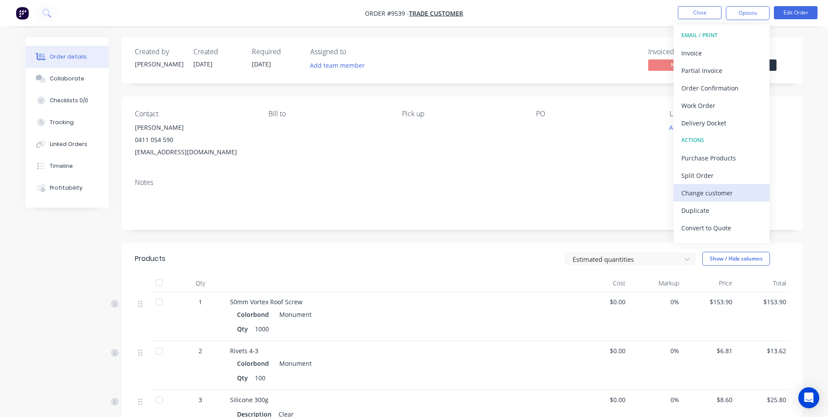
click at [709, 193] on div "Change customer" at bounding box center [722, 192] width 80 height 13
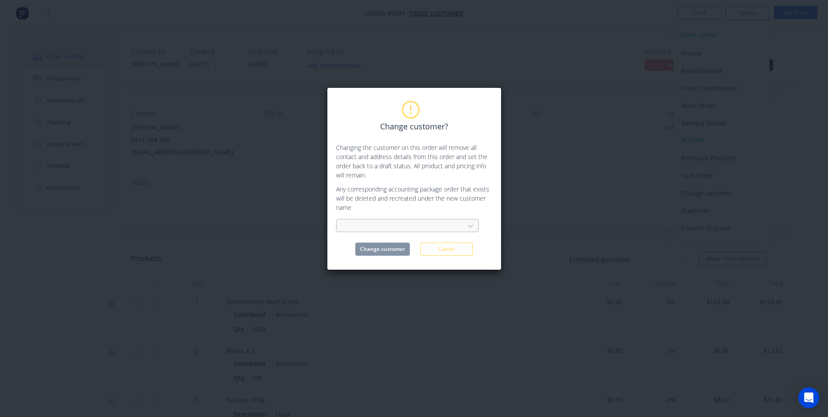
click at [367, 224] on div at bounding box center [402, 226] width 117 height 11
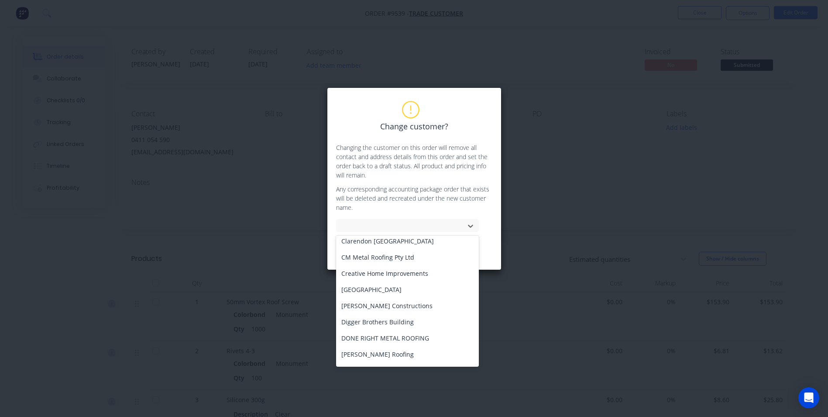
scroll to position [262, 0]
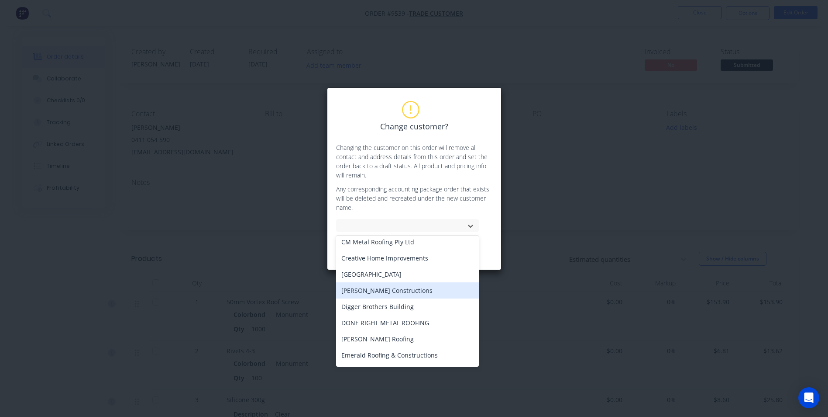
click at [374, 290] on div "[PERSON_NAME] Constructions" at bounding box center [407, 290] width 143 height 16
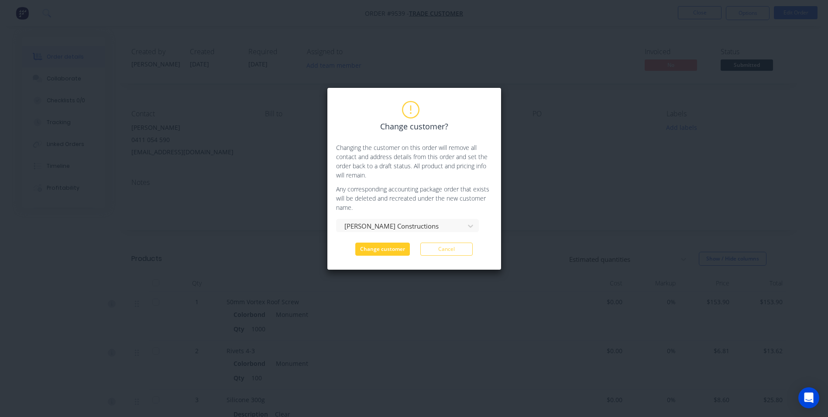
click at [380, 249] on button "Change customer" at bounding box center [382, 248] width 55 height 13
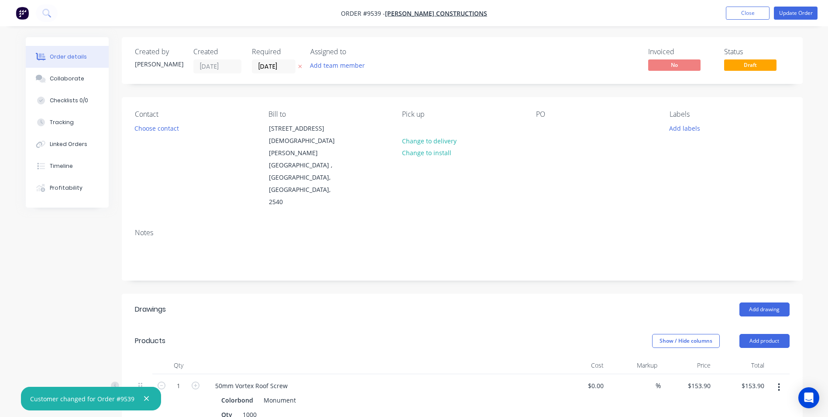
click at [748, 59] on span at bounding box center [751, 57] width 6 height 3
click at [787, 15] on button "Update Order" at bounding box center [796, 13] width 44 height 13
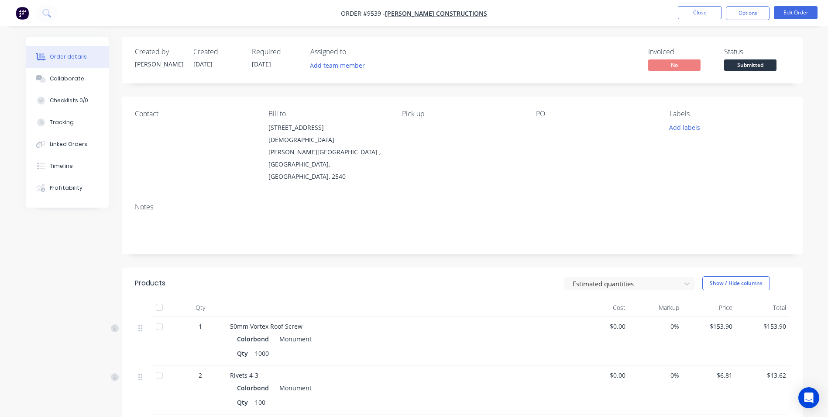
click at [755, 67] on span "Submitted" at bounding box center [750, 64] width 52 height 11
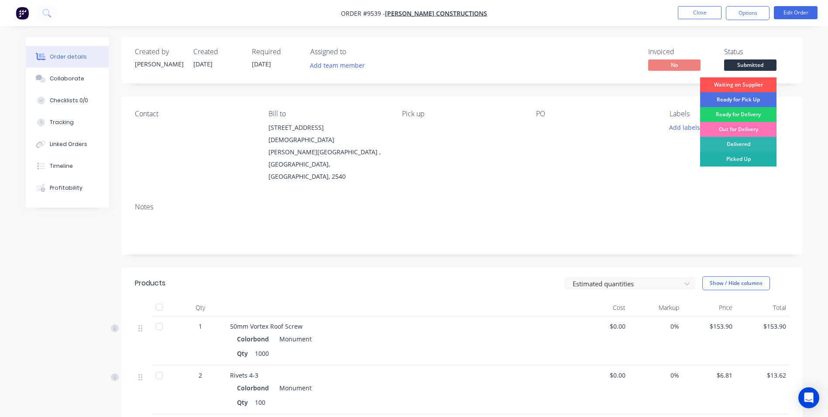
click at [736, 156] on div "Picked Up" at bounding box center [738, 159] width 76 height 15
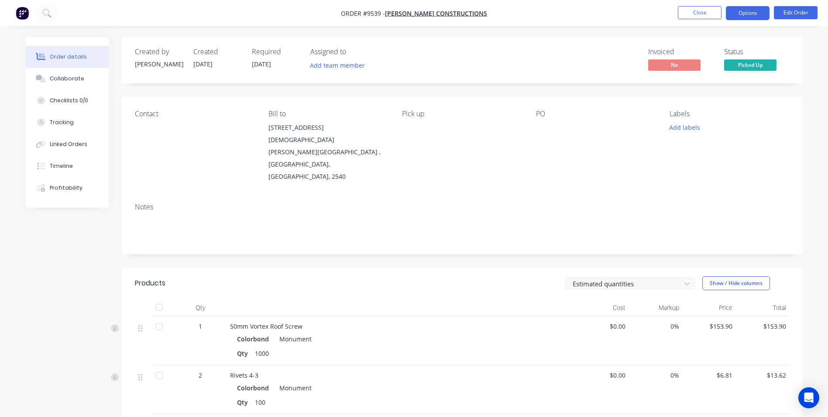
click at [751, 13] on button "Options" at bounding box center [748, 13] width 44 height 14
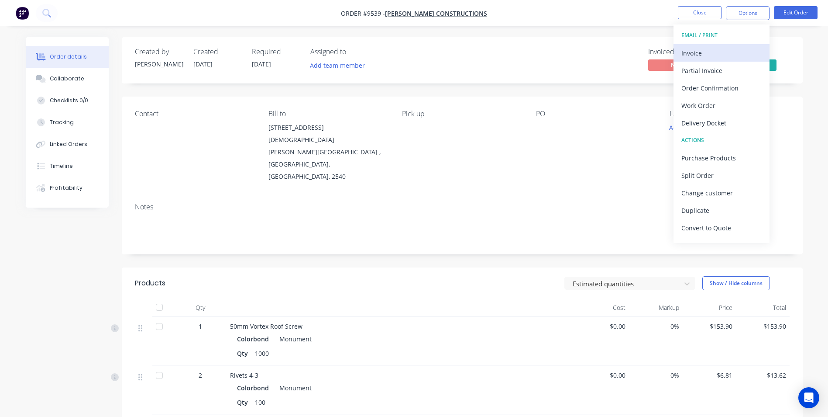
click at [713, 49] on div "Invoice" at bounding box center [722, 53] width 80 height 13
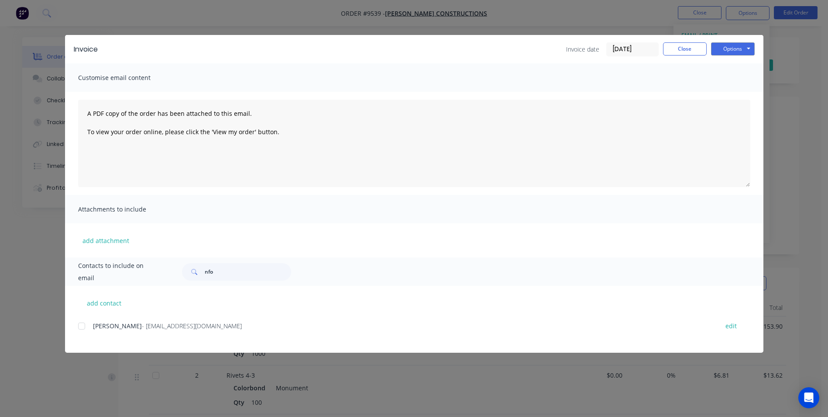
click at [80, 326] on div at bounding box center [81, 325] width 17 height 17
click at [724, 48] on button "Options" at bounding box center [733, 48] width 44 height 13
click at [734, 89] on button "Email" at bounding box center [739, 93] width 56 height 14
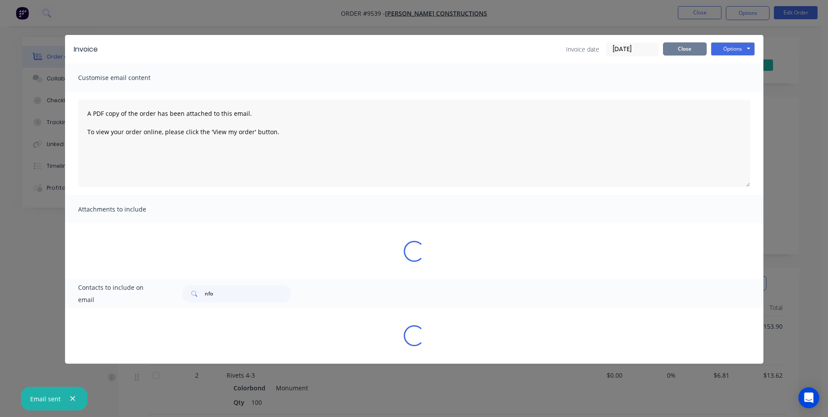
click at [682, 47] on button "Close" at bounding box center [685, 48] width 44 height 13
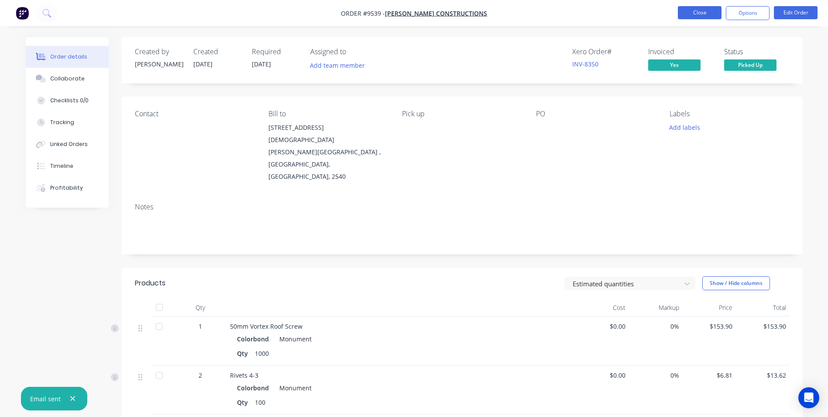
click at [699, 13] on button "Close" at bounding box center [700, 12] width 44 height 13
click at [709, 14] on button "Close" at bounding box center [700, 12] width 44 height 13
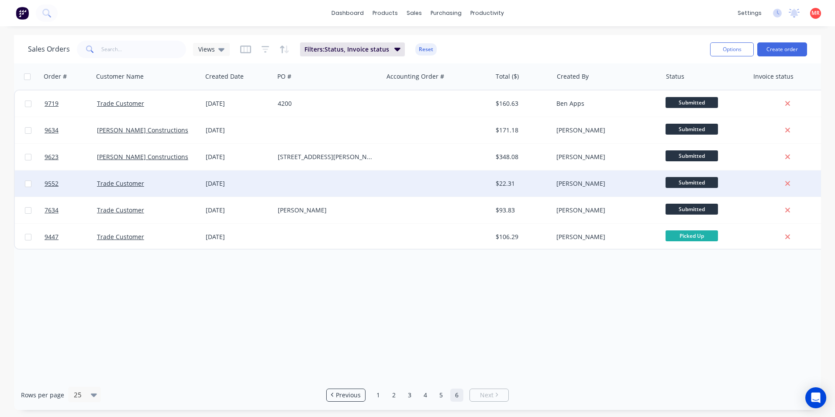
click at [390, 185] on div at bounding box center [437, 183] width 109 height 26
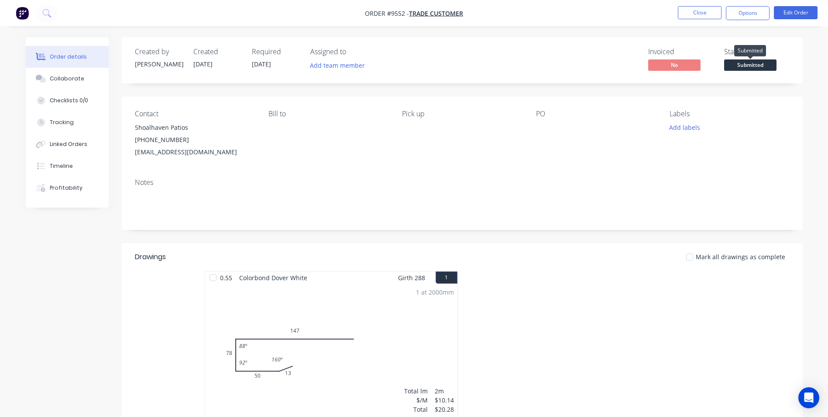
click at [748, 63] on span "Submitted" at bounding box center [750, 64] width 52 height 11
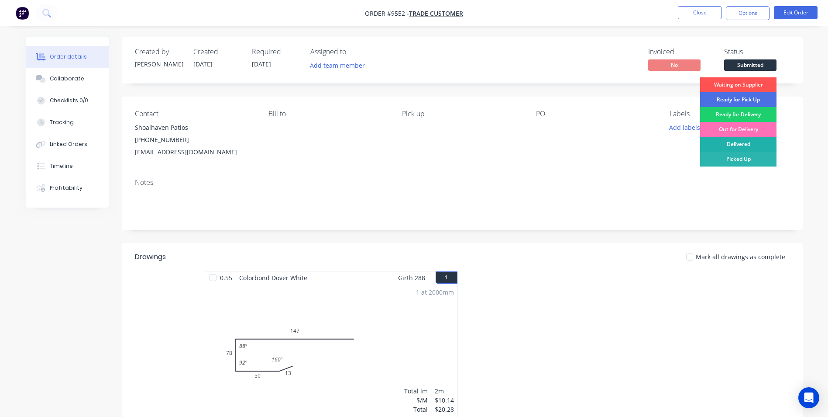
click at [751, 143] on div "Delivered" at bounding box center [738, 144] width 76 height 15
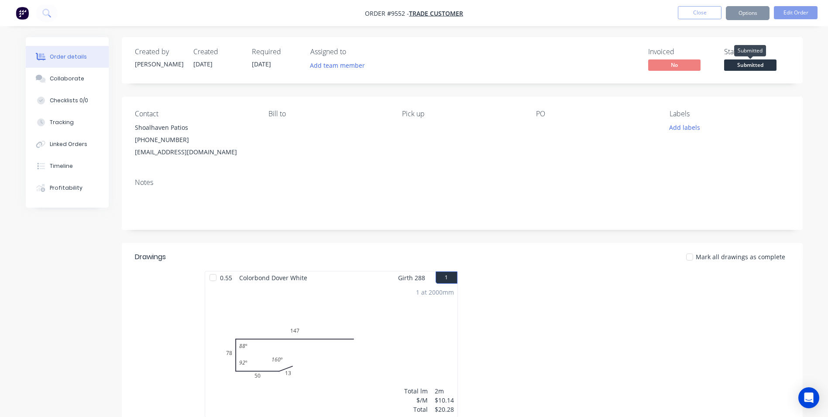
click at [750, 65] on span "Submitted" at bounding box center [750, 64] width 52 height 11
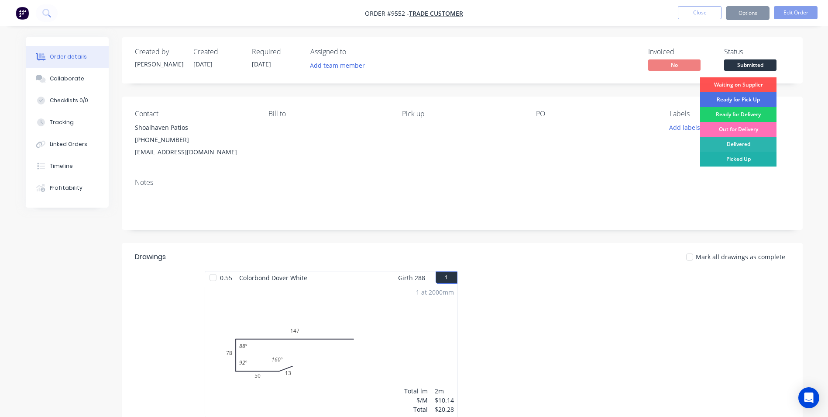
click at [743, 154] on div "Picked Up" at bounding box center [738, 159] width 76 height 15
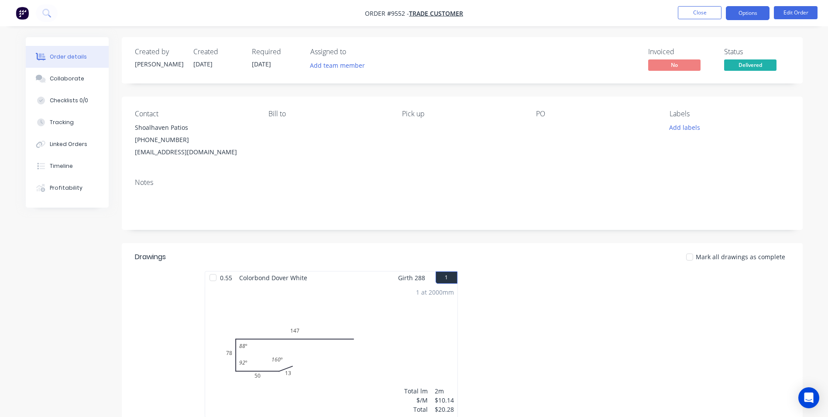
click at [737, 10] on button "Options" at bounding box center [748, 13] width 44 height 14
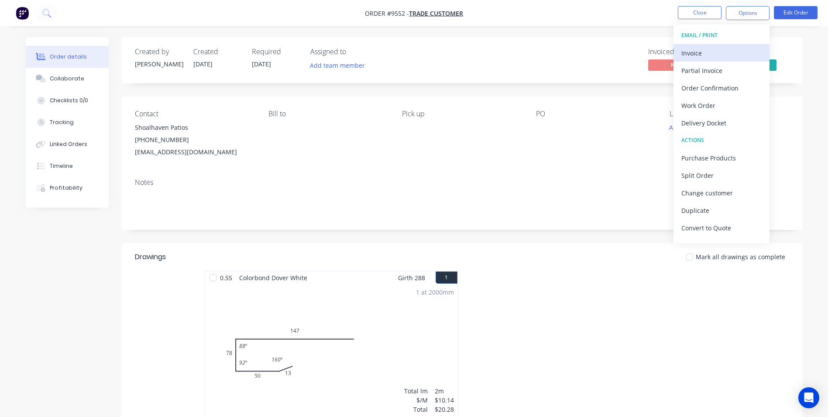
click at [700, 56] on div "Invoice" at bounding box center [722, 53] width 80 height 13
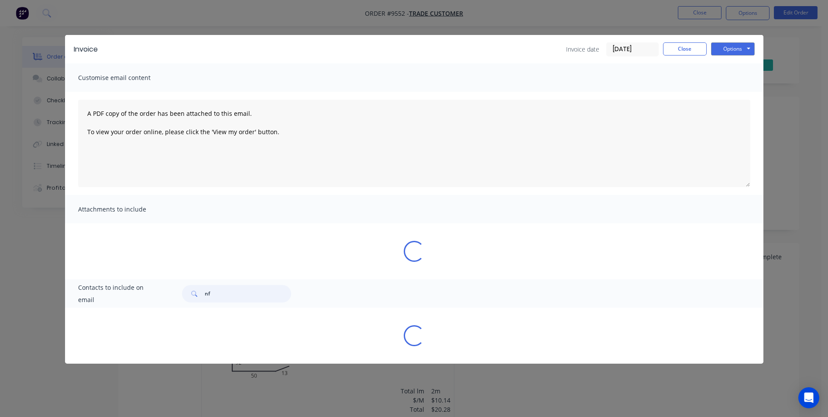
type input "n"
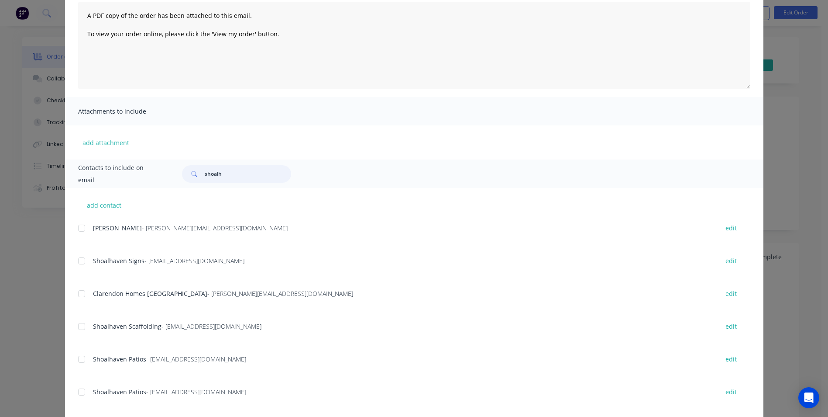
scroll to position [112, 0]
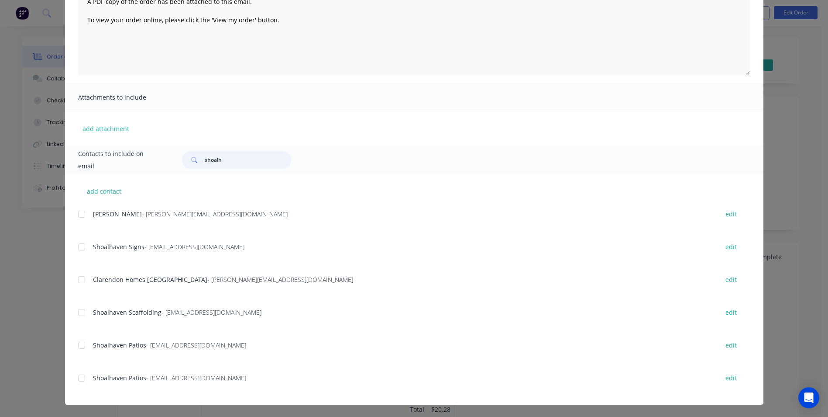
click at [83, 343] on div at bounding box center [81, 344] width 17 height 17
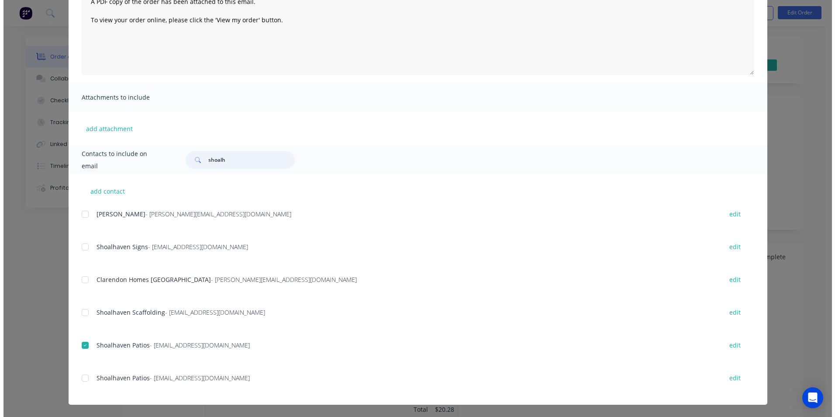
scroll to position [0, 0]
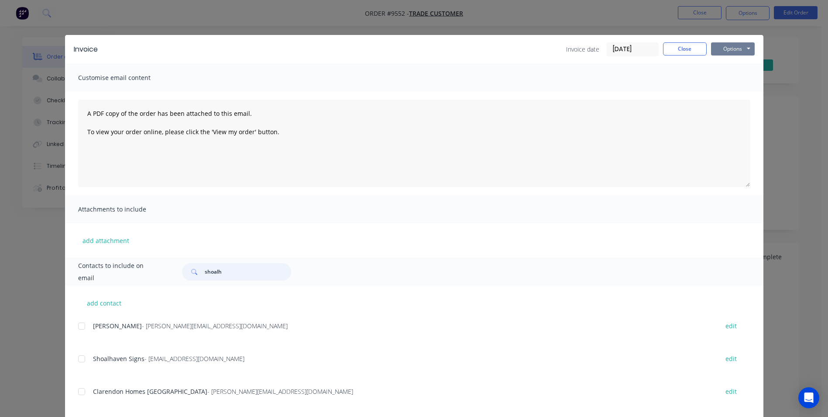
type input "shoalh"
click at [736, 53] on button "Options" at bounding box center [733, 48] width 44 height 13
click at [729, 90] on button "Email" at bounding box center [739, 93] width 56 height 14
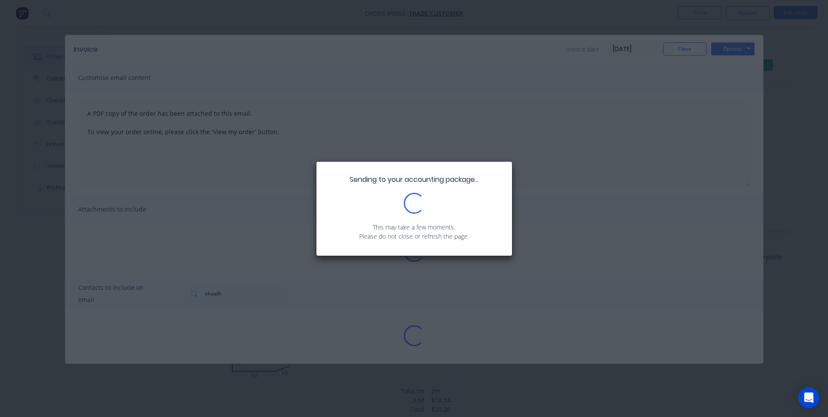
click at [699, 45] on div "Sending to your accounting package... Loading... This may take a few moments. P…" at bounding box center [414, 208] width 828 height 417
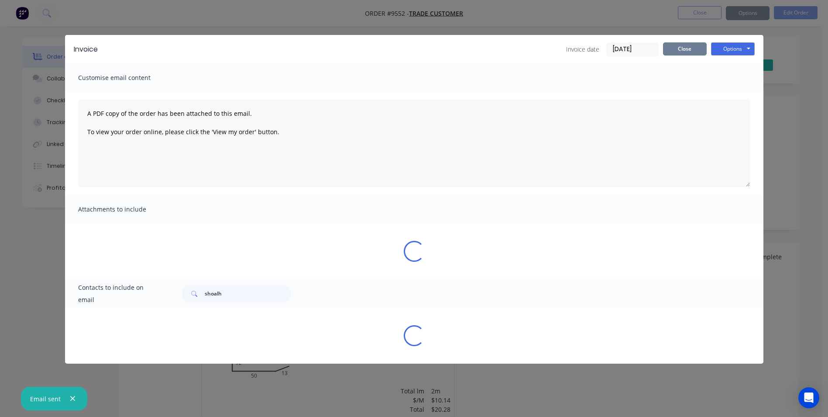
click at [692, 48] on button "Close" at bounding box center [685, 48] width 44 height 13
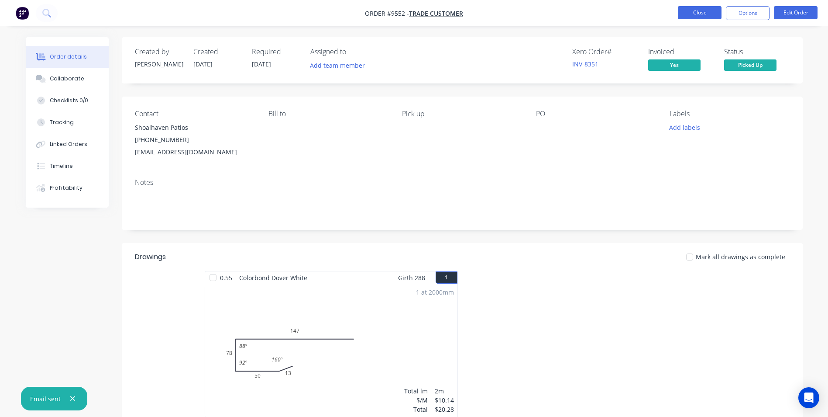
click at [691, 8] on button "Close" at bounding box center [700, 12] width 44 height 13
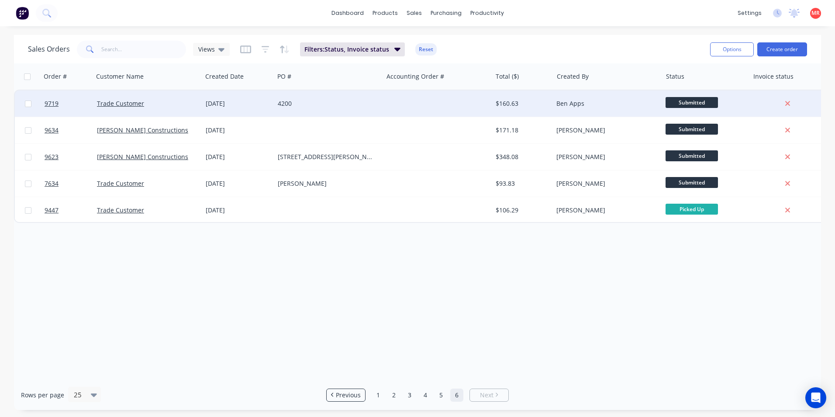
click at [391, 110] on div at bounding box center [437, 103] width 109 height 26
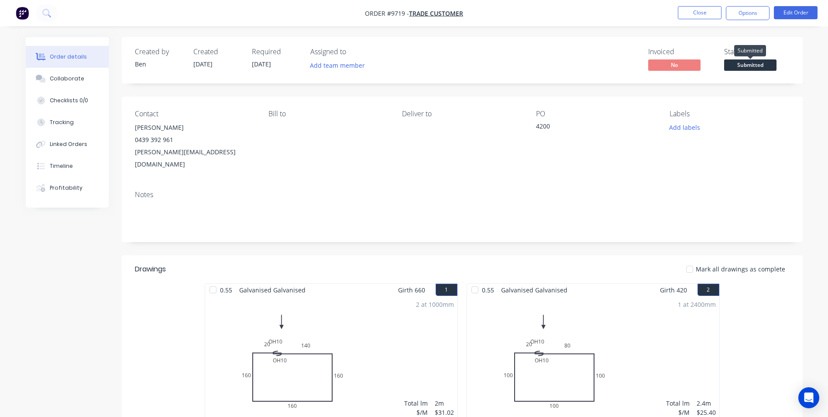
click at [748, 68] on span "Submitted" at bounding box center [750, 64] width 52 height 11
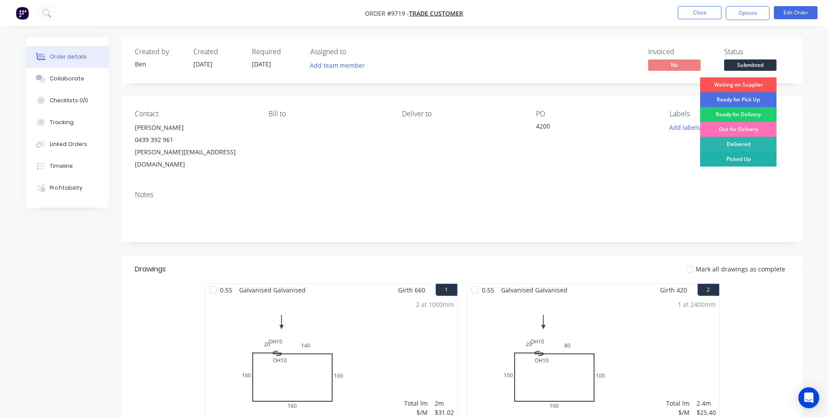
click at [745, 156] on div "Picked Up" at bounding box center [738, 159] width 76 height 15
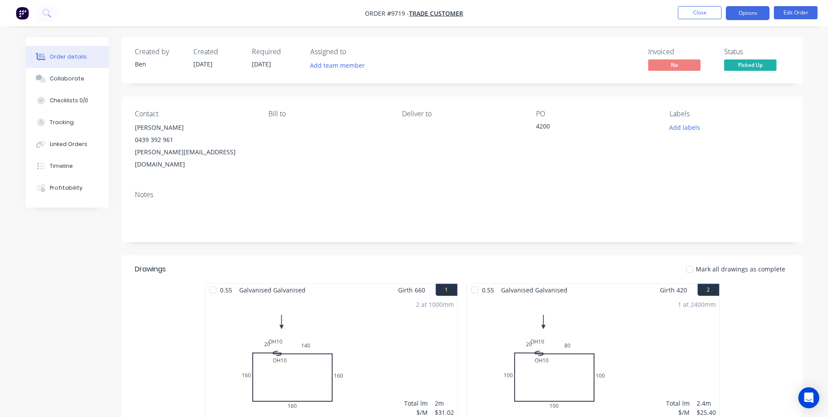
click at [751, 15] on button "Options" at bounding box center [748, 13] width 44 height 14
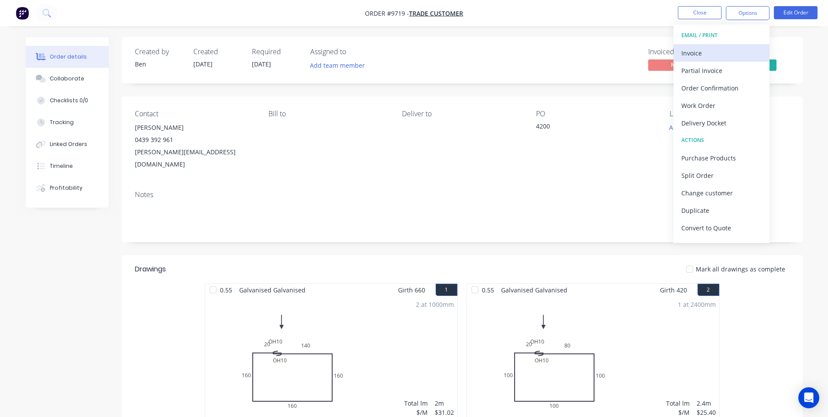
click at [707, 53] on div "Invoice" at bounding box center [722, 53] width 80 height 13
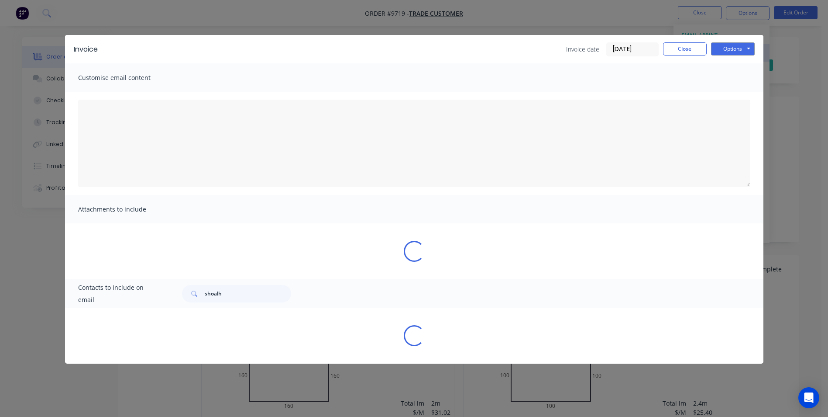
type textarea "A PDF copy of the order has been attached to this email. To view your order onl…"
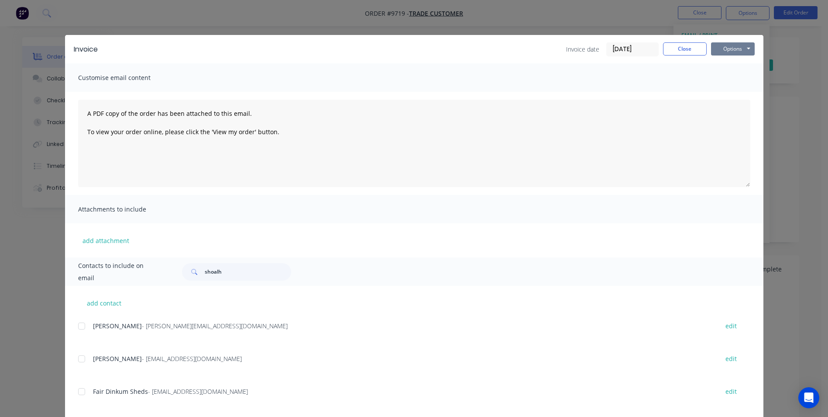
click at [735, 53] on button "Options" at bounding box center [733, 48] width 44 height 13
click at [727, 79] on button "Print" at bounding box center [739, 79] width 56 height 14
click at [671, 46] on button "Close" at bounding box center [685, 48] width 44 height 13
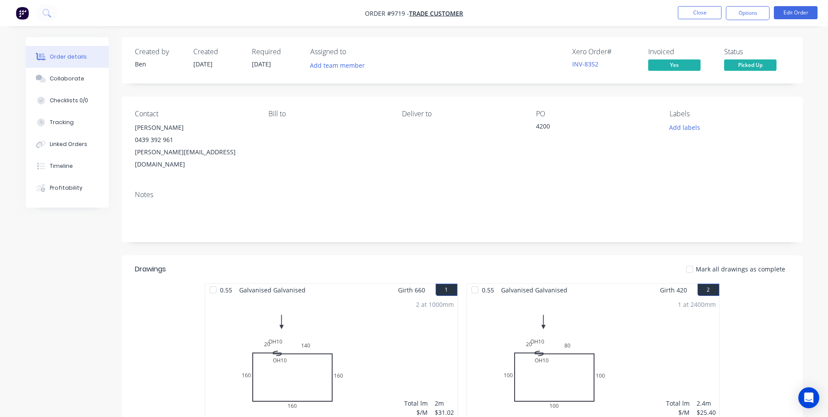
click at [26, 17] on img "button" at bounding box center [22, 13] width 13 height 13
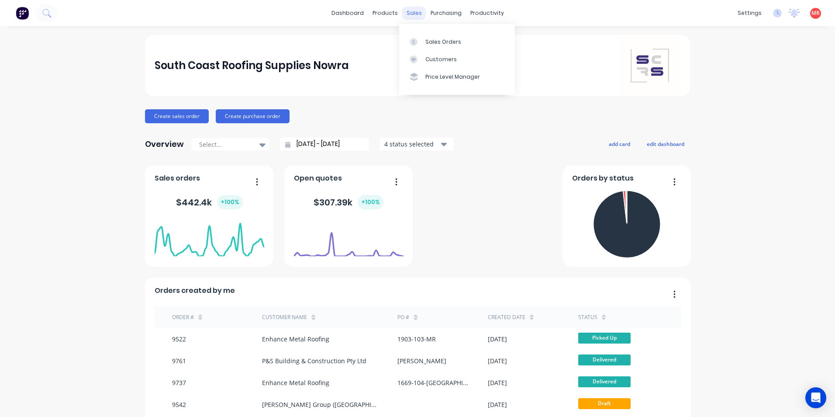
click at [417, 14] on div "sales" at bounding box center [414, 13] width 24 height 13
click at [417, 41] on div at bounding box center [416, 42] width 13 height 8
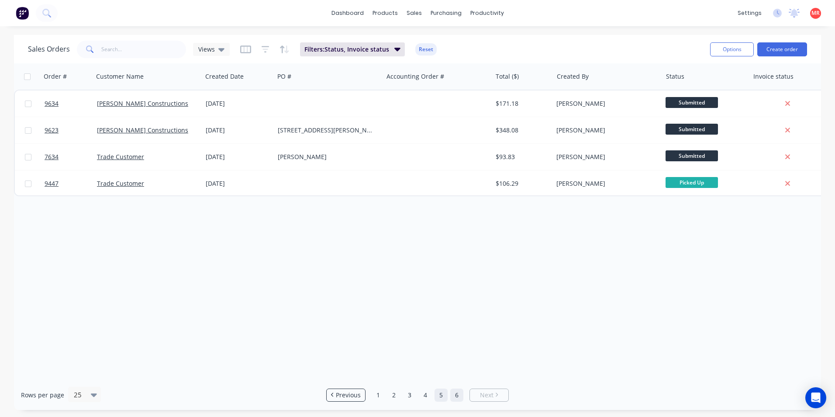
click at [436, 400] on link "5" at bounding box center [440, 394] width 13 height 13
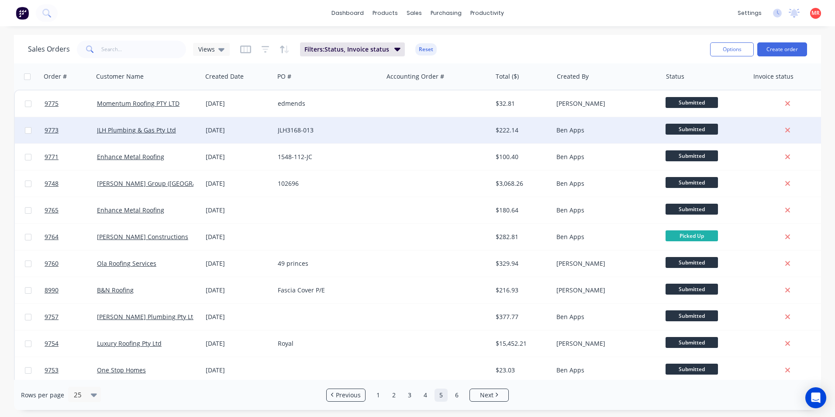
click at [408, 131] on div at bounding box center [437, 130] width 109 height 26
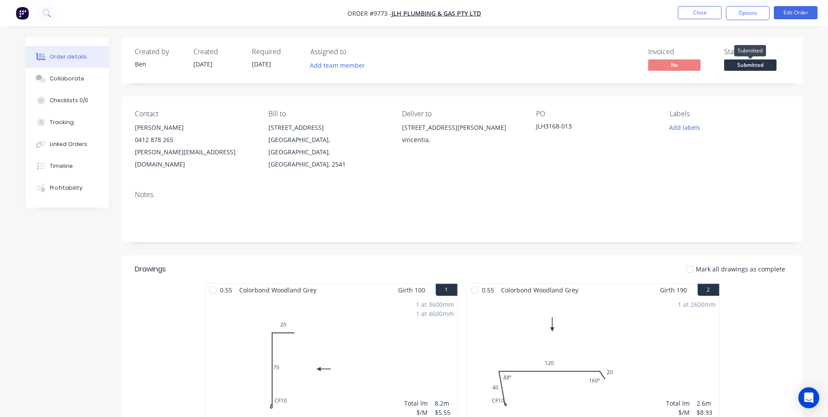
click at [742, 65] on span "Submitted" at bounding box center [750, 64] width 52 height 11
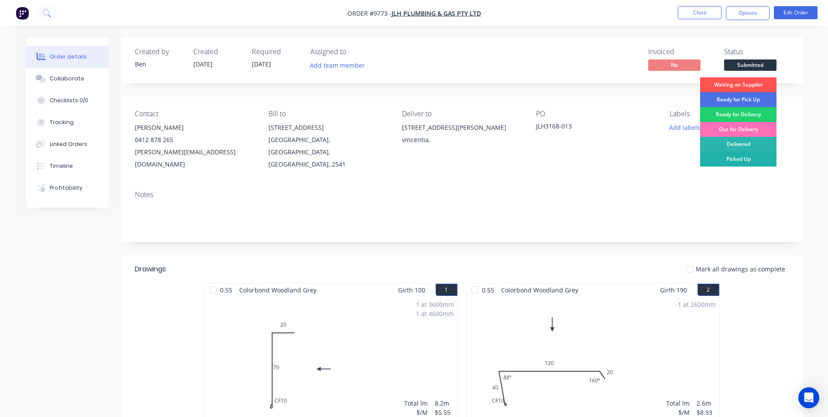
click at [724, 161] on div "Picked Up" at bounding box center [738, 159] width 76 height 15
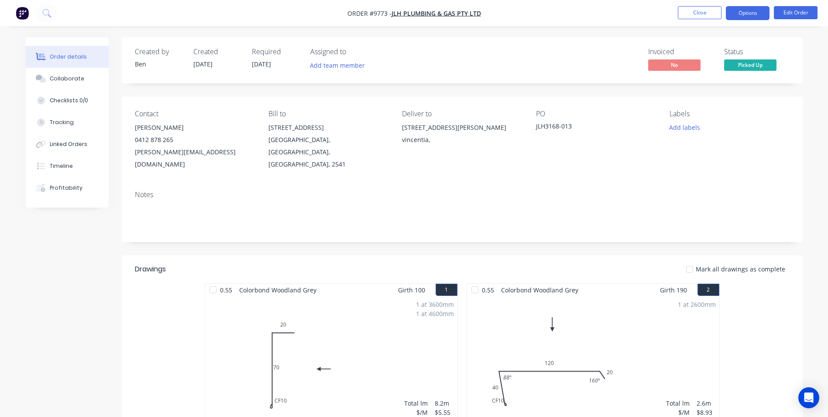
click at [749, 14] on button "Options" at bounding box center [748, 13] width 44 height 14
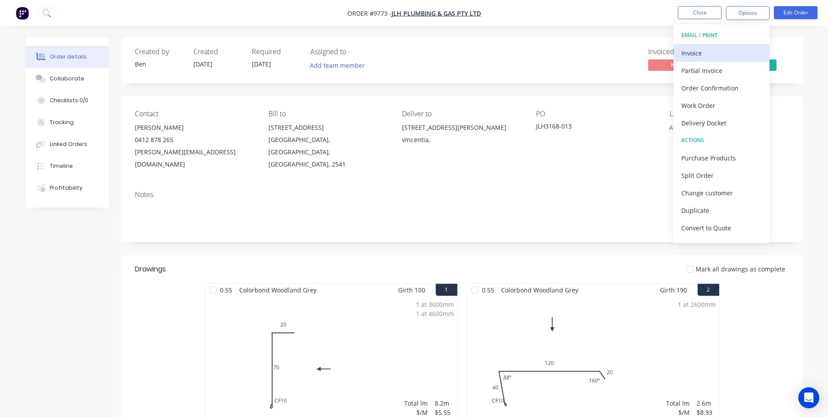
click at [726, 50] on div "Invoice" at bounding box center [722, 53] width 80 height 13
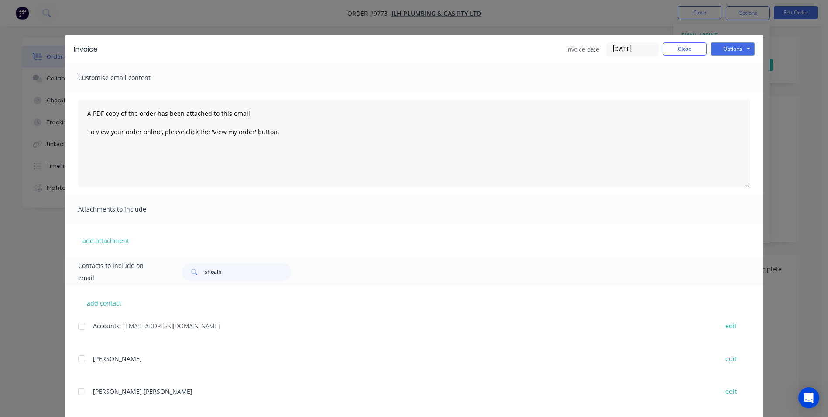
click at [82, 329] on div at bounding box center [81, 325] width 17 height 17
click at [729, 42] on button "Options" at bounding box center [733, 48] width 44 height 13
click at [725, 93] on button "Email" at bounding box center [739, 93] width 56 height 14
click at [689, 48] on button "Close" at bounding box center [685, 48] width 44 height 13
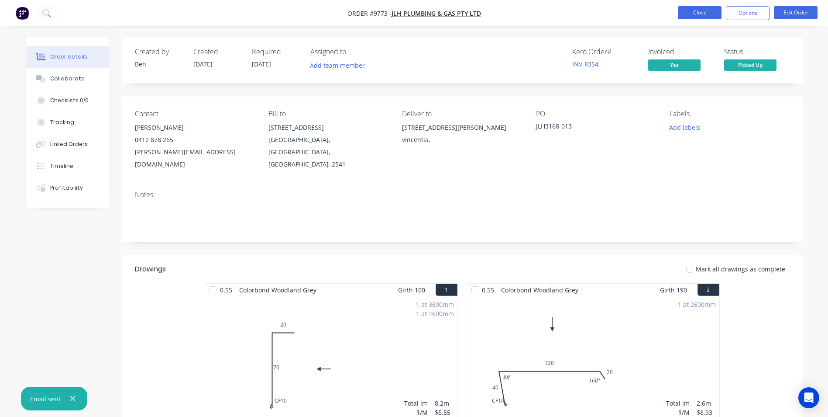
click at [710, 15] on button "Close" at bounding box center [700, 12] width 44 height 13
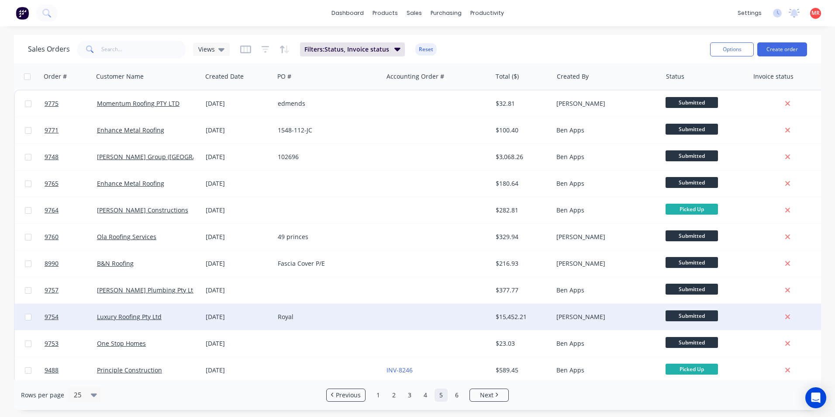
click at [361, 319] on div "Royal" at bounding box center [326, 316] width 97 height 9
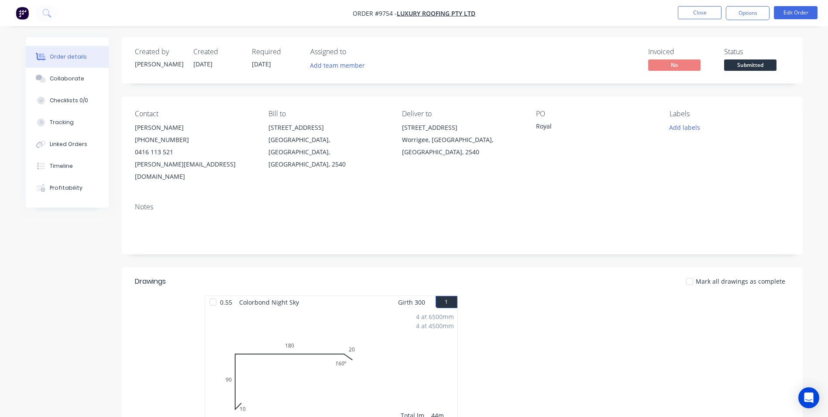
click at [744, 61] on span "Submitted" at bounding box center [750, 64] width 52 height 11
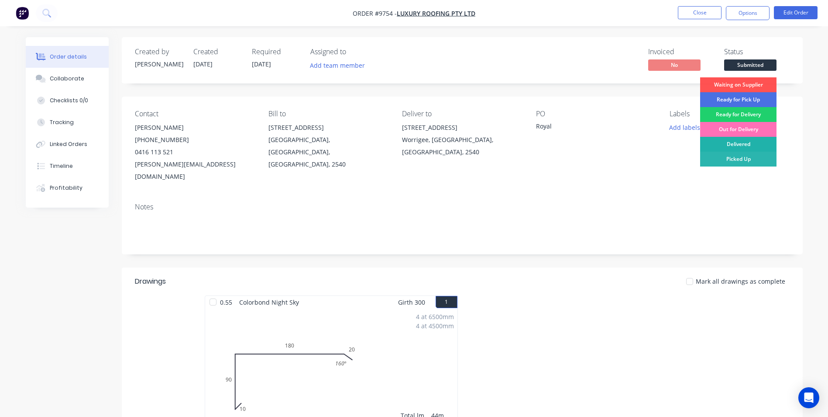
click at [741, 138] on div "Delivered" at bounding box center [738, 144] width 76 height 15
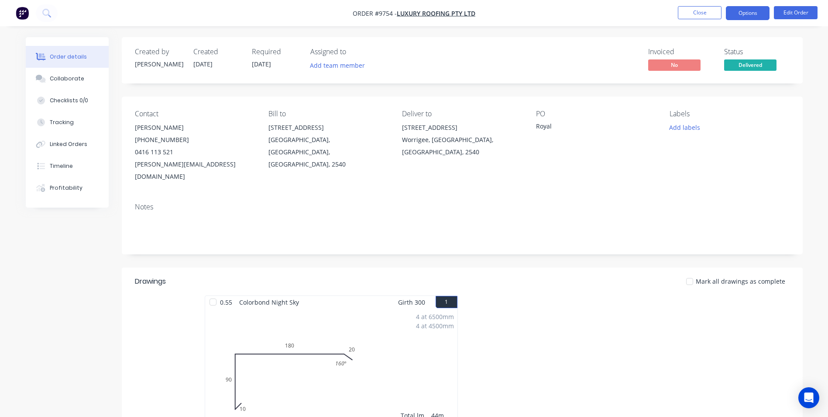
click at [745, 7] on button "Options" at bounding box center [748, 13] width 44 height 14
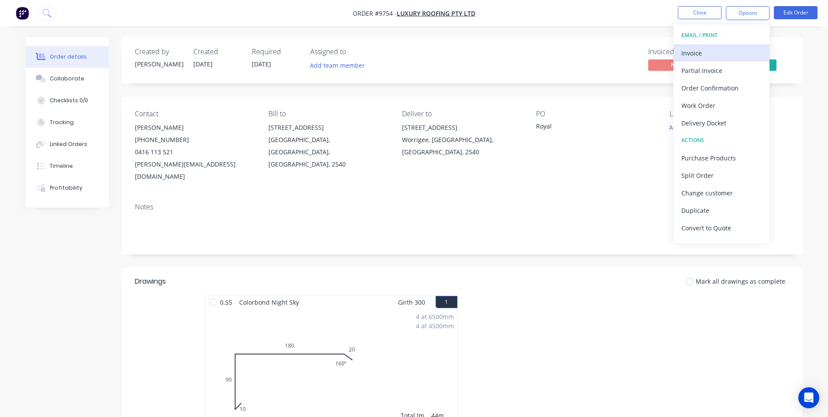
click at [724, 53] on div "Invoice" at bounding box center [722, 53] width 80 height 13
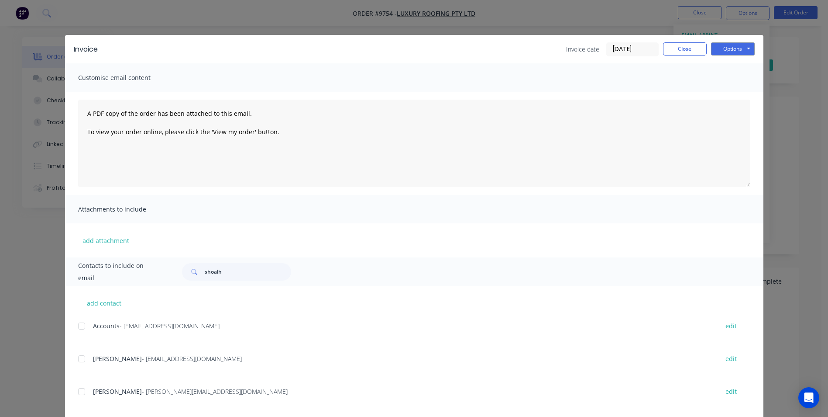
click at [80, 324] on div at bounding box center [81, 325] width 17 height 17
click at [731, 53] on button "Options" at bounding box center [733, 48] width 44 height 13
click at [728, 90] on button "Email" at bounding box center [739, 93] width 56 height 14
click at [689, 48] on button "Close" at bounding box center [685, 48] width 44 height 13
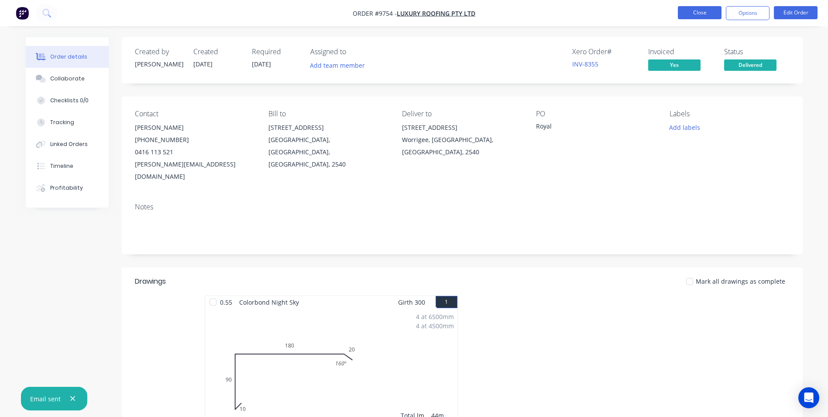
click at [697, 12] on button "Close" at bounding box center [700, 12] width 44 height 13
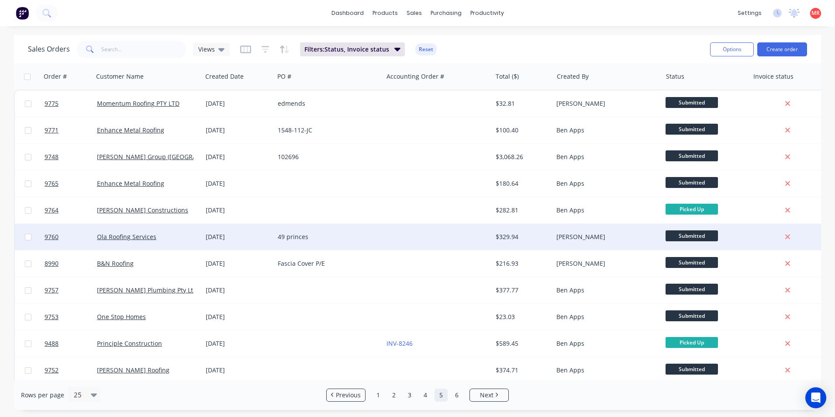
click at [480, 235] on div at bounding box center [437, 237] width 109 height 26
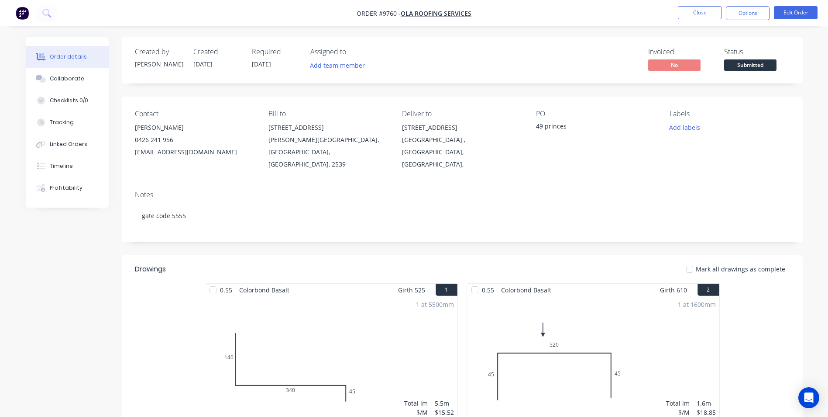
click at [746, 62] on span "Submitted" at bounding box center [750, 64] width 52 height 11
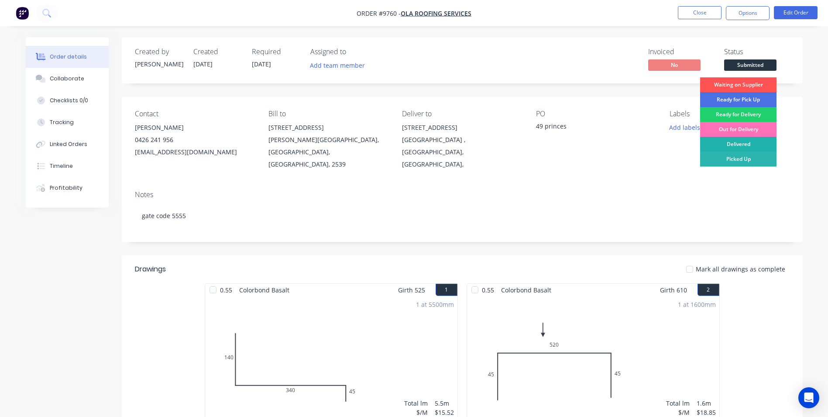
click at [741, 141] on div "Delivered" at bounding box center [738, 144] width 76 height 15
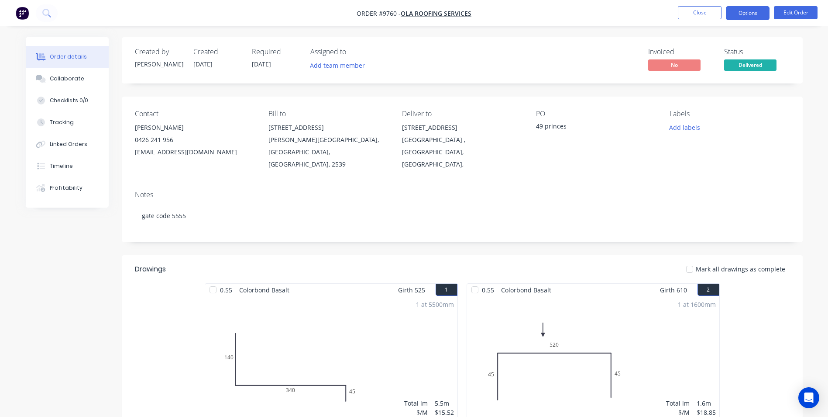
click at [750, 15] on button "Options" at bounding box center [748, 13] width 44 height 14
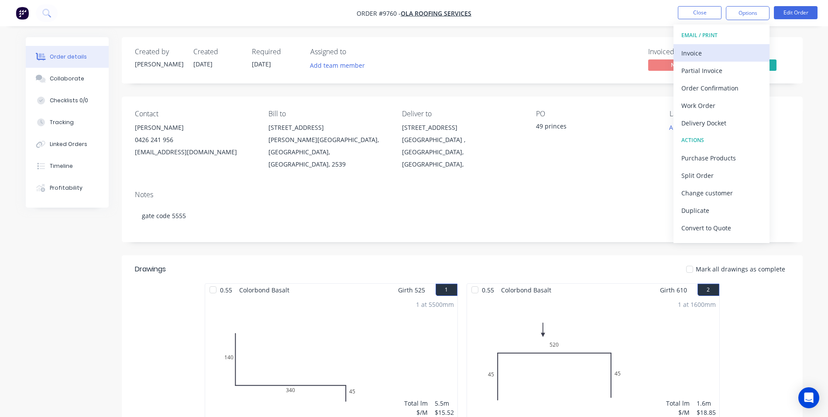
click at [729, 47] on div "Invoice" at bounding box center [722, 53] width 80 height 13
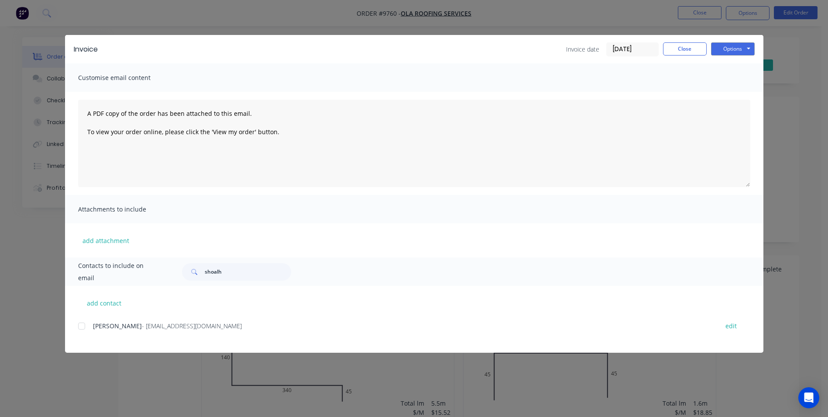
click at [86, 324] on div at bounding box center [81, 325] width 17 height 17
click at [729, 52] on button "Options" at bounding box center [733, 48] width 44 height 13
click at [734, 90] on button "Email" at bounding box center [739, 93] width 56 height 14
click at [692, 48] on button "Close" at bounding box center [685, 48] width 44 height 13
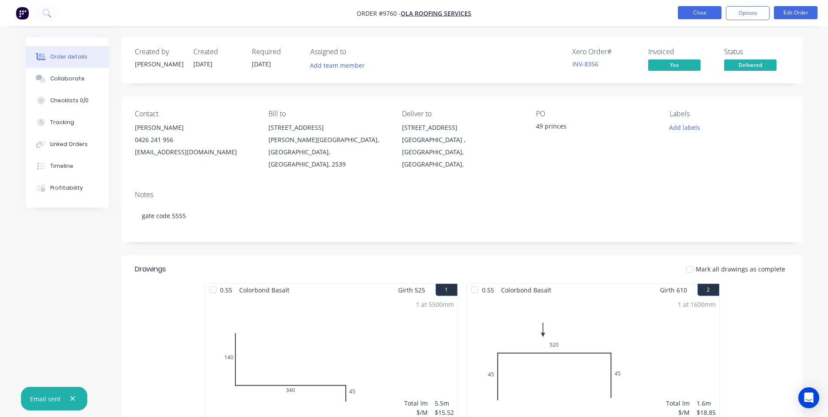
click at [700, 17] on button "Close" at bounding box center [700, 12] width 44 height 13
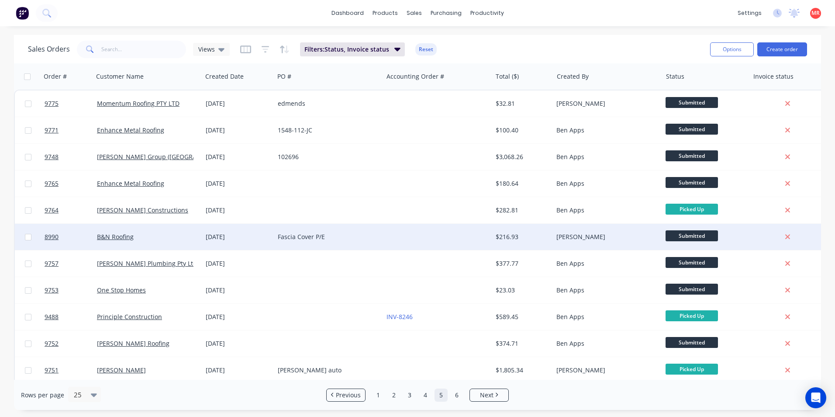
click at [398, 235] on div at bounding box center [437, 237] width 109 height 26
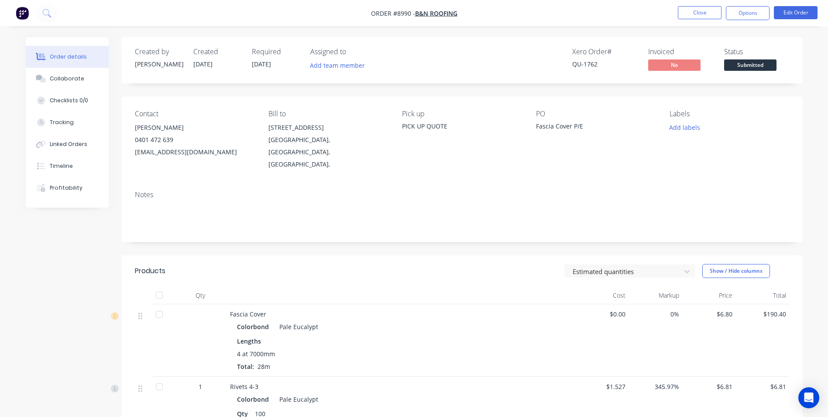
click at [735, 69] on span "Submitted" at bounding box center [750, 64] width 52 height 11
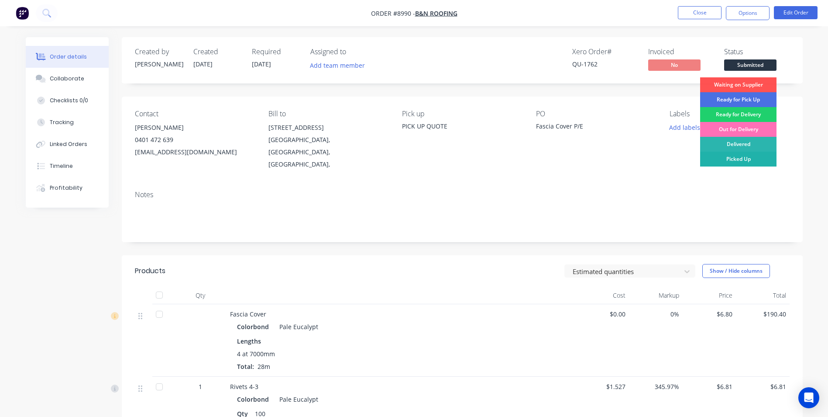
click at [729, 159] on div "Picked Up" at bounding box center [738, 159] width 76 height 15
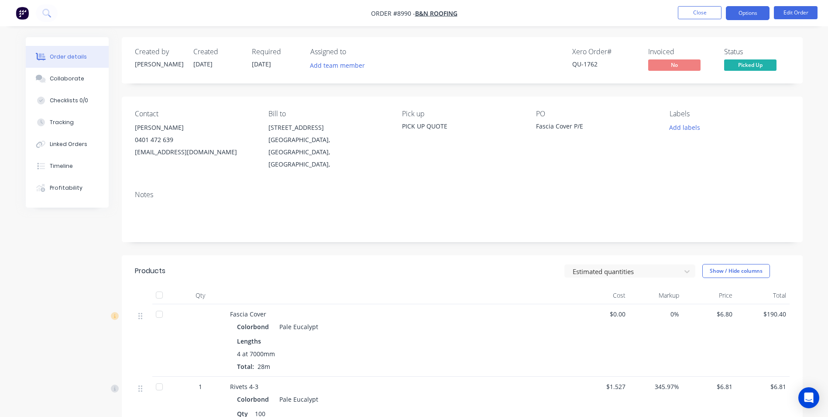
click at [736, 13] on button "Options" at bounding box center [748, 13] width 44 height 14
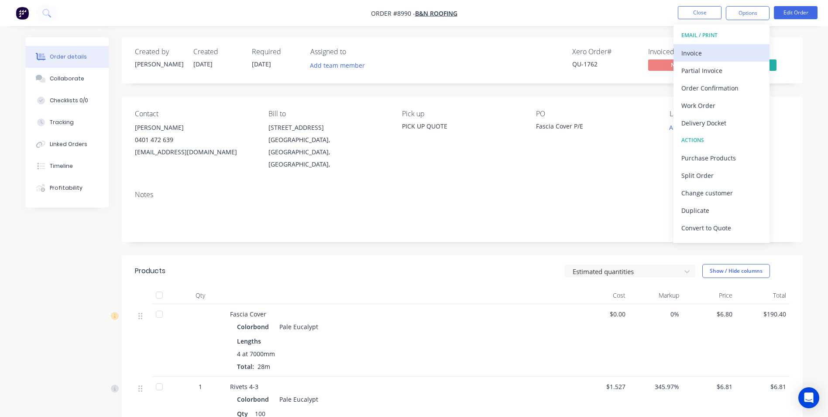
click at [723, 55] on div "Invoice" at bounding box center [722, 53] width 80 height 13
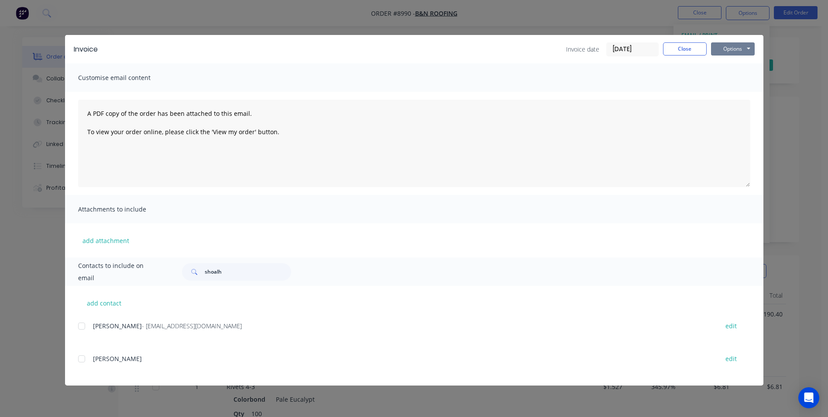
click at [723, 51] on button "Options" at bounding box center [733, 48] width 44 height 13
click at [83, 328] on div at bounding box center [81, 325] width 17 height 17
click at [735, 47] on button "Options" at bounding box center [733, 48] width 44 height 13
click at [727, 99] on button "Email" at bounding box center [739, 93] width 56 height 14
click at [693, 48] on button "Close" at bounding box center [685, 48] width 44 height 13
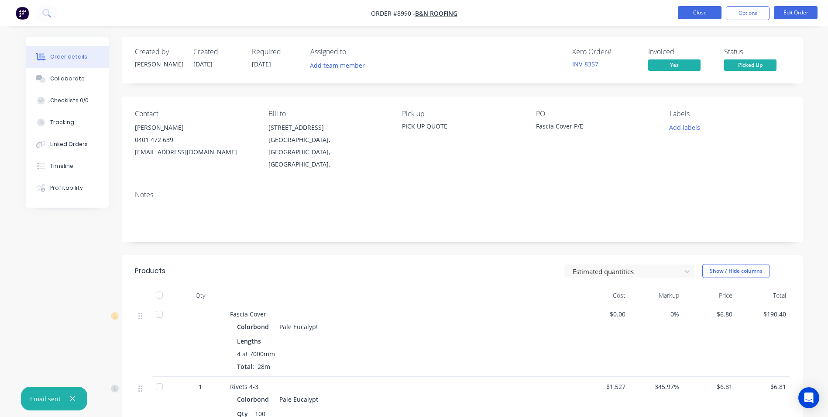
click at [695, 12] on button "Close" at bounding box center [700, 12] width 44 height 13
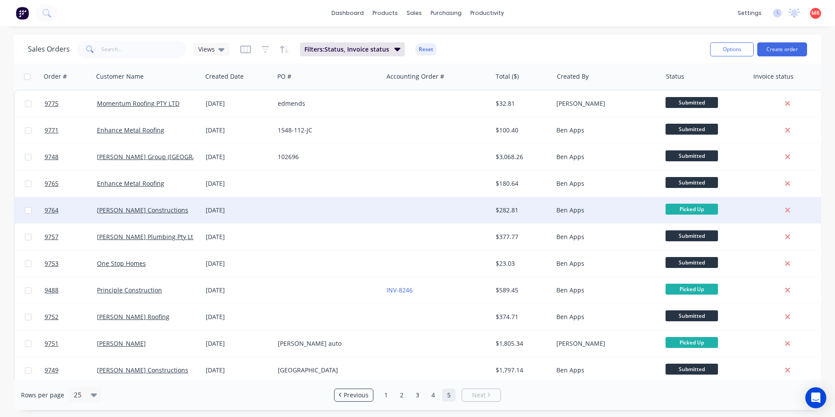
click at [403, 213] on div at bounding box center [437, 210] width 109 height 26
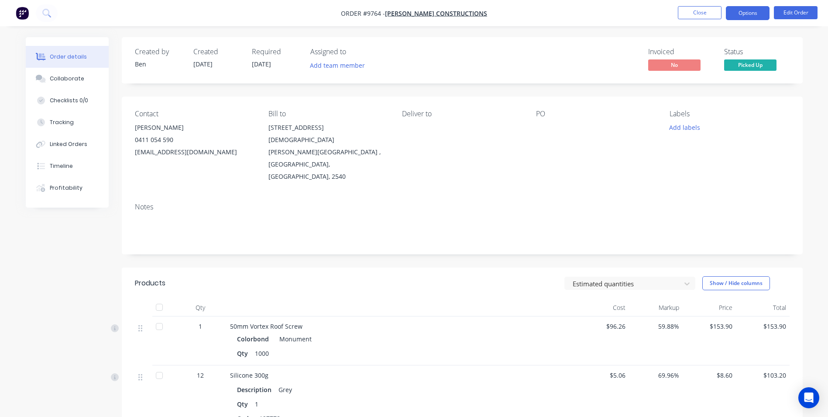
click at [732, 14] on button "Options" at bounding box center [748, 13] width 44 height 14
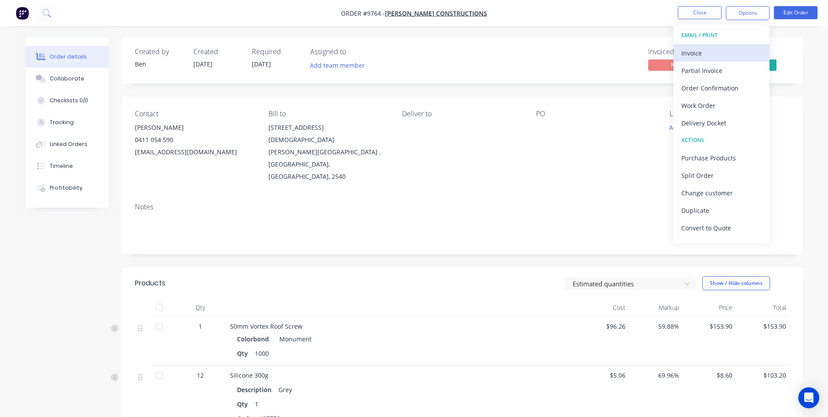
click at [693, 51] on div "Invoice" at bounding box center [722, 53] width 80 height 13
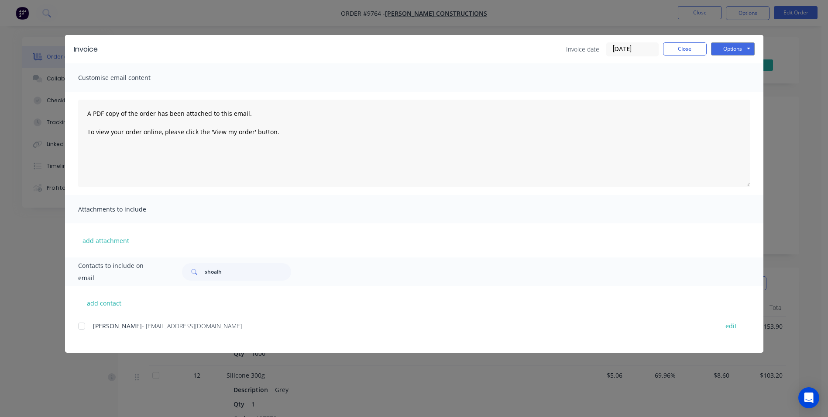
click at [91, 324] on div "Dan Brown - danbrownconstructions@hotmail.com edit" at bounding box center [421, 326] width 686 height 12
click at [84, 326] on div at bounding box center [81, 325] width 17 height 17
click at [715, 52] on button "Options" at bounding box center [733, 48] width 44 height 13
click at [717, 88] on button "Email" at bounding box center [739, 93] width 56 height 14
click at [680, 50] on button "Close" at bounding box center [685, 48] width 44 height 13
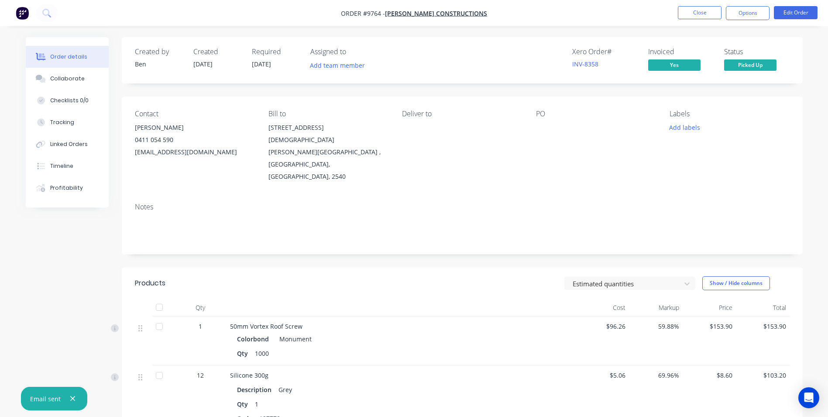
click at [704, 5] on nav "Order #9764 - Dan Brown Constructions Close Options Edit Order" at bounding box center [414, 13] width 828 height 26
click at [703, 8] on button "Close" at bounding box center [700, 12] width 44 height 13
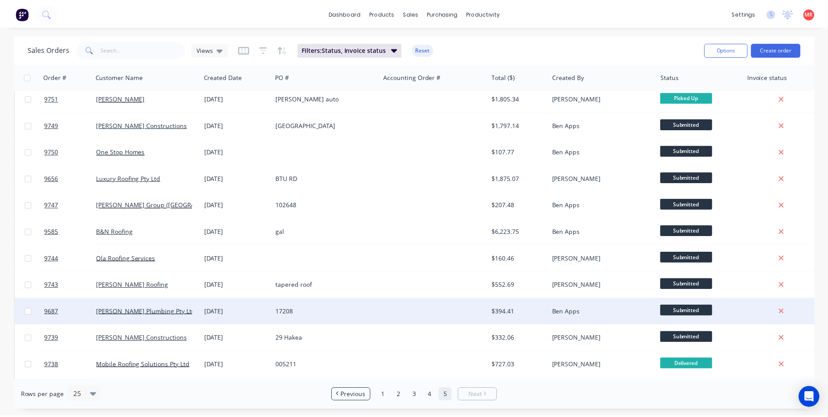
scroll to position [354, 0]
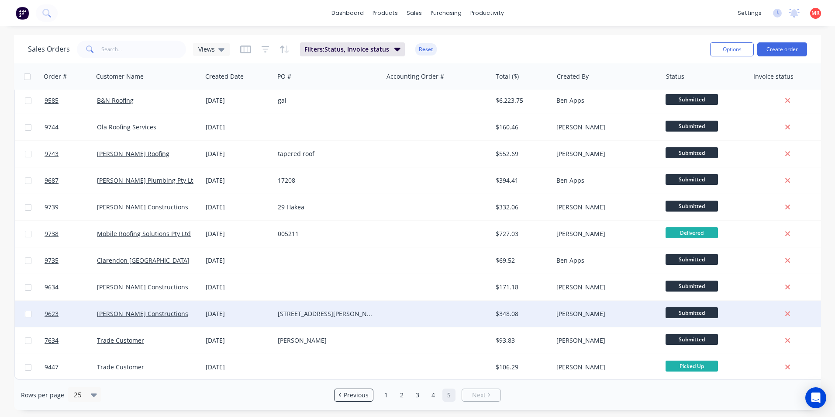
click at [397, 309] on div at bounding box center [437, 313] width 109 height 26
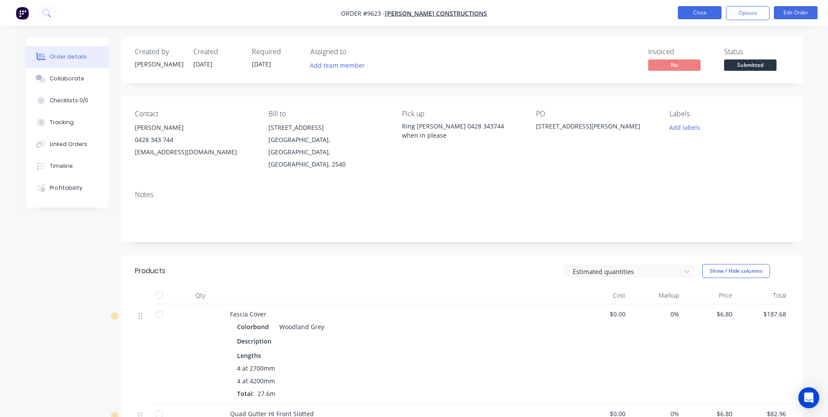
click at [706, 13] on button "Close" at bounding box center [700, 12] width 44 height 13
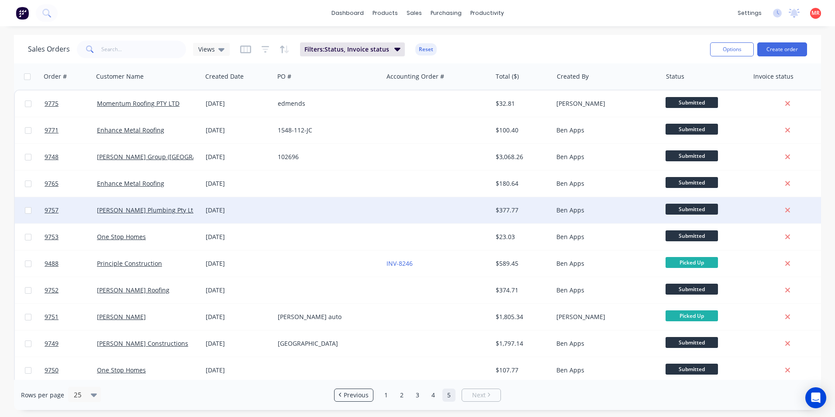
click at [379, 216] on div at bounding box center [328, 210] width 109 height 26
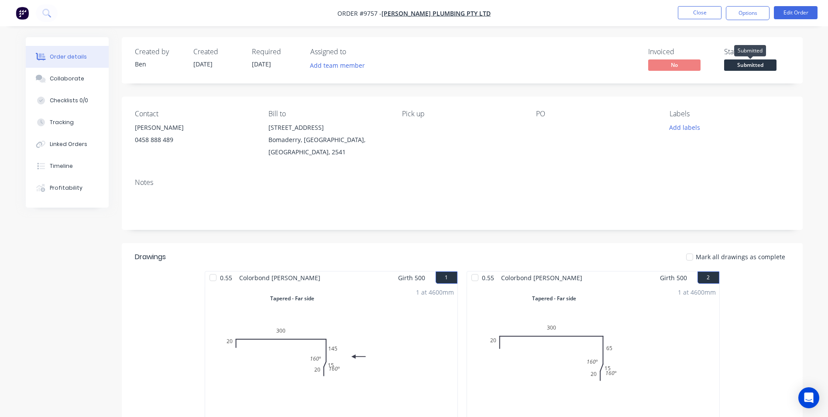
click at [734, 66] on span "Submitted" at bounding box center [750, 64] width 52 height 11
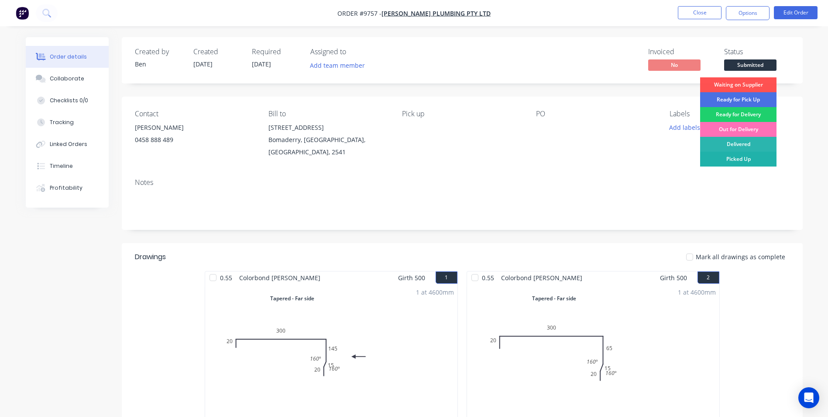
click at [727, 163] on div "Picked Up" at bounding box center [738, 159] width 76 height 15
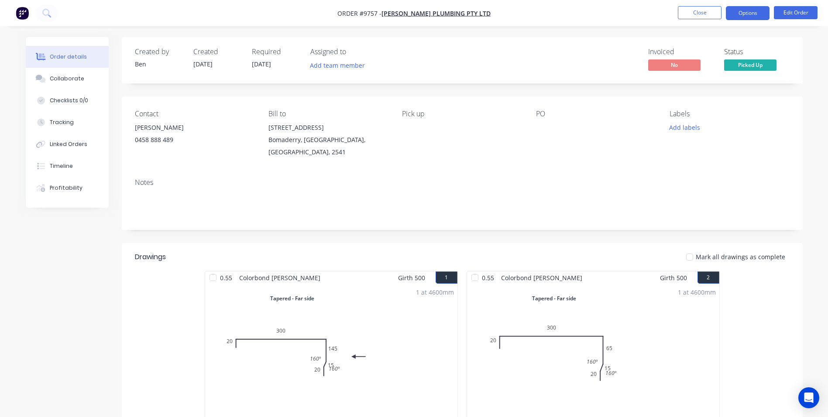
click at [743, 12] on button "Options" at bounding box center [748, 13] width 44 height 14
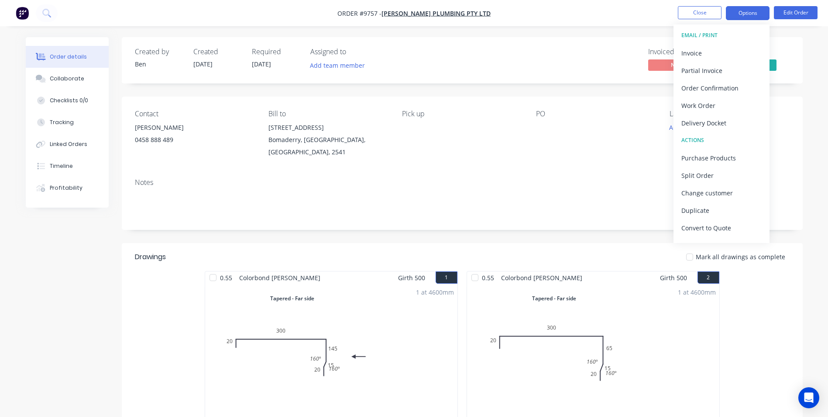
click at [728, 48] on div "Invoice" at bounding box center [722, 53] width 80 height 13
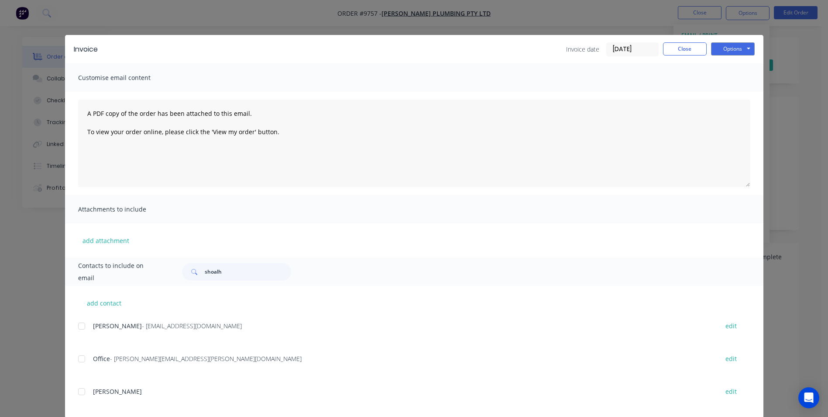
click at [83, 327] on div at bounding box center [81, 325] width 17 height 17
click at [720, 49] on button "Options" at bounding box center [733, 48] width 44 height 13
click at [720, 96] on button "Email" at bounding box center [739, 93] width 56 height 14
click at [689, 48] on button "Close" at bounding box center [685, 48] width 44 height 13
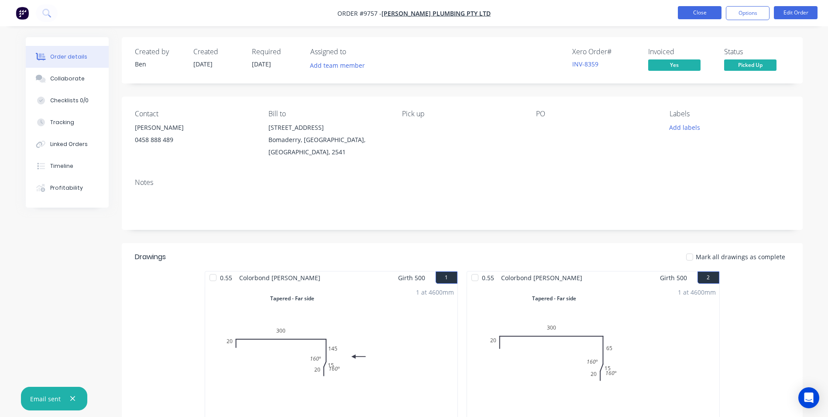
click at [701, 11] on button "Close" at bounding box center [700, 12] width 44 height 13
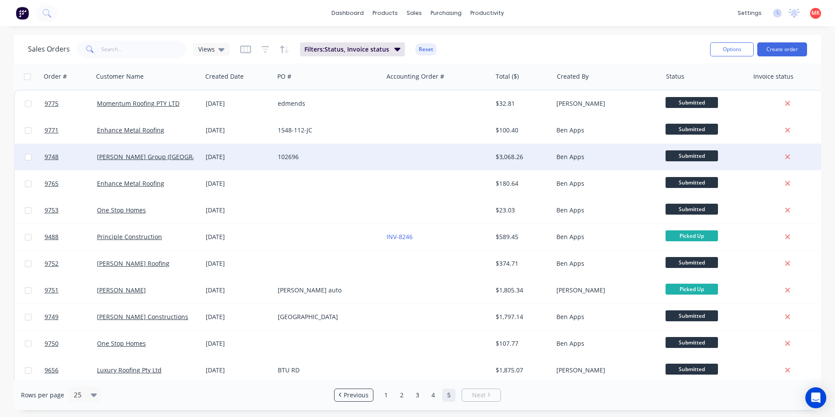
click at [413, 153] on div at bounding box center [437, 157] width 109 height 26
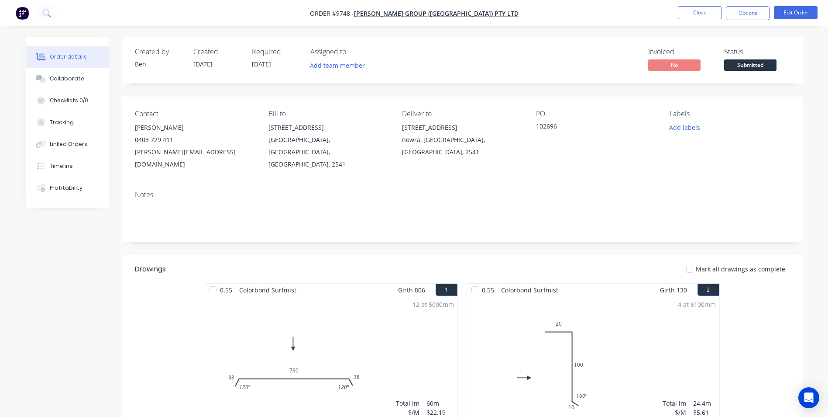
click at [738, 67] on span "Submitted" at bounding box center [750, 64] width 52 height 11
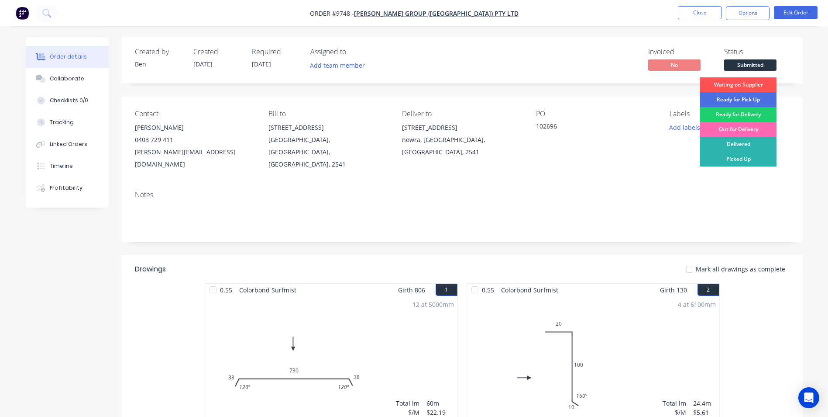
click at [742, 131] on div "Out for Delivery" at bounding box center [738, 129] width 76 height 15
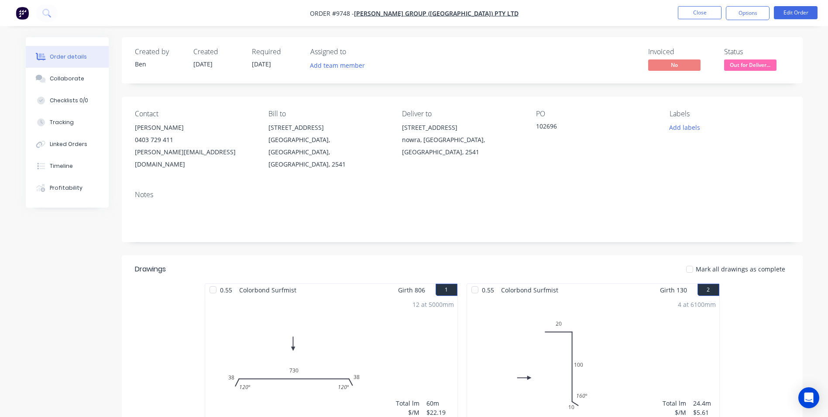
click at [748, 61] on span "Out for Deliver..." at bounding box center [750, 64] width 52 height 11
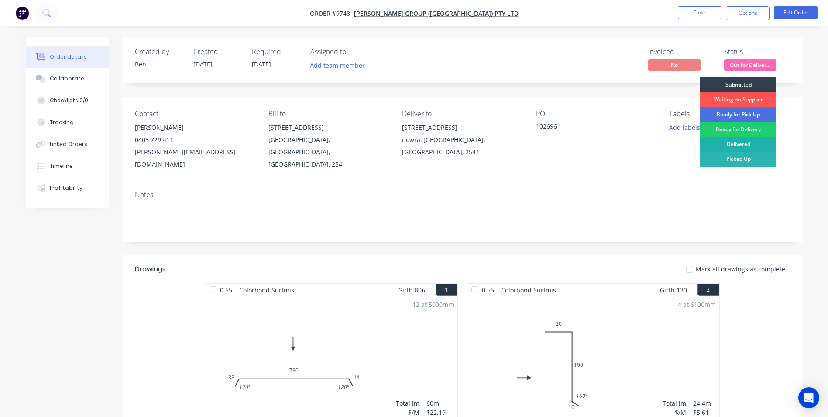
click at [732, 143] on div "Delivered" at bounding box center [738, 144] width 76 height 15
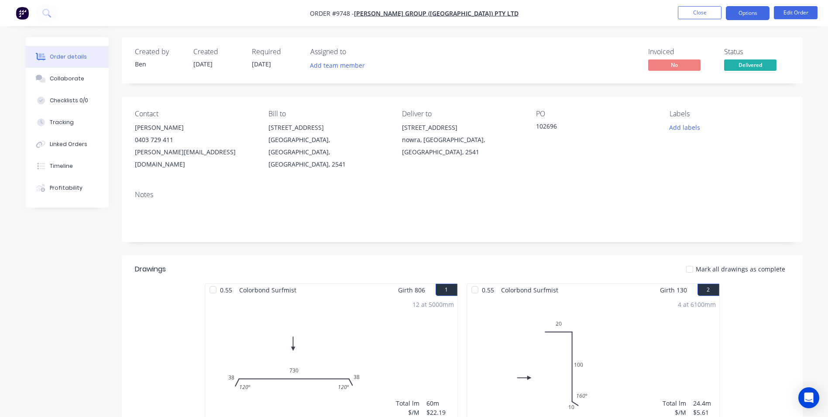
click at [735, 12] on button "Options" at bounding box center [748, 13] width 44 height 14
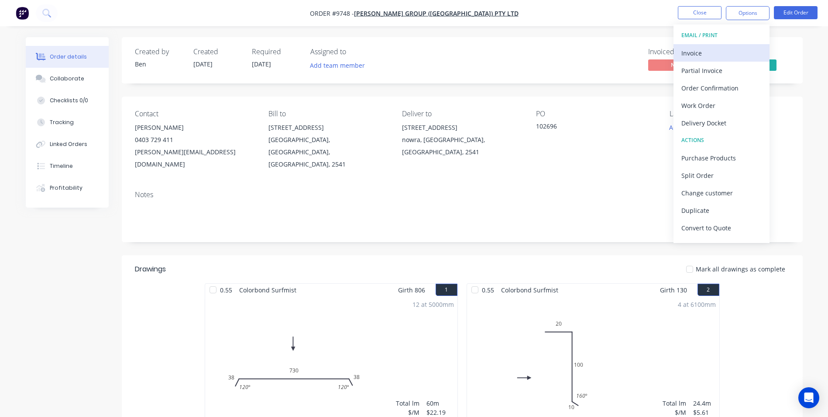
click at [729, 49] on div "Invoice" at bounding box center [722, 53] width 80 height 13
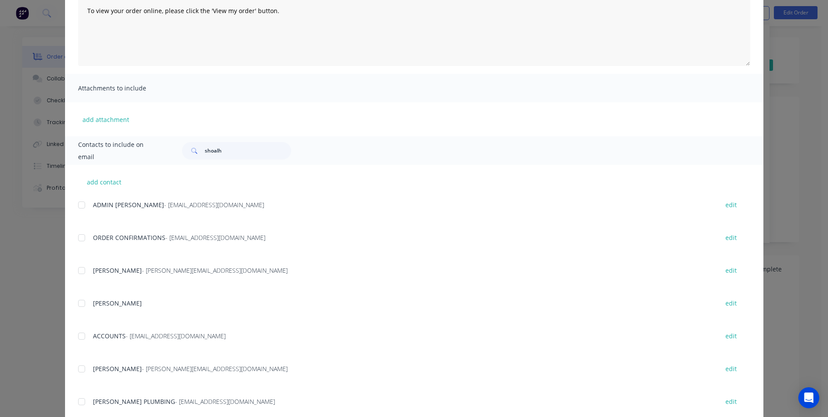
scroll to position [131, 0]
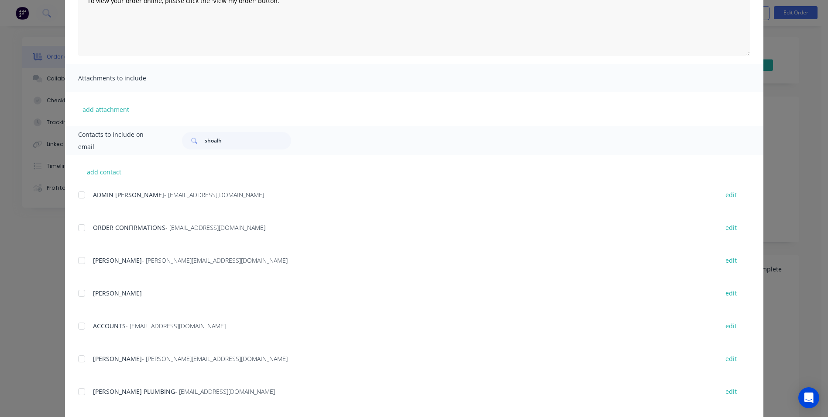
click at [82, 333] on div at bounding box center [81, 325] width 17 height 17
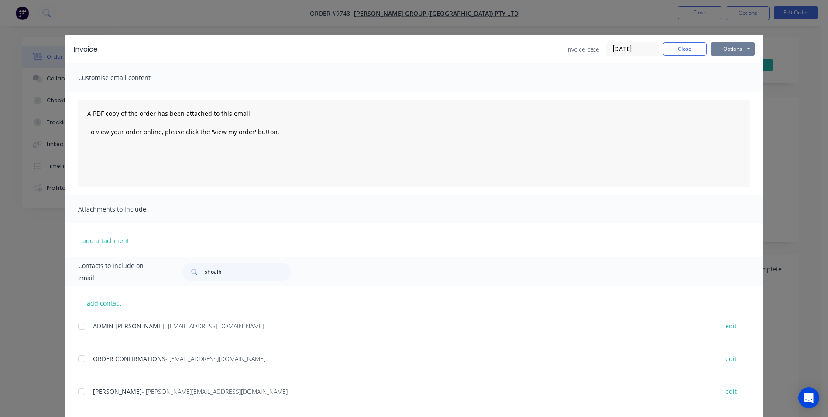
click at [731, 47] on button "Options" at bounding box center [733, 48] width 44 height 13
click at [732, 88] on button "Email" at bounding box center [739, 93] width 56 height 14
click at [689, 48] on button "Close" at bounding box center [685, 48] width 44 height 13
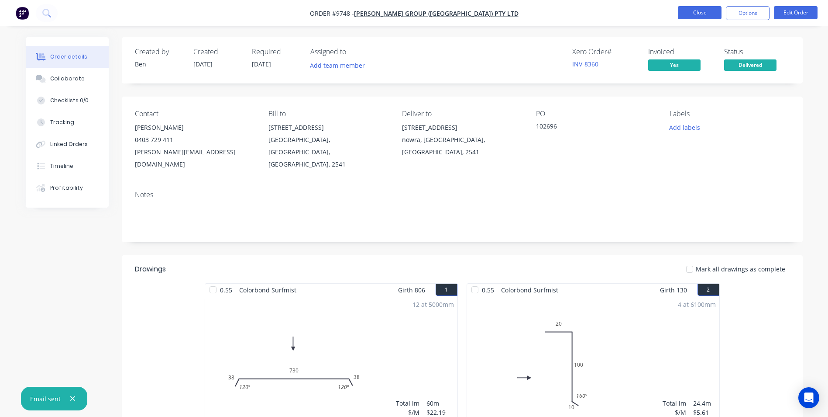
click at [695, 18] on button "Close" at bounding box center [700, 12] width 44 height 13
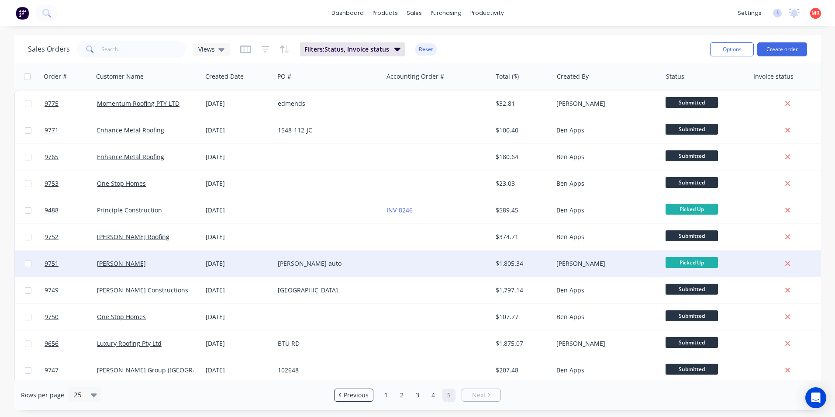
click at [399, 266] on div at bounding box center [437, 263] width 109 height 26
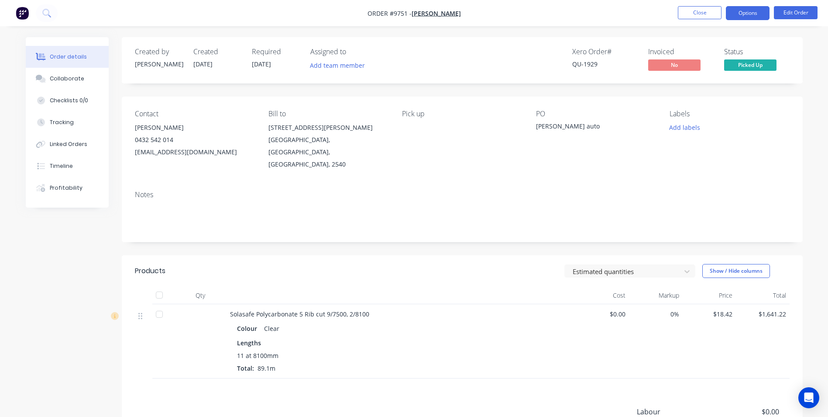
click at [743, 10] on button "Options" at bounding box center [748, 13] width 44 height 14
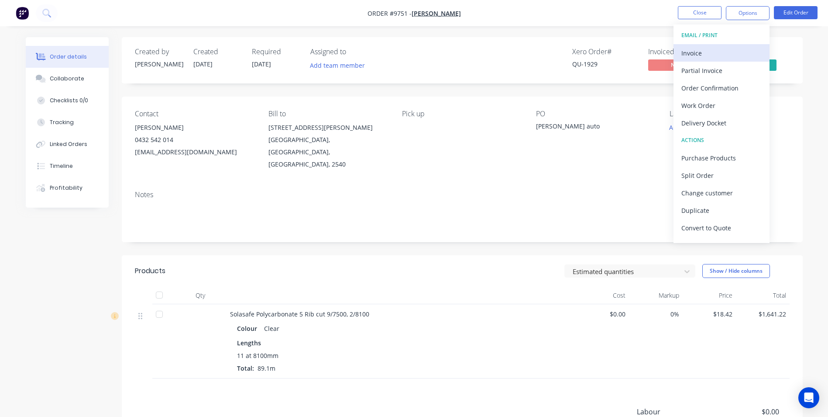
click at [714, 51] on div "Invoice" at bounding box center [722, 53] width 80 height 13
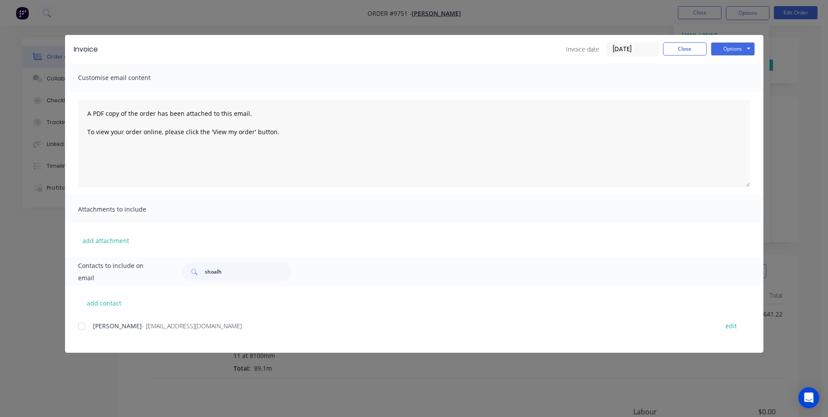
click at [86, 327] on div at bounding box center [81, 325] width 17 height 17
drag, startPoint x: 744, startPoint y: 45, endPoint x: 742, endPoint y: 53, distance: 8.5
click at [743, 45] on button "Options" at bounding box center [733, 48] width 44 height 13
click at [734, 95] on button "Email" at bounding box center [739, 93] width 56 height 14
click at [688, 49] on button "Close" at bounding box center [685, 48] width 44 height 13
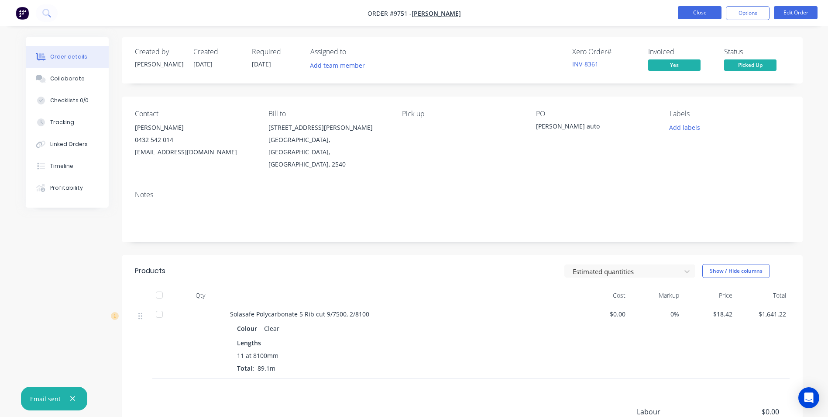
click at [697, 15] on button "Close" at bounding box center [700, 12] width 44 height 13
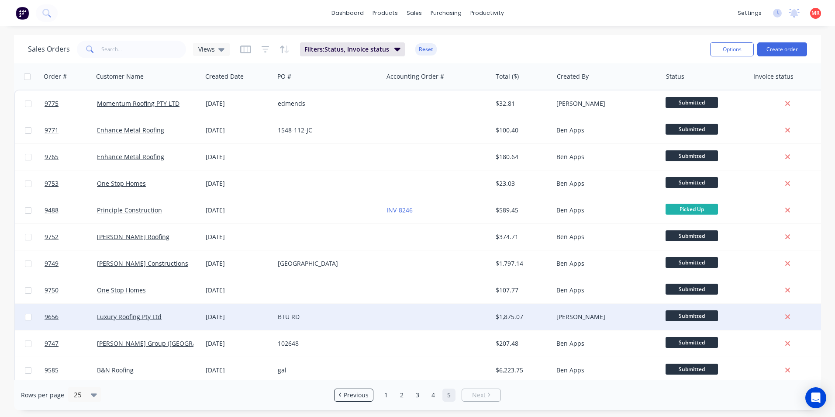
click at [388, 321] on div at bounding box center [437, 316] width 109 height 26
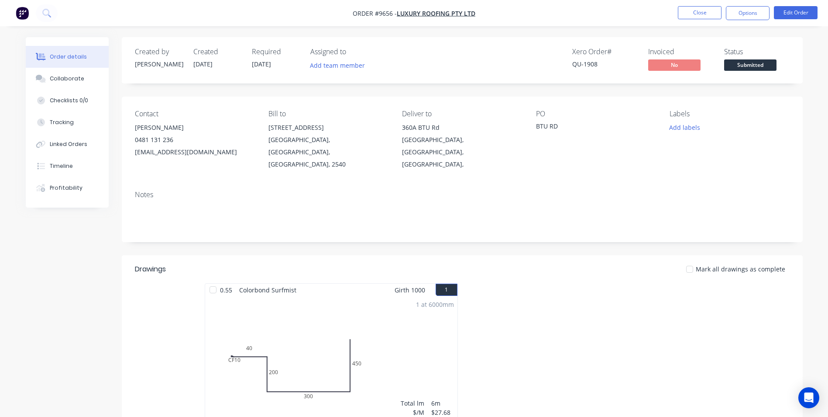
click at [733, 62] on span "Submitted" at bounding box center [750, 64] width 52 height 11
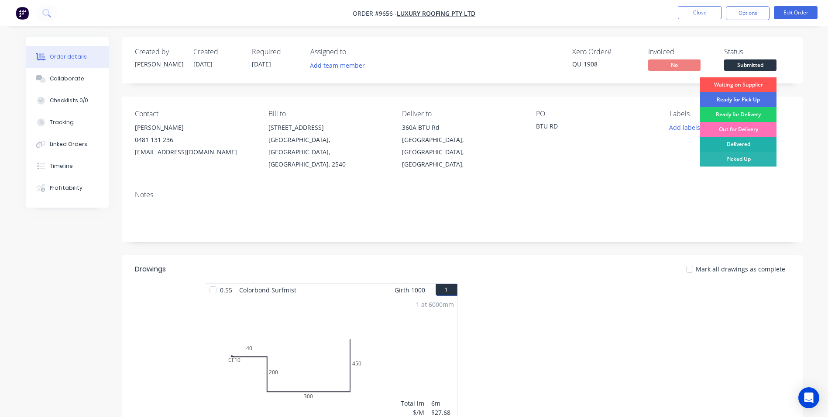
click at [734, 145] on div "Delivered" at bounding box center [738, 144] width 76 height 15
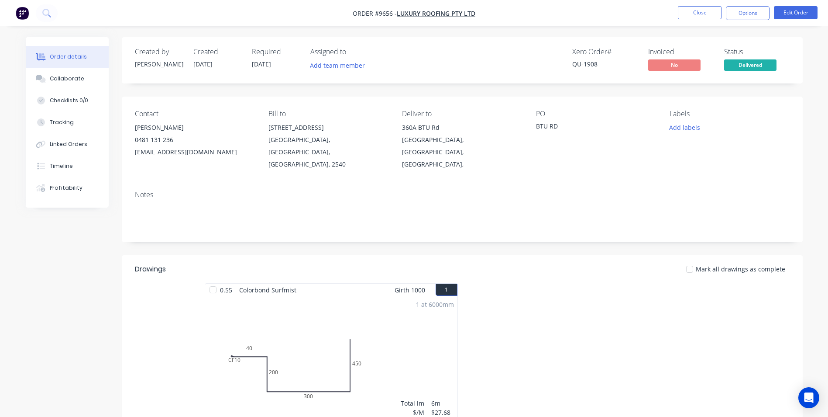
click at [740, 21] on nav "Order #9656 - Luxury Roofing Pty Ltd Close Options Edit Order" at bounding box center [414, 13] width 828 height 26
click at [740, 17] on button "Options" at bounding box center [748, 13] width 44 height 14
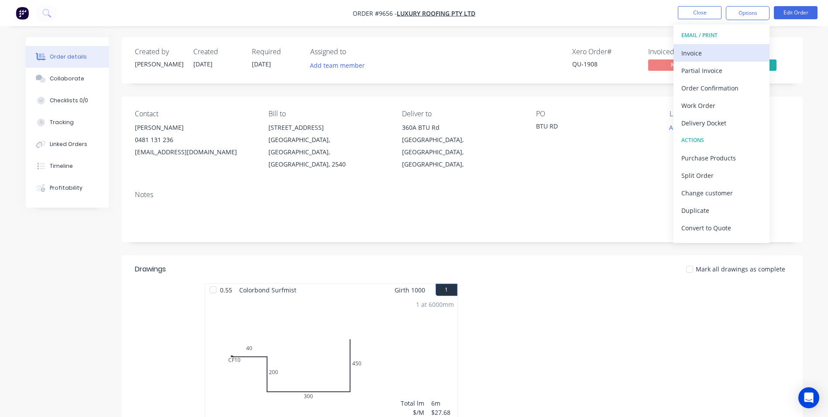
click at [727, 49] on div "Invoice" at bounding box center [722, 53] width 80 height 13
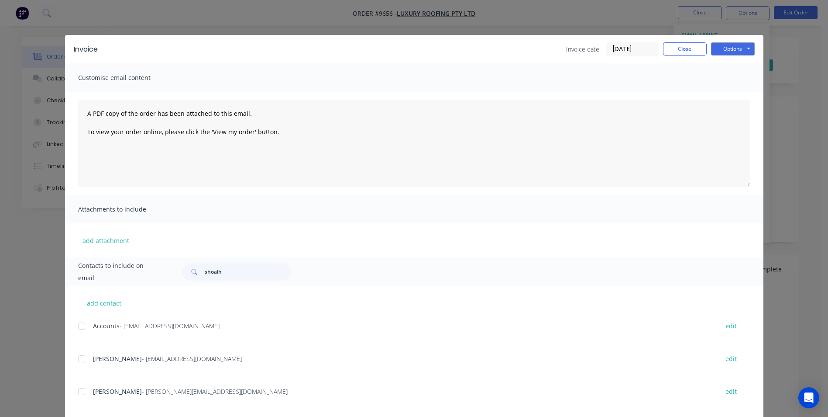
click at [79, 324] on div at bounding box center [81, 325] width 17 height 17
click at [735, 52] on button "Options" at bounding box center [733, 48] width 44 height 13
click at [731, 93] on button "Email" at bounding box center [739, 93] width 56 height 14
click at [689, 48] on button "Close" at bounding box center [685, 48] width 44 height 13
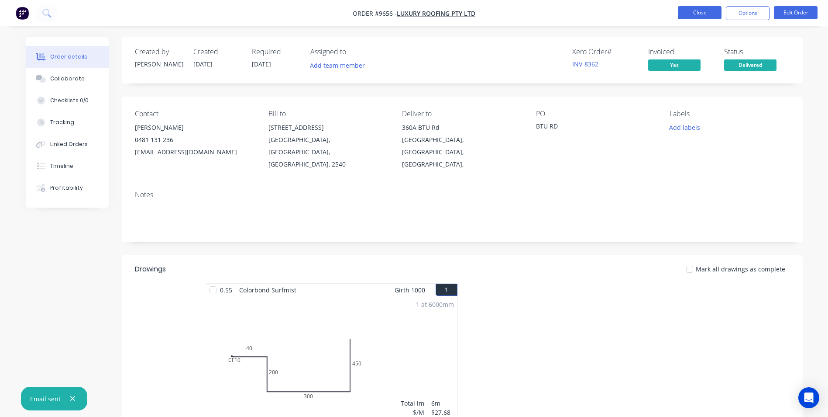
click at [703, 14] on button "Close" at bounding box center [700, 12] width 44 height 13
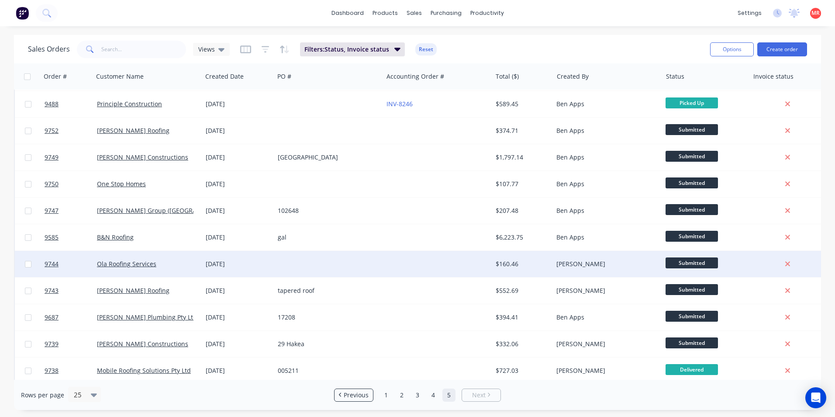
scroll to position [247, 0]
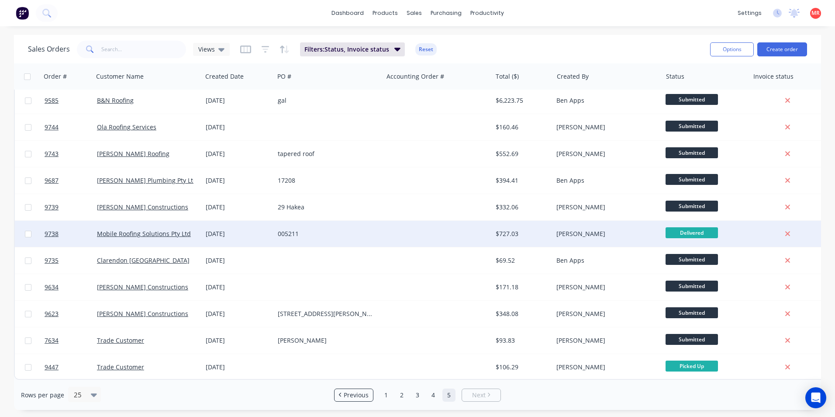
click at [387, 227] on div at bounding box center [437, 234] width 109 height 26
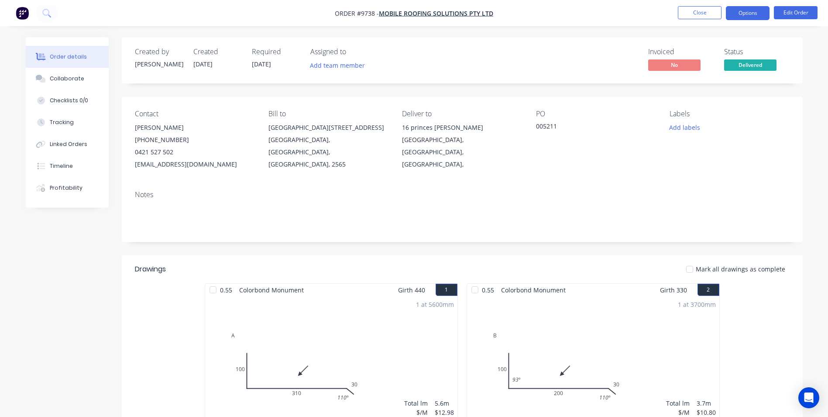
click at [755, 15] on button "Options" at bounding box center [748, 13] width 44 height 14
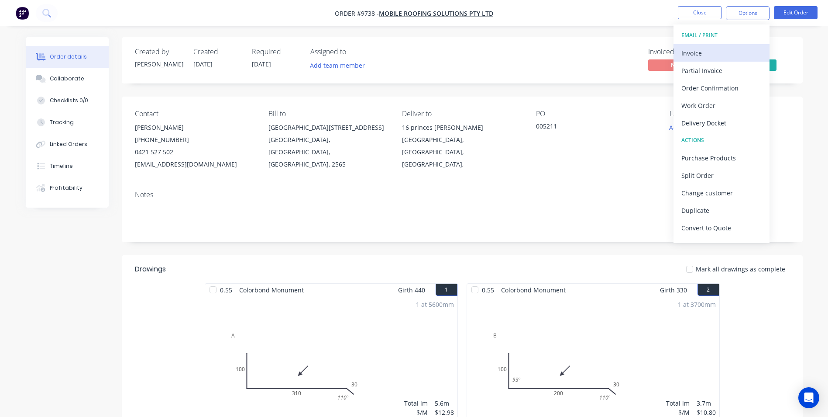
click at [719, 56] on div "Invoice" at bounding box center [722, 53] width 80 height 13
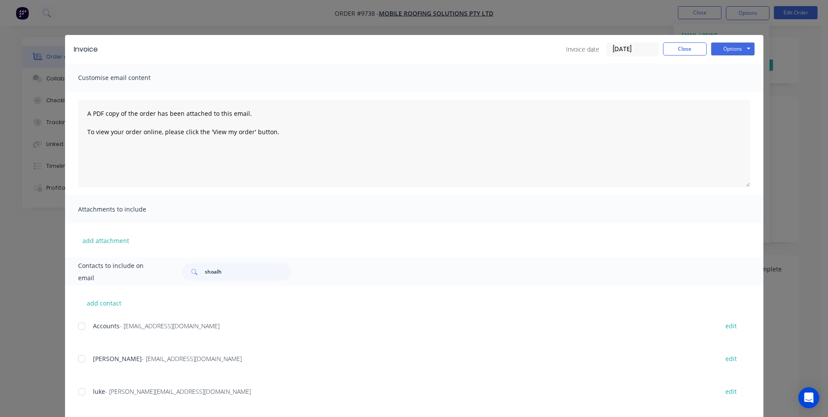
click at [79, 322] on div at bounding box center [81, 325] width 17 height 17
click at [712, 53] on button "Options" at bounding box center [733, 48] width 44 height 13
click at [712, 97] on button "Email" at bounding box center [739, 93] width 56 height 14
click at [663, 45] on button "Close" at bounding box center [685, 48] width 44 height 13
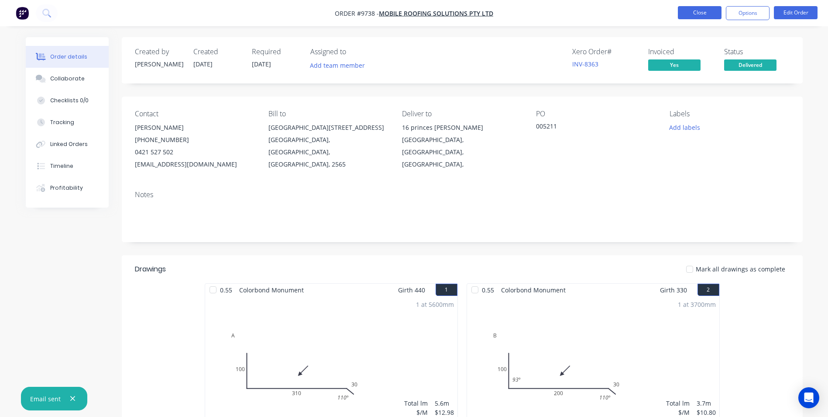
click at [689, 16] on button "Close" at bounding box center [700, 12] width 44 height 13
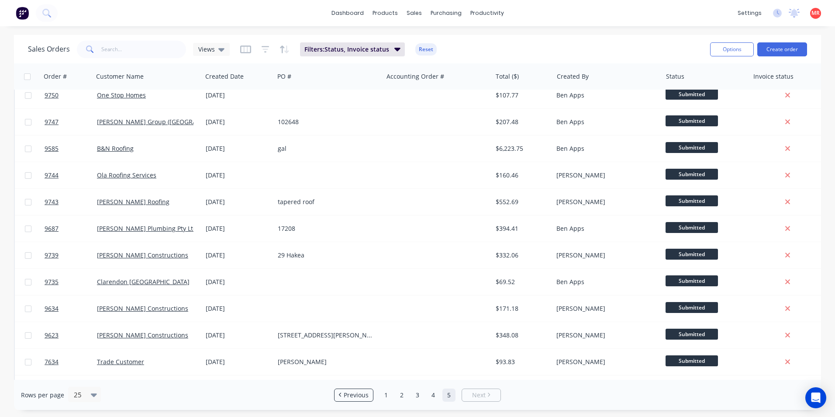
scroll to position [175, 0]
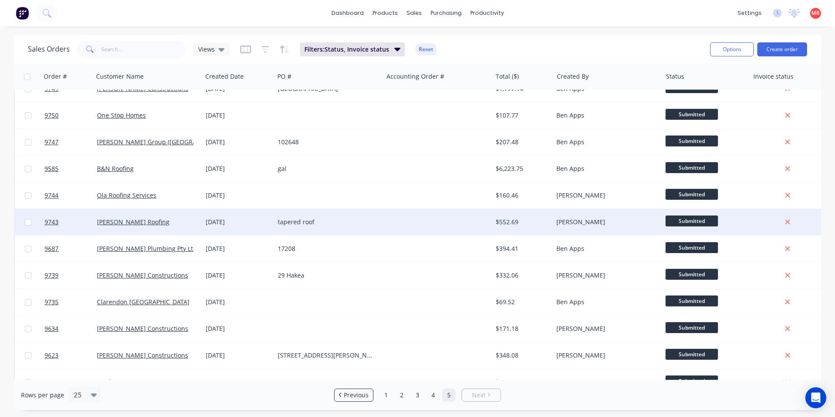
click at [403, 220] on div at bounding box center [437, 222] width 109 height 26
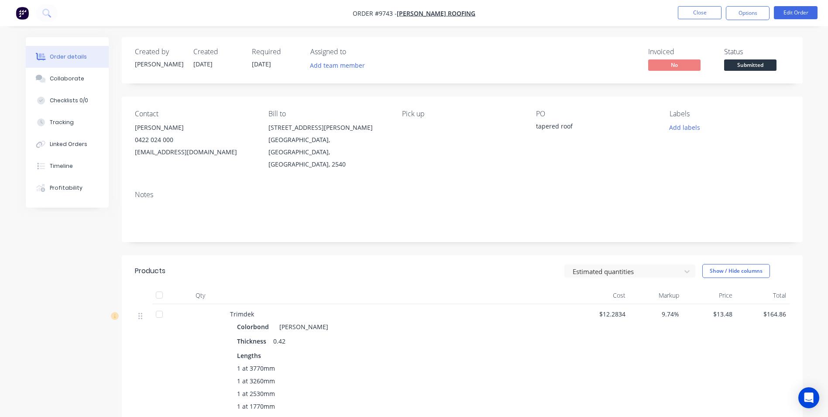
click at [755, 66] on span "Submitted" at bounding box center [750, 64] width 52 height 11
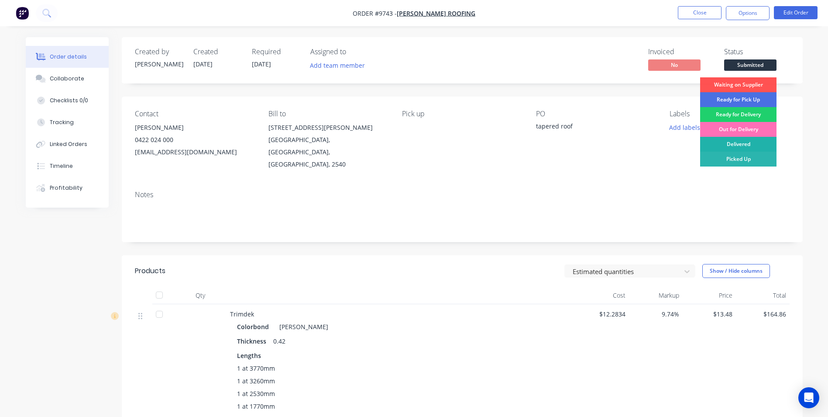
click at [740, 144] on div "Delivered" at bounding box center [738, 144] width 76 height 15
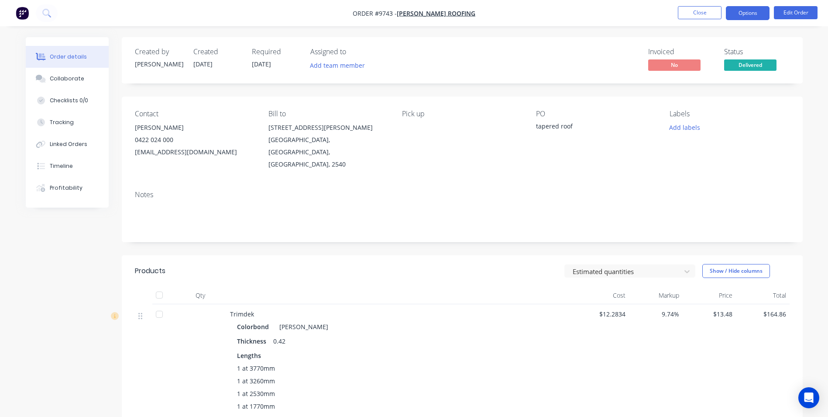
click at [731, 11] on button "Options" at bounding box center [748, 13] width 44 height 14
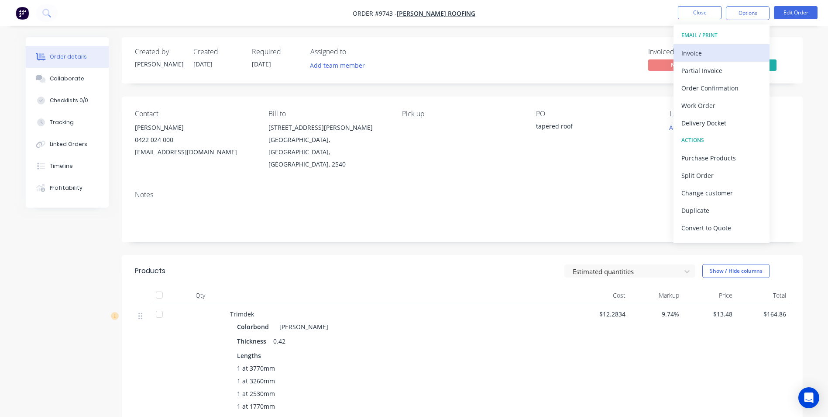
click at [718, 48] on div "Invoice" at bounding box center [722, 53] width 80 height 13
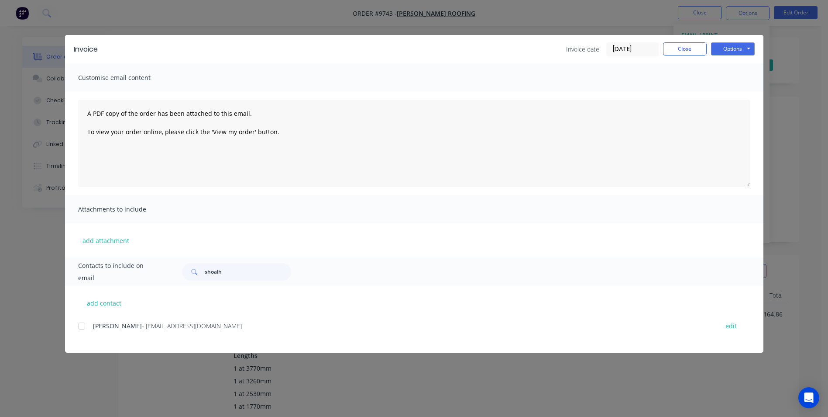
click at [91, 329] on div "Nathan Parnell - parny81@hotmail.com edit" at bounding box center [421, 326] width 686 height 12
click at [89, 327] on div at bounding box center [81, 325] width 17 height 17
click at [729, 48] on button "Options" at bounding box center [733, 48] width 44 height 13
click at [729, 90] on button "Email" at bounding box center [739, 93] width 56 height 14
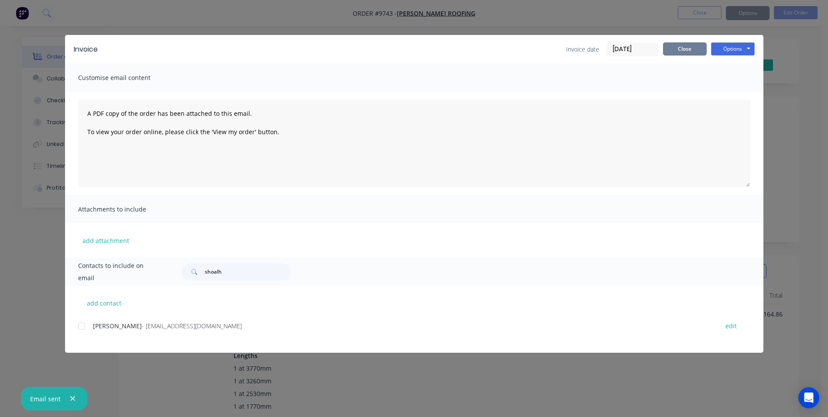
click at [692, 48] on button "Close" at bounding box center [685, 48] width 44 height 13
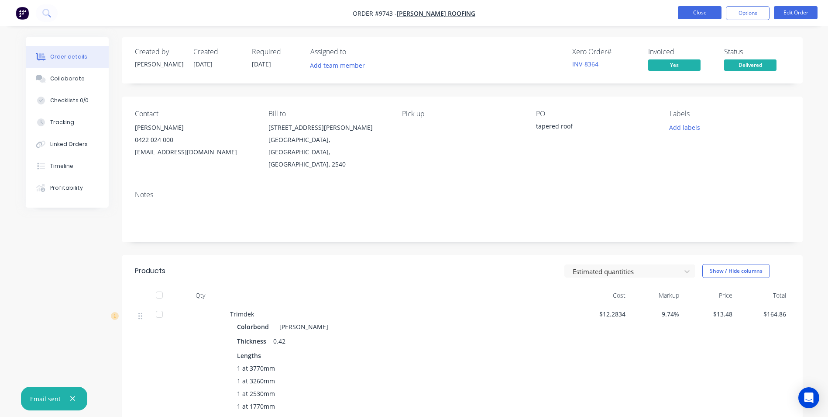
click at [691, 15] on button "Close" at bounding box center [700, 12] width 44 height 13
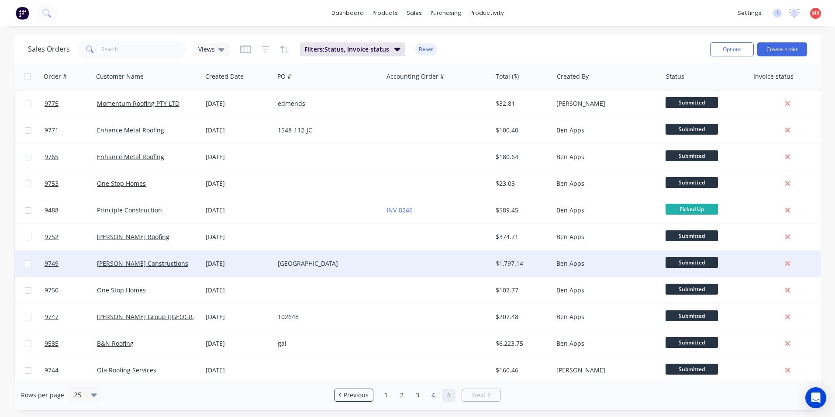
click at [462, 265] on div at bounding box center [437, 263] width 109 height 26
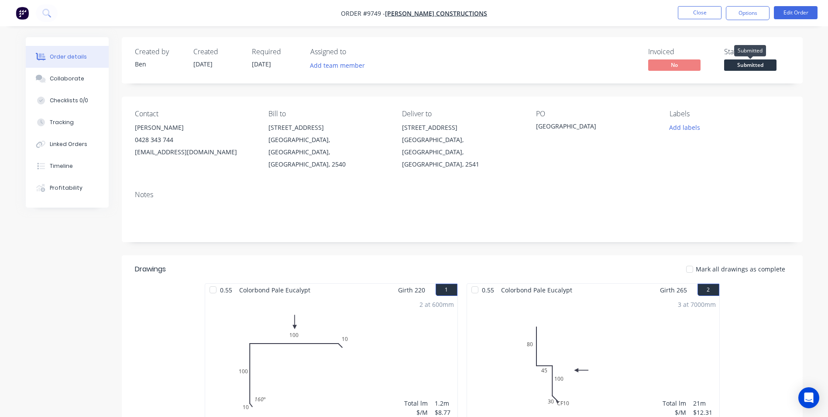
click at [764, 63] on span "Submitted" at bounding box center [750, 64] width 52 height 11
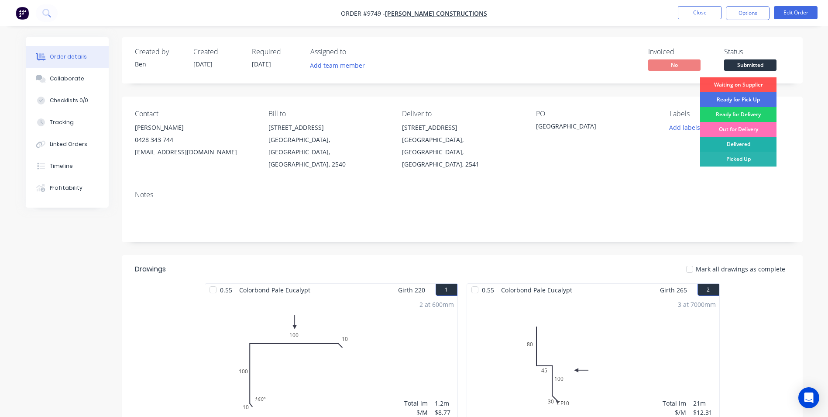
click at [741, 141] on div "Delivered" at bounding box center [738, 144] width 76 height 15
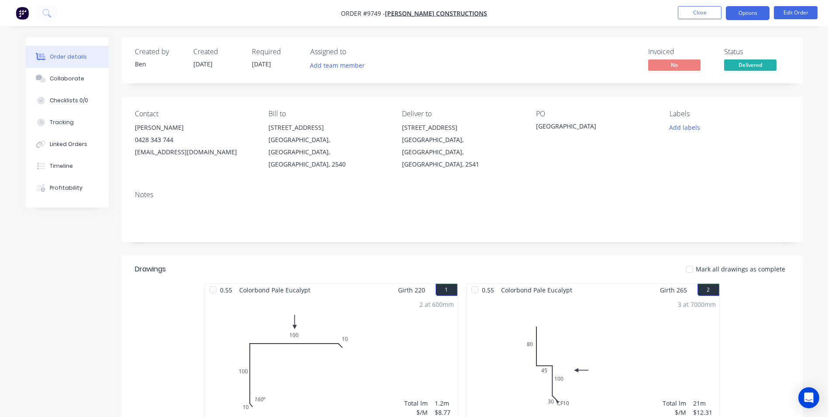
click at [740, 15] on button "Options" at bounding box center [748, 13] width 44 height 14
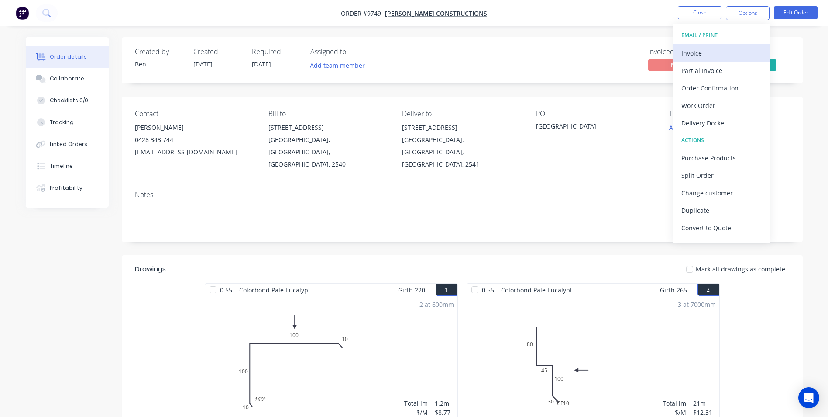
click at [713, 48] on div "Invoice" at bounding box center [722, 53] width 80 height 13
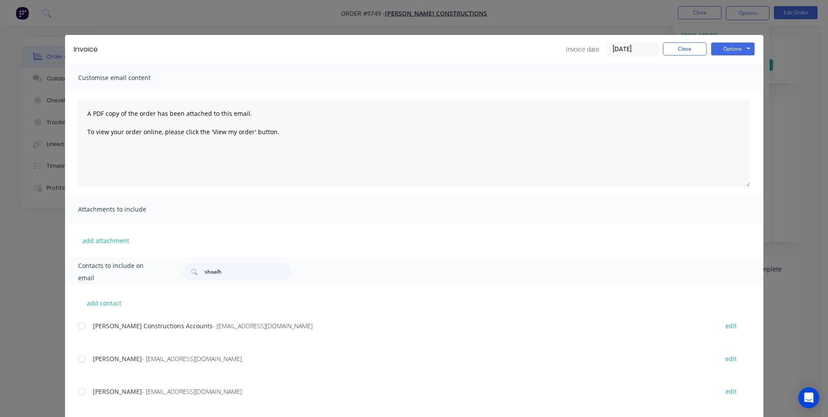
click at [83, 326] on div at bounding box center [81, 325] width 17 height 17
click at [728, 45] on button "Options" at bounding box center [733, 48] width 44 height 13
click at [731, 89] on button "Email" at bounding box center [739, 93] width 56 height 14
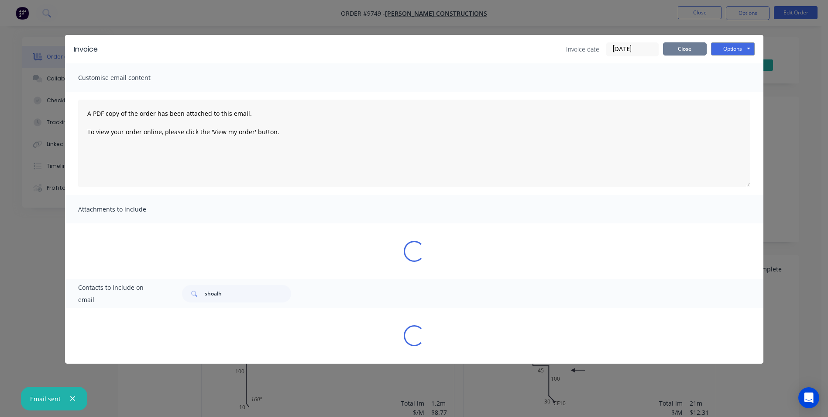
click at [689, 48] on button "Close" at bounding box center [685, 48] width 44 height 13
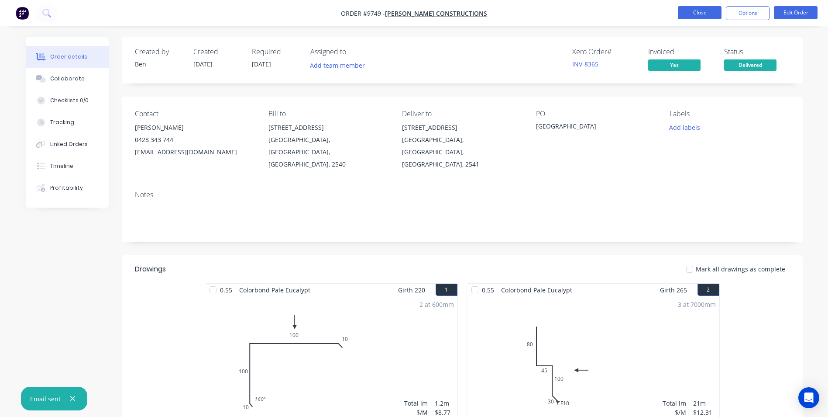
click at [702, 14] on button "Close" at bounding box center [700, 12] width 44 height 13
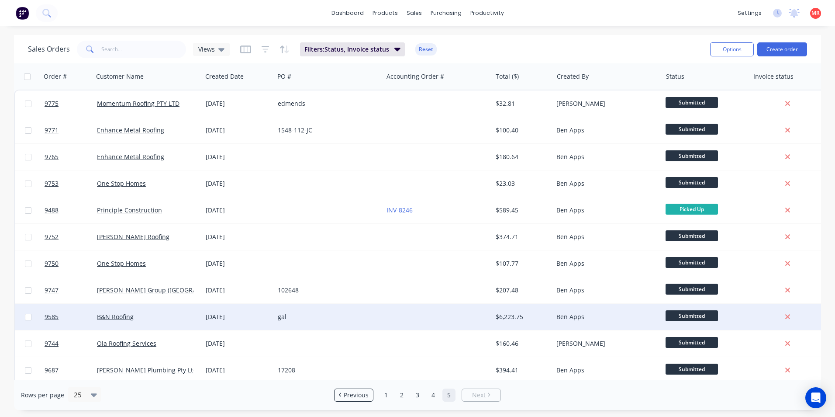
click at [452, 310] on div at bounding box center [437, 316] width 109 height 26
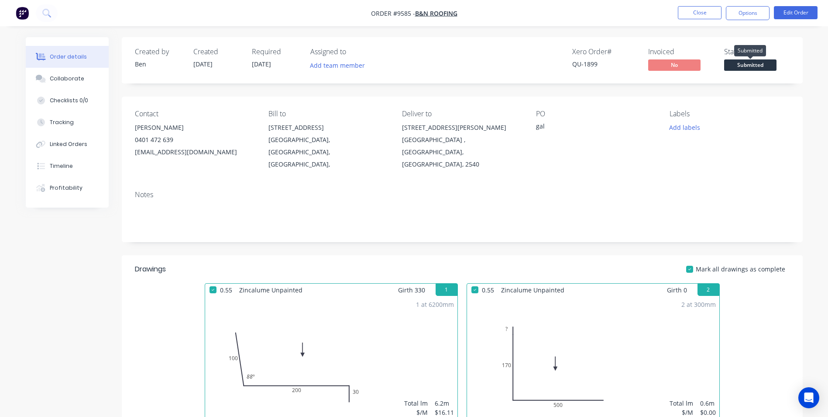
click at [757, 64] on span "Submitted" at bounding box center [750, 64] width 52 height 11
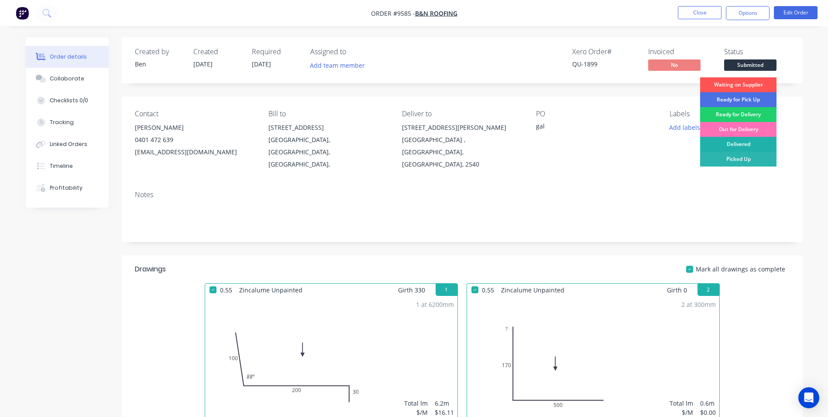
click at [725, 147] on div "Delivered" at bounding box center [738, 144] width 76 height 15
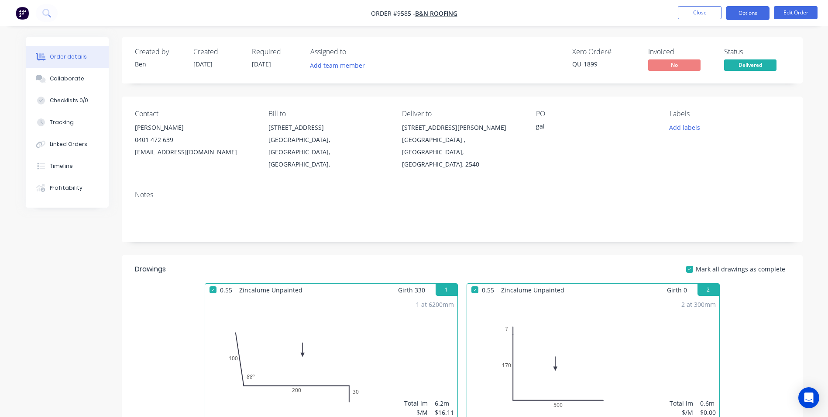
click at [751, 17] on button "Options" at bounding box center [748, 13] width 44 height 14
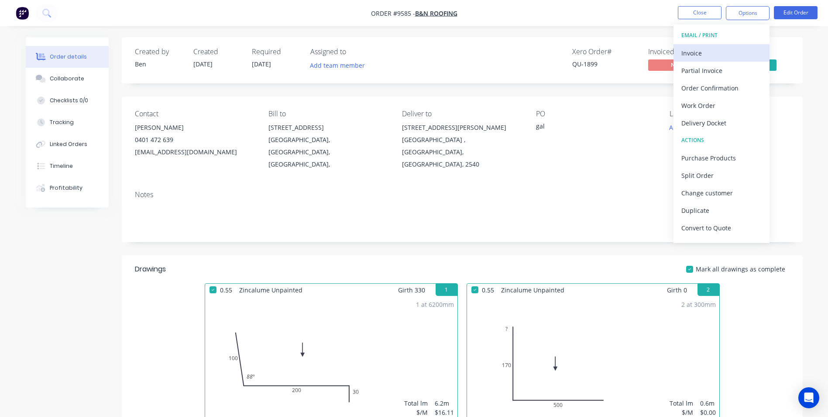
click at [703, 55] on div "Invoice" at bounding box center [722, 53] width 80 height 13
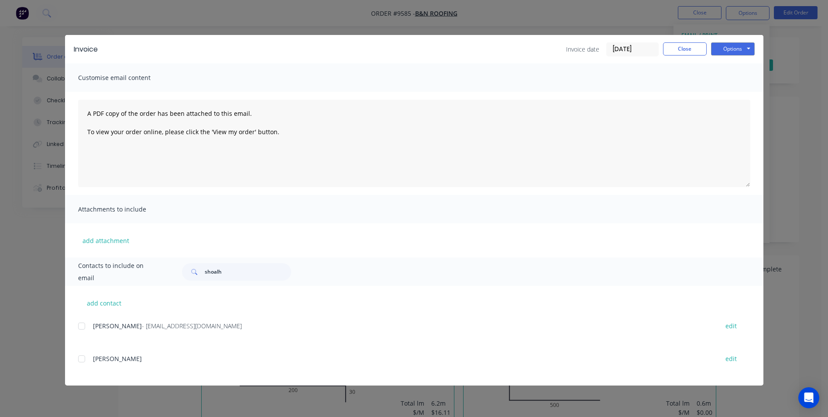
click at [76, 326] on div "add contact Nathan Weatherill - B_Nroofing@outlook.com edit Blake Wilbraham edit" at bounding box center [414, 336] width 699 height 100
click at [86, 326] on div at bounding box center [81, 325] width 17 height 17
click at [730, 52] on button "Options" at bounding box center [733, 48] width 44 height 13
click at [727, 93] on button "Email" at bounding box center [739, 93] width 56 height 14
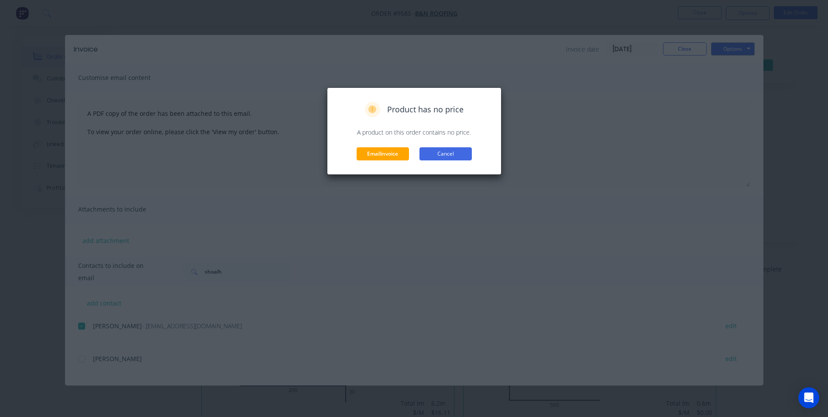
click at [431, 154] on button "Cancel" at bounding box center [446, 153] width 52 height 13
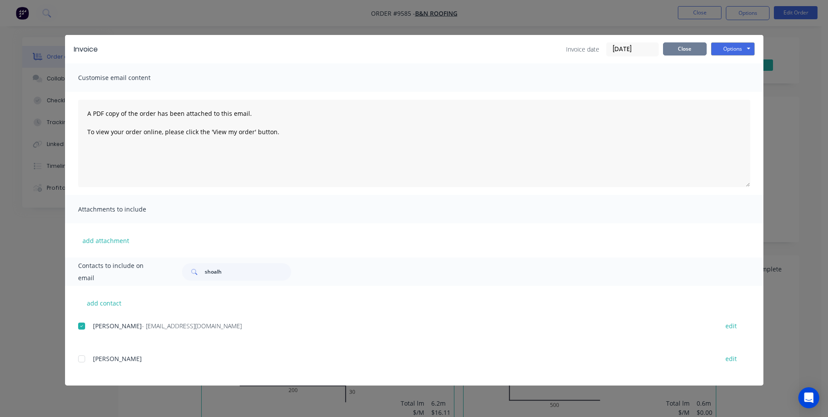
click at [698, 45] on button "Close" at bounding box center [685, 48] width 44 height 13
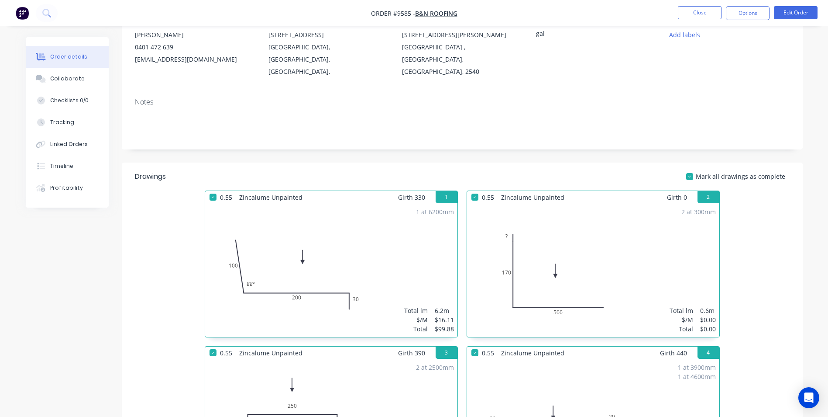
scroll to position [218, 0]
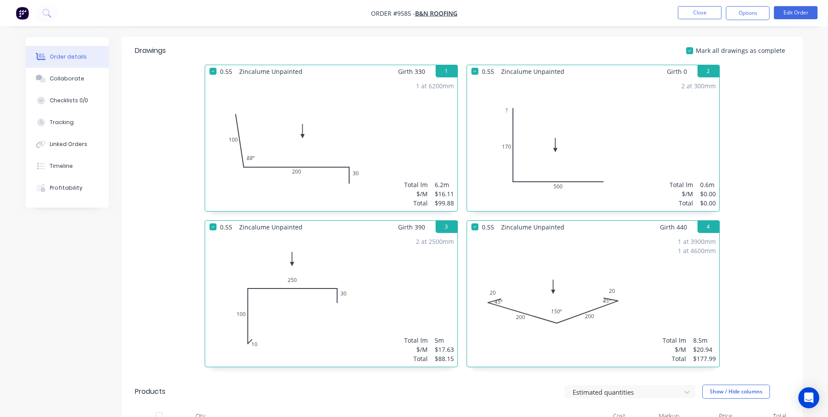
click at [614, 134] on div "2 at 300mm Total lm $/M Total 0.6m $0.00 $0.00" at bounding box center [593, 144] width 252 height 133
click at [784, 14] on button "Edit Order" at bounding box center [796, 12] width 44 height 13
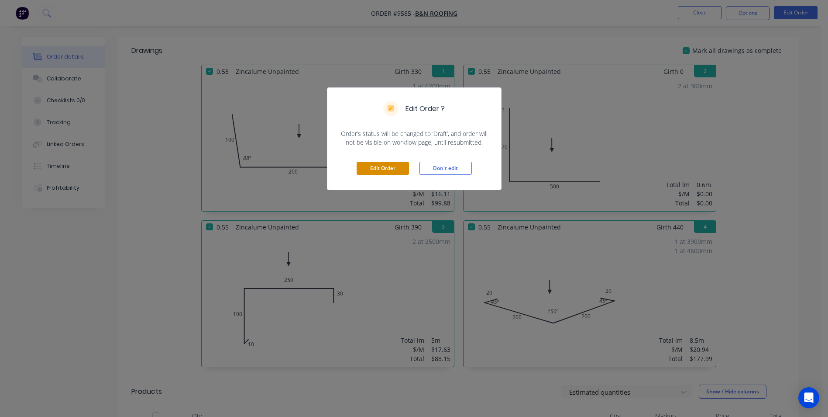
click at [379, 174] on button "Edit Order" at bounding box center [383, 168] width 52 height 13
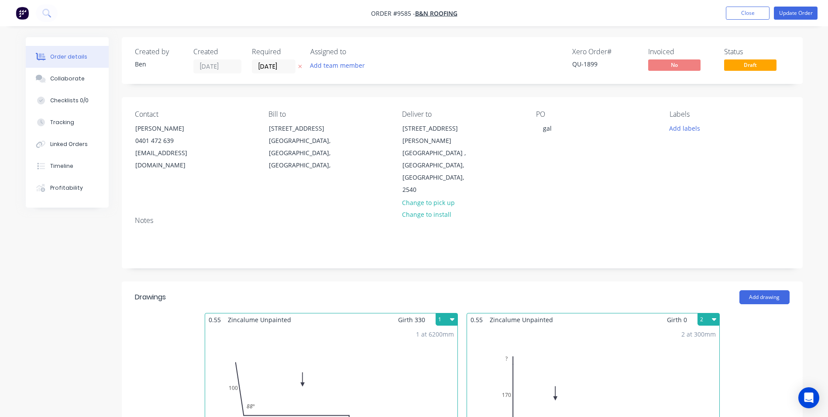
click at [576, 326] on div "2 at 300mm Total lm $/M Total 0.6m $0.00 $0.00" at bounding box center [593, 392] width 252 height 133
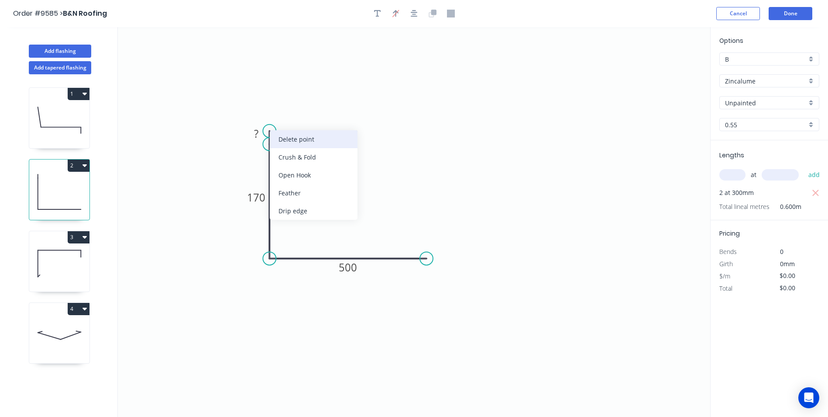
click at [298, 144] on div "Delete point" at bounding box center [314, 139] width 88 height 18
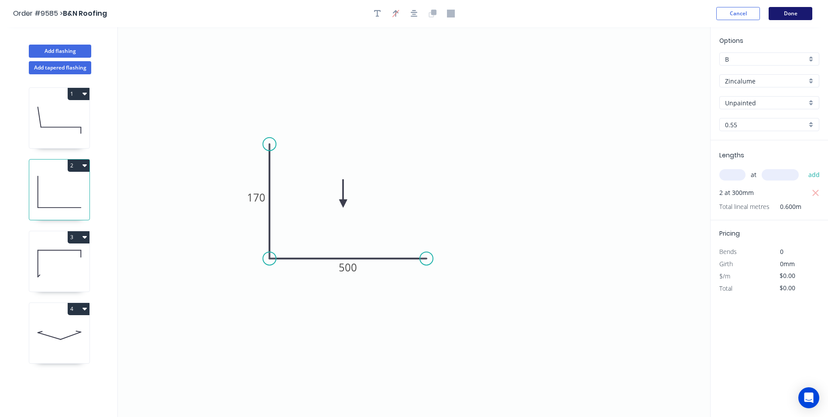
click at [788, 12] on button "Done" at bounding box center [791, 13] width 44 height 13
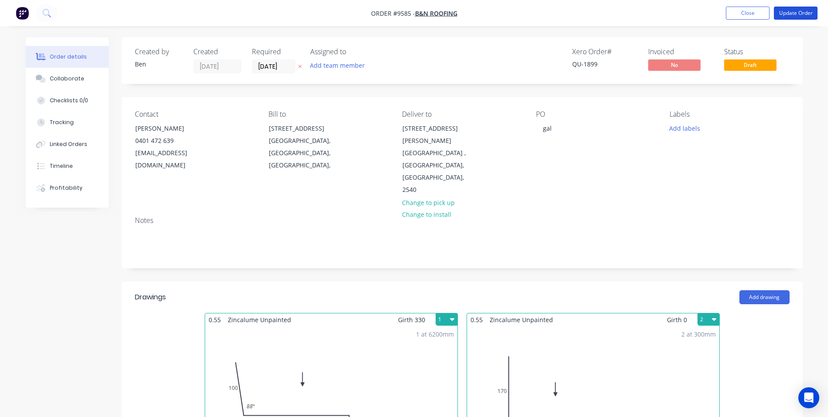
click at [788, 12] on button "Update Order" at bounding box center [796, 13] width 44 height 13
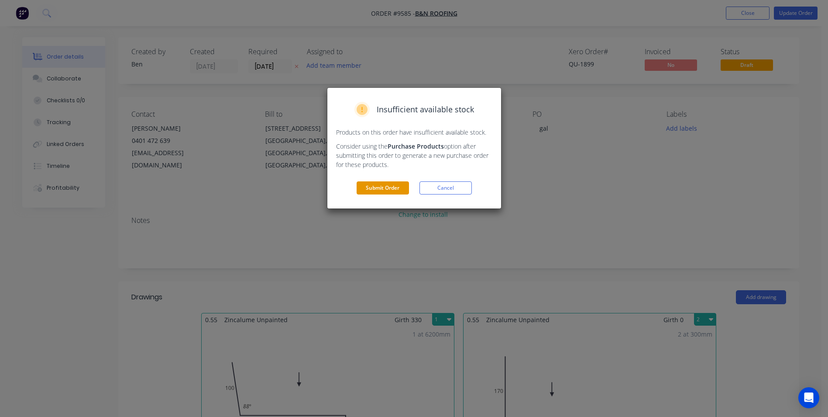
click at [397, 188] on button "Submit Order" at bounding box center [383, 187] width 52 height 13
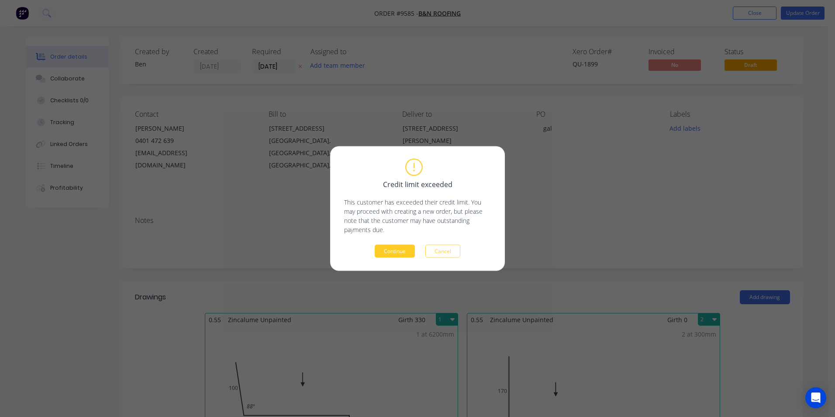
click at [392, 251] on button "Continue" at bounding box center [395, 251] width 40 height 13
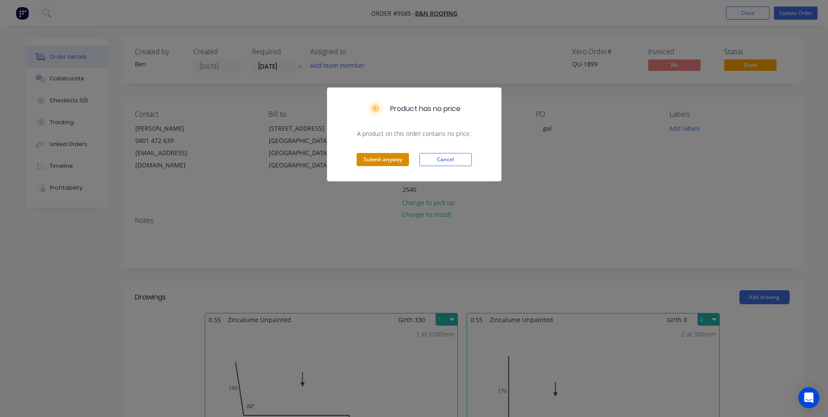
click at [407, 161] on button "Submit anyway" at bounding box center [383, 159] width 52 height 13
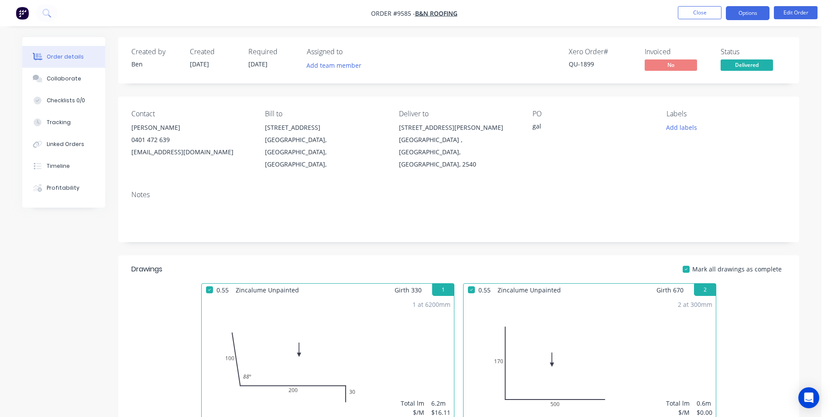
click at [740, 18] on button "Options" at bounding box center [748, 13] width 44 height 14
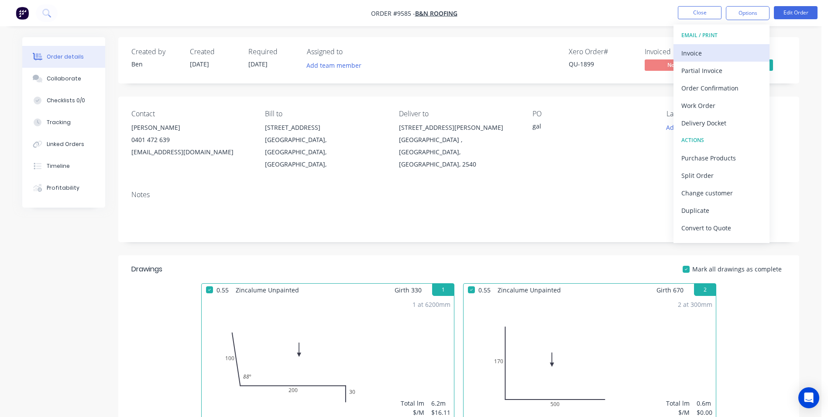
click at [721, 52] on div "Invoice" at bounding box center [722, 53] width 80 height 13
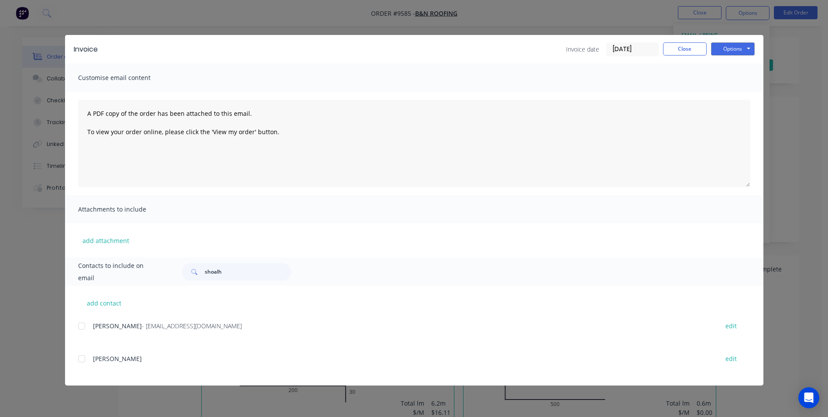
click at [82, 327] on div at bounding box center [81, 325] width 17 height 17
click at [733, 48] on button "Options" at bounding box center [733, 48] width 44 height 13
click at [731, 92] on button "Email" at bounding box center [739, 93] width 56 height 14
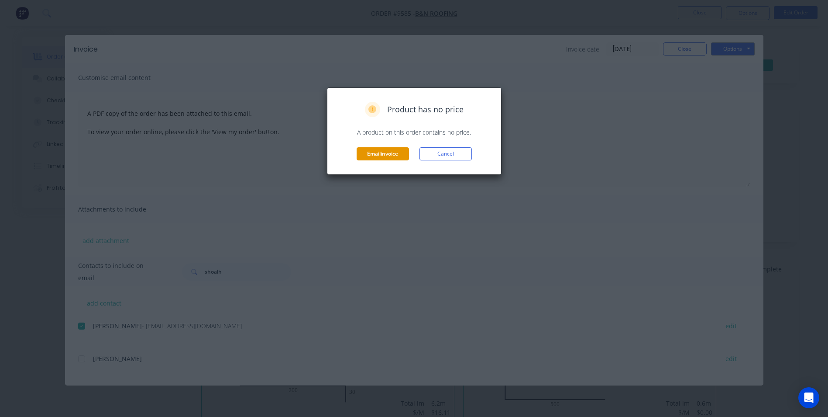
click at [404, 156] on button "Email invoice" at bounding box center [383, 153] width 52 height 13
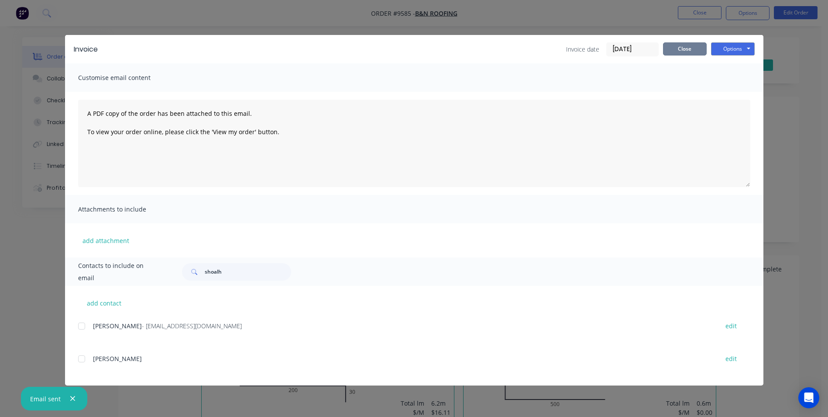
click at [668, 48] on button "Close" at bounding box center [685, 48] width 44 height 13
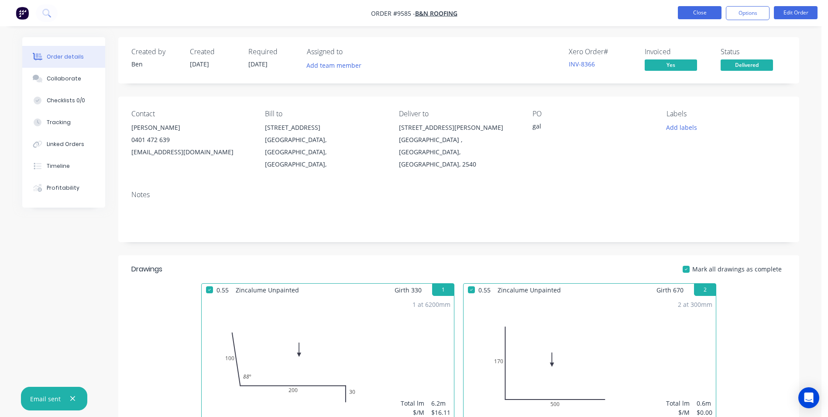
click at [711, 12] on button "Close" at bounding box center [700, 12] width 44 height 13
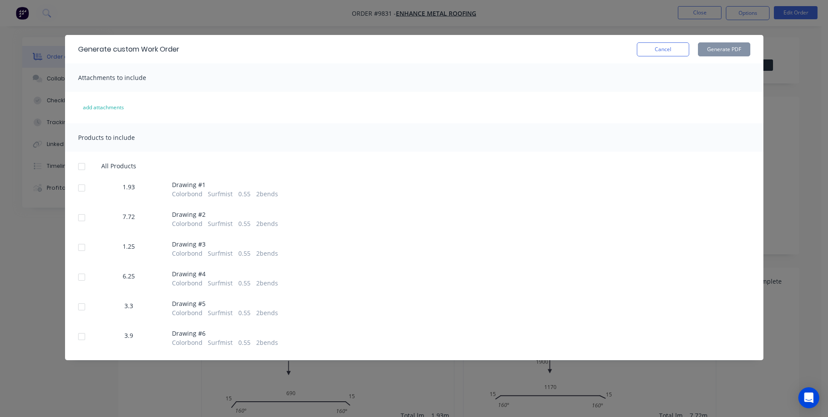
scroll to position [218, 0]
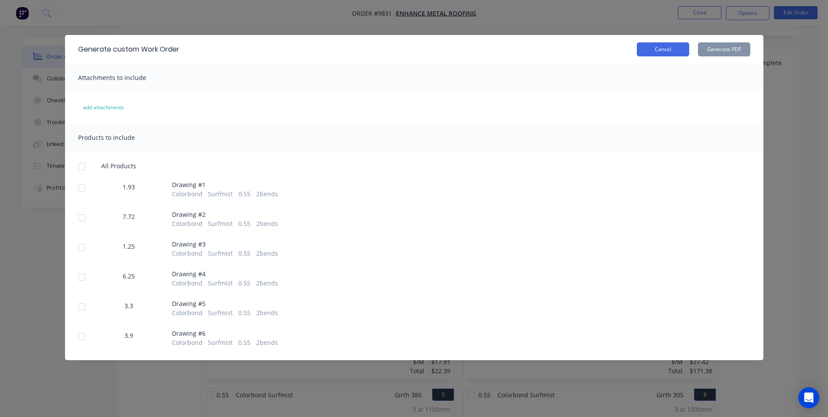
click at [665, 51] on button "Cancel" at bounding box center [663, 49] width 52 height 14
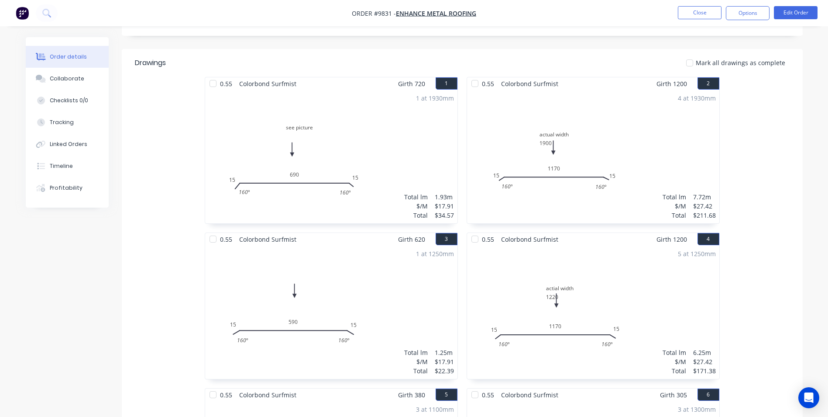
click at [25, 13] on img "button" at bounding box center [22, 13] width 13 height 13
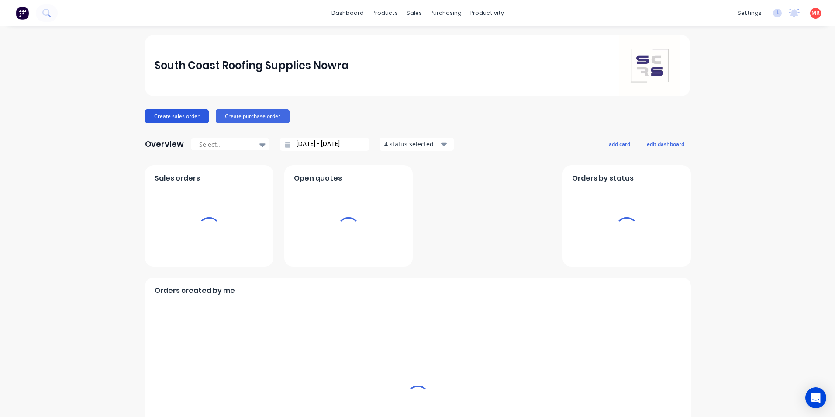
click at [185, 119] on button "Create sales order" at bounding box center [177, 116] width 64 height 14
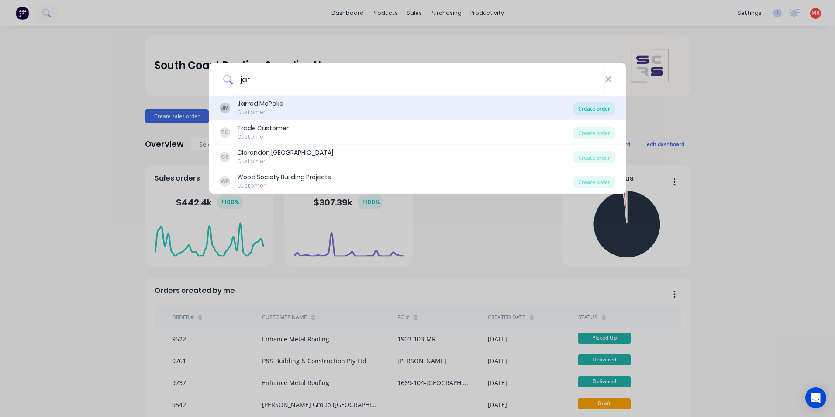
type input "jar"
click at [594, 106] on div "Create order" at bounding box center [594, 108] width 42 height 12
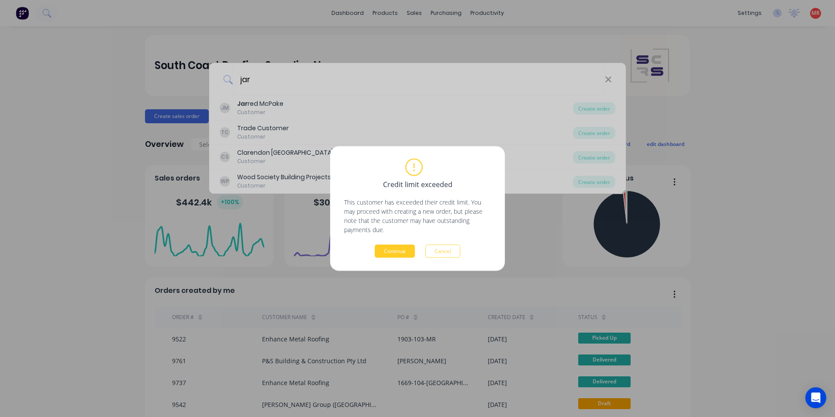
click at [385, 252] on button "Continue" at bounding box center [395, 251] width 40 height 13
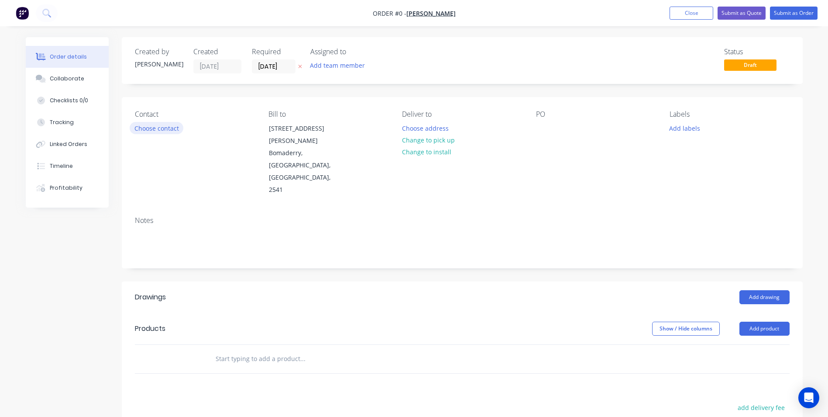
click at [138, 132] on button "Choose contact" at bounding box center [157, 128] width 54 height 12
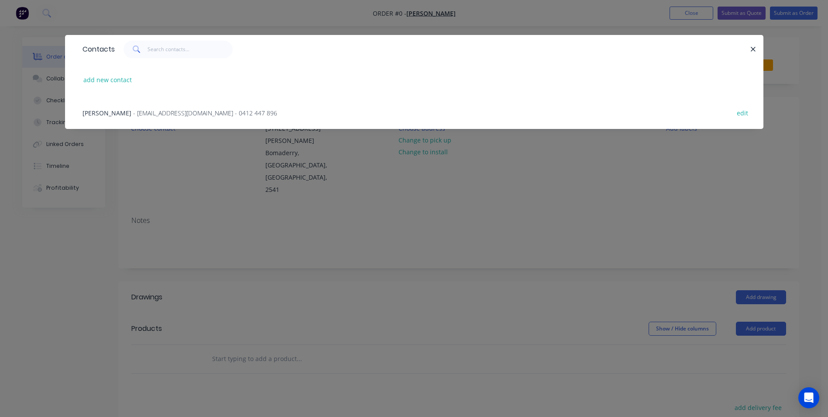
click at [141, 119] on div "[PERSON_NAME] - [EMAIL_ADDRESS][DOMAIN_NAME] - 0412 447 896 edit" at bounding box center [414, 112] width 672 height 33
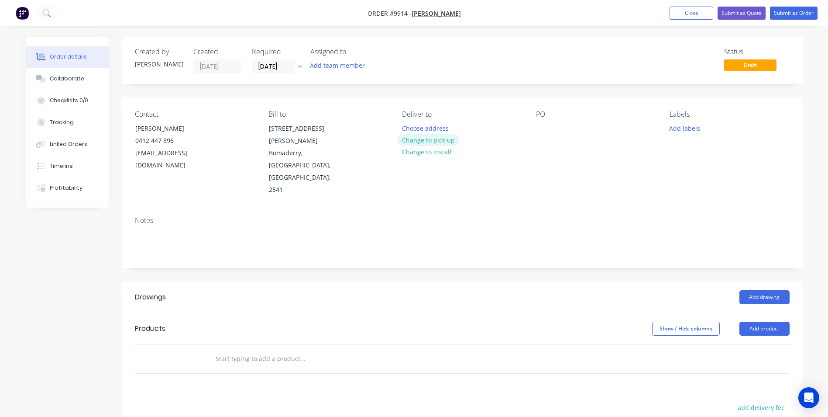
click at [421, 139] on button "Change to pick up" at bounding box center [428, 140] width 62 height 12
click at [265, 350] on input "text" at bounding box center [302, 358] width 175 height 17
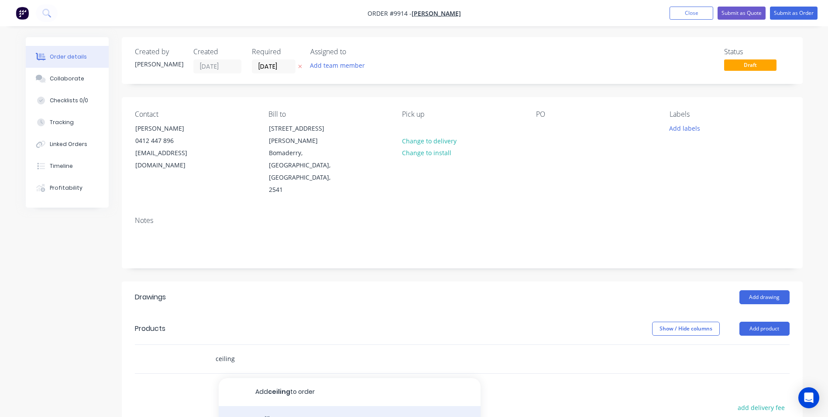
type input "ceiling"
click at [293, 406] on div "Ceiling Battens 22mm Product" at bounding box center [350, 425] width 262 height 39
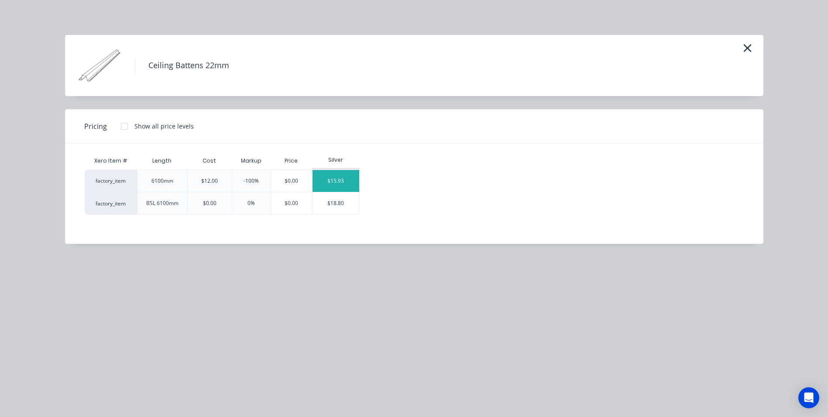
click at [337, 175] on div "$15.93" at bounding box center [336, 181] width 47 height 22
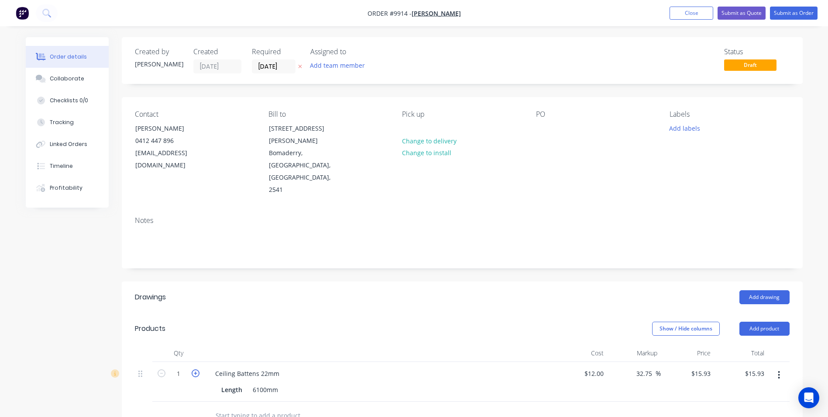
click at [197, 369] on icon "button" at bounding box center [196, 373] width 8 height 8
type input "2"
type input "$31.86"
click at [197, 369] on icon "button" at bounding box center [196, 373] width 8 height 8
type input "3"
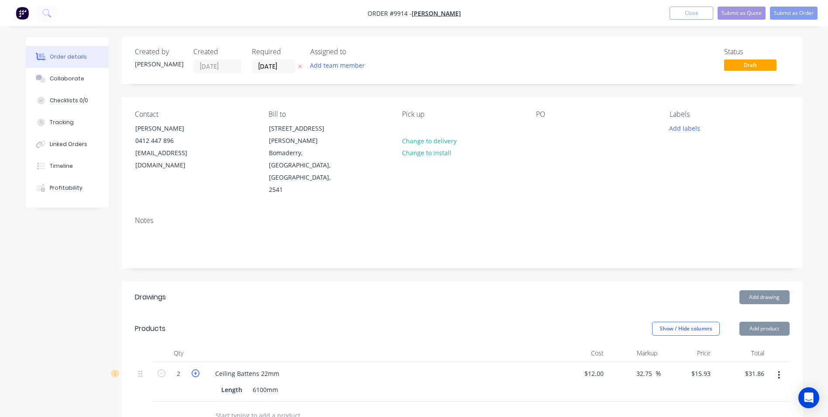
type input "$47.79"
click at [197, 369] on icon "button" at bounding box center [196, 373] width 8 height 8
type input "4"
type input "$63.72"
click at [197, 369] on icon "button" at bounding box center [196, 373] width 8 height 8
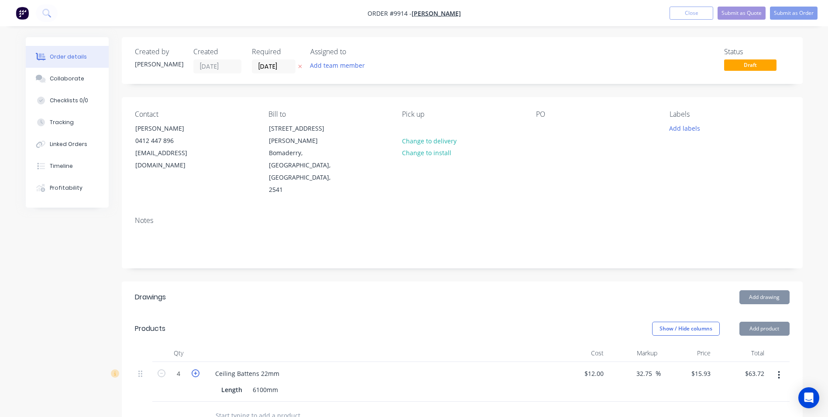
type input "5"
type input "$79.65"
click at [197, 369] on icon "button" at bounding box center [196, 373] width 8 height 8
type input "6"
type input "$95.58"
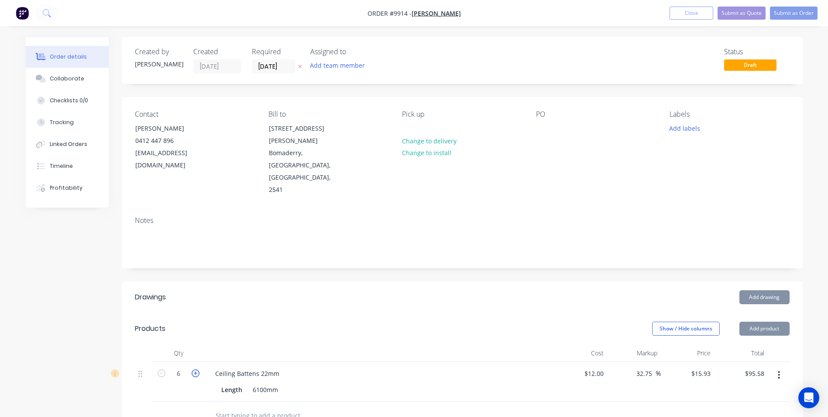
click at [197, 369] on icon "button" at bounding box center [196, 373] width 8 height 8
type input "7"
type input "$111.51"
click at [197, 369] on icon "button" at bounding box center [196, 373] width 8 height 8
type input "8"
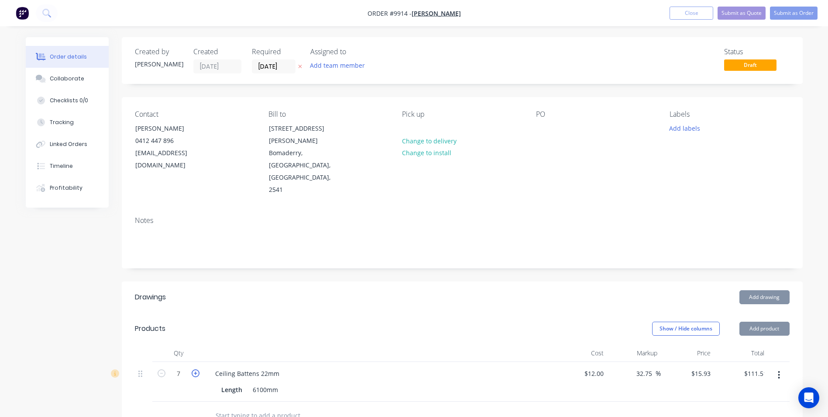
type input "$127.44"
click at [197, 369] on icon "button" at bounding box center [196, 373] width 8 height 8
type input "9"
type input "$143.37"
click at [197, 369] on icon "button" at bounding box center [196, 373] width 8 height 8
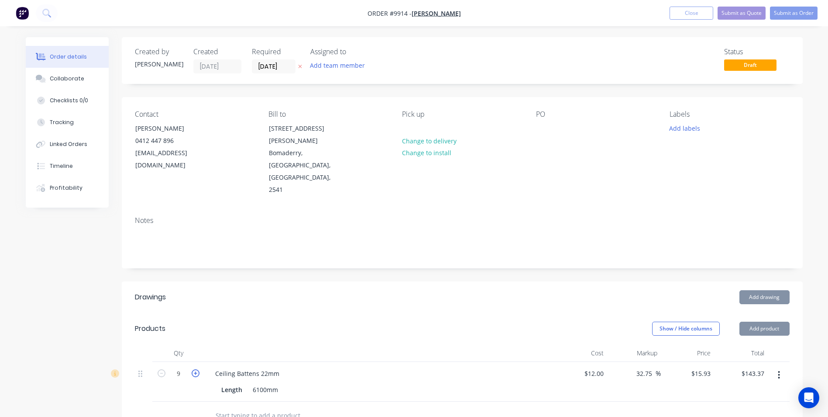
type input "10"
type input "$159.30"
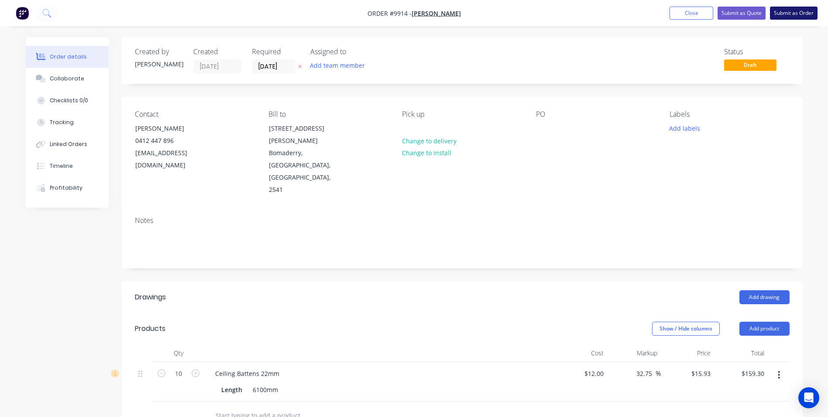
click at [804, 10] on button "Submit as Order" at bounding box center [794, 13] width 48 height 13
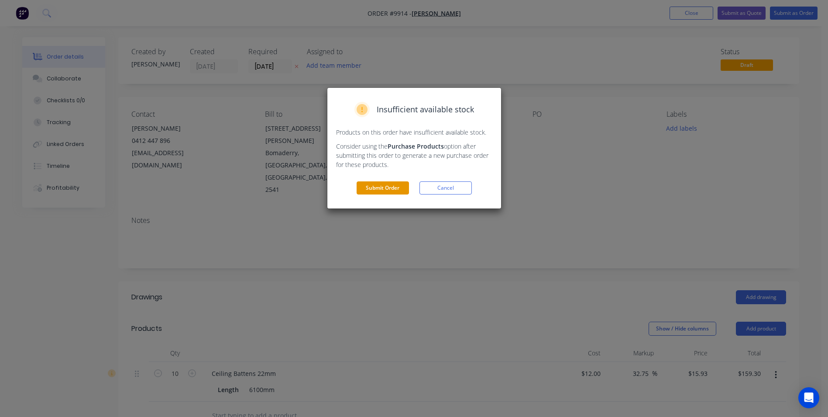
click at [381, 187] on button "Submit Order" at bounding box center [383, 187] width 52 height 13
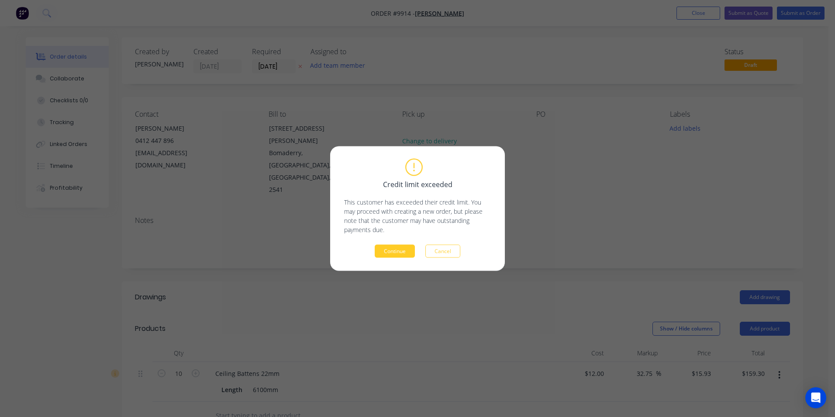
click at [387, 252] on button "Continue" at bounding box center [395, 251] width 40 height 13
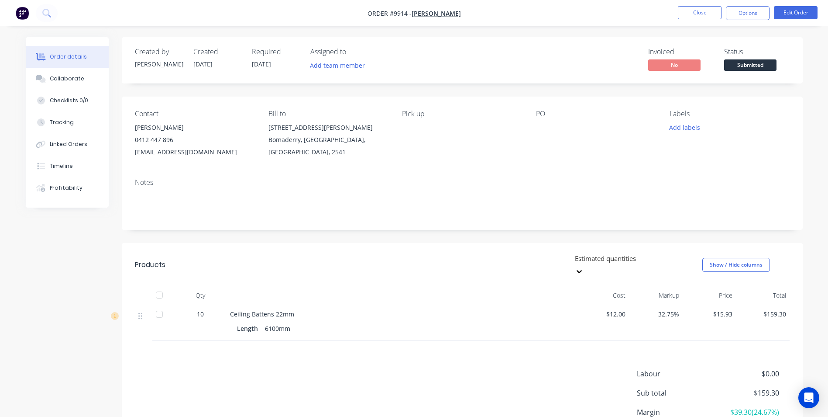
click at [759, 68] on span "Submitted" at bounding box center [750, 64] width 52 height 11
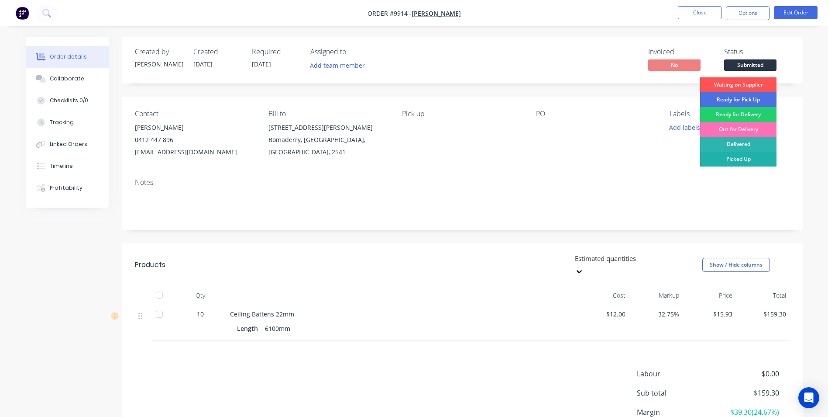
click at [739, 158] on div "Picked Up" at bounding box center [738, 159] width 76 height 15
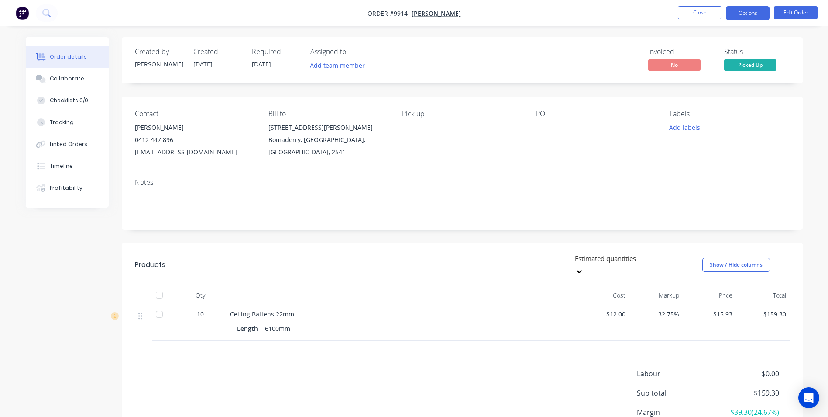
click at [742, 16] on button "Options" at bounding box center [748, 13] width 44 height 14
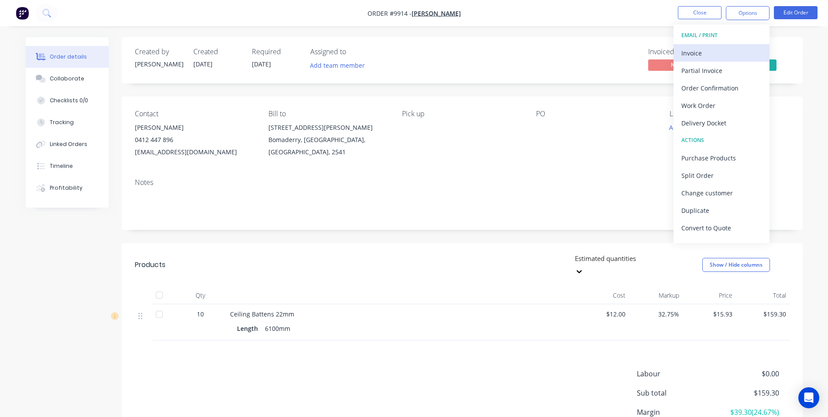
click at [700, 55] on div "Invoice" at bounding box center [722, 53] width 80 height 13
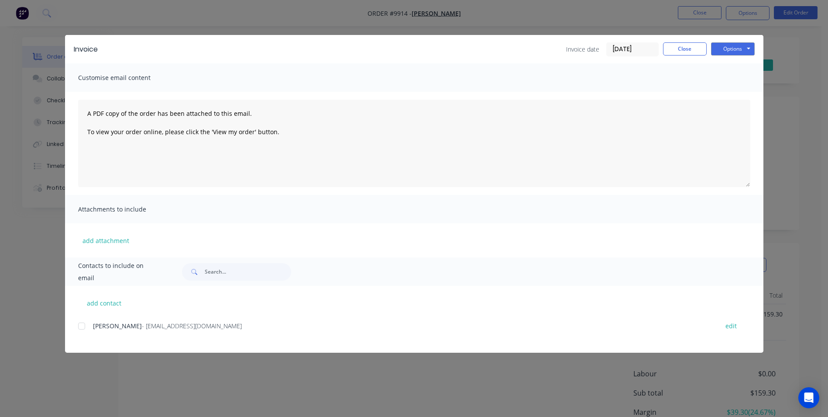
click at [79, 325] on div at bounding box center [81, 325] width 17 height 17
click at [725, 50] on button "Options" at bounding box center [733, 48] width 44 height 13
click at [725, 96] on button "Email" at bounding box center [739, 93] width 56 height 14
click at [688, 46] on button "Close" at bounding box center [685, 48] width 44 height 13
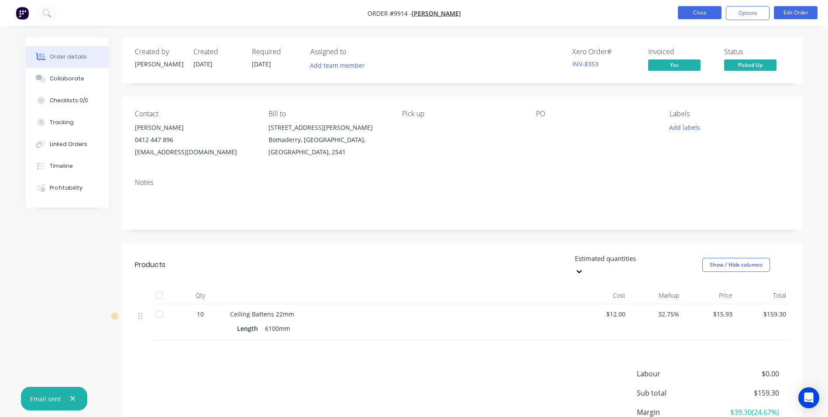
click at [701, 14] on button "Close" at bounding box center [700, 12] width 44 height 13
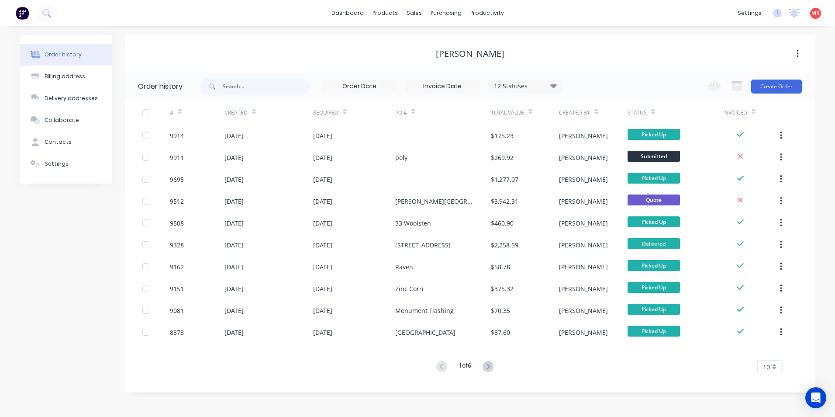
click at [334, 63] on div "[PERSON_NAME]" at bounding box center [470, 53] width 690 height 37
click at [49, 16] on icon at bounding box center [49, 15] width 3 height 3
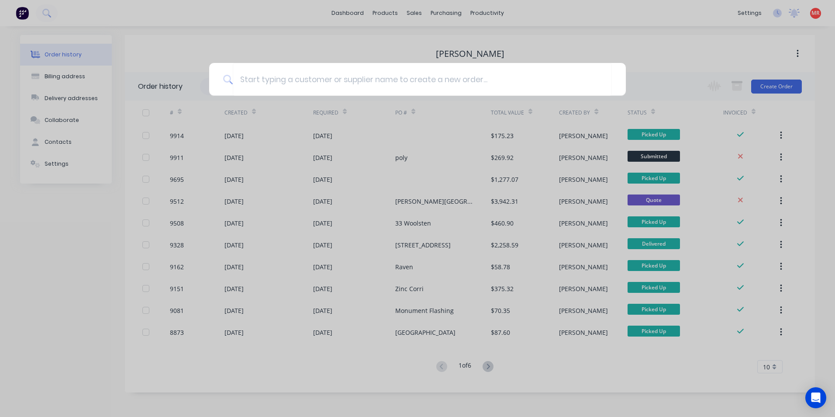
click at [221, 55] on div at bounding box center [417, 208] width 835 height 417
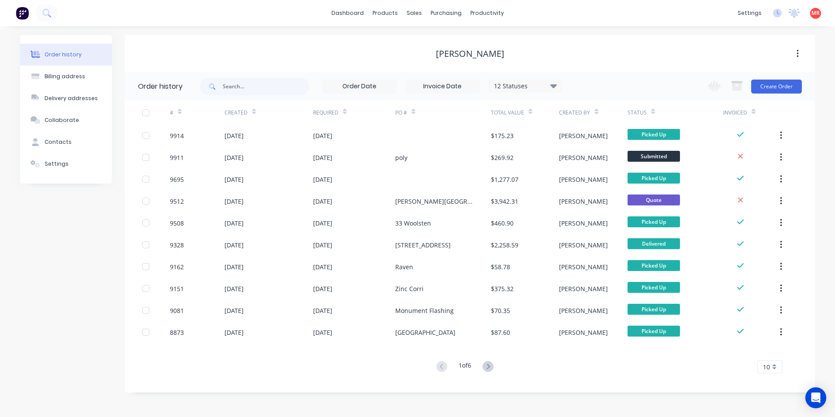
click at [23, 12] on img at bounding box center [22, 13] width 13 height 13
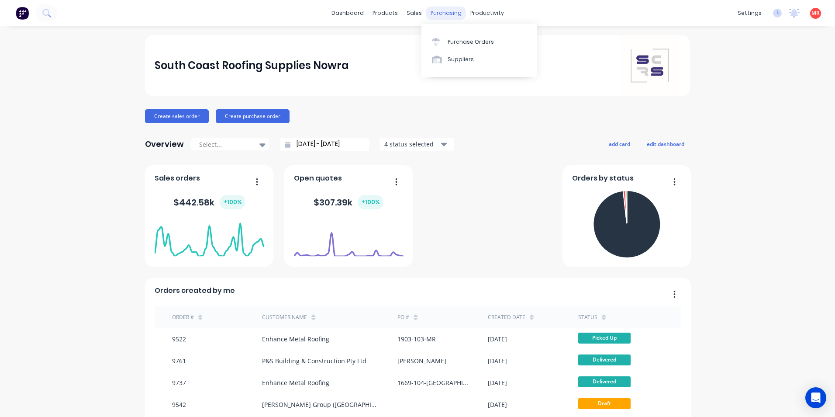
click at [439, 13] on div "purchasing" at bounding box center [446, 13] width 40 height 13
click at [450, 41] on div "Purchase Orders" at bounding box center [471, 42] width 46 height 8
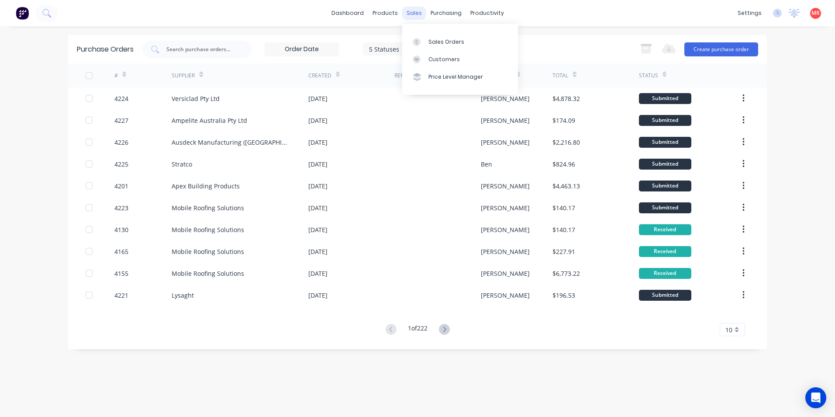
click at [409, 10] on div "sales" at bounding box center [414, 13] width 24 height 13
click at [427, 46] on link "Sales Orders" at bounding box center [460, 41] width 116 height 17
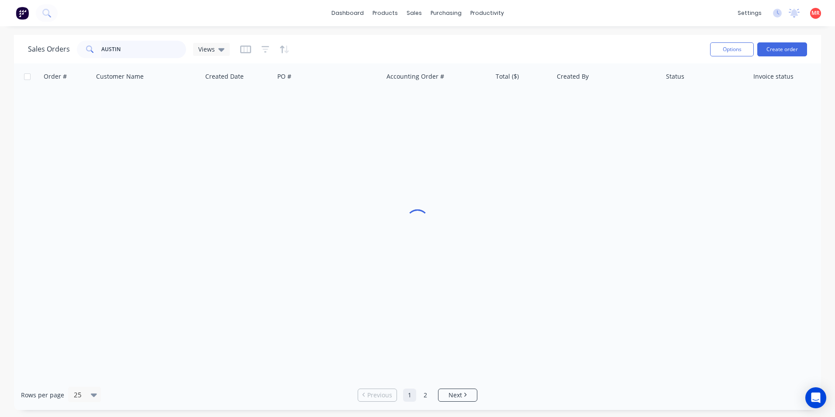
click at [134, 49] on input "AUSTIN" at bounding box center [143, 49] width 85 height 17
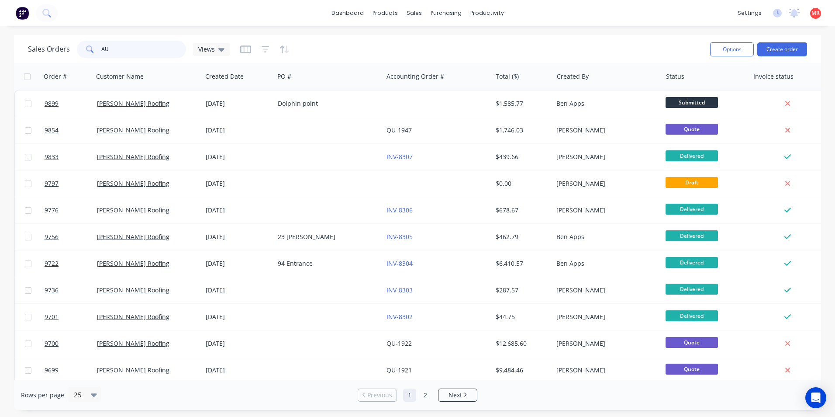
type input "A"
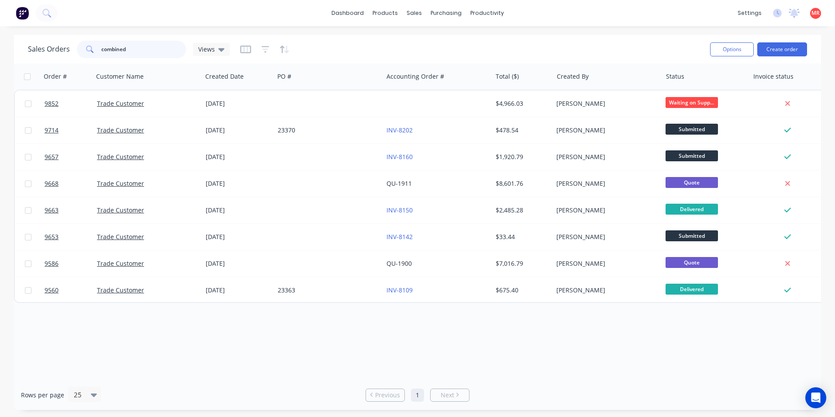
type input "combined"
click at [365, 44] on div "Sales Orders combined Views" at bounding box center [365, 48] width 675 height 21
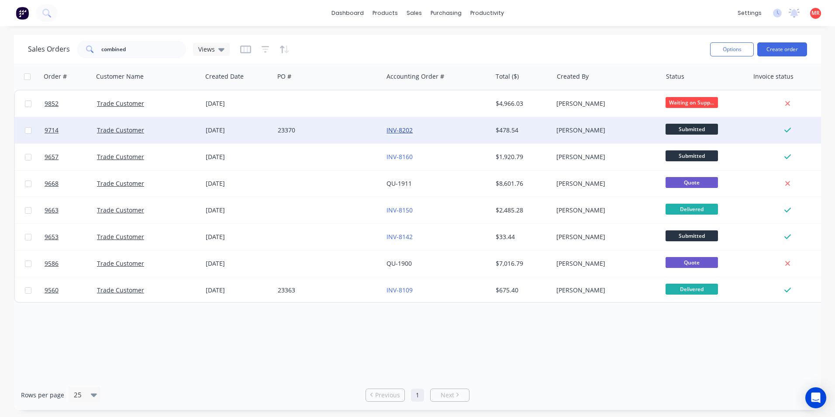
click at [406, 130] on link "INV-8202" at bounding box center [399, 130] width 26 height 8
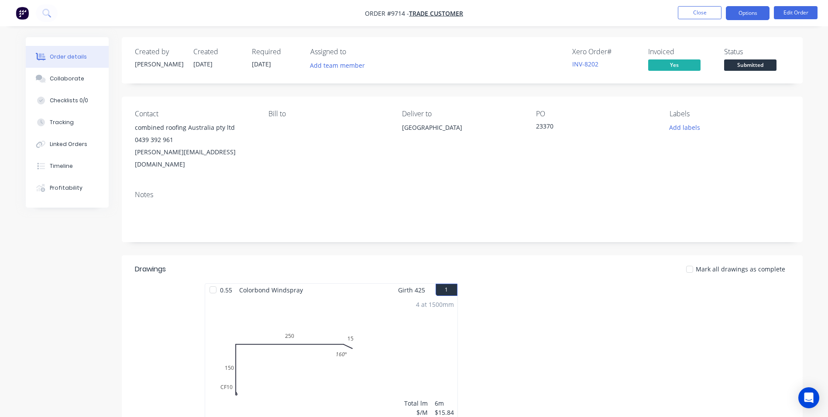
click at [740, 13] on button "Options" at bounding box center [748, 13] width 44 height 14
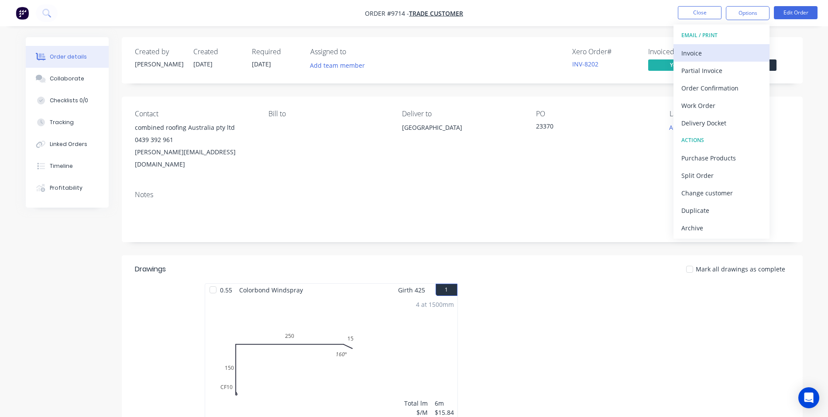
click at [706, 52] on div "Invoice" at bounding box center [722, 53] width 80 height 13
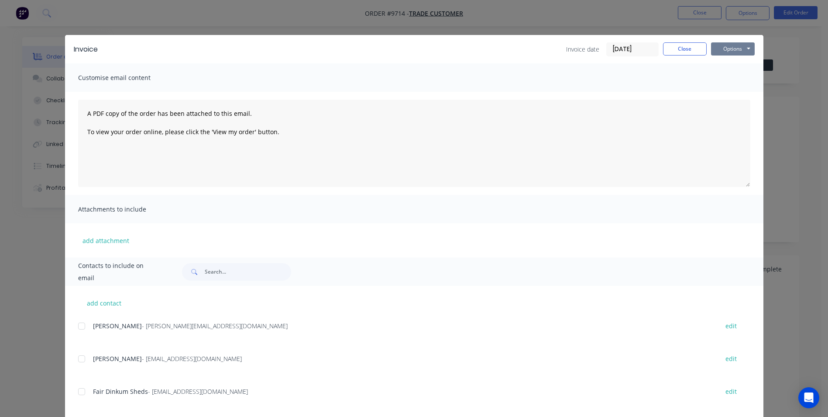
click at [726, 45] on button "Options" at bounding box center [733, 48] width 44 height 13
click at [721, 78] on button "Print" at bounding box center [739, 79] width 56 height 14
click at [672, 48] on button "Close" at bounding box center [685, 48] width 44 height 13
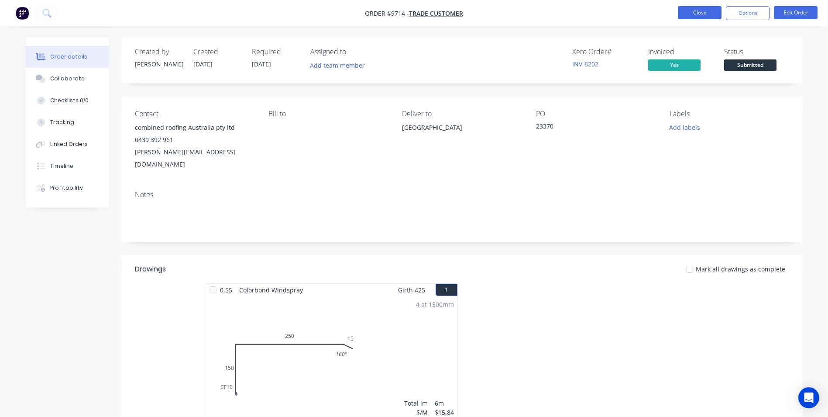
click at [690, 10] on button "Close" at bounding box center [700, 12] width 44 height 13
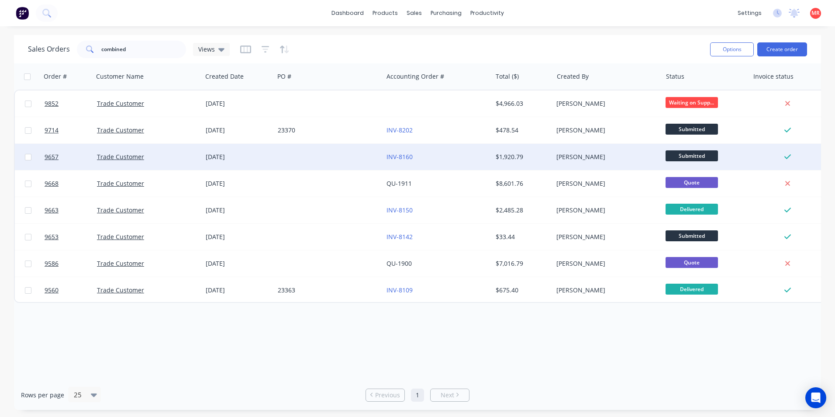
click at [443, 158] on div "INV-8160" at bounding box center [434, 156] width 97 height 9
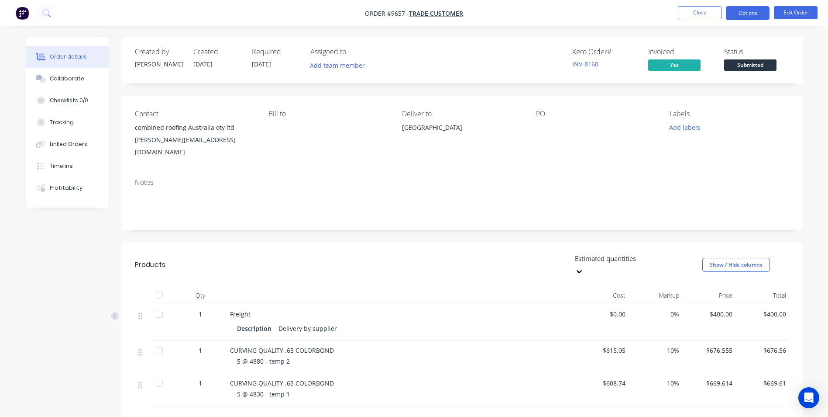
click at [735, 16] on button "Options" at bounding box center [748, 13] width 44 height 14
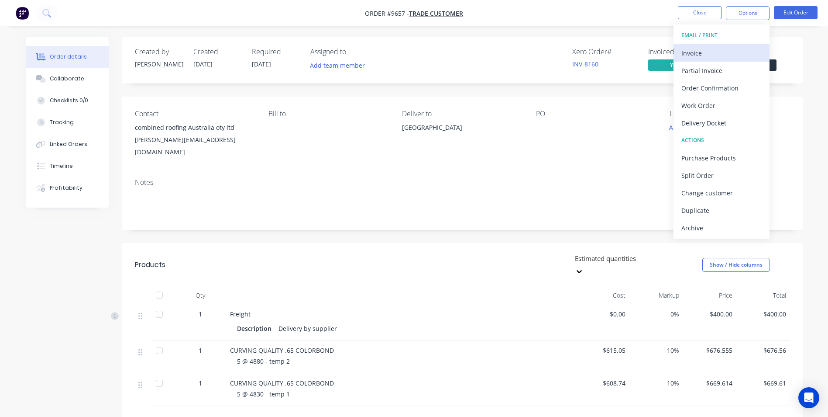
click at [717, 46] on button "Invoice" at bounding box center [722, 52] width 96 height 17
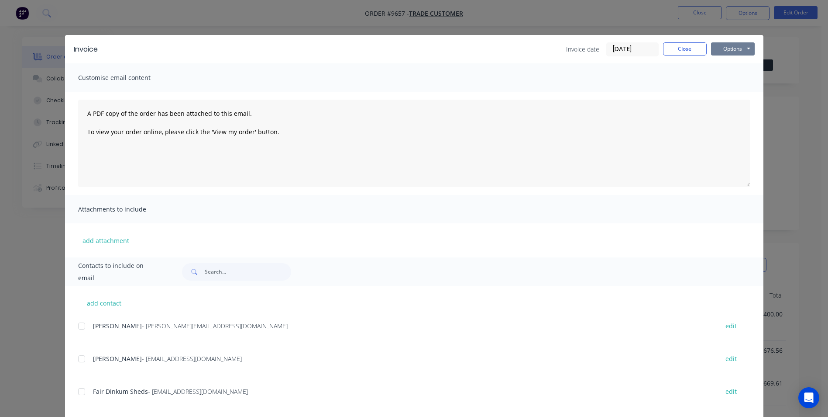
click at [727, 46] on button "Options" at bounding box center [733, 48] width 44 height 13
click at [721, 79] on button "Print" at bounding box center [739, 79] width 56 height 14
click at [680, 51] on button "Close" at bounding box center [685, 48] width 44 height 13
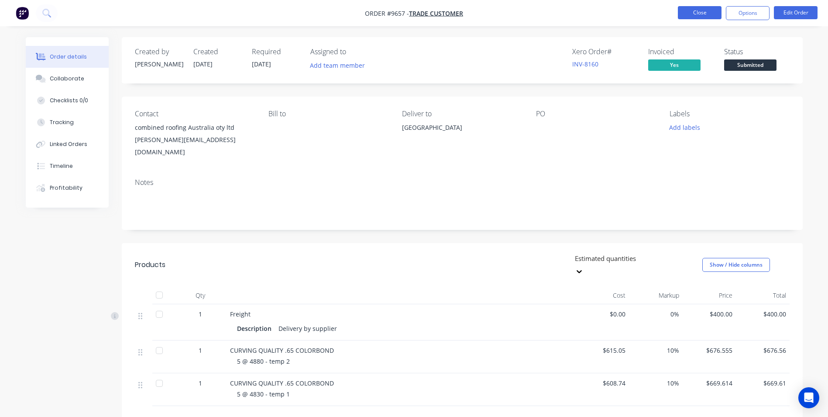
click at [699, 17] on button "Close" at bounding box center [700, 12] width 44 height 13
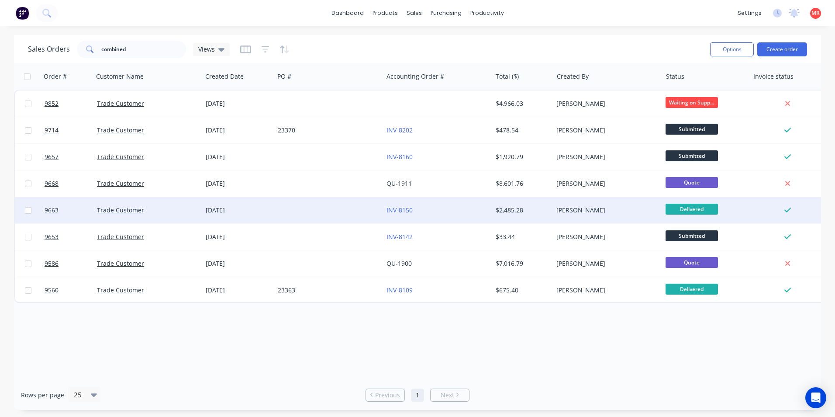
click at [451, 214] on div "INV-8150" at bounding box center [434, 210] width 97 height 9
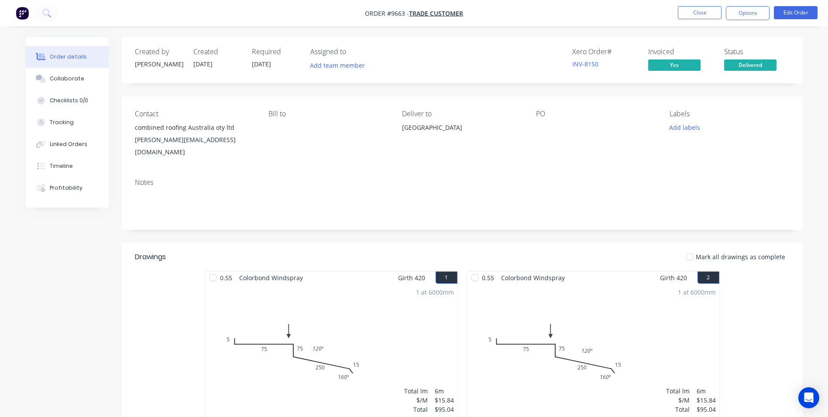
click at [598, 67] on div "INV-8150" at bounding box center [604, 63] width 65 height 9
click at [597, 67] on link "INV-8150" at bounding box center [585, 64] width 26 height 8
click at [745, 16] on button "Options" at bounding box center [748, 13] width 44 height 14
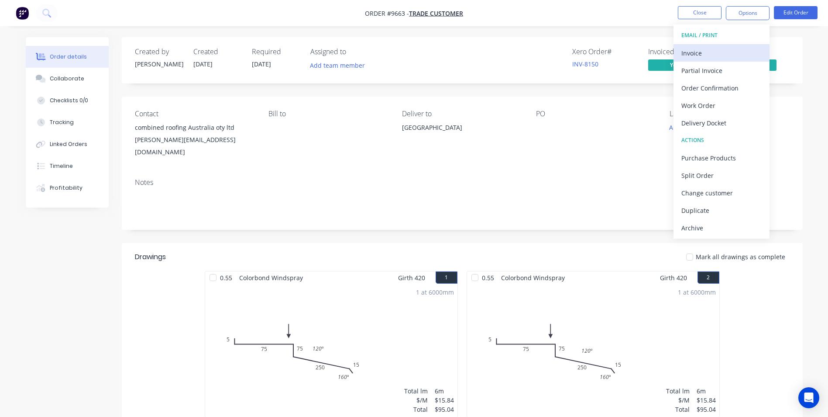
click at [738, 49] on div "Invoice" at bounding box center [722, 53] width 80 height 13
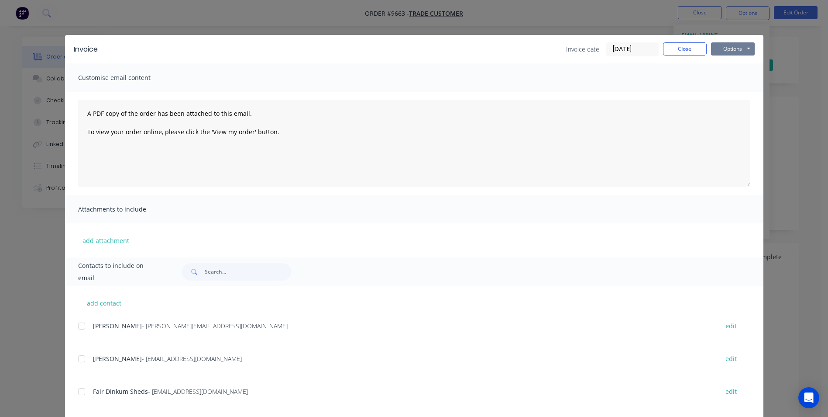
click at [737, 52] on button "Options" at bounding box center [733, 48] width 44 height 13
click at [734, 81] on button "Print" at bounding box center [739, 79] width 56 height 14
click at [679, 49] on button "Close" at bounding box center [685, 48] width 44 height 13
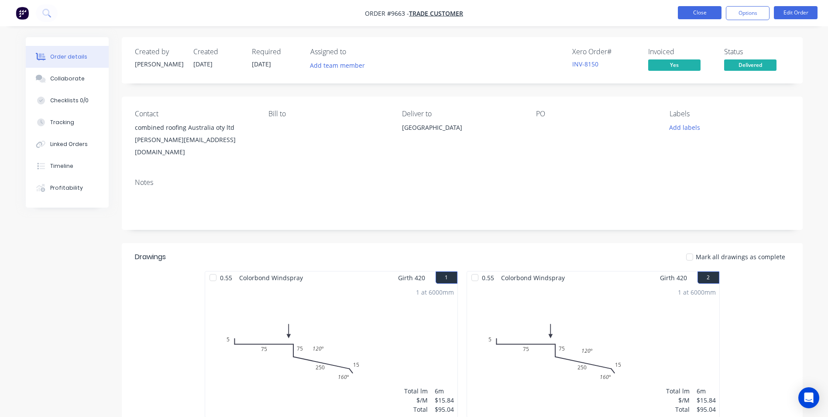
click at [700, 15] on button "Close" at bounding box center [700, 12] width 44 height 13
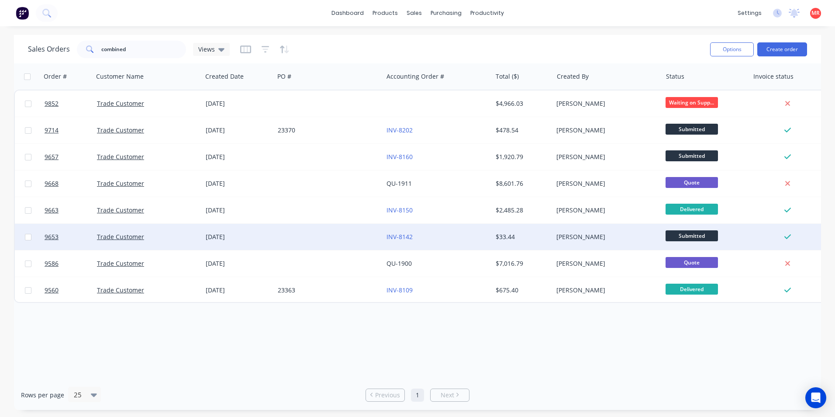
click at [442, 237] on div "INV-8142" at bounding box center [434, 236] width 97 height 9
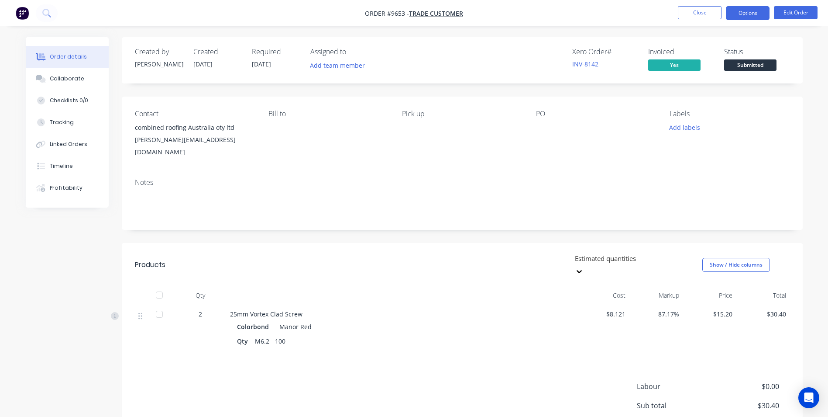
click at [750, 17] on button "Options" at bounding box center [748, 13] width 44 height 14
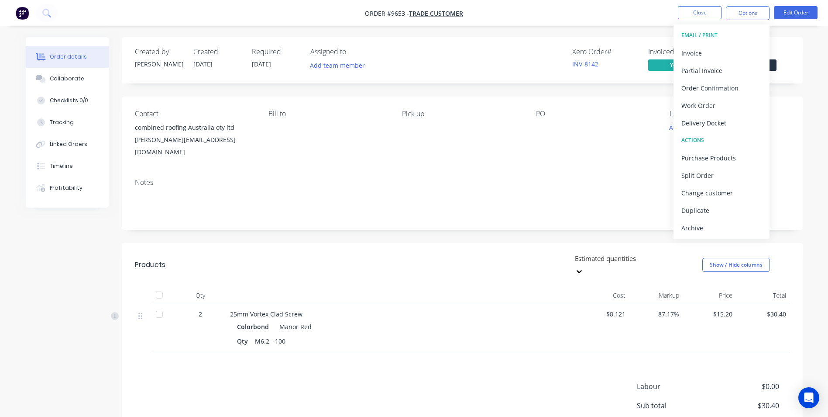
click at [517, 35] on div "Order details Collaborate Checklists 0/0 Tracking Linked Orders Timeline Profit…" at bounding box center [414, 254] width 828 height 508
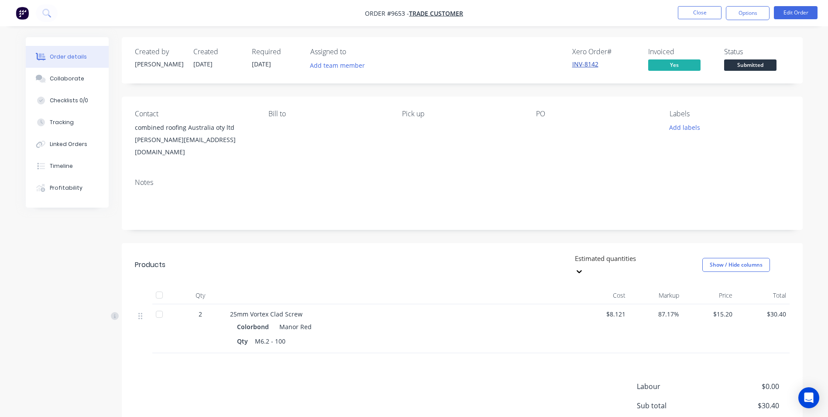
click at [581, 66] on link "INV-8142" at bounding box center [585, 64] width 26 height 8
click at [751, 15] on button "Options" at bounding box center [748, 13] width 44 height 14
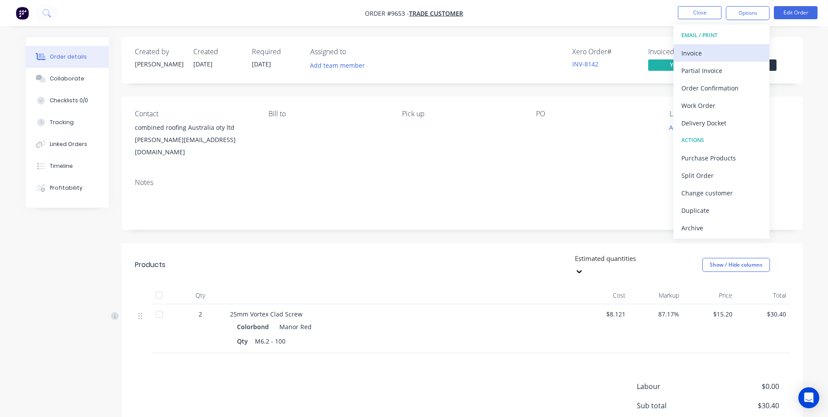
click at [722, 52] on div "Invoice" at bounding box center [722, 53] width 80 height 13
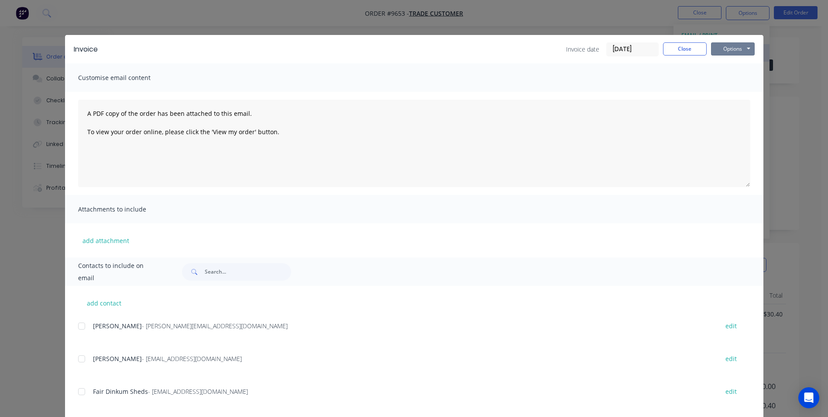
click at [722, 52] on button "Options" at bounding box center [733, 48] width 44 height 13
click at [722, 81] on button "Print" at bounding box center [739, 79] width 56 height 14
click at [672, 50] on button "Close" at bounding box center [685, 48] width 44 height 13
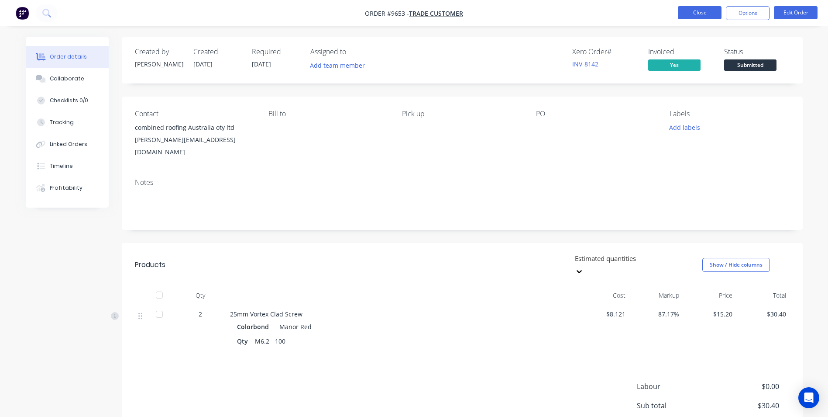
click at [698, 17] on button "Close" at bounding box center [700, 12] width 44 height 13
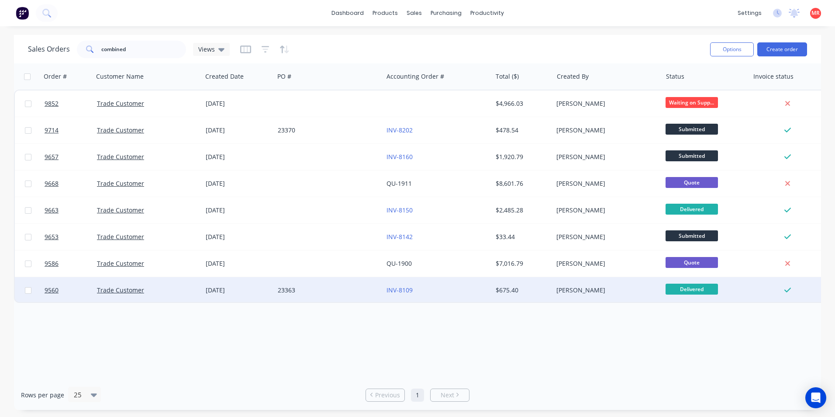
click at [445, 293] on div "INV-8109" at bounding box center [434, 290] width 97 height 9
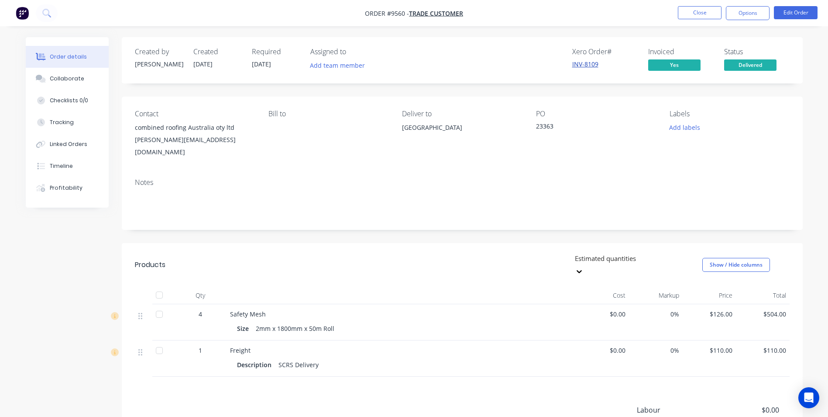
click at [584, 67] on link "INV-8109" at bounding box center [585, 64] width 26 height 8
